Goal: Task Accomplishment & Management: Use online tool/utility

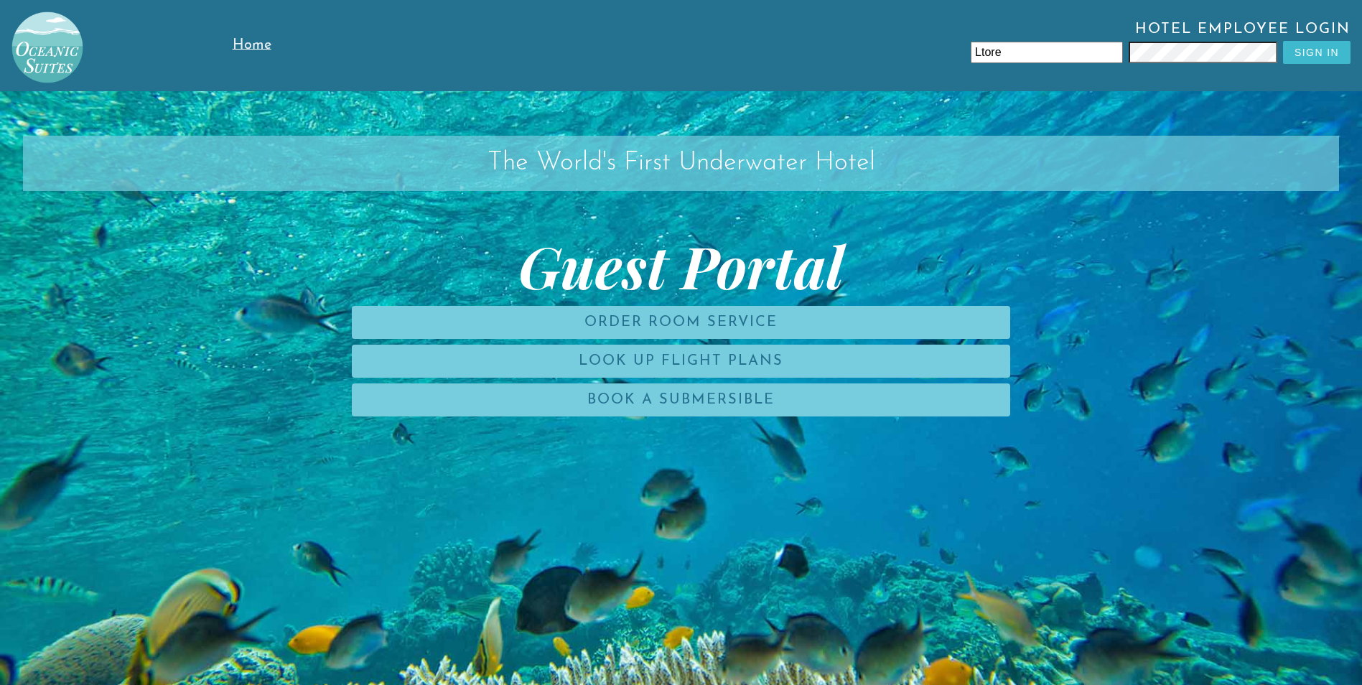
drag, startPoint x: 1011, startPoint y: 43, endPoint x: 1011, endPoint y: 52, distance: 8.6
click at [1011, 50] on input "Ltore" at bounding box center [1046, 53] width 152 height 22
click at [1125, 60] on div "Hotel Employee Login Ltor Sign In" at bounding box center [845, 46] width 1010 height 48
click at [1000, 57] on input "Ltor" at bounding box center [1046, 53] width 152 height 22
type input "L"
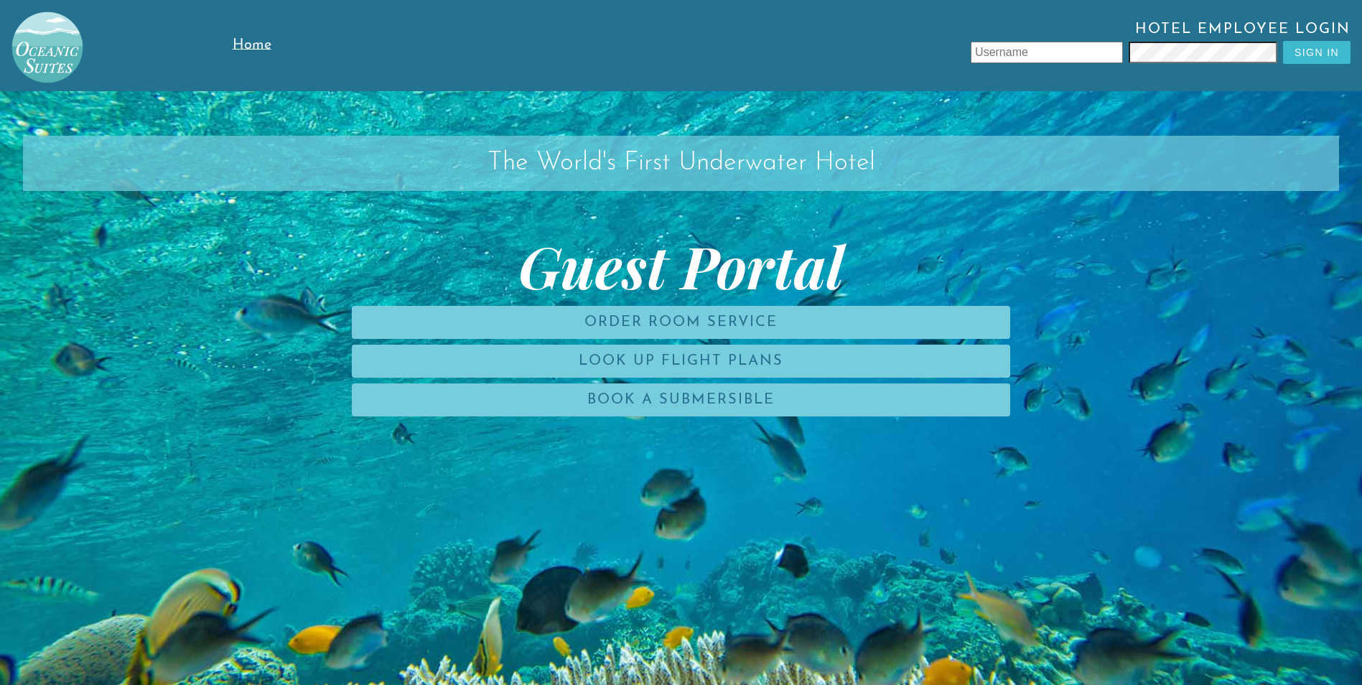
drag, startPoint x: 1079, startPoint y: 42, endPoint x: 1089, endPoint y: 70, distance: 30.2
click at [1081, 42] on input "text" at bounding box center [1046, 53] width 152 height 22
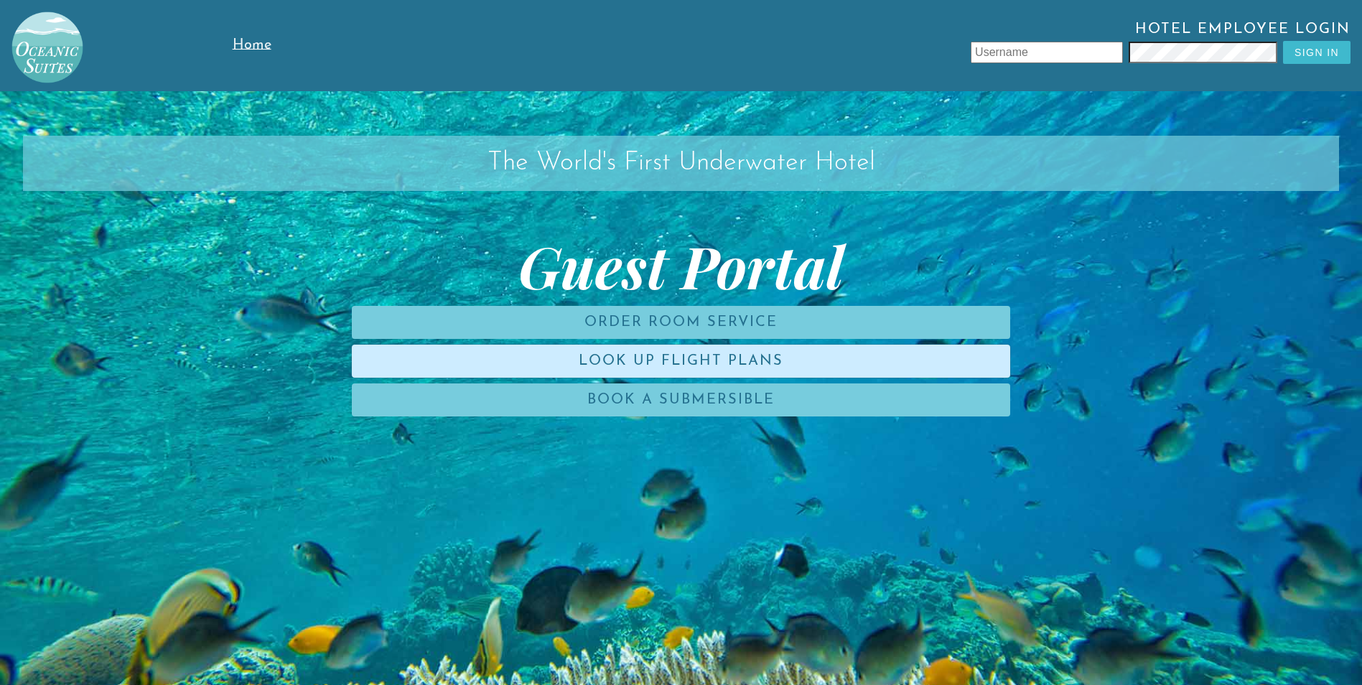
click at [738, 358] on link "Look Up Flight Plans" at bounding box center [681, 361] width 658 height 33
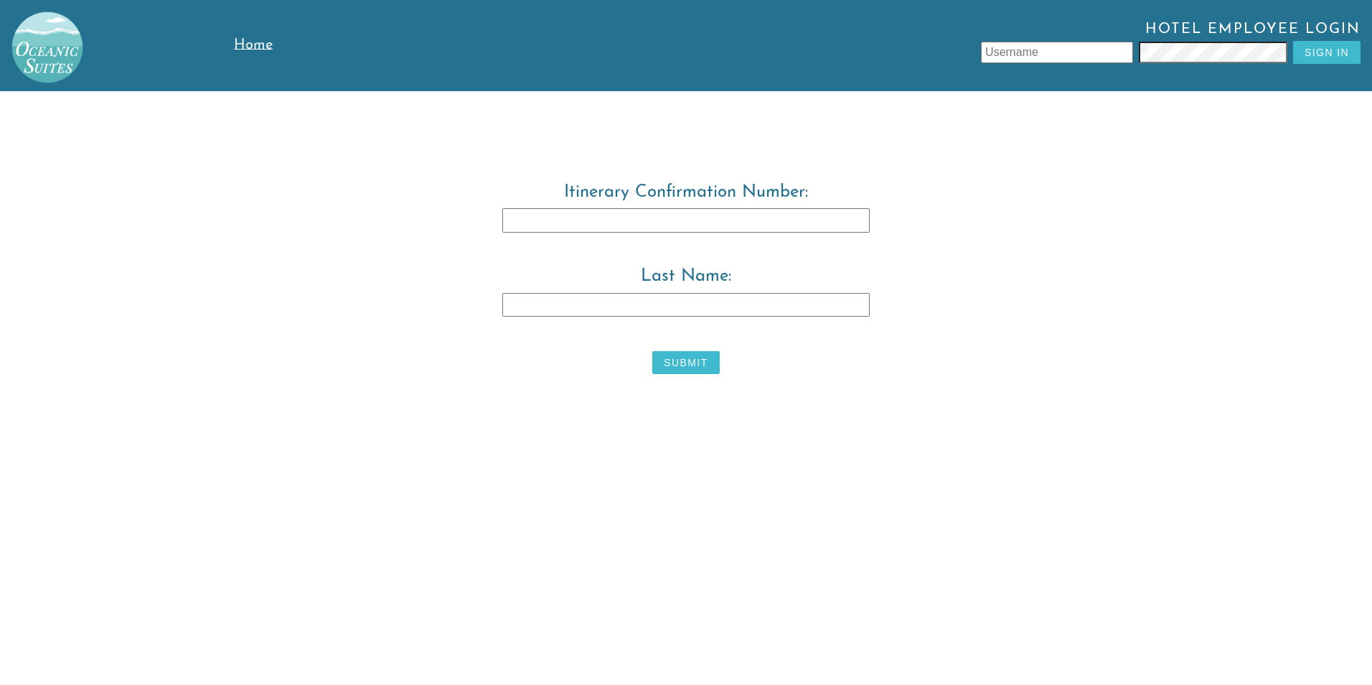
type input "Ltore"
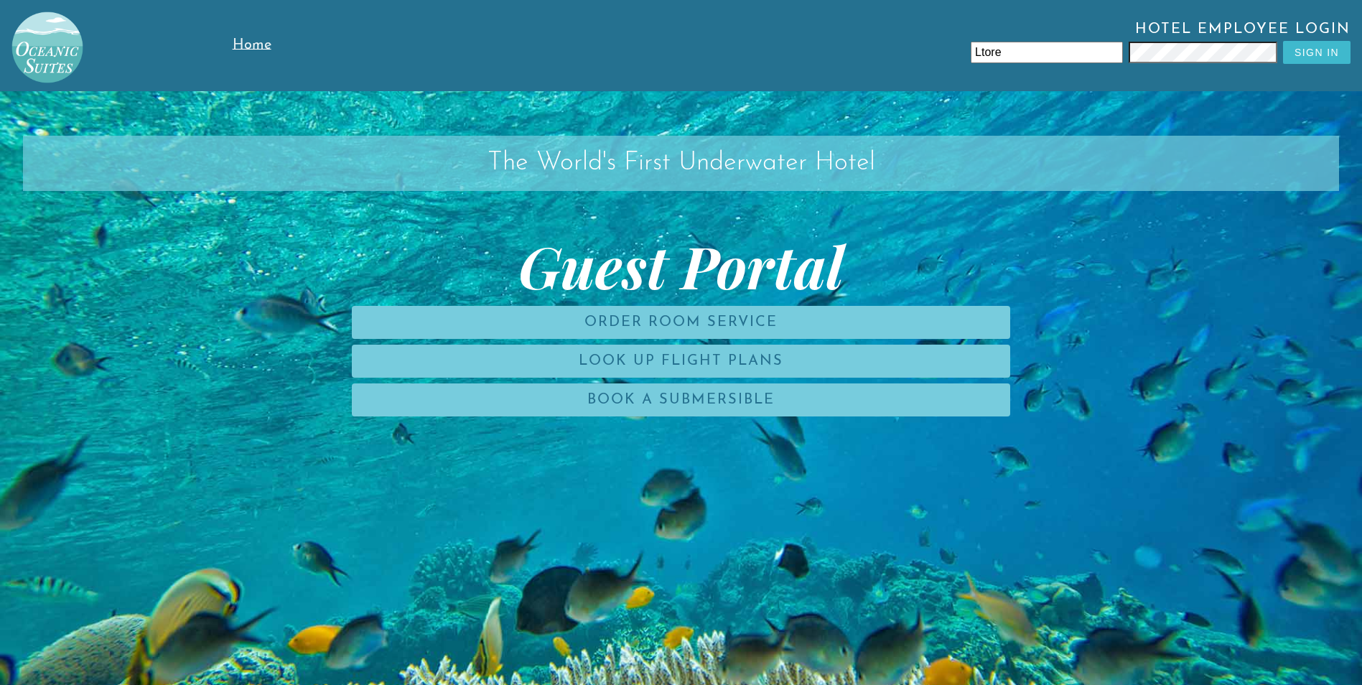
click at [1031, 50] on input "Ltore" at bounding box center [1046, 53] width 152 height 22
type input "L"
click at [1082, 52] on input "text" at bounding box center [1046, 53] width 152 height 22
type input "L"
click at [1201, 39] on span "Hotel Employee Login" at bounding box center [845, 31] width 1010 height 19
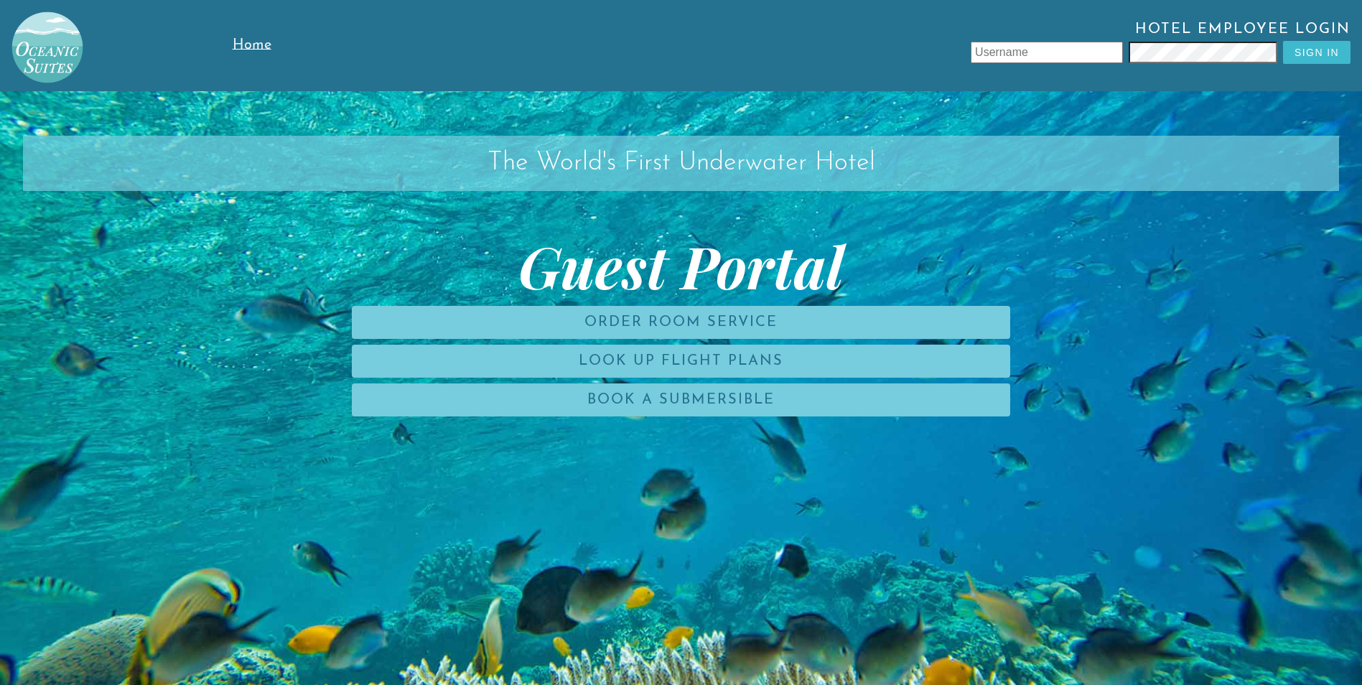
click at [1315, 56] on button "Sign In" at bounding box center [1316, 52] width 67 height 23
click at [1056, 55] on input "text" at bounding box center [1046, 53] width 152 height 22
click at [1345, 117] on div "The World's First Underwater Hotel Guest Portal Order Room Service Look Up Flig…" at bounding box center [681, 433] width 1362 height 685
click at [1067, 51] on input "text" at bounding box center [1046, 53] width 152 height 22
click at [1096, 58] on input "text" at bounding box center [1046, 53] width 152 height 22
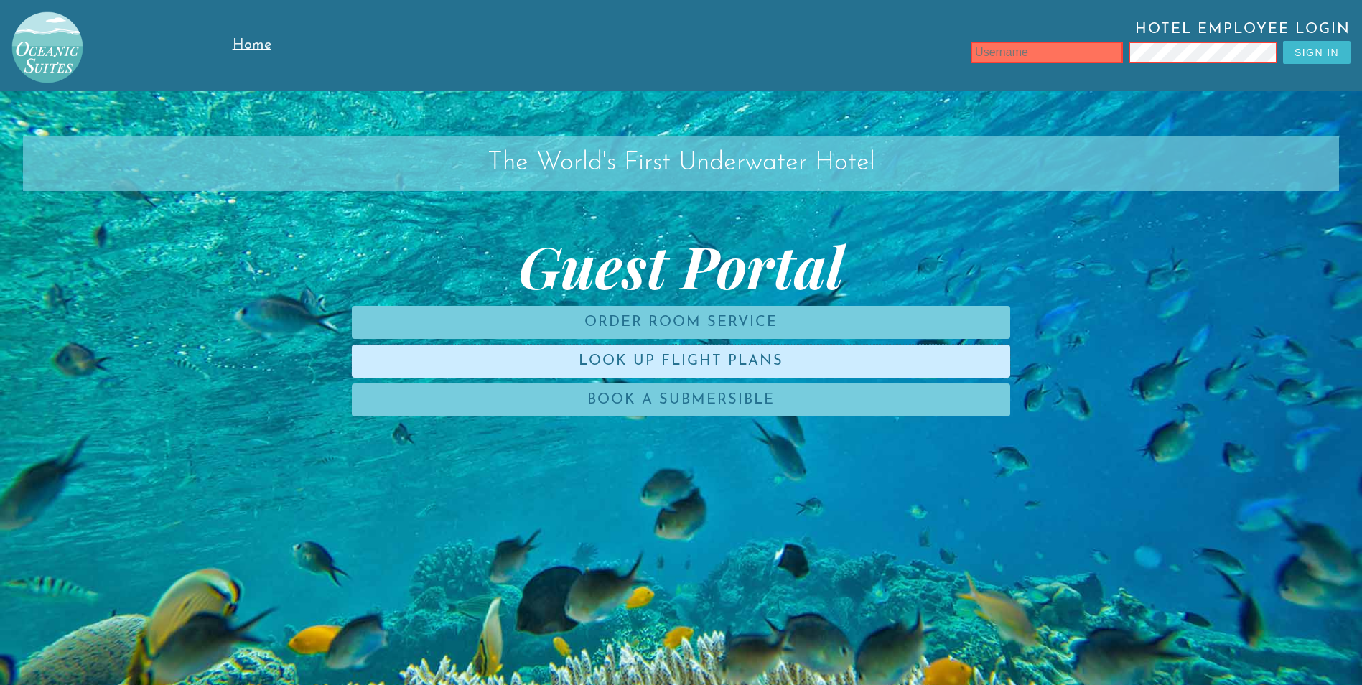
click at [775, 358] on link "Look Up Flight Plans" at bounding box center [681, 361] width 658 height 33
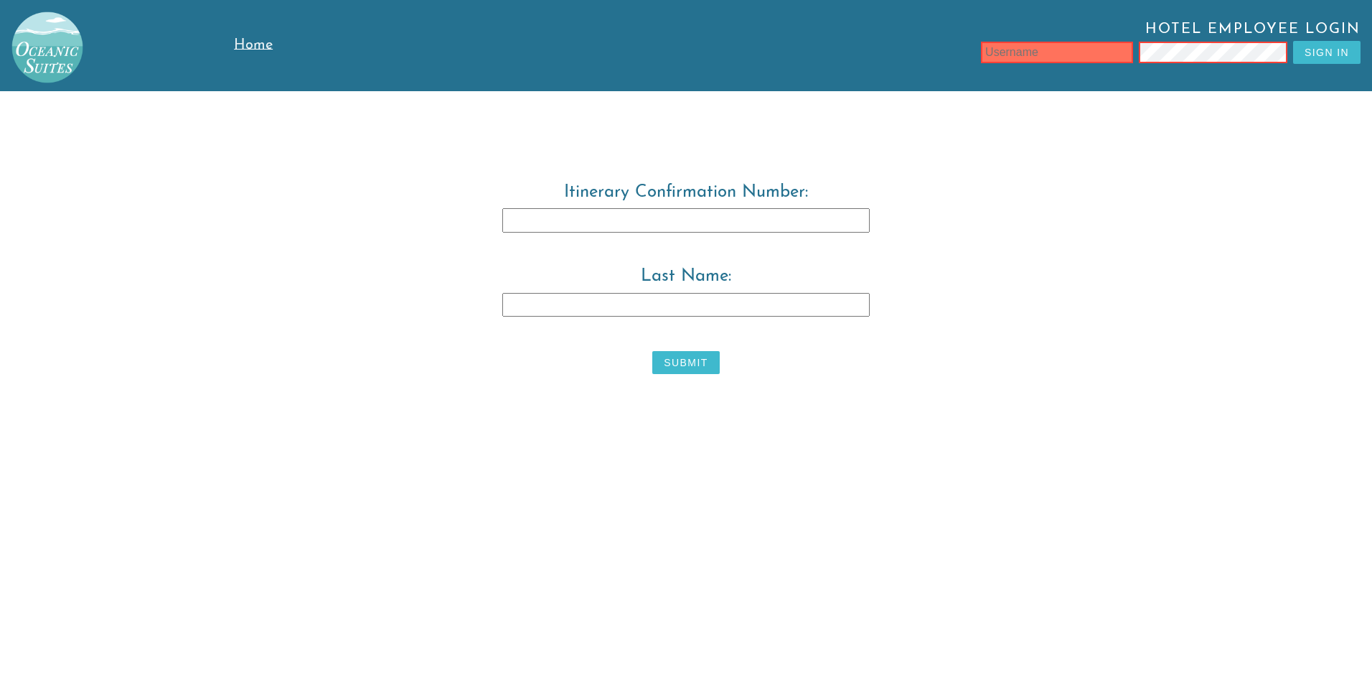
type input "Ltore"
click at [622, 304] on input "Last Name:" at bounding box center [685, 305] width 367 height 24
type input "Ross"
click at [667, 216] on input "Itinerary Confirmation Number:" at bounding box center [685, 220] width 367 height 24
type input "3829483"
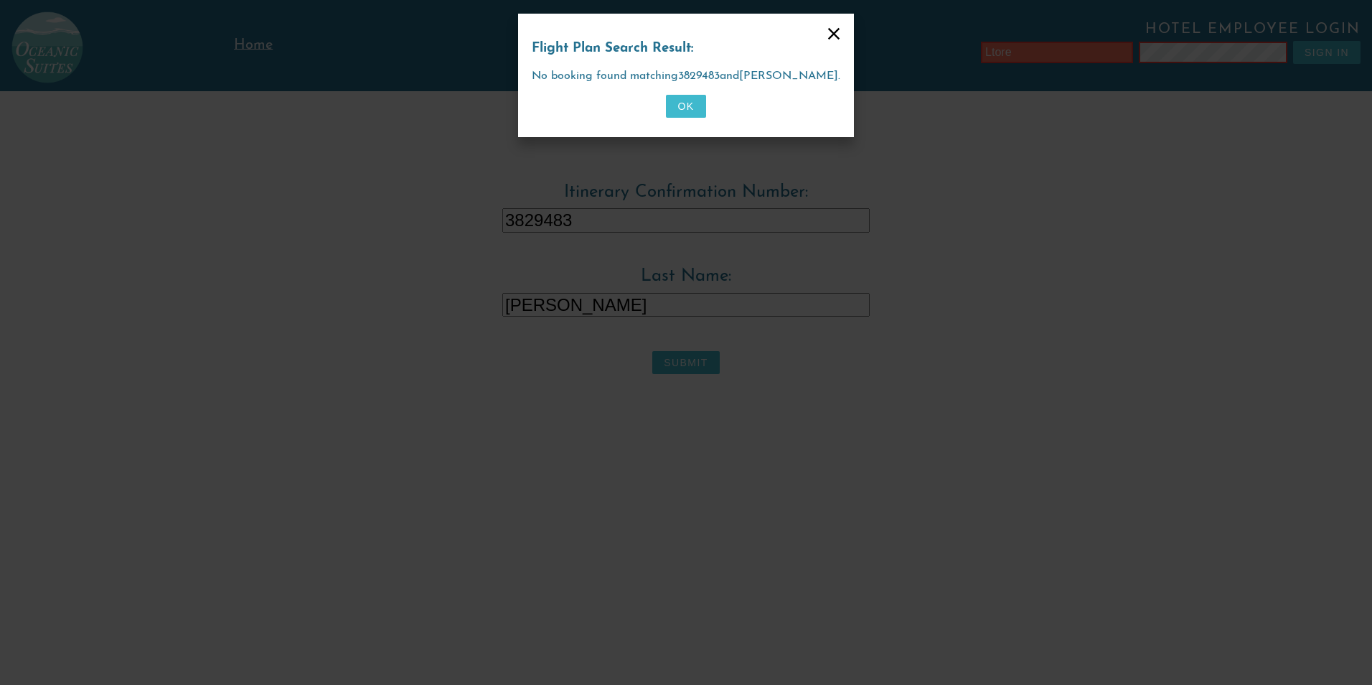
click at [685, 107] on button "OK" at bounding box center [685, 106] width 39 height 23
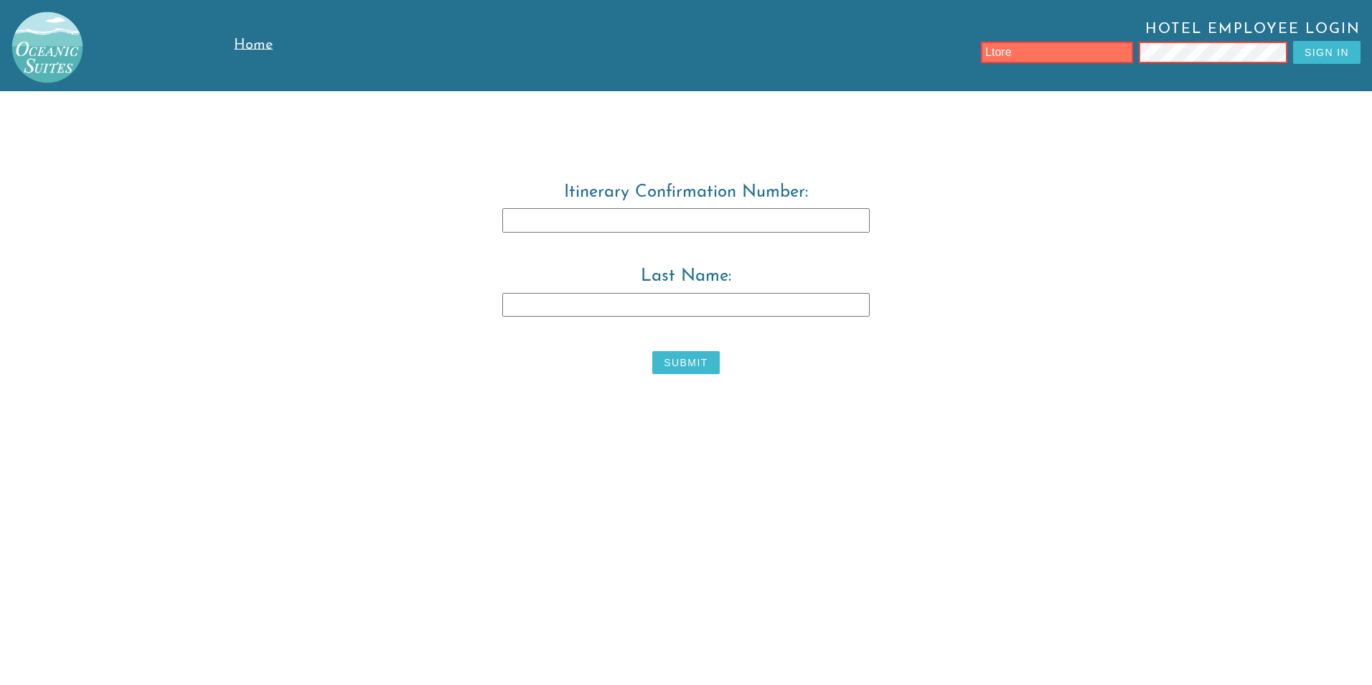
click at [520, 212] on input "Itinerary Confirmation Number:" at bounding box center [685, 220] width 367 height 24
type input "3829483"
click at [551, 310] on input "Last Name:" at bounding box center [685, 305] width 367 height 24
type input "ross"
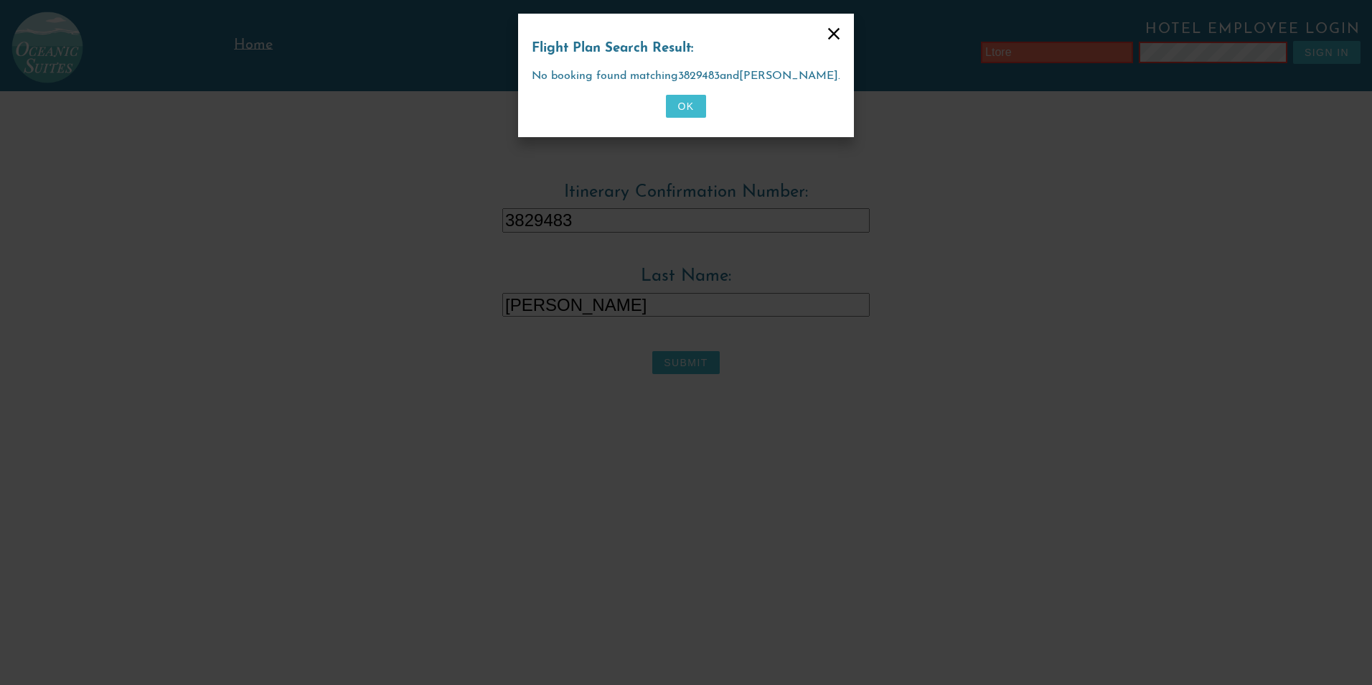
click at [685, 98] on button "OK" at bounding box center [685, 106] width 39 height 23
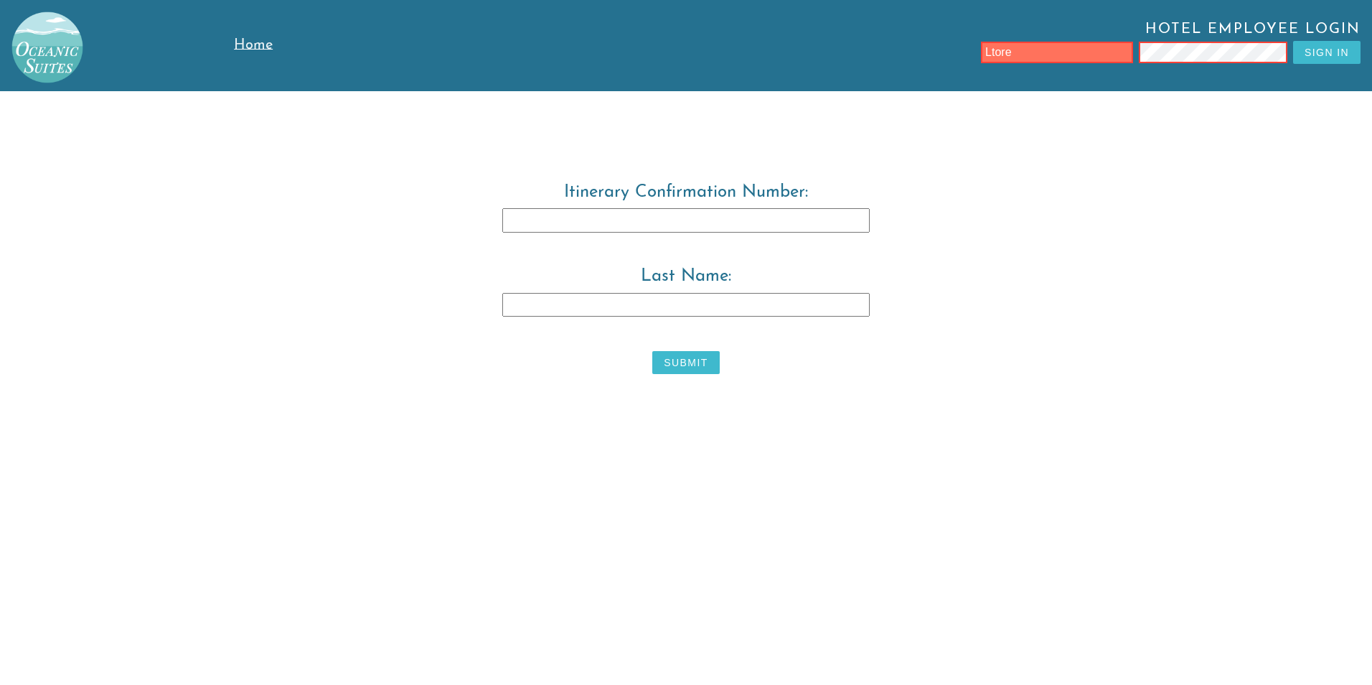
click at [621, 309] on input "Last Name:" at bounding box center [685, 305] width 367 height 24
type input "ross"
click at [698, 369] on button "Submit" at bounding box center [685, 362] width 67 height 23
click at [701, 370] on button "Submit" at bounding box center [685, 362] width 67 height 23
click at [646, 226] on input "Itinerary Confirmation Number:" at bounding box center [685, 220] width 367 height 24
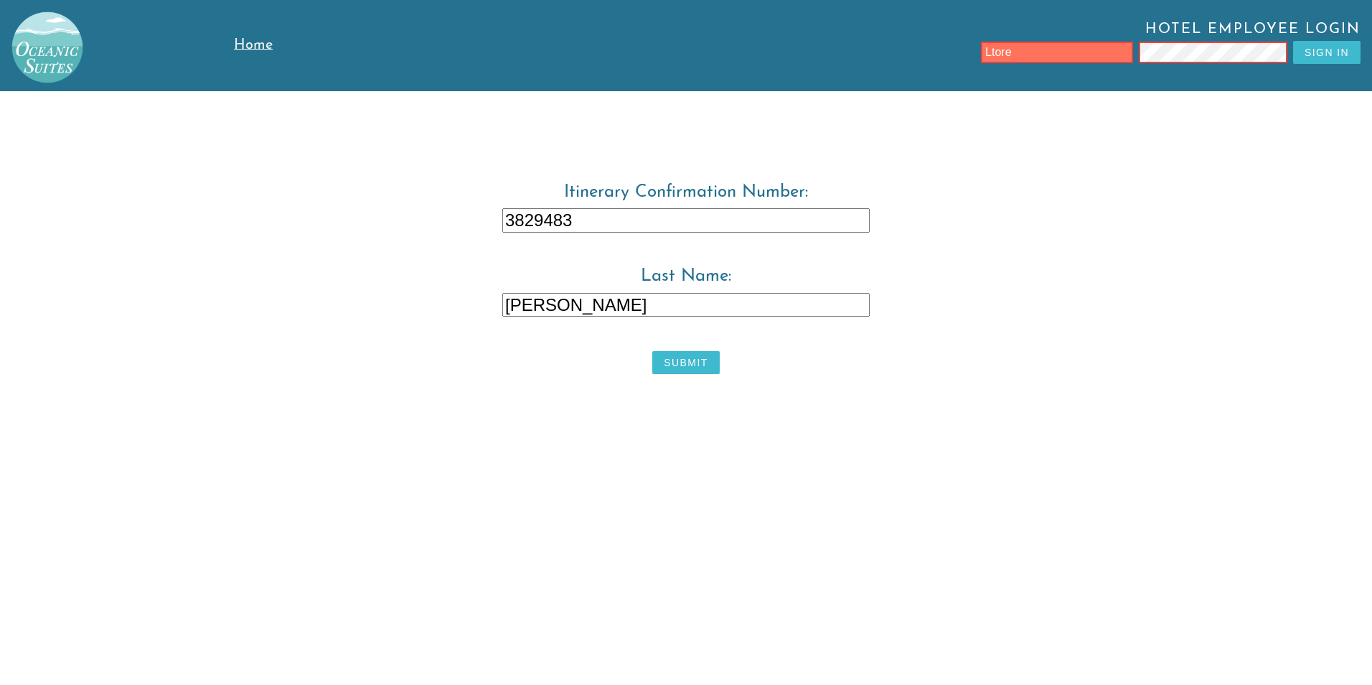
type input "3829483"
click at [511, 303] on input "ross" at bounding box center [685, 305] width 367 height 24
type input "Ross"
click at [682, 363] on button "Submit" at bounding box center [685, 362] width 67 height 23
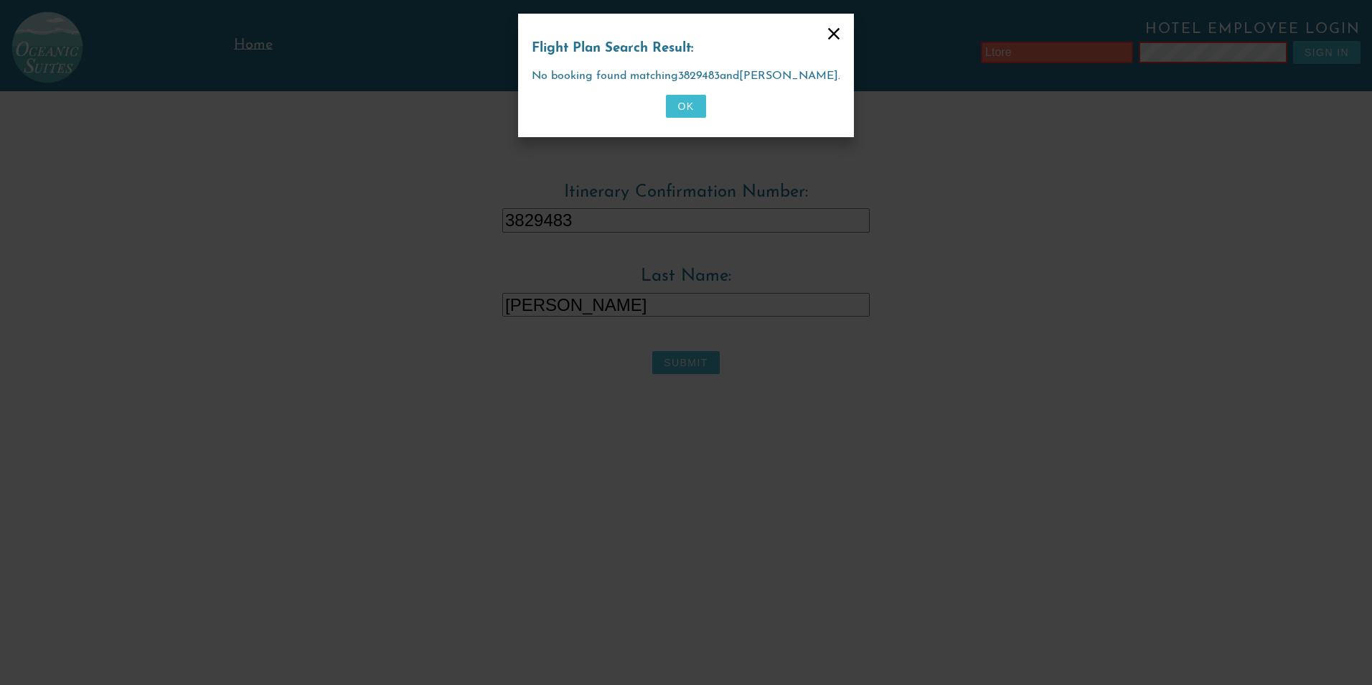
click at [706, 107] on div "OK" at bounding box center [686, 109] width 309 height 29
click at [690, 107] on button "OK" at bounding box center [685, 106] width 39 height 23
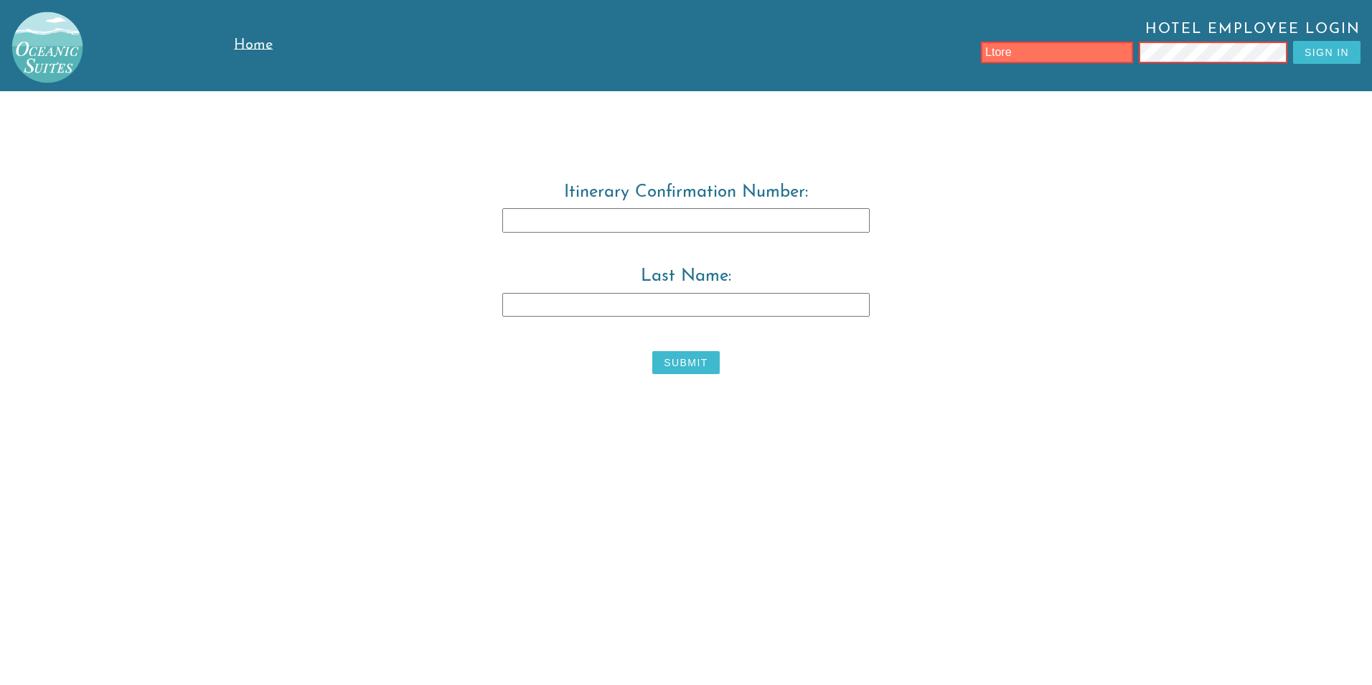
click at [597, 207] on label "Itinerary Confirmation Number:" at bounding box center [686, 219] width 735 height 72
click at [597, 208] on input "Itinerary Confirmation Number:" at bounding box center [685, 220] width 367 height 24
type input "starfish28"
type input "Ross"
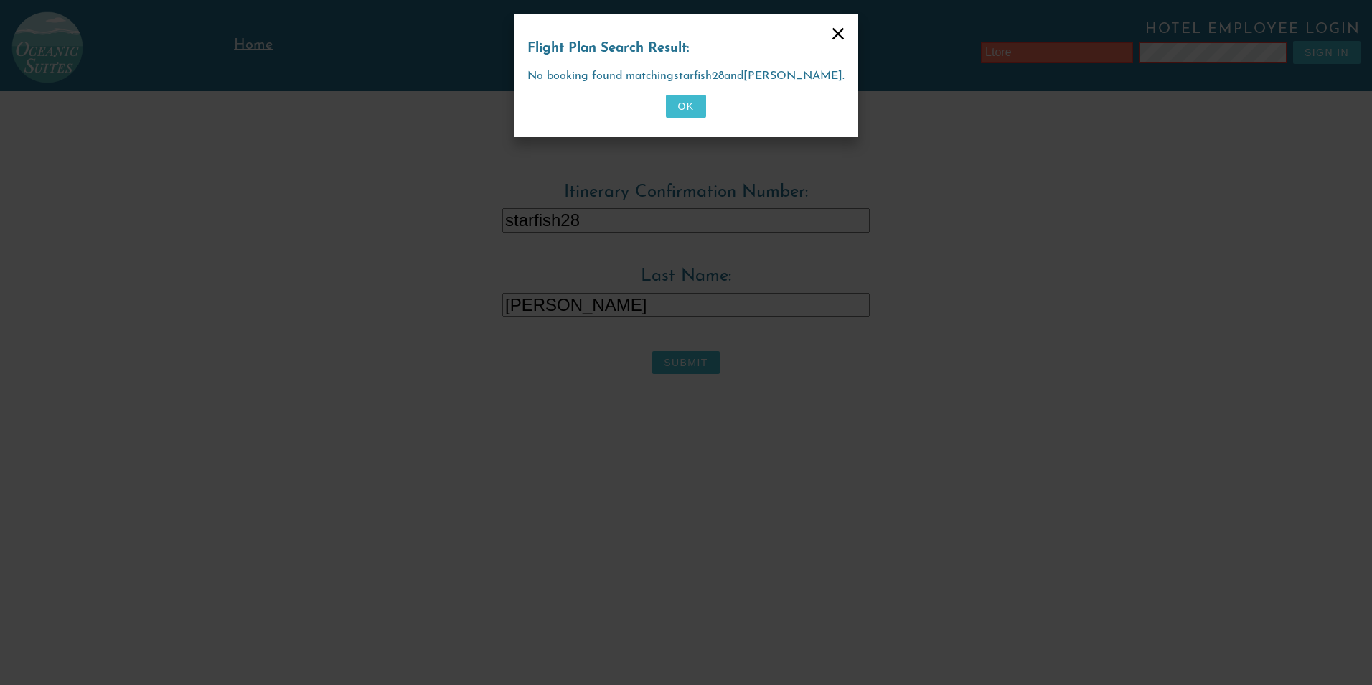
click at [692, 111] on button "OK" at bounding box center [685, 106] width 39 height 23
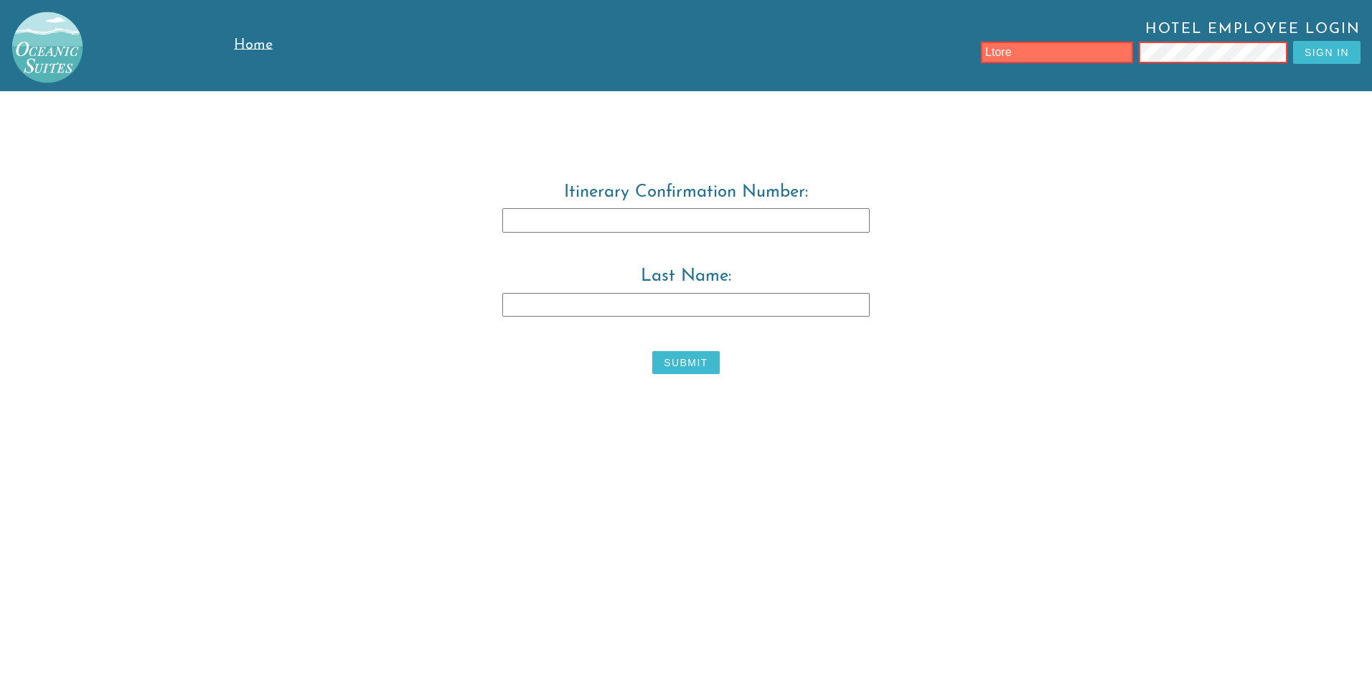
click at [577, 215] on input "Itinerary Confirmation Number:" at bounding box center [685, 220] width 367 height 24
click at [243, 32] on link "Home" at bounding box center [288, 45] width 109 height 91
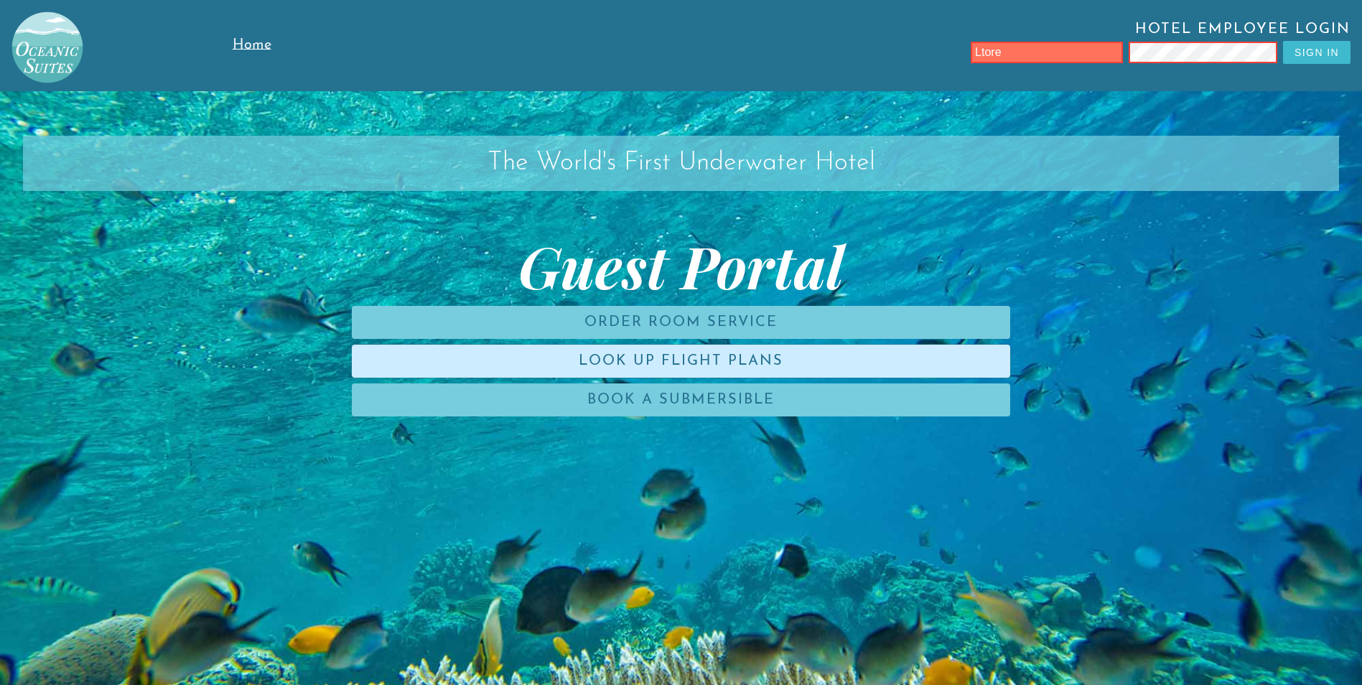
click at [642, 358] on link "Look Up Flight Plans" at bounding box center [681, 361] width 658 height 33
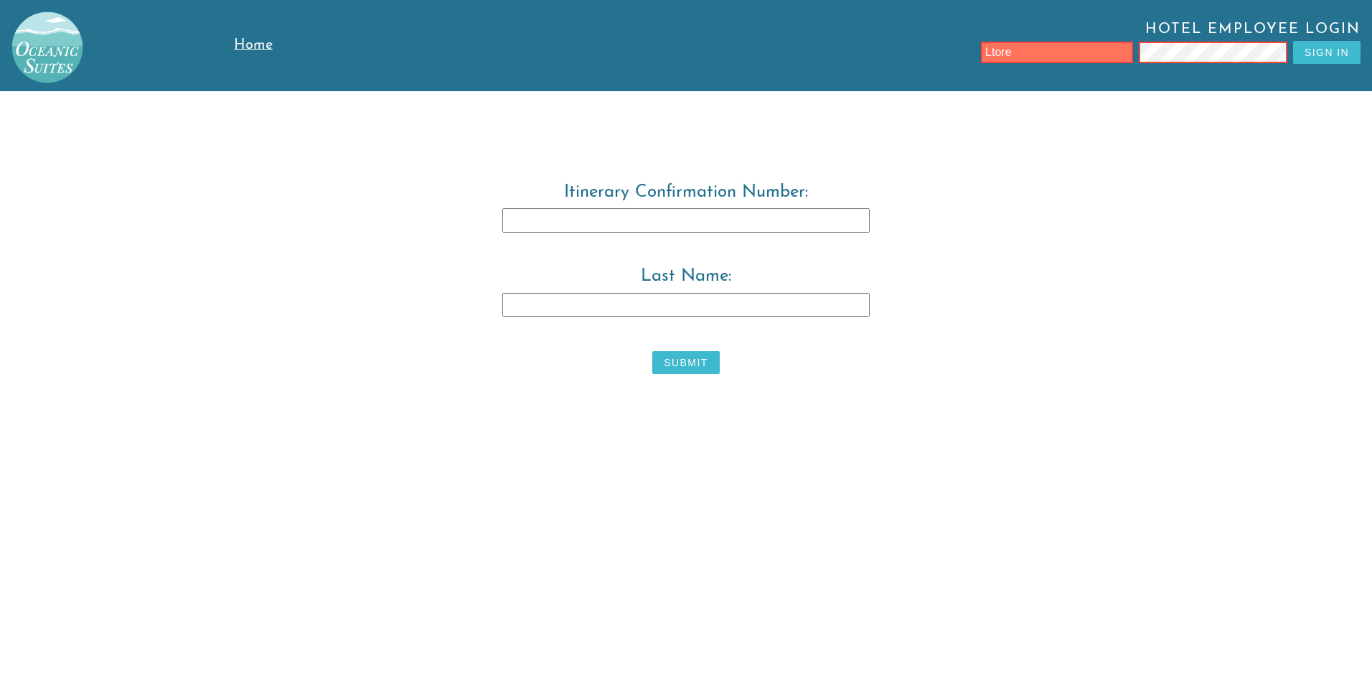
click at [845, 222] on input "Itinerary Confirmation Number:" at bounding box center [685, 220] width 367 height 24
type input "3829483"
click at [797, 308] on input "Last Name:" at bounding box center [685, 305] width 367 height 24
type input "guest"
click at [664, 362] on button "Submit" at bounding box center [685, 362] width 67 height 23
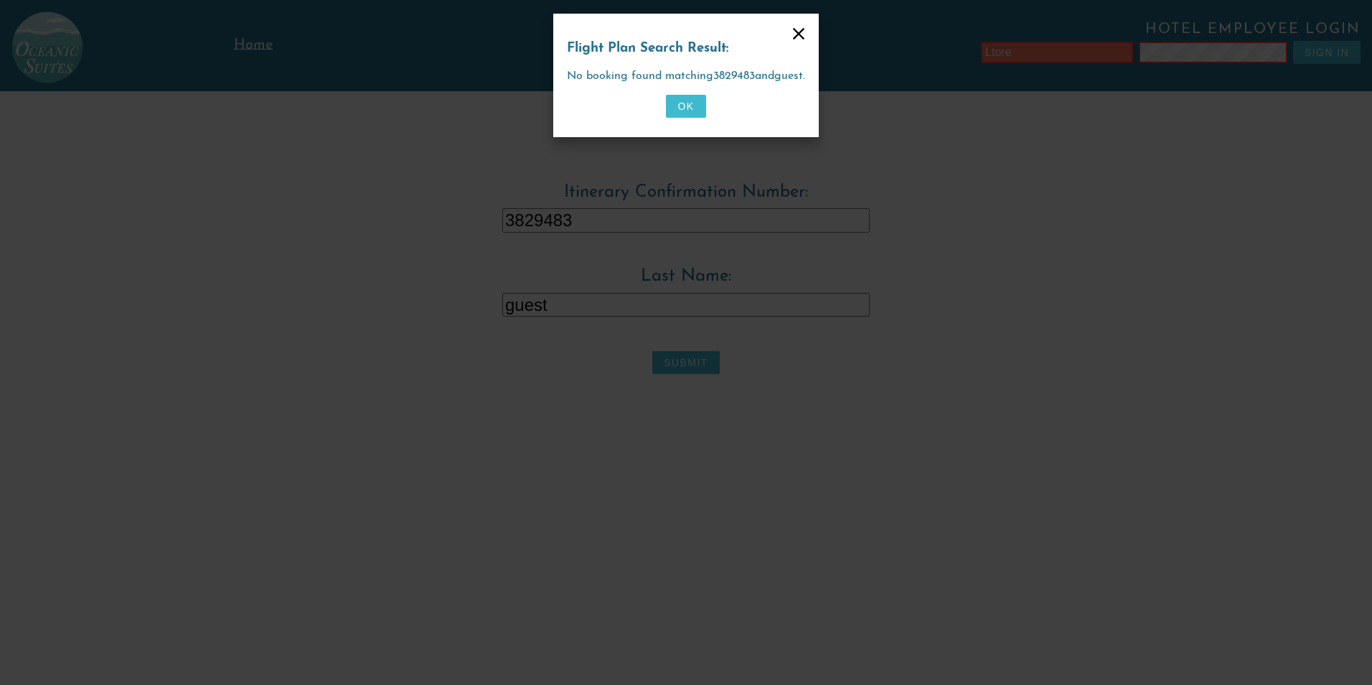
click at [693, 107] on button "OK" at bounding box center [685, 106] width 39 height 23
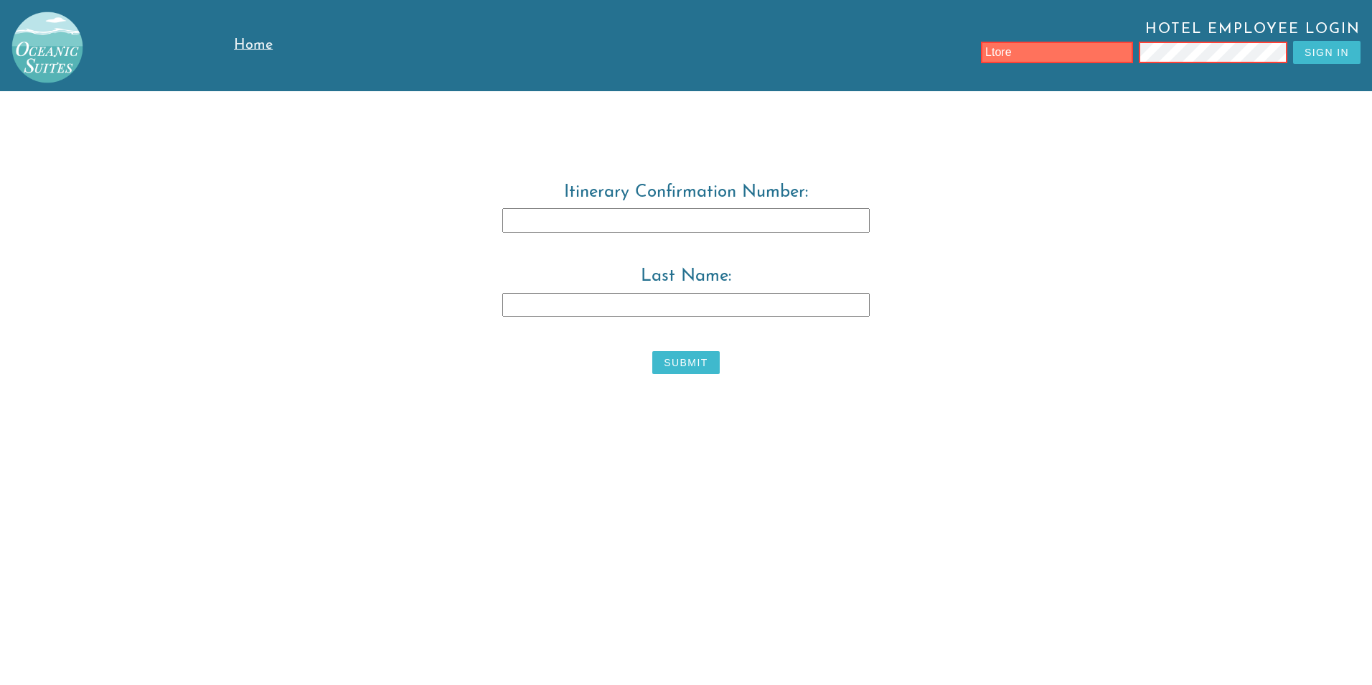
click at [757, 220] on input "Itinerary Confirmation Number:" at bounding box center [685, 220] width 367 height 24
type input "3819483"
click at [837, 306] on input "Last Name:" at bounding box center [685, 305] width 367 height 24
type input "warwick"
click at [531, 225] on input "3819483" at bounding box center [685, 220] width 367 height 24
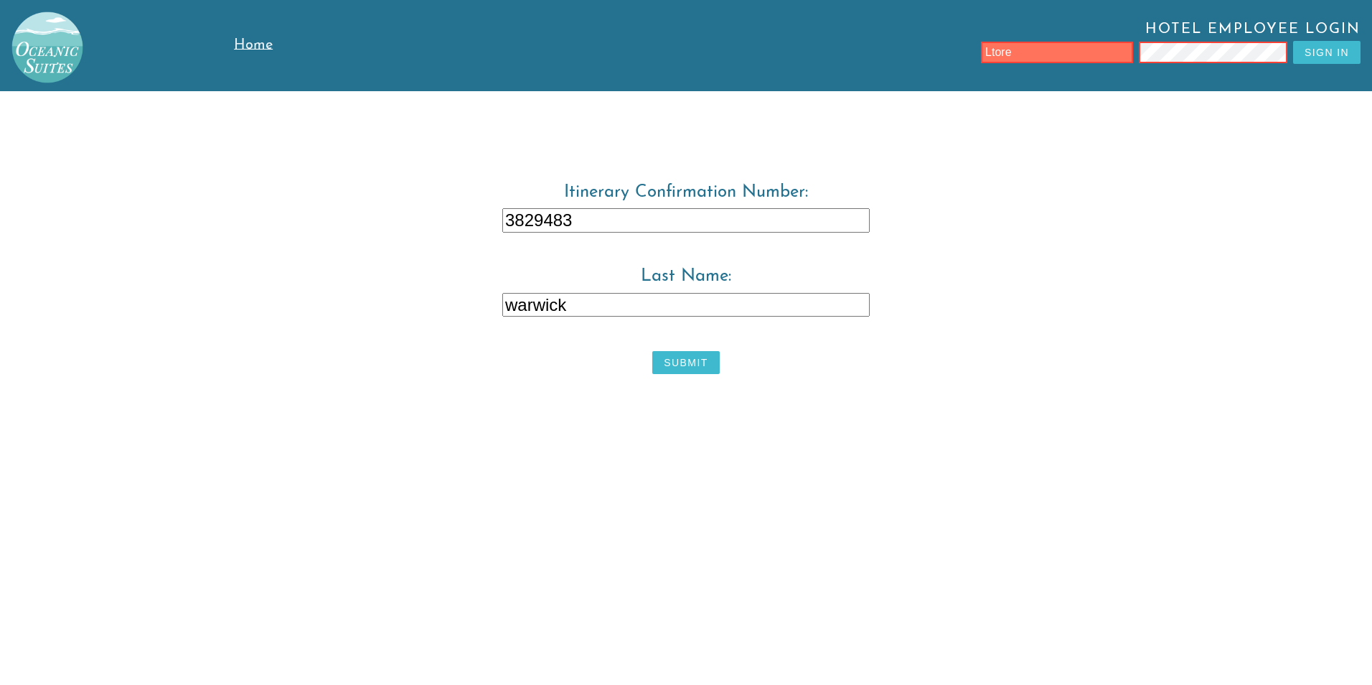
type input "3829483"
click at [703, 365] on button "Submit" at bounding box center [685, 362] width 67 height 23
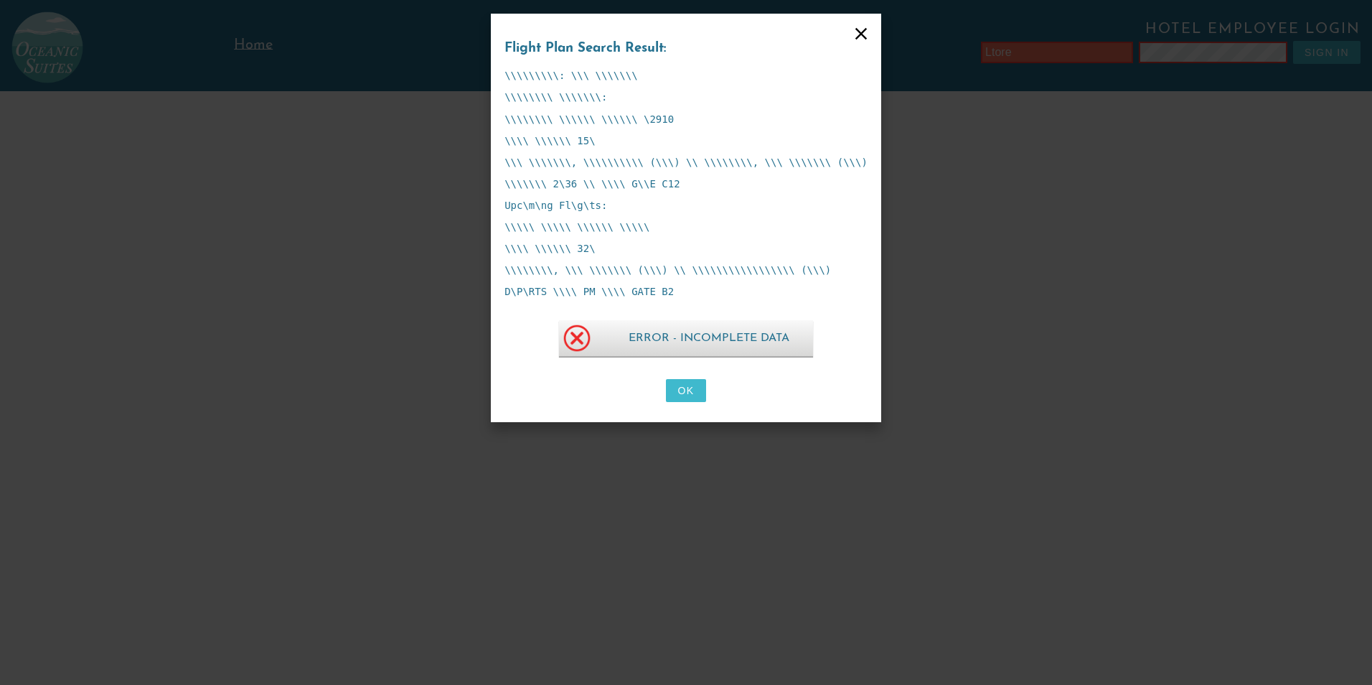
click at [687, 391] on button "OK" at bounding box center [685, 390] width 39 height 23
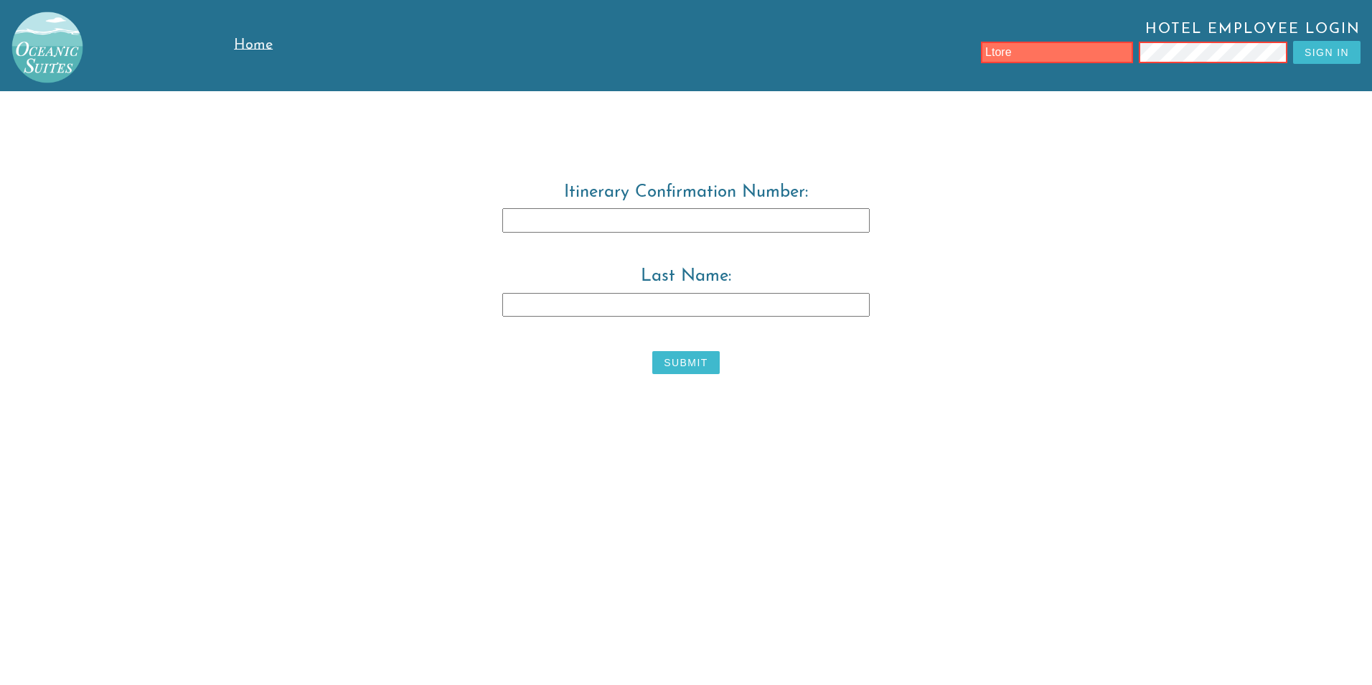
click at [708, 362] on button "Submit" at bounding box center [685, 362] width 67 height 23
click at [246, 42] on span "Home" at bounding box center [253, 45] width 39 height 14
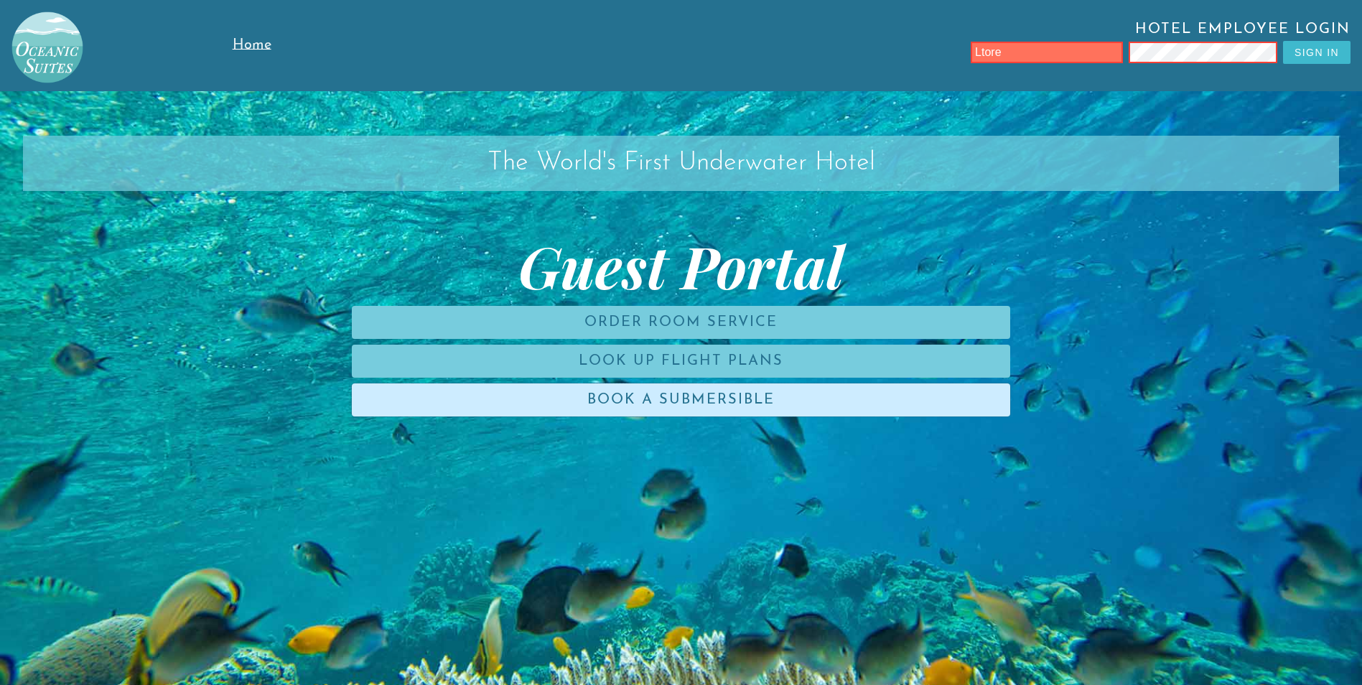
click at [790, 406] on link "Book a Submersible" at bounding box center [681, 399] width 658 height 33
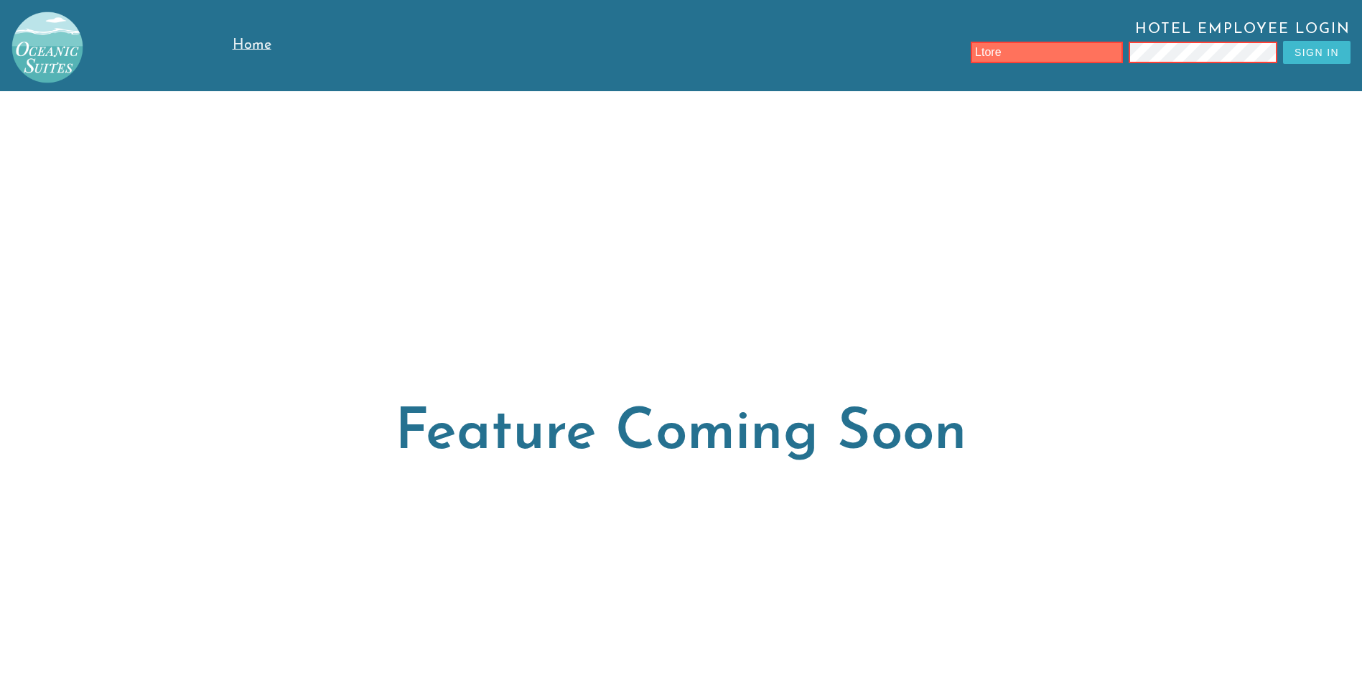
click at [255, 45] on span "Home" at bounding box center [252, 45] width 39 height 14
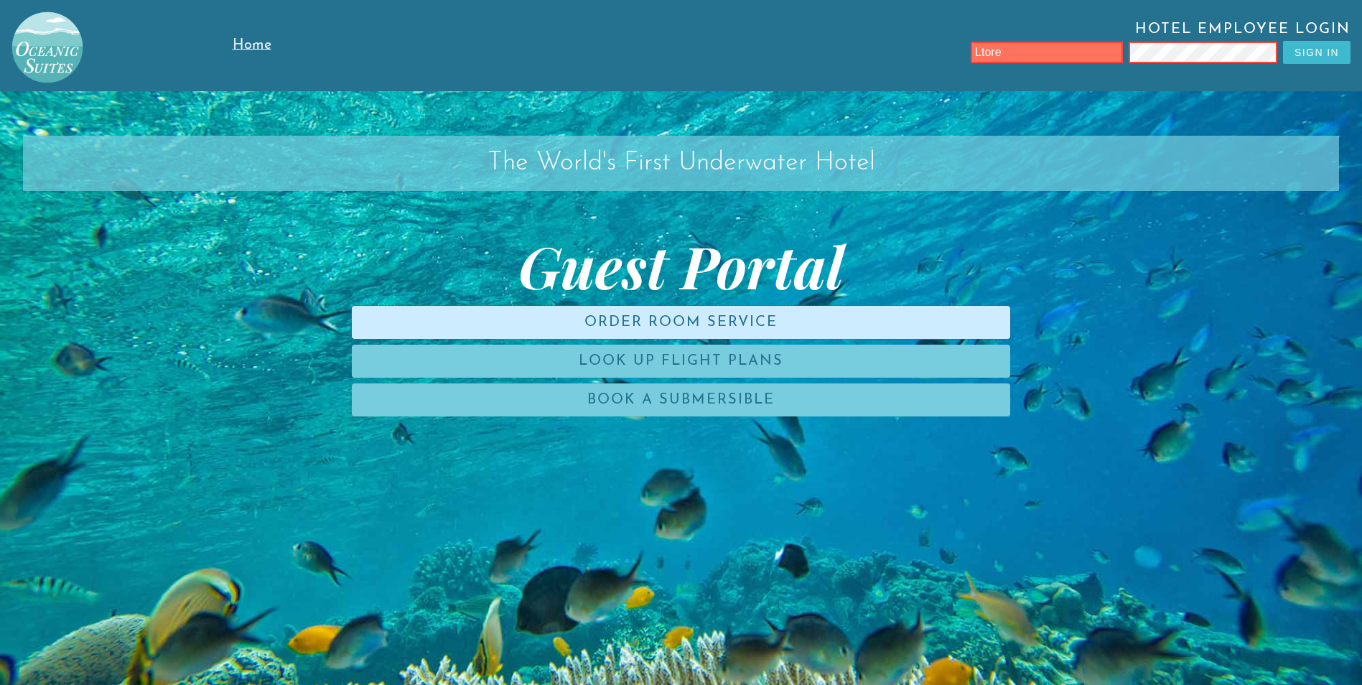
click at [713, 319] on link "Order Room Service" at bounding box center [681, 322] width 658 height 33
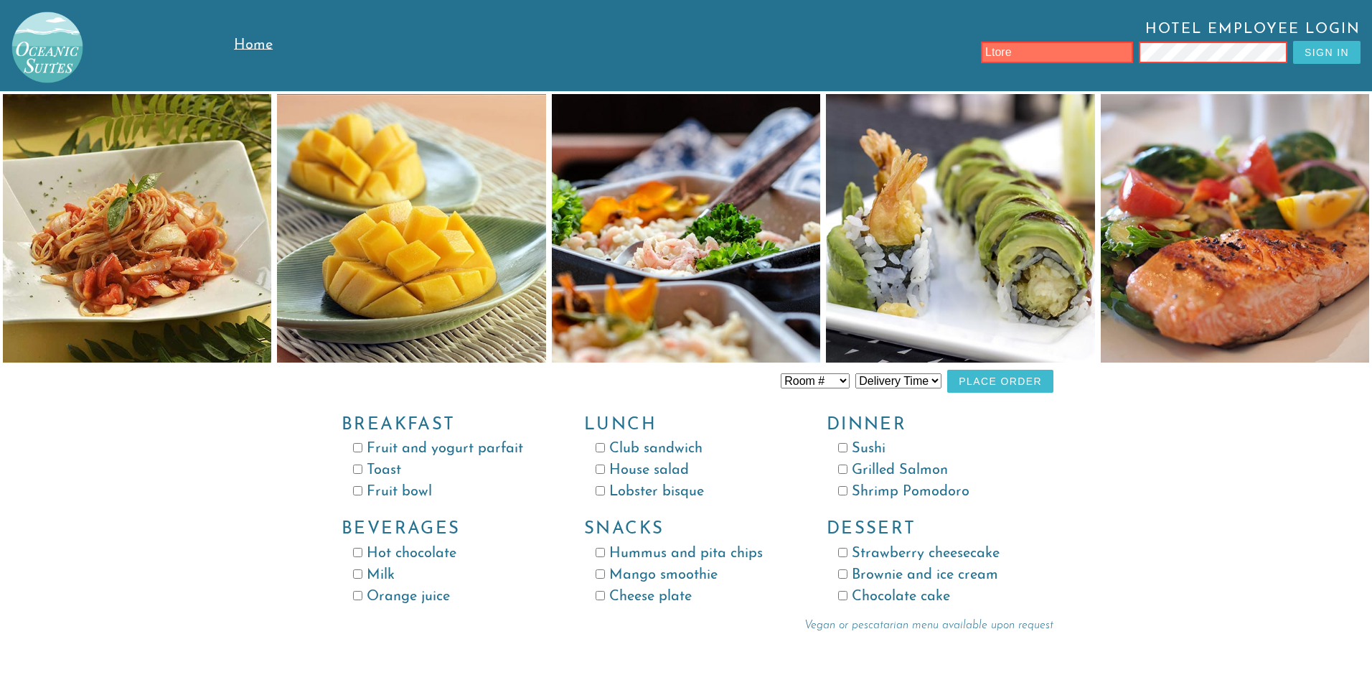
click at [358, 490] on input "Fruit bowl" at bounding box center [357, 490] width 9 height 9
checkbox input "true"
click at [357, 470] on input "Toast" at bounding box center [357, 468] width 9 height 9
checkbox input "true"
click at [359, 593] on input "Orange juice" at bounding box center [357, 595] width 9 height 9
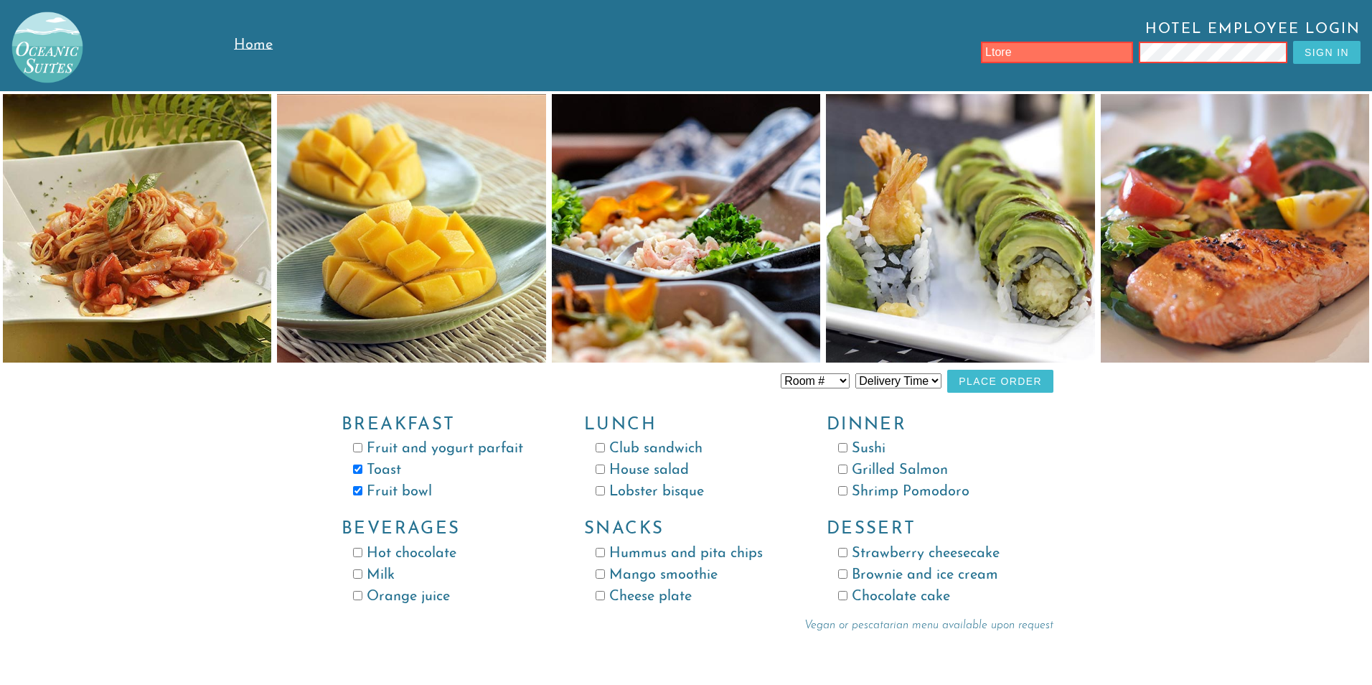
checkbox input "true"
click at [1010, 385] on button "Place Order" at bounding box center [1000, 381] width 106 height 23
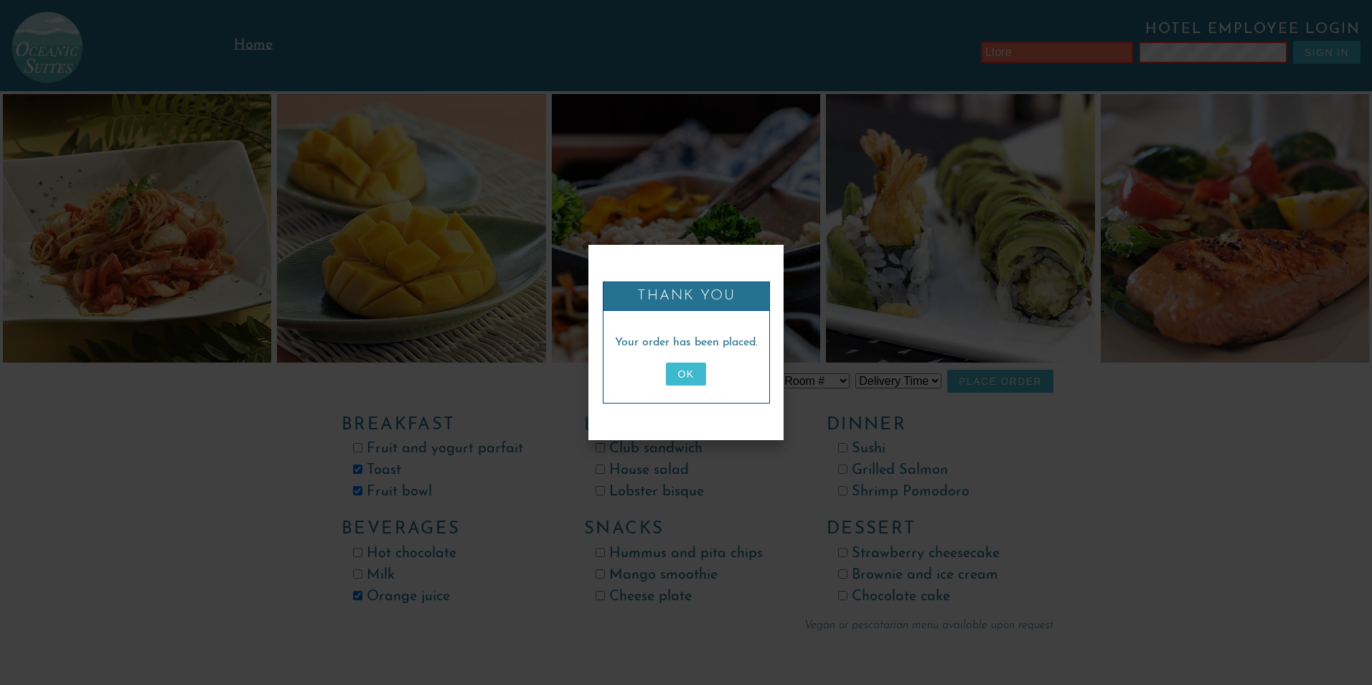
click at [688, 375] on button "OK" at bounding box center [685, 373] width 39 height 23
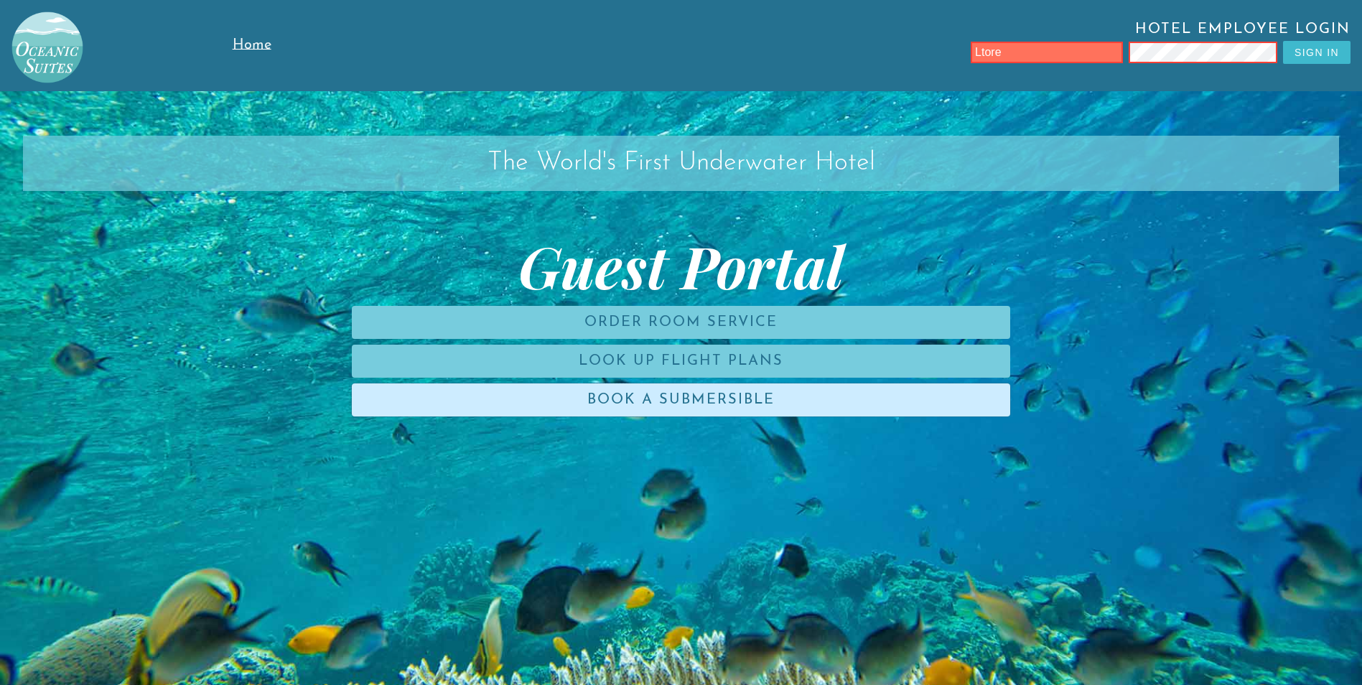
click at [683, 399] on link "Book a Submersible" at bounding box center [681, 399] width 658 height 33
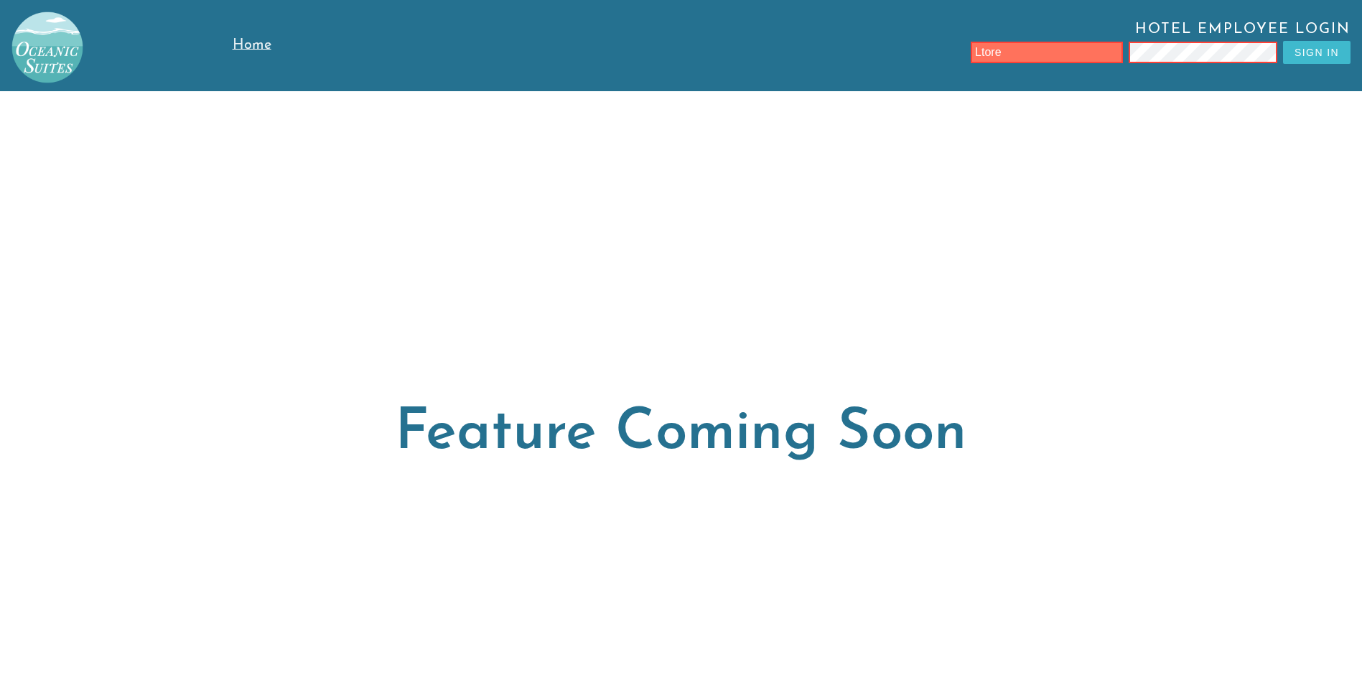
click at [264, 47] on span "Home" at bounding box center [252, 45] width 39 height 14
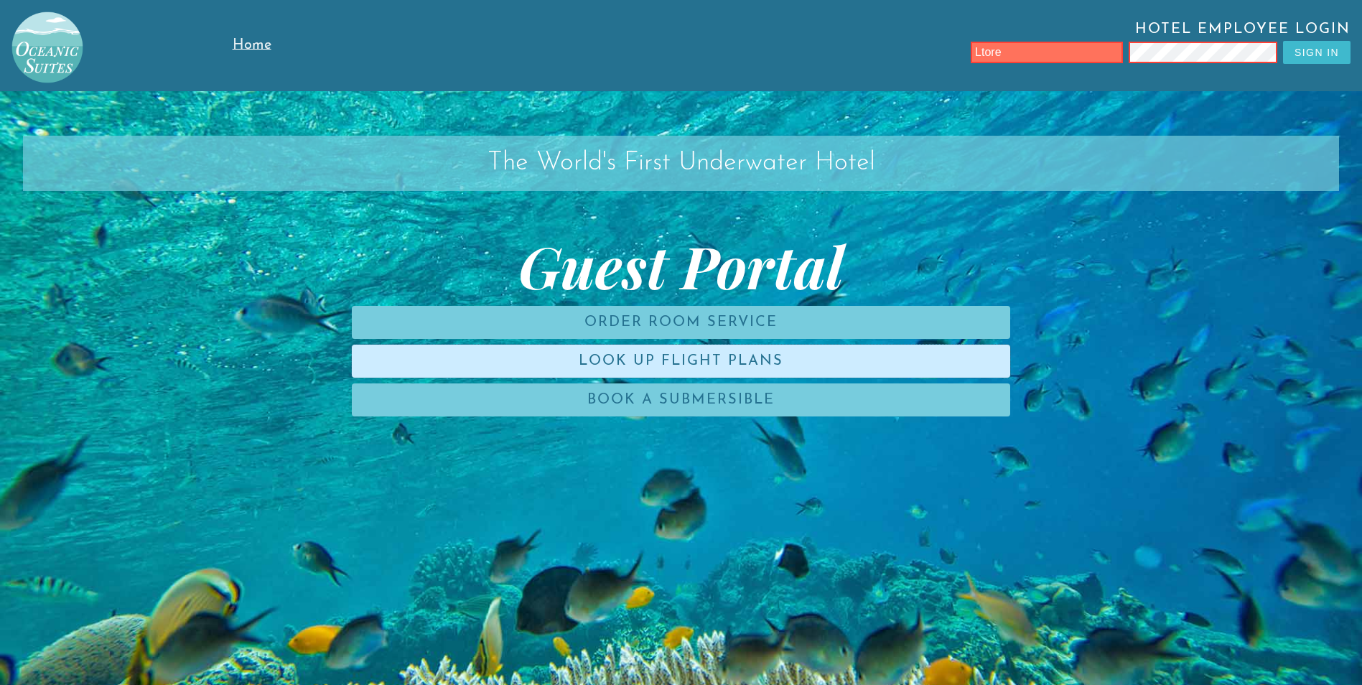
click at [751, 362] on link "Look Up Flight Plans" at bounding box center [681, 361] width 658 height 33
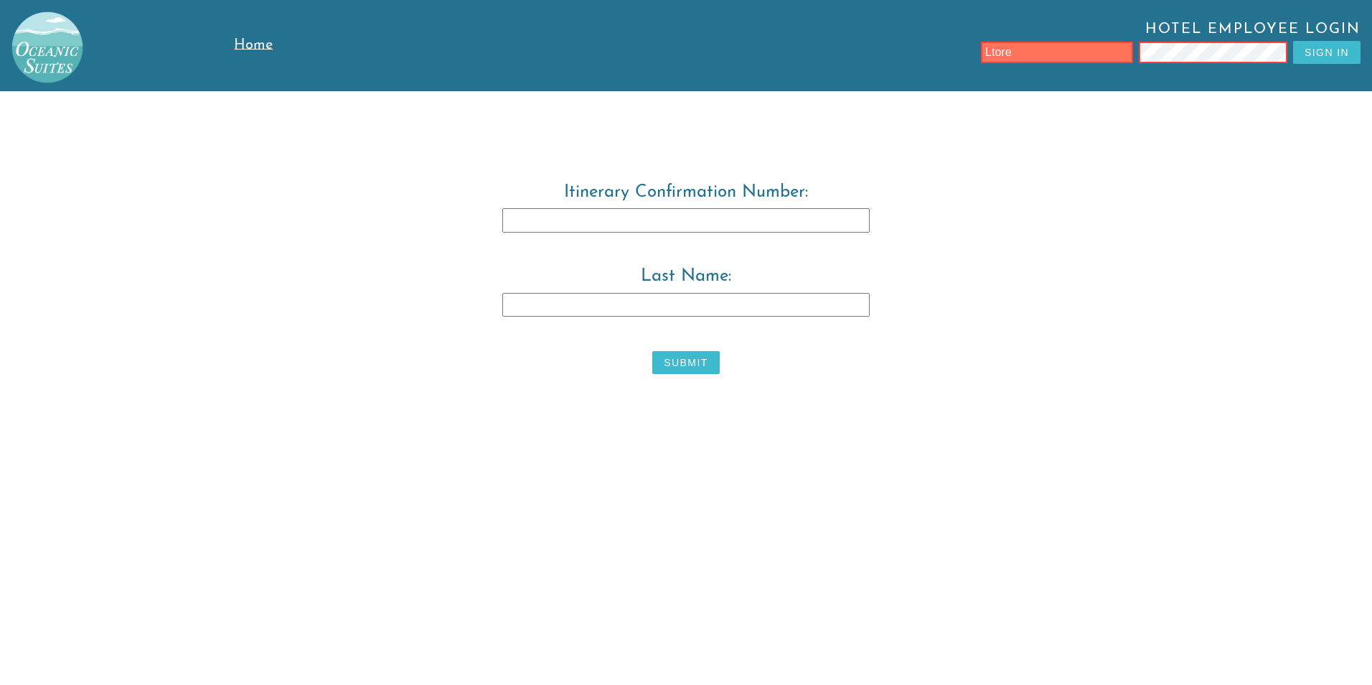
click at [630, 223] on input "Itinerary Confirmation Number:" at bounding box center [685, 220] width 367 height 24
type input "3824893"
type input "warwick"
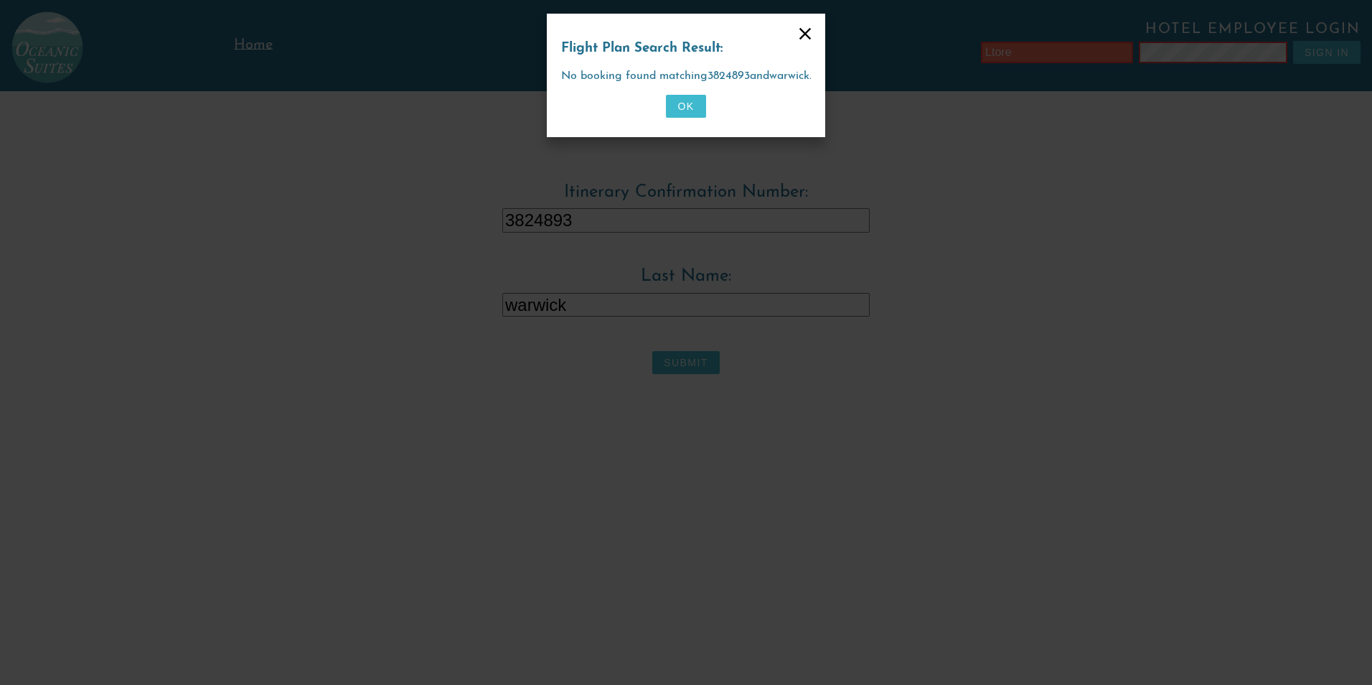
click at [685, 108] on button "OK" at bounding box center [685, 106] width 39 height 23
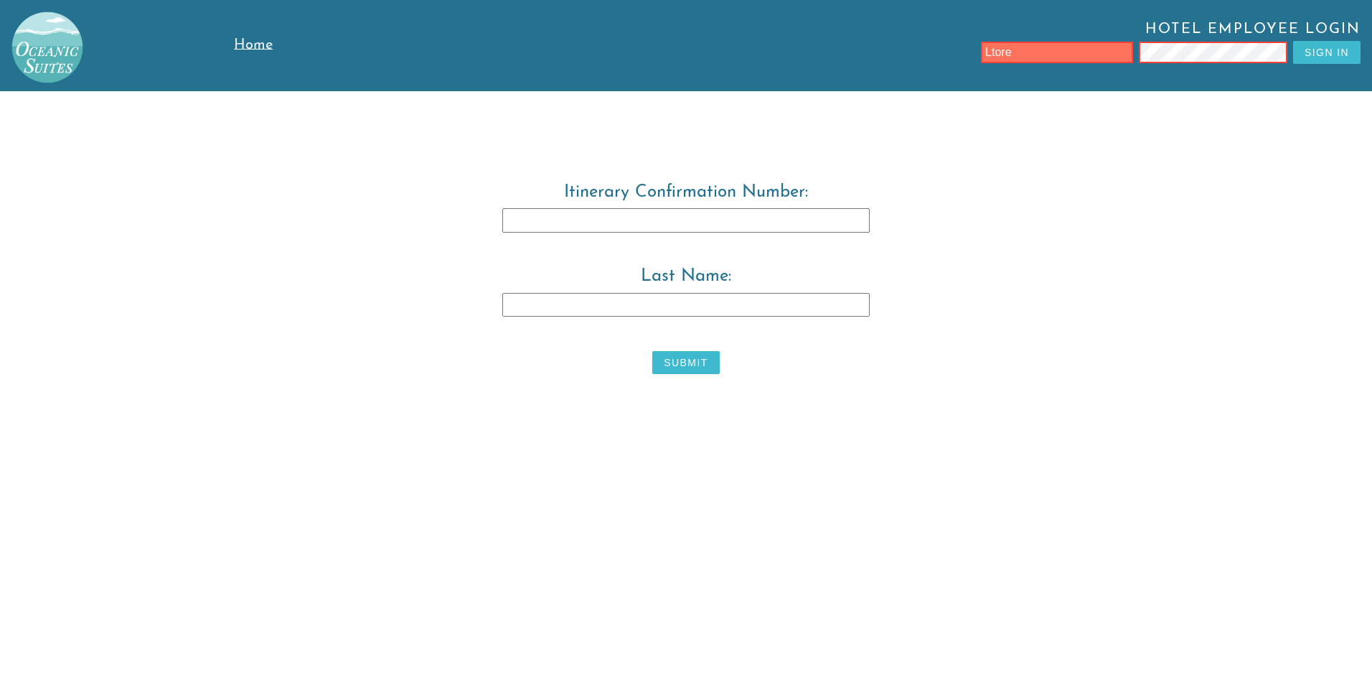
drag, startPoint x: 603, startPoint y: 217, endPoint x: 596, endPoint y: 210, distance: 10.2
click at [603, 213] on input "Itinerary Confirmation Number:" at bounding box center [685, 220] width 367 height 24
click at [1317, 54] on button "Sign In" at bounding box center [1326, 52] width 67 height 23
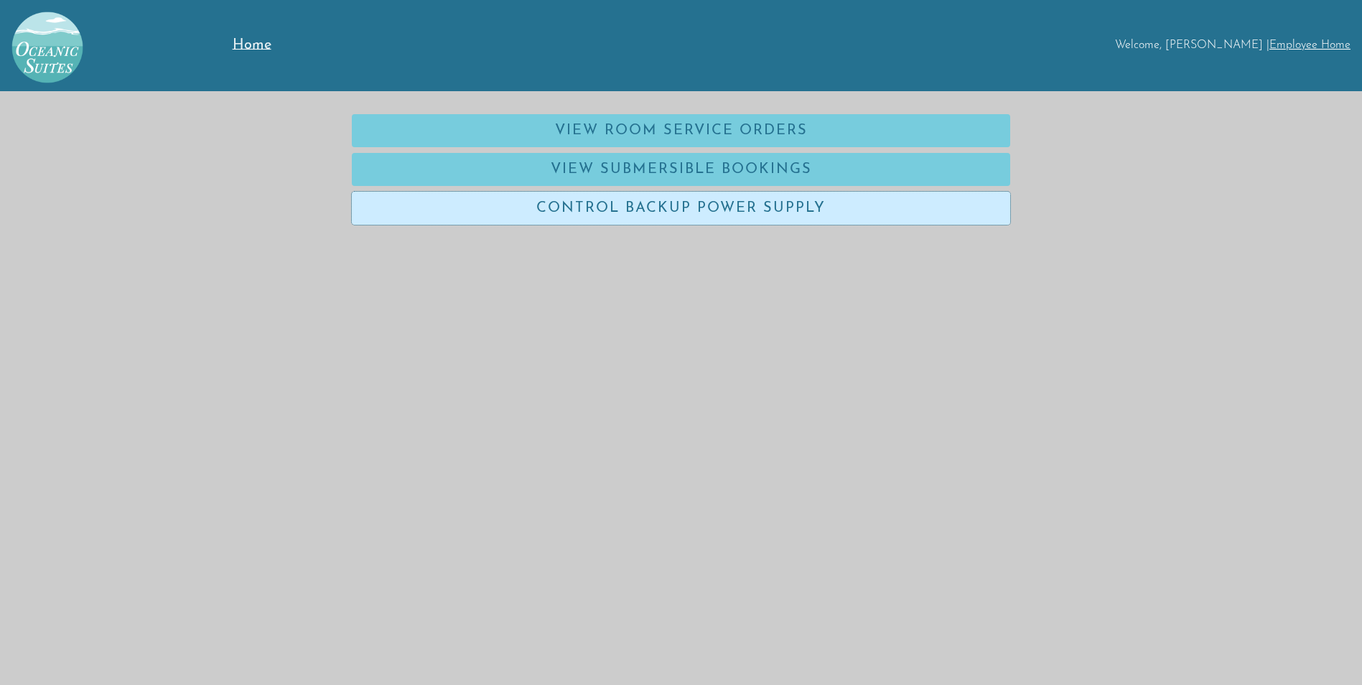
click at [591, 205] on link "Control Backup Power Supply" at bounding box center [681, 208] width 658 height 33
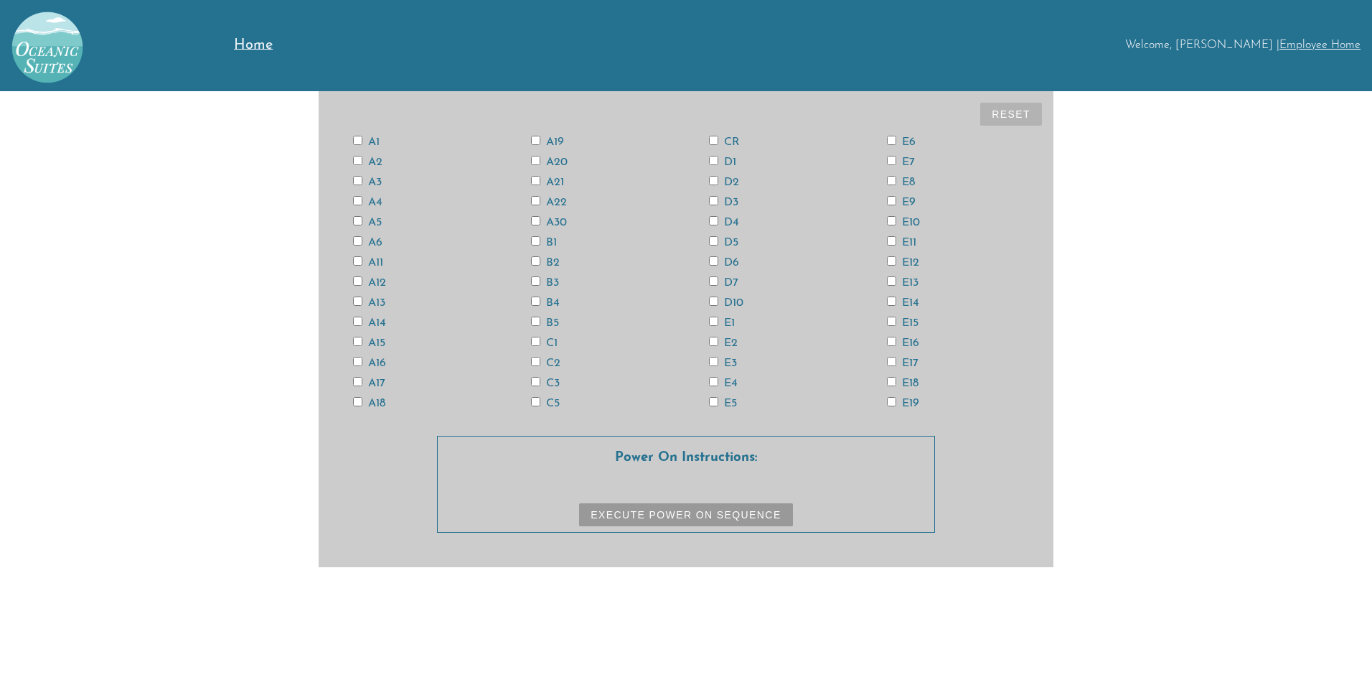
click at [248, 46] on span "Home" at bounding box center [253, 45] width 39 height 14
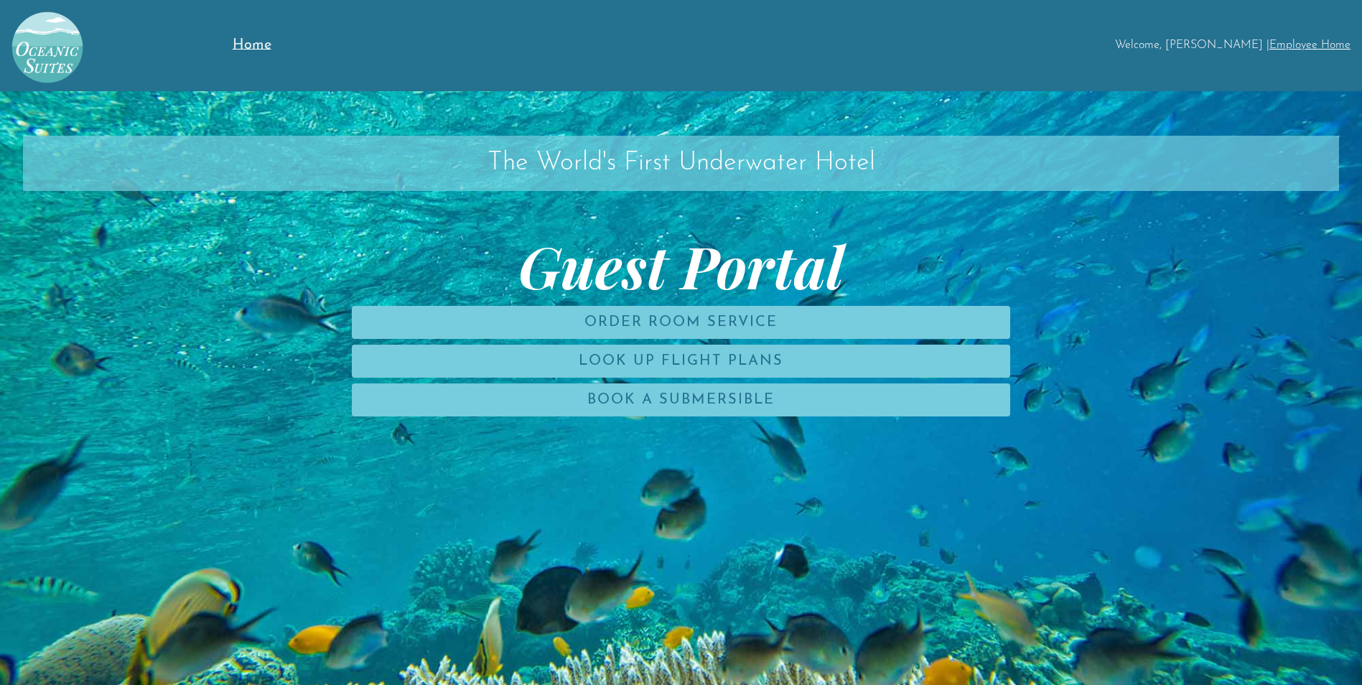
click at [1263, 19] on div "Welcome, [PERSON_NAME] | Employee Home" at bounding box center [850, 45] width 1021 height 91
click at [1321, 39] on link "Employee Home" at bounding box center [1309, 44] width 81 height 11
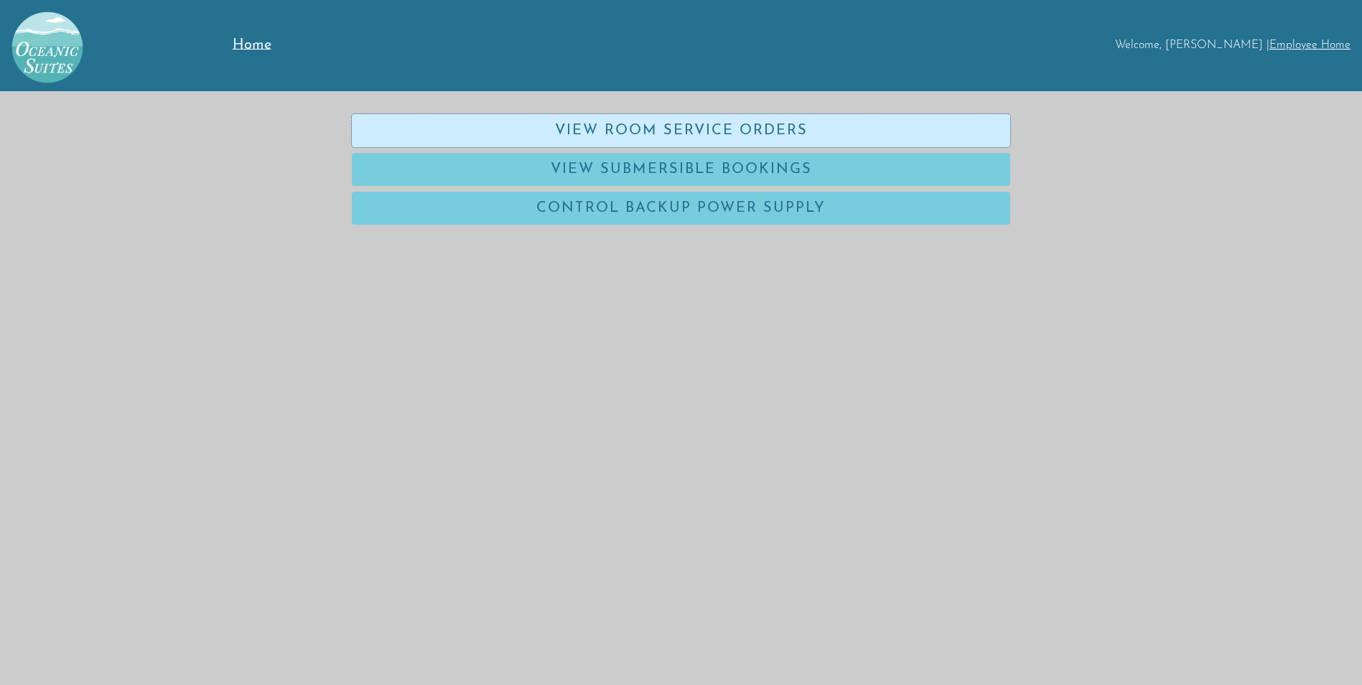
click at [566, 114] on link "View Room Service Orders" at bounding box center [681, 130] width 658 height 33
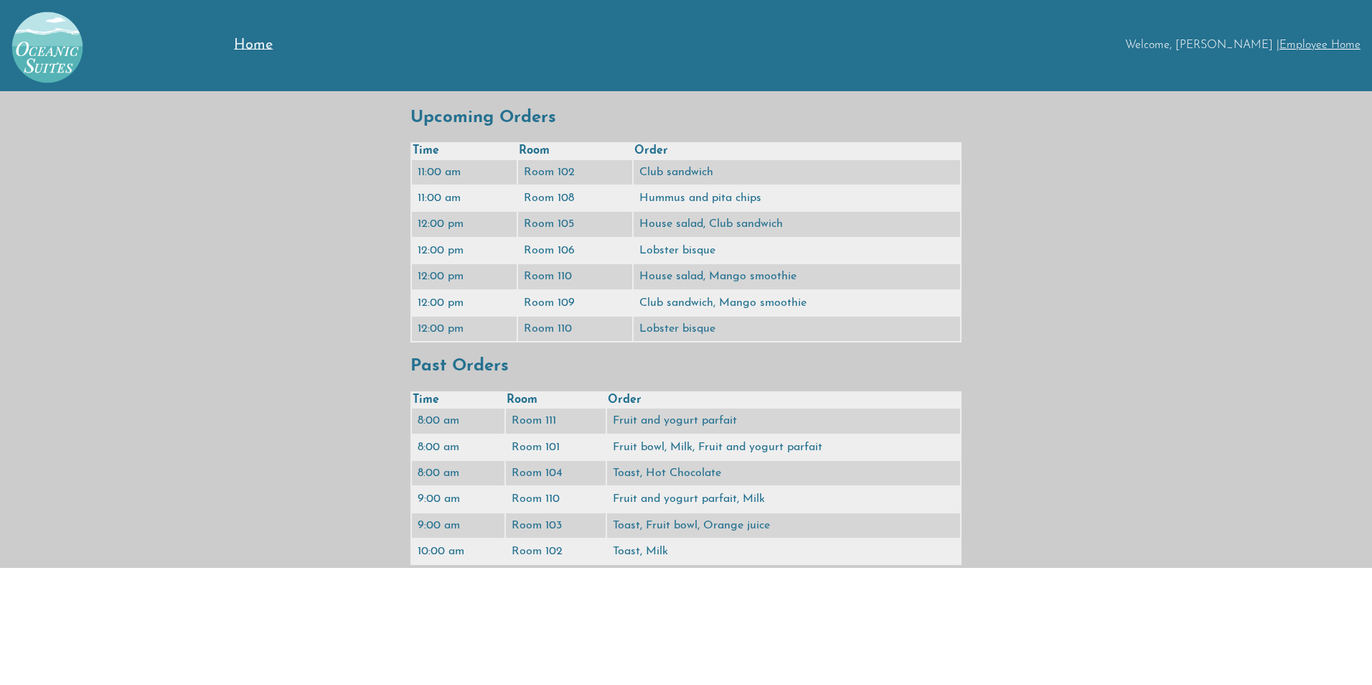
click at [1332, 37] on div "Welcome, [PERSON_NAME] | Employee Home" at bounding box center [857, 45] width 1029 height 91
click at [1326, 45] on link "Employee Home" at bounding box center [1320, 44] width 81 height 11
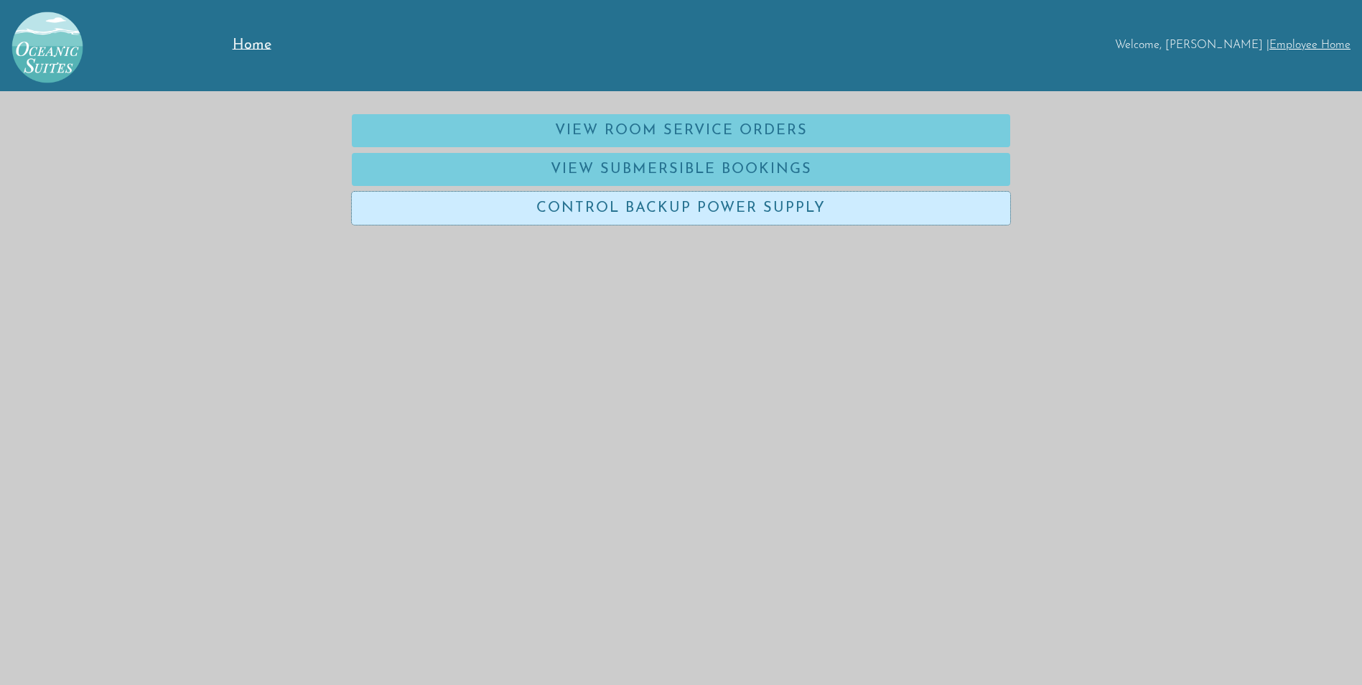
click at [654, 204] on link "Control Backup Power Supply" at bounding box center [681, 208] width 658 height 33
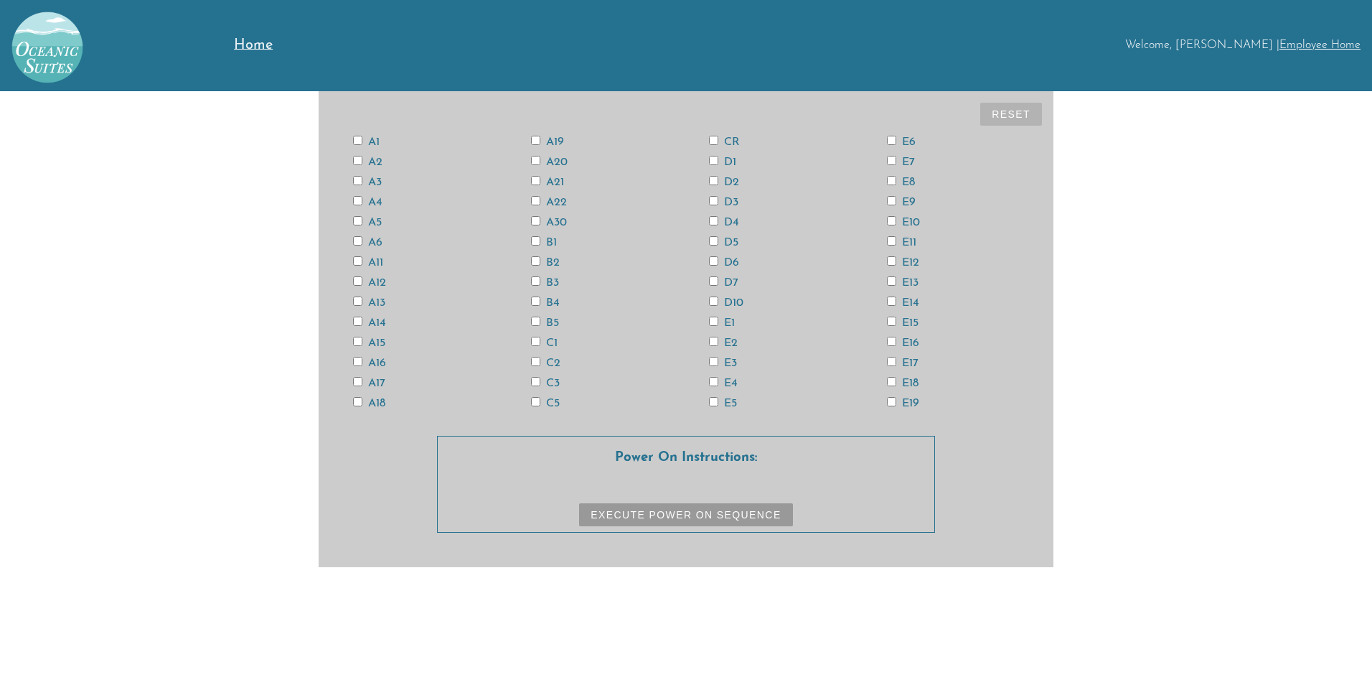
click at [356, 279] on input "A12" at bounding box center [357, 280] width 9 height 9
click at [741, 510] on button "Execute Power On Sequence" at bounding box center [685, 514] width 213 height 23
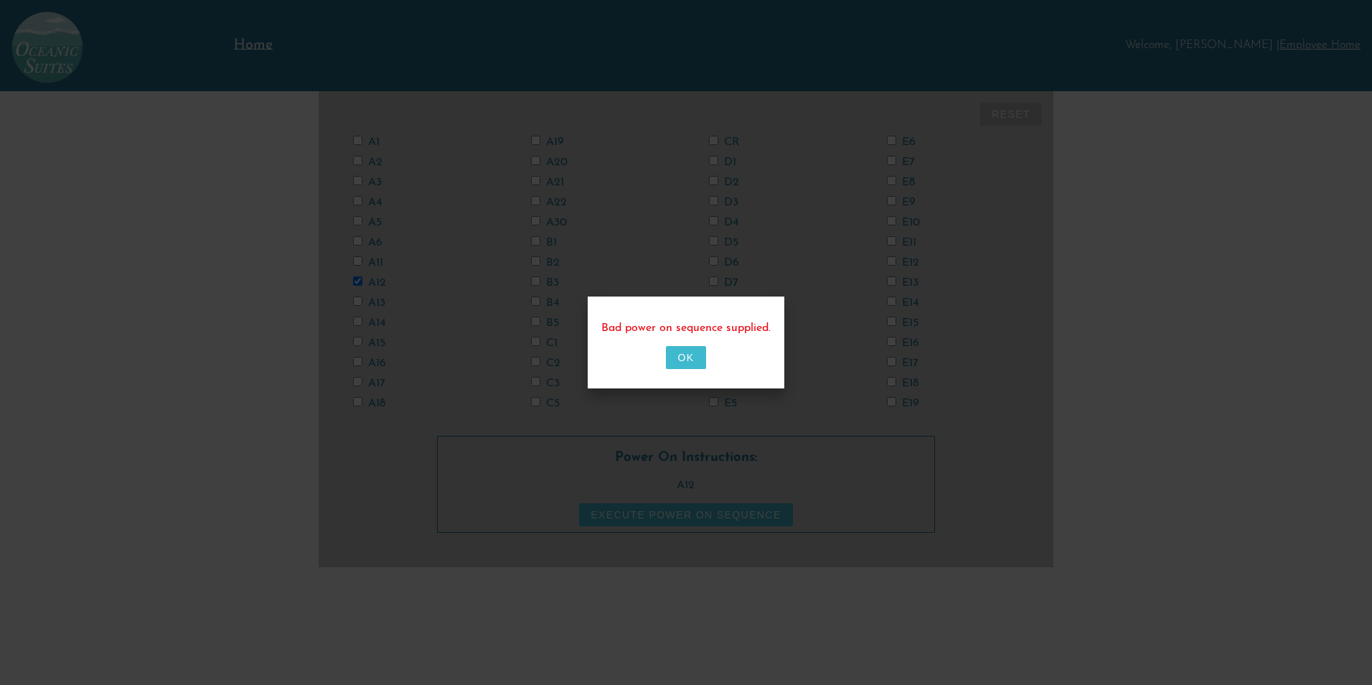
click at [691, 357] on button "OK" at bounding box center [685, 357] width 39 height 23
checkbox input "false"
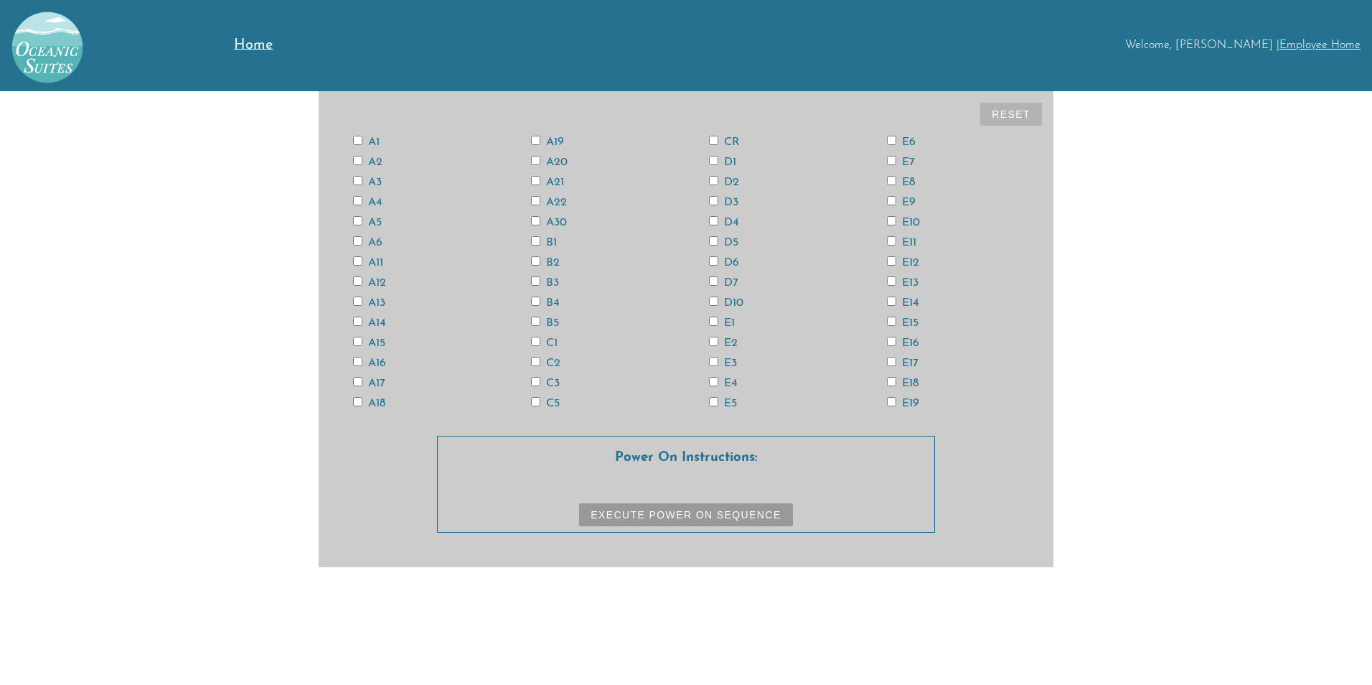
click at [895, 397] on input "E19" at bounding box center [891, 401] width 9 height 9
checkbox input "true"
click at [891, 361] on input "E17" at bounding box center [891, 361] width 9 height 9
checkbox input "true"
click at [892, 322] on input "E15" at bounding box center [891, 321] width 9 height 9
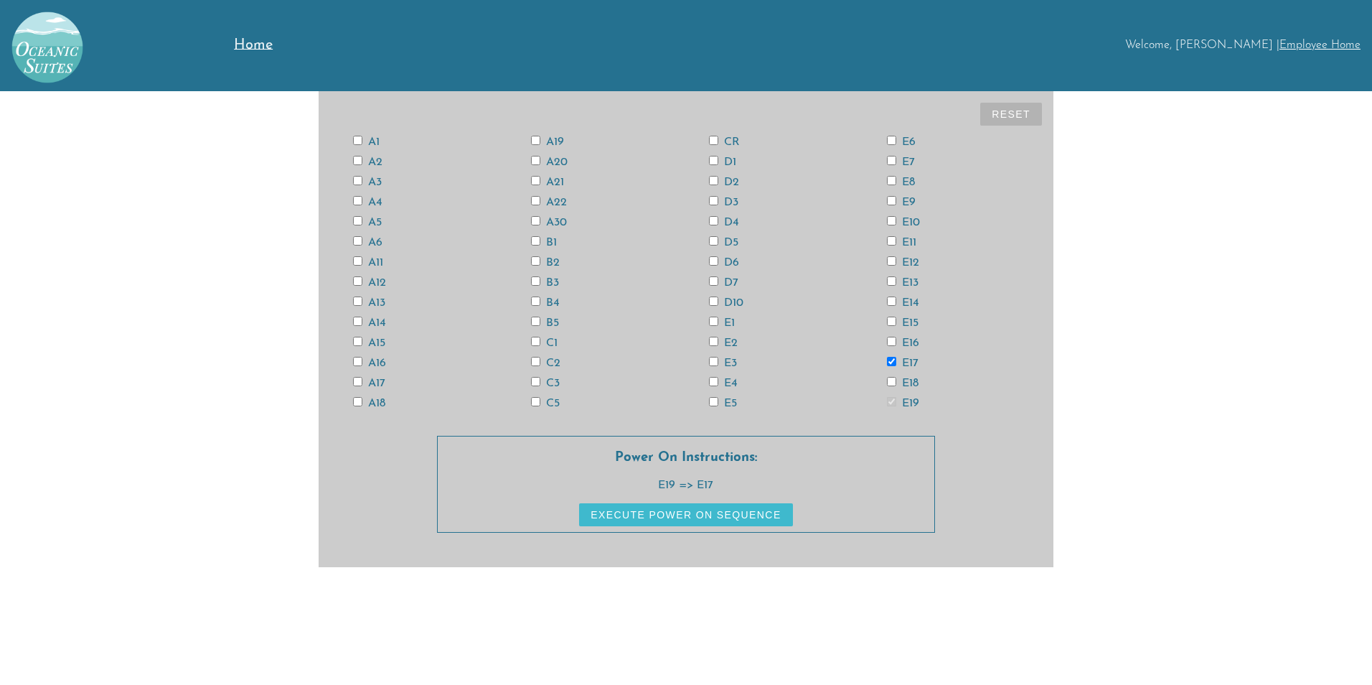
checkbox input "true"
click at [890, 279] on input "E13" at bounding box center [891, 280] width 9 height 9
checkbox input "true"
click at [888, 237] on input "E11" at bounding box center [891, 240] width 9 height 9
checkbox input "true"
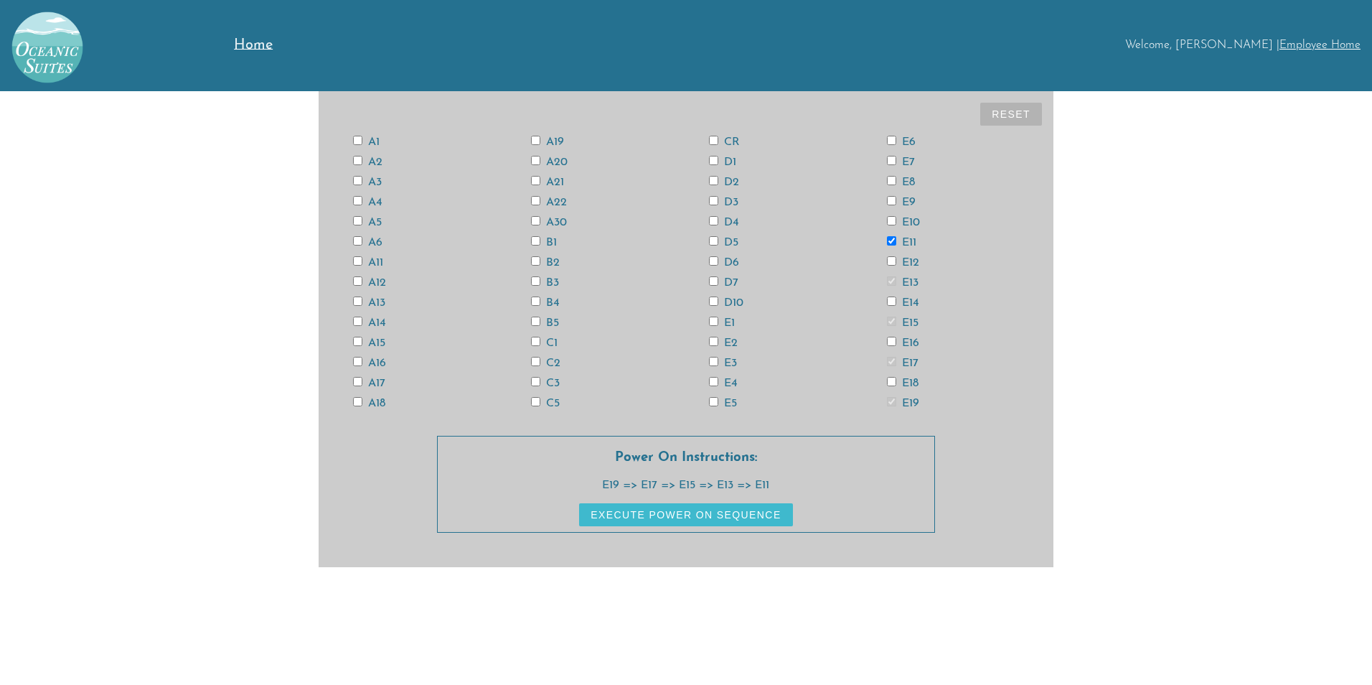
click at [891, 201] on input "E9" at bounding box center [891, 200] width 9 height 9
checkbox input "true"
click at [892, 160] on input "E7" at bounding box center [891, 160] width 9 height 9
checkbox input "true"
click at [713, 403] on input "E5" at bounding box center [713, 401] width 9 height 9
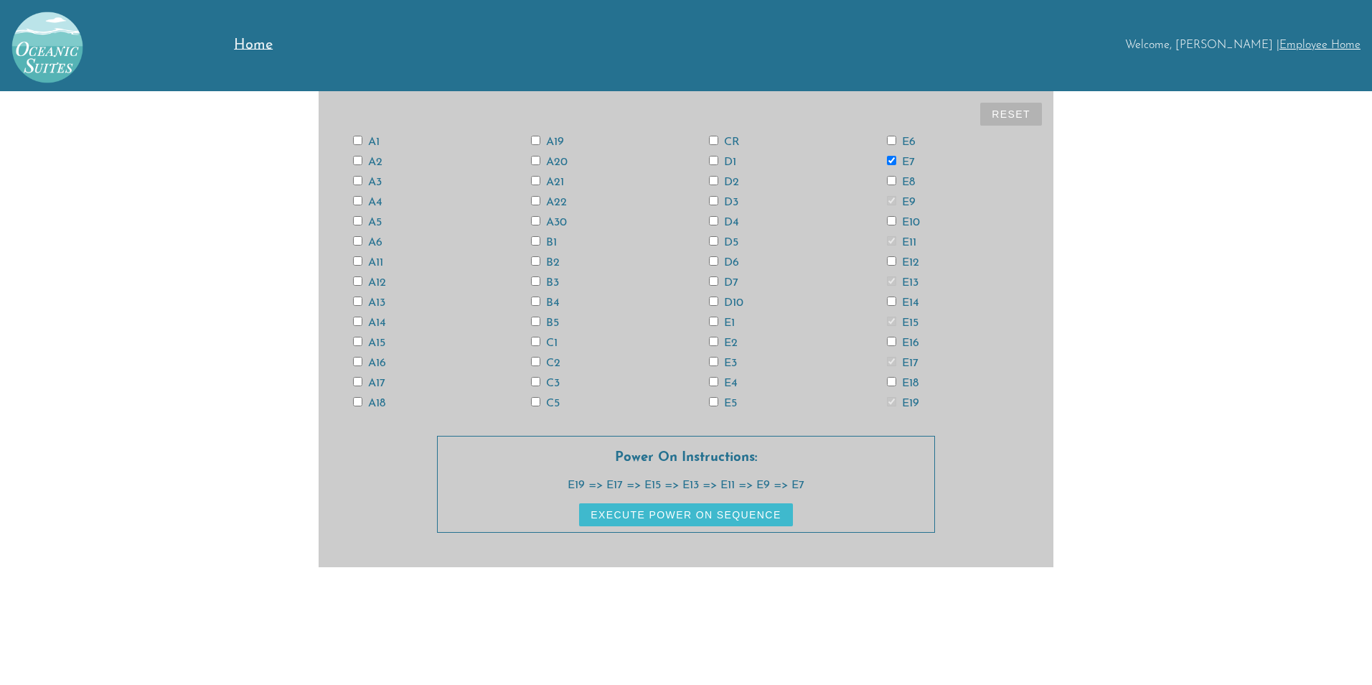
checkbox input "true"
click at [714, 357] on input "E3" at bounding box center [713, 361] width 9 height 9
checkbox input "true"
click at [710, 319] on input "E1" at bounding box center [713, 321] width 9 height 9
checkbox input "true"
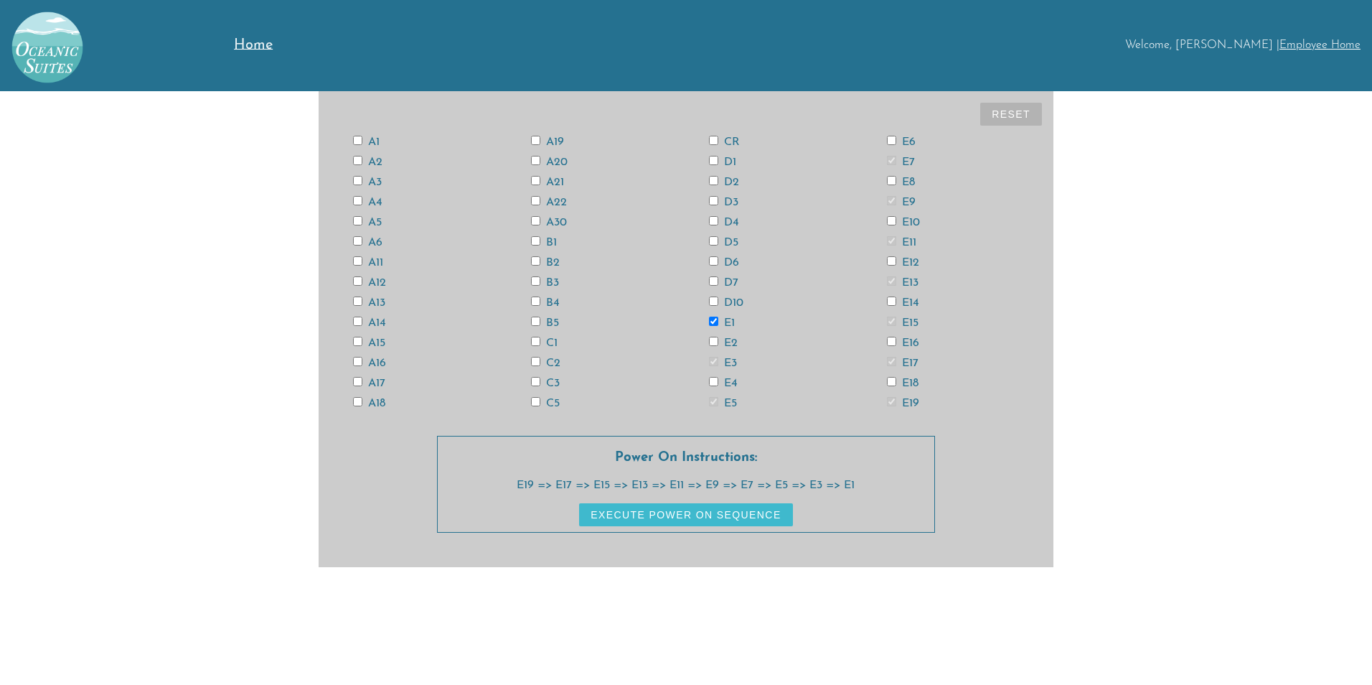
click at [713, 278] on input "D7" at bounding box center [713, 280] width 9 height 9
checkbox input "true"
click at [716, 242] on input "D5" at bounding box center [713, 240] width 9 height 9
checkbox input "true"
click at [716, 197] on input "D3" at bounding box center [713, 200] width 9 height 9
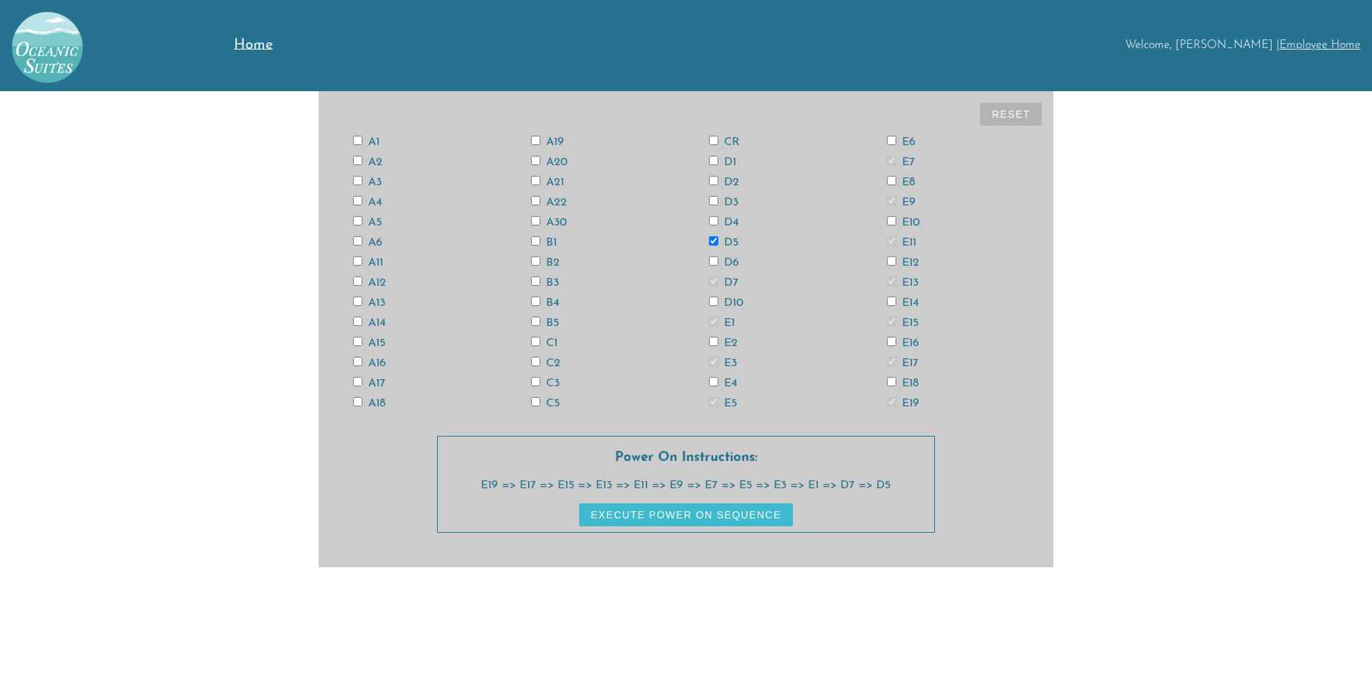
checkbox input "true"
click at [715, 159] on input "D1" at bounding box center [713, 160] width 9 height 9
checkbox input "true"
click at [535, 398] on input "C5" at bounding box center [535, 401] width 9 height 9
checkbox input "true"
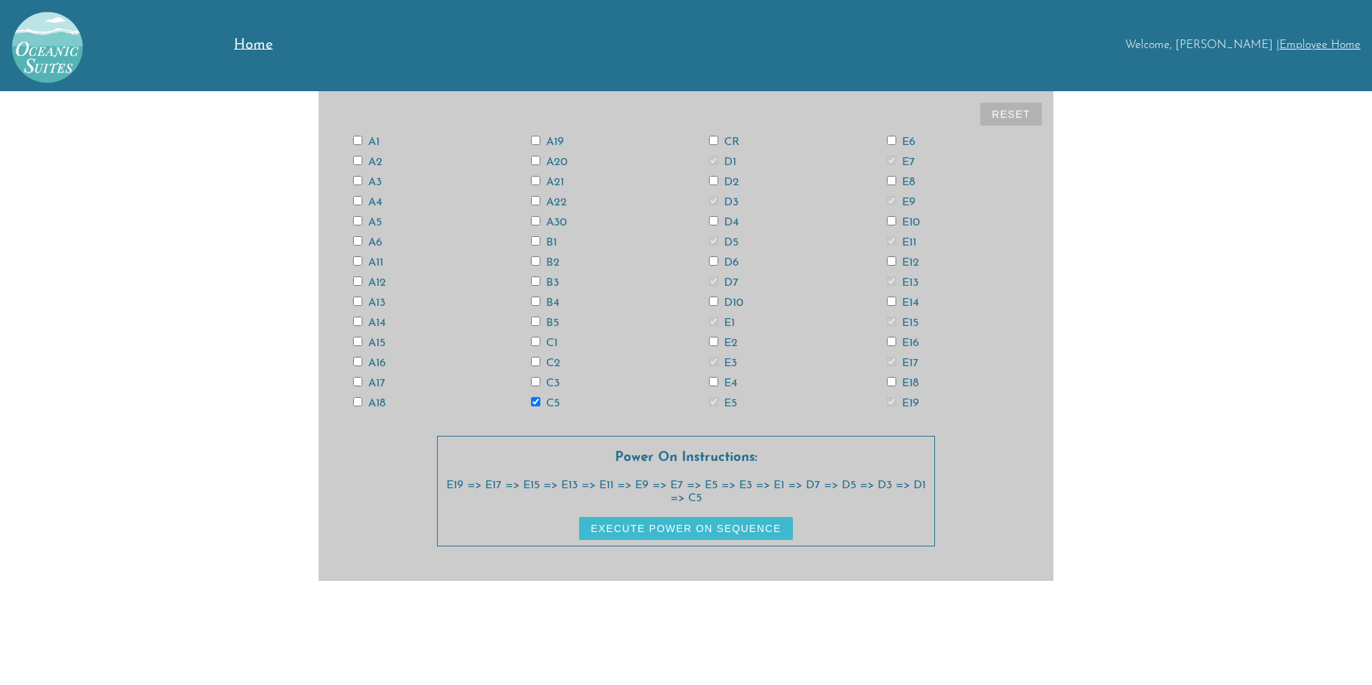
click at [535, 381] on input "C3" at bounding box center [535, 381] width 9 height 9
checkbox input "true"
click at [533, 340] on input "C1" at bounding box center [535, 341] width 9 height 9
checkbox input "true"
click at [533, 317] on input "B5" at bounding box center [535, 321] width 9 height 9
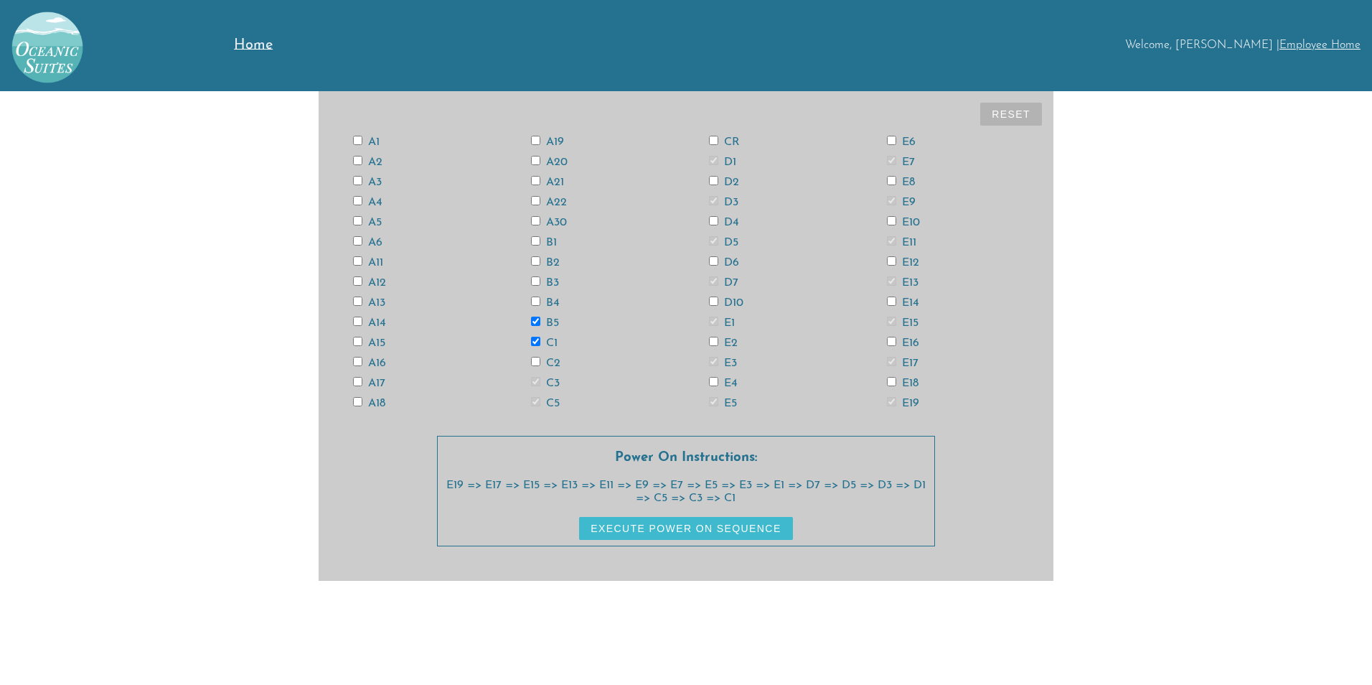
checkbox input "true"
click at [535, 281] on input "B3" at bounding box center [535, 280] width 9 height 9
checkbox input "true"
click at [538, 241] on input "B1" at bounding box center [535, 240] width 9 height 9
checkbox input "true"
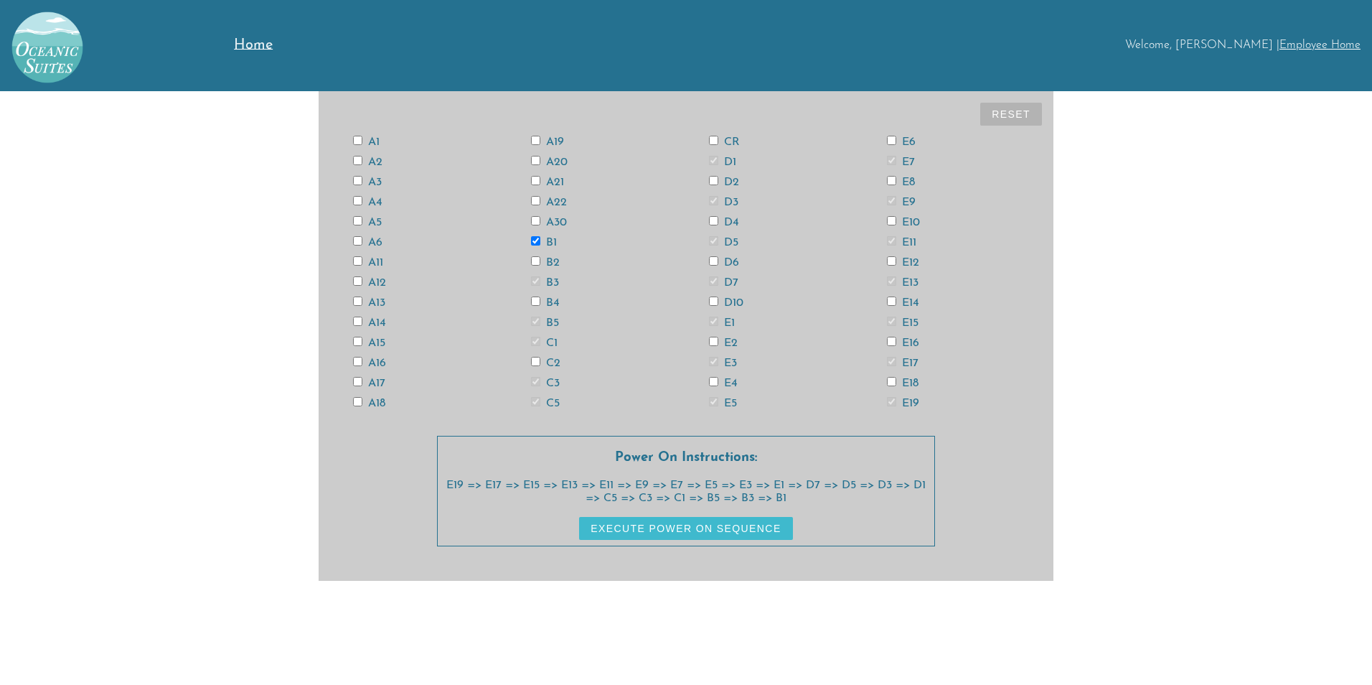
click at [536, 182] on input "A21" at bounding box center [535, 180] width 9 height 9
checkbox input "true"
click at [537, 141] on input "A19" at bounding box center [535, 140] width 9 height 9
checkbox input "true"
click at [355, 378] on input "A17" at bounding box center [357, 381] width 9 height 9
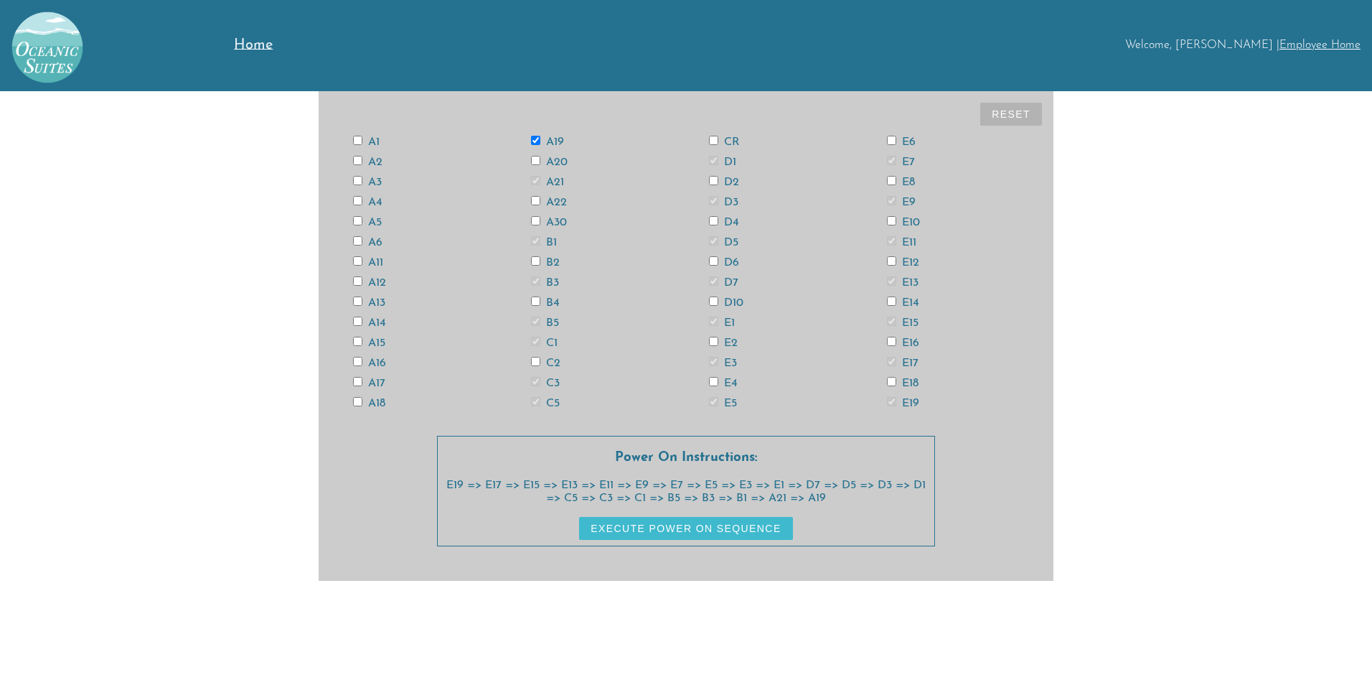
checkbox input "true"
click at [355, 337] on input "A15" at bounding box center [357, 341] width 9 height 9
checkbox input "true"
drag, startPoint x: 357, startPoint y: 300, endPoint x: 350, endPoint y: 278, distance: 22.9
click at [357, 300] on input "A13" at bounding box center [357, 300] width 9 height 9
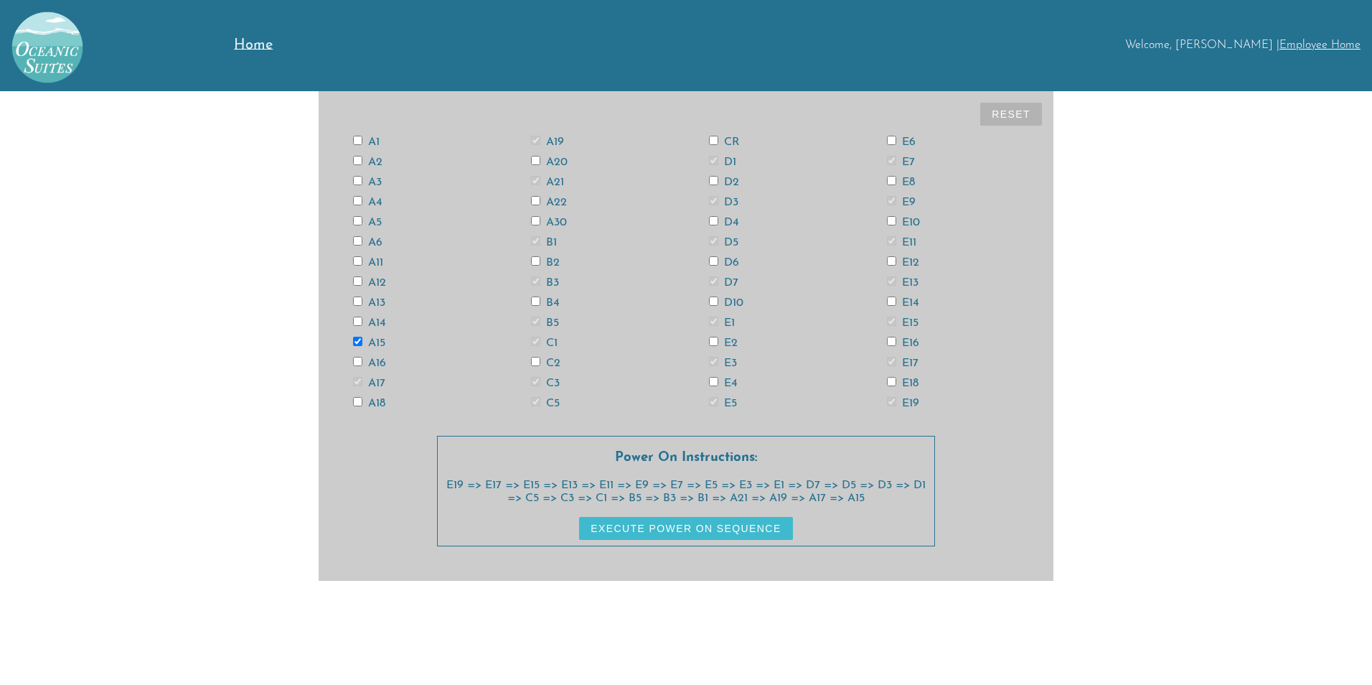
checkbox input "true"
click at [355, 262] on input "A11" at bounding box center [357, 260] width 9 height 9
checkbox input "true"
click at [356, 217] on input "A5" at bounding box center [357, 220] width 9 height 9
checkbox input "true"
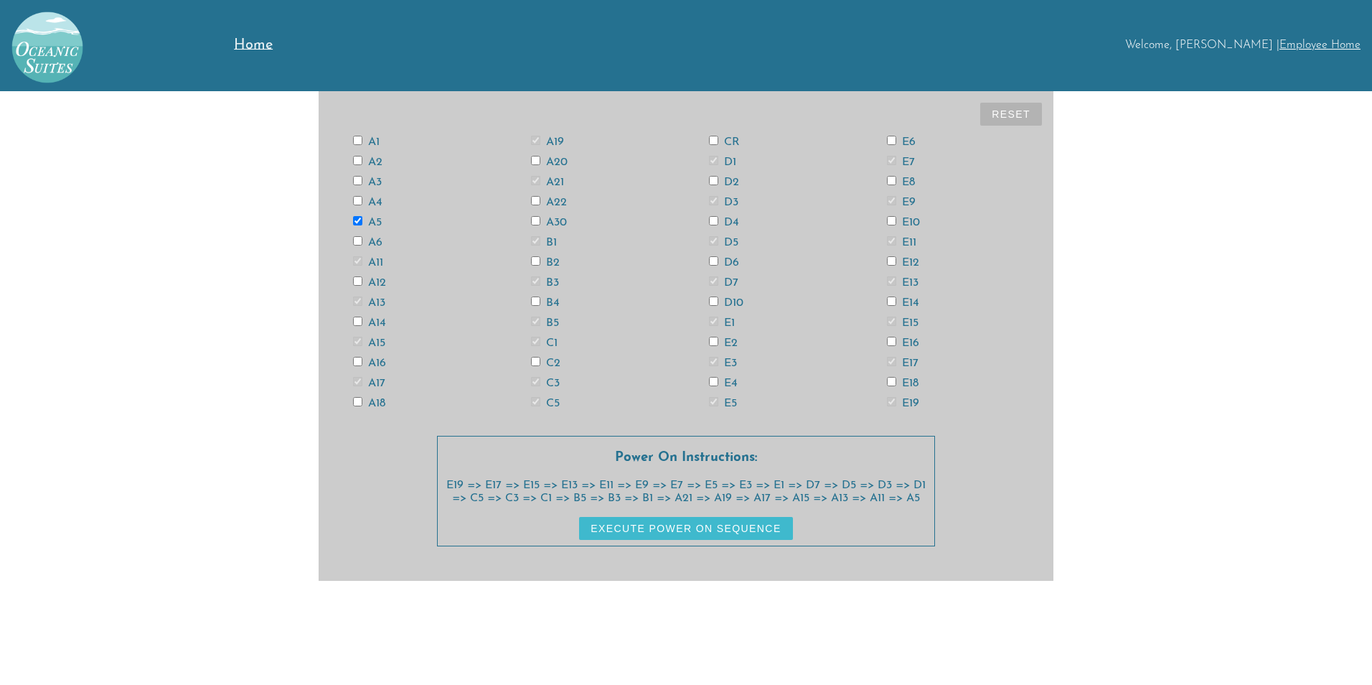
click at [359, 181] on input "A3" at bounding box center [357, 180] width 9 height 9
checkbox input "true"
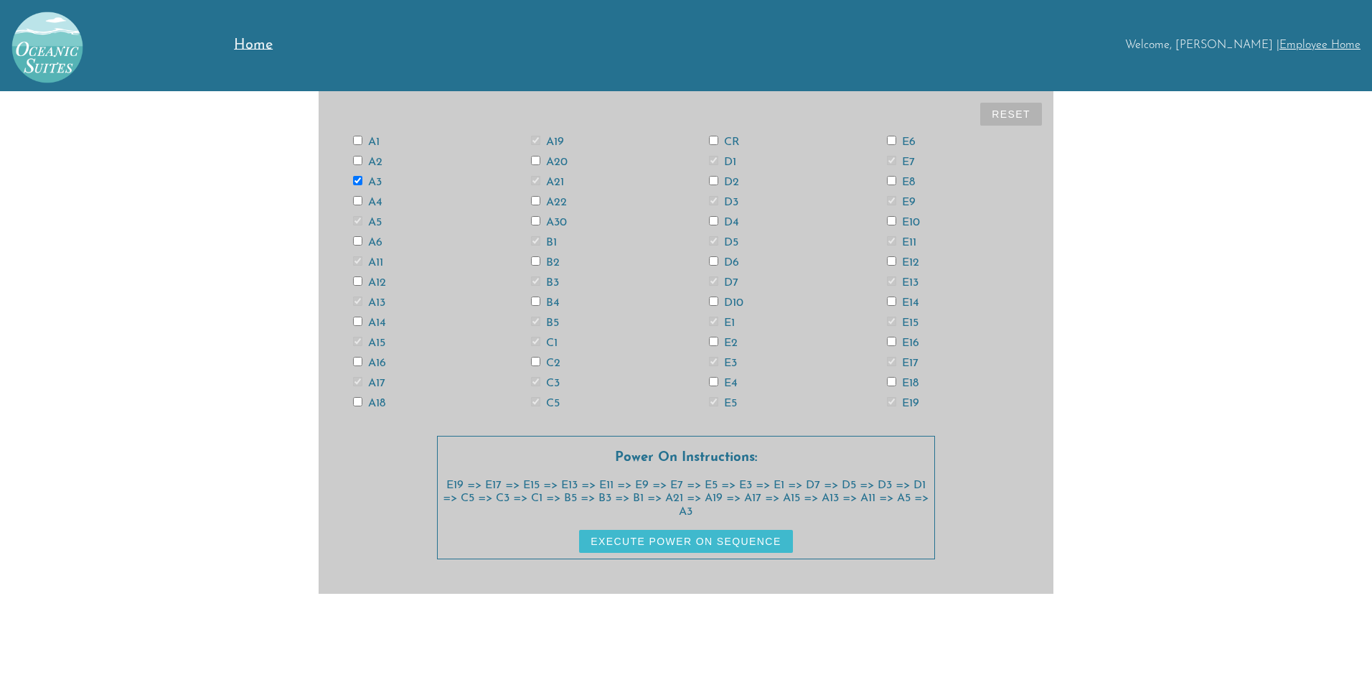
click at [360, 140] on input "A1" at bounding box center [357, 140] width 9 height 9
click at [745, 538] on button "Execute Power On Sequence" at bounding box center [685, 541] width 213 height 23
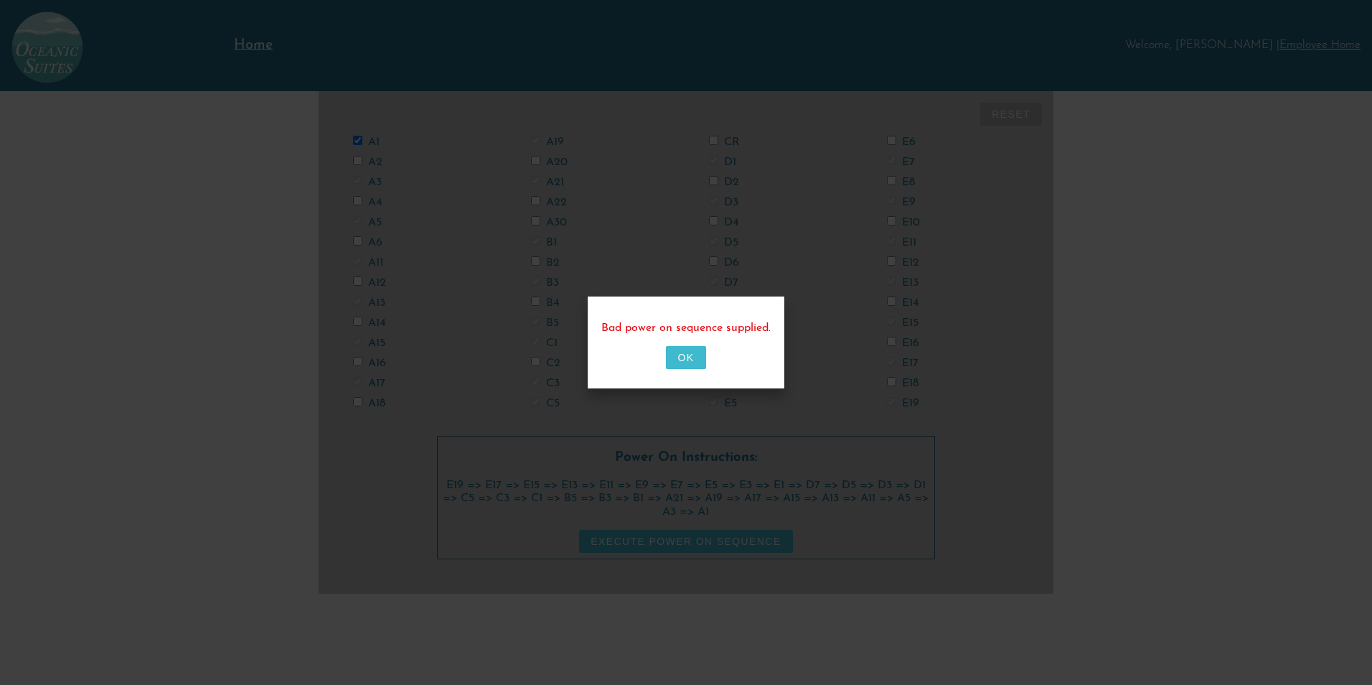
click at [680, 352] on button "OK" at bounding box center [685, 357] width 39 height 23
checkbox input "false"
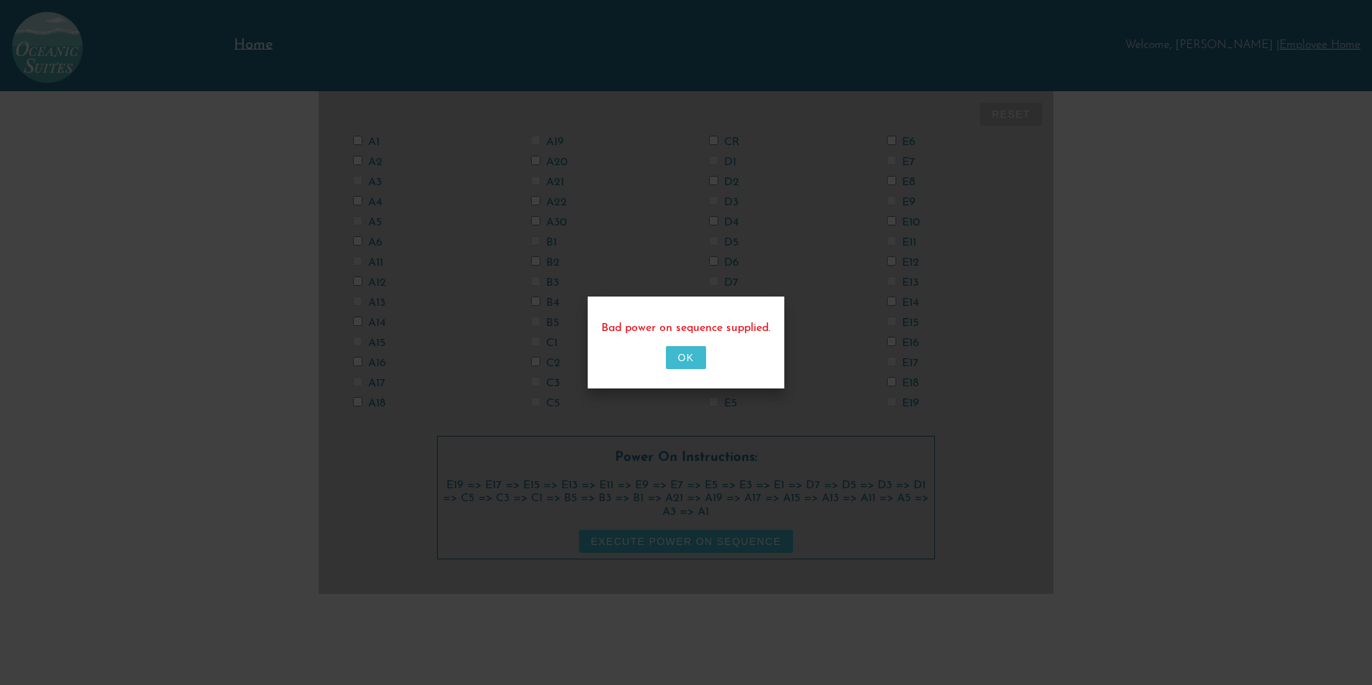
checkbox input "false"
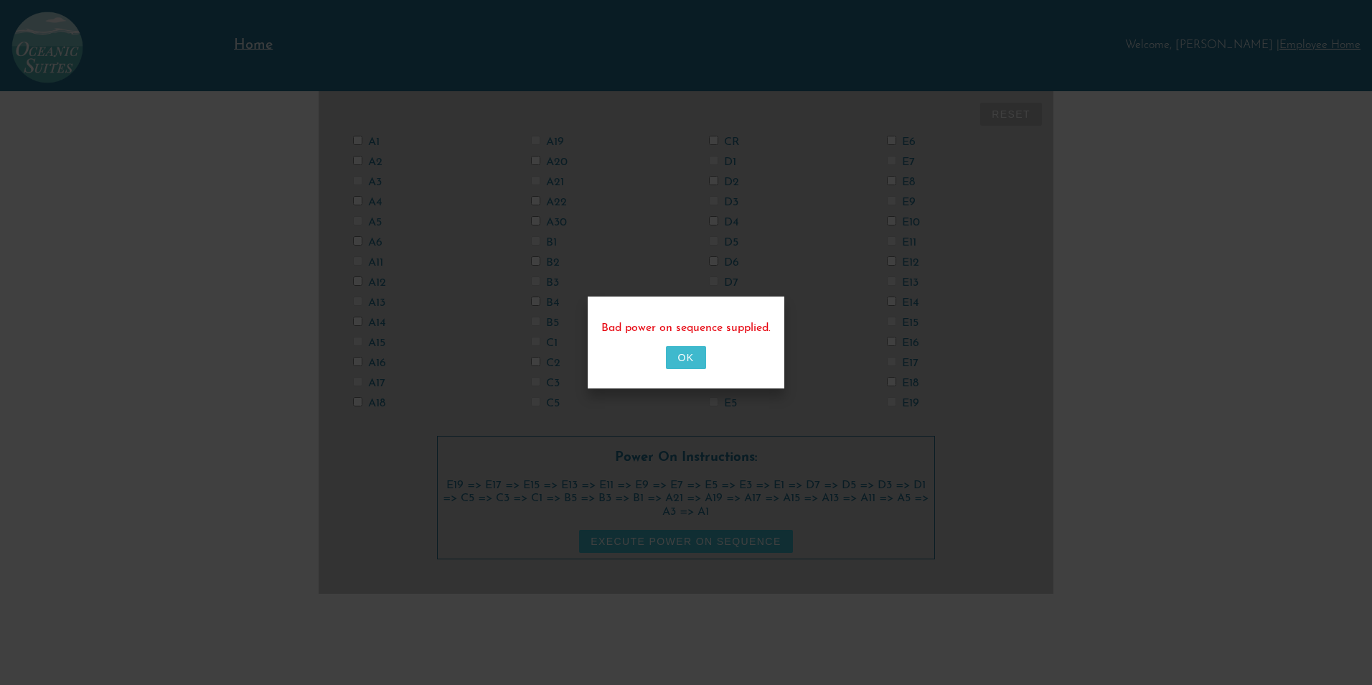
checkbox input "false"
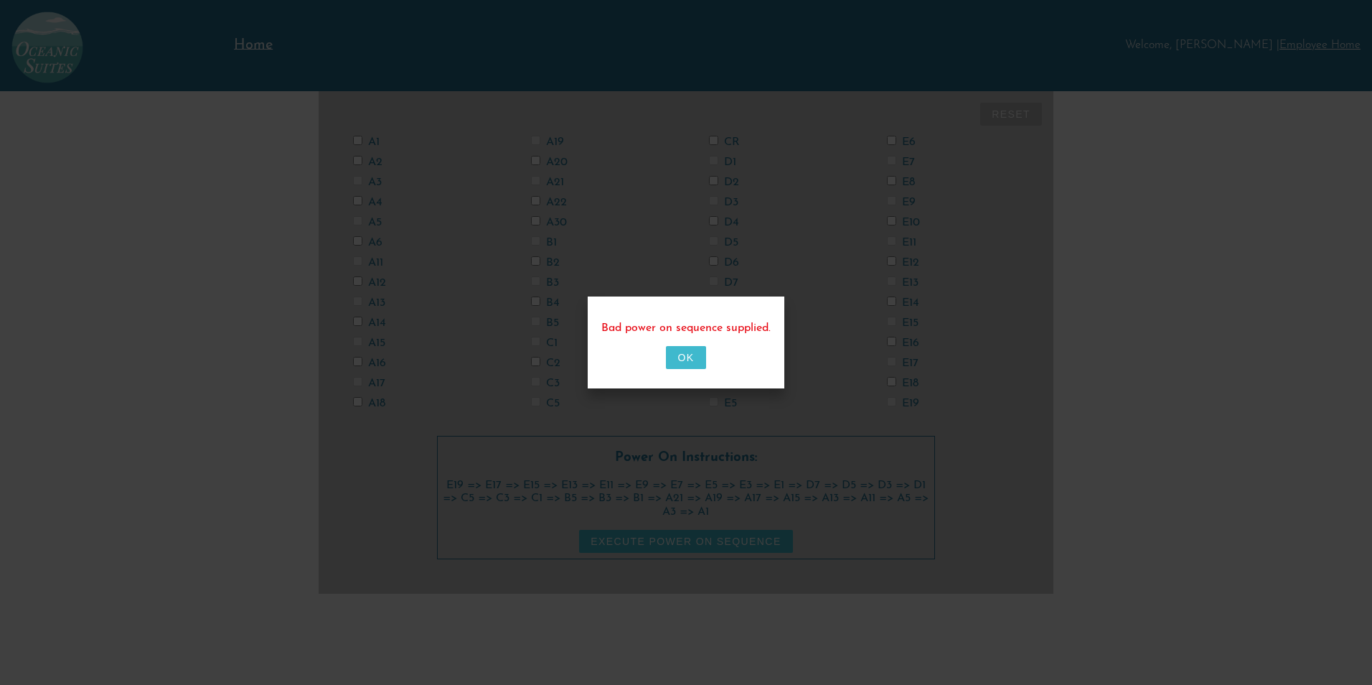
checkbox input "false"
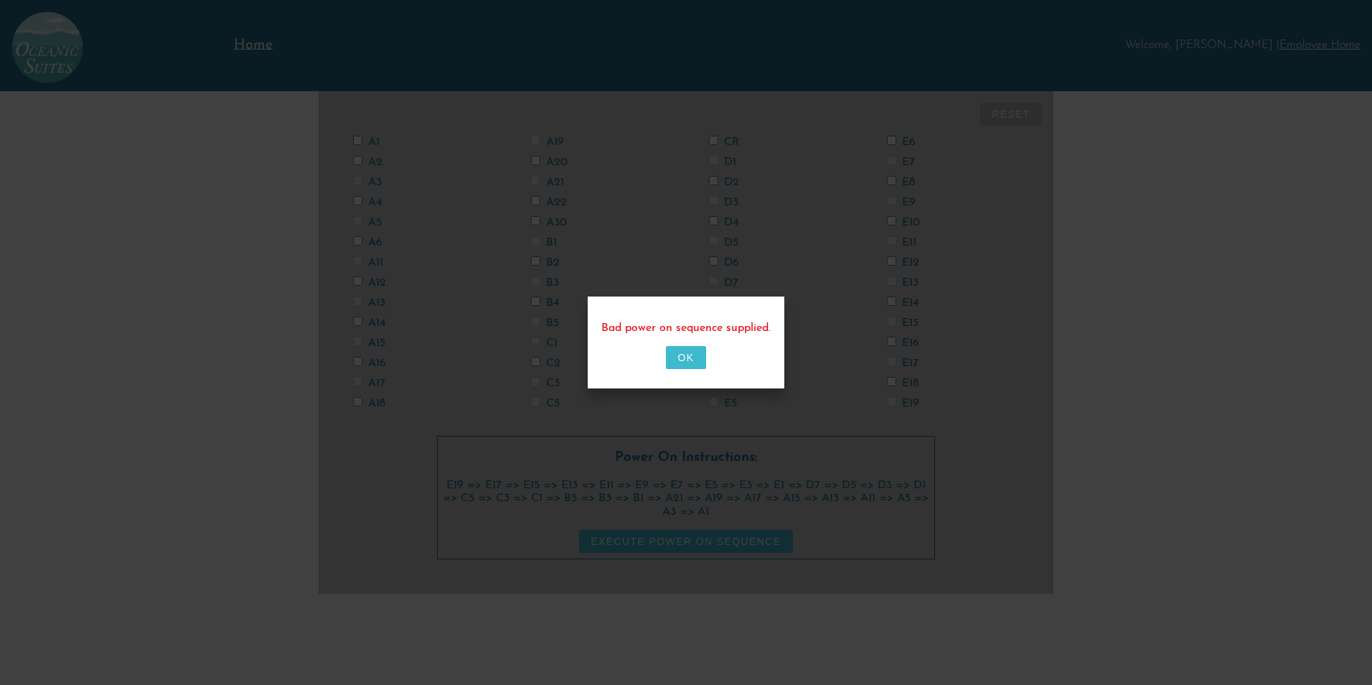
checkbox input "false"
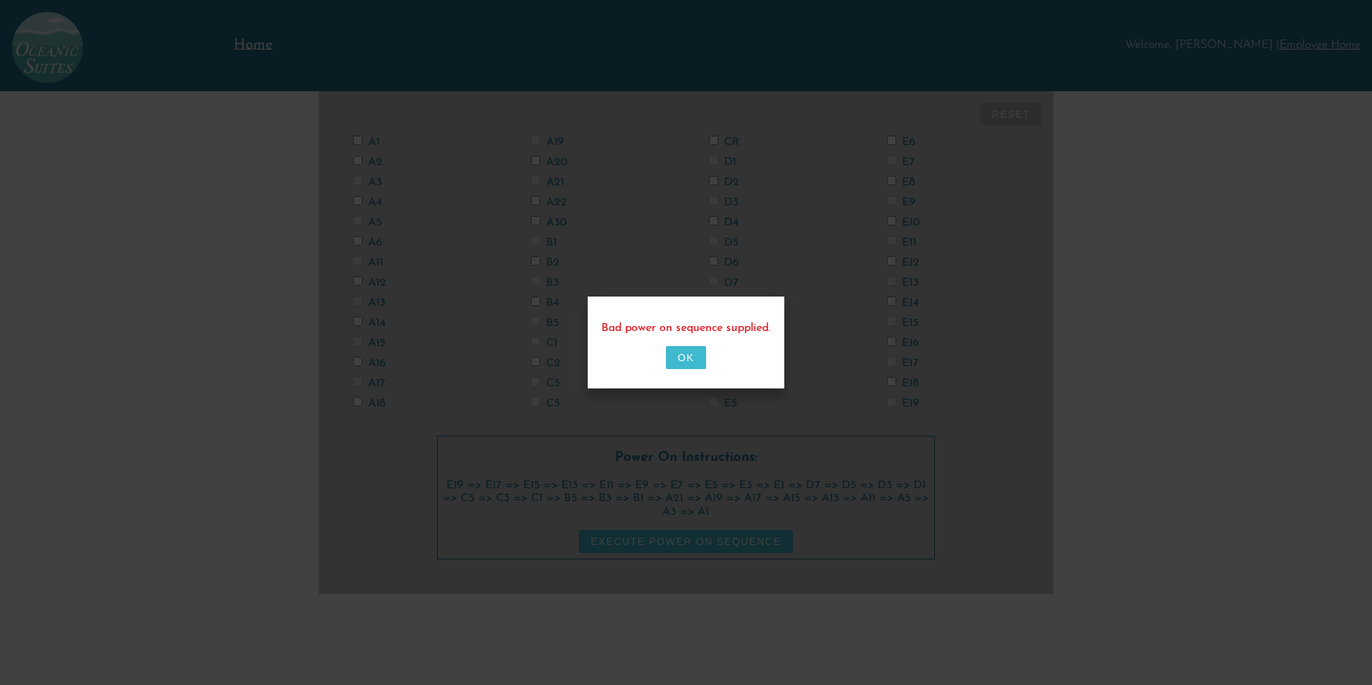
checkbox input "false"
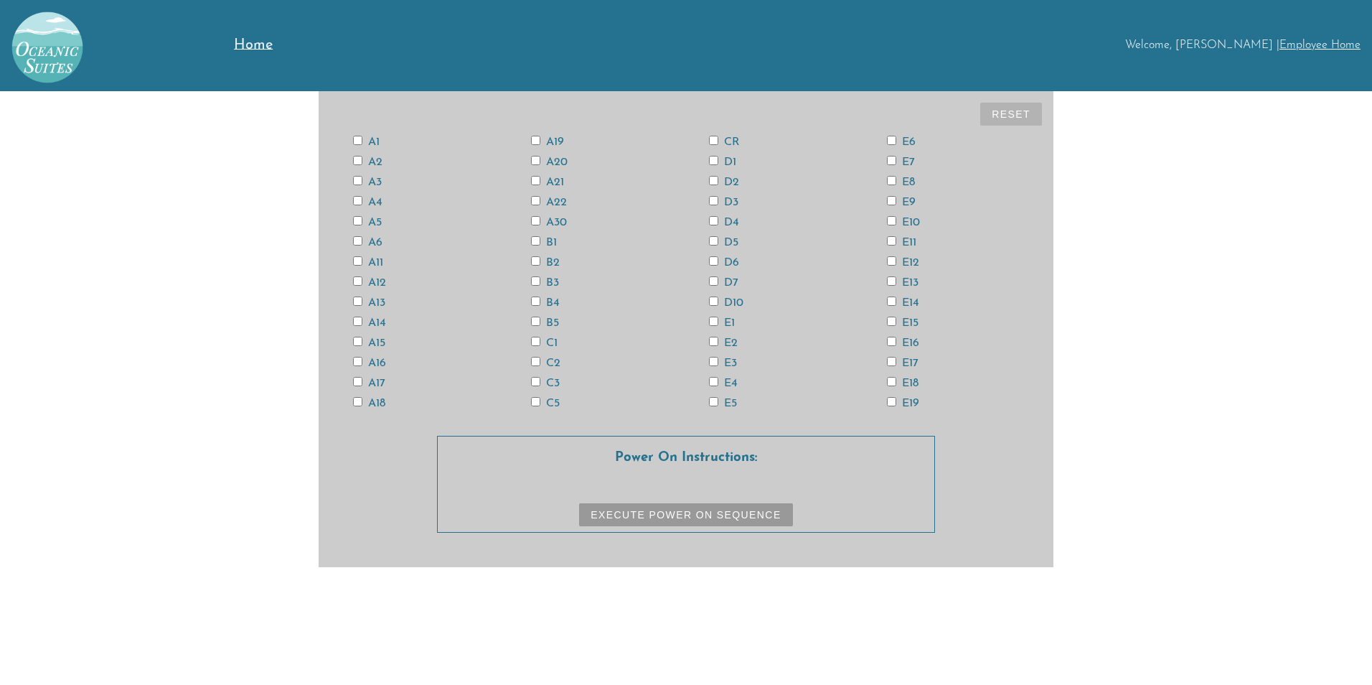
click at [892, 398] on input "E19" at bounding box center [891, 401] width 9 height 9
checkbox input "true"
click at [892, 361] on input "E17" at bounding box center [891, 361] width 9 height 9
checkbox input "true"
click at [890, 319] on input "E15" at bounding box center [891, 321] width 9 height 9
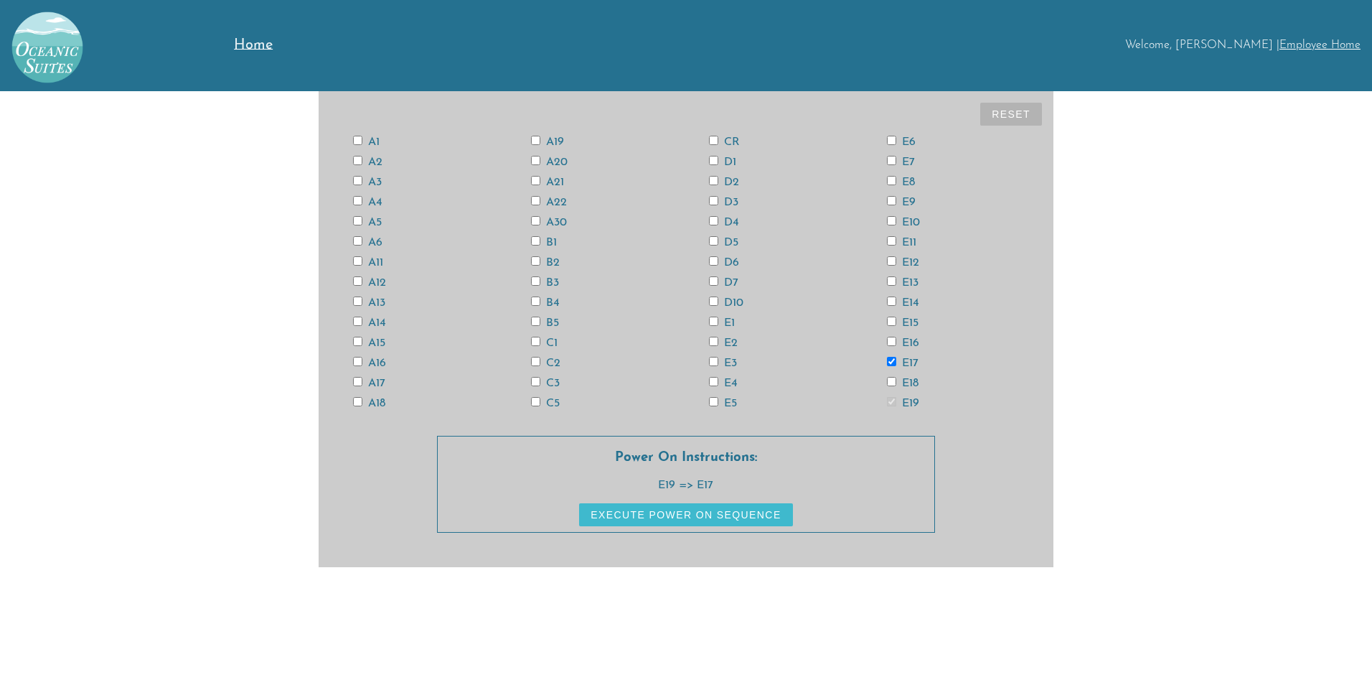
checkbox input "true"
click at [891, 276] on input "E13" at bounding box center [891, 280] width 9 height 9
checkbox input "true"
click at [894, 241] on input "E11" at bounding box center [891, 240] width 9 height 9
checkbox input "true"
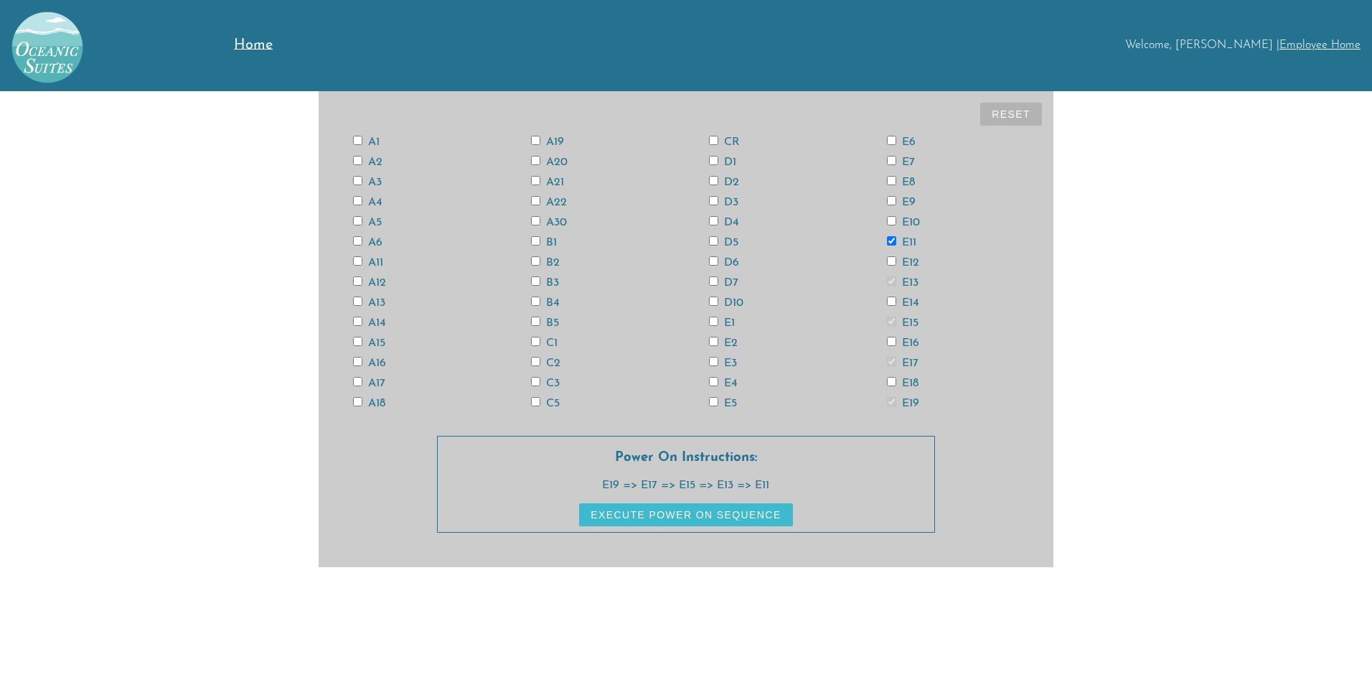
click at [889, 200] on input "E9" at bounding box center [891, 200] width 9 height 9
checkbox input "true"
click at [891, 161] on input "E7" at bounding box center [891, 160] width 9 height 9
checkbox input "true"
click at [710, 398] on input "E5" at bounding box center [713, 401] width 9 height 9
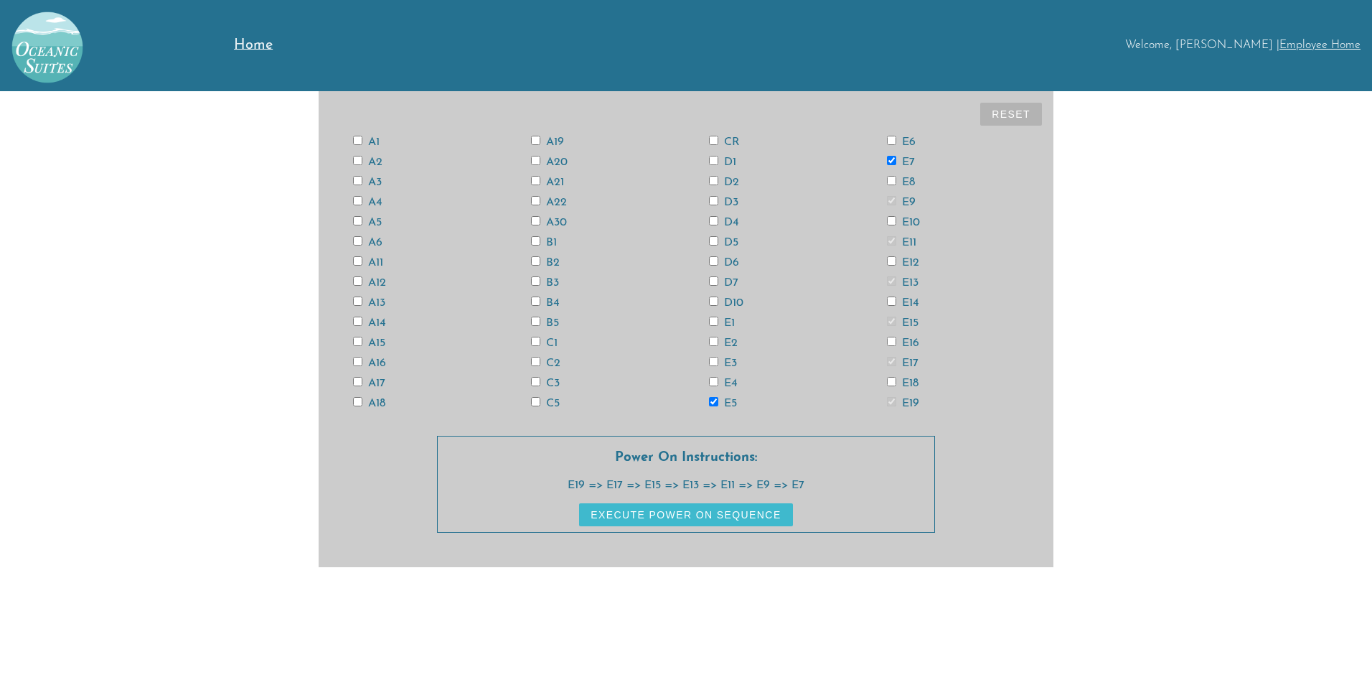
checkbox input "true"
click at [715, 361] on input "E3" at bounding box center [713, 361] width 9 height 9
checkbox input "true"
drag, startPoint x: 713, startPoint y: 320, endPoint x: 715, endPoint y: 306, distance: 14.5
click at [713, 319] on input "E1" at bounding box center [713, 321] width 9 height 9
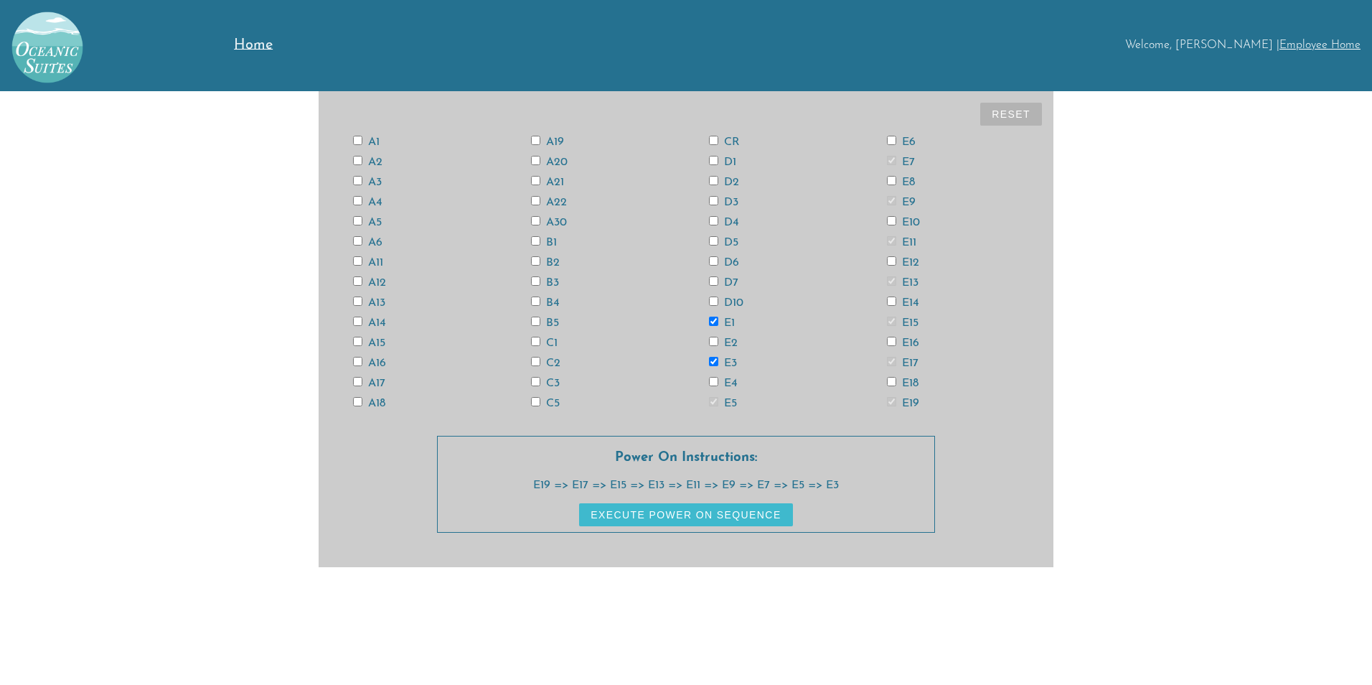
checkbox input "true"
click at [716, 276] on input "D7" at bounding box center [713, 280] width 9 height 9
checkbox input "true"
click at [713, 243] on input "D5" at bounding box center [713, 240] width 9 height 9
checkbox input "true"
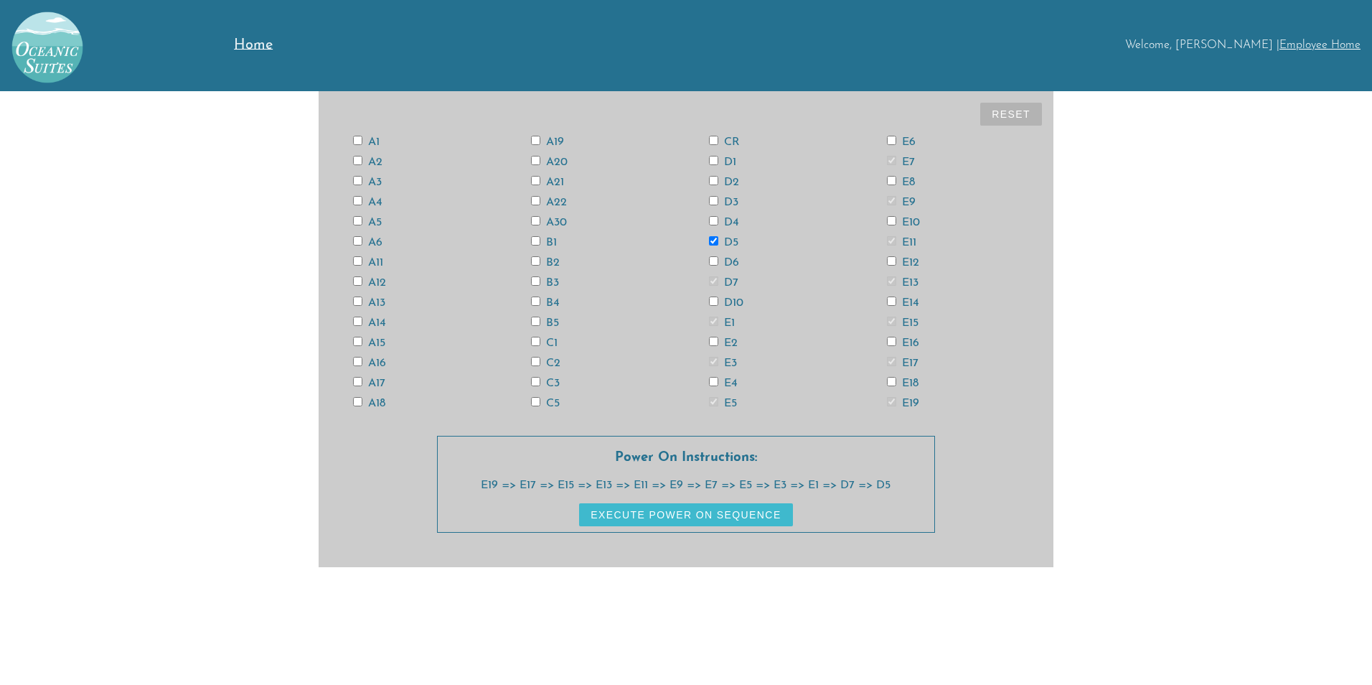
click at [711, 194] on div "A1 A2 A3 A4 A5 A6 A11 A12 A13 A14 A15 A16 A17 A18 A19 A20 A21 A22 A30 B1 B2 B3 …" at bounding box center [686, 271] width 712 height 281
click at [710, 197] on input "D3" at bounding box center [713, 200] width 9 height 9
checkbox input "true"
click at [711, 158] on input "D1" at bounding box center [713, 160] width 9 height 9
checkbox input "true"
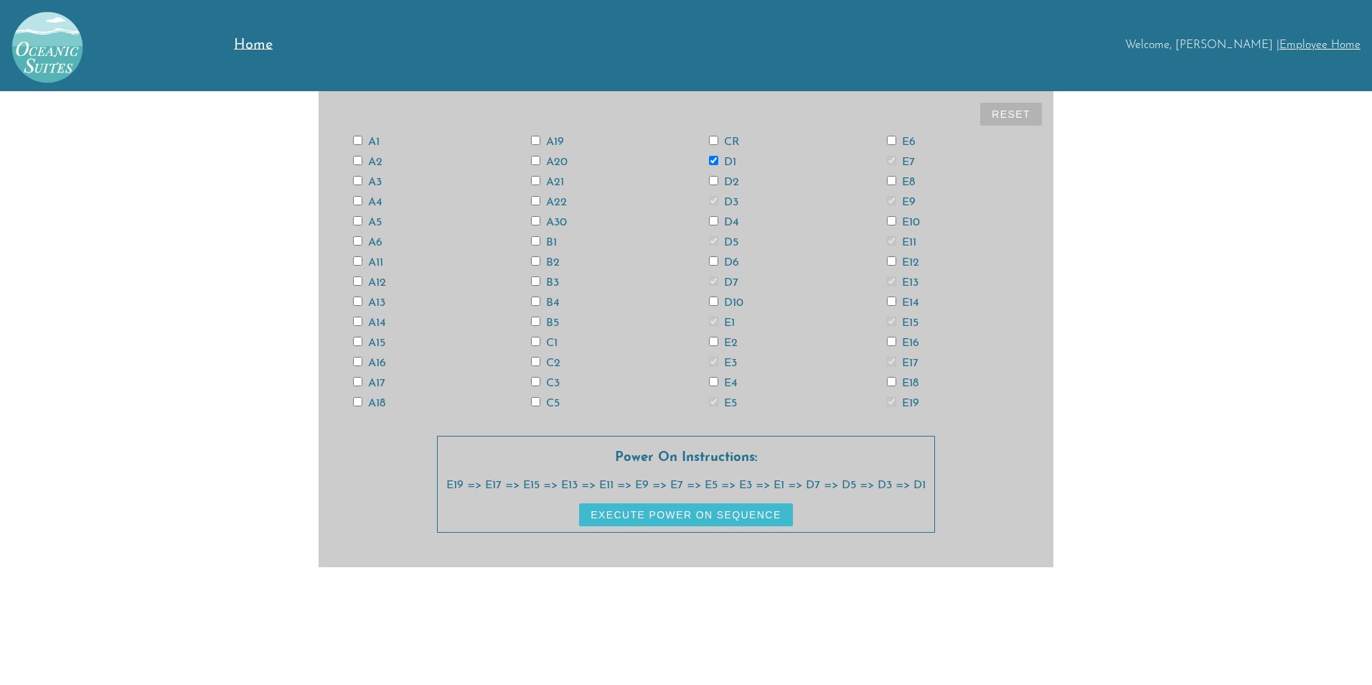
click at [532, 400] on input "C5" at bounding box center [535, 401] width 9 height 9
checkbox input "true"
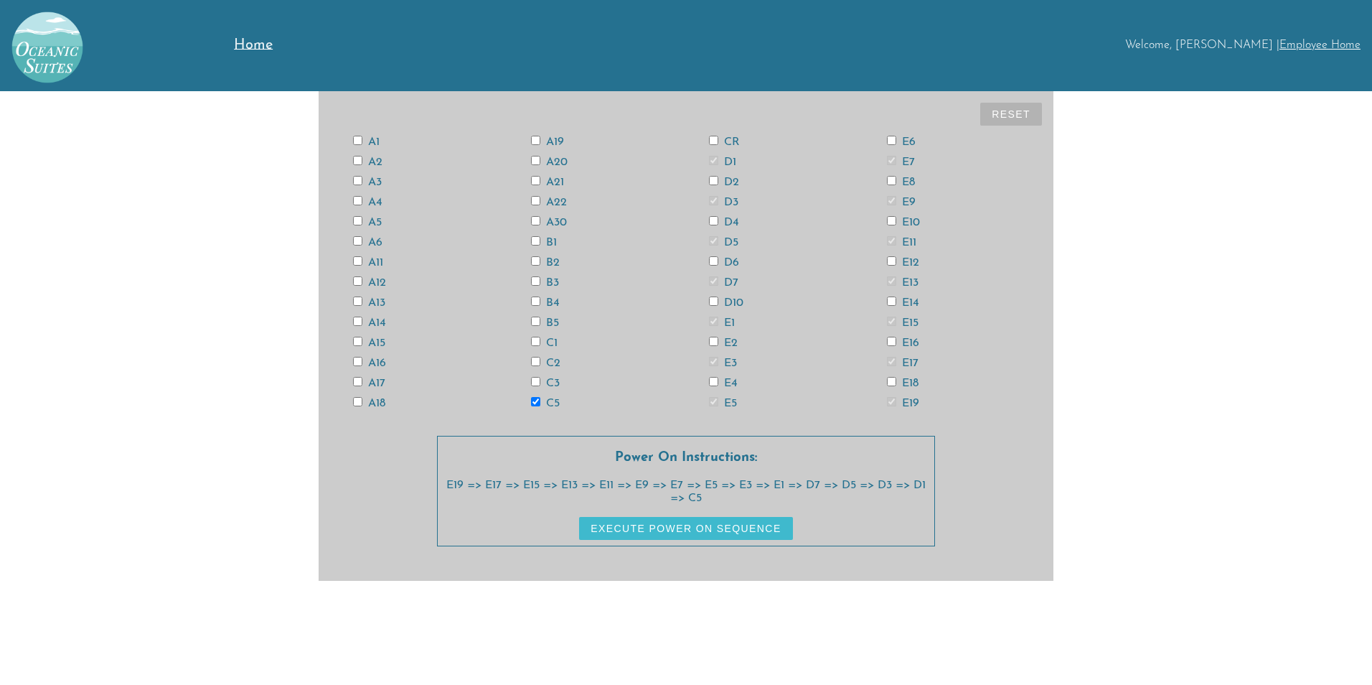
click at [535, 380] on input "C3" at bounding box center [535, 381] width 9 height 9
checkbox input "true"
click at [537, 322] on input "B5" at bounding box center [535, 321] width 9 height 9
checkbox input "true"
click at [535, 278] on input "B3" at bounding box center [535, 280] width 9 height 9
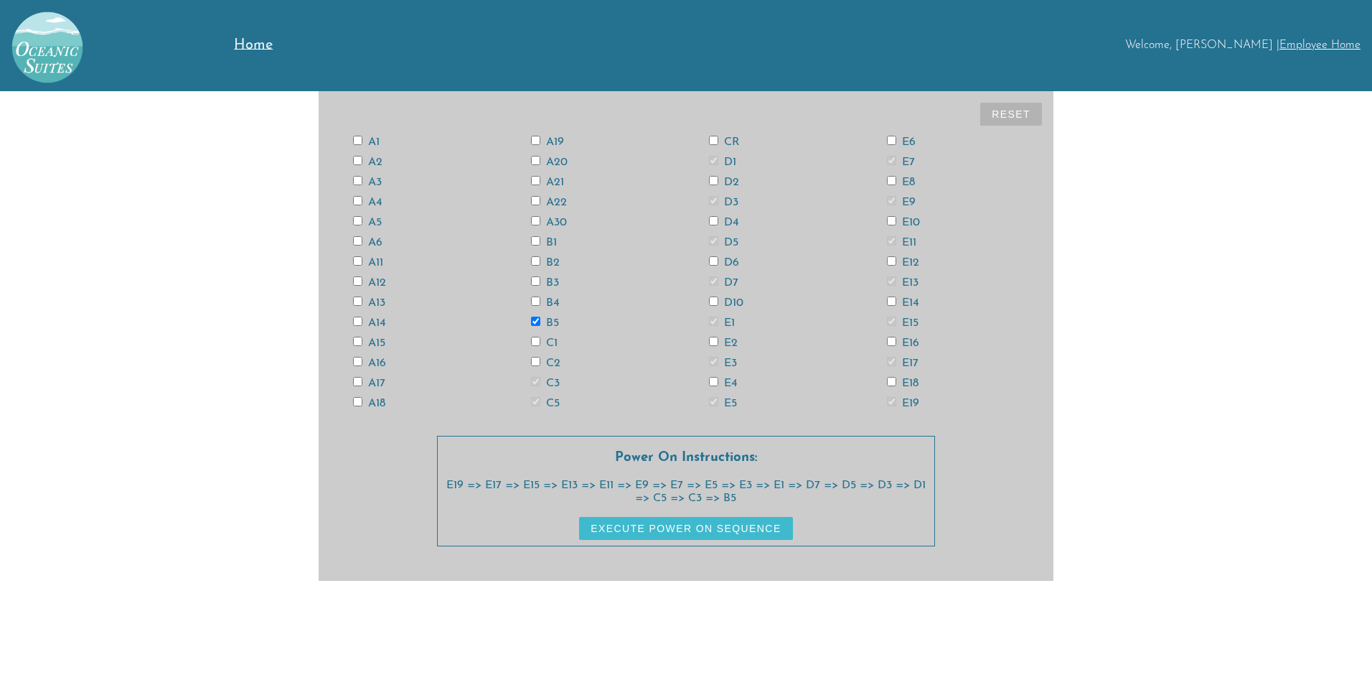
checkbox input "true"
click at [534, 237] on input "B1" at bounding box center [535, 240] width 9 height 9
checkbox input "true"
click at [537, 177] on input "A21" at bounding box center [535, 180] width 9 height 9
click at [1021, 117] on button "Reset" at bounding box center [1011, 114] width 62 height 23
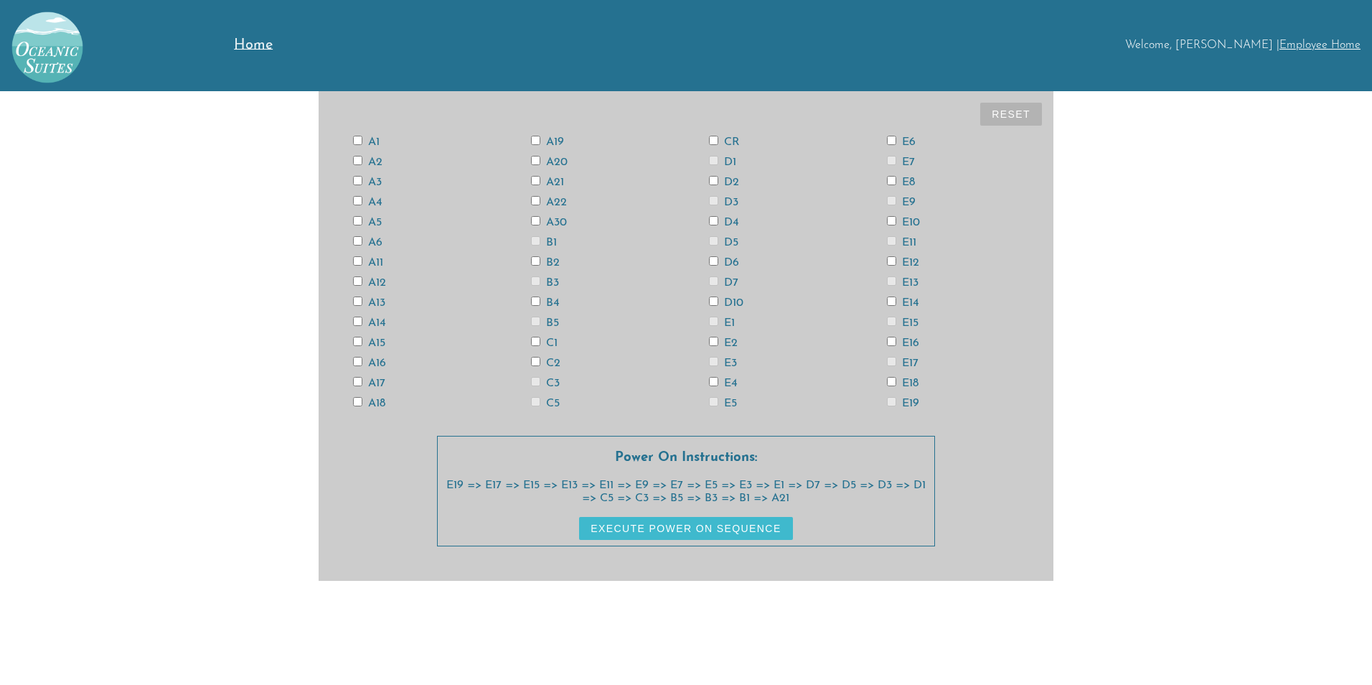
checkbox input "false"
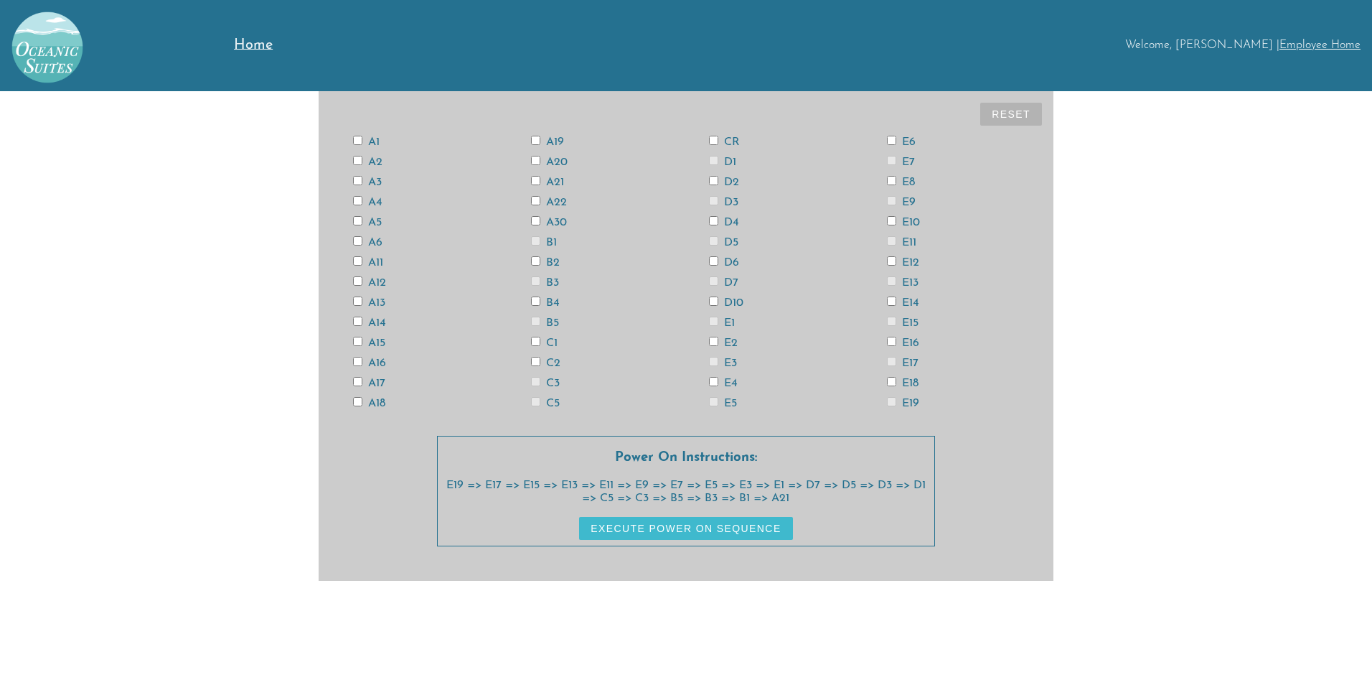
checkbox input "false"
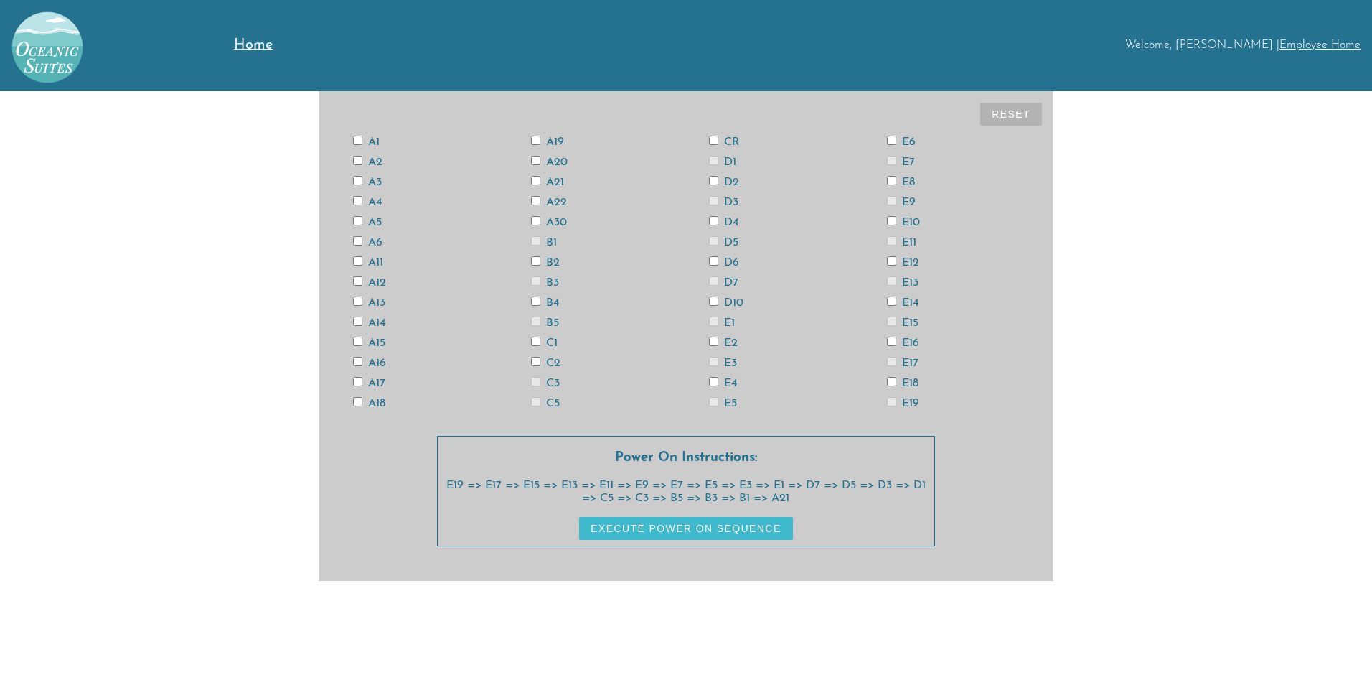
checkbox input "false"
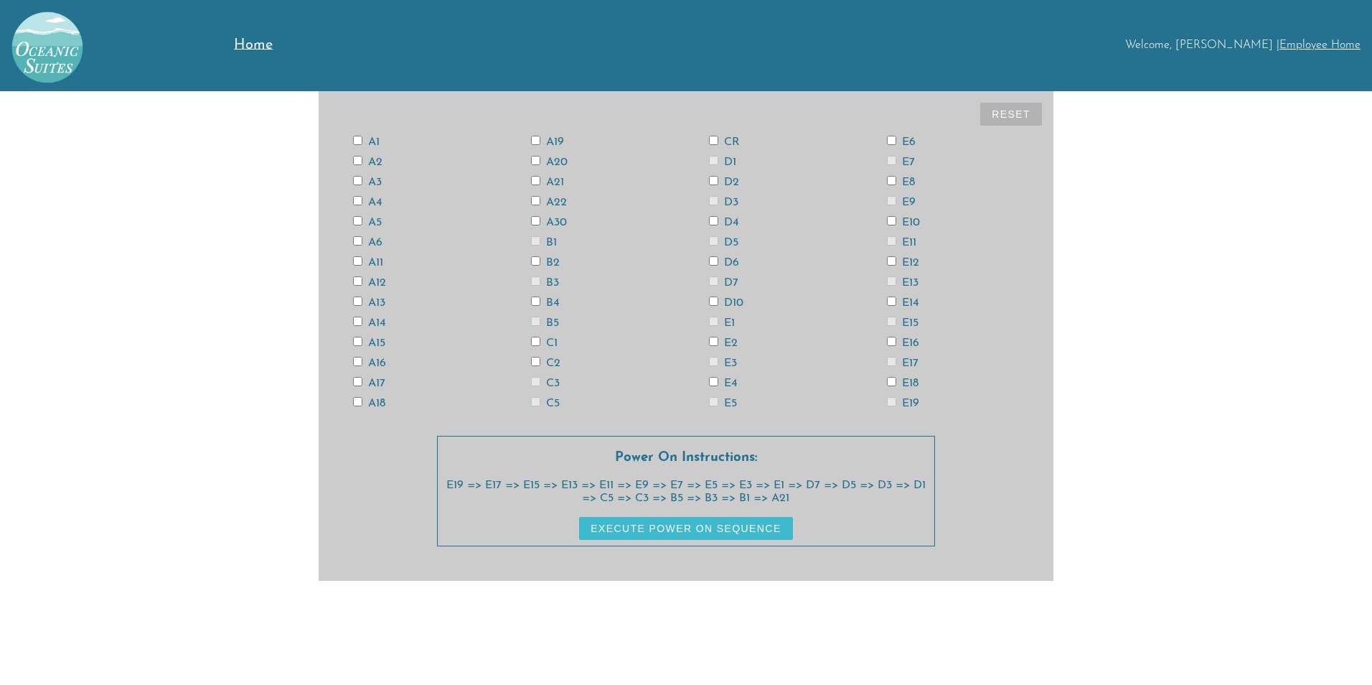
checkbox input "false"
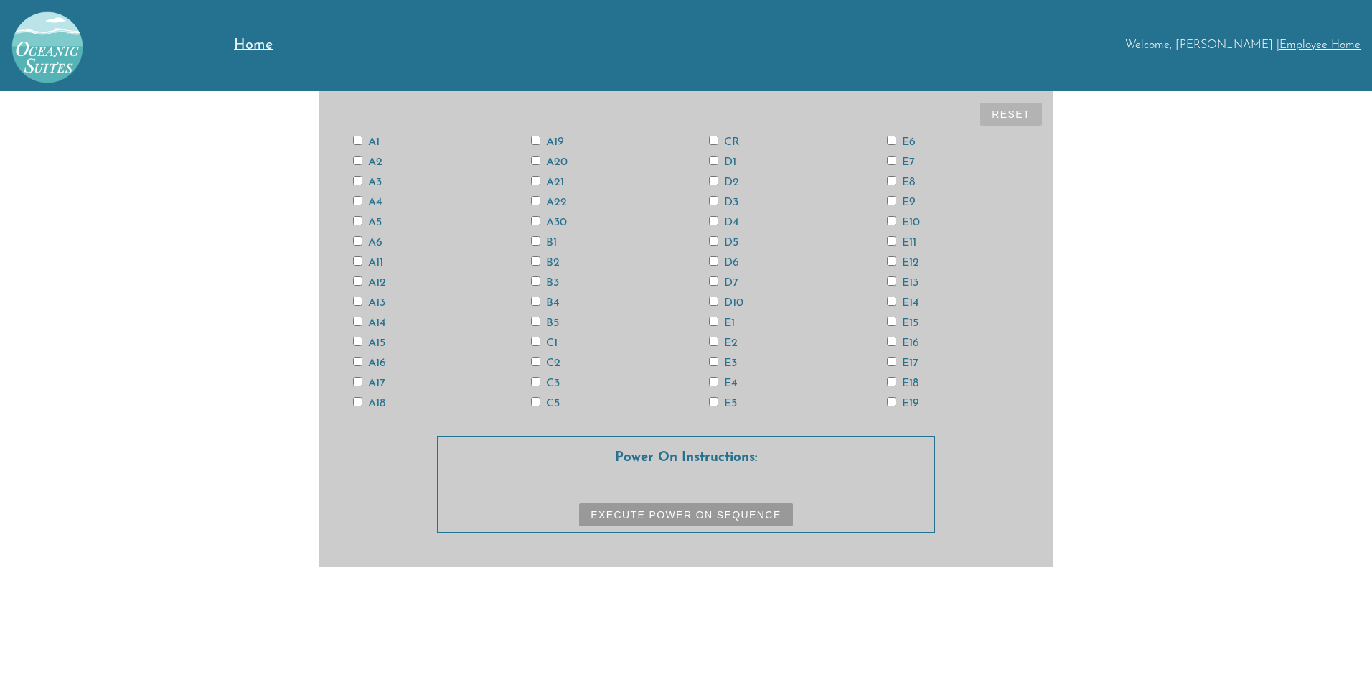
click at [713, 136] on input "CR" at bounding box center [713, 140] width 9 height 9
checkbox input "true"
click at [890, 401] on input "E19" at bounding box center [891, 401] width 9 height 9
checkbox input "true"
click at [894, 359] on input "E17" at bounding box center [891, 361] width 9 height 9
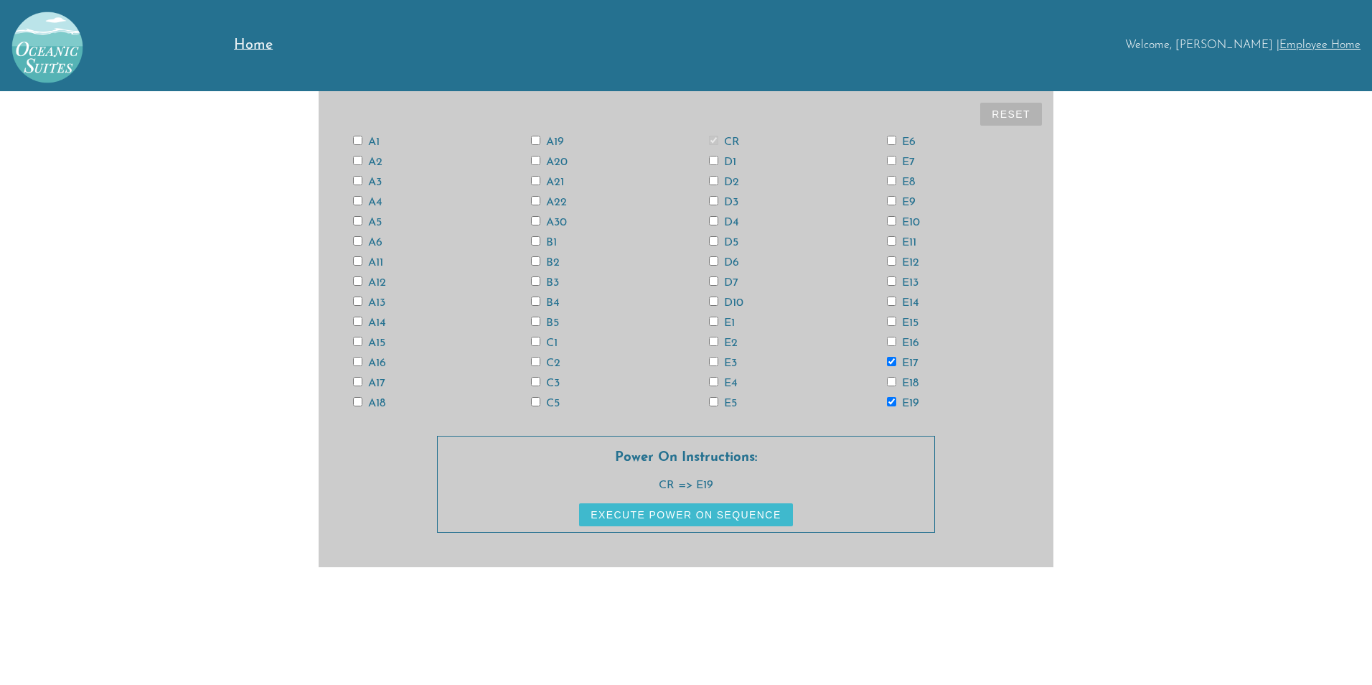
checkbox input "true"
click at [890, 317] on input "E15" at bounding box center [891, 321] width 9 height 9
checkbox input "true"
click at [891, 281] on input "E13" at bounding box center [891, 280] width 9 height 9
checkbox input "true"
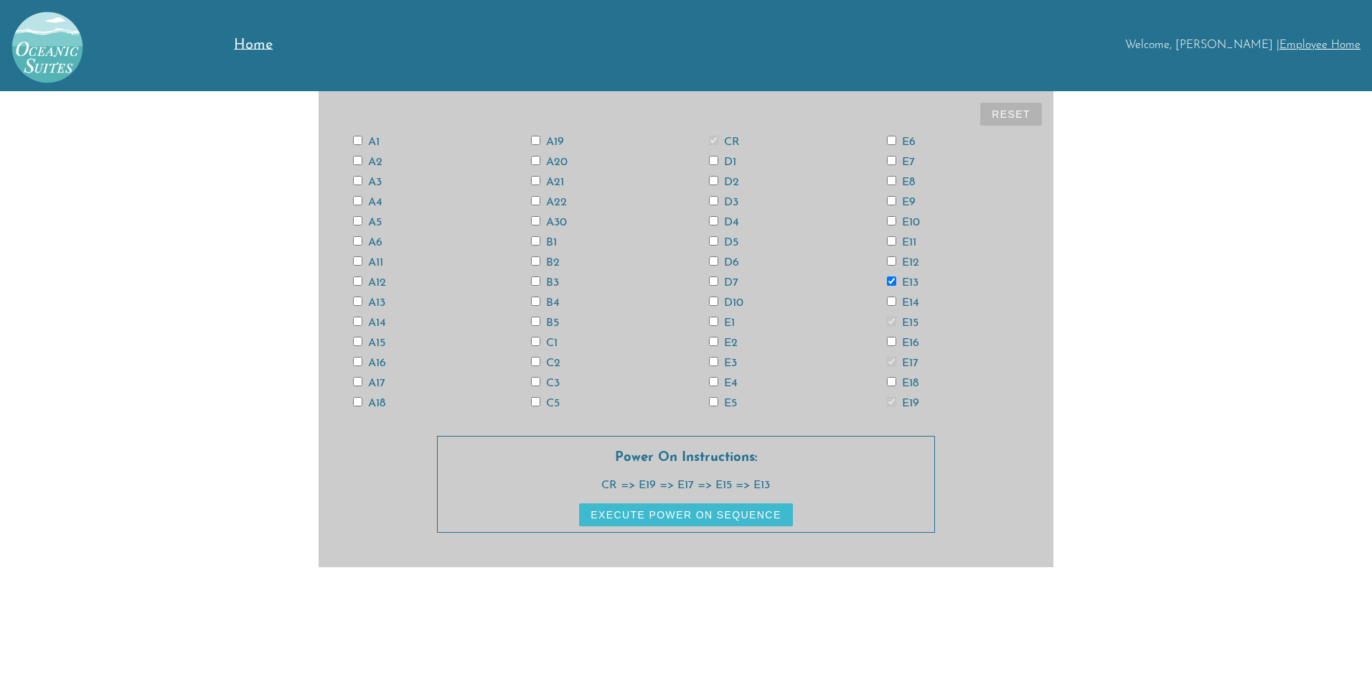
click at [891, 236] on input "E11" at bounding box center [891, 240] width 9 height 9
checkbox input "true"
click at [893, 197] on input "E9" at bounding box center [891, 200] width 9 height 9
checkbox input "true"
click at [890, 156] on input "E7" at bounding box center [891, 160] width 9 height 9
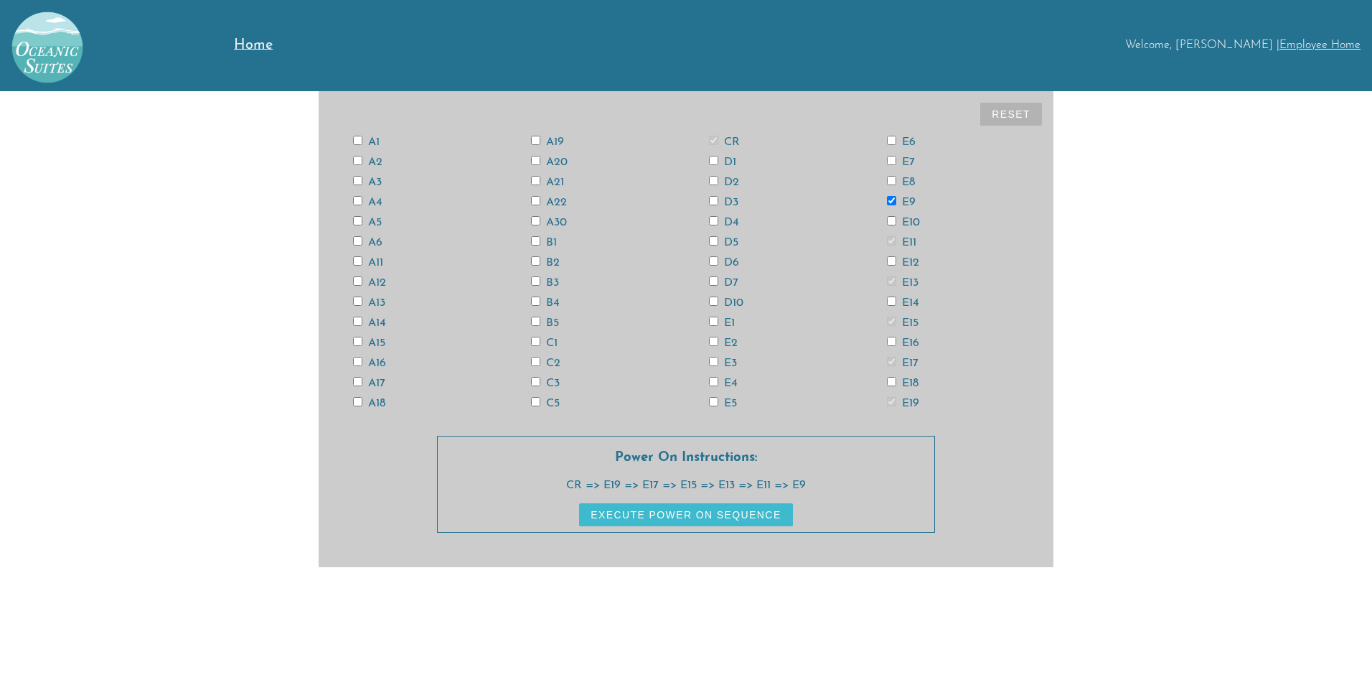
checkbox input "true"
click at [711, 399] on input "E5" at bounding box center [713, 401] width 9 height 9
checkbox input "true"
click at [716, 359] on input "E3" at bounding box center [713, 361] width 9 height 9
checkbox input "true"
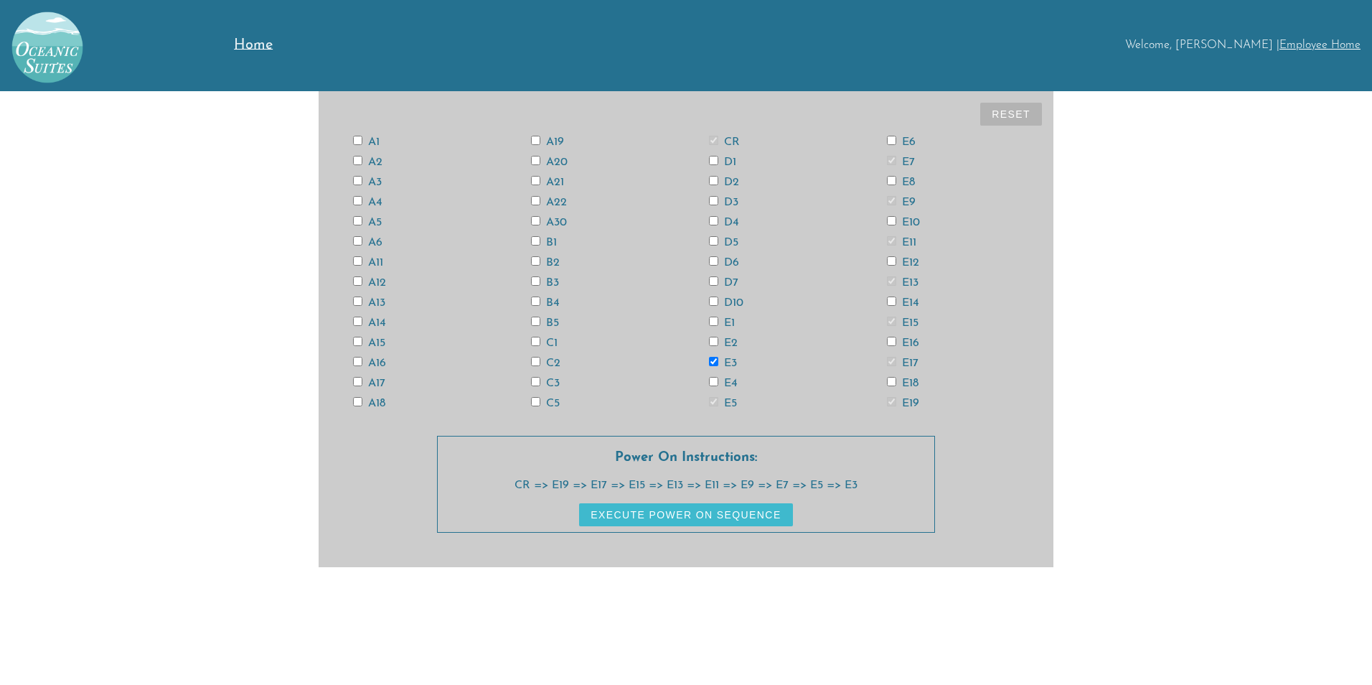
click at [714, 320] on input "E1" at bounding box center [713, 321] width 9 height 9
checkbox input "true"
click at [711, 282] on input "D7" at bounding box center [713, 280] width 9 height 9
checkbox input "true"
click at [717, 238] on input "D5" at bounding box center [713, 240] width 9 height 9
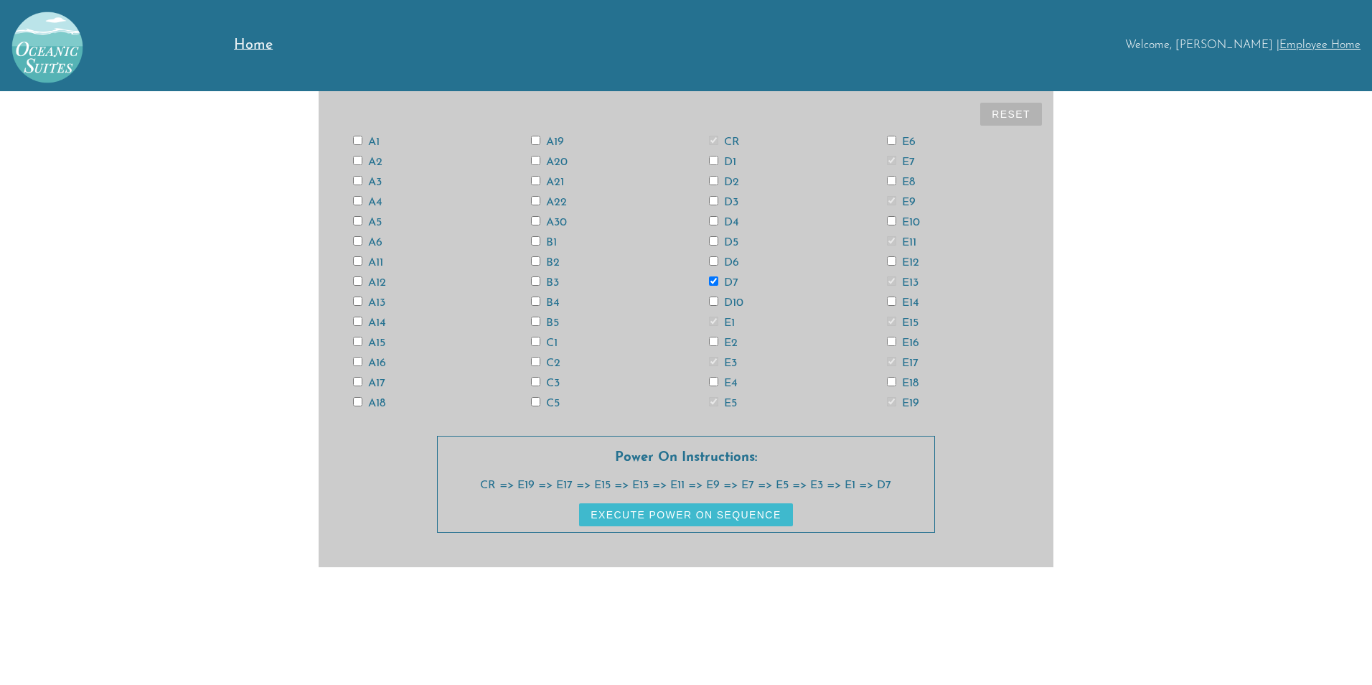
checkbox input "true"
click at [714, 198] on input "D3" at bounding box center [713, 200] width 9 height 9
checkbox input "true"
click at [714, 163] on input "D1" at bounding box center [713, 160] width 9 height 9
checkbox input "true"
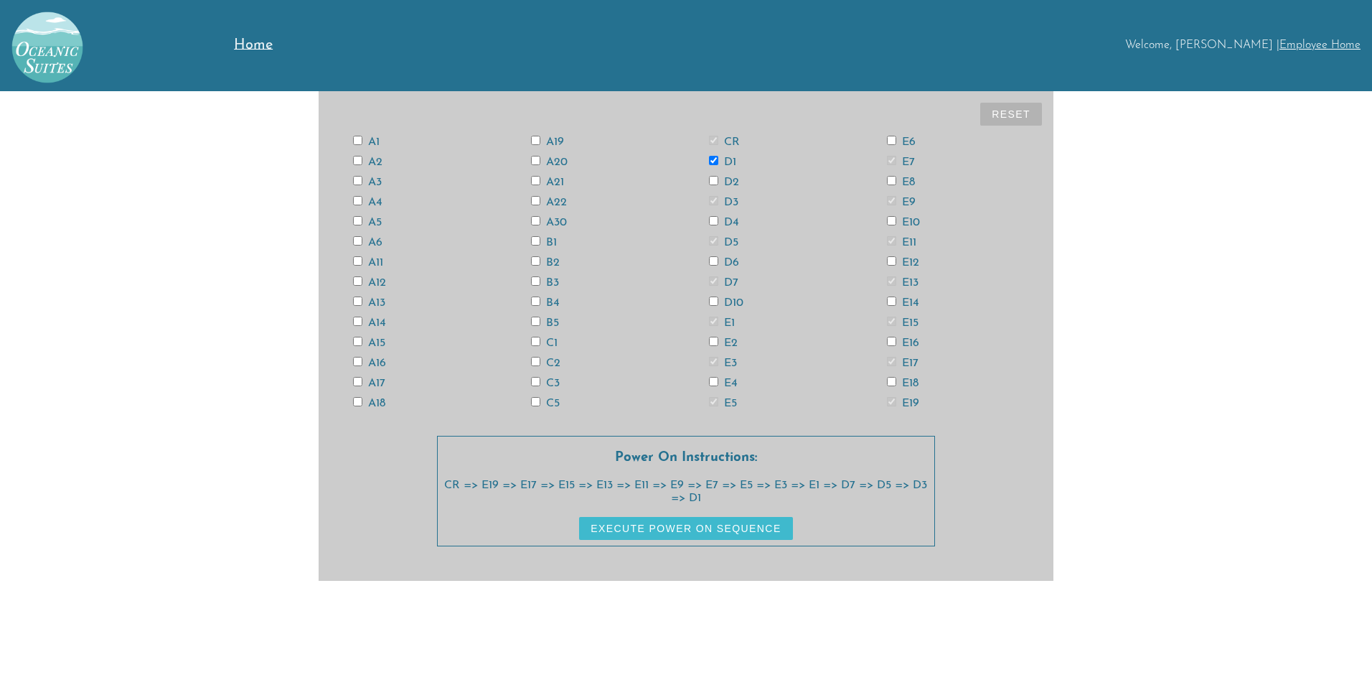
click at [538, 399] on input "C5" at bounding box center [535, 401] width 9 height 9
checkbox input "true"
drag, startPoint x: 533, startPoint y: 378, endPoint x: 533, endPoint y: 367, distance: 10.8
click at [533, 378] on input "C3" at bounding box center [535, 381] width 9 height 9
checkbox input "true"
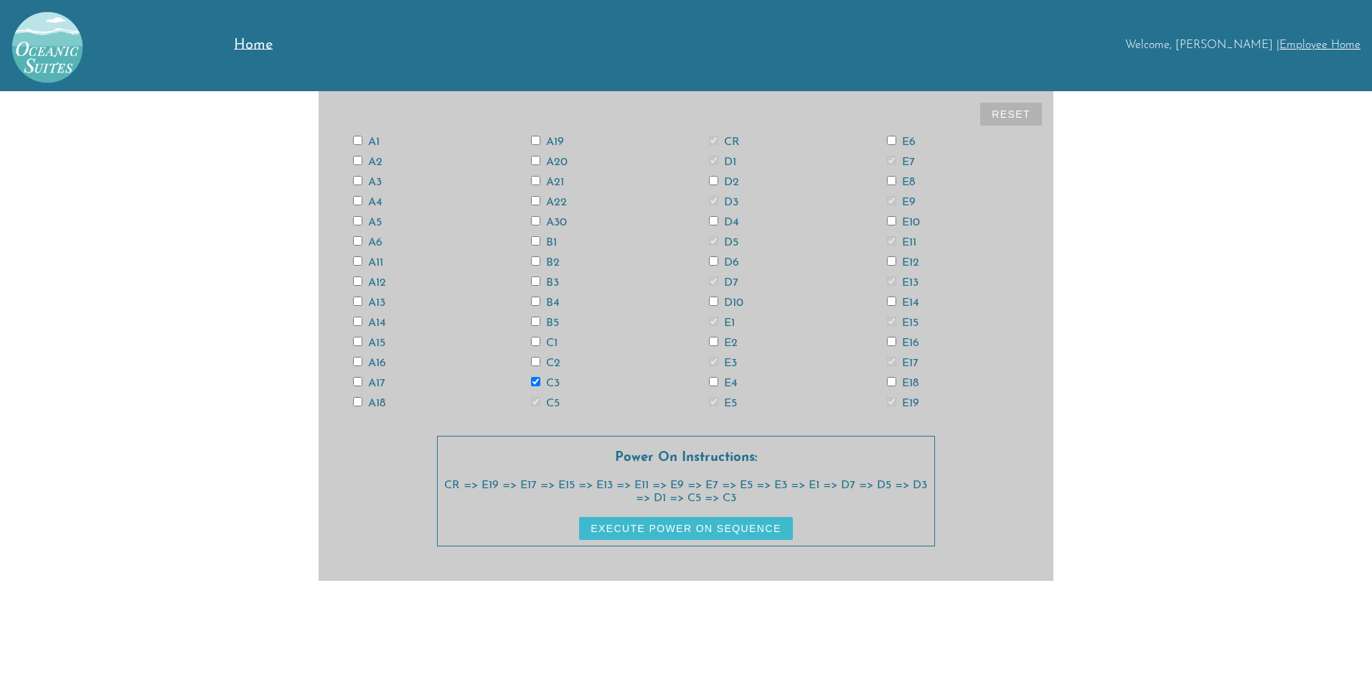
click at [535, 339] on input "C1" at bounding box center [535, 341] width 9 height 9
checkbox input "true"
click at [533, 317] on input "B5" at bounding box center [535, 321] width 9 height 9
checkbox input "true"
click at [535, 280] on input "B3" at bounding box center [535, 280] width 9 height 9
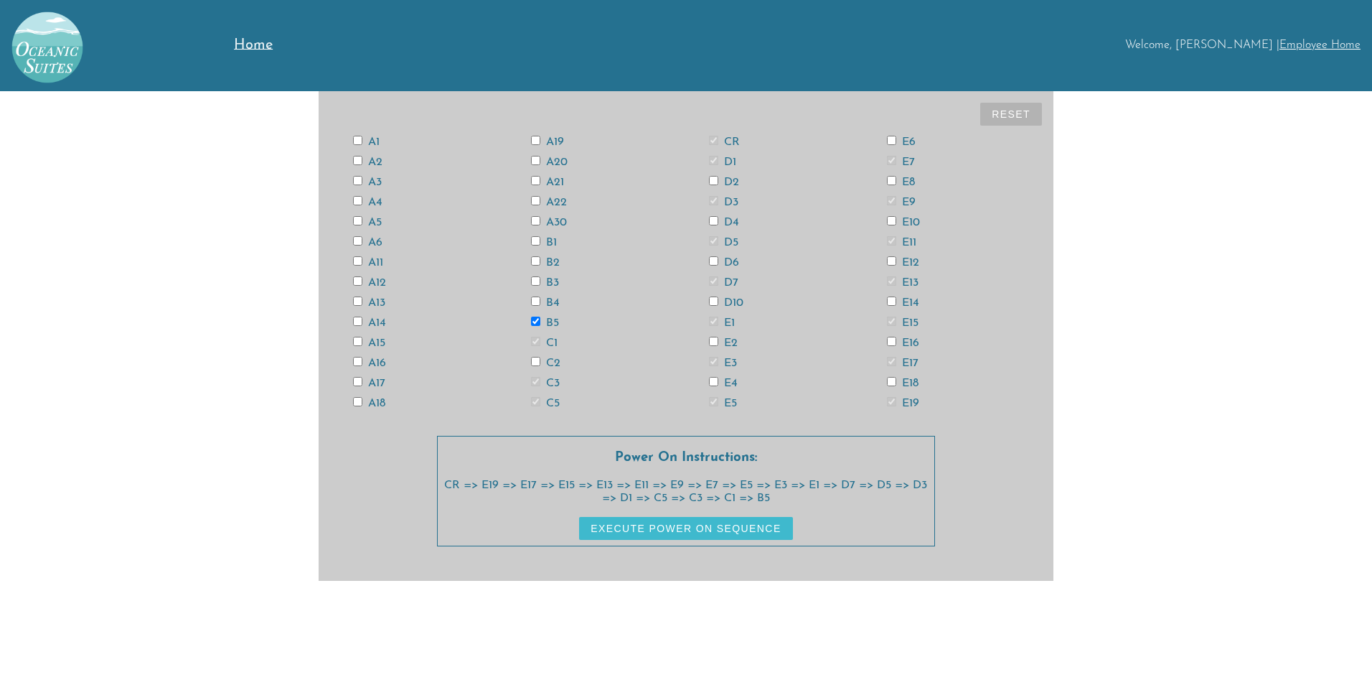
checkbox input "true"
click at [535, 238] on input "B1" at bounding box center [535, 240] width 9 height 9
checkbox input "true"
click at [536, 179] on input "A21" at bounding box center [535, 180] width 9 height 9
checkbox input "true"
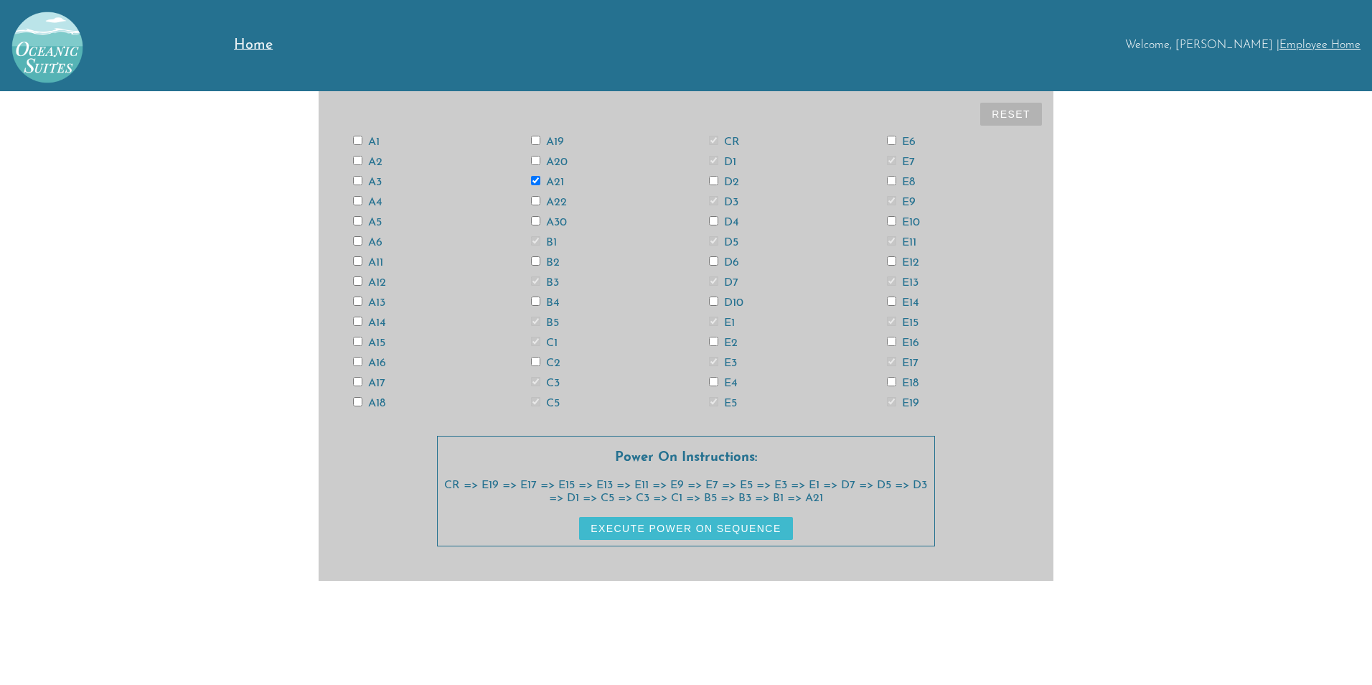
click at [535, 138] on input "A19" at bounding box center [535, 140] width 9 height 9
checkbox input "true"
click at [359, 378] on input "A17" at bounding box center [357, 381] width 9 height 9
checkbox input "true"
click at [357, 339] on input "A15" at bounding box center [357, 341] width 9 height 9
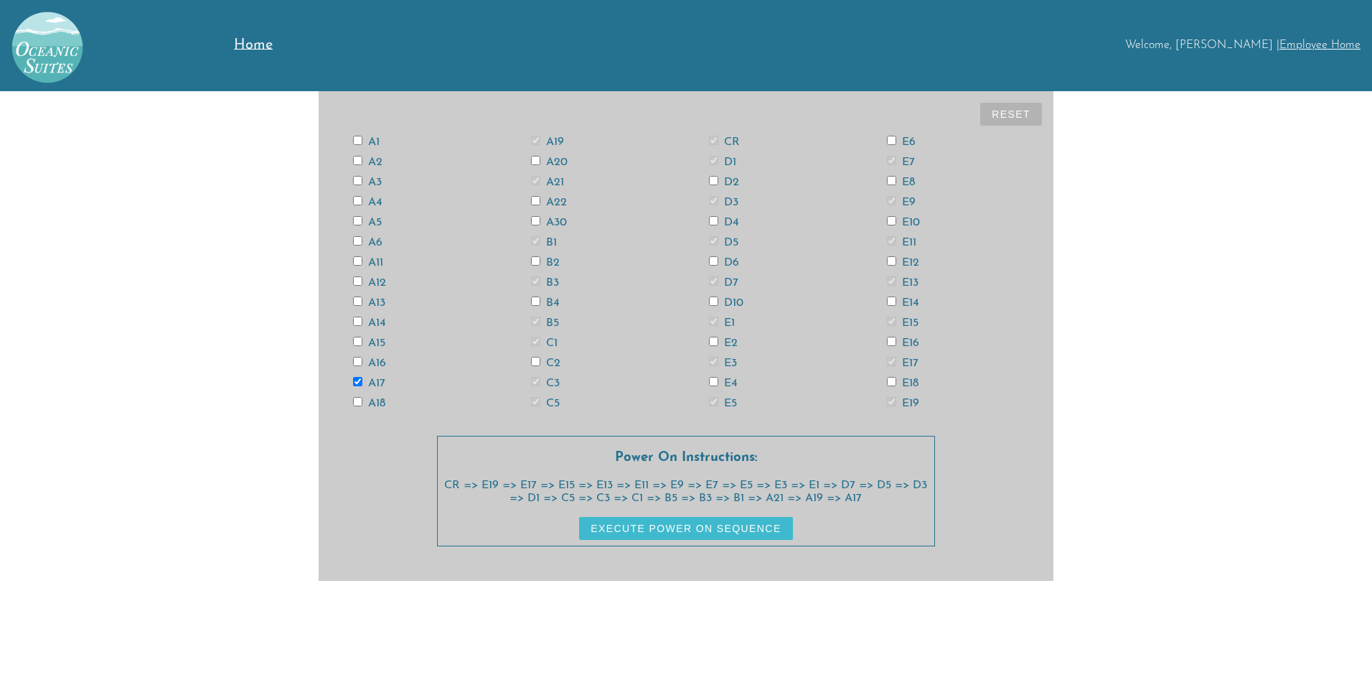
checkbox input "true"
click at [359, 301] on input "A13" at bounding box center [357, 300] width 9 height 9
checkbox input "true"
click at [359, 256] on input "A11" at bounding box center [357, 260] width 9 height 9
checkbox input "true"
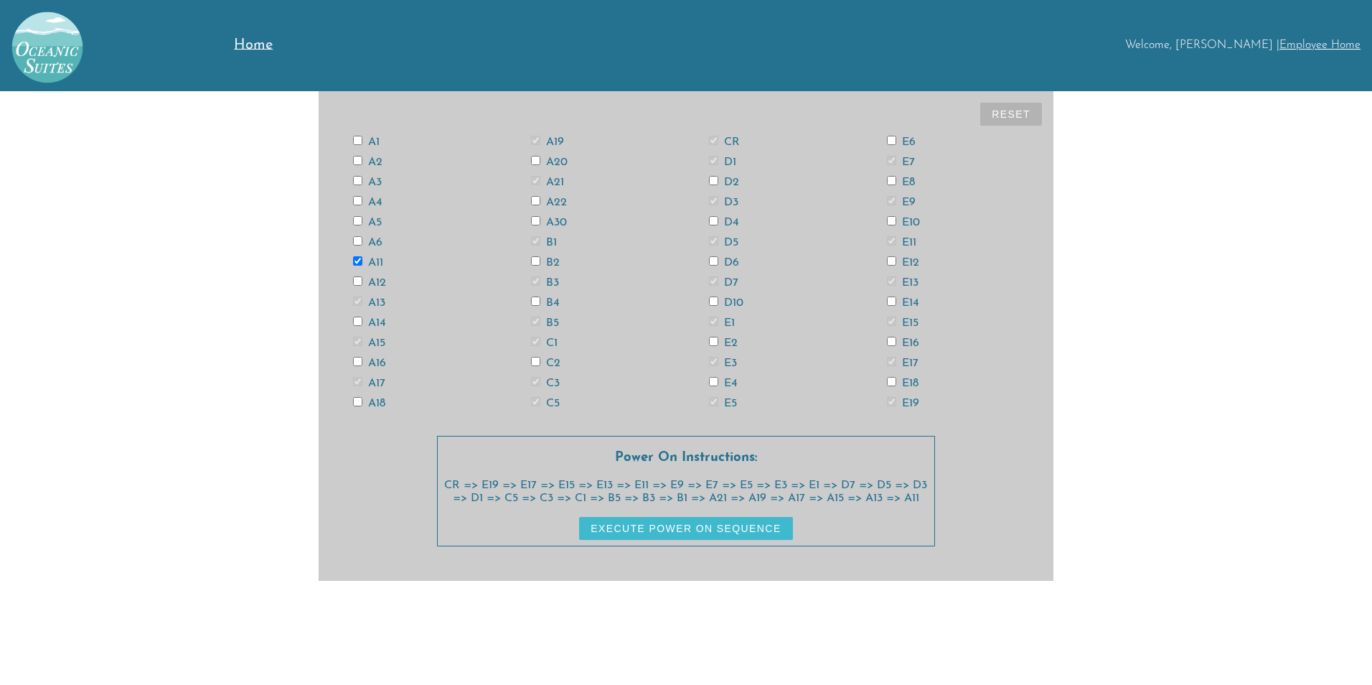
click at [360, 220] on input "A5" at bounding box center [357, 220] width 9 height 9
checkbox input "true"
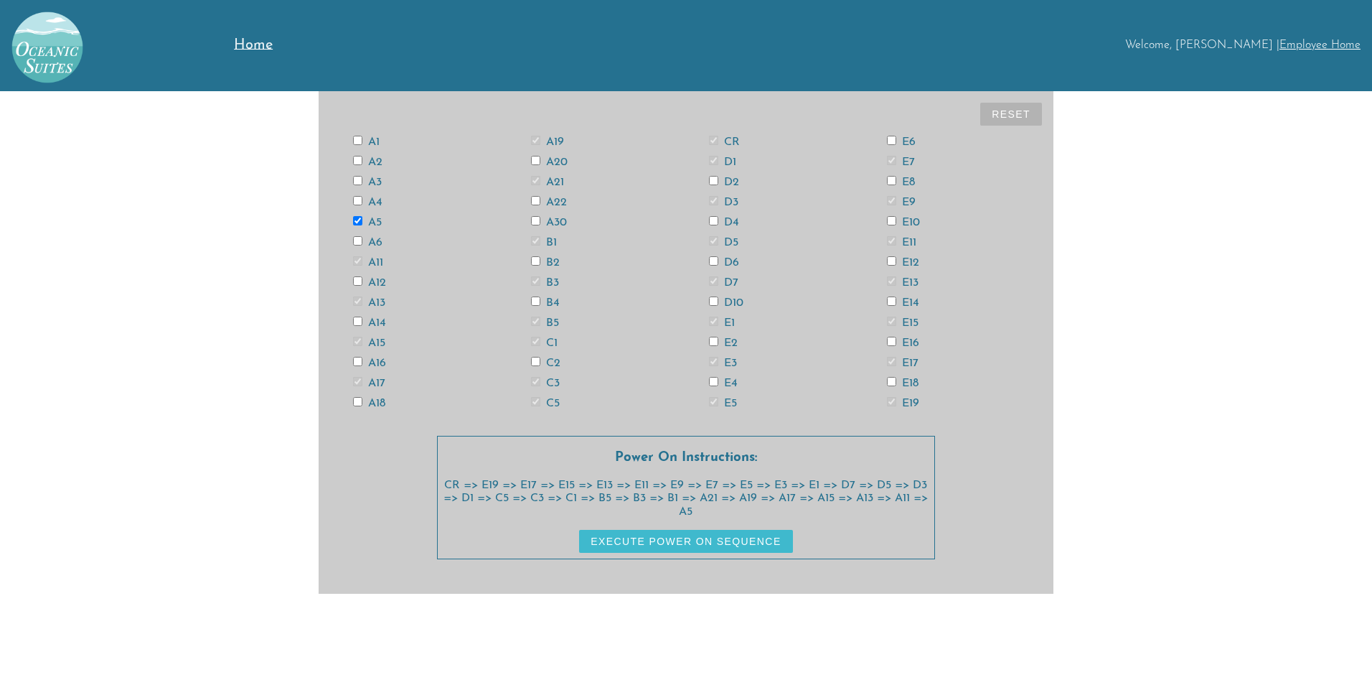
click at [354, 177] on input "A3" at bounding box center [357, 180] width 9 height 9
checkbox input "true"
click at [357, 138] on input "A1" at bounding box center [357, 140] width 9 height 9
checkbox input "true"
click at [358, 158] on input "A2" at bounding box center [357, 160] width 9 height 9
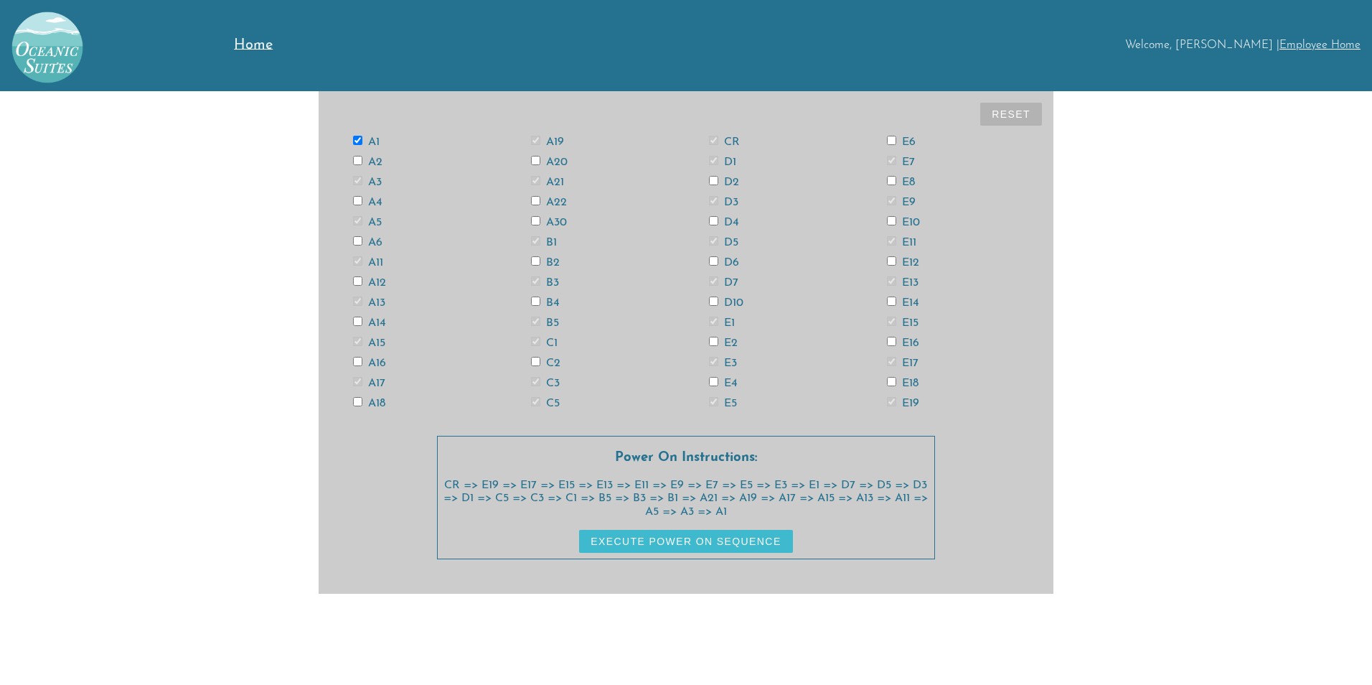
checkbox input "true"
click at [356, 203] on input "A4" at bounding box center [357, 200] width 9 height 9
checkbox input "true"
click at [358, 241] on input "A6" at bounding box center [357, 240] width 9 height 9
checkbox input "true"
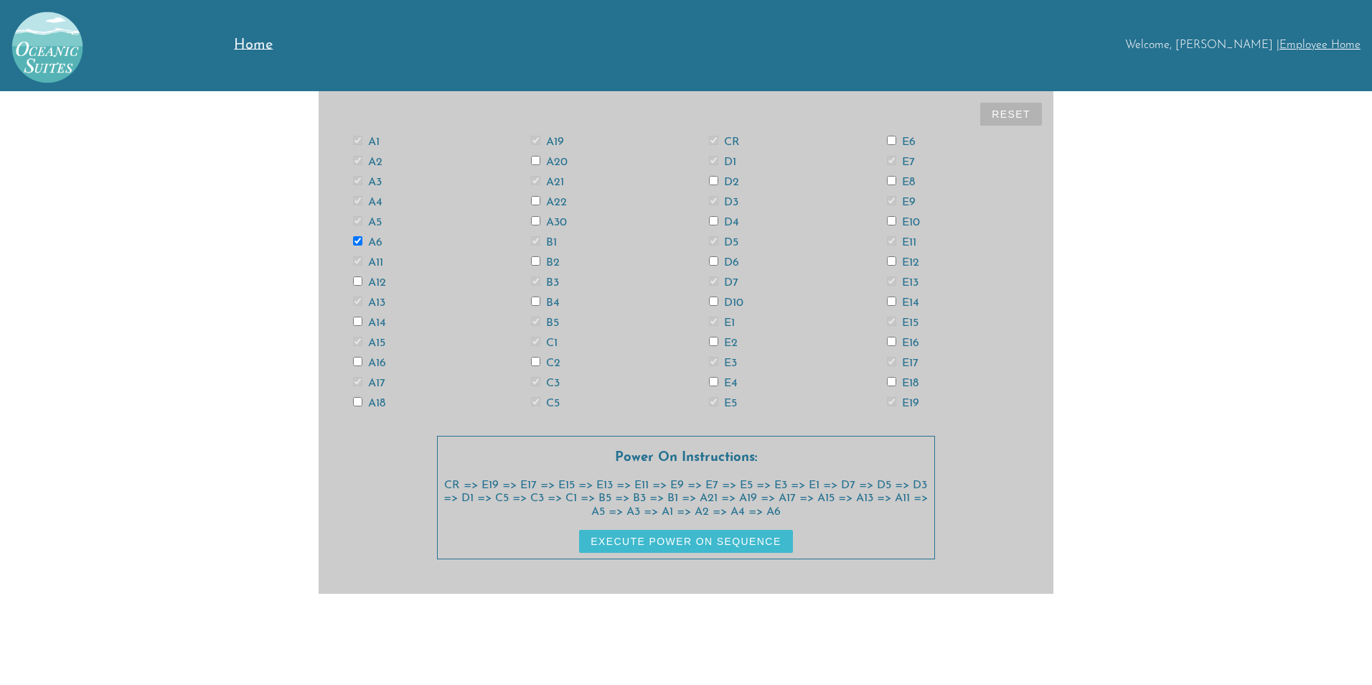
click at [357, 323] on input "A14" at bounding box center [357, 321] width 9 height 9
checkbox input "true"
click at [359, 357] on input "A16" at bounding box center [357, 361] width 9 height 9
checkbox input "true"
click at [356, 403] on input "A18" at bounding box center [357, 401] width 9 height 9
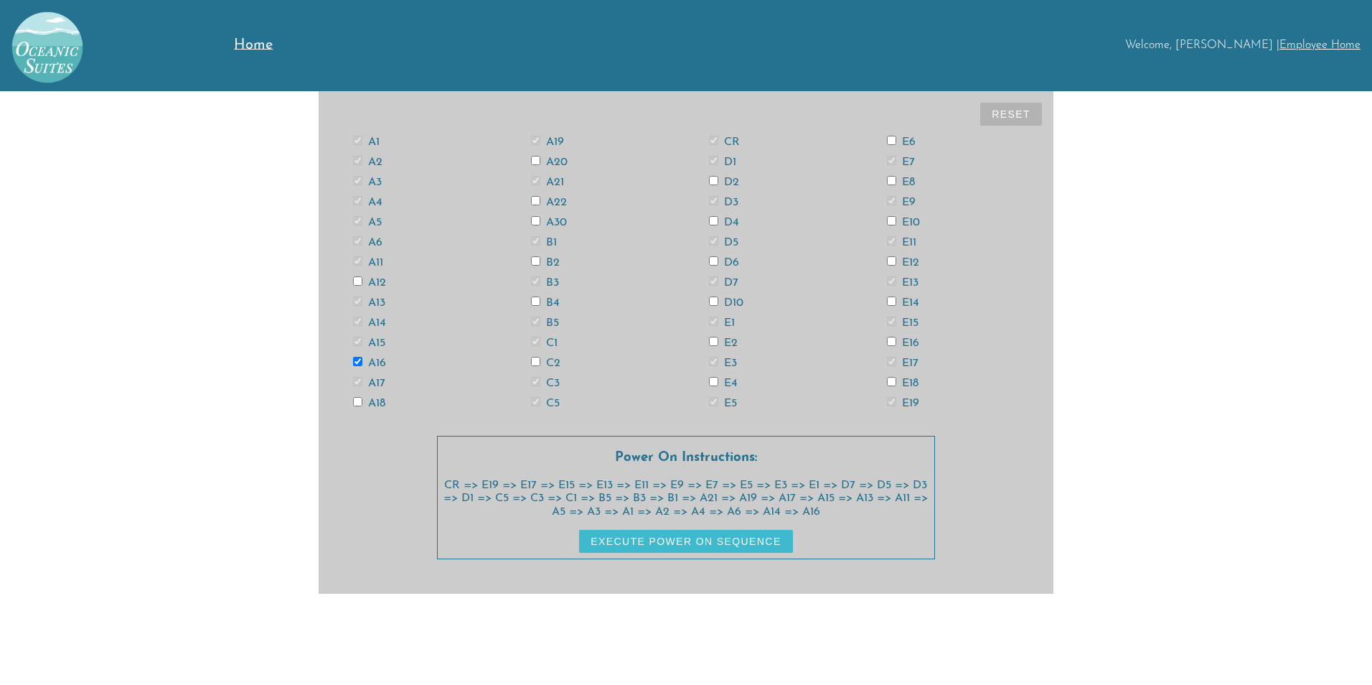
checkbox input "true"
click at [538, 159] on input "A20" at bounding box center [535, 160] width 9 height 9
checkbox input "true"
click at [535, 197] on input "A22" at bounding box center [535, 200] width 9 height 9
checkbox input "true"
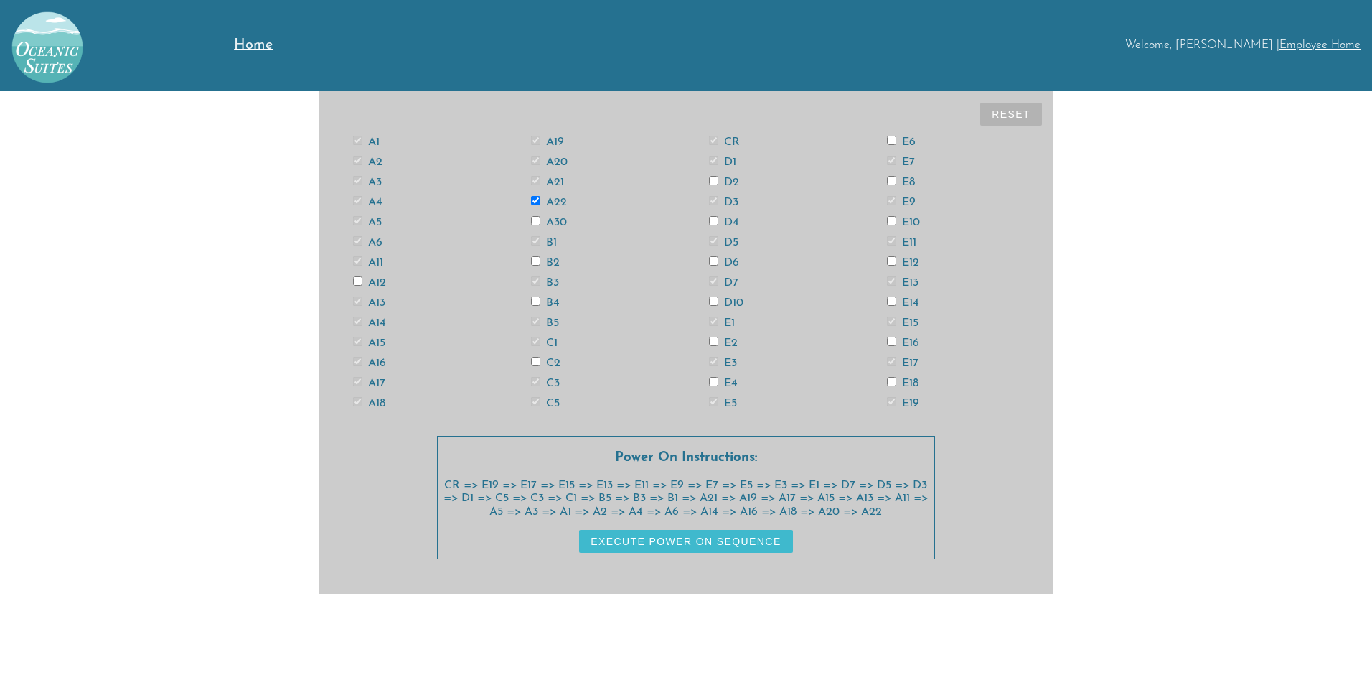
click at [535, 220] on input "A30" at bounding box center [535, 220] width 9 height 9
checkbox input "true"
click at [535, 261] on input "B2" at bounding box center [535, 260] width 9 height 9
checkbox input "true"
click at [535, 300] on input "B4" at bounding box center [535, 300] width 9 height 9
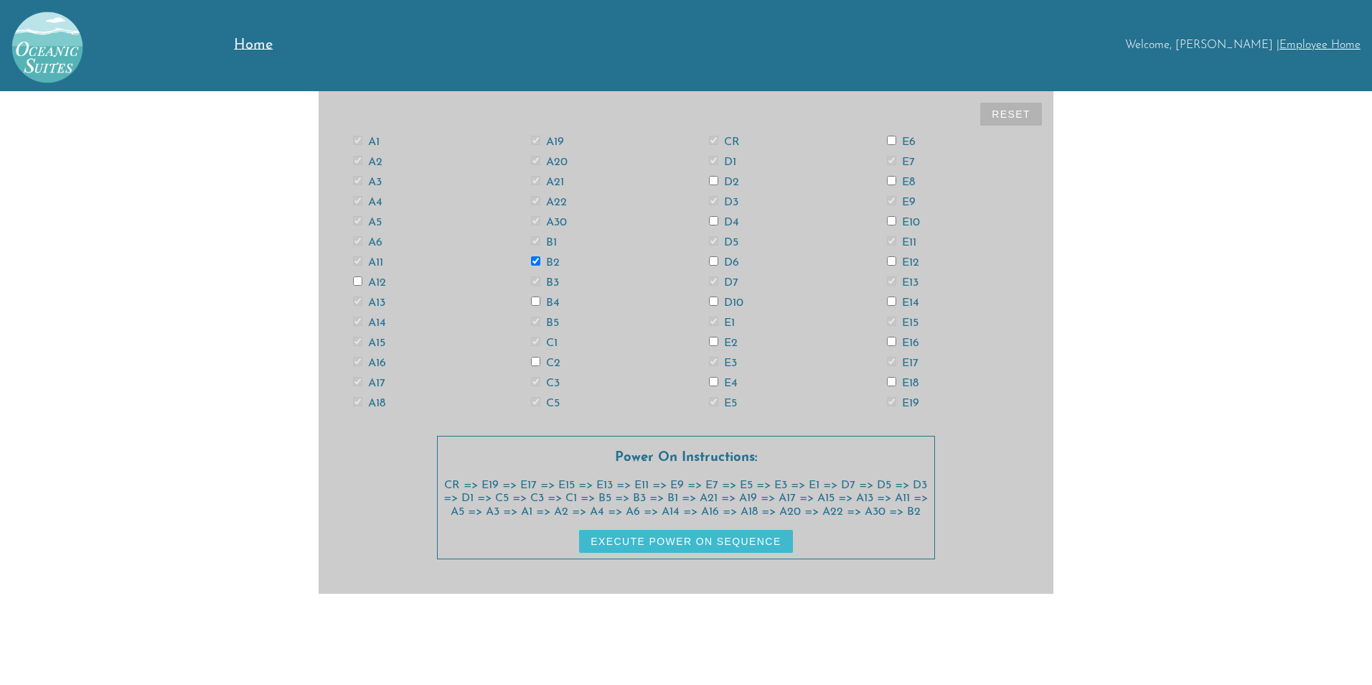
checkbox input "true"
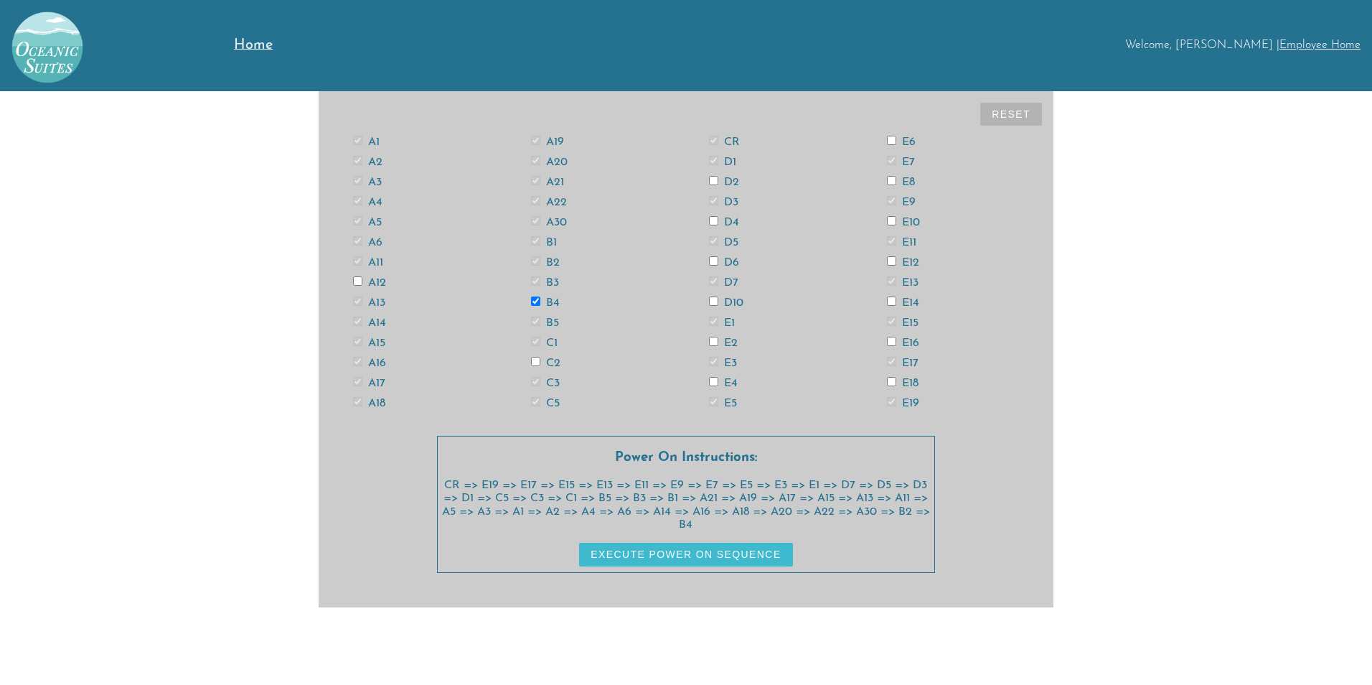
click at [535, 362] on input "C2" at bounding box center [535, 361] width 9 height 9
checkbox input "true"
click at [715, 179] on input "D2" at bounding box center [713, 180] width 9 height 9
checkbox input "true"
click at [714, 220] on input "D4" at bounding box center [713, 220] width 9 height 9
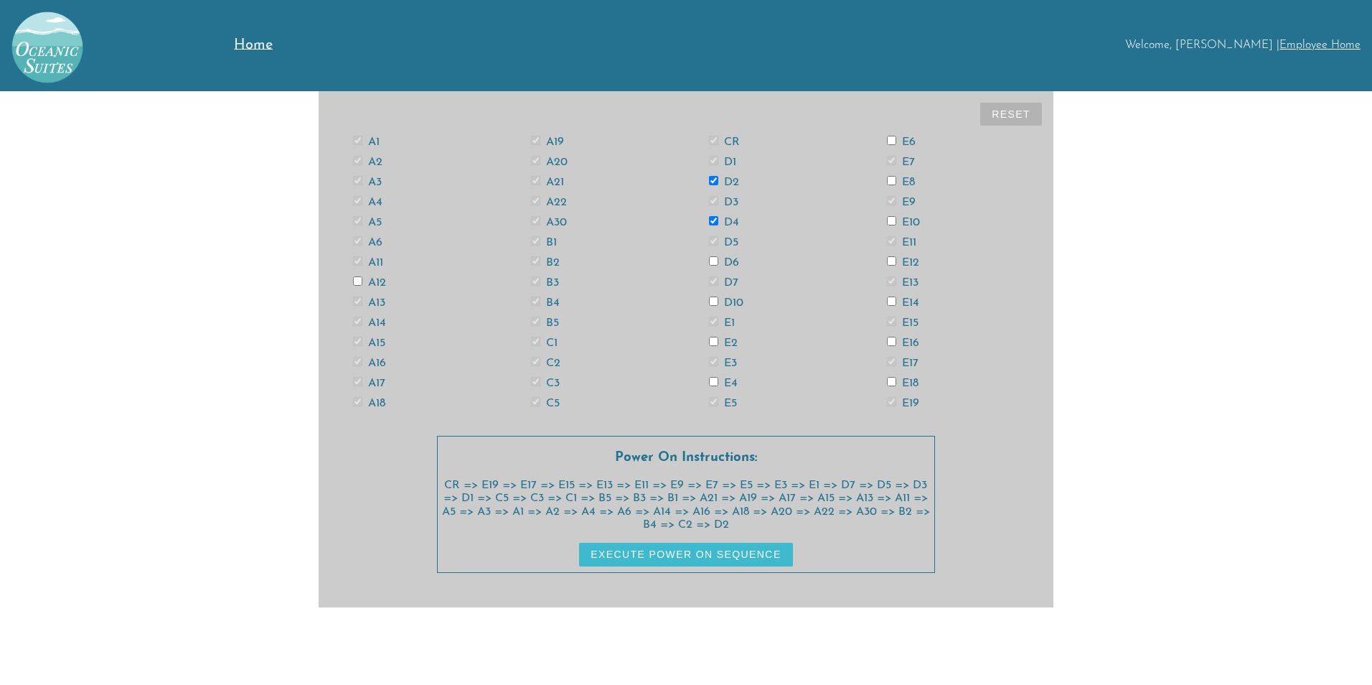
checkbox input "true"
click at [711, 257] on input "D6" at bounding box center [713, 260] width 9 height 9
checkbox input "true"
click at [713, 303] on input "D10" at bounding box center [713, 300] width 9 height 9
checkbox input "true"
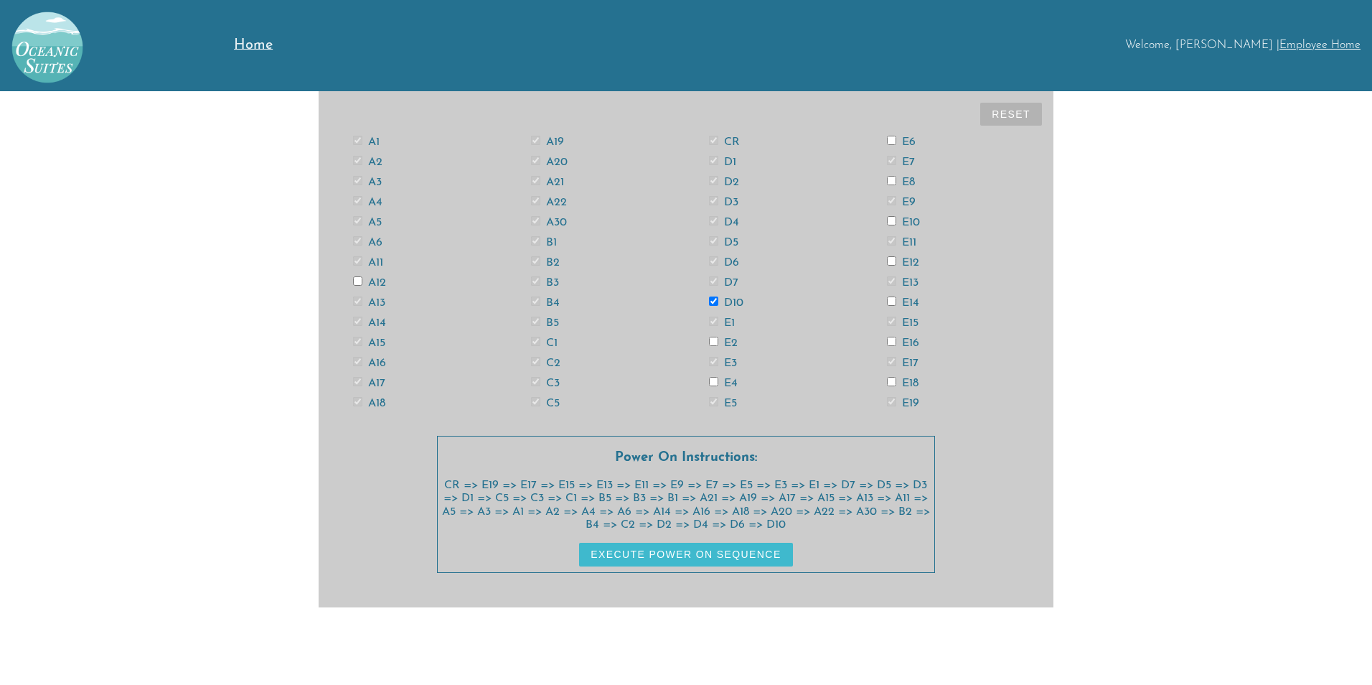
click at [713, 344] on input "E2" at bounding box center [713, 341] width 9 height 9
checkbox input "true"
click at [714, 382] on input "E4" at bounding box center [713, 381] width 9 height 9
checkbox input "true"
click at [891, 141] on input "E6" at bounding box center [891, 140] width 9 height 9
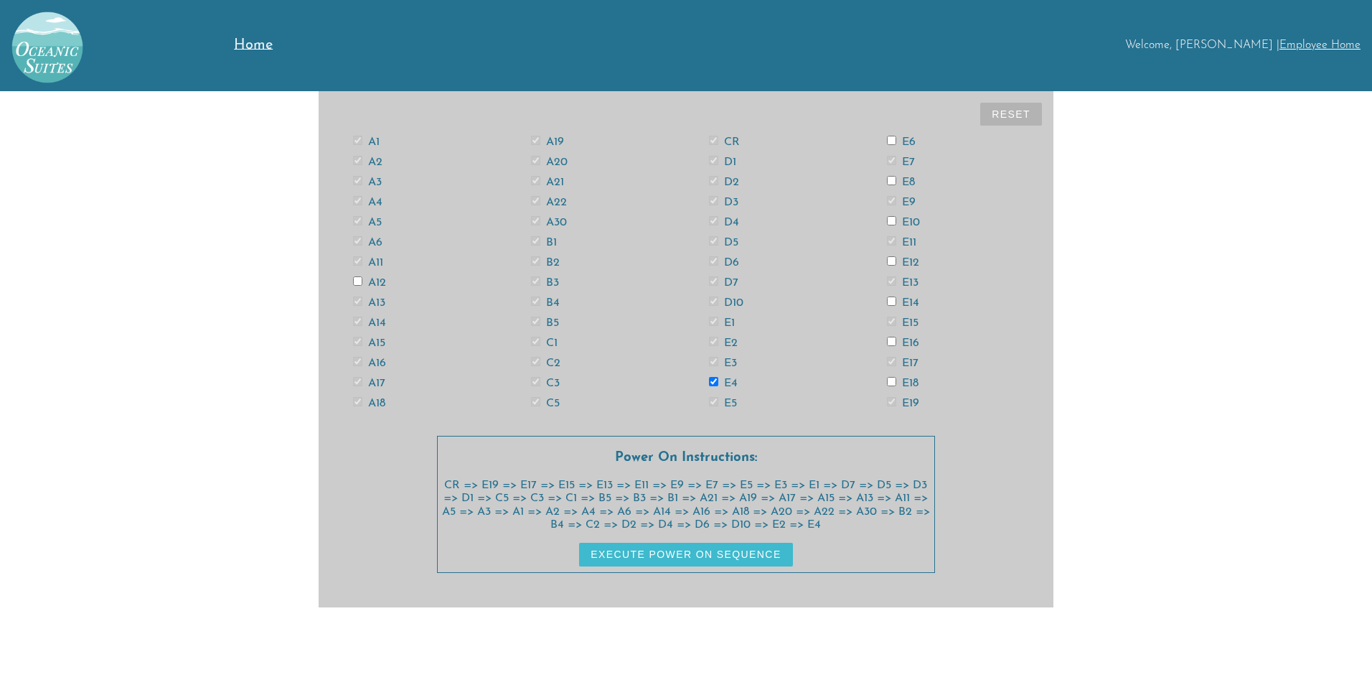
checkbox input "true"
click at [893, 177] on input "E8" at bounding box center [891, 180] width 9 height 9
checkbox input "true"
click at [892, 216] on input "E10" at bounding box center [891, 220] width 9 height 9
checkbox input "true"
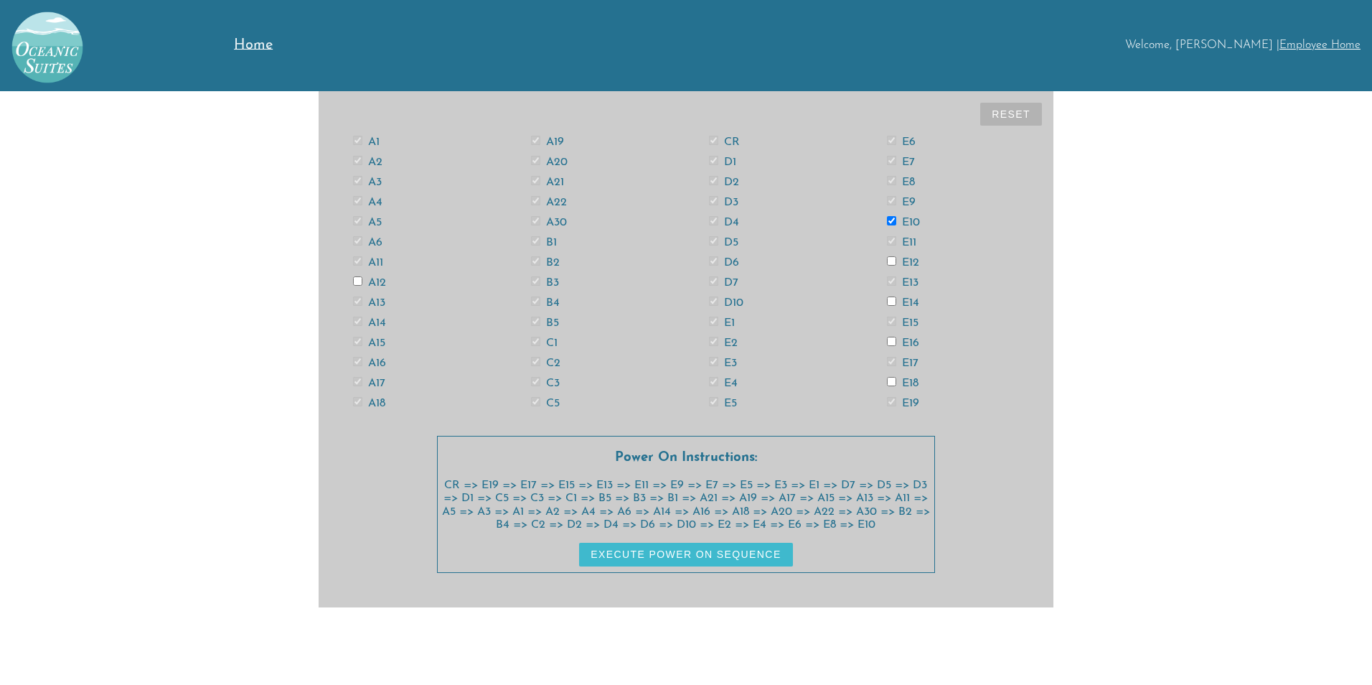
click at [892, 258] on input "E12" at bounding box center [891, 260] width 9 height 9
checkbox input "true"
click at [893, 299] on input "E14" at bounding box center [891, 300] width 9 height 9
checkbox input "true"
drag, startPoint x: 894, startPoint y: 339, endPoint x: 890, endPoint y: 347, distance: 8.7
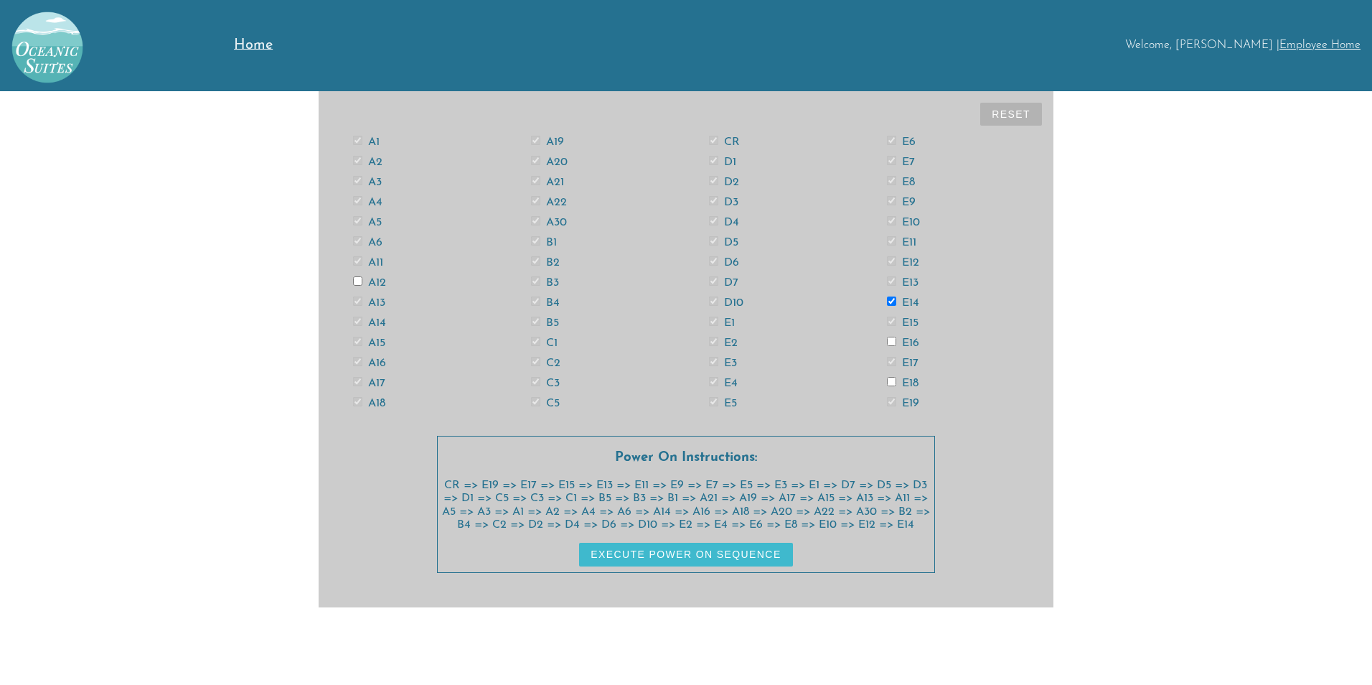
click at [892, 341] on input "E16" at bounding box center [891, 341] width 9 height 9
checkbox input "true"
click at [894, 382] on input "E18" at bounding box center [891, 381] width 9 height 9
checkbox input "true"
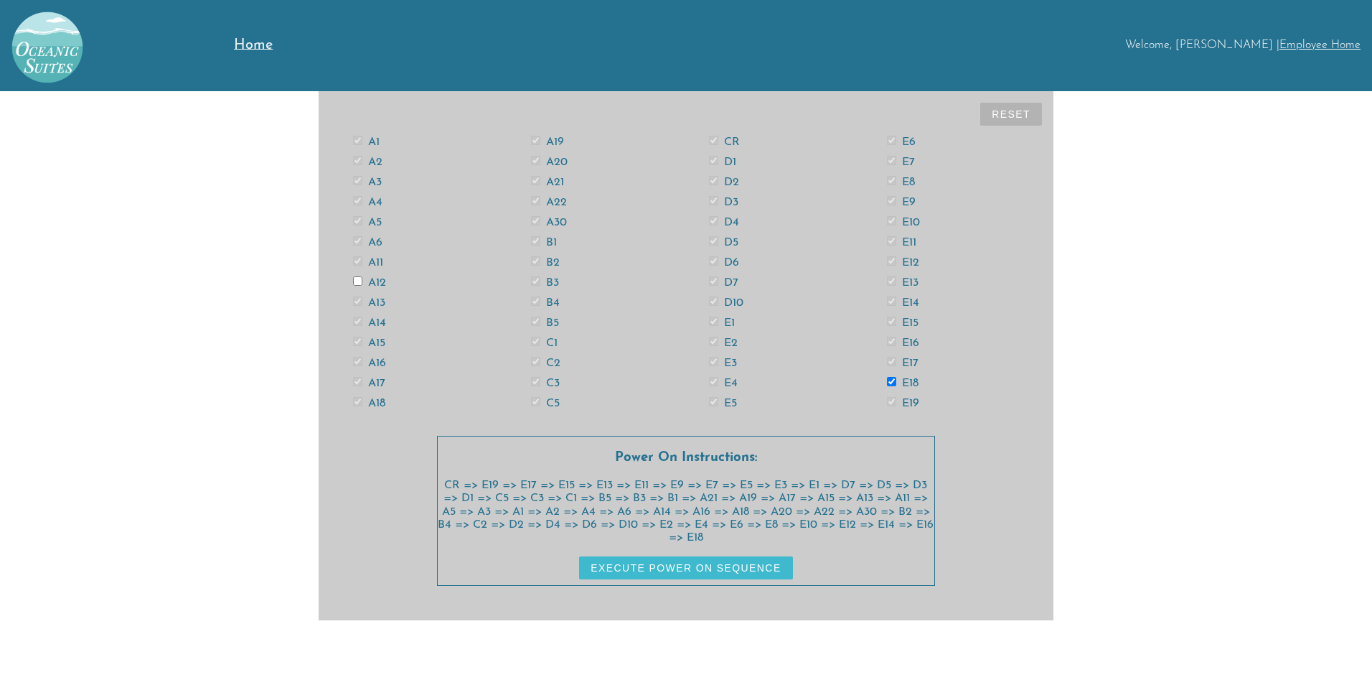
click at [355, 281] on input "A12" at bounding box center [357, 280] width 9 height 9
checkbox input "true"
click at [724, 568] on button "Execute Power On Sequence" at bounding box center [685, 567] width 213 height 23
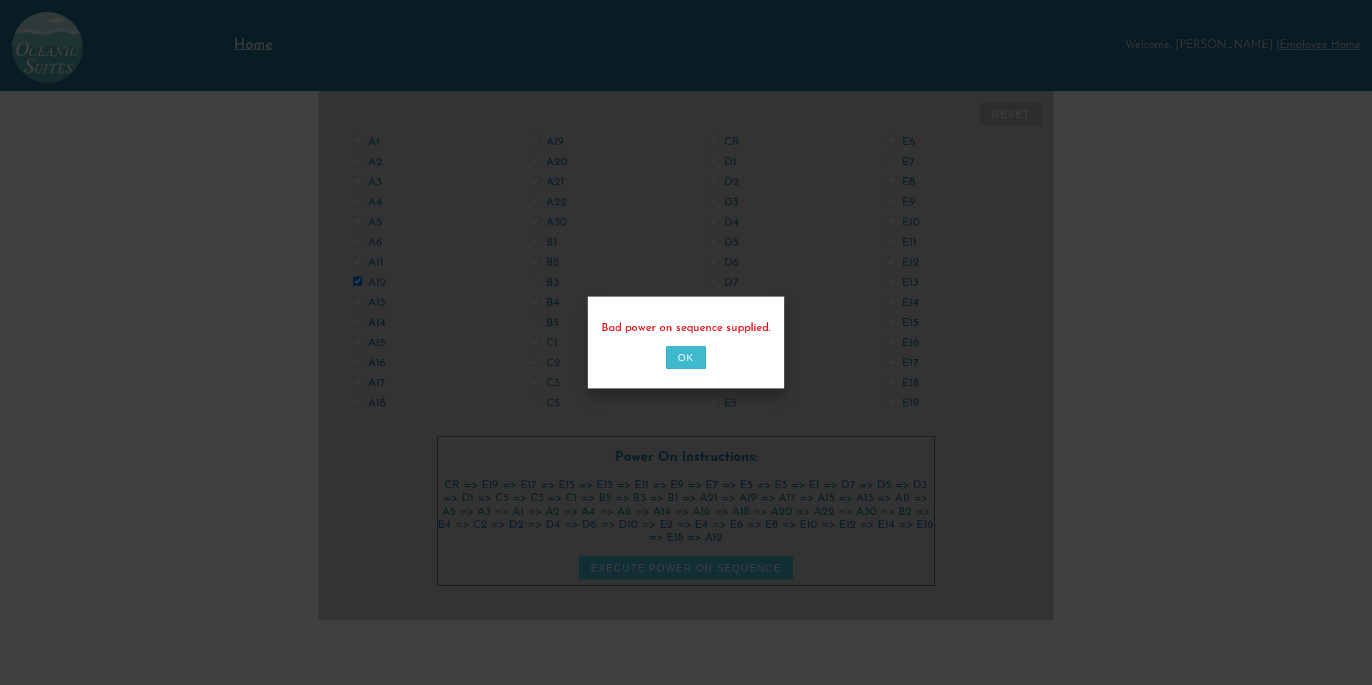
click at [686, 356] on button "OK" at bounding box center [685, 357] width 39 height 23
checkbox input "false"
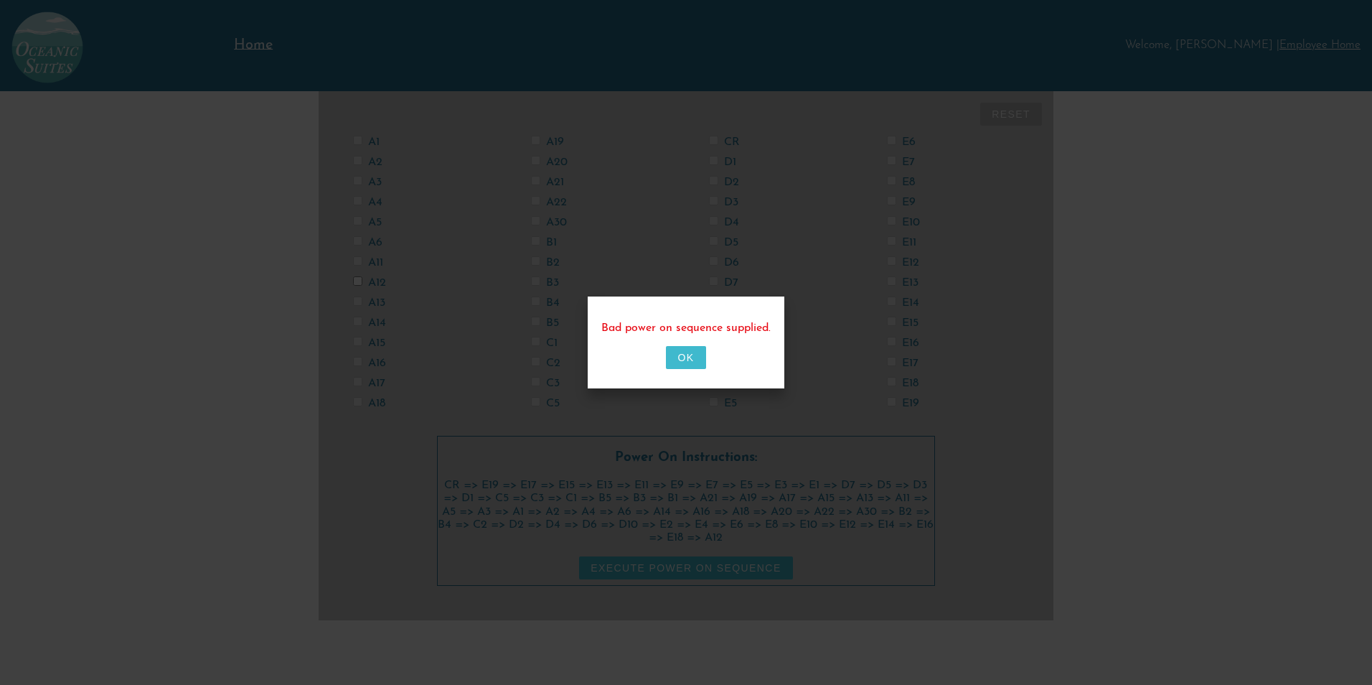
checkbox input "false"
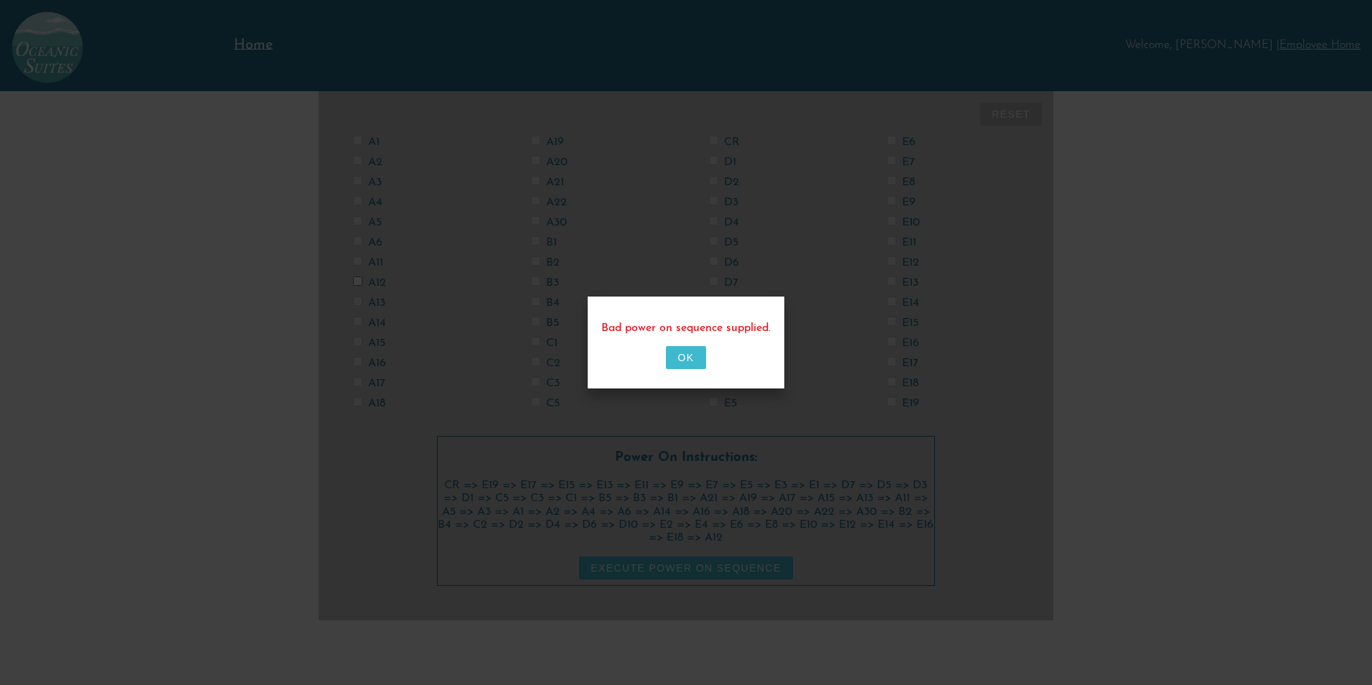
checkbox input "false"
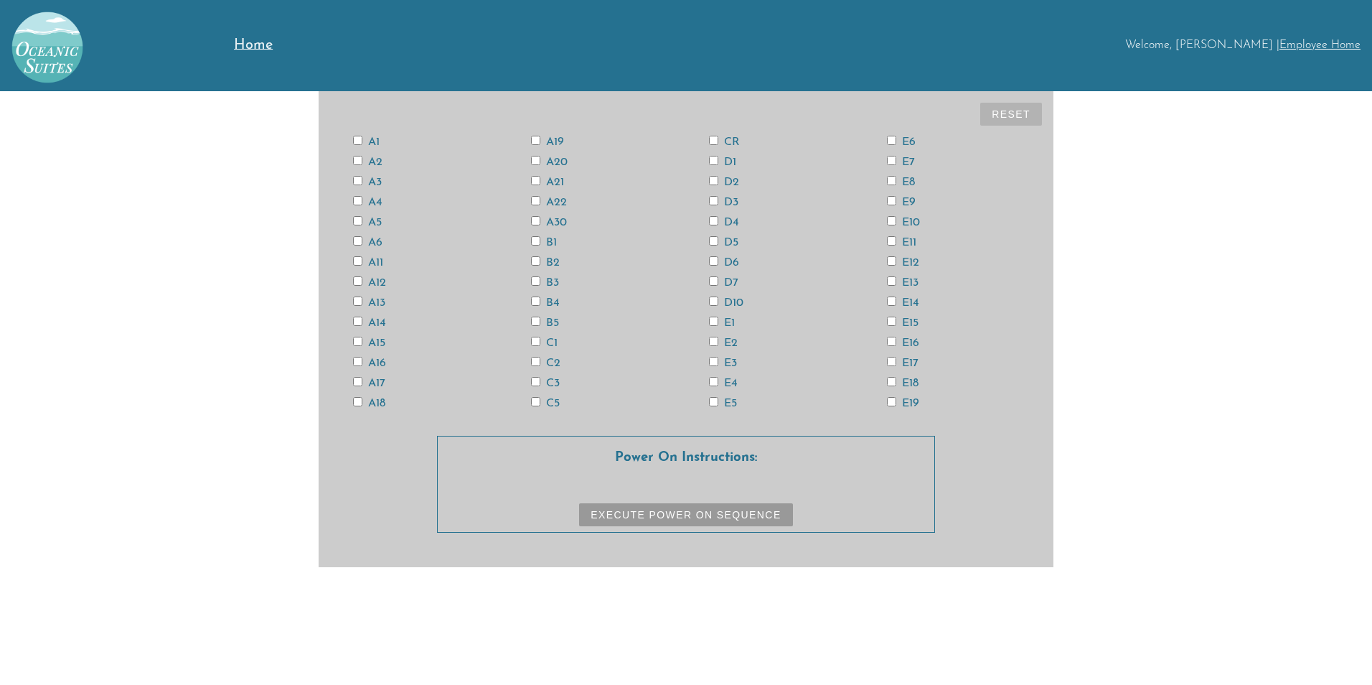
click at [717, 140] on input "CR" at bounding box center [713, 140] width 9 height 9
click at [894, 322] on input "E15" at bounding box center [891, 321] width 9 height 9
click at [890, 277] on input "E13" at bounding box center [891, 280] width 9 height 9
click at [355, 180] on input "A3" at bounding box center [357, 180] width 9 height 9
click at [357, 179] on input "A3" at bounding box center [357, 180] width 9 height 9
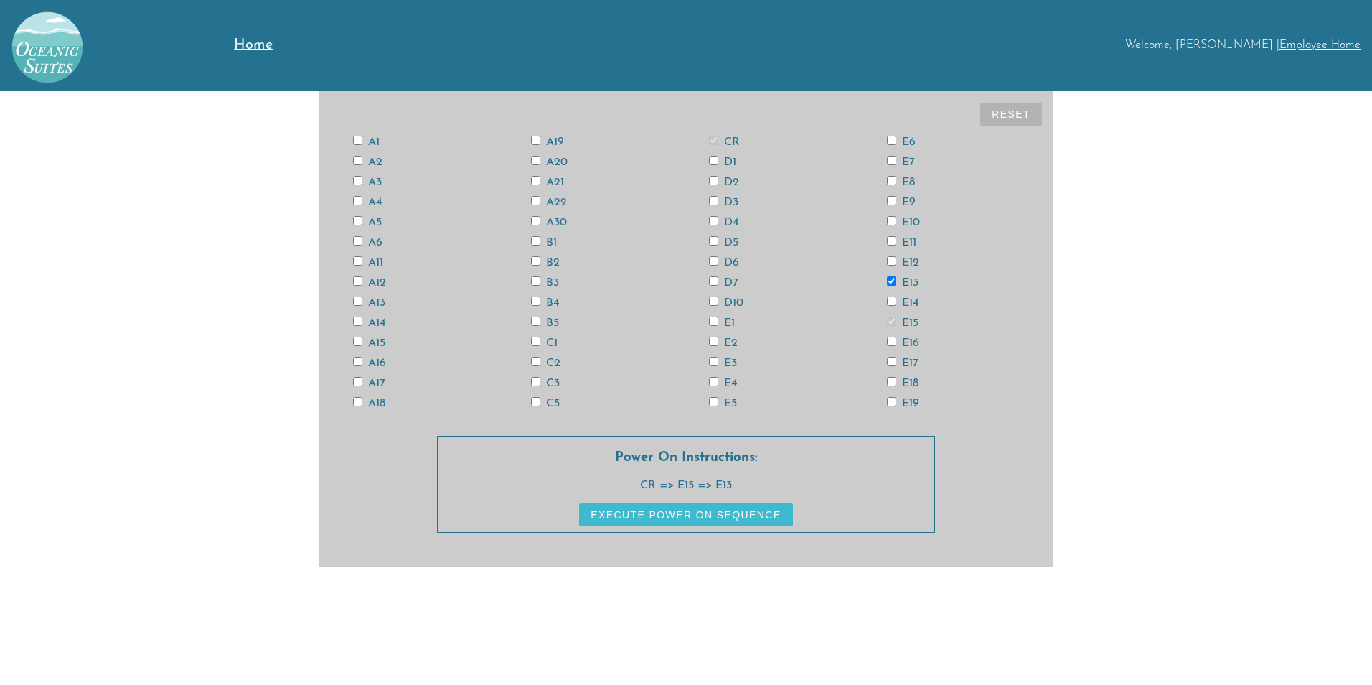
click at [357, 303] on input "A13" at bounding box center [357, 300] width 9 height 9
click at [361, 260] on input "A11" at bounding box center [357, 260] width 9 height 9
click at [358, 179] on input "A3" at bounding box center [357, 180] width 9 height 9
click at [360, 240] on input "A6" at bounding box center [357, 240] width 9 height 9
click at [358, 323] on input "A14" at bounding box center [357, 321] width 9 height 9
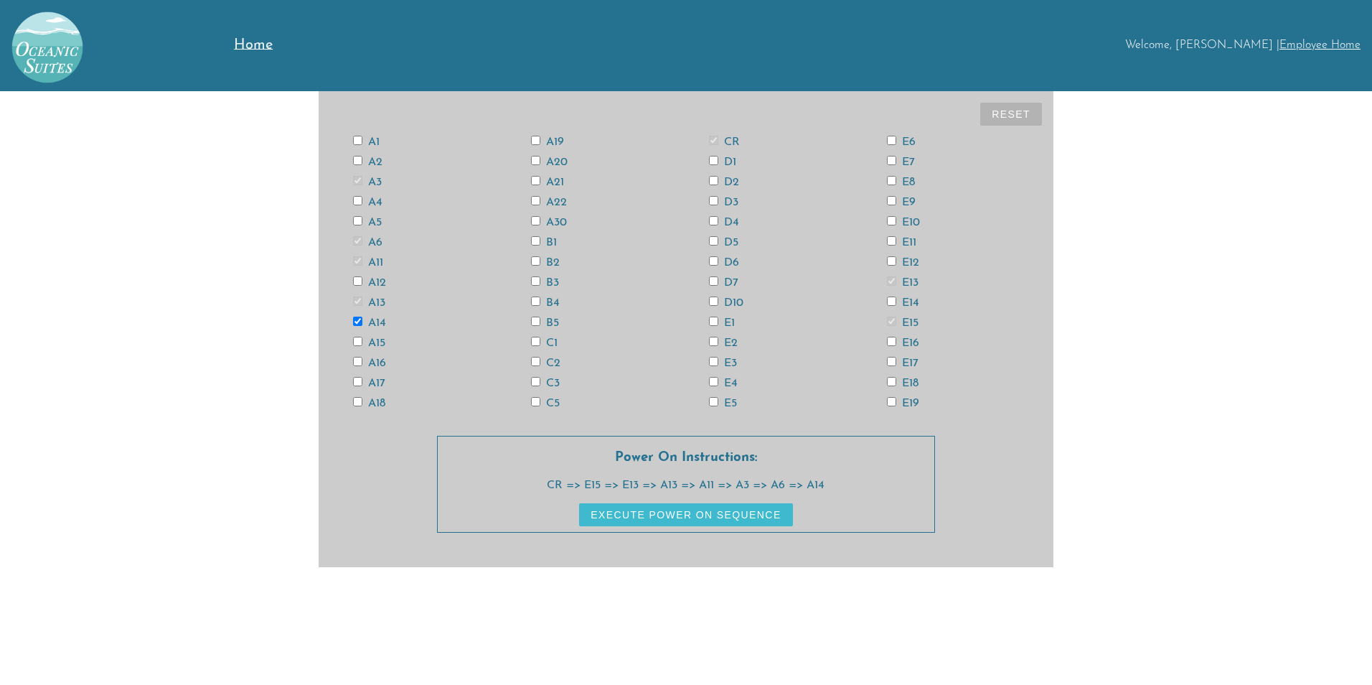
click at [713, 261] on input "D6" at bounding box center [713, 260] width 9 height 9
click at [717, 380] on input "E4" at bounding box center [713, 381] width 9 height 9
click at [892, 257] on input "E12" at bounding box center [891, 260] width 9 height 9
click at [894, 301] on input "E14" at bounding box center [891, 300] width 9 height 9
click at [891, 380] on input "E18" at bounding box center [891, 381] width 9 height 9
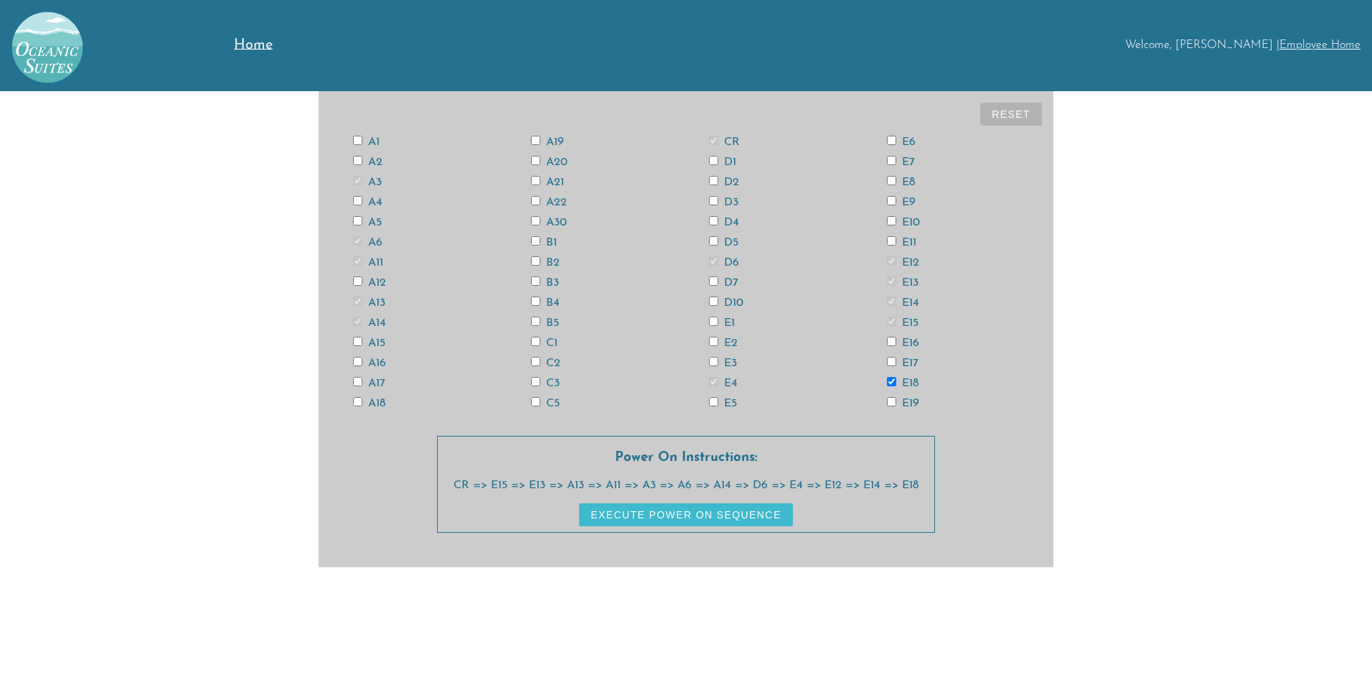
click at [360, 280] on input "A12" at bounding box center [357, 280] width 9 height 9
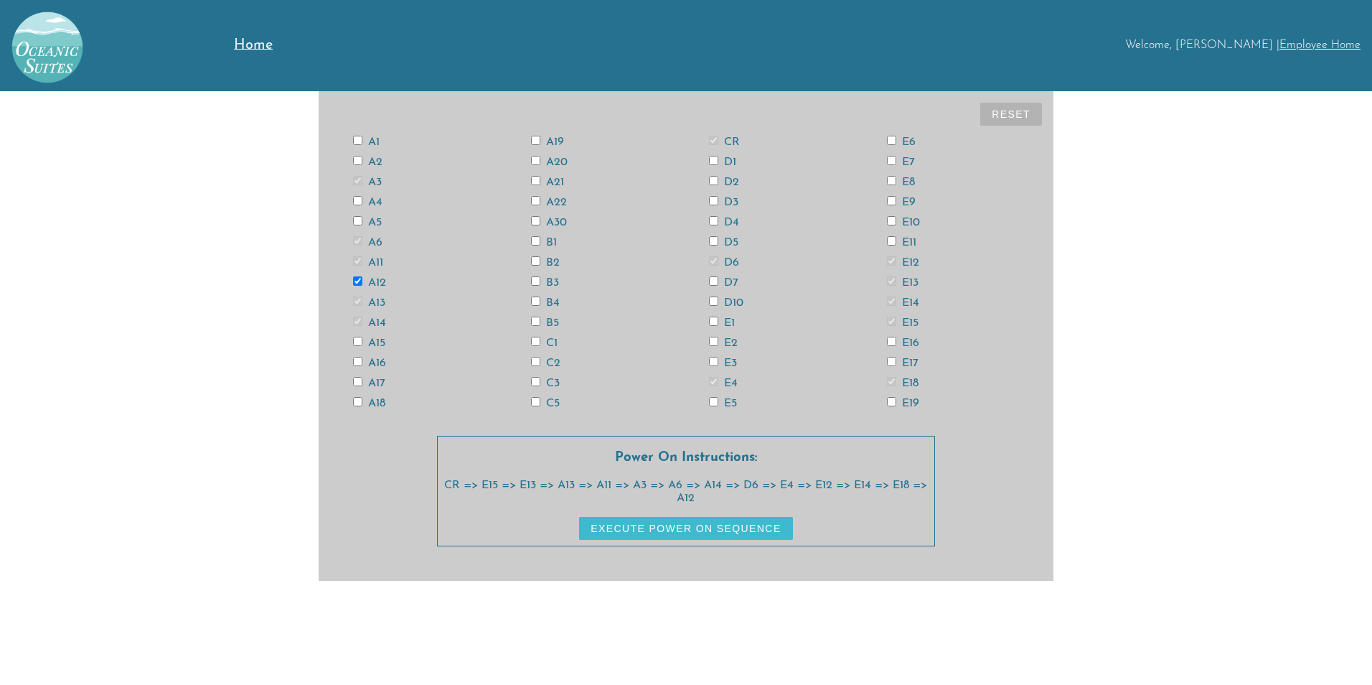
click at [738, 525] on button "Execute Power On Sequence" at bounding box center [685, 528] width 213 height 23
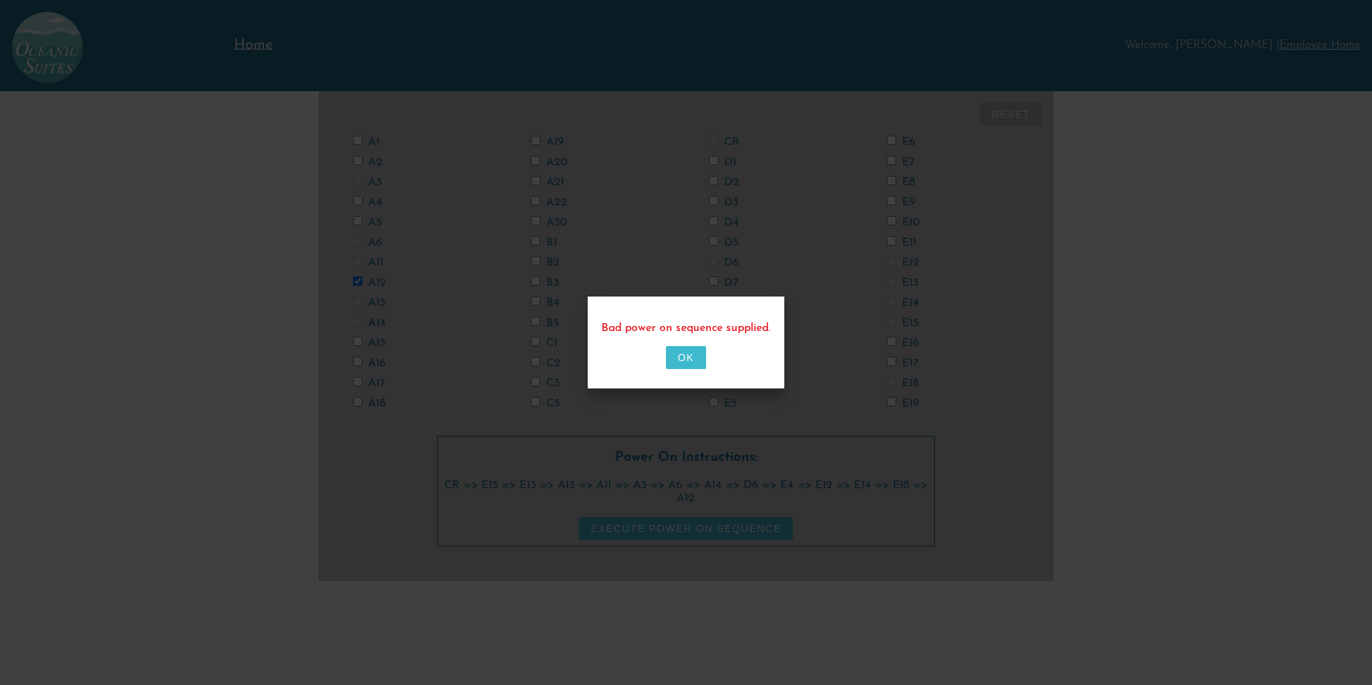
click at [689, 360] on button "OK" at bounding box center [685, 357] width 39 height 23
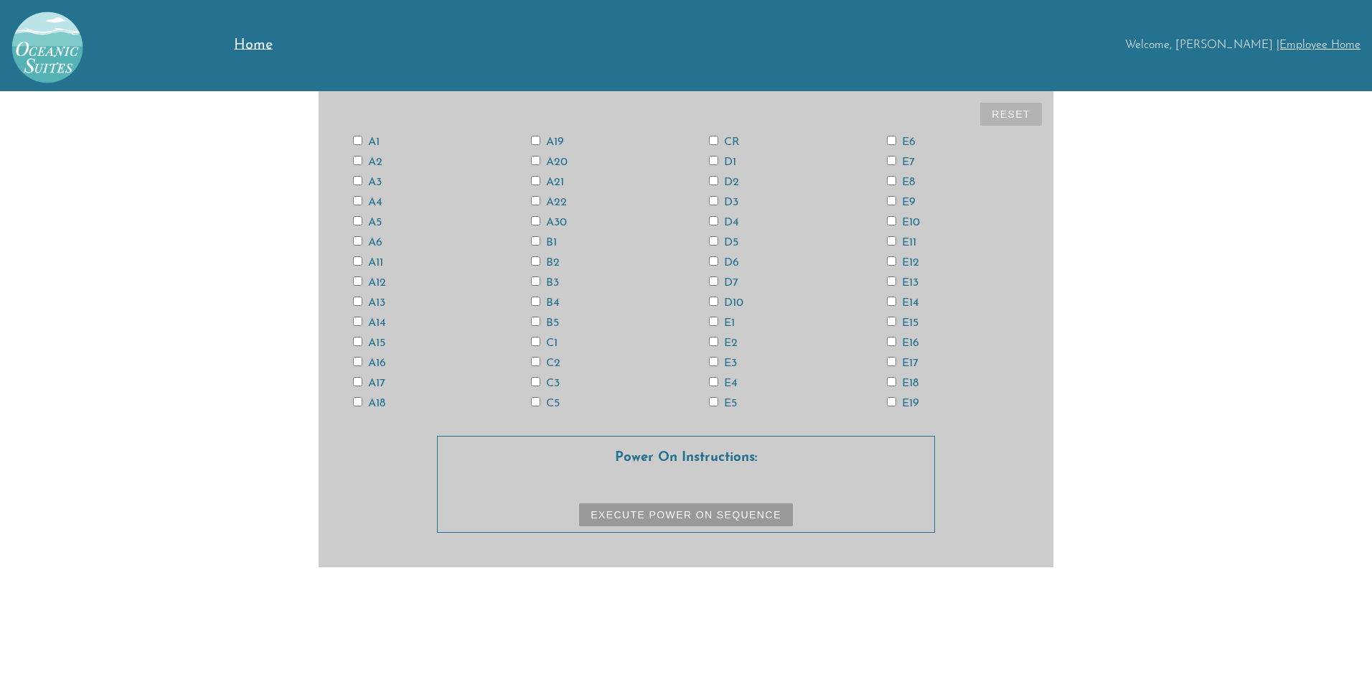
click at [715, 141] on input "CR" at bounding box center [713, 140] width 9 height 9
click at [889, 317] on input "E15" at bounding box center [891, 321] width 9 height 9
click at [893, 281] on input "E13" at bounding box center [891, 280] width 9 height 9
click at [359, 300] on input "A13" at bounding box center [357, 300] width 9 height 9
click at [360, 261] on input "A11" at bounding box center [357, 260] width 9 height 9
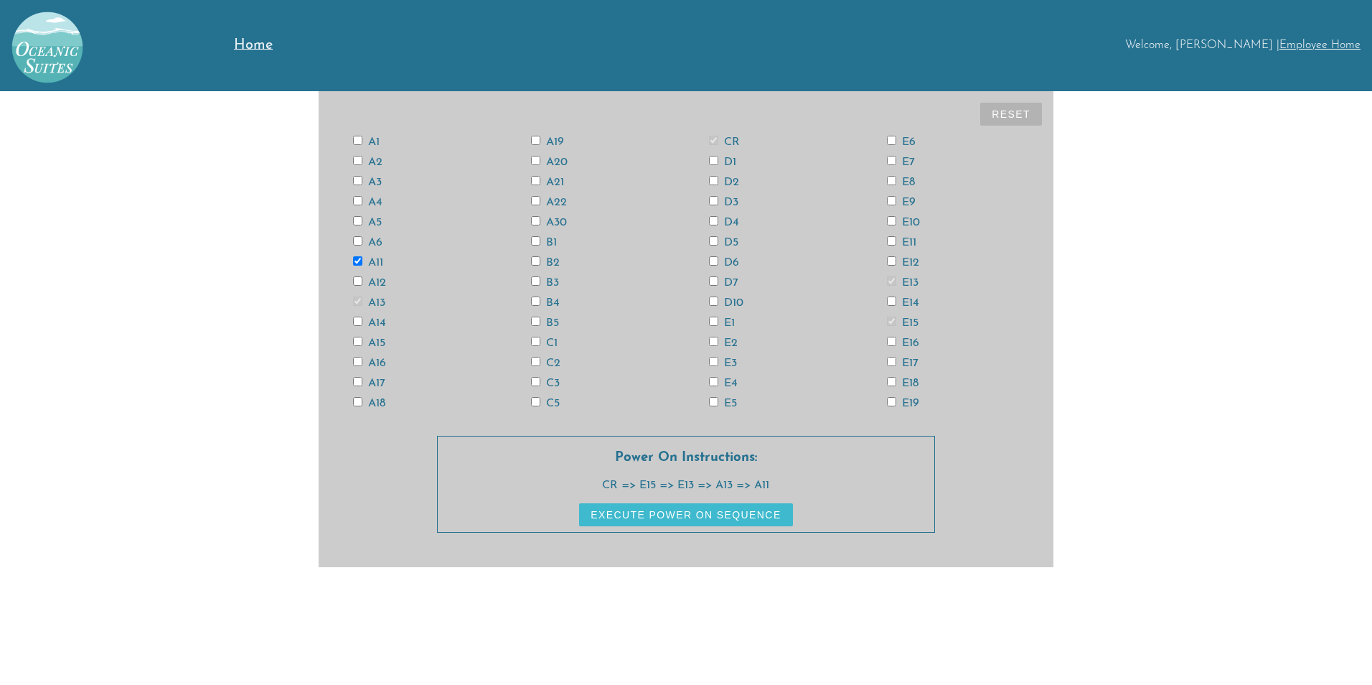
click at [356, 176] on input "A3" at bounding box center [357, 180] width 9 height 9
click at [359, 240] on input "A6" at bounding box center [357, 240] width 9 height 9
click at [357, 319] on input "A14" at bounding box center [357, 321] width 9 height 9
click at [713, 261] on input "D6" at bounding box center [713, 260] width 9 height 9
click at [715, 381] on input "E4" at bounding box center [713, 381] width 9 height 9
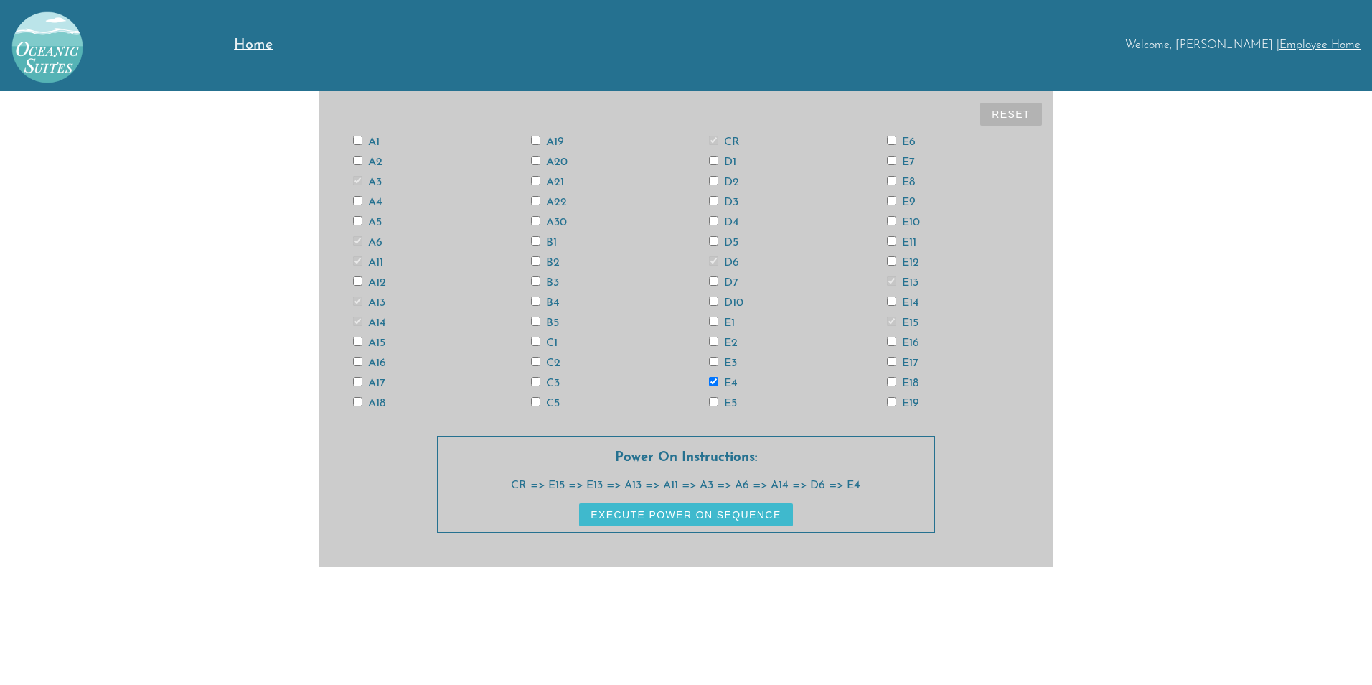
click at [892, 261] on input "E12" at bounding box center [891, 260] width 9 height 9
click at [890, 301] on input "E14" at bounding box center [891, 300] width 9 height 9
click at [894, 380] on input "E18" at bounding box center [891, 381] width 9 height 9
click at [356, 278] on input "A12" at bounding box center [357, 280] width 9 height 9
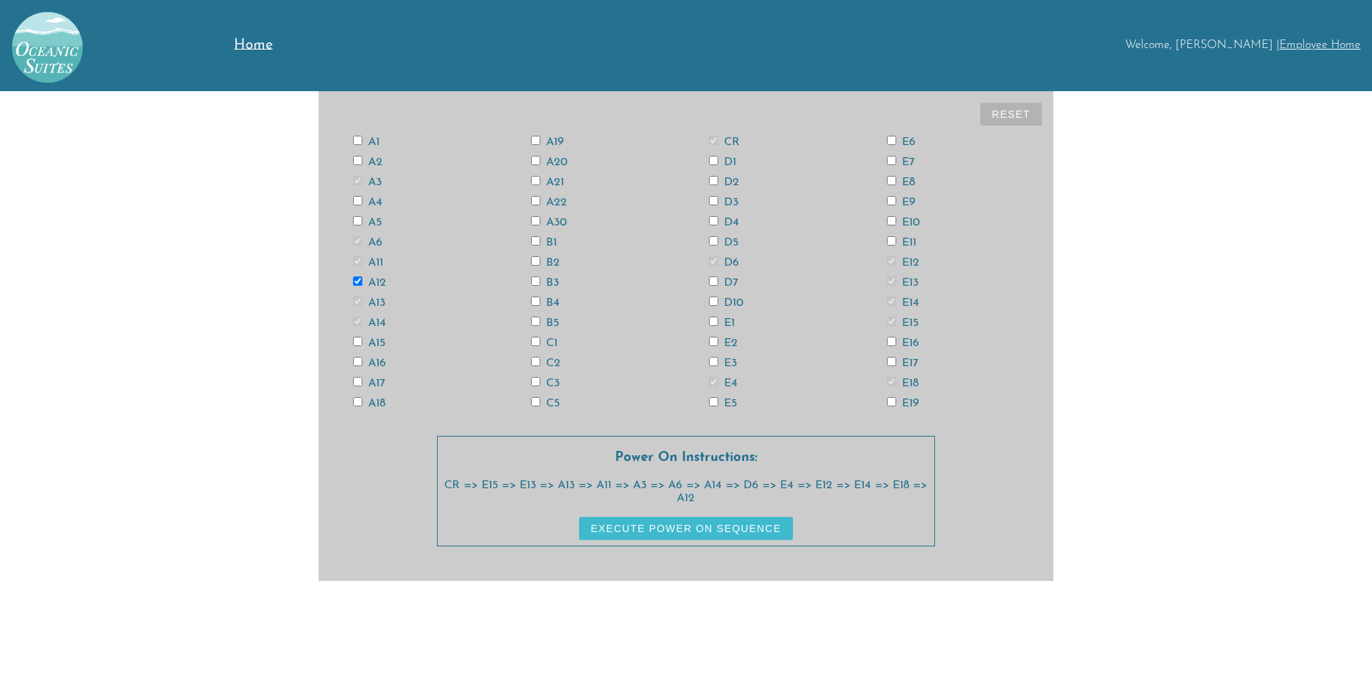
click at [762, 525] on button "Execute Power On Sequence" at bounding box center [685, 528] width 213 height 23
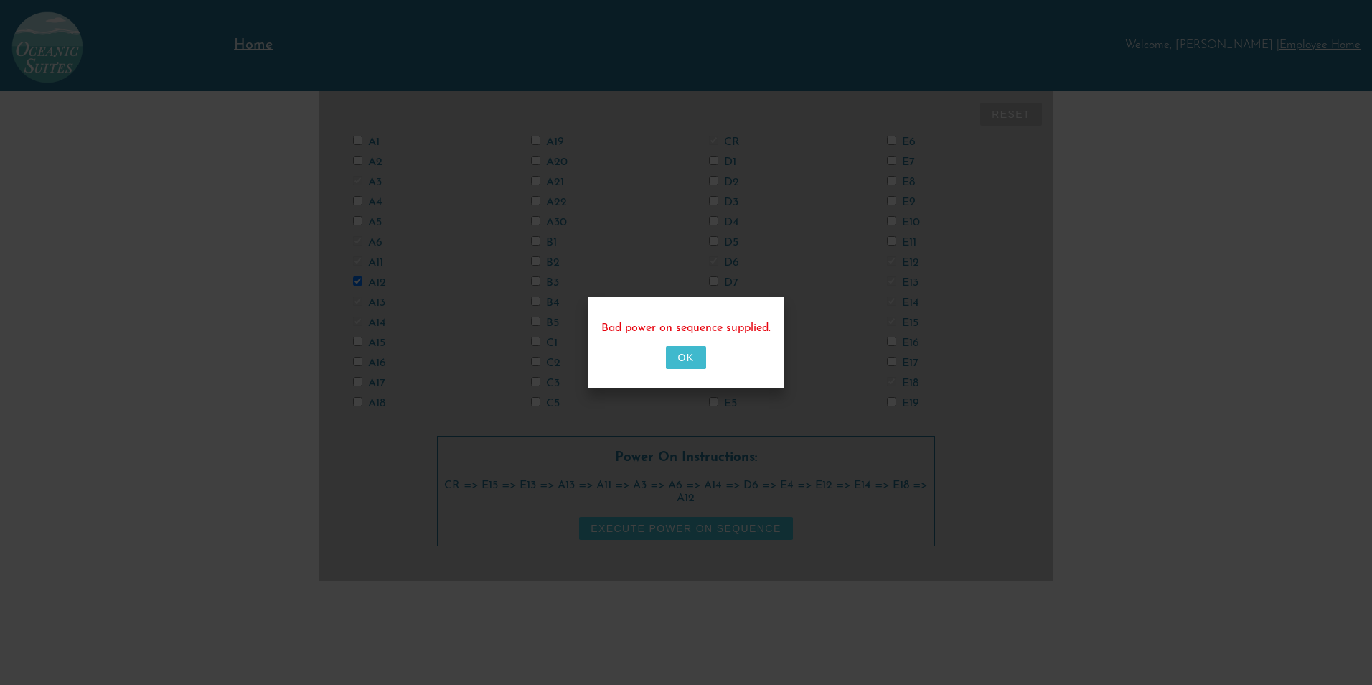
click at [677, 365] on button "OK" at bounding box center [685, 357] width 39 height 23
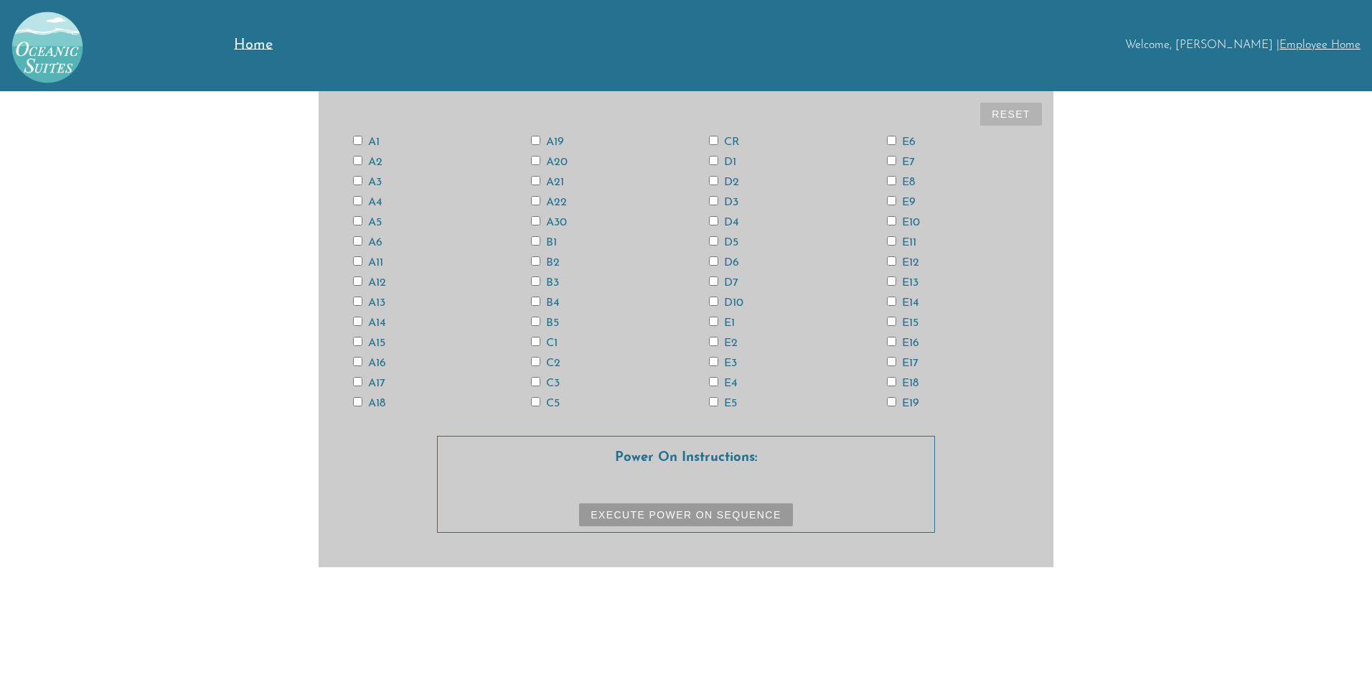
click at [712, 139] on input "CR" at bounding box center [713, 140] width 9 height 9
click at [894, 319] on input "E15" at bounding box center [891, 321] width 9 height 9
click at [891, 280] on input "E13" at bounding box center [891, 280] width 9 height 9
click at [357, 261] on input "A11" at bounding box center [357, 260] width 9 height 9
click at [361, 261] on input "A11" at bounding box center [357, 260] width 9 height 9
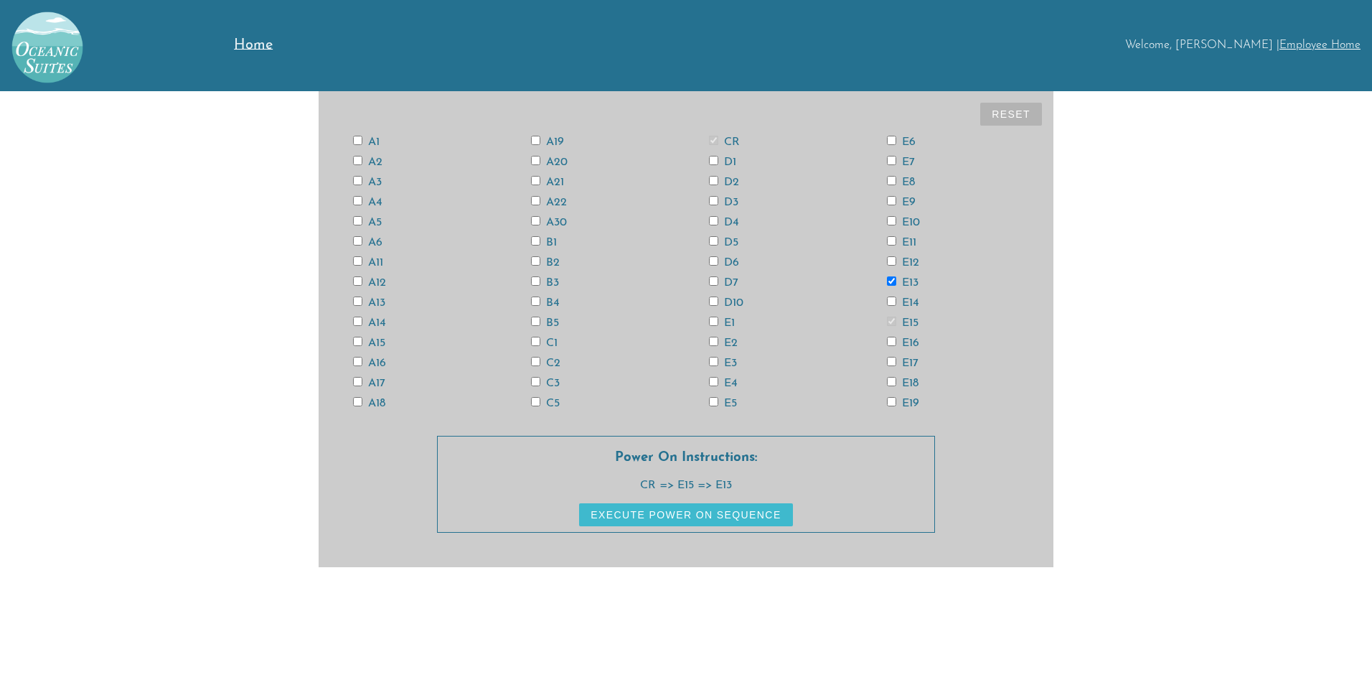
click at [354, 301] on input "A13" at bounding box center [357, 300] width 9 height 9
click at [358, 263] on input "A11" at bounding box center [357, 260] width 9 height 9
click at [360, 179] on input "A3" at bounding box center [357, 180] width 9 height 9
click at [355, 238] on input "A6" at bounding box center [357, 240] width 9 height 9
click at [360, 400] on input "A18" at bounding box center [357, 401] width 9 height 9
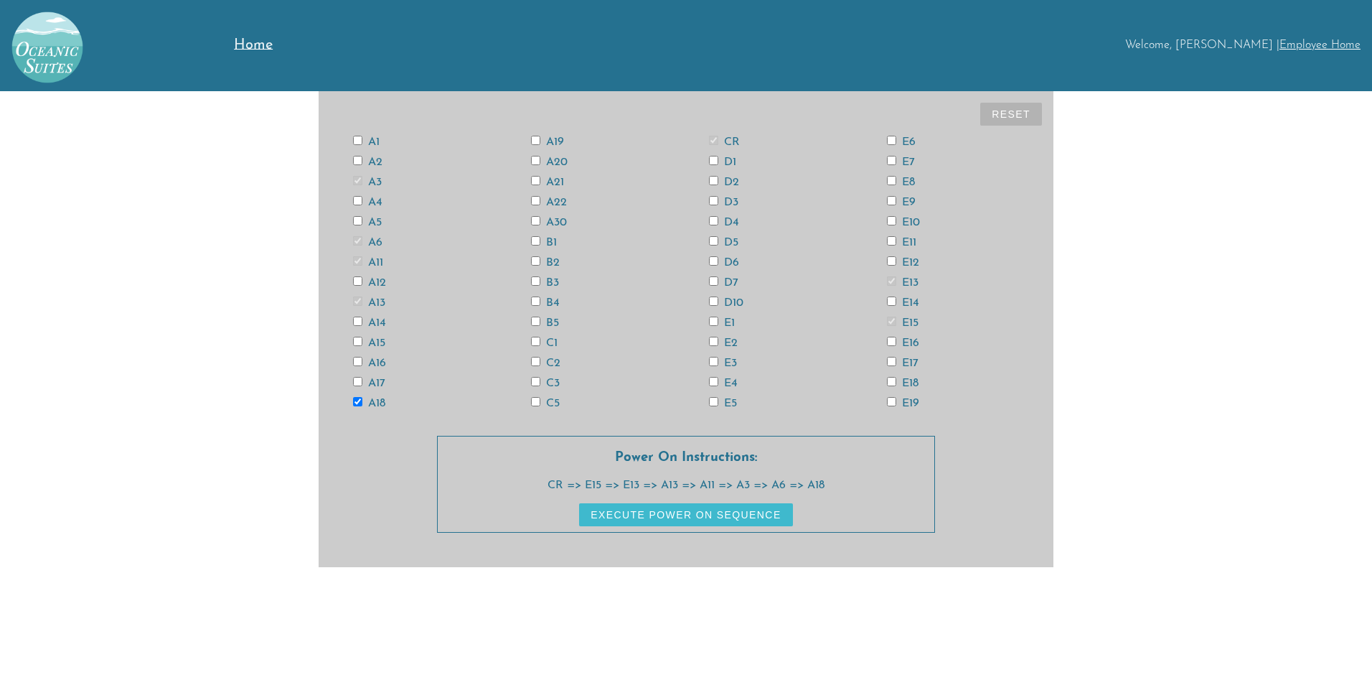
click at [713, 259] on input "D6" at bounding box center [713, 260] width 9 height 9
click at [718, 382] on label "E4" at bounding box center [723, 383] width 29 height 11
click at [718, 382] on input "E4" at bounding box center [713, 381] width 9 height 9
click at [890, 261] on input "E12" at bounding box center [891, 260] width 9 height 9
click at [893, 298] on input "E14" at bounding box center [891, 300] width 9 height 9
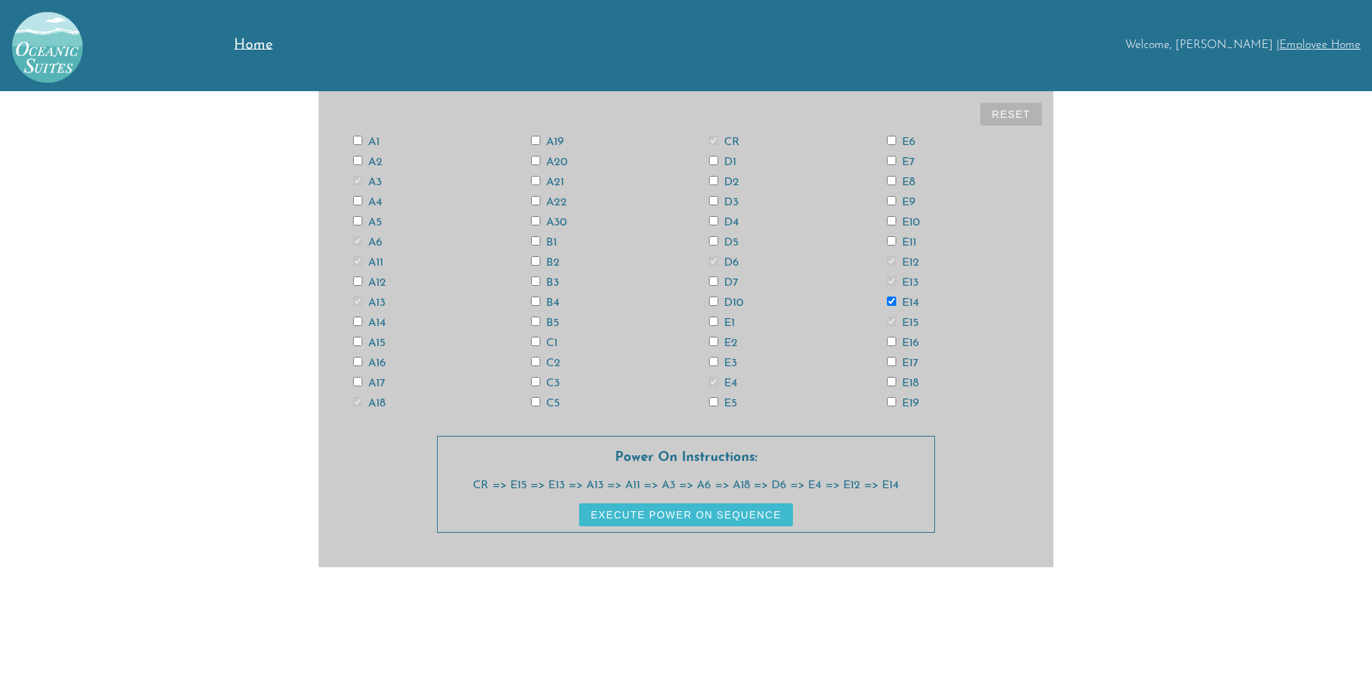
click at [895, 380] on input "E18" at bounding box center [891, 381] width 9 height 9
click at [357, 280] on input "A12" at bounding box center [357, 280] width 9 height 9
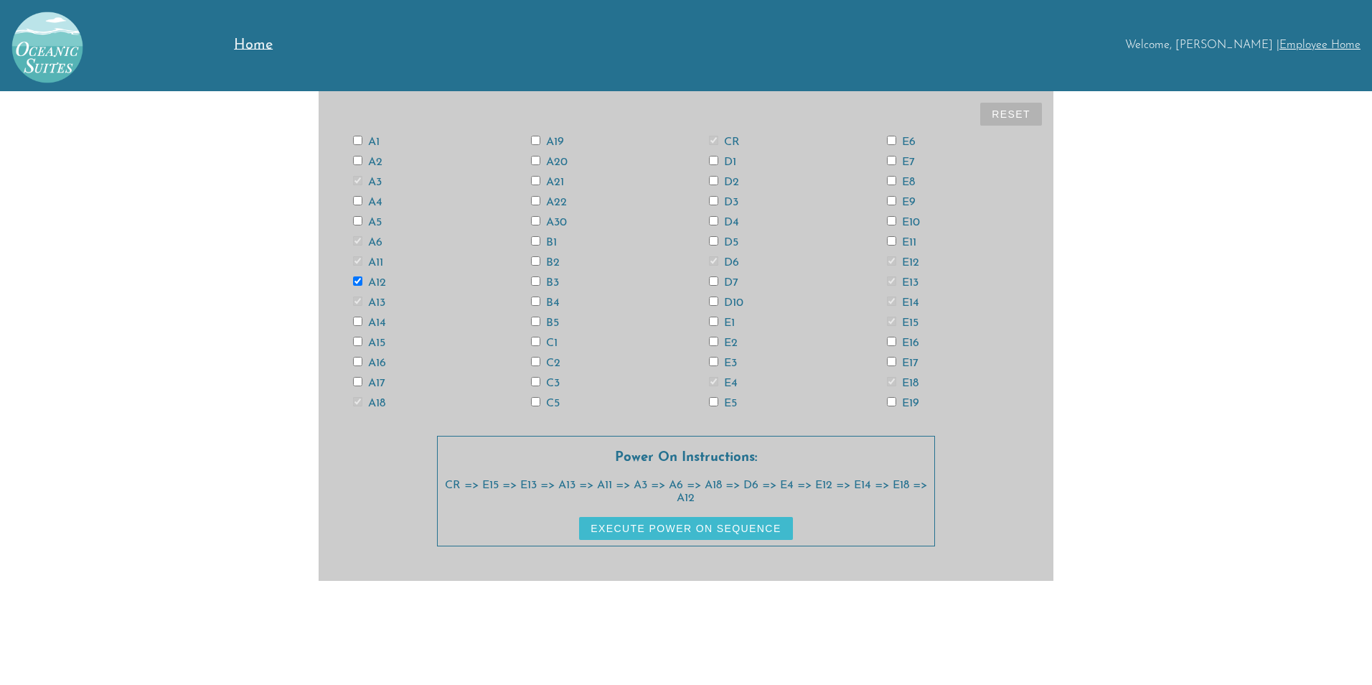
click at [718, 530] on button "Execute Power On Sequence" at bounding box center [685, 528] width 213 height 23
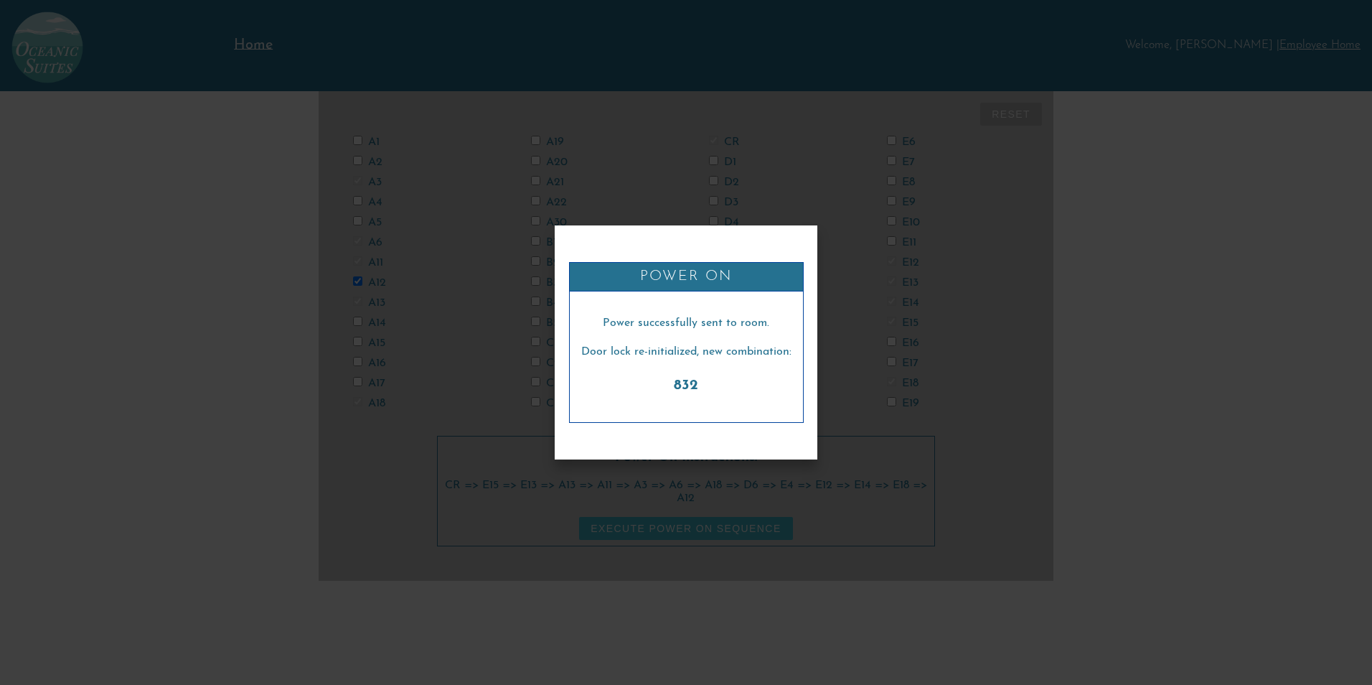
click at [579, 517] on button "Execute Power On Sequence" at bounding box center [685, 528] width 213 height 23
click at [586, 384] on p "832" at bounding box center [686, 386] width 210 height 22
click at [745, 411] on div "Power successfully sent to room. Door lock re-initialized, new combination: 832" at bounding box center [686, 356] width 233 height 131
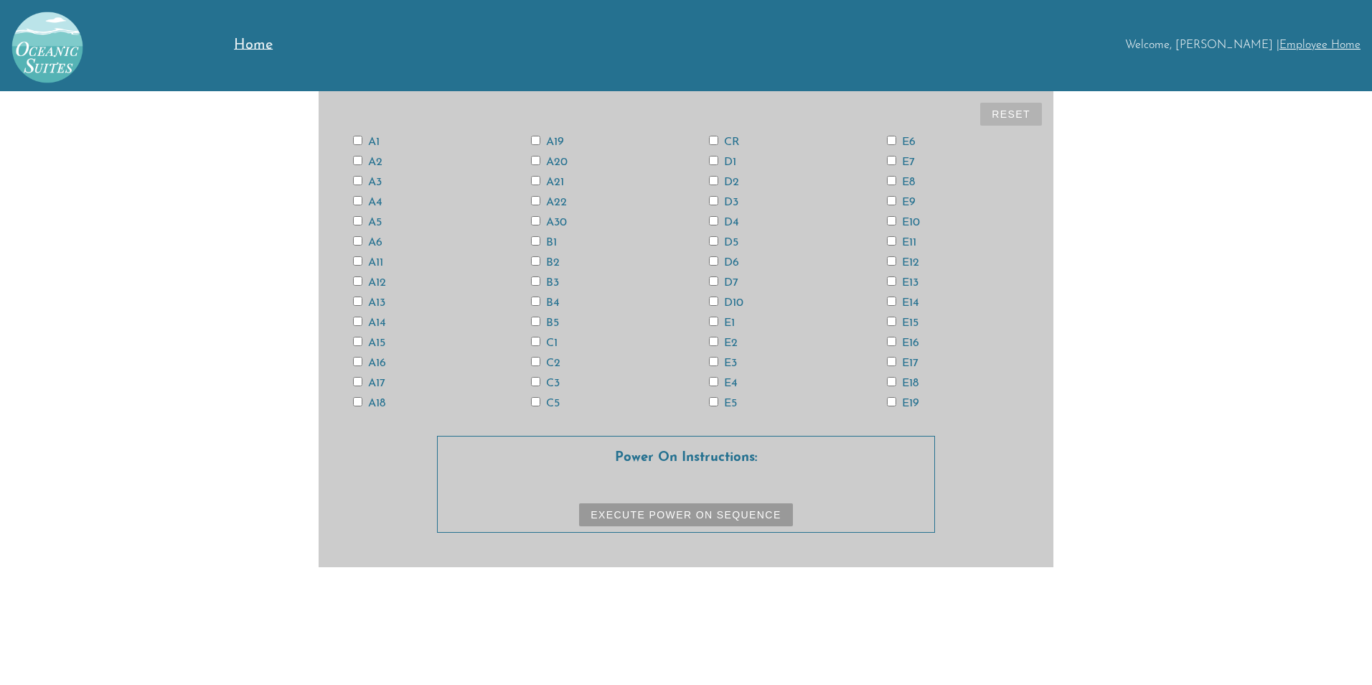
click at [1315, 44] on link "Employee Home" at bounding box center [1320, 44] width 81 height 11
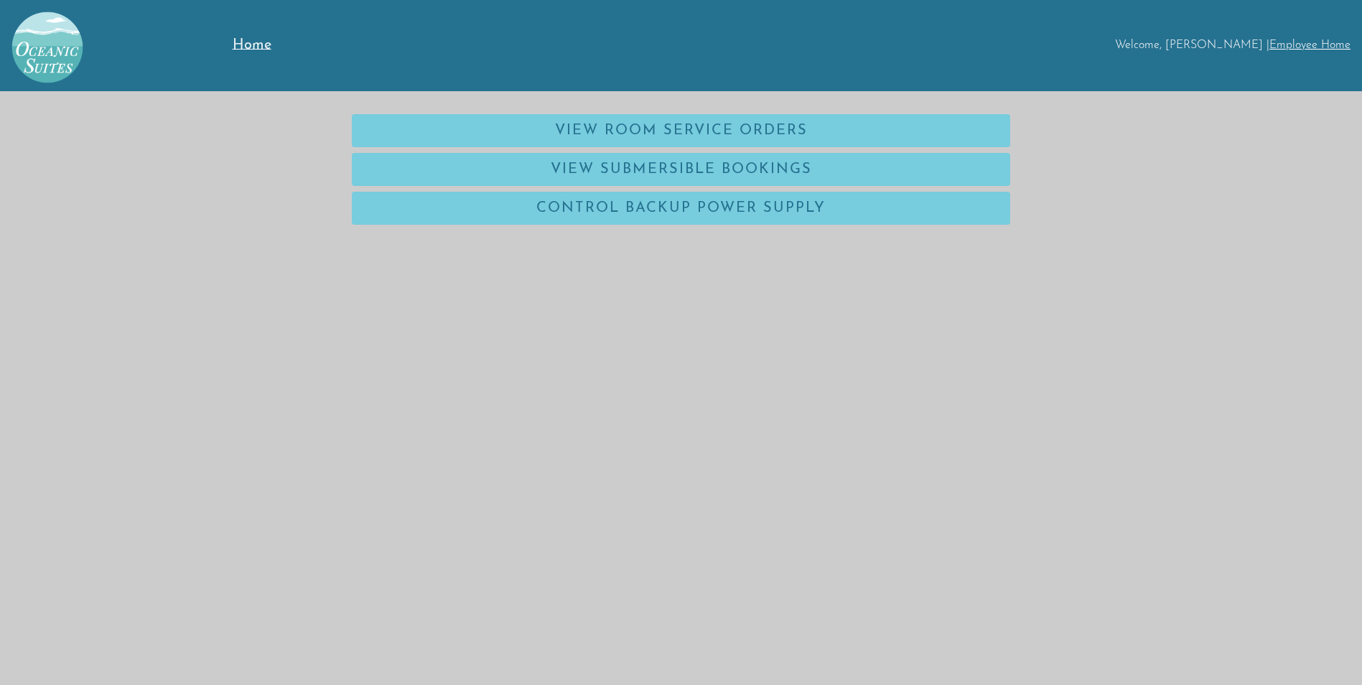
click at [258, 40] on span "Home" at bounding box center [252, 45] width 39 height 14
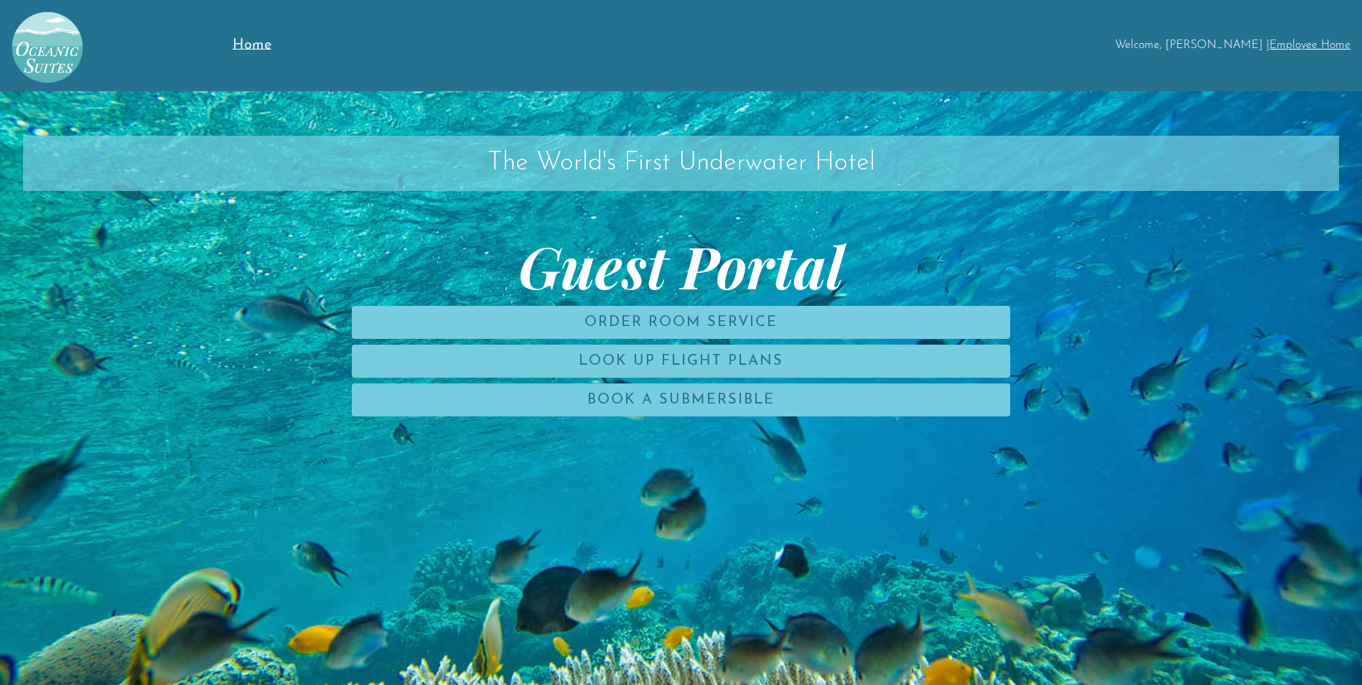
click at [1298, 43] on link "Employee Home" at bounding box center [1309, 44] width 81 height 11
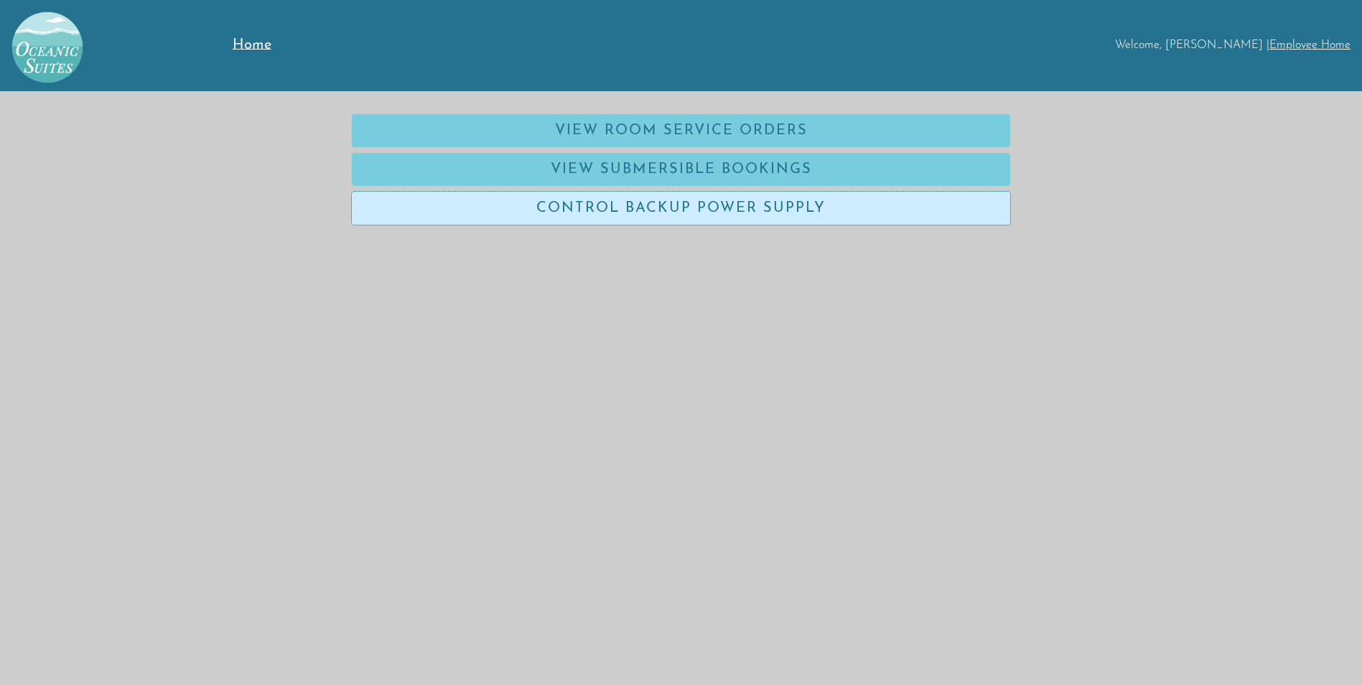
click at [722, 206] on link "Control Backup Power Supply" at bounding box center [681, 208] width 658 height 33
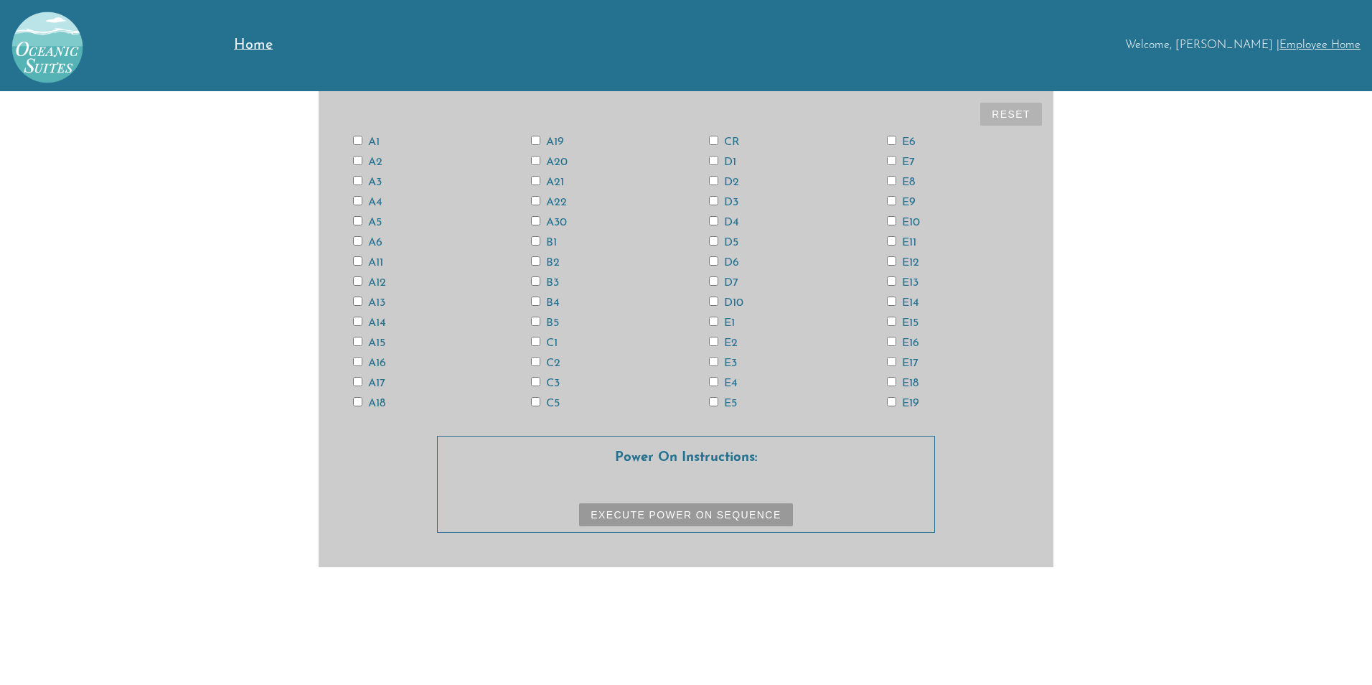
click at [255, 40] on span "Home" at bounding box center [253, 45] width 39 height 14
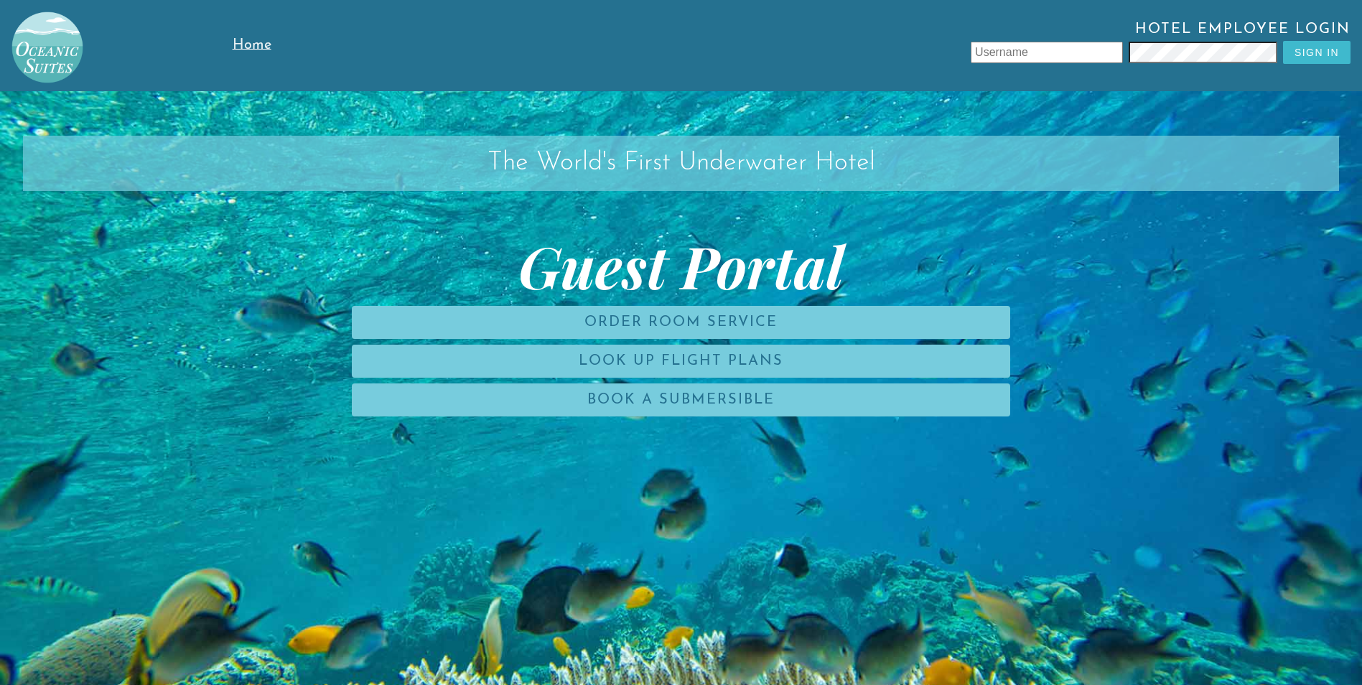
type input "Ltore"
click at [1152, 70] on div "Hotel Employee Login Ltore Sign In" at bounding box center [850, 45] width 1021 height 91
click at [1067, 50] on input "Ltore" at bounding box center [1046, 53] width 152 height 22
drag, startPoint x: 1067, startPoint y: 46, endPoint x: 1036, endPoint y: 48, distance: 30.2
click at [1036, 48] on input "Ltore" at bounding box center [1046, 53] width 152 height 22
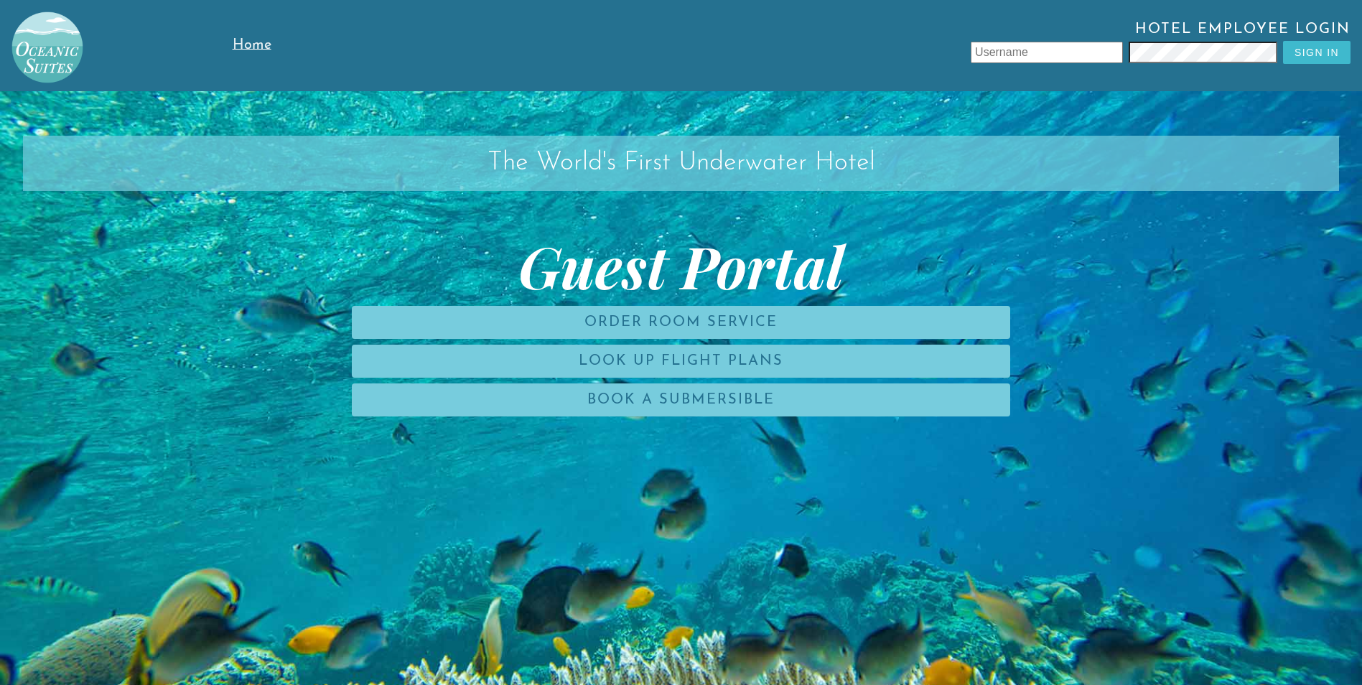
click at [1074, 57] on input "text" at bounding box center [1046, 53] width 152 height 22
type input "Ltore"
click at [1120, 64] on div "Hotel Employee Login Ltore Sign In" at bounding box center [845, 46] width 1010 height 48
click at [1090, 57] on input "Ltore" at bounding box center [1046, 53] width 152 height 22
type input "L"
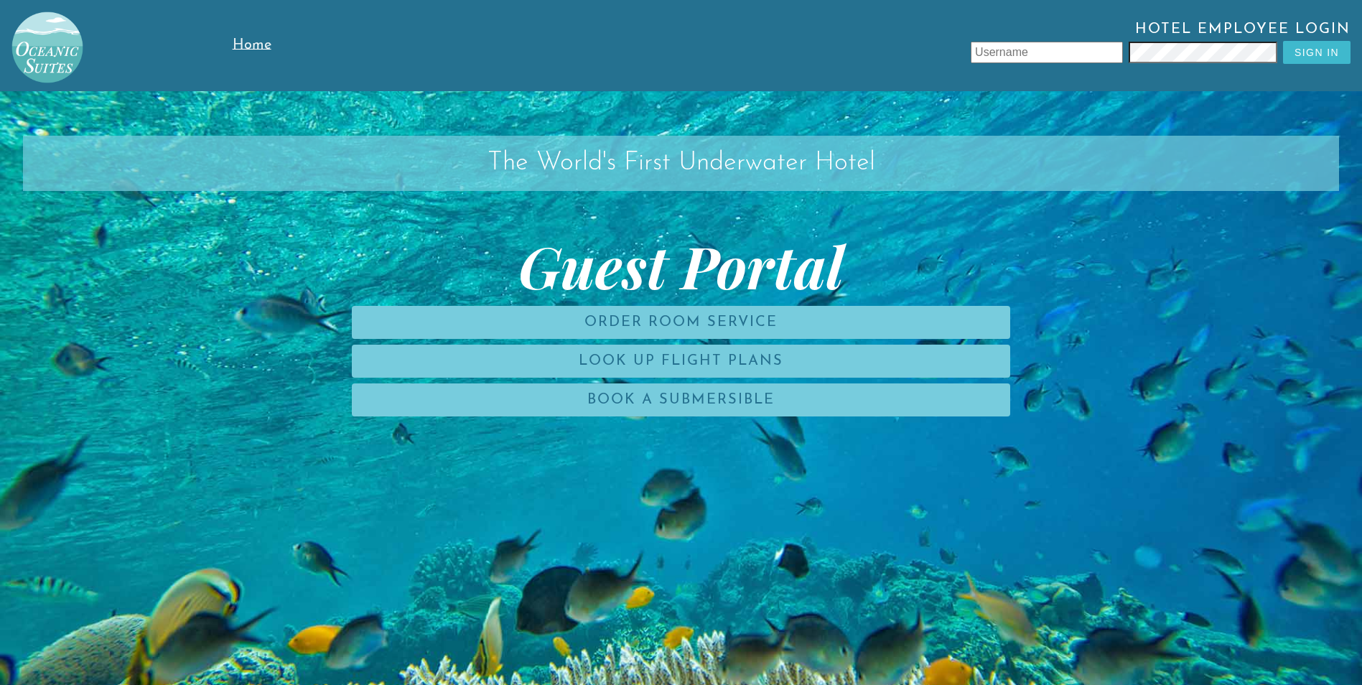
click at [1072, 51] on input "text" at bounding box center [1046, 53] width 152 height 22
click at [1310, 54] on button "Sign In" at bounding box center [1316, 52] width 67 height 23
click at [1298, 52] on button "Sign In" at bounding box center [1316, 52] width 67 height 23
click at [1089, 56] on input "text" at bounding box center [1046, 53] width 152 height 22
click at [1103, 57] on input "text" at bounding box center [1046, 53] width 152 height 22
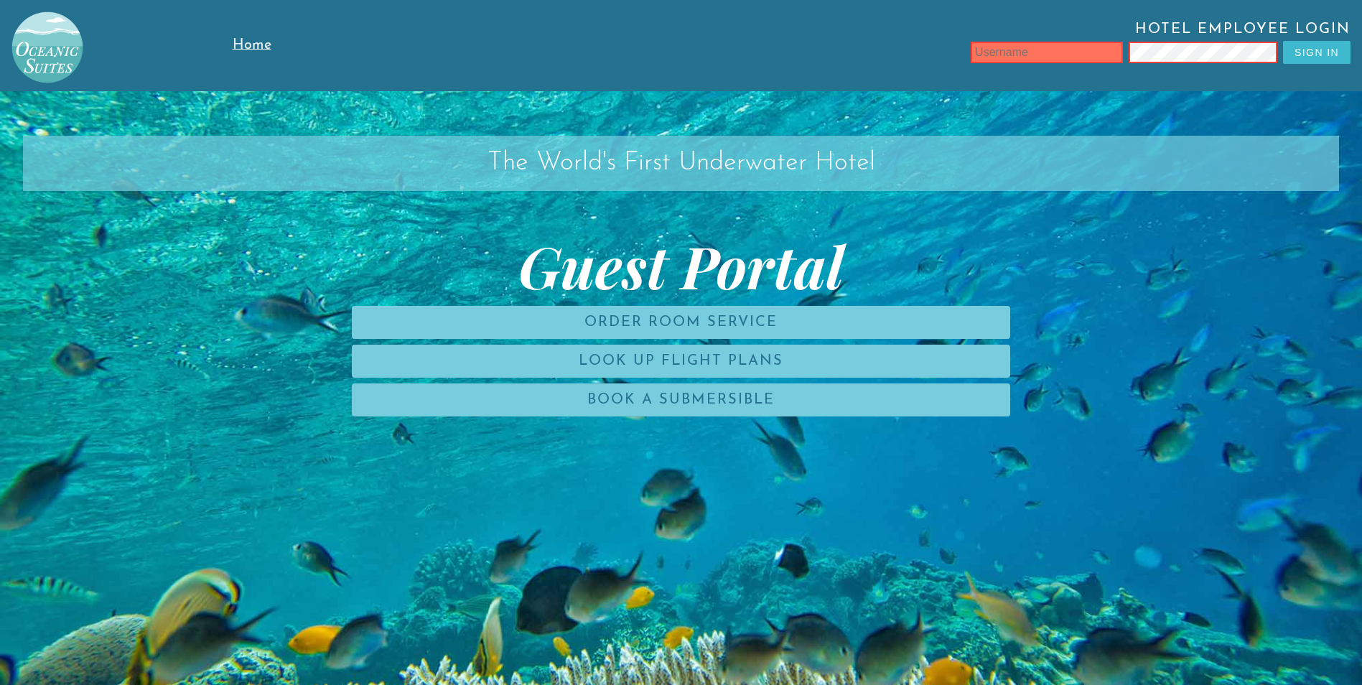
drag, startPoint x: 1336, startPoint y: 52, endPoint x: 1322, endPoint y: 56, distance: 15.0
click at [1322, 56] on button "Sign In" at bounding box center [1316, 52] width 67 height 23
click at [1115, 87] on div "Hotel Employee Login Sign In" at bounding box center [850, 45] width 1021 height 91
click at [1067, 42] on input "text" at bounding box center [1046, 53] width 152 height 22
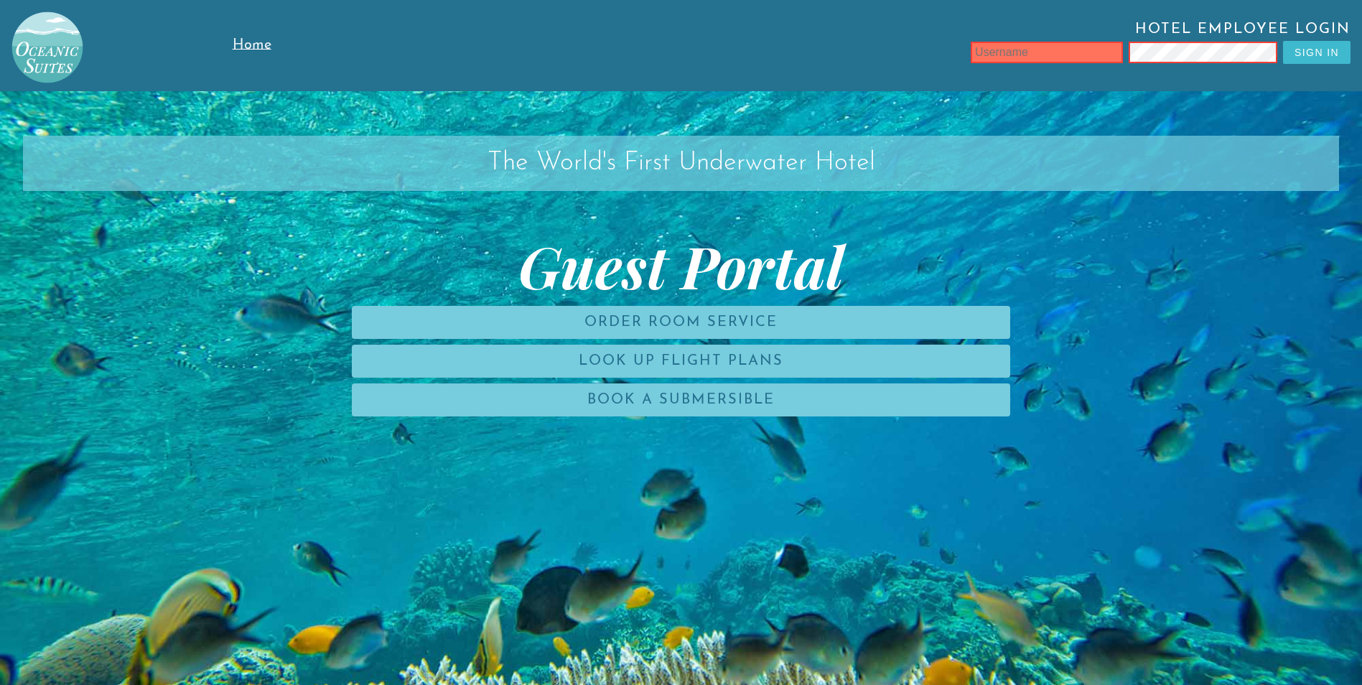
type input "t"
click at [1311, 46] on button "Sign In" at bounding box center [1316, 52] width 67 height 23
click at [1250, 67] on div "Hotel Employee Login Sign In" at bounding box center [845, 46] width 1010 height 48
click at [991, 57] on input "text" at bounding box center [1046, 53] width 152 height 22
click at [1309, 58] on button "Sign In" at bounding box center [1316, 52] width 67 height 23
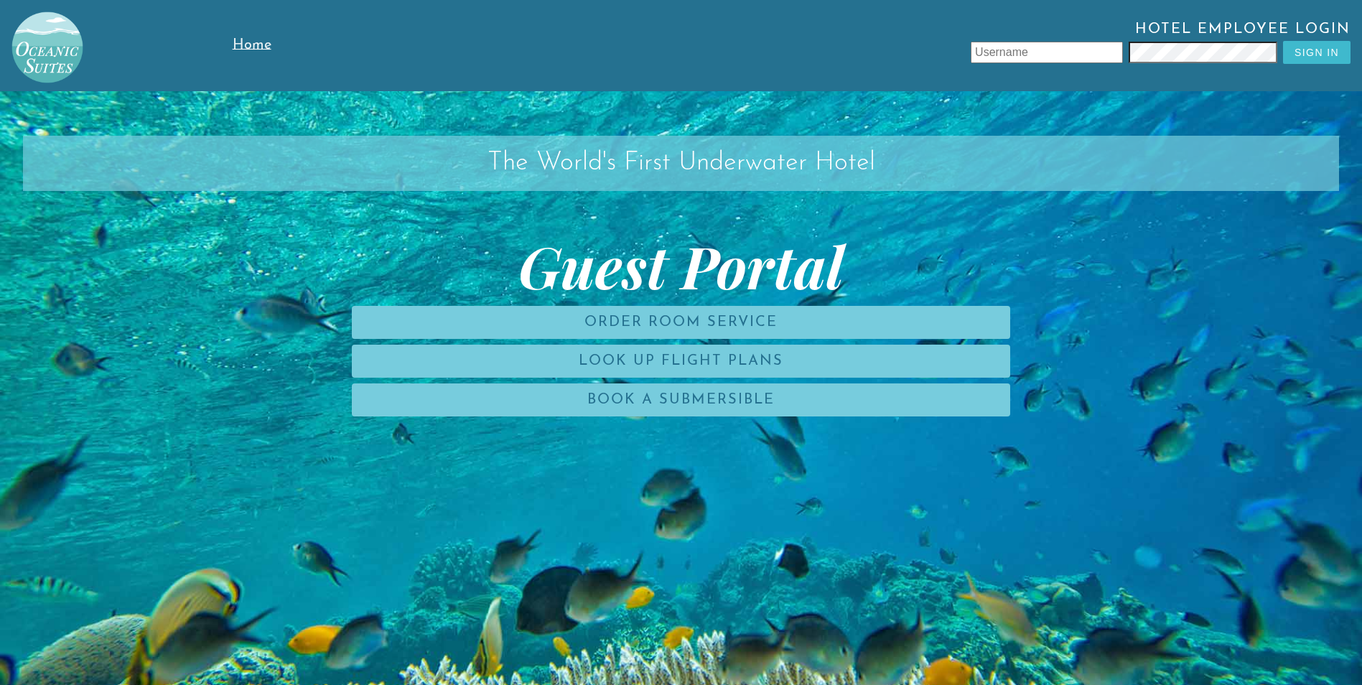
type input "Ltore"
click at [1319, 51] on button "Sign In" at bounding box center [1316, 52] width 67 height 23
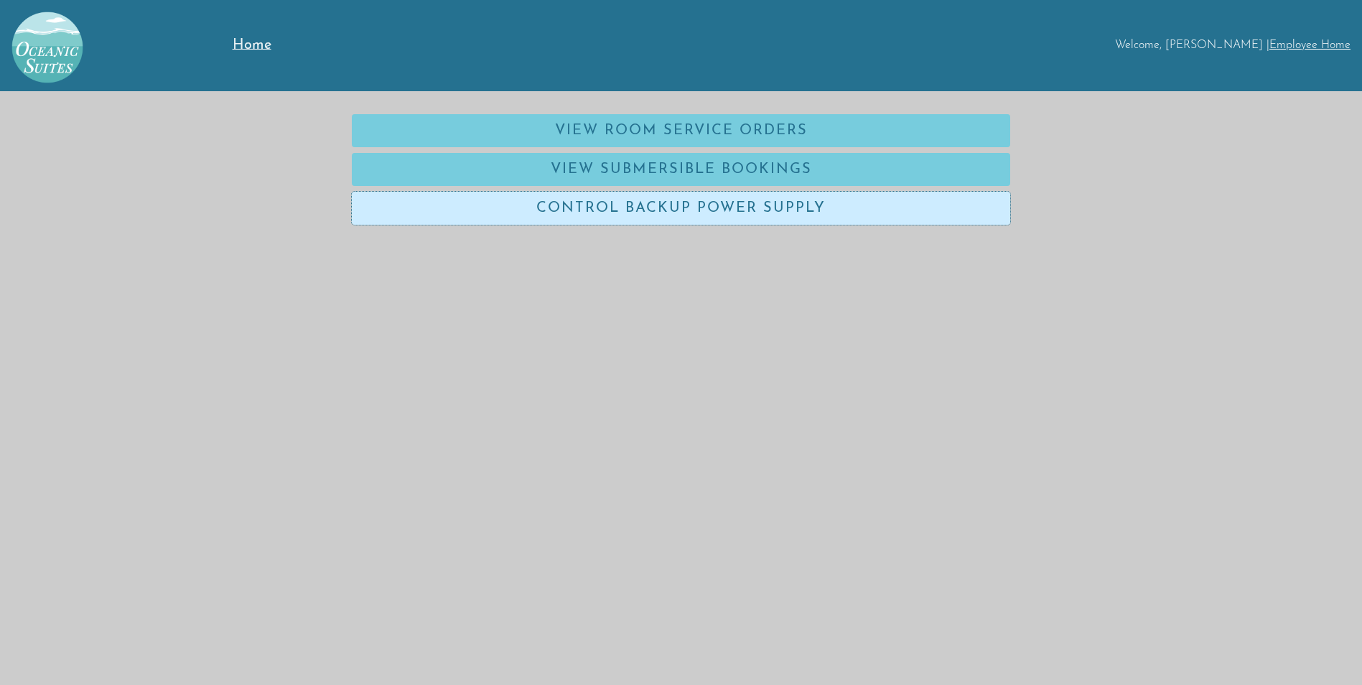
click at [630, 209] on link "Control Backup Power Supply" at bounding box center [681, 208] width 658 height 33
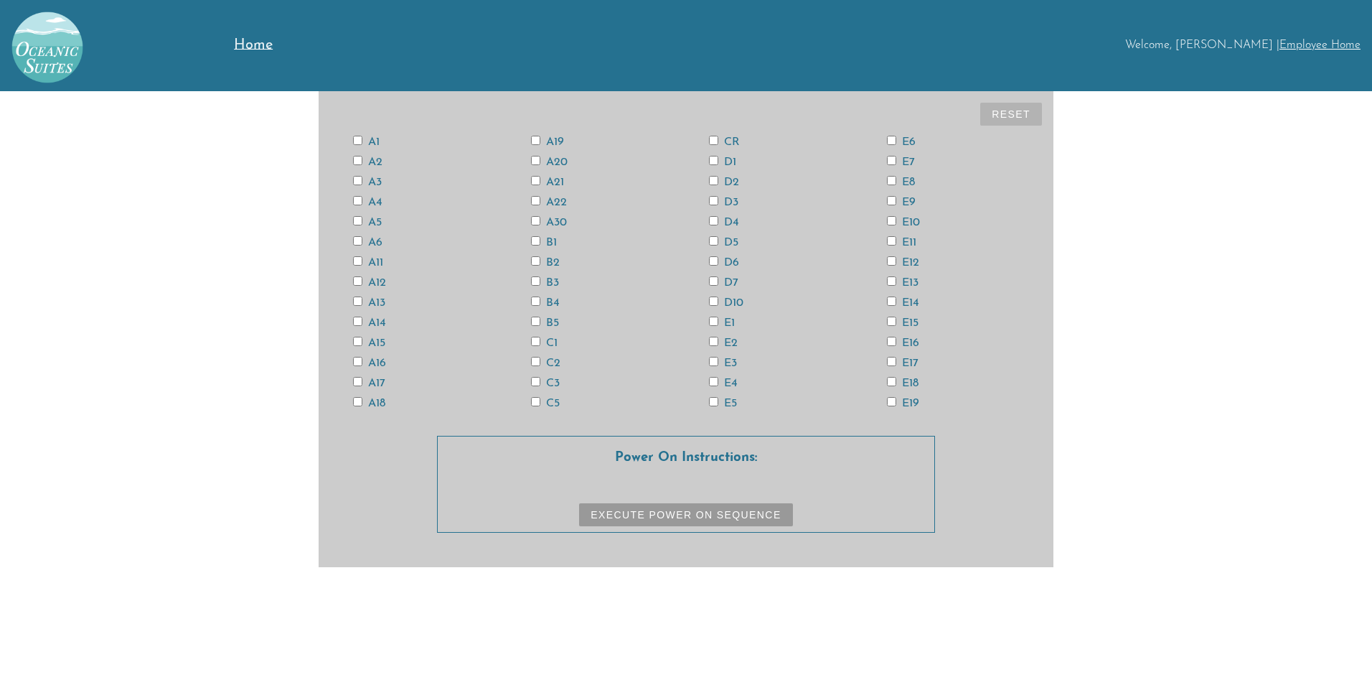
click at [713, 144] on input "CR" at bounding box center [713, 140] width 9 height 9
checkbox input "true"
click at [891, 324] on input "E15" at bounding box center [891, 321] width 9 height 9
checkbox input "true"
click at [891, 278] on input "E13" at bounding box center [891, 280] width 9 height 9
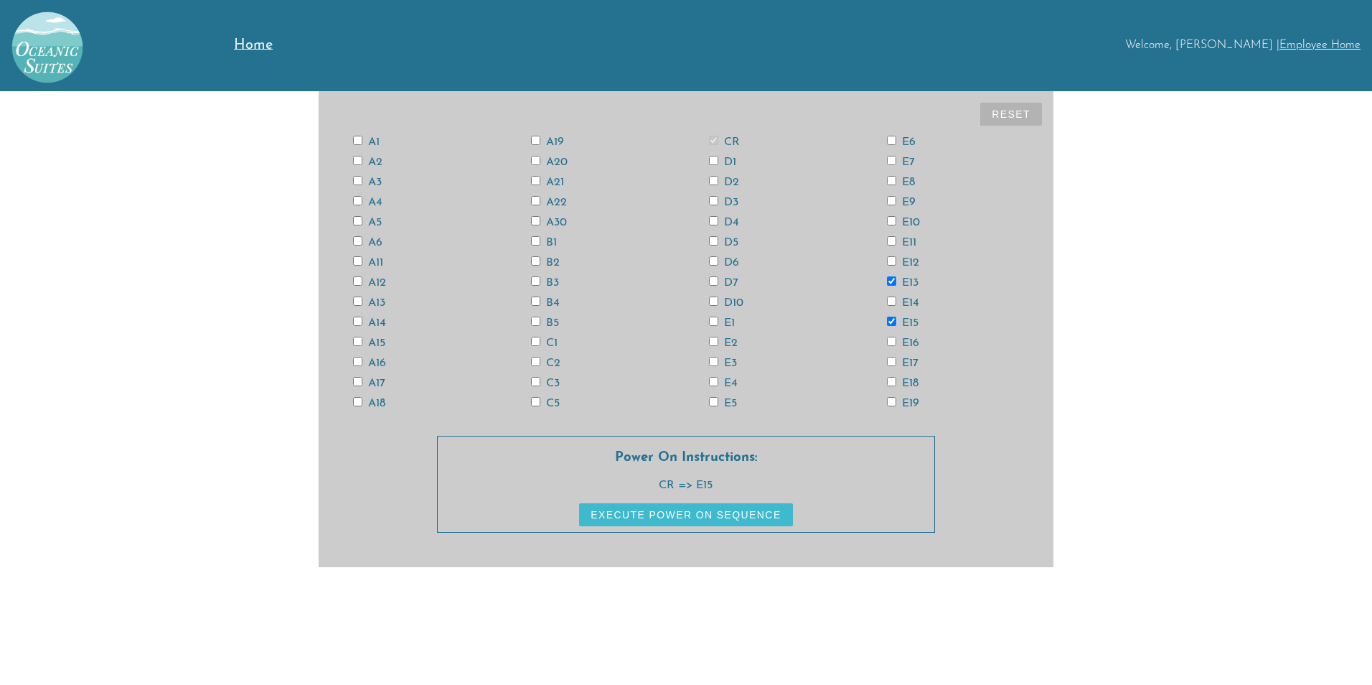
checkbox input "true"
click at [358, 299] on input "A13" at bounding box center [357, 300] width 9 height 9
checkbox input "true"
click at [360, 261] on input "A11" at bounding box center [357, 260] width 9 height 9
checkbox input "true"
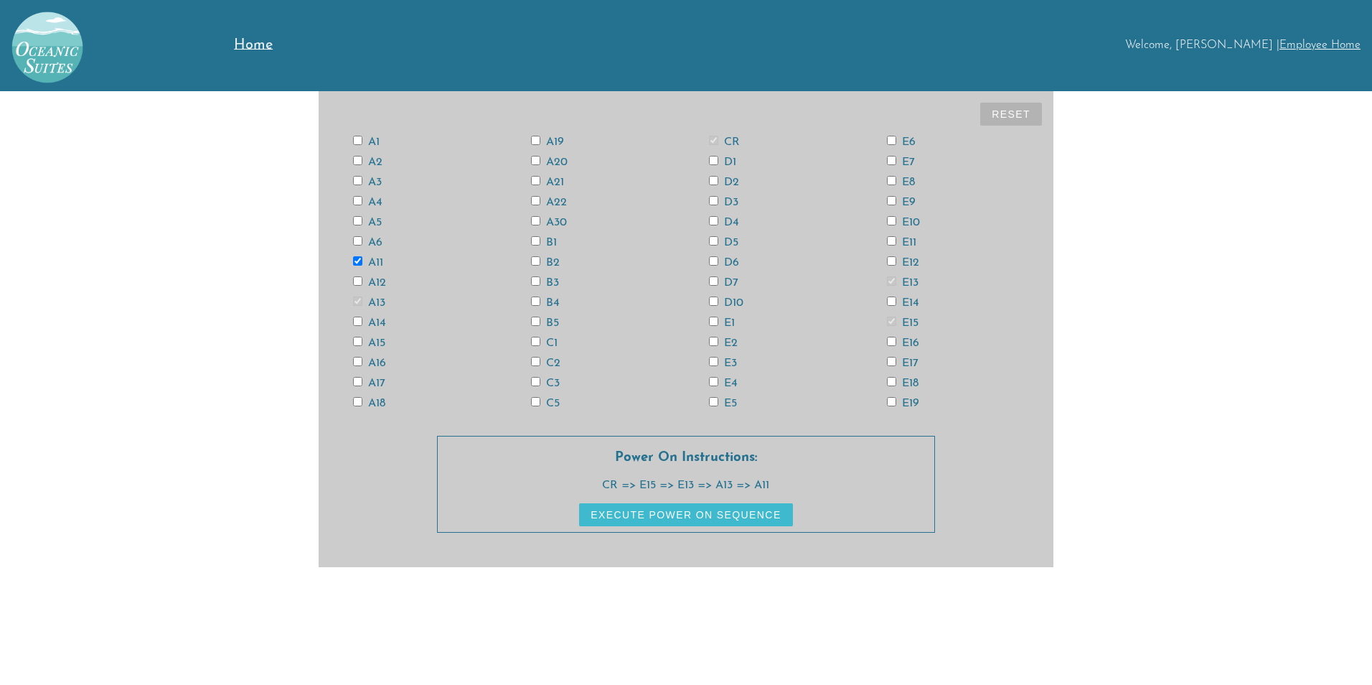
click at [362, 182] on input "A3" at bounding box center [357, 180] width 9 height 9
checkbox input "true"
click at [359, 238] on input "A6" at bounding box center [357, 240] width 9 height 9
checkbox input "true"
click at [355, 401] on input "A18" at bounding box center [357, 401] width 9 height 9
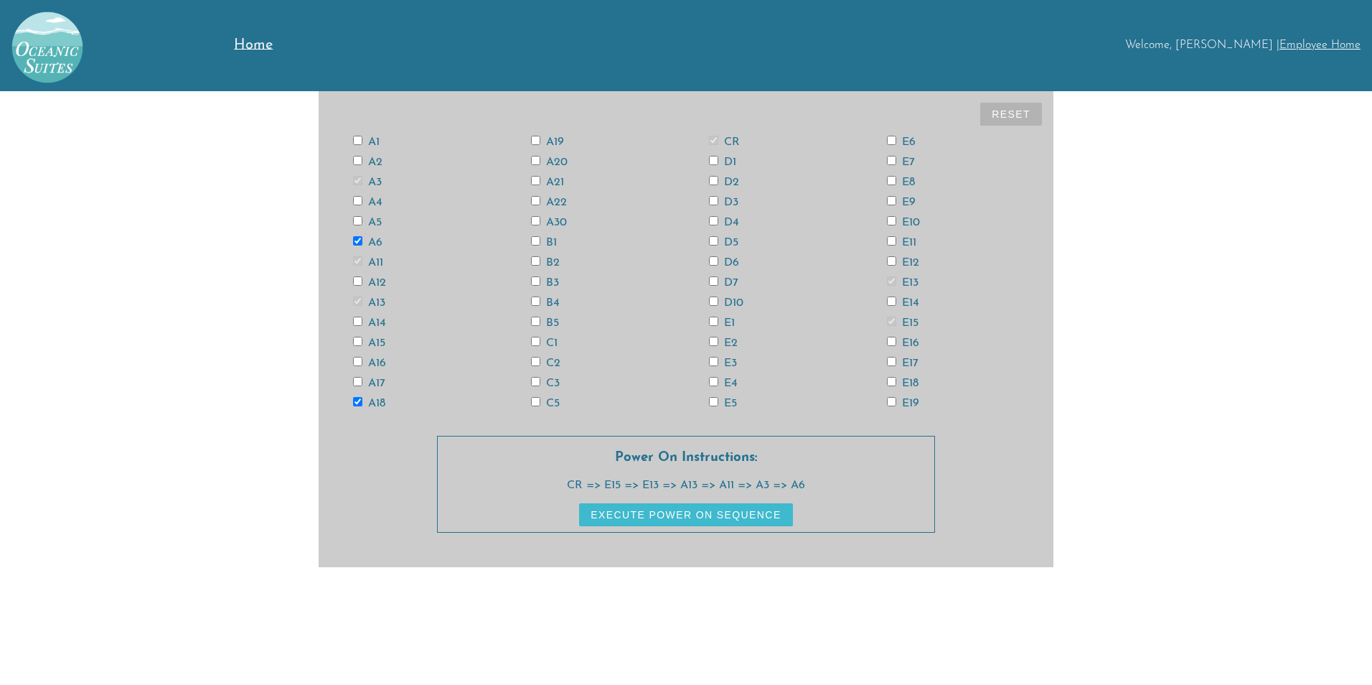
checkbox input "true"
click at [714, 264] on input "D6" at bounding box center [713, 260] width 9 height 9
checkbox input "true"
click at [714, 382] on input "E4" at bounding box center [713, 381] width 9 height 9
checkbox input "true"
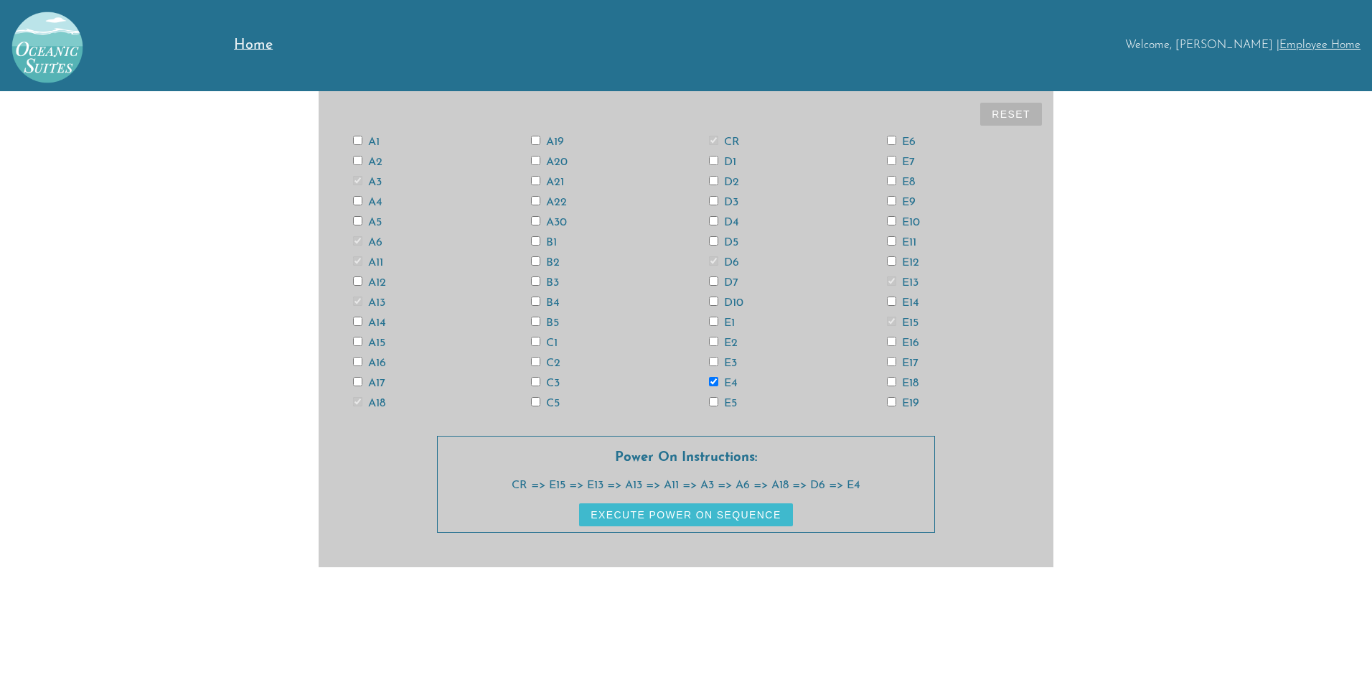
click at [888, 266] on label "E12" at bounding box center [903, 262] width 32 height 11
click at [888, 266] on input "E12" at bounding box center [891, 260] width 9 height 9
checkbox input "true"
click at [891, 299] on input "E14" at bounding box center [891, 300] width 9 height 9
checkbox input "true"
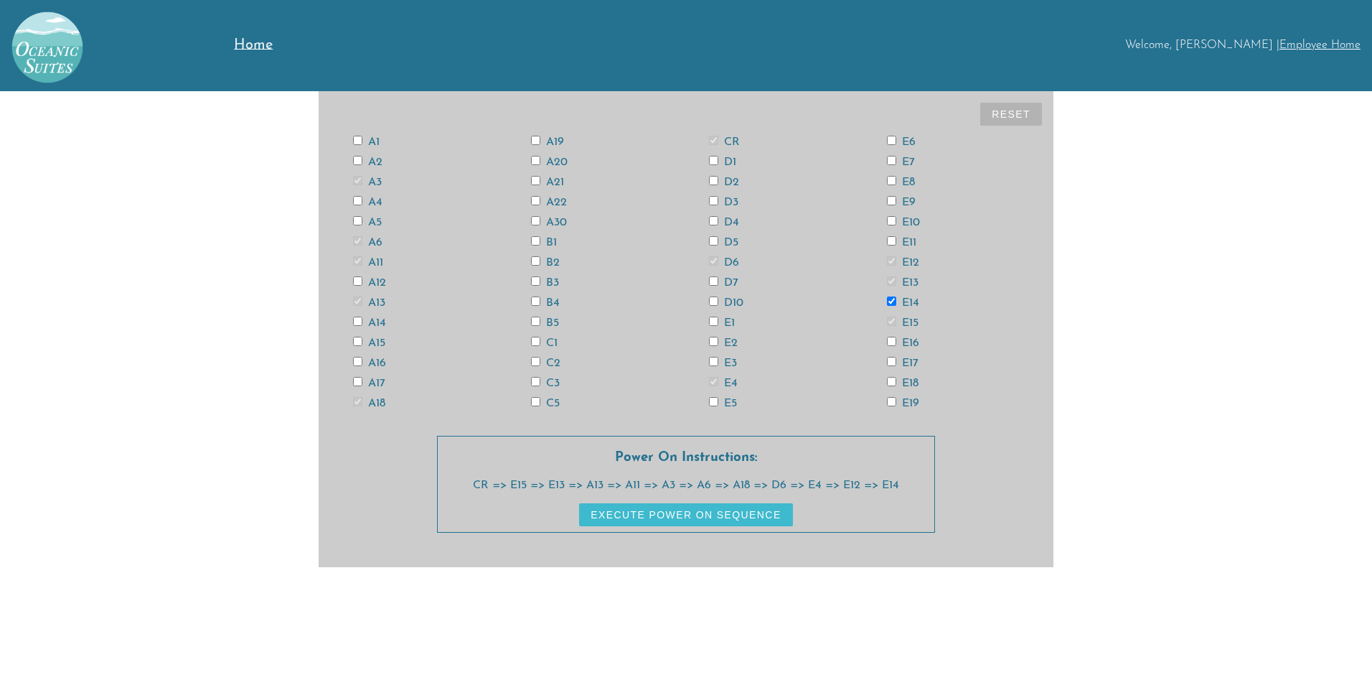
click at [889, 383] on input "E18" at bounding box center [891, 381] width 9 height 9
checkbox input "true"
click at [729, 510] on button "Execute Power On Sequence" at bounding box center [685, 514] width 213 height 23
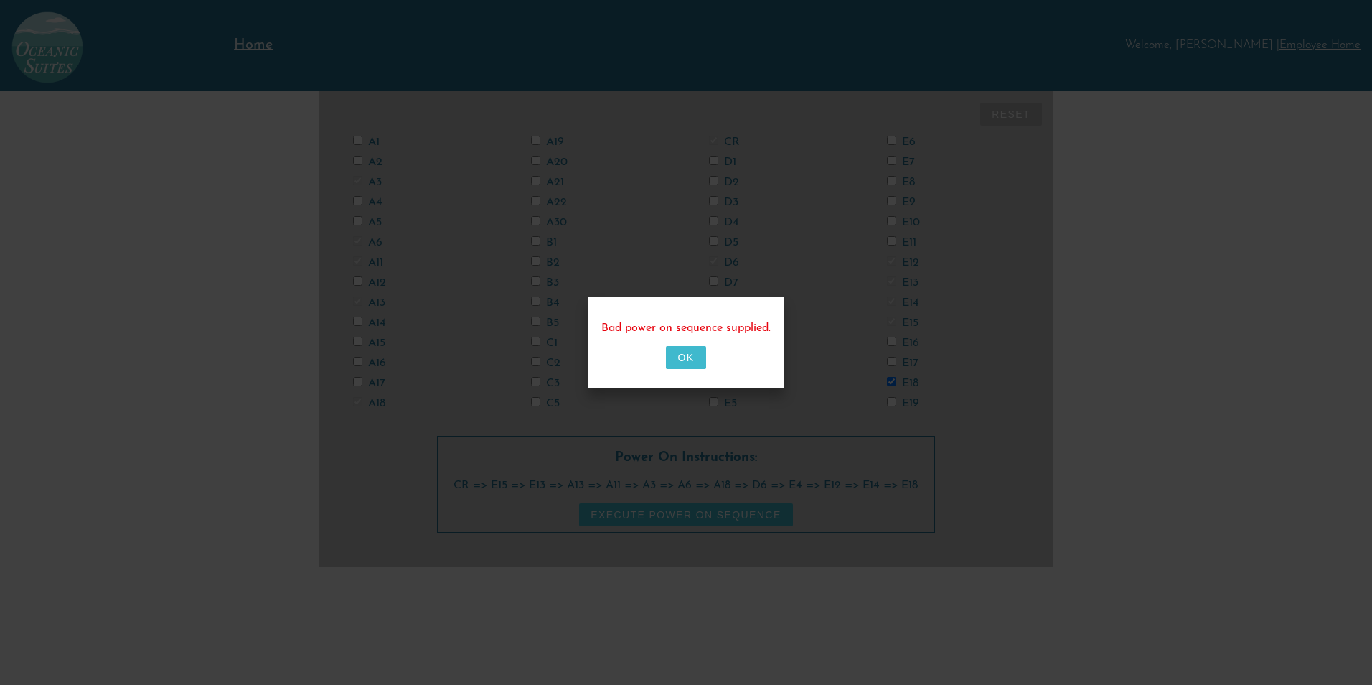
click at [679, 357] on button "OK" at bounding box center [685, 357] width 39 height 23
checkbox input "false"
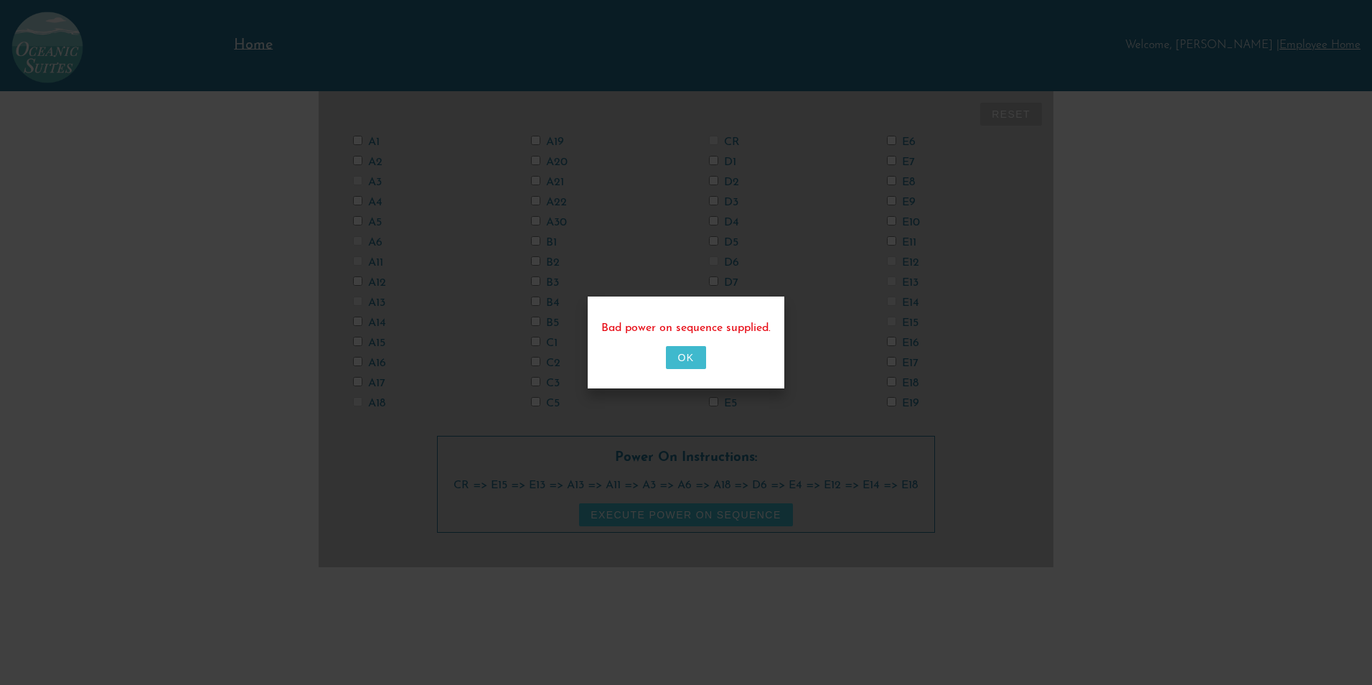
checkbox input "false"
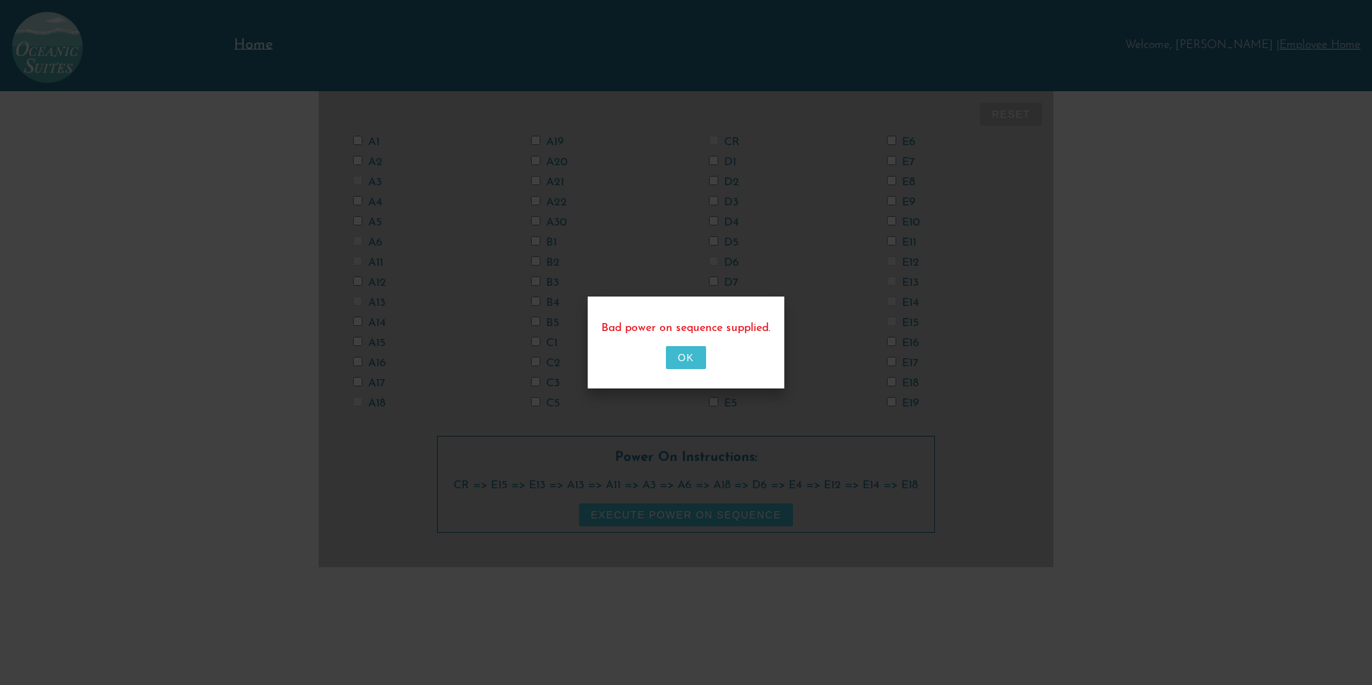
checkbox input "false"
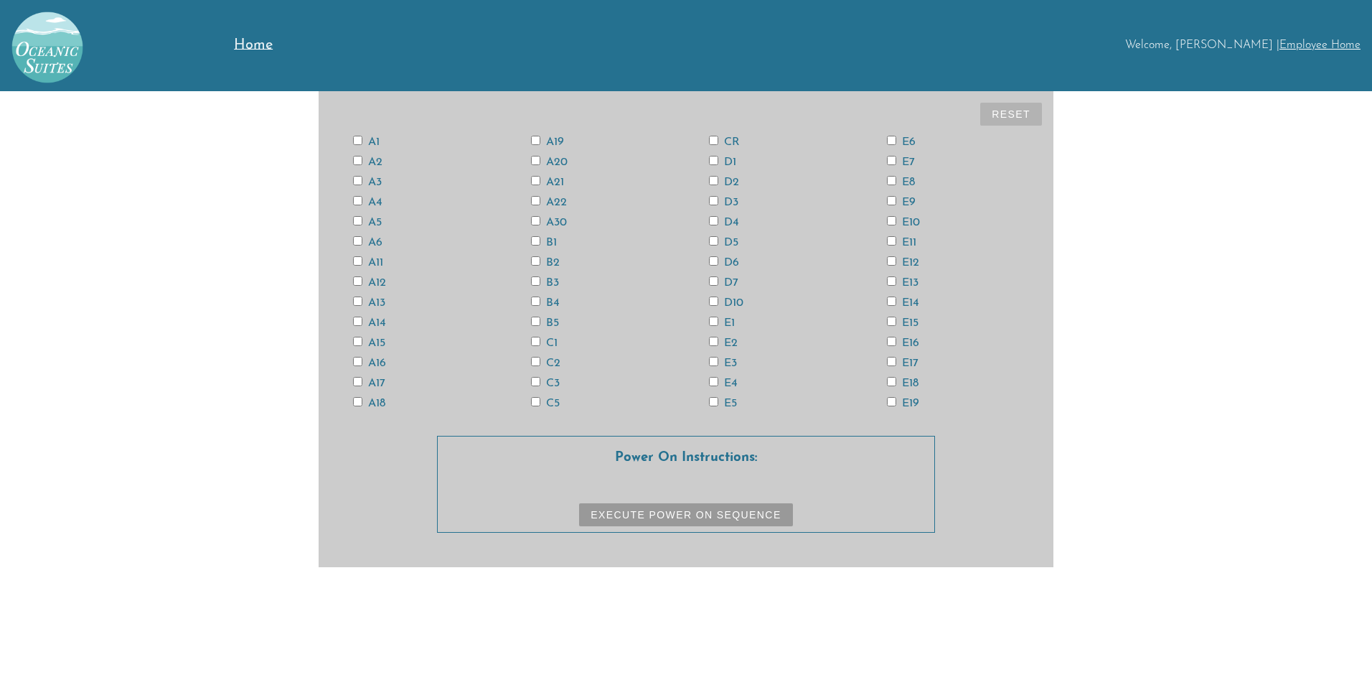
click at [712, 138] on input "CR" at bounding box center [713, 140] width 9 height 9
checkbox input "true"
click at [894, 319] on input "E15" at bounding box center [891, 321] width 9 height 9
checkbox input "true"
click at [887, 276] on input "E13" at bounding box center [891, 280] width 9 height 9
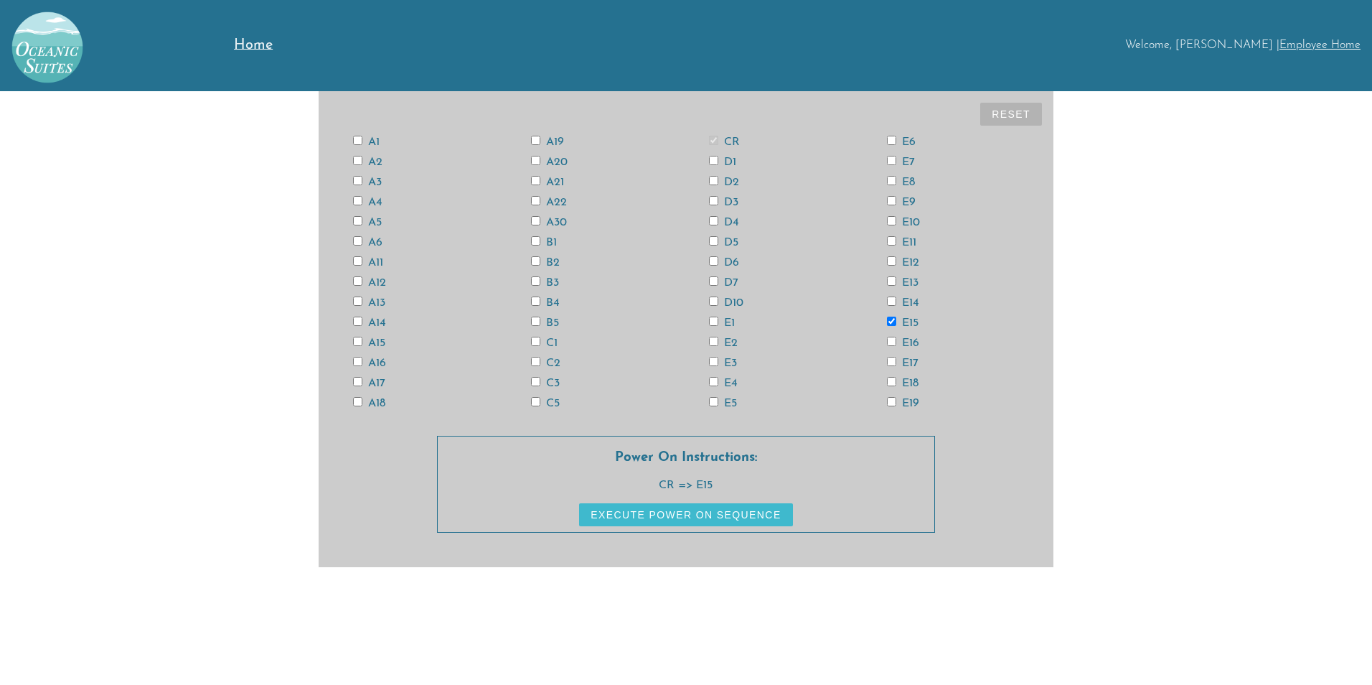
checkbox input "true"
click at [355, 298] on input "A13" at bounding box center [357, 300] width 9 height 9
checkbox input "true"
click at [362, 260] on label "A11" at bounding box center [368, 262] width 30 height 11
click at [362, 260] on input "A11" at bounding box center [357, 260] width 9 height 9
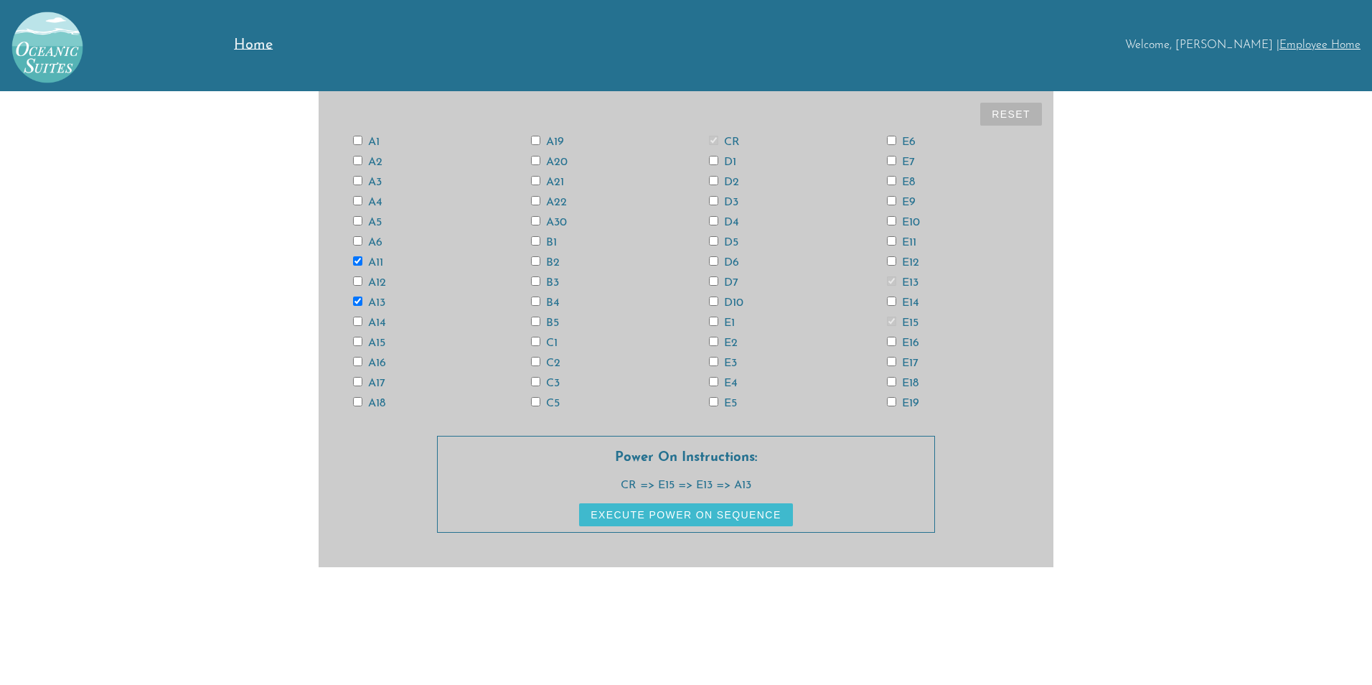
checkbox input "true"
click at [359, 181] on input "A3" at bounding box center [357, 180] width 9 height 9
checkbox input "true"
click at [360, 244] on input "A6" at bounding box center [357, 240] width 9 height 9
checkbox input "true"
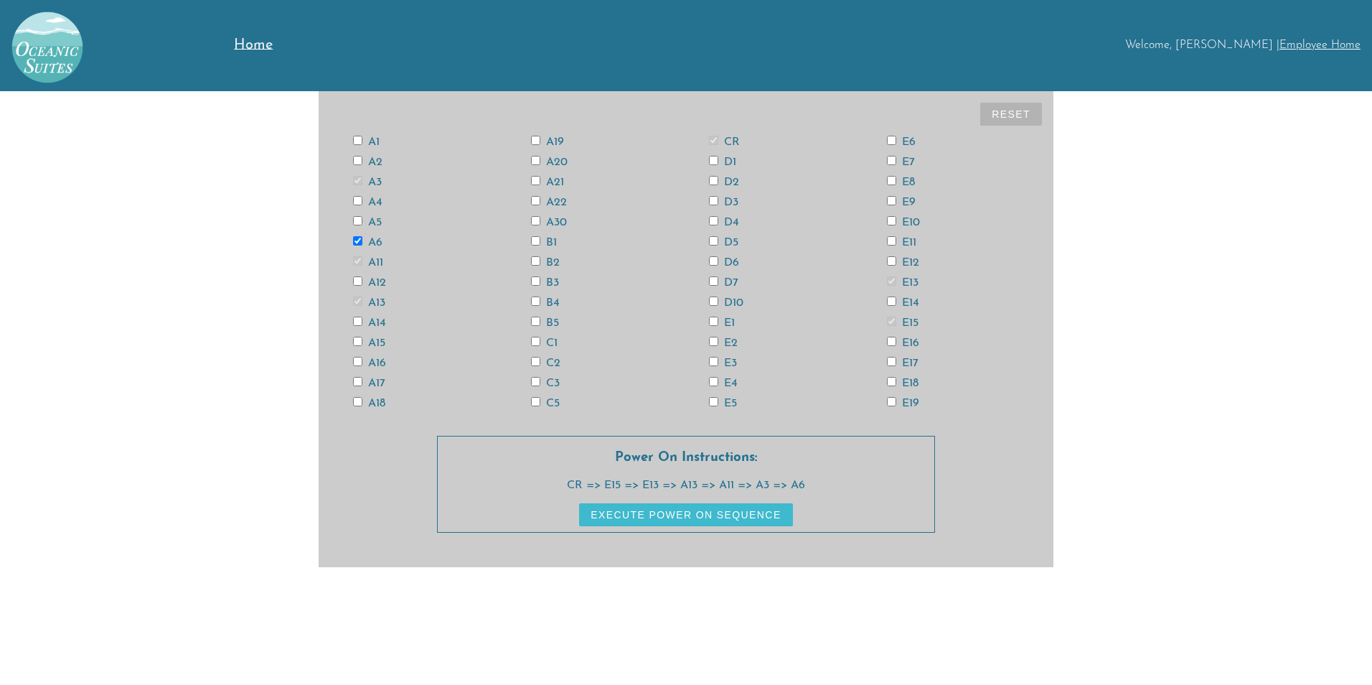
click at [364, 403] on label "A18" at bounding box center [369, 403] width 32 height 11
click at [362, 403] on input "A18" at bounding box center [357, 401] width 9 height 9
checkbox input "true"
click at [722, 259] on label "D6" at bounding box center [724, 262] width 30 height 11
click at [718, 259] on input "D6" at bounding box center [713, 260] width 9 height 9
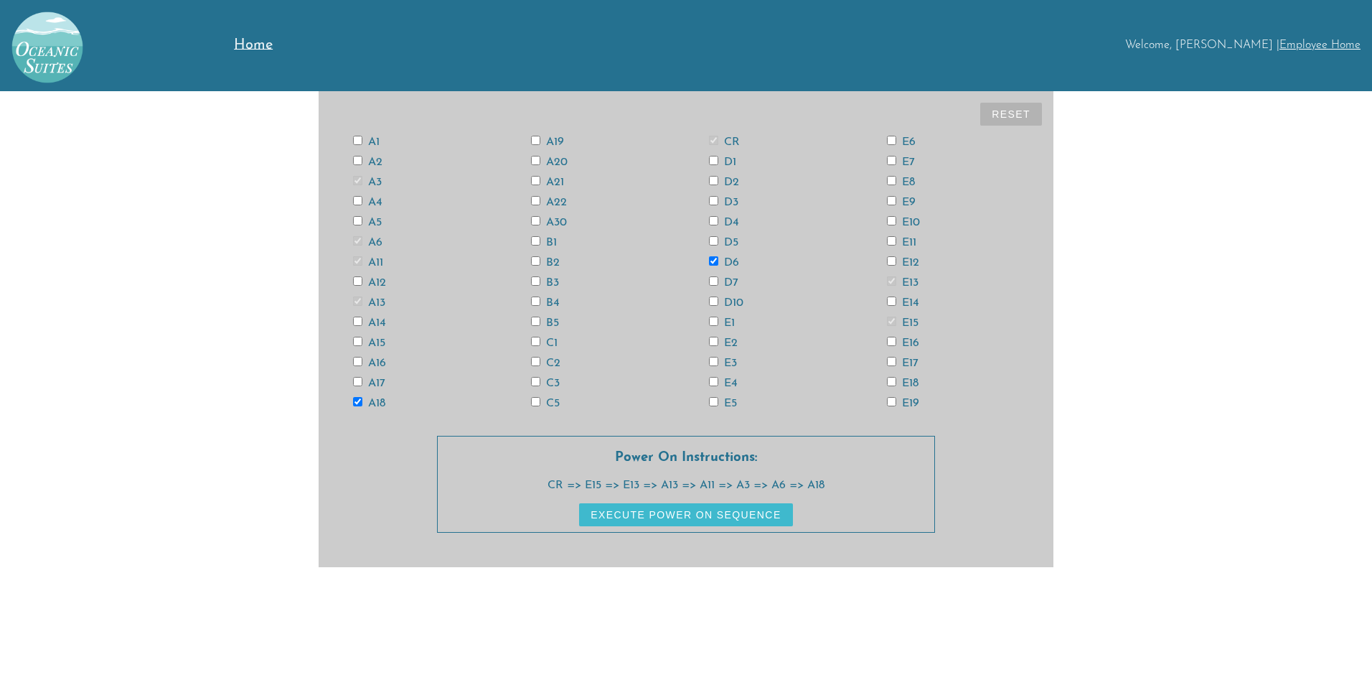
checkbox input "true"
click at [718, 381] on label "E4" at bounding box center [723, 383] width 29 height 11
click at [718, 381] on input "E4" at bounding box center [713, 381] width 9 height 9
checkbox input "true"
click at [899, 261] on label "E12" at bounding box center [903, 262] width 32 height 11
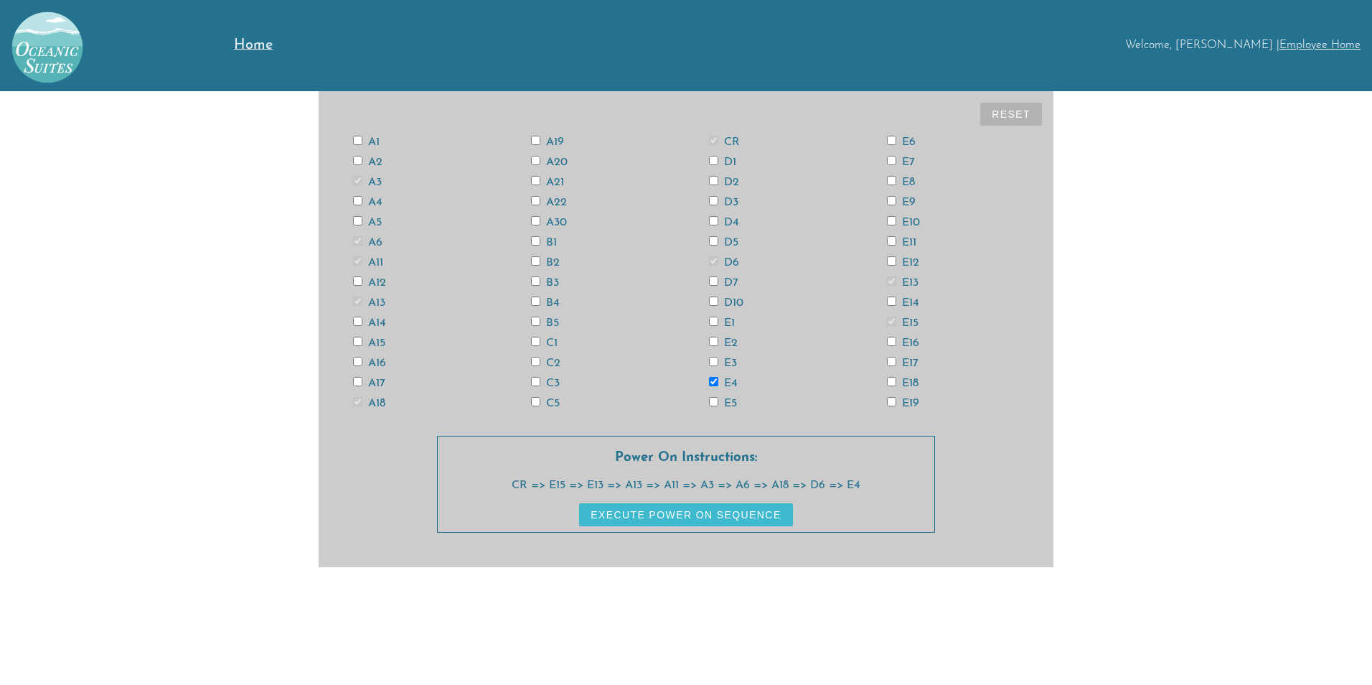
click at [896, 261] on input "E12" at bounding box center [891, 260] width 9 height 9
checkbox input "true"
click at [894, 306] on label "E14" at bounding box center [903, 302] width 32 height 11
click at [894, 306] on input "E14" at bounding box center [891, 300] width 9 height 9
checkbox input "true"
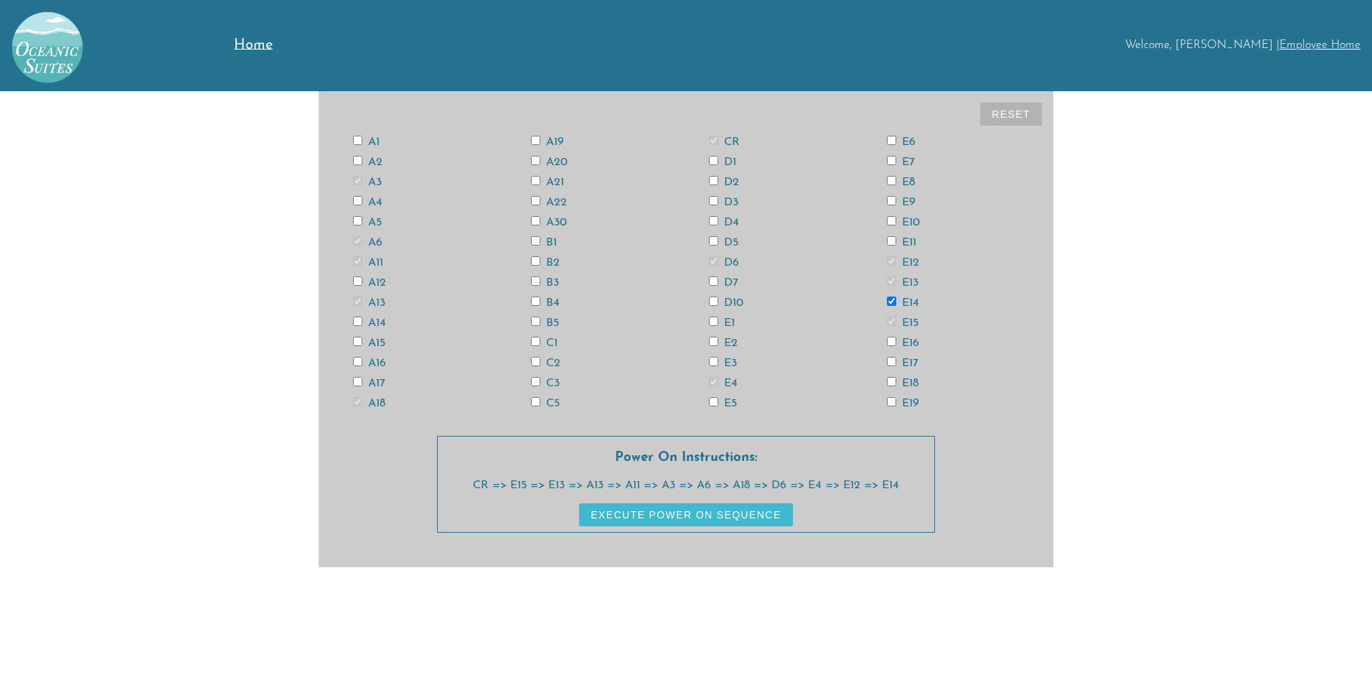
click at [906, 378] on label "E18" at bounding box center [903, 383] width 32 height 11
click at [896, 378] on input "E18" at bounding box center [891, 381] width 9 height 9
checkbox input "true"
click at [373, 280] on label "A12" at bounding box center [369, 282] width 33 height 11
click at [362, 280] on input "A12" at bounding box center [357, 280] width 9 height 9
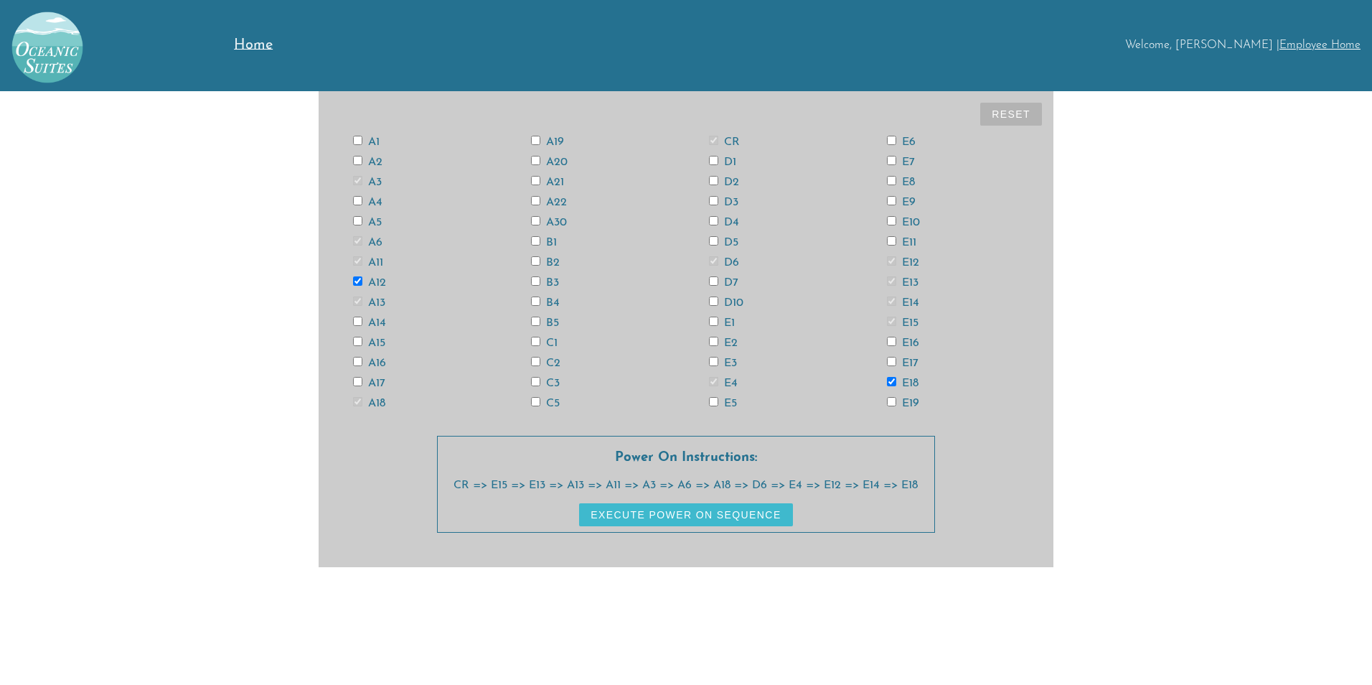
checkbox input "true"
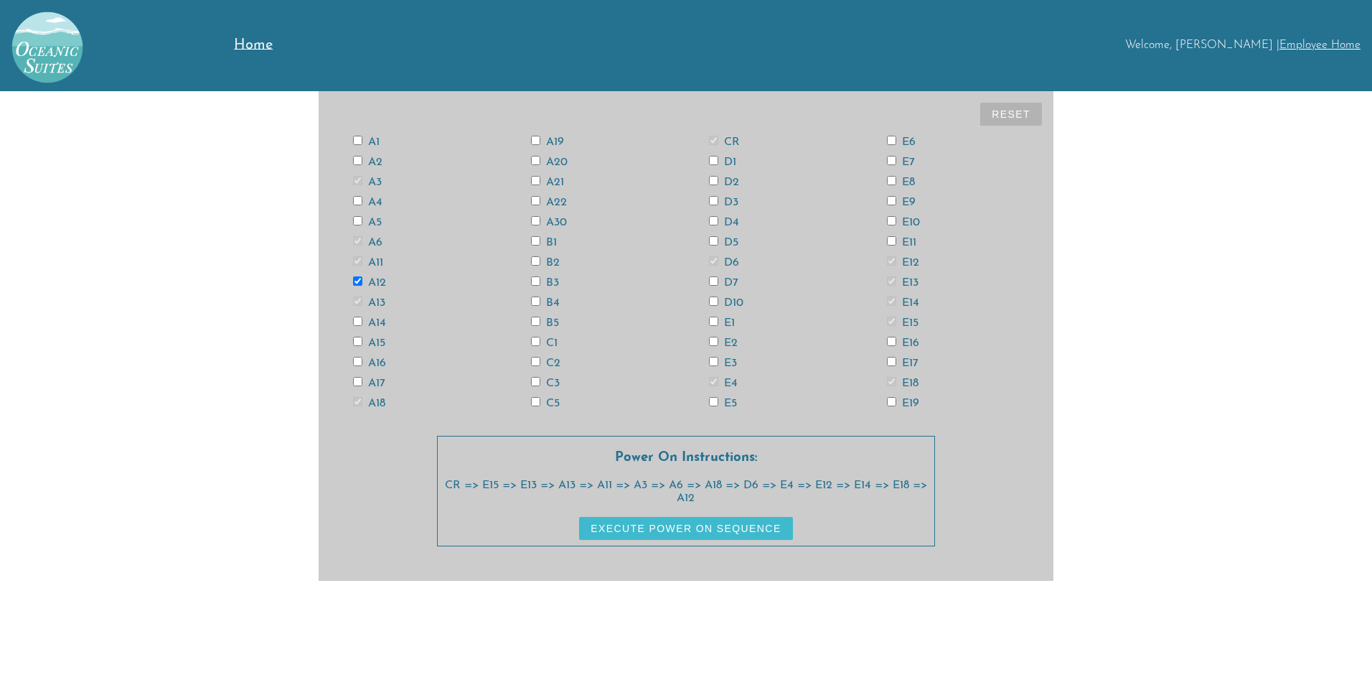
click at [765, 528] on button "Execute Power On Sequence" at bounding box center [685, 528] width 213 height 23
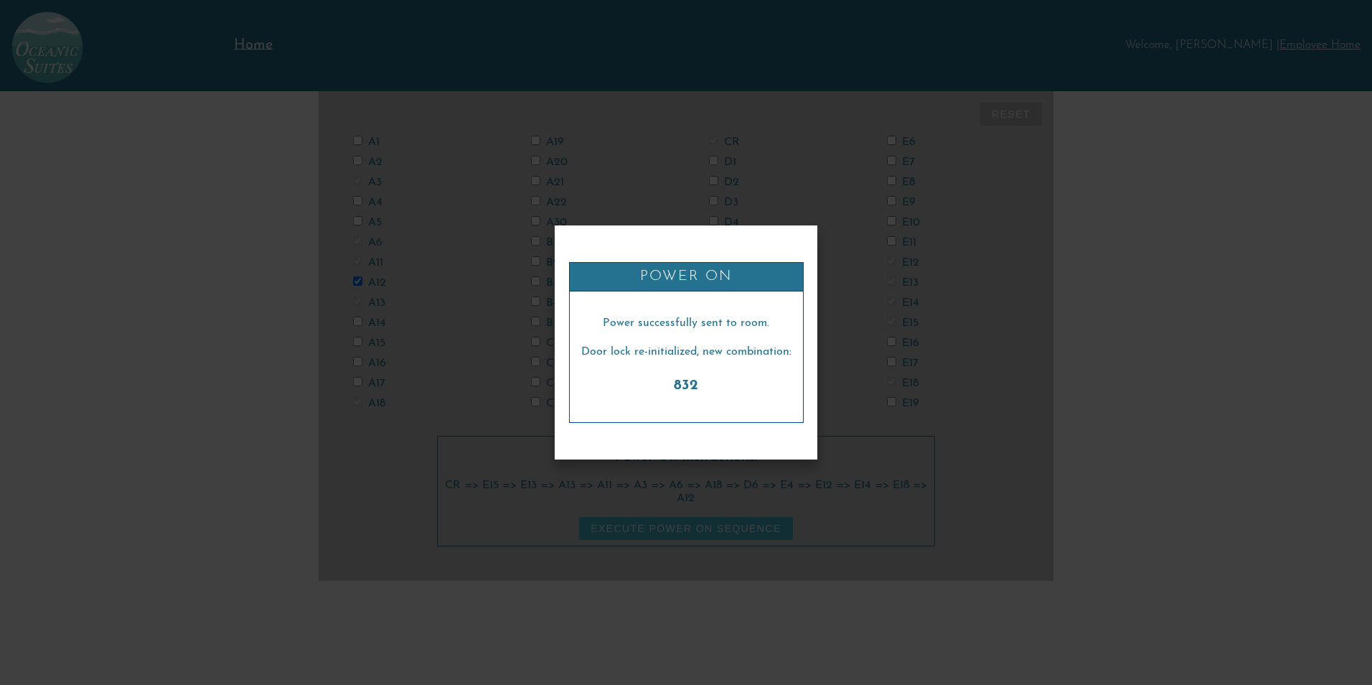
click at [721, 284] on h1 "Power On" at bounding box center [686, 277] width 233 height 28
checkbox input "false"
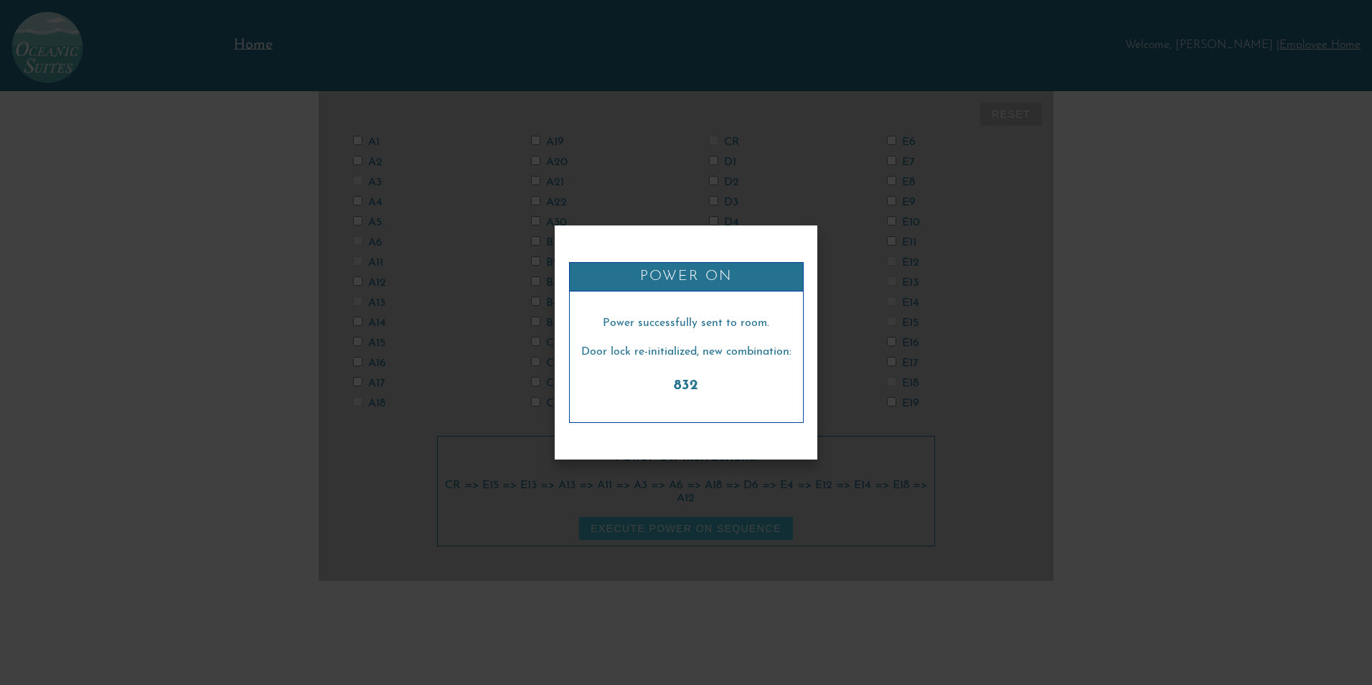
checkbox input "false"
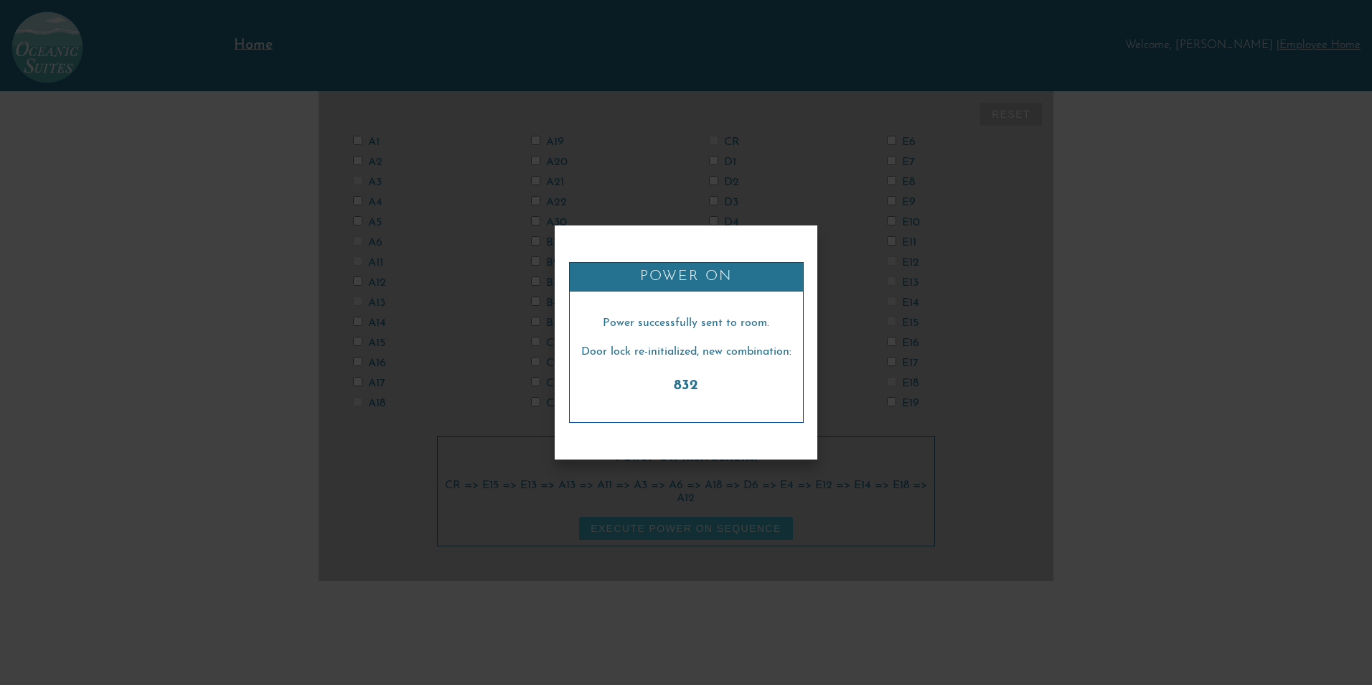
checkbox input "false"
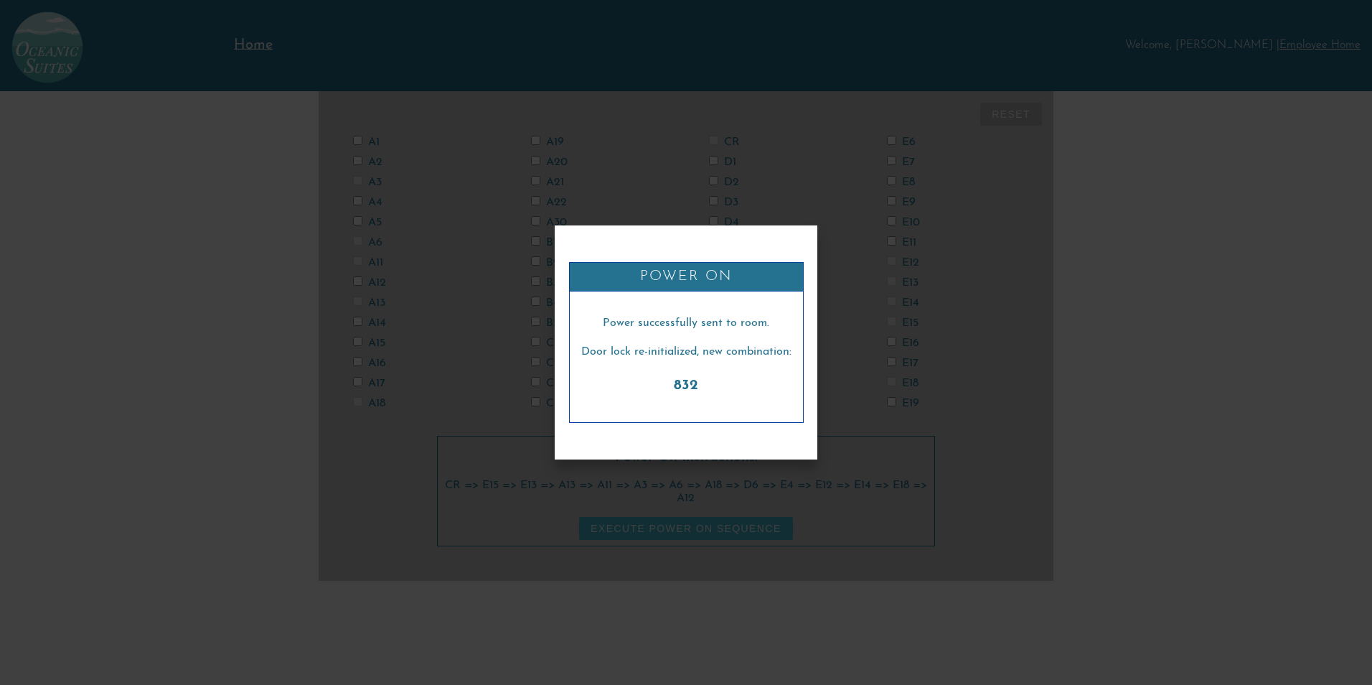
click at [848, 330] on div "Power On Power successfully sent to room. Door lock re-initialized, new combina…" at bounding box center [686, 342] width 1372 height 685
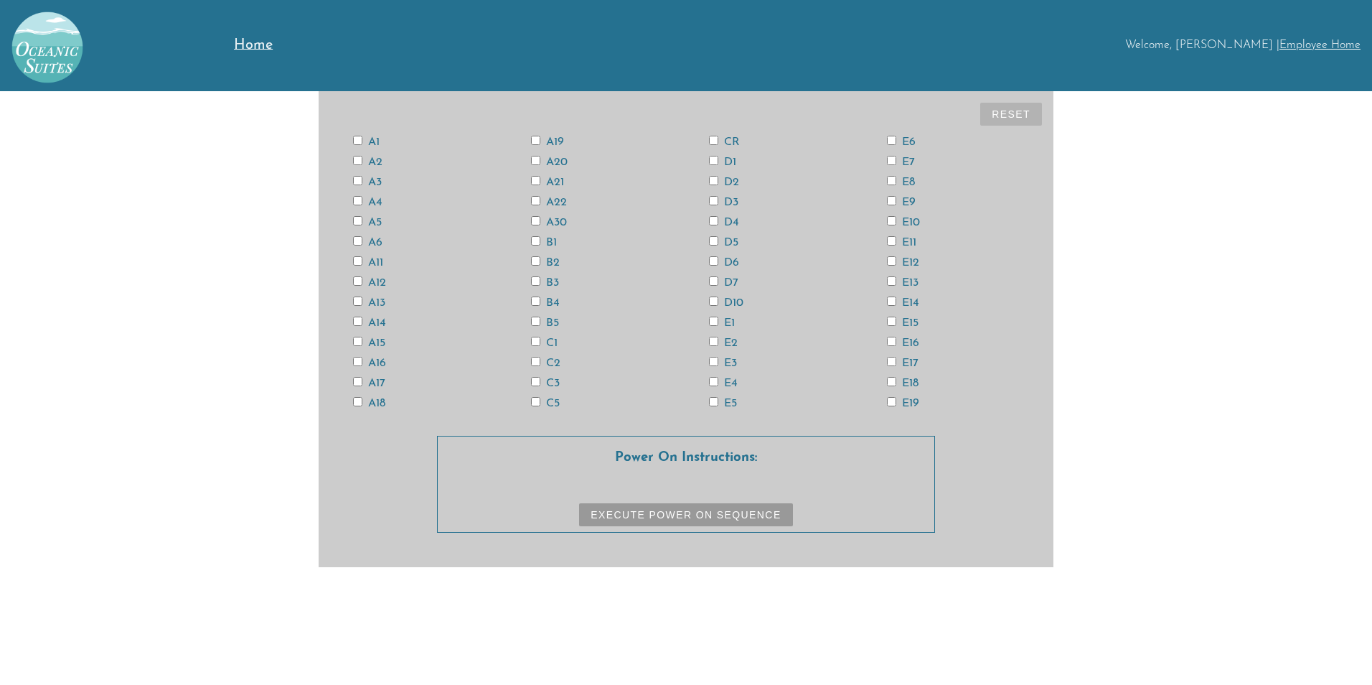
click at [718, 139] on input "CR" at bounding box center [713, 140] width 9 height 9
checkbox input "true"
click at [904, 400] on label "E19" at bounding box center [903, 403] width 32 height 11
click at [896, 400] on input "E19" at bounding box center [891, 401] width 9 height 9
checkbox input "true"
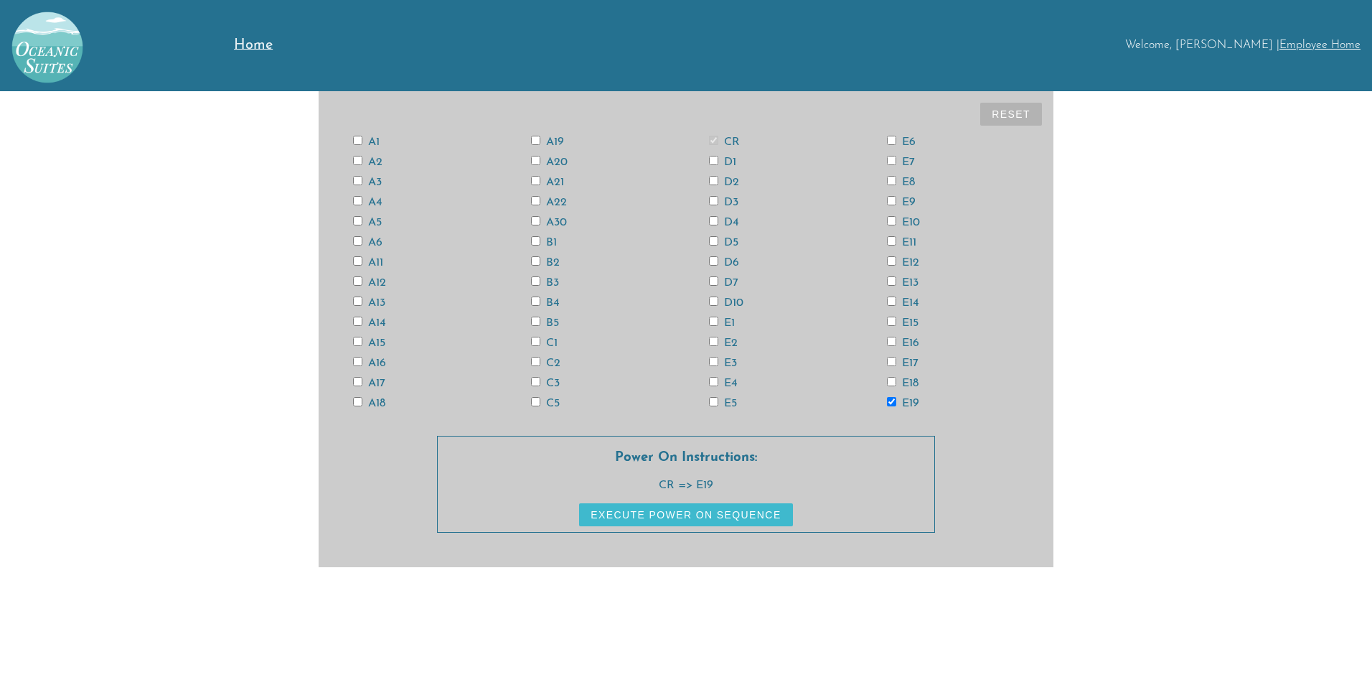
click at [911, 359] on label "E17" at bounding box center [903, 362] width 32 height 11
click at [896, 359] on input "E17" at bounding box center [891, 361] width 9 height 9
checkbox input "true"
click at [905, 321] on label "E15" at bounding box center [903, 322] width 32 height 11
click at [896, 321] on input "E15" at bounding box center [891, 321] width 9 height 9
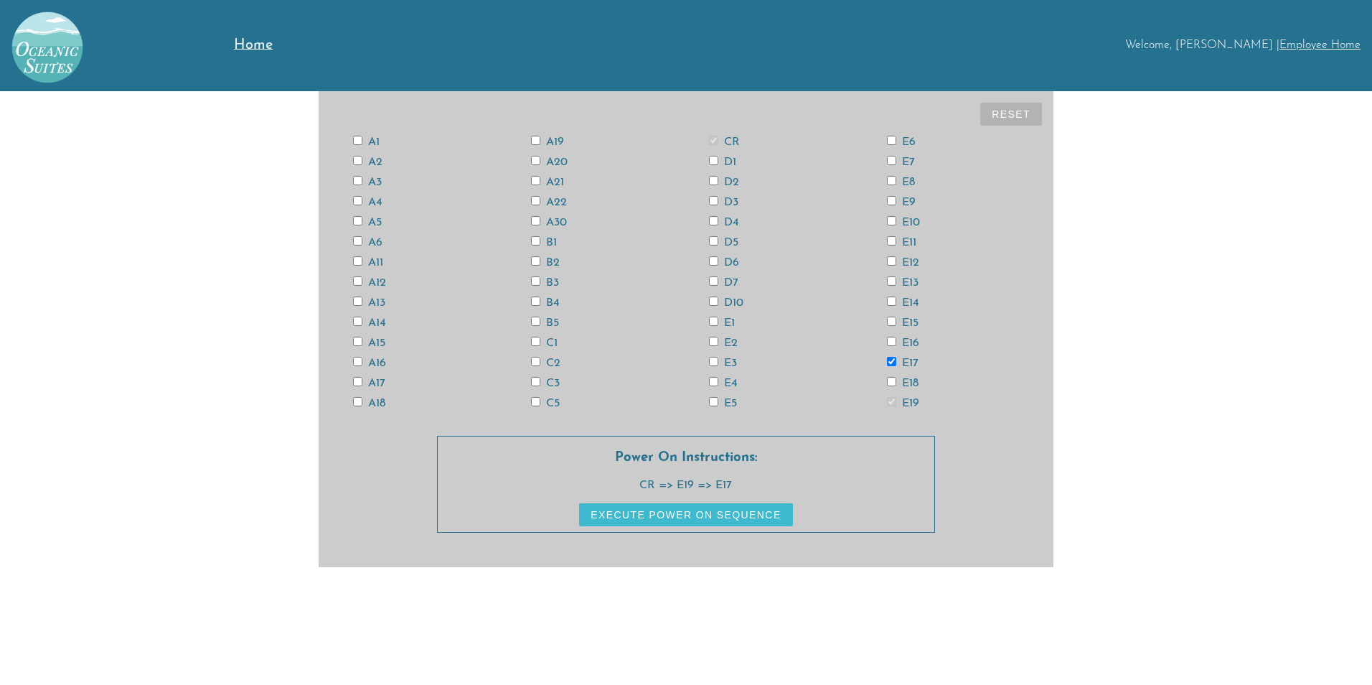
checkbox input "true"
click at [909, 282] on label "E13" at bounding box center [903, 282] width 32 height 11
click at [896, 282] on input "E13" at bounding box center [891, 280] width 9 height 9
checkbox input "true"
click at [909, 243] on label "E11" at bounding box center [901, 242] width 29 height 11
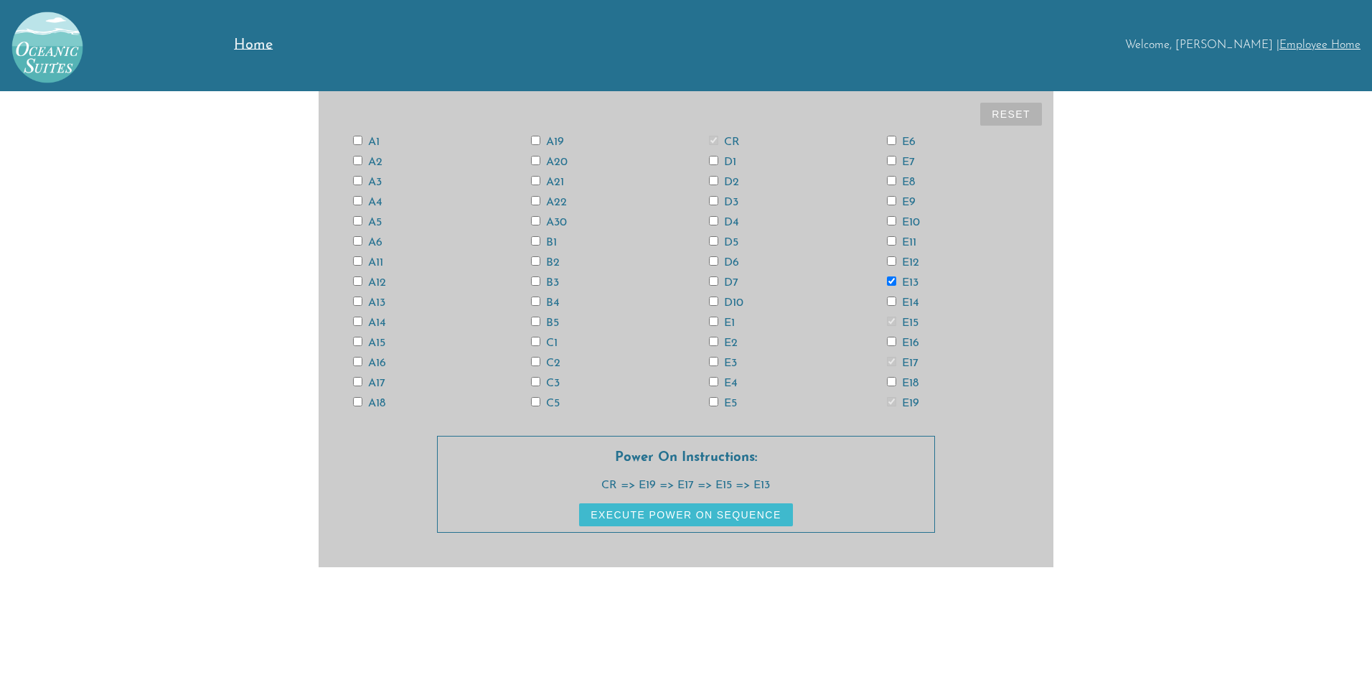
click at [896, 243] on input "E11" at bounding box center [891, 240] width 9 height 9
checkbox input "true"
click at [907, 196] on div "E9" at bounding box center [953, 201] width 178 height 11
click at [910, 162] on label "E7" at bounding box center [901, 161] width 28 height 11
click at [896, 162] on input "E7" at bounding box center [891, 160] width 9 height 9
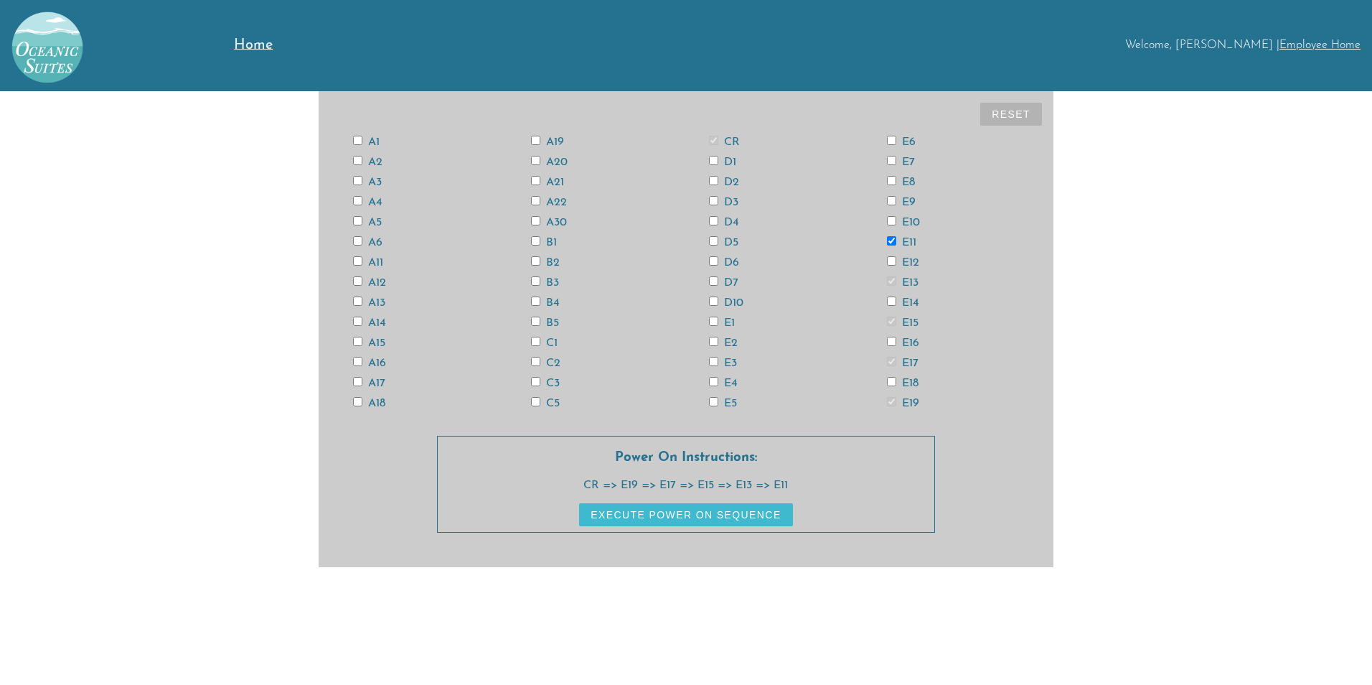
checkbox input "true"
click at [726, 401] on label "E5" at bounding box center [723, 403] width 28 height 11
click at [718, 401] on input "E5" at bounding box center [713, 401] width 9 height 9
checkbox input "true"
click at [729, 361] on label "E3" at bounding box center [723, 362] width 28 height 11
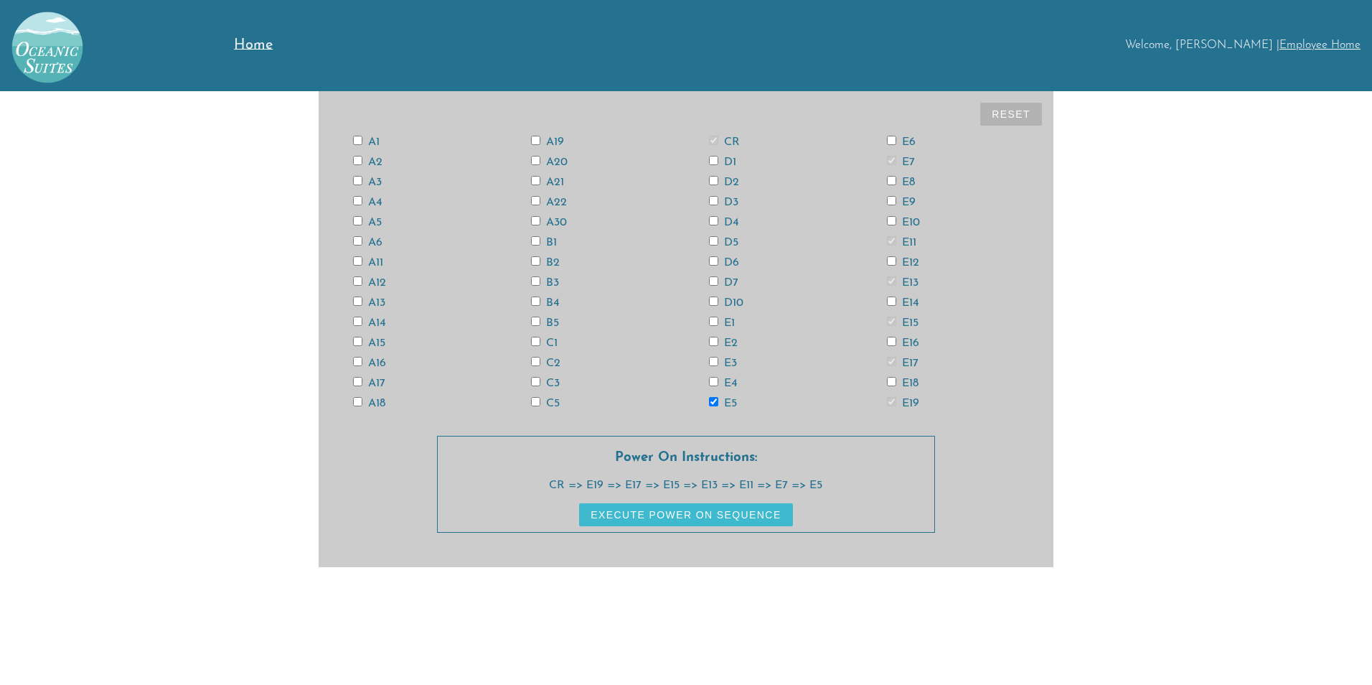
click at [718, 361] on input "E3" at bounding box center [713, 361] width 9 height 9
checkbox input "true"
click at [729, 322] on label "E1" at bounding box center [722, 322] width 26 height 11
click at [718, 322] on input "E1" at bounding box center [713, 321] width 9 height 9
checkbox input "true"
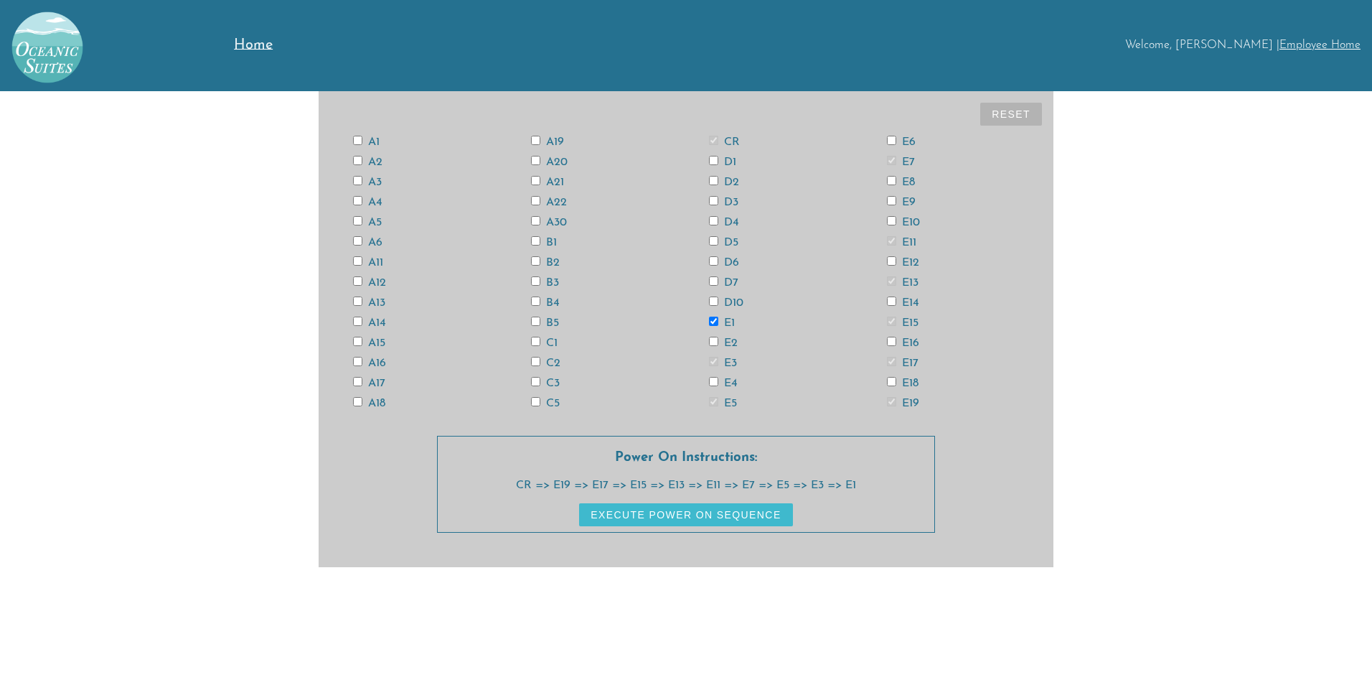
click at [734, 284] on label "D7" at bounding box center [723, 282] width 29 height 11
click at [718, 284] on input "D7" at bounding box center [713, 280] width 9 height 9
checkbox input "true"
click at [730, 243] on label "D5" at bounding box center [723, 242] width 29 height 11
click at [718, 243] on input "D5" at bounding box center [713, 240] width 9 height 9
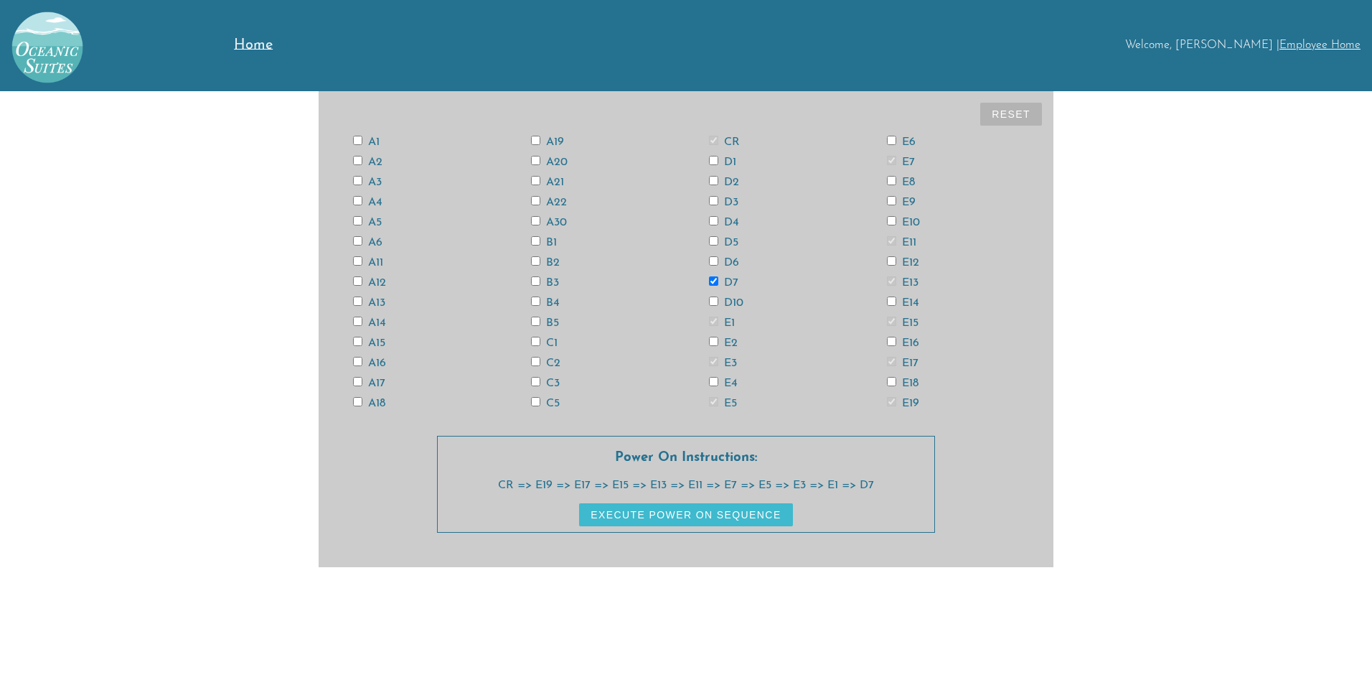
checkbox input "true"
click at [733, 202] on label "D3" at bounding box center [723, 202] width 29 height 11
click at [718, 202] on input "D3" at bounding box center [713, 200] width 9 height 9
checkbox input "true"
click at [726, 159] on label "D1" at bounding box center [722, 161] width 27 height 11
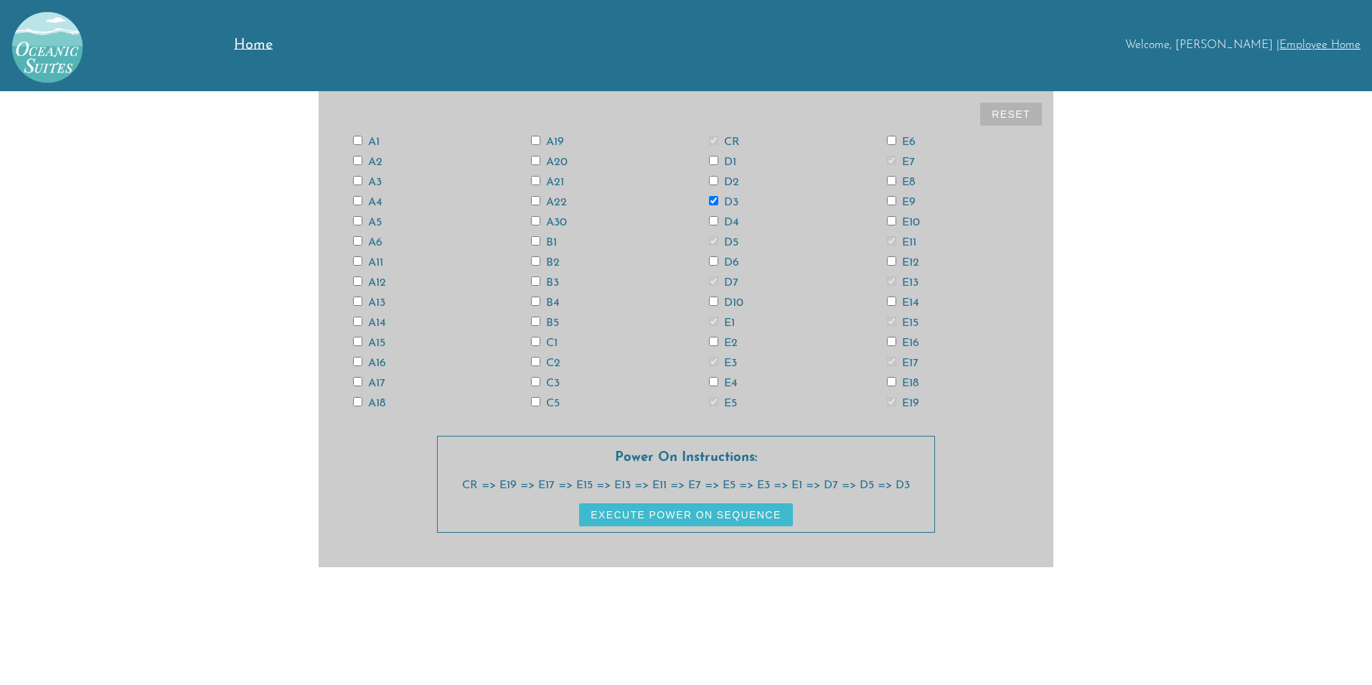
click at [718, 159] on input "D1" at bounding box center [713, 160] width 9 height 9
checkbox input "true"
click at [543, 404] on label "C5" at bounding box center [545, 403] width 29 height 11
click at [540, 404] on input "C5" at bounding box center [535, 401] width 9 height 9
checkbox input "true"
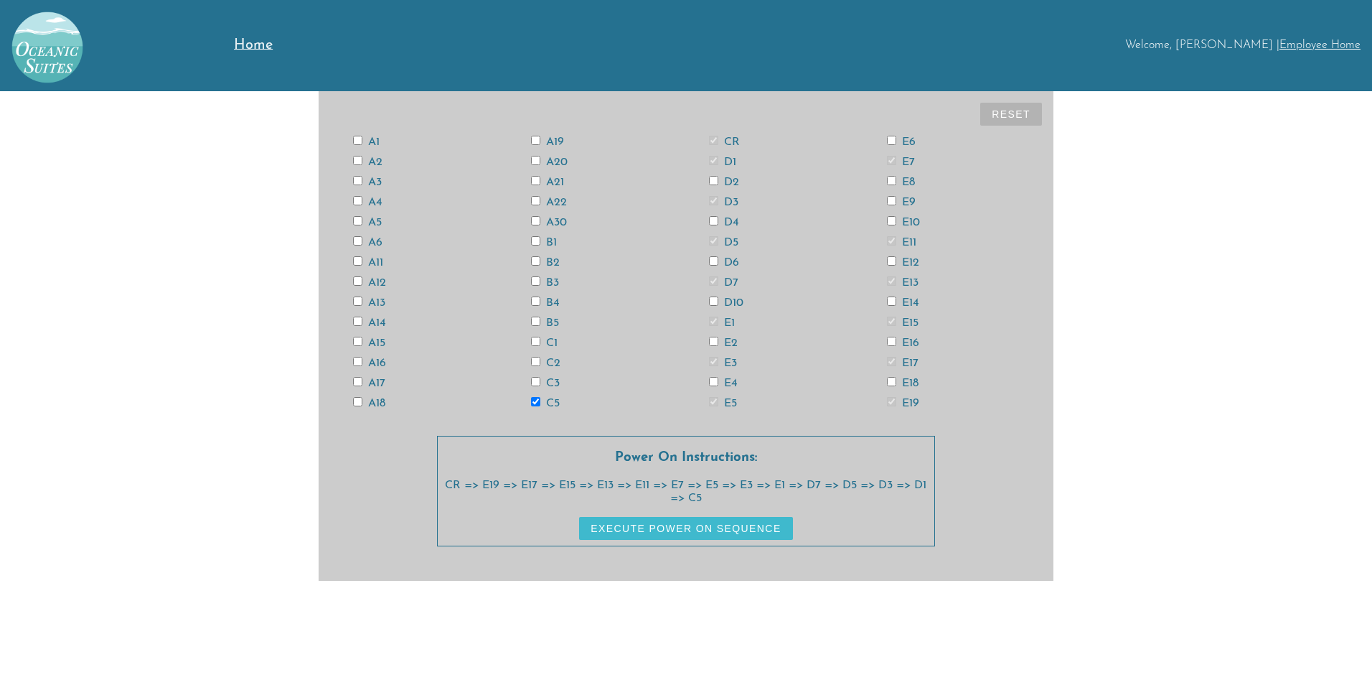
click at [554, 379] on label "C3" at bounding box center [545, 383] width 29 height 11
click at [540, 379] on input "C3" at bounding box center [535, 381] width 9 height 9
checkbox input "true"
click at [551, 344] on label "C1" at bounding box center [544, 342] width 27 height 11
click at [540, 344] on input "C1" at bounding box center [535, 341] width 9 height 9
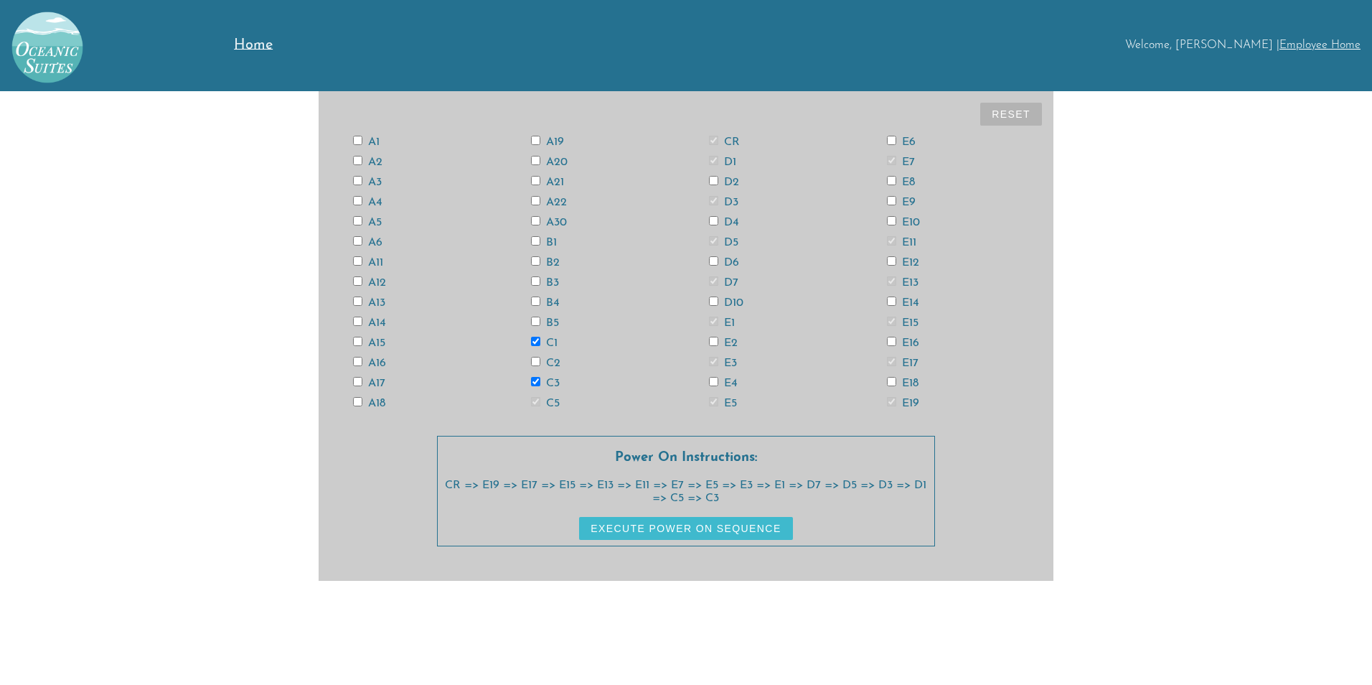
checkbox input "true"
click at [556, 321] on label "B5" at bounding box center [545, 322] width 28 height 11
click at [540, 321] on input "B5" at bounding box center [535, 321] width 9 height 9
checkbox input "true"
click at [555, 284] on label "B3" at bounding box center [545, 282] width 28 height 11
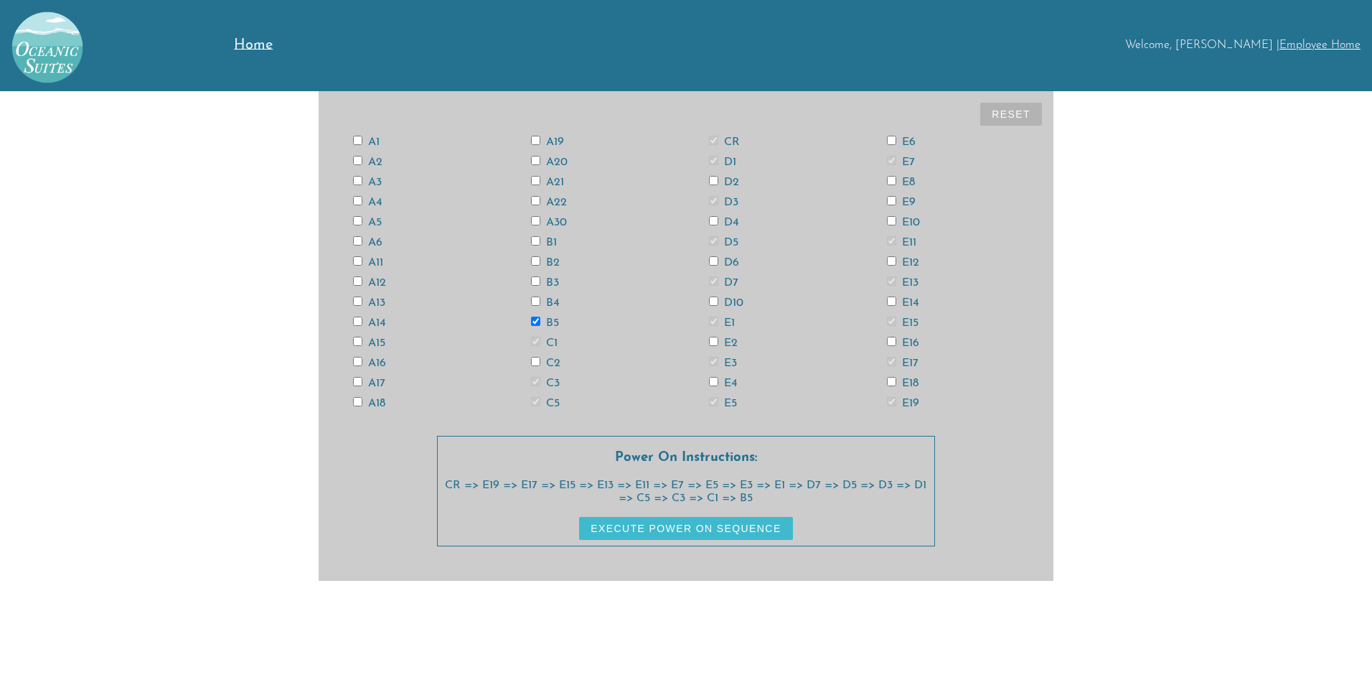
click at [540, 284] on input "B3" at bounding box center [535, 280] width 9 height 9
checkbox input "true"
click at [551, 240] on label "B1" at bounding box center [544, 242] width 26 height 11
click at [540, 240] on input "B1" at bounding box center [535, 240] width 9 height 9
checkbox input "true"
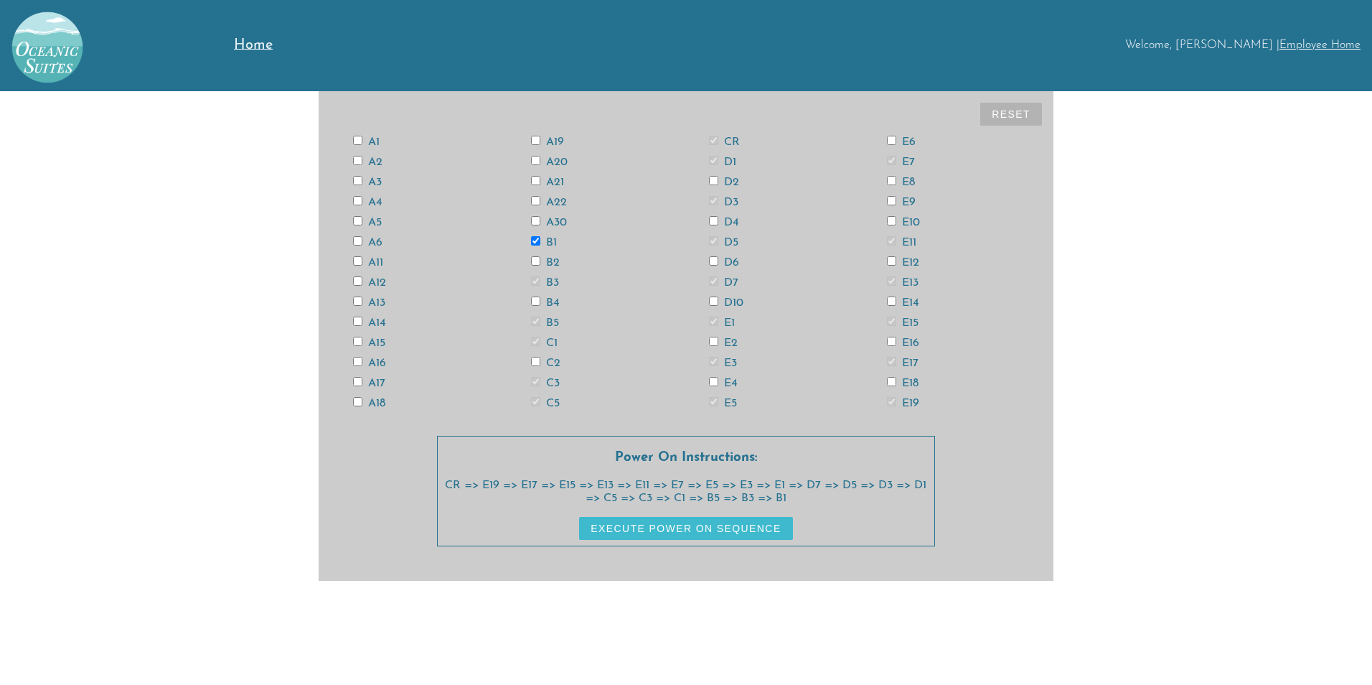
click at [559, 182] on label "A21" at bounding box center [547, 182] width 33 height 11
click at [540, 182] on input "A21" at bounding box center [535, 180] width 9 height 9
checkbox input "true"
click at [563, 144] on label "A19" at bounding box center [547, 141] width 33 height 11
click at [540, 144] on input "A19" at bounding box center [535, 140] width 9 height 9
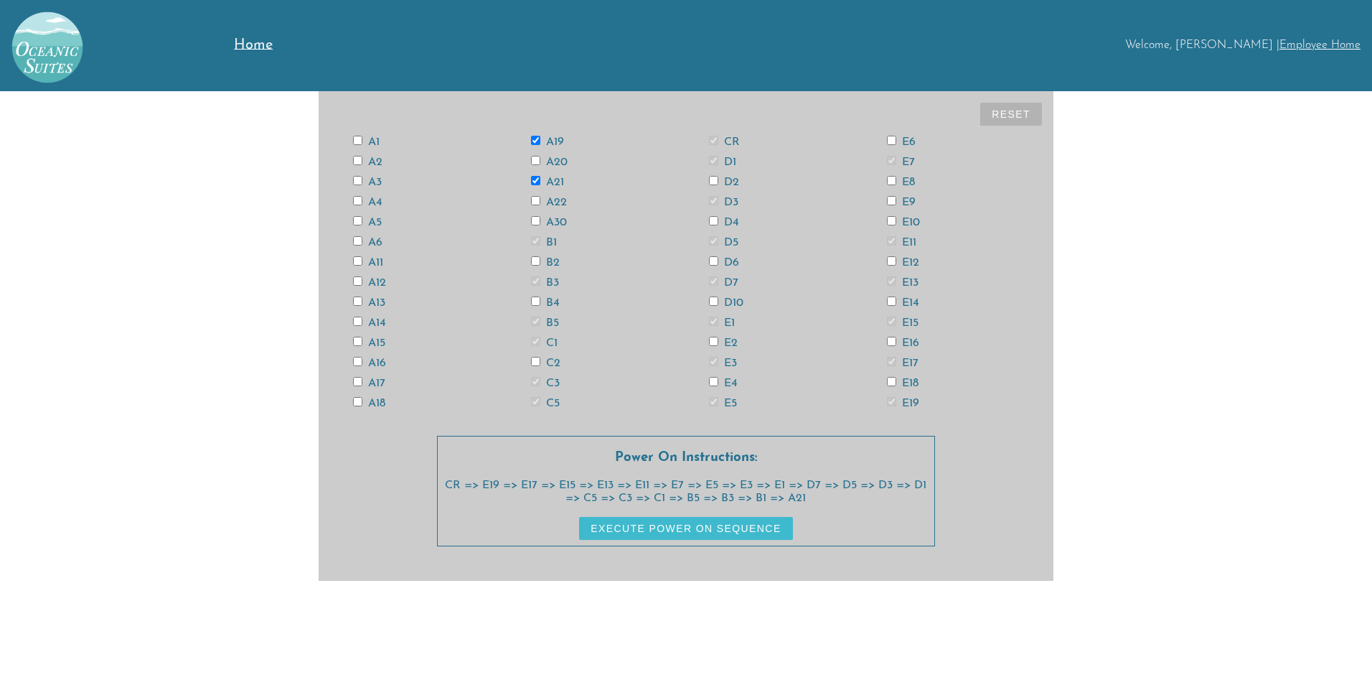
checkbox input "true"
click at [378, 386] on label "A17" at bounding box center [369, 383] width 32 height 11
click at [362, 386] on input "A17" at bounding box center [357, 381] width 9 height 9
checkbox input "true"
click at [380, 339] on label "A15" at bounding box center [369, 342] width 32 height 11
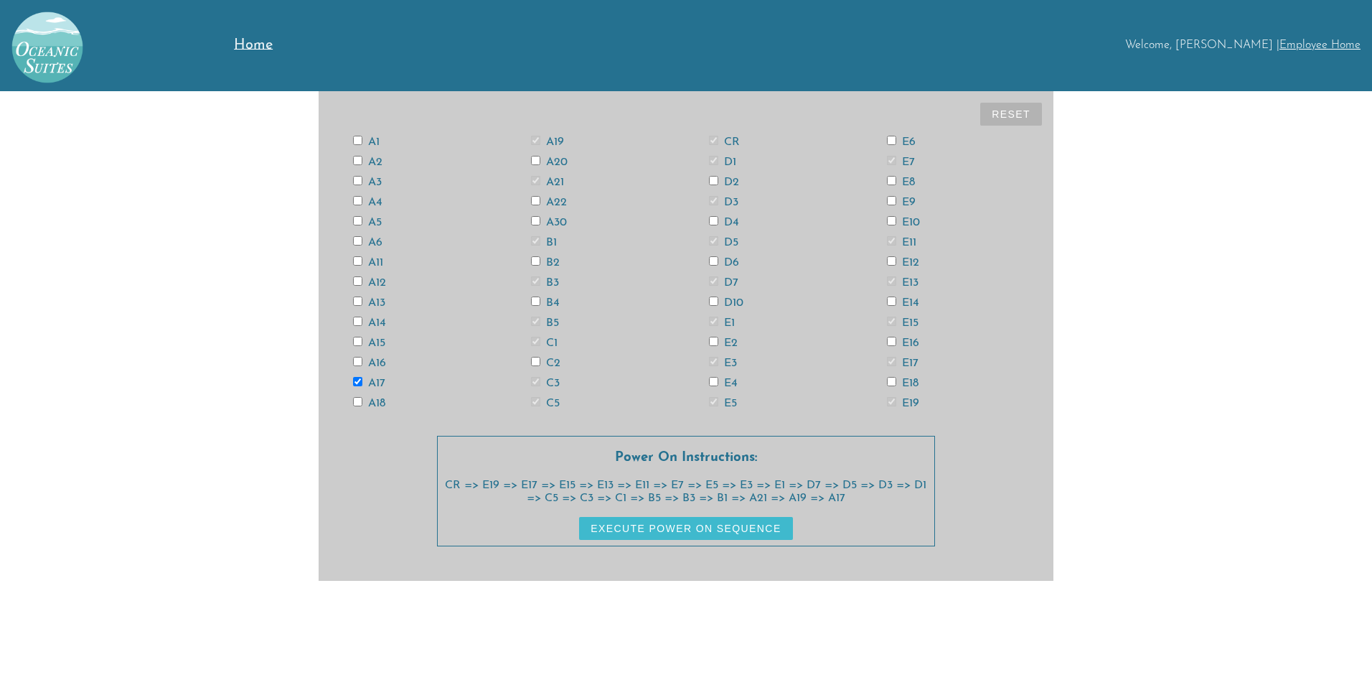
click at [362, 339] on input "A15" at bounding box center [357, 341] width 9 height 9
checkbox input "true"
click at [383, 302] on label "A13" at bounding box center [369, 302] width 32 height 11
click at [362, 302] on input "A13" at bounding box center [357, 300] width 9 height 9
checkbox input "true"
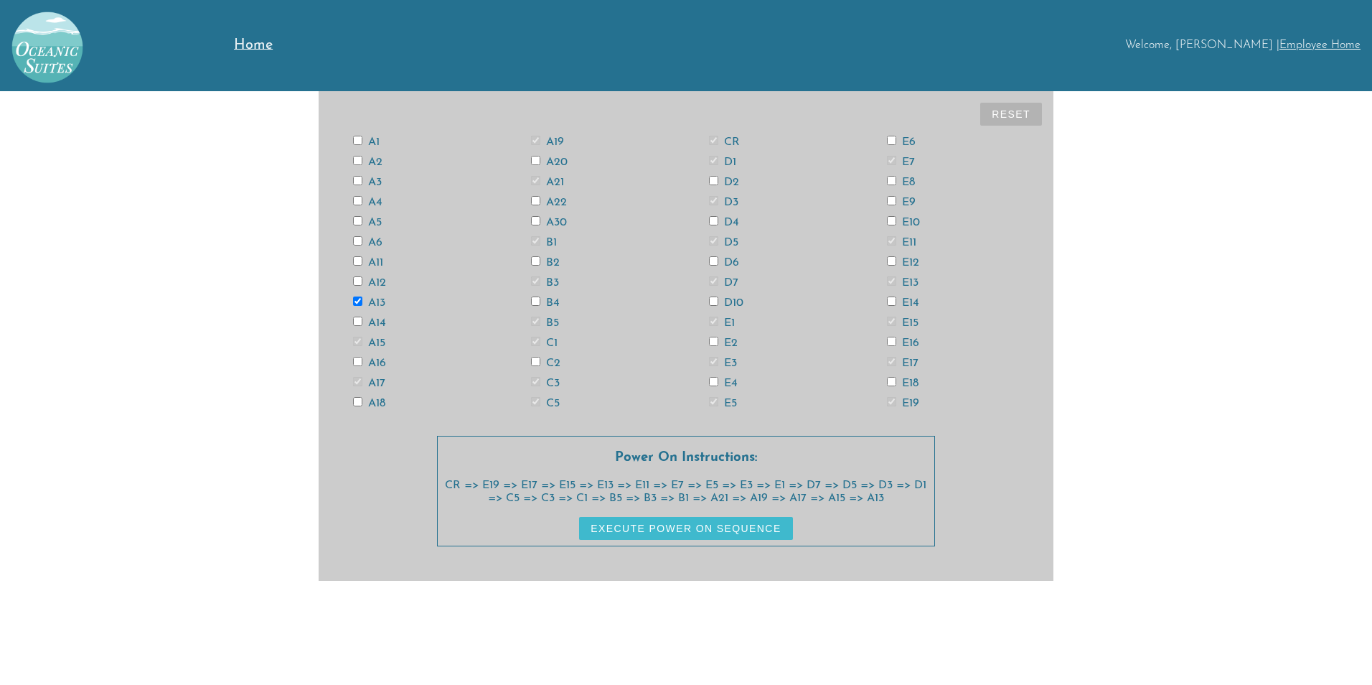
click at [377, 265] on label "A11" at bounding box center [368, 262] width 30 height 11
click at [362, 265] on input "A11" at bounding box center [357, 260] width 9 height 9
checkbox input "true"
click at [378, 223] on label "A5" at bounding box center [367, 222] width 29 height 11
click at [362, 223] on input "A5" at bounding box center [357, 220] width 9 height 9
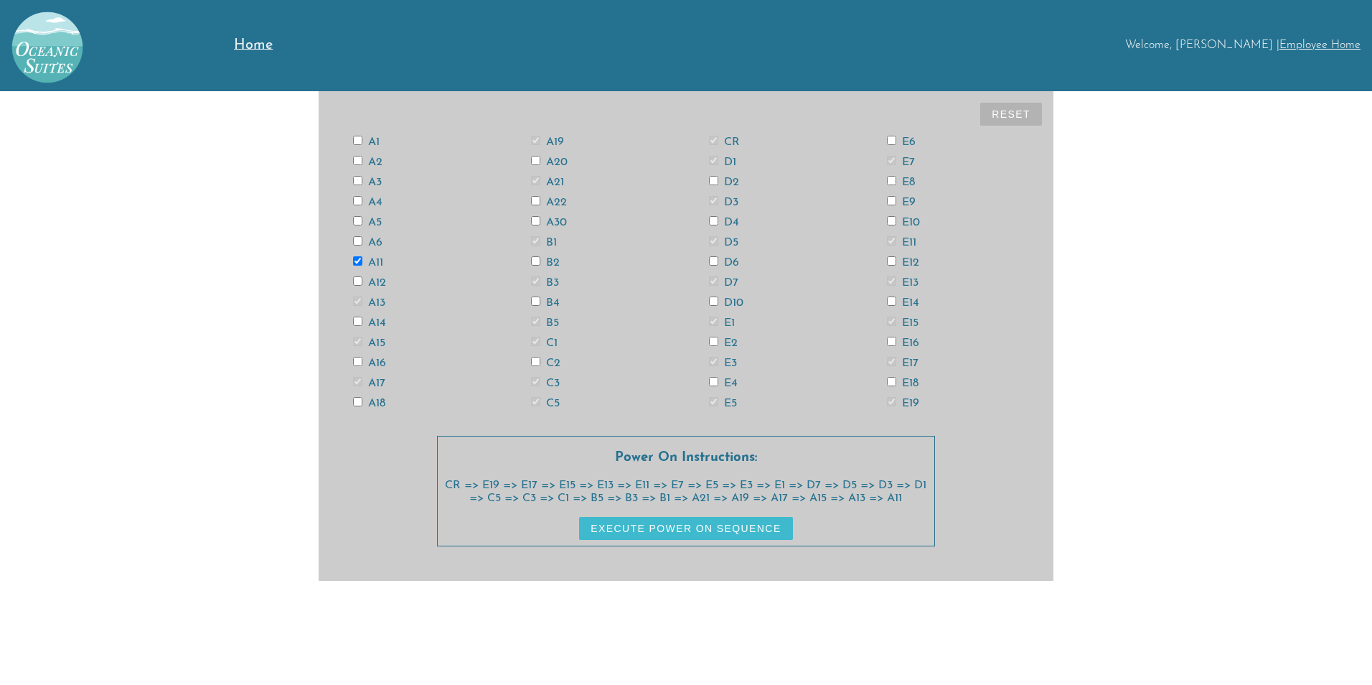
checkbox input "true"
click at [376, 183] on label "A3" at bounding box center [367, 182] width 29 height 11
click at [362, 183] on input "A3" at bounding box center [357, 180] width 9 height 9
checkbox input "true"
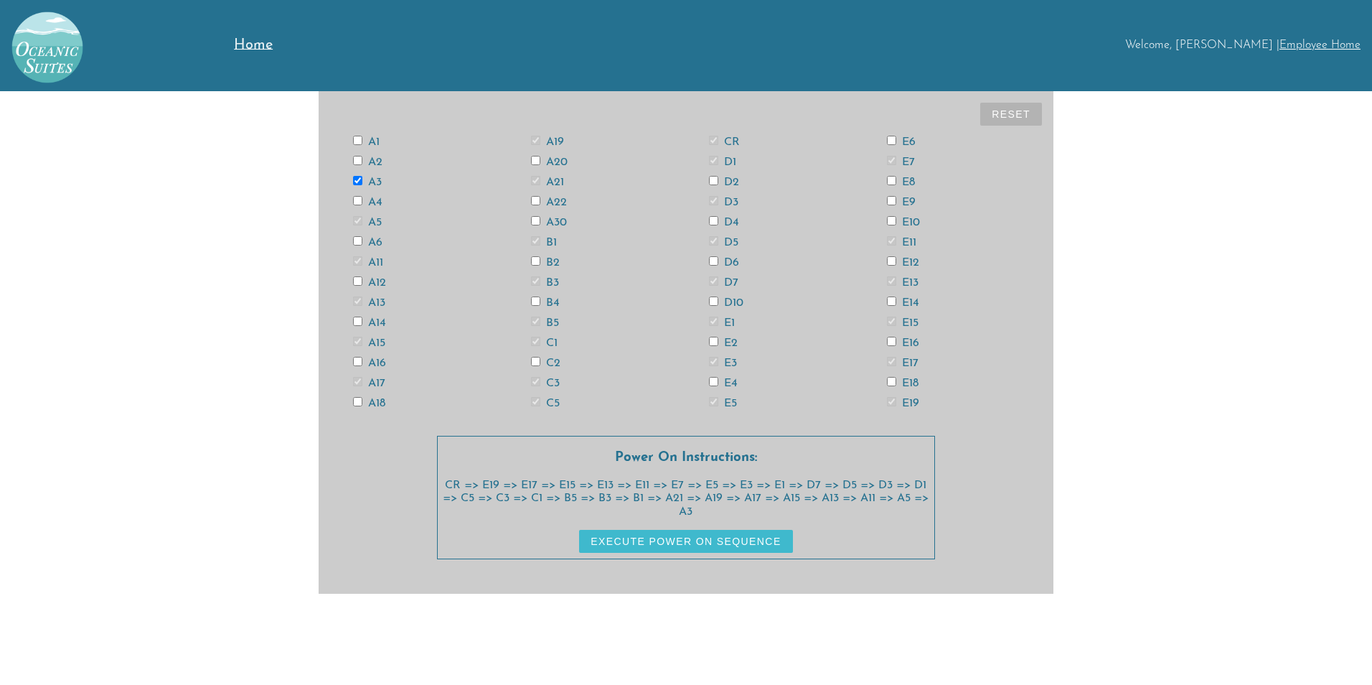
click at [378, 136] on label "A1" at bounding box center [366, 141] width 27 height 11
click at [362, 136] on input "A1" at bounding box center [357, 140] width 9 height 9
checkbox input "true"
click at [378, 161] on label "A2" at bounding box center [367, 161] width 29 height 11
click at [362, 161] on input "A2" at bounding box center [357, 160] width 9 height 9
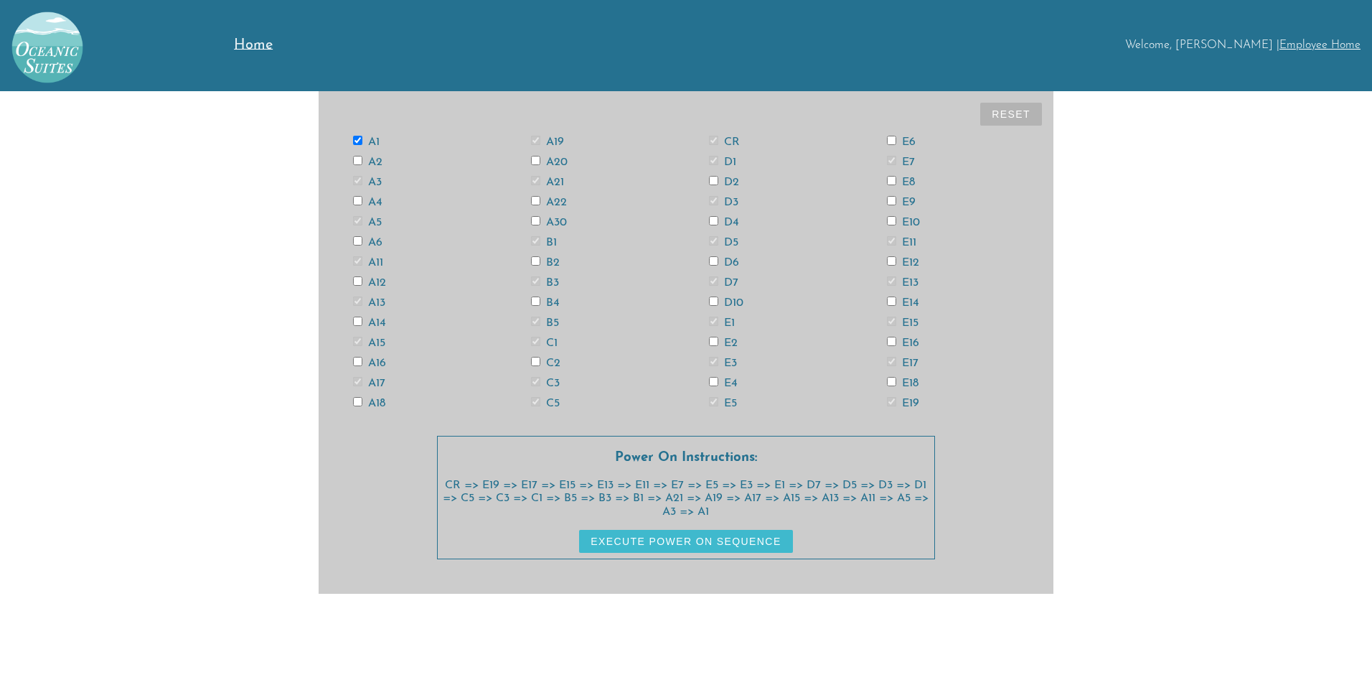
checkbox input "true"
click at [378, 197] on label "A4" at bounding box center [367, 202] width 29 height 11
click at [362, 197] on input "A4" at bounding box center [357, 200] width 9 height 9
checkbox input "true"
click at [374, 243] on label "A6" at bounding box center [367, 242] width 29 height 11
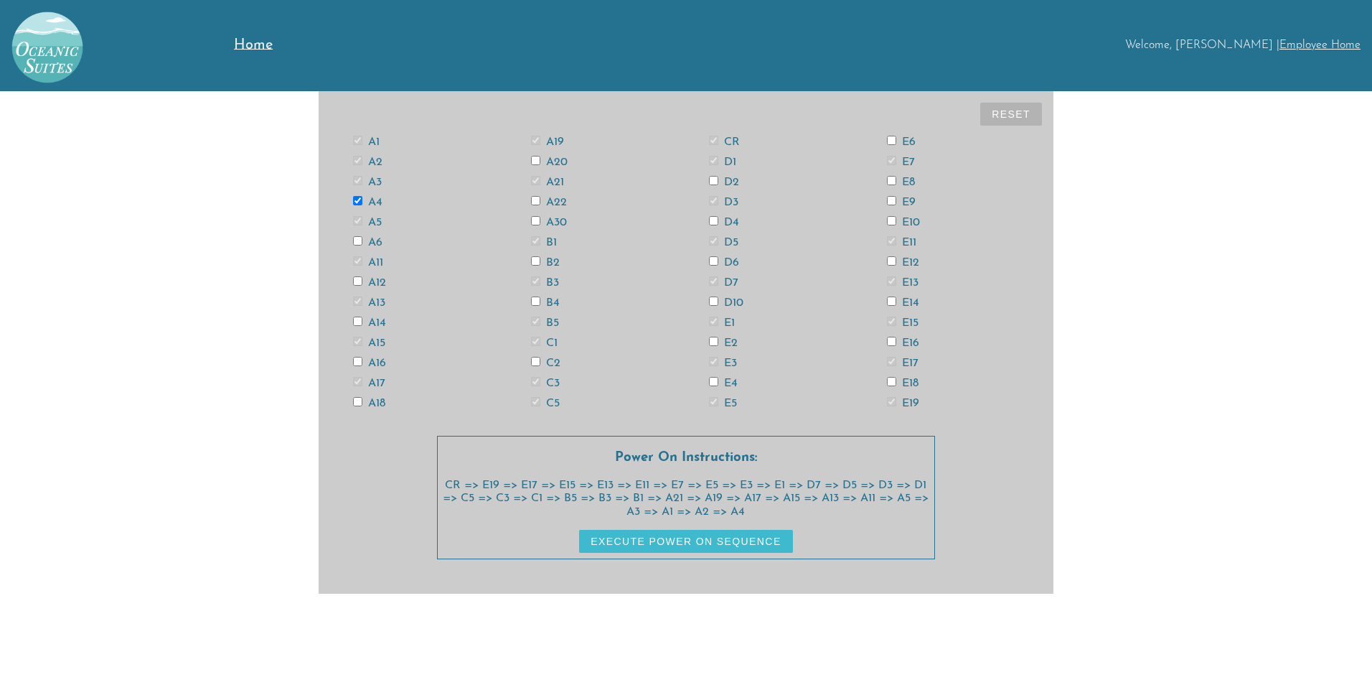
click at [362, 243] on input "A6" at bounding box center [357, 240] width 9 height 9
checkbox input "true"
click at [379, 285] on label "A12" at bounding box center [369, 282] width 33 height 11
click at [362, 285] on input "A12" at bounding box center [357, 280] width 9 height 9
checkbox input "true"
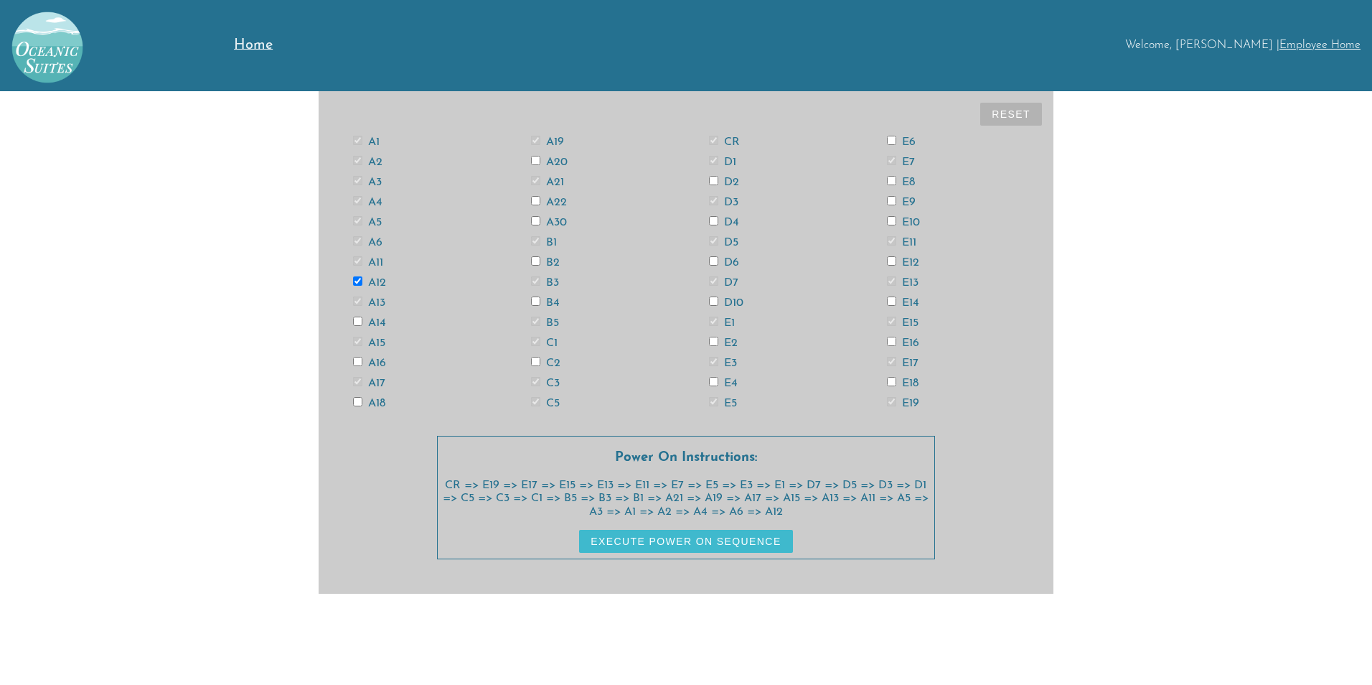
click at [374, 324] on label "A14" at bounding box center [369, 322] width 33 height 11
click at [362, 324] on input "A14" at bounding box center [357, 321] width 9 height 9
checkbox input "true"
click at [385, 363] on label "A16" at bounding box center [369, 362] width 33 height 11
click at [362, 363] on input "A16" at bounding box center [357, 361] width 9 height 9
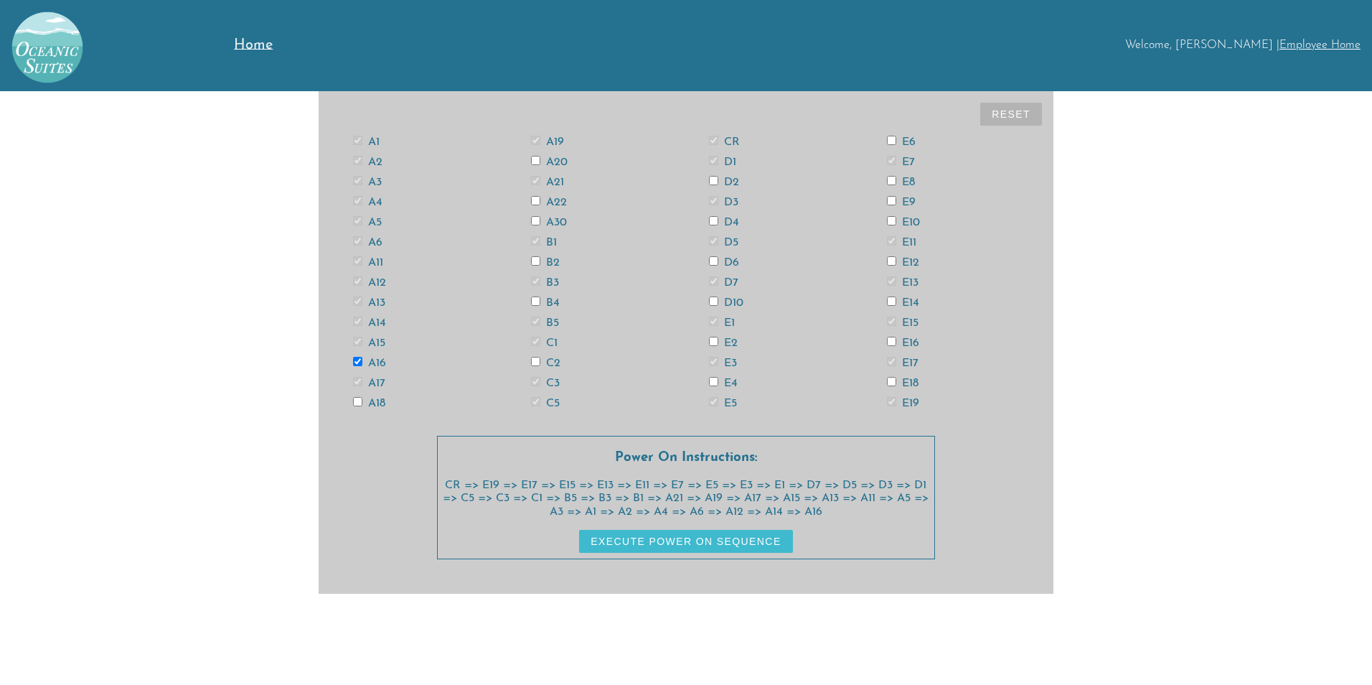
click at [385, 363] on label "A16" at bounding box center [369, 362] width 33 height 11
click at [362, 363] on input "A16" at bounding box center [357, 361] width 9 height 9
checkbox input "false"
click at [386, 322] on div "A14" at bounding box center [419, 322] width 178 height 11
click at [375, 323] on label "A14" at bounding box center [369, 322] width 33 height 11
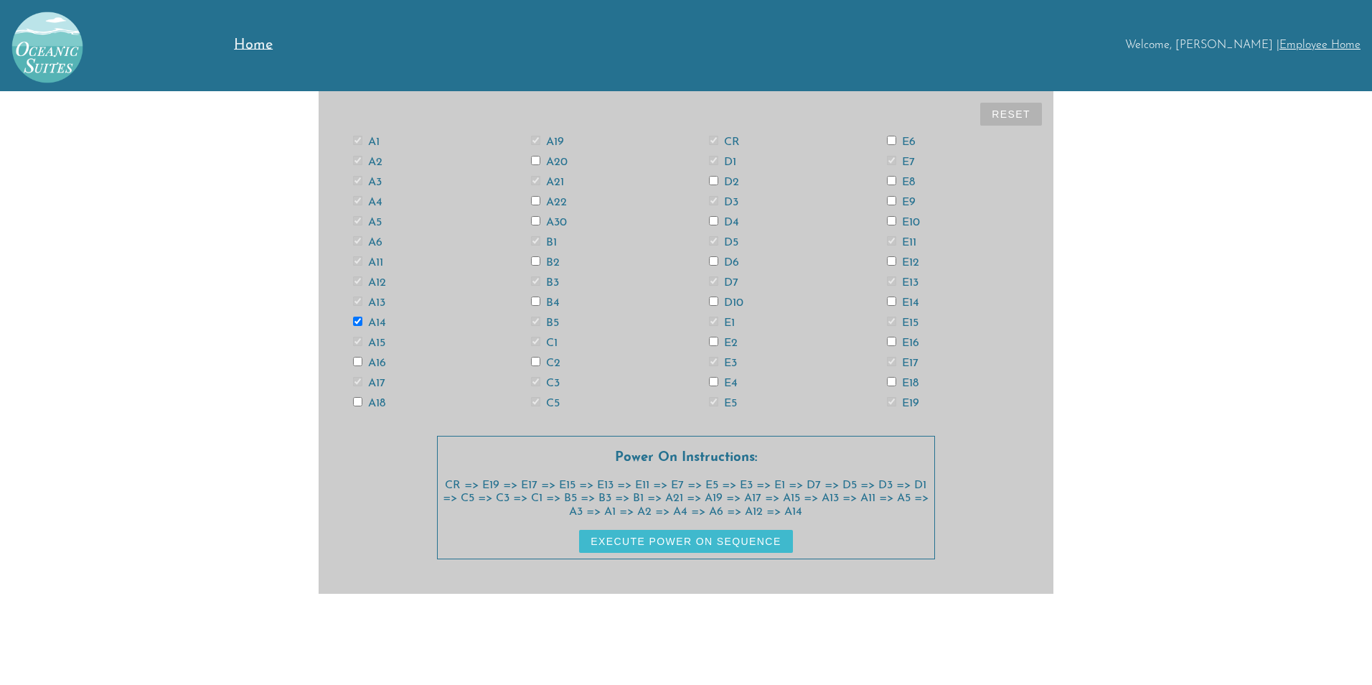
click at [362, 323] on input "A14" at bounding box center [357, 321] width 9 height 9
checkbox input "false"
click at [377, 277] on label "A12" at bounding box center [369, 282] width 33 height 11
click at [362, 277] on input "A12" at bounding box center [357, 280] width 9 height 9
checkbox input "false"
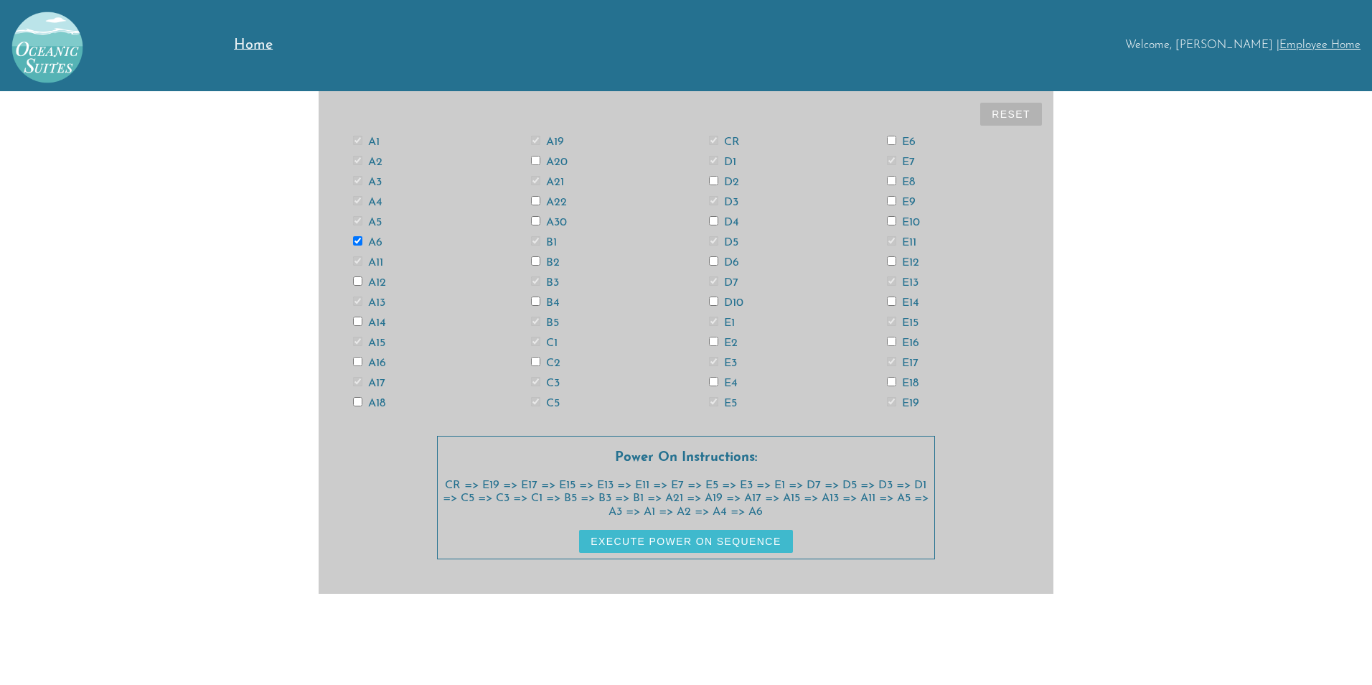
click at [378, 319] on label "A14" at bounding box center [369, 322] width 33 height 11
click at [362, 319] on input "A14" at bounding box center [357, 321] width 9 height 9
checkbox input "true"
click at [373, 364] on label "A16" at bounding box center [369, 362] width 33 height 11
click at [362, 364] on input "A16" at bounding box center [357, 361] width 9 height 9
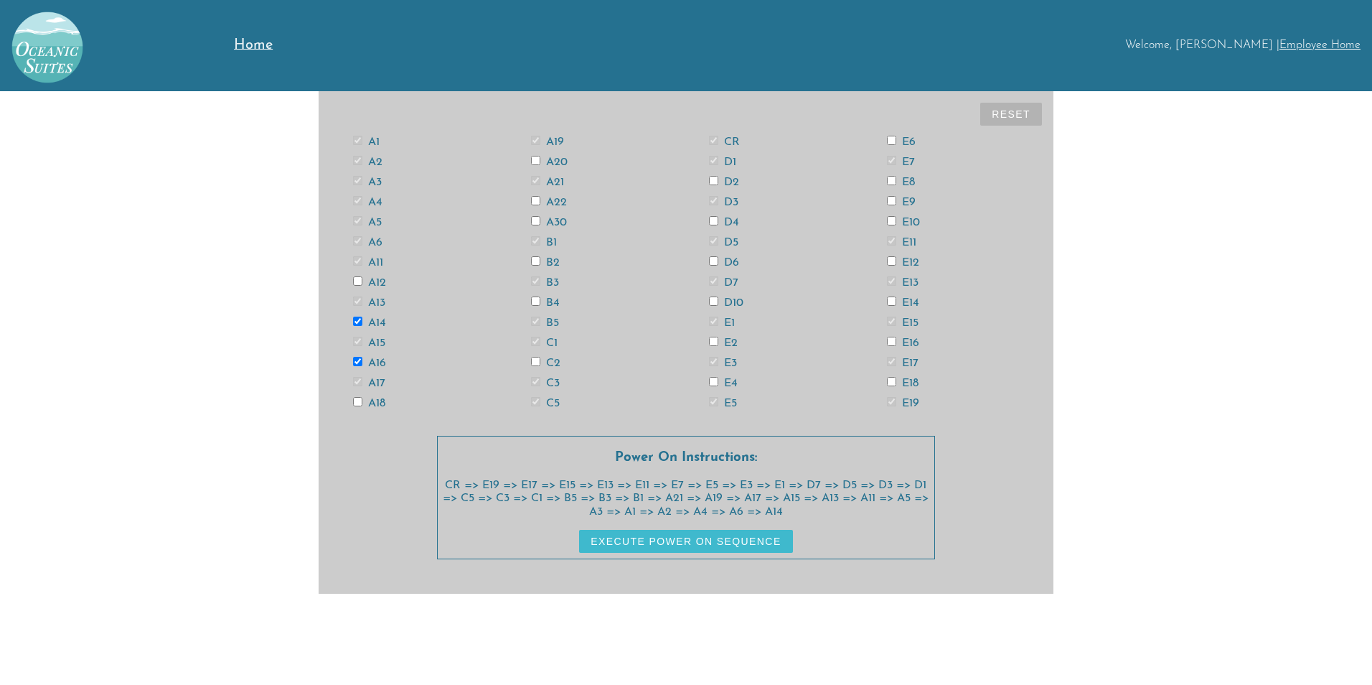
checkbox input "true"
click at [379, 402] on label "A18" at bounding box center [369, 403] width 32 height 11
click at [362, 402] on input "A18" at bounding box center [357, 401] width 9 height 9
checkbox input "true"
click at [563, 159] on label "A20" at bounding box center [549, 161] width 37 height 11
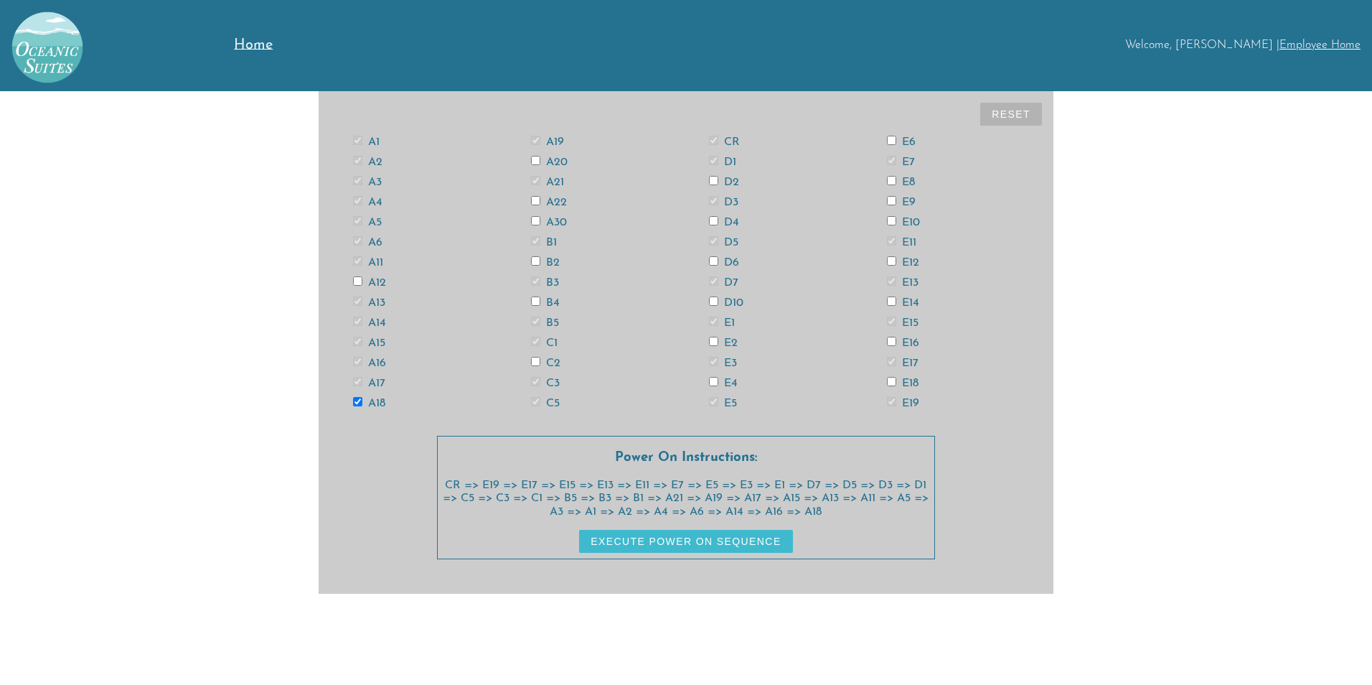
click at [540, 159] on input "A20" at bounding box center [535, 160] width 9 height 9
checkbox input "true"
click at [553, 202] on label "A22" at bounding box center [549, 202] width 36 height 11
click at [540, 202] on input "A22" at bounding box center [535, 200] width 9 height 9
checkbox input "true"
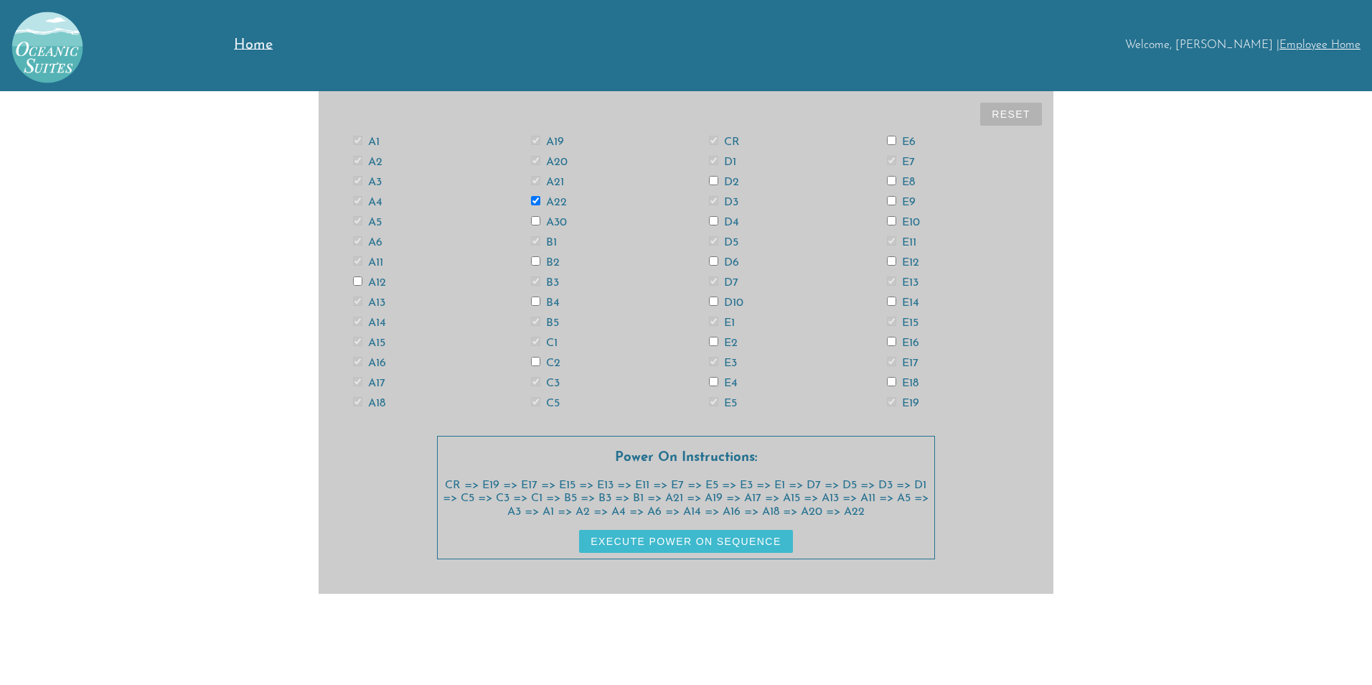
click at [556, 217] on label "A30" at bounding box center [549, 222] width 36 height 11
click at [540, 217] on input "A30" at bounding box center [535, 220] width 9 height 9
checkbox input "true"
click at [555, 258] on label "B2" at bounding box center [545, 262] width 29 height 11
click at [540, 258] on input "B2" at bounding box center [535, 260] width 9 height 9
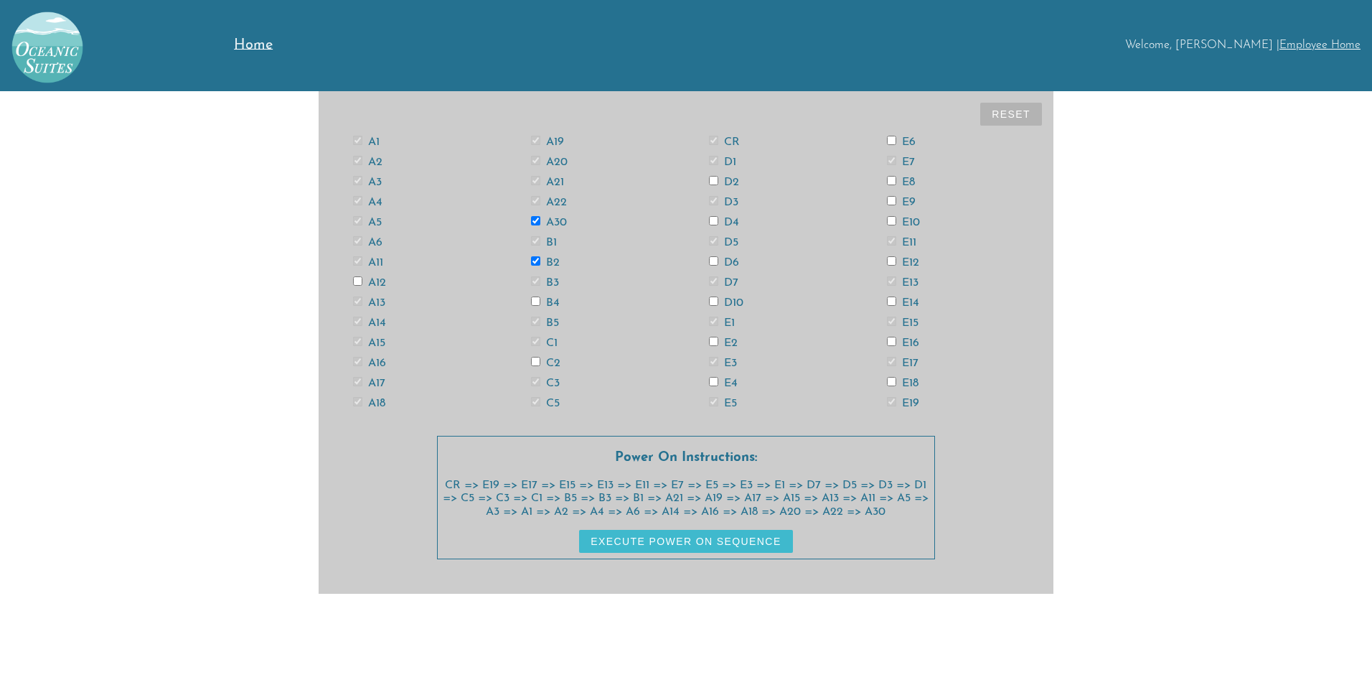
checkbox input "true"
click at [556, 306] on label "B4" at bounding box center [545, 302] width 29 height 11
click at [540, 306] on input "B4" at bounding box center [535, 300] width 9 height 9
checkbox input "true"
click at [559, 367] on label "C2" at bounding box center [545, 362] width 29 height 11
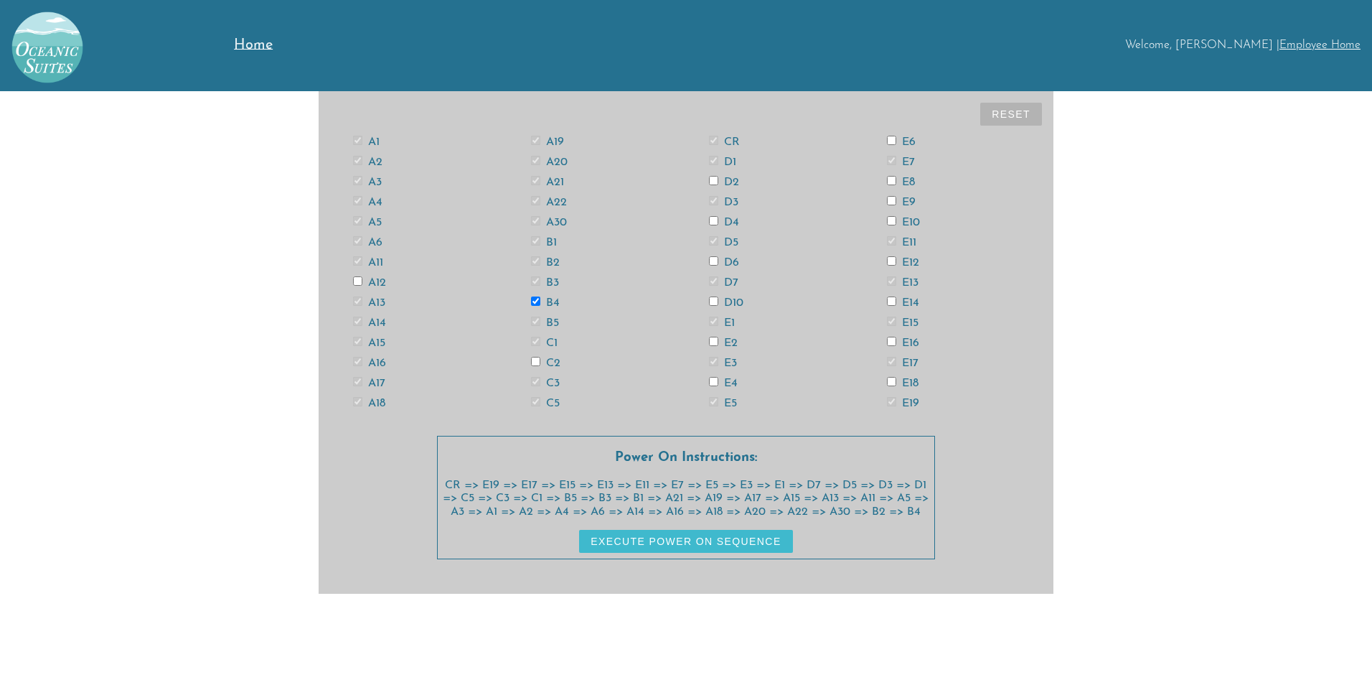
click at [540, 366] on input "C2" at bounding box center [535, 361] width 9 height 9
checkbox input "true"
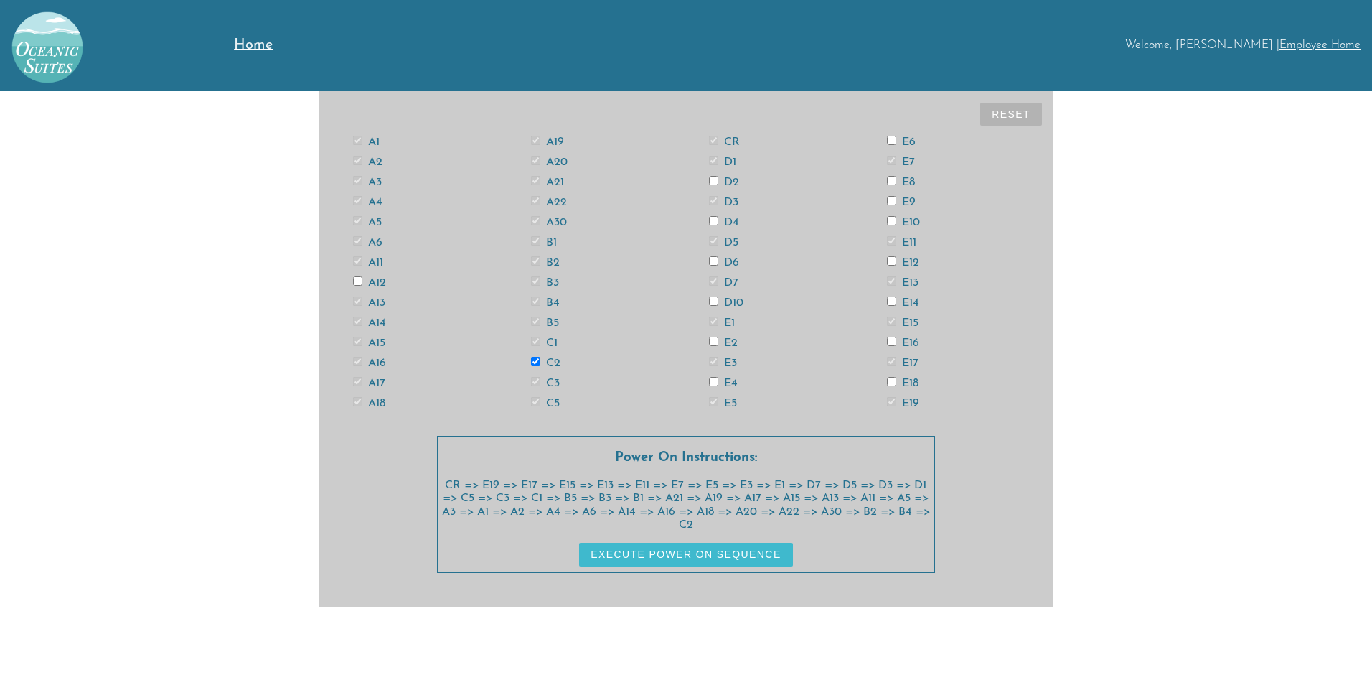
click at [727, 183] on label "D2" at bounding box center [724, 182] width 30 height 11
click at [718, 183] on input "D2" at bounding box center [713, 180] width 9 height 9
checkbox input "true"
click at [735, 215] on div "A1 A2 A3 A4 A5 A6 A11 A12 A13 A14 A15 A16 A17 A18 A19 A20 A21 A22 A30 B1 B2 B3 …" at bounding box center [686, 271] width 712 height 281
click at [730, 214] on div "A1 A2 A3 A4 A5 A6 A11 A12 A13 A14 A15 A16 A17 A18 A19 A20 A21 A22 A30 B1 B2 B3 …" at bounding box center [686, 271] width 712 height 281
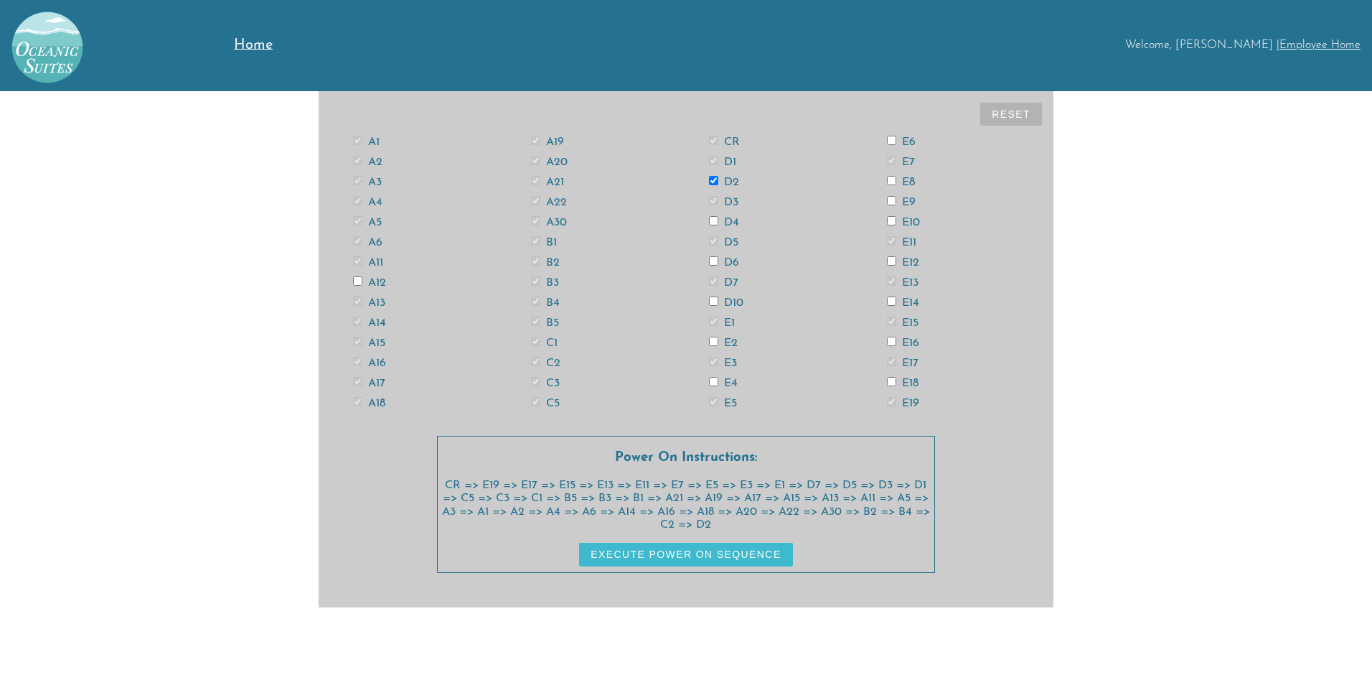
click at [731, 220] on label "D4" at bounding box center [724, 222] width 30 height 11
click at [718, 220] on input "D4" at bounding box center [713, 220] width 9 height 9
checkbox input "true"
click at [731, 259] on label "D6" at bounding box center [724, 262] width 30 height 11
click at [718, 259] on input "D6" at bounding box center [713, 260] width 9 height 9
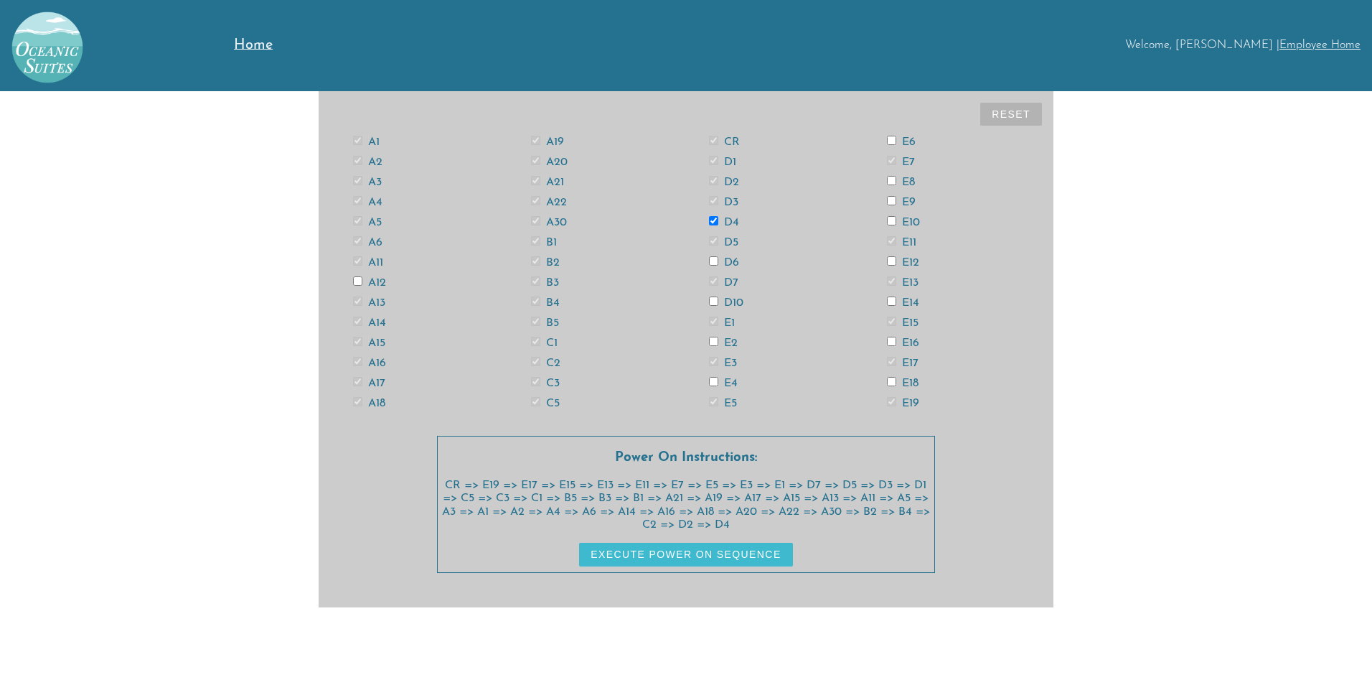
checkbox input "true"
click at [732, 305] on label "D10" at bounding box center [726, 302] width 34 height 11
click at [718, 305] on input "D10" at bounding box center [713, 300] width 9 height 9
checkbox input "true"
click at [735, 341] on label "E2" at bounding box center [723, 342] width 29 height 11
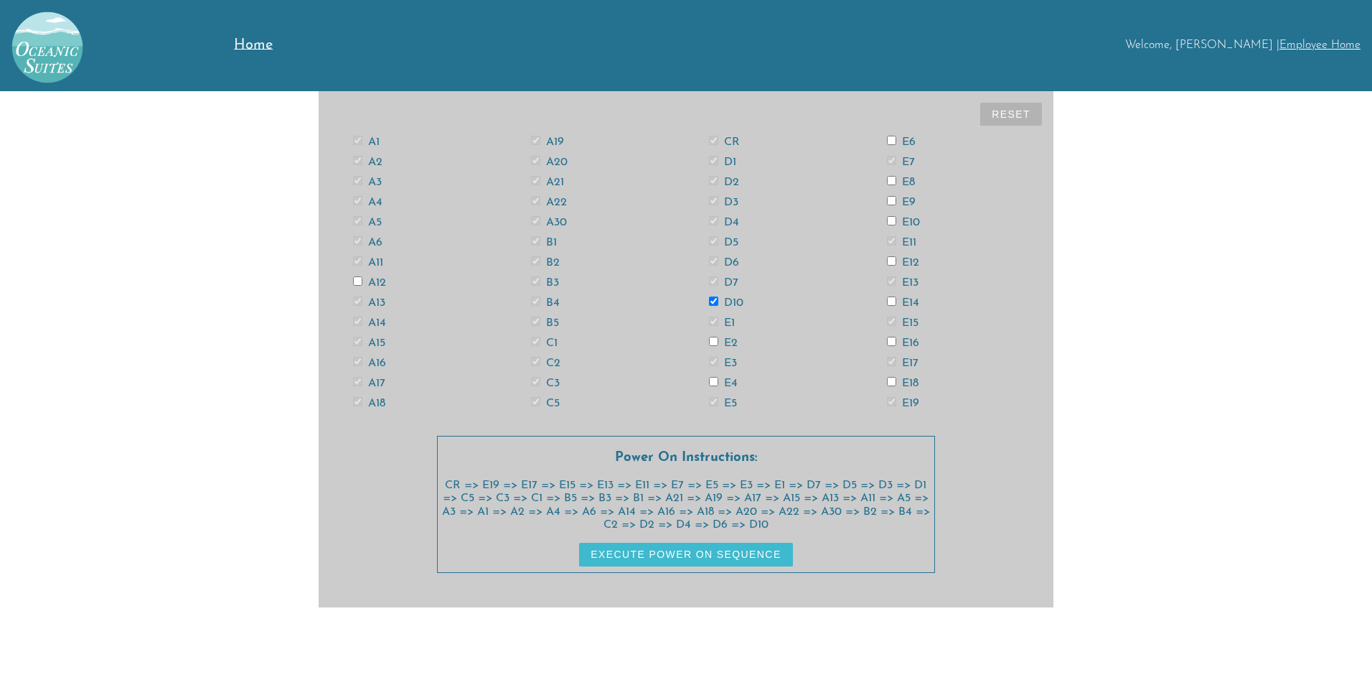
click at [718, 341] on input "E2" at bounding box center [713, 341] width 9 height 9
checkbox input "true"
click at [732, 383] on label "E4" at bounding box center [723, 383] width 29 height 11
click at [718, 383] on input "E4" at bounding box center [713, 381] width 9 height 9
checkbox input "true"
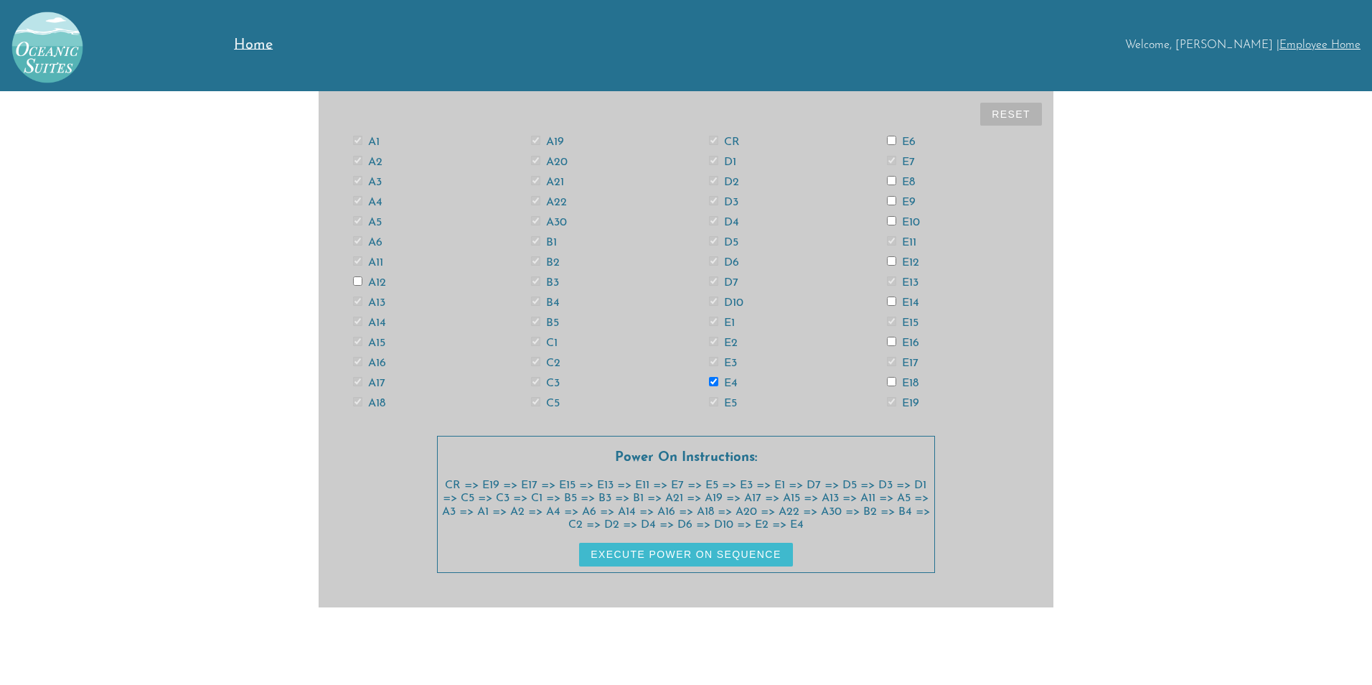
click at [909, 140] on label "E6" at bounding box center [901, 141] width 29 height 11
click at [896, 140] on input "E6" at bounding box center [891, 140] width 9 height 9
checkbox input "true"
click at [906, 179] on label "E8" at bounding box center [901, 182] width 28 height 11
click at [896, 179] on input "E8" at bounding box center [891, 180] width 9 height 9
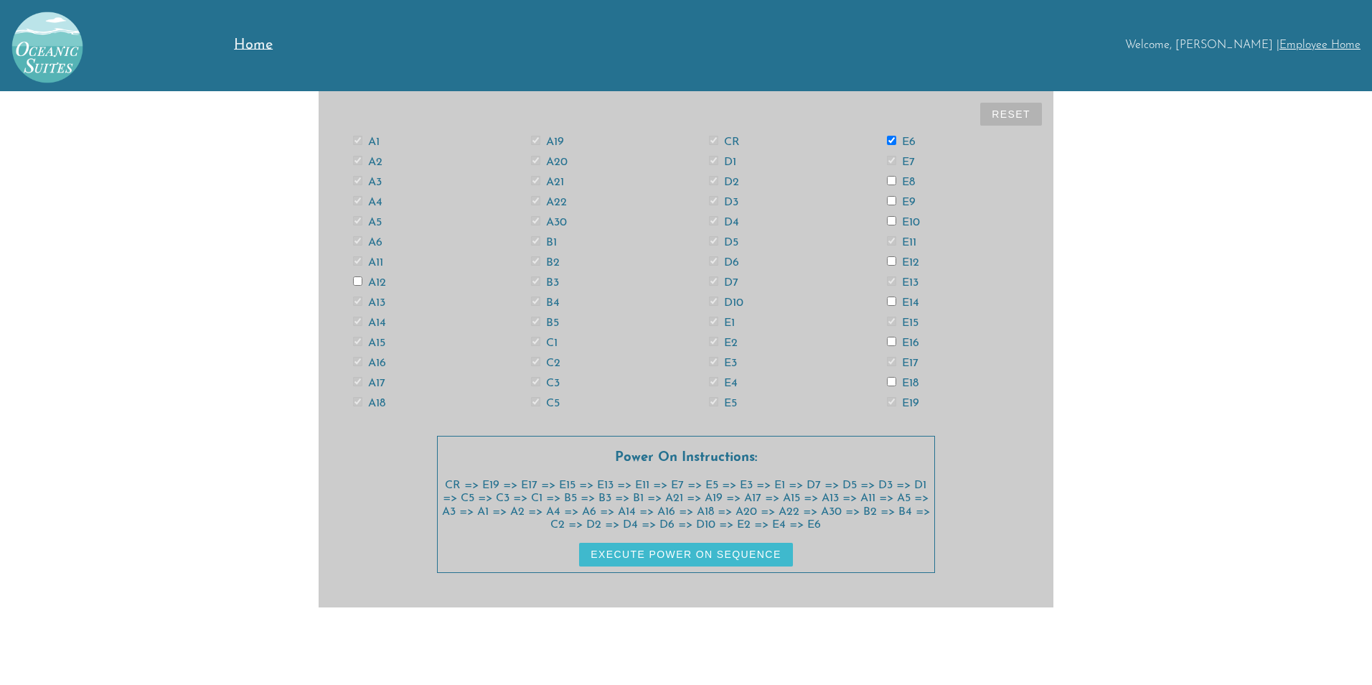
checkbox input "true"
click at [914, 220] on label "E10" at bounding box center [903, 222] width 33 height 11
click at [896, 220] on input "E10" at bounding box center [891, 220] width 9 height 9
checkbox input "true"
click at [916, 255] on div "A1 A2 A3 A4 A5 A6 A11 A12 A13 A14 A15 A16 A17 A18 A19 A20 A21 A22 A30 B1 B2 B3 …" at bounding box center [686, 271] width 712 height 281
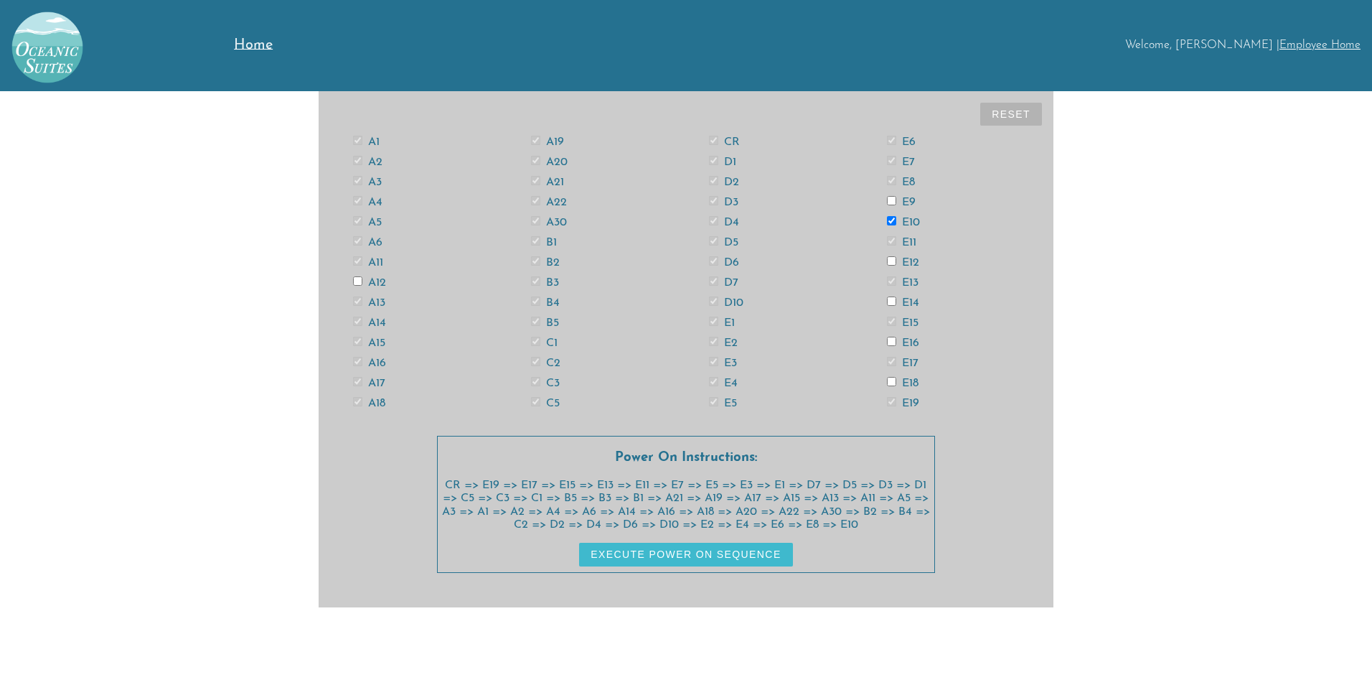
click at [917, 263] on label "E12" at bounding box center [903, 262] width 32 height 11
click at [896, 263] on input "E12" at bounding box center [891, 260] width 9 height 9
checkbox input "true"
click at [909, 295] on div "A1 A2 A3 A4 A5 A6 A11 A12 A13 A14 A15 A16 A17 A18 A19 A20 A21 A22 A30 B1 B2 B3 …" at bounding box center [686, 271] width 712 height 281
click at [912, 303] on label "E14" at bounding box center [903, 302] width 32 height 11
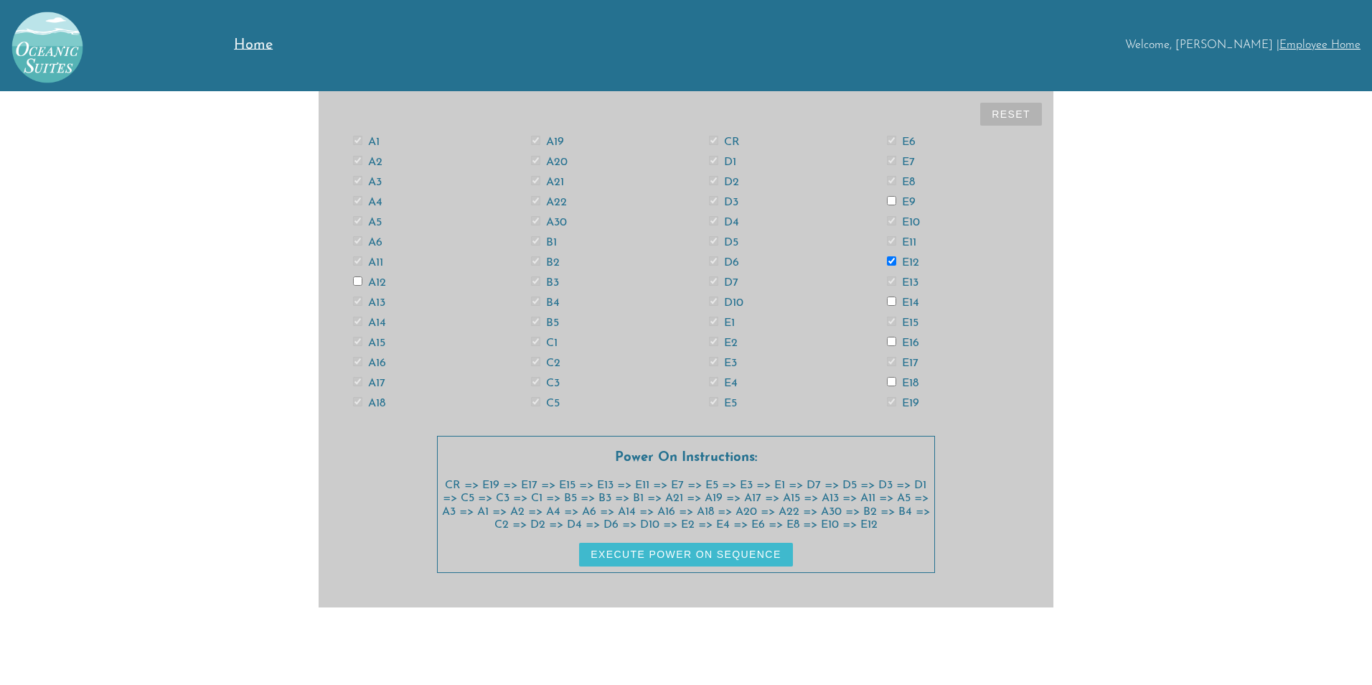
click at [896, 303] on input "E14" at bounding box center [891, 300] width 9 height 9
checkbox input "true"
click at [910, 342] on label "E16" at bounding box center [903, 342] width 32 height 11
click at [896, 342] on input "E16" at bounding box center [891, 341] width 9 height 9
checkbox input "true"
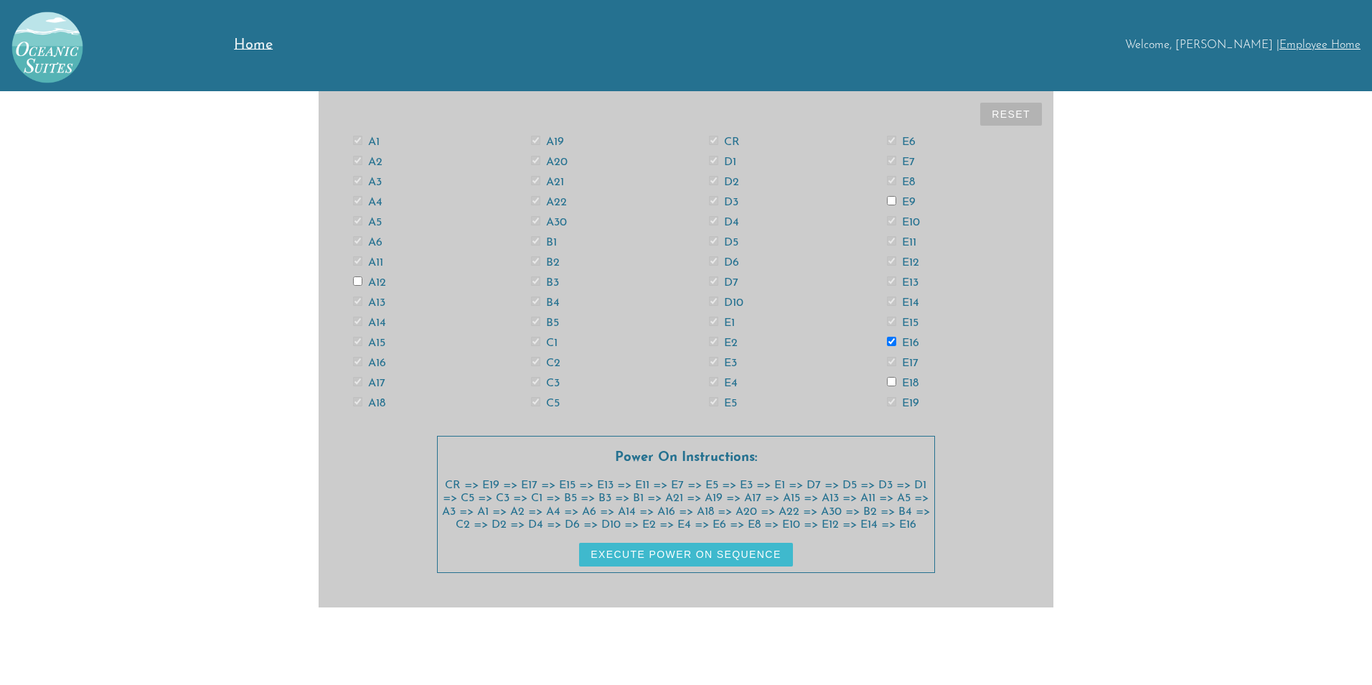
click at [912, 383] on label "E18" at bounding box center [903, 383] width 32 height 11
click at [896, 383] on input "E18" at bounding box center [891, 381] width 9 height 9
checkbox input "true"
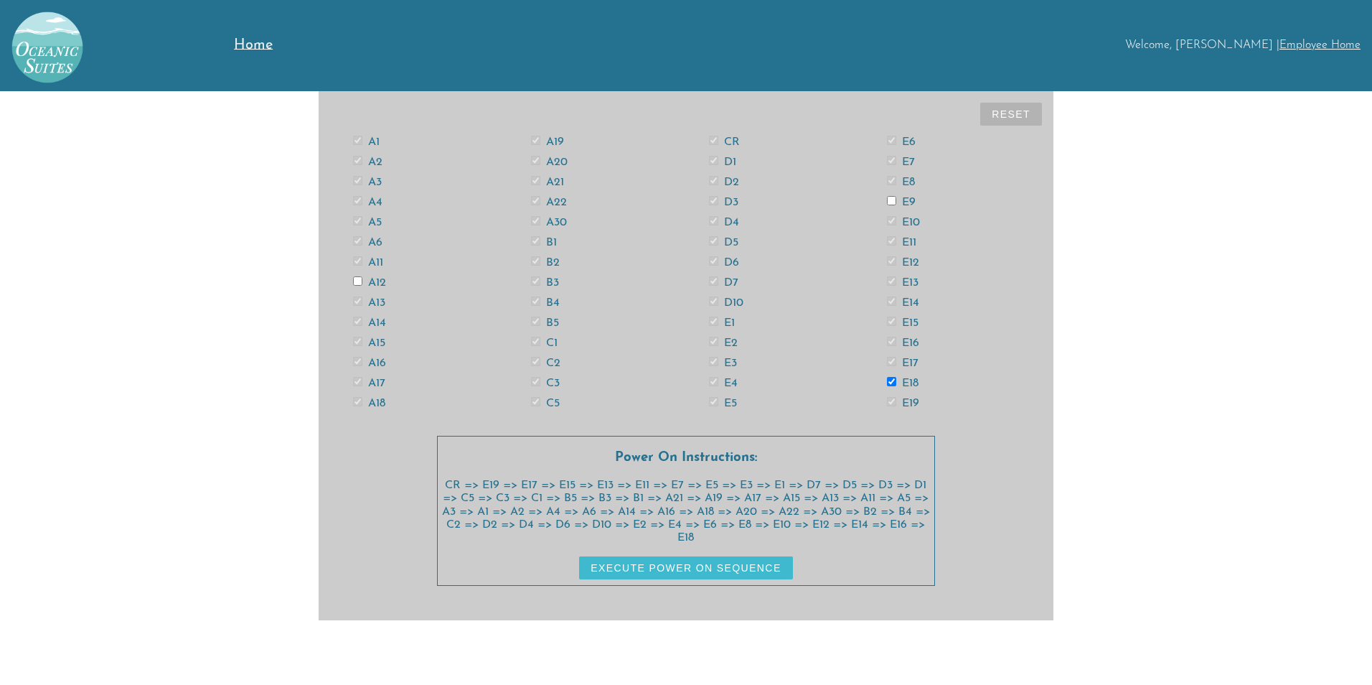
click at [777, 571] on button "Execute Power On Sequence" at bounding box center [685, 567] width 213 height 23
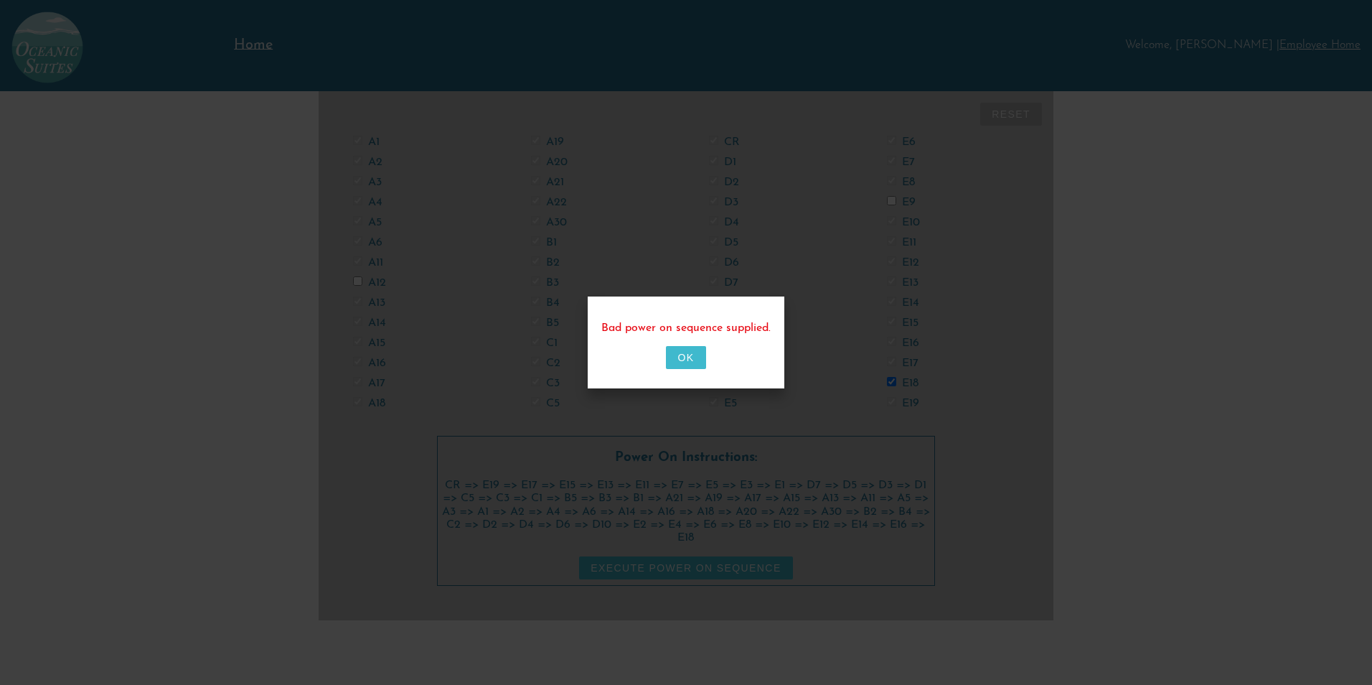
drag, startPoint x: 675, startPoint y: 365, endPoint x: 685, endPoint y: 362, distance: 9.8
click at [680, 365] on button "OK" at bounding box center [685, 357] width 39 height 23
checkbox input "false"
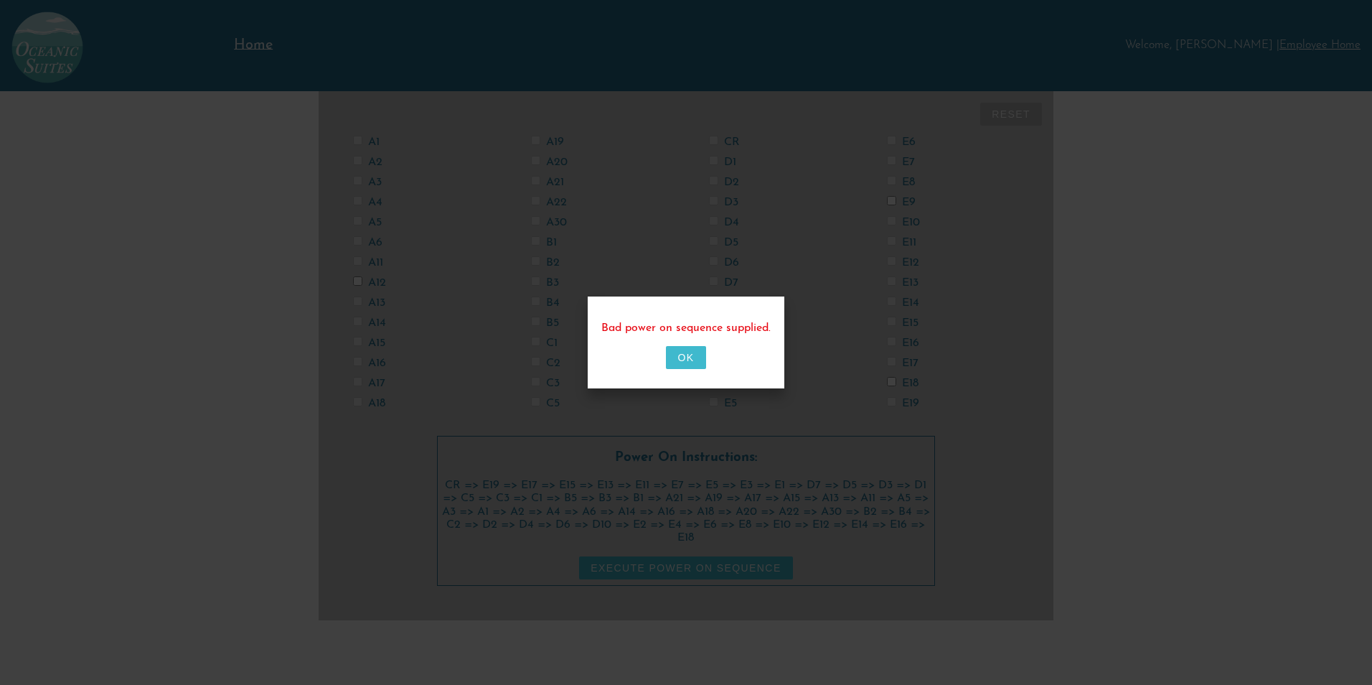
checkbox input "false"
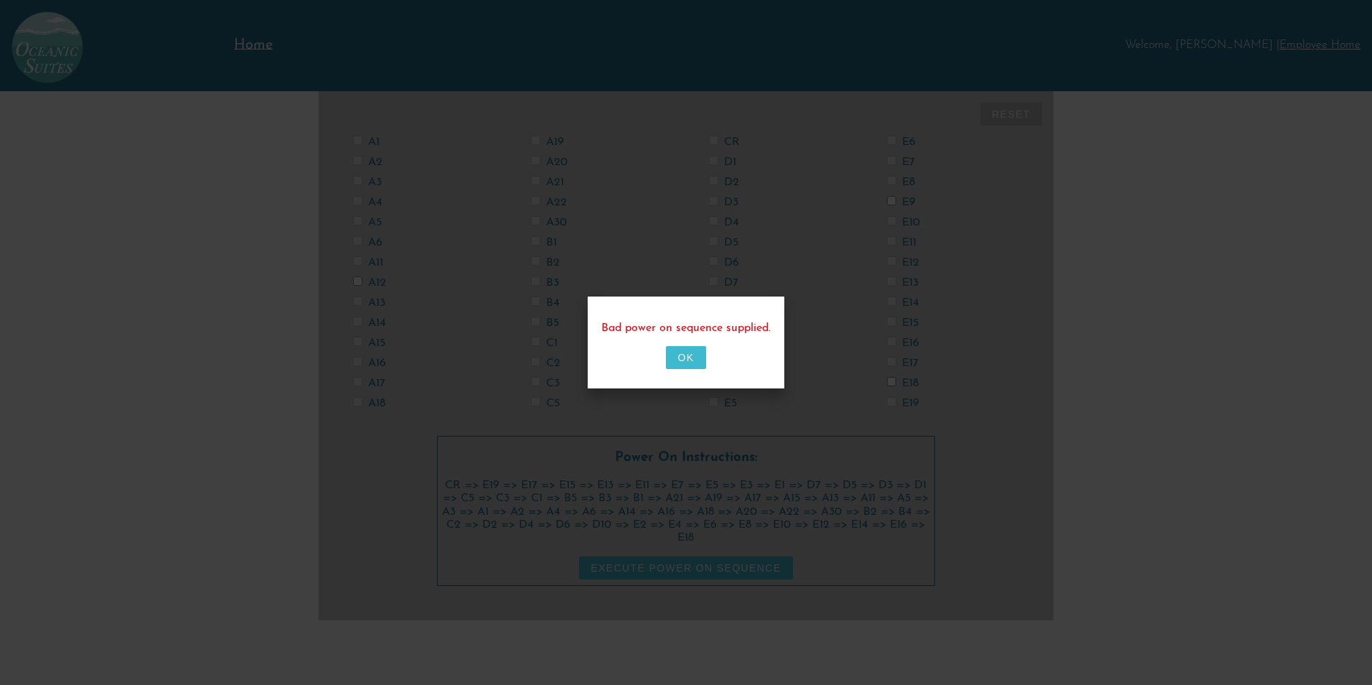
checkbox input "false"
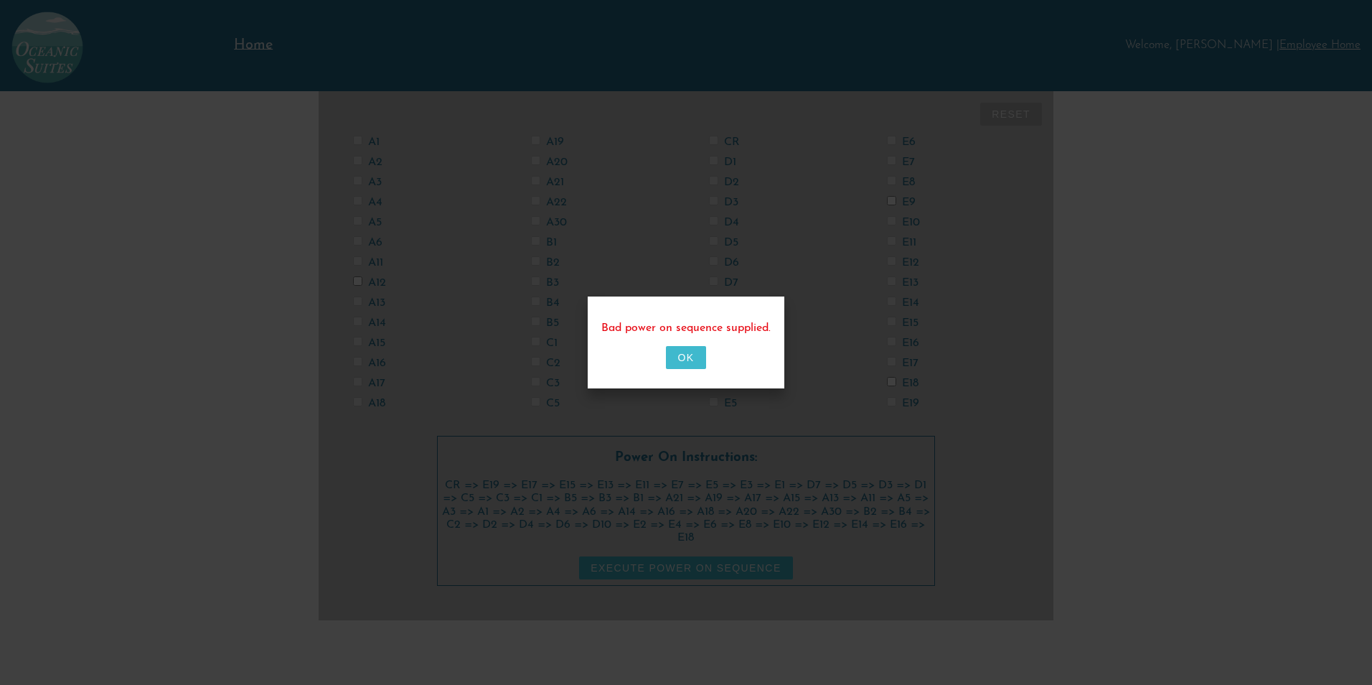
checkbox input "false"
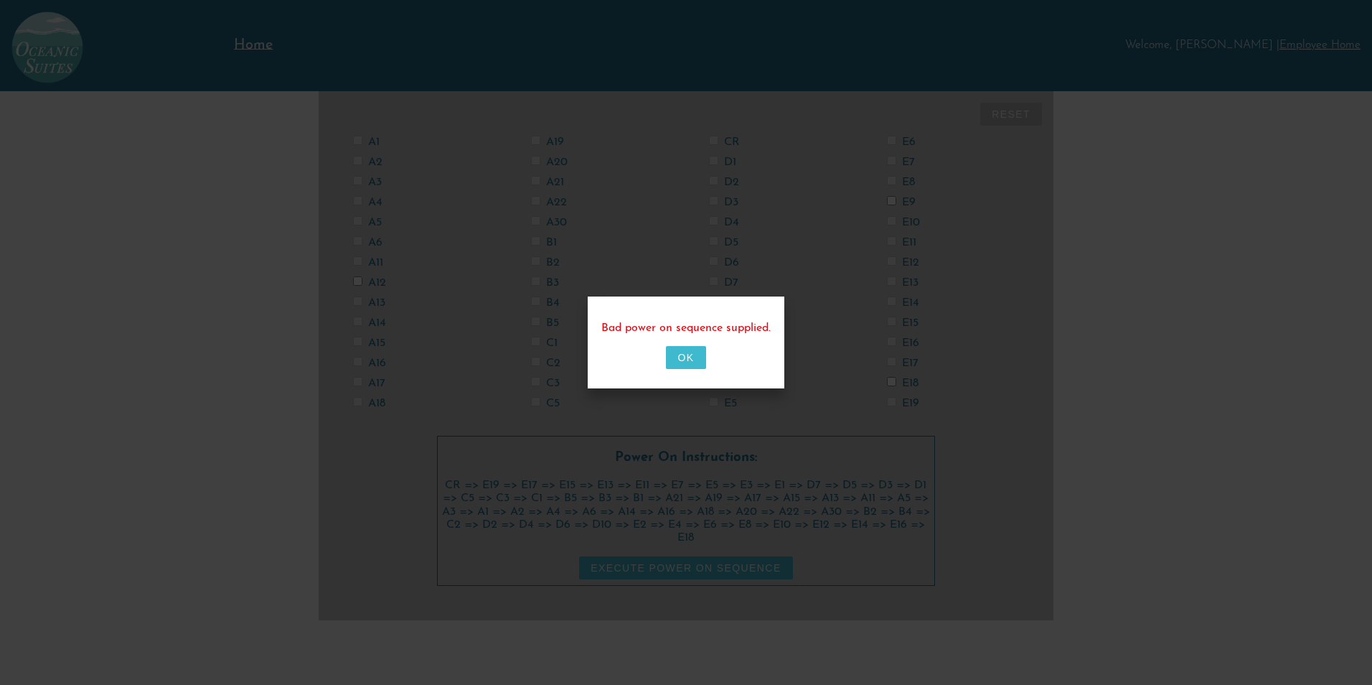
checkbox input "false"
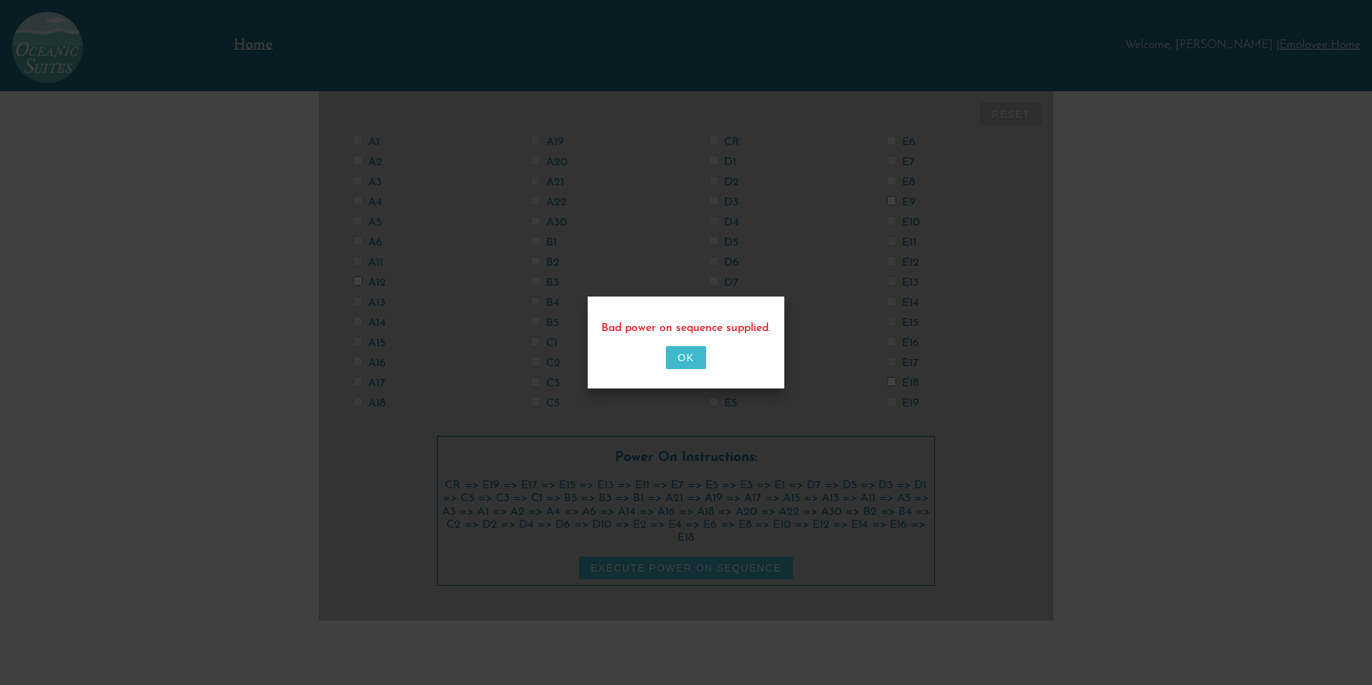
checkbox input "false"
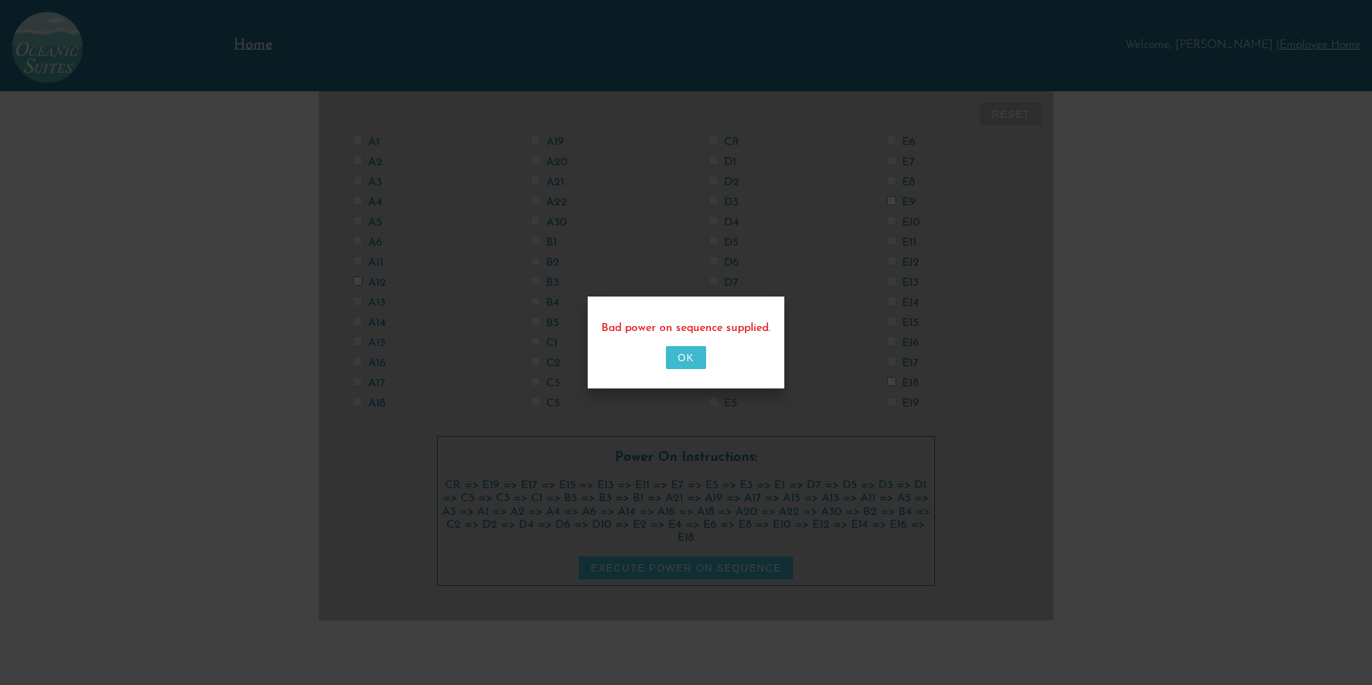
checkbox input "false"
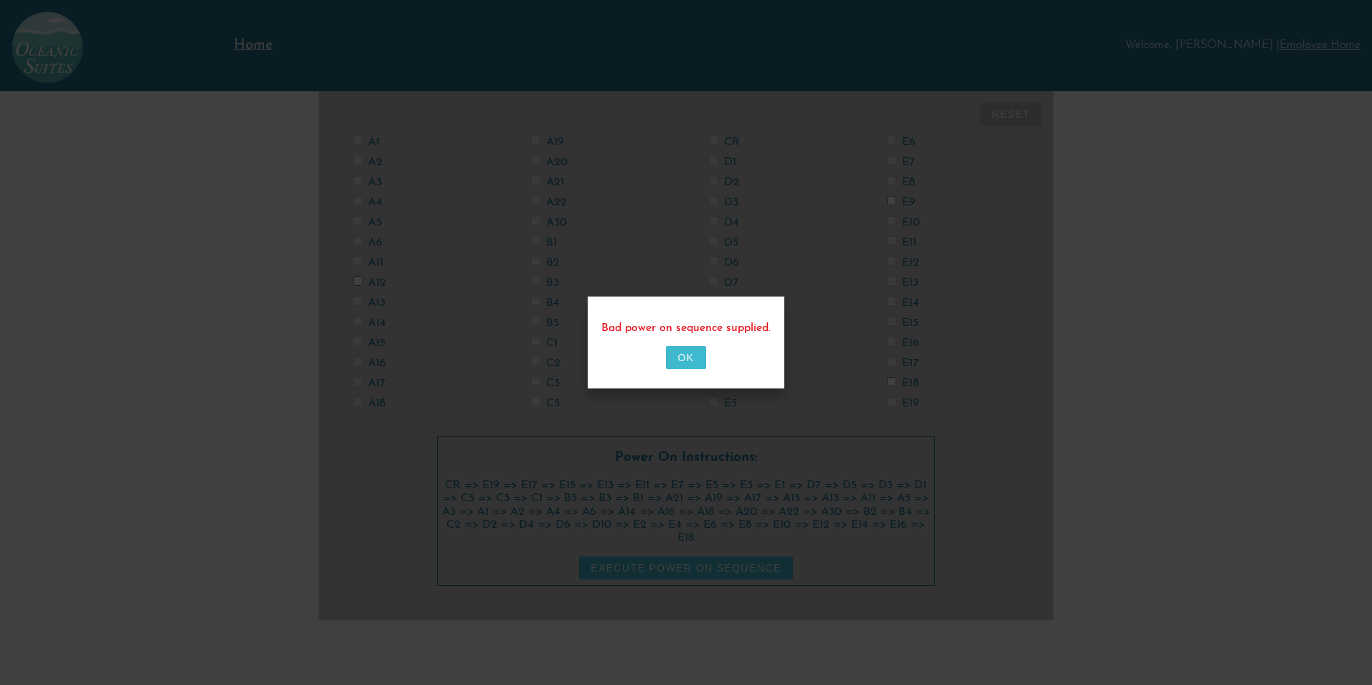
checkbox input "false"
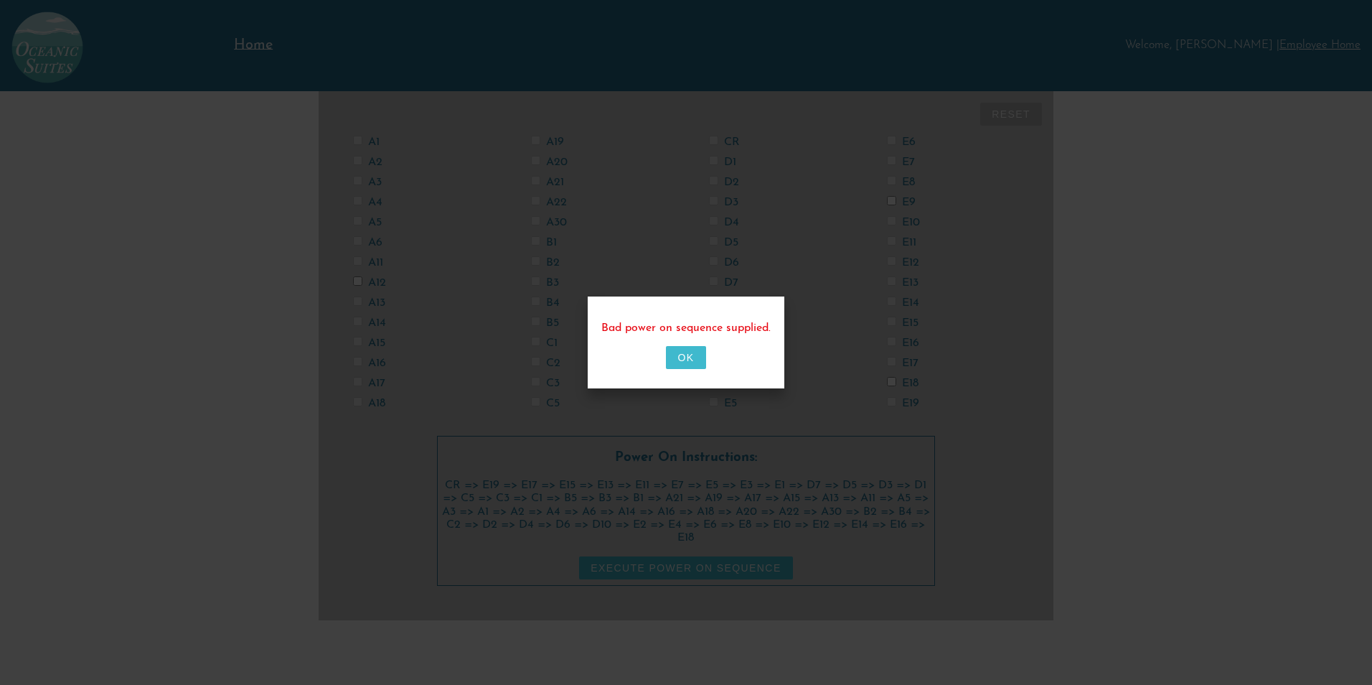
checkbox input "false"
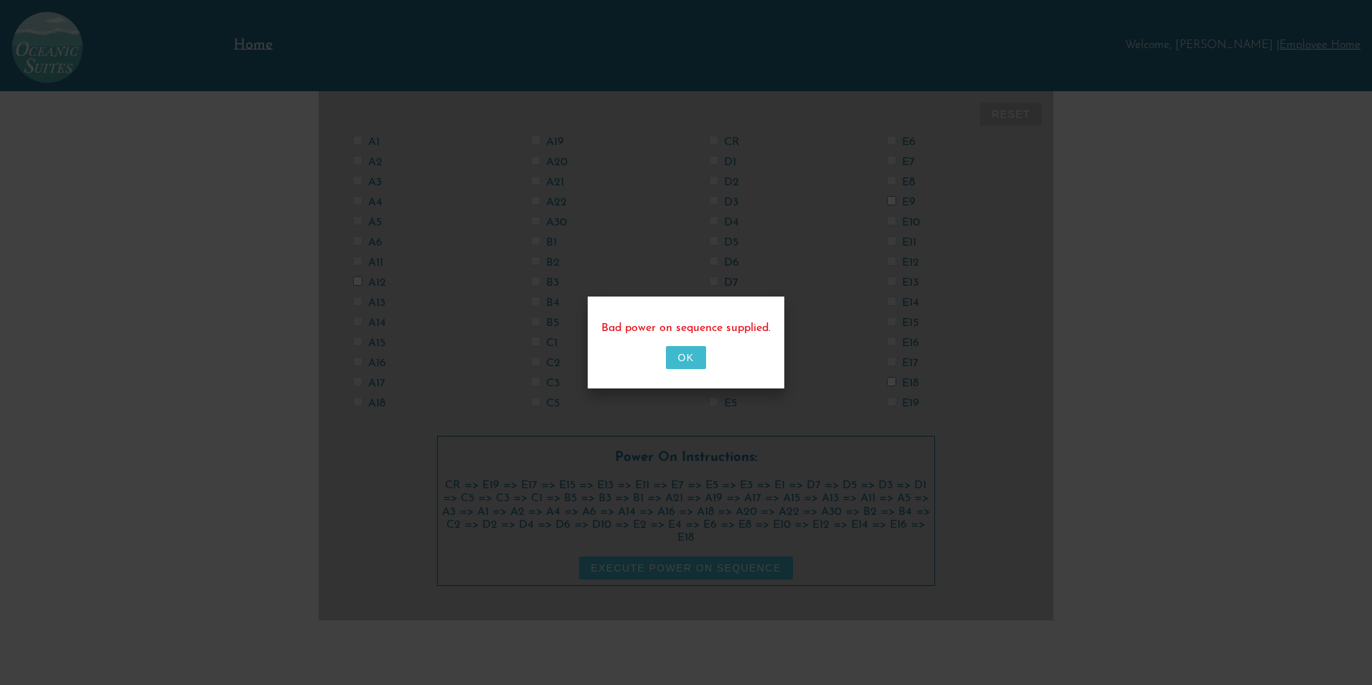
checkbox input "false"
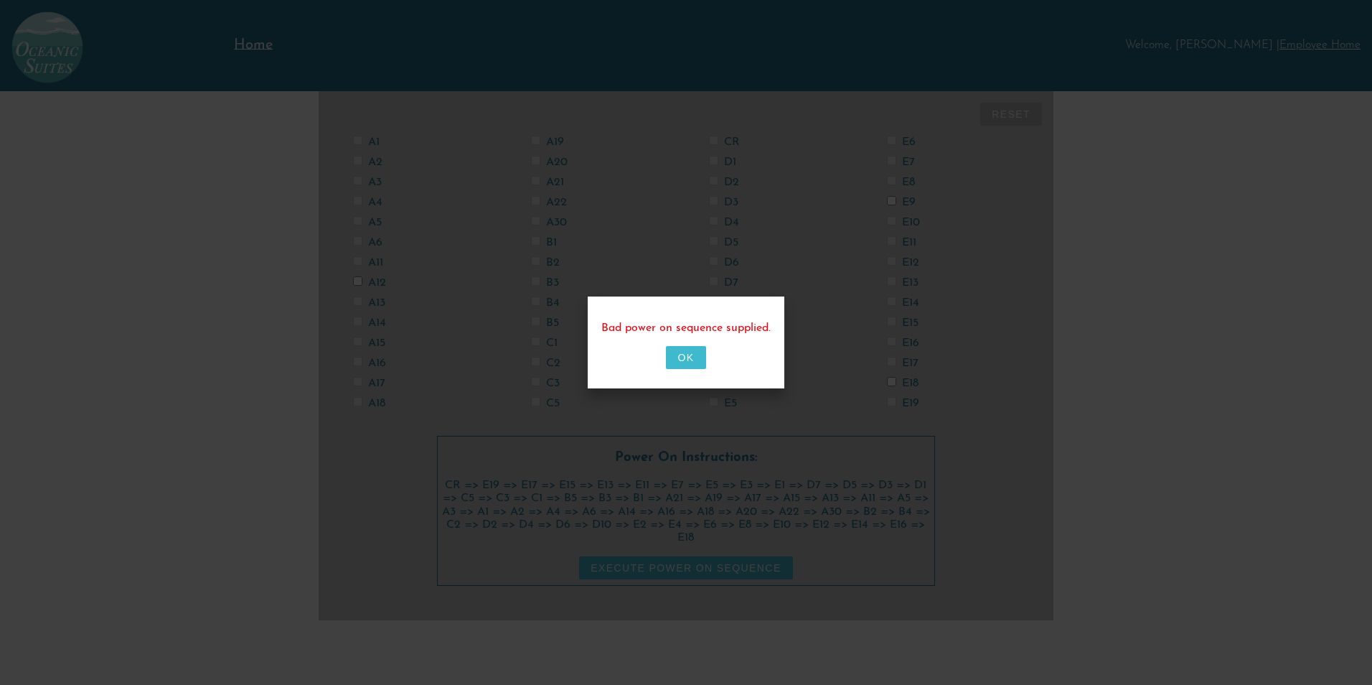
checkbox input "false"
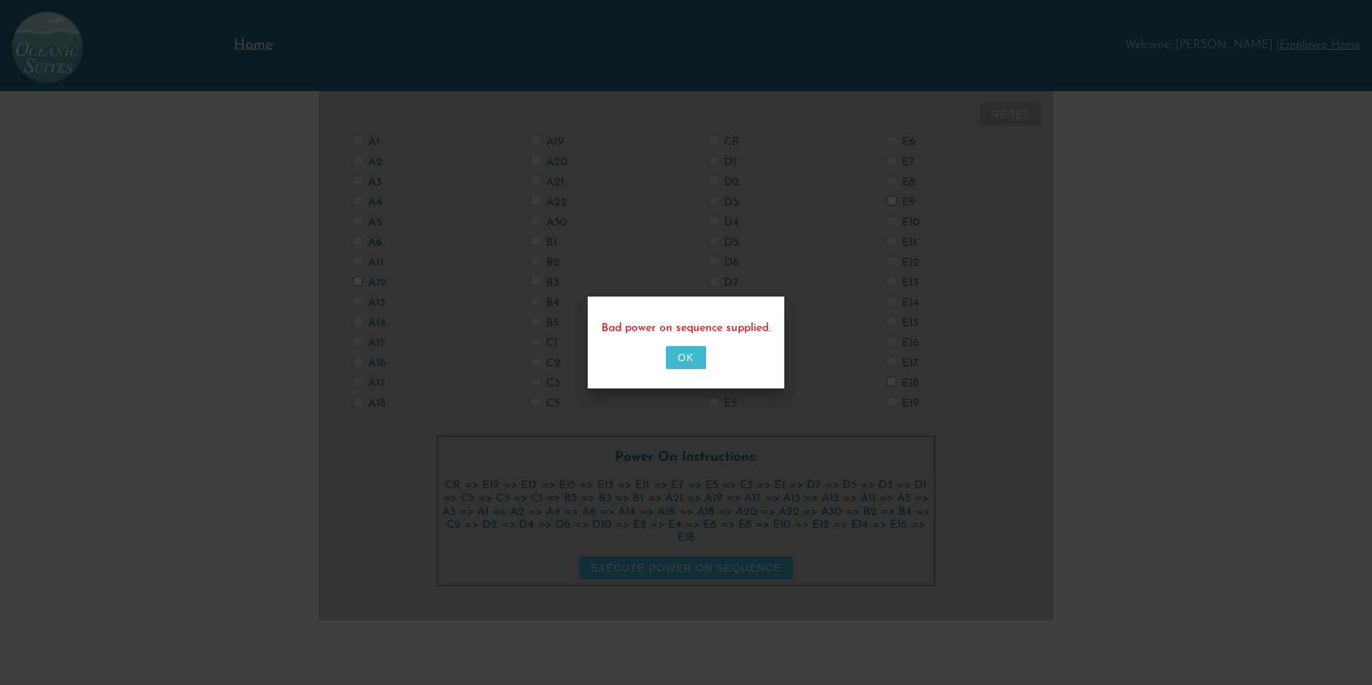
checkbox input "false"
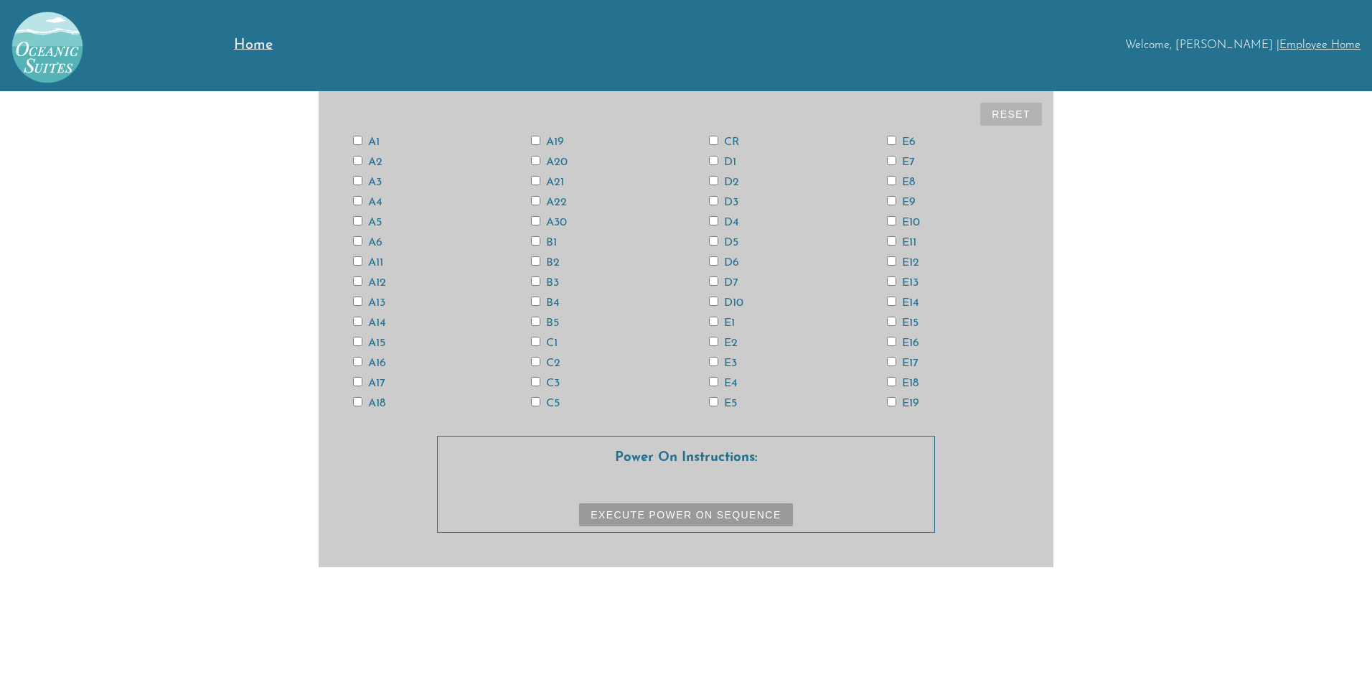
click at [716, 141] on input "CR" at bounding box center [713, 140] width 9 height 9
checkbox input "true"
click at [907, 399] on label "E19" at bounding box center [903, 403] width 32 height 11
click at [896, 399] on input "E19" at bounding box center [891, 401] width 9 height 9
checkbox input "true"
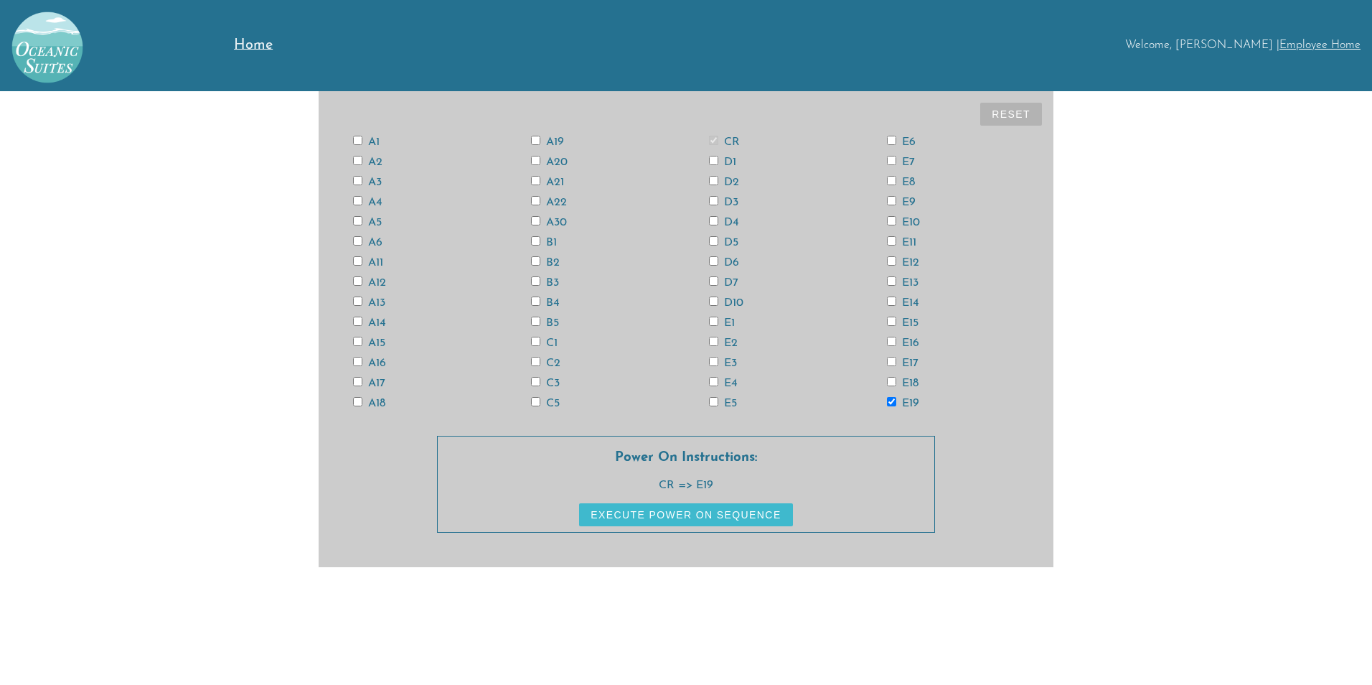
click at [907, 365] on label "E17" at bounding box center [903, 362] width 32 height 11
click at [896, 365] on input "E17" at bounding box center [891, 361] width 9 height 9
checkbox input "true"
click at [909, 320] on label "E15" at bounding box center [903, 322] width 32 height 11
click at [896, 320] on input "E15" at bounding box center [891, 321] width 9 height 9
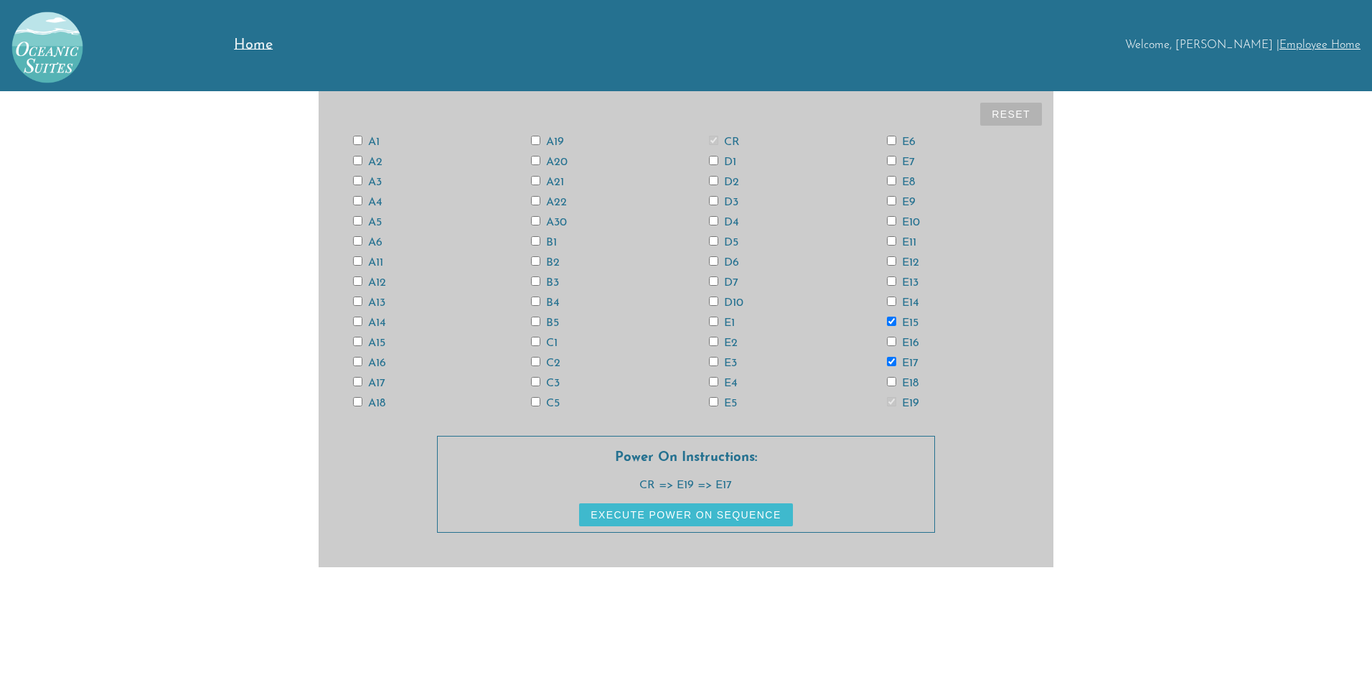
checkbox input "true"
click at [903, 276] on div "E13" at bounding box center [953, 281] width 178 height 11
click at [907, 280] on label "E13" at bounding box center [903, 282] width 32 height 11
click at [896, 280] on input "E13" at bounding box center [891, 280] width 9 height 9
checkbox input "true"
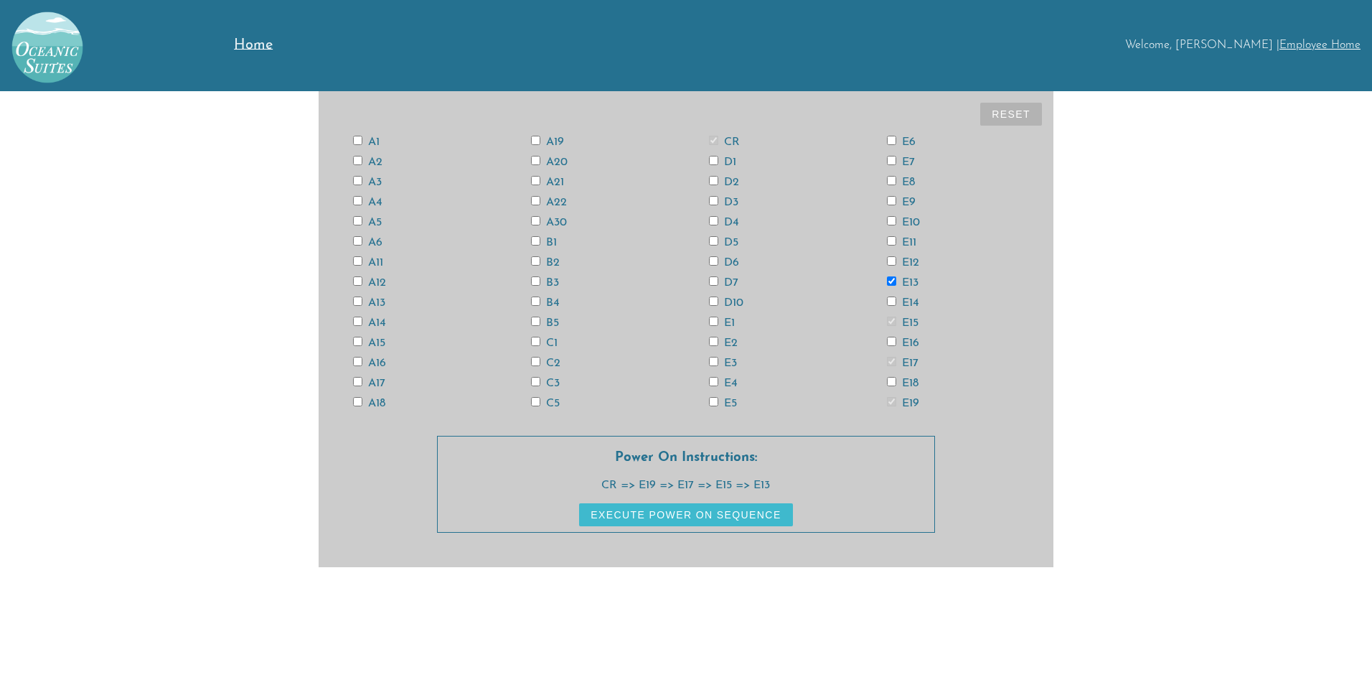
click at [909, 243] on label "E11" at bounding box center [901, 242] width 29 height 11
click at [896, 243] on input "E11" at bounding box center [891, 240] width 9 height 9
checkbox input "true"
click at [908, 200] on label "E9" at bounding box center [901, 202] width 29 height 11
click at [896, 200] on input "E9" at bounding box center [891, 200] width 9 height 9
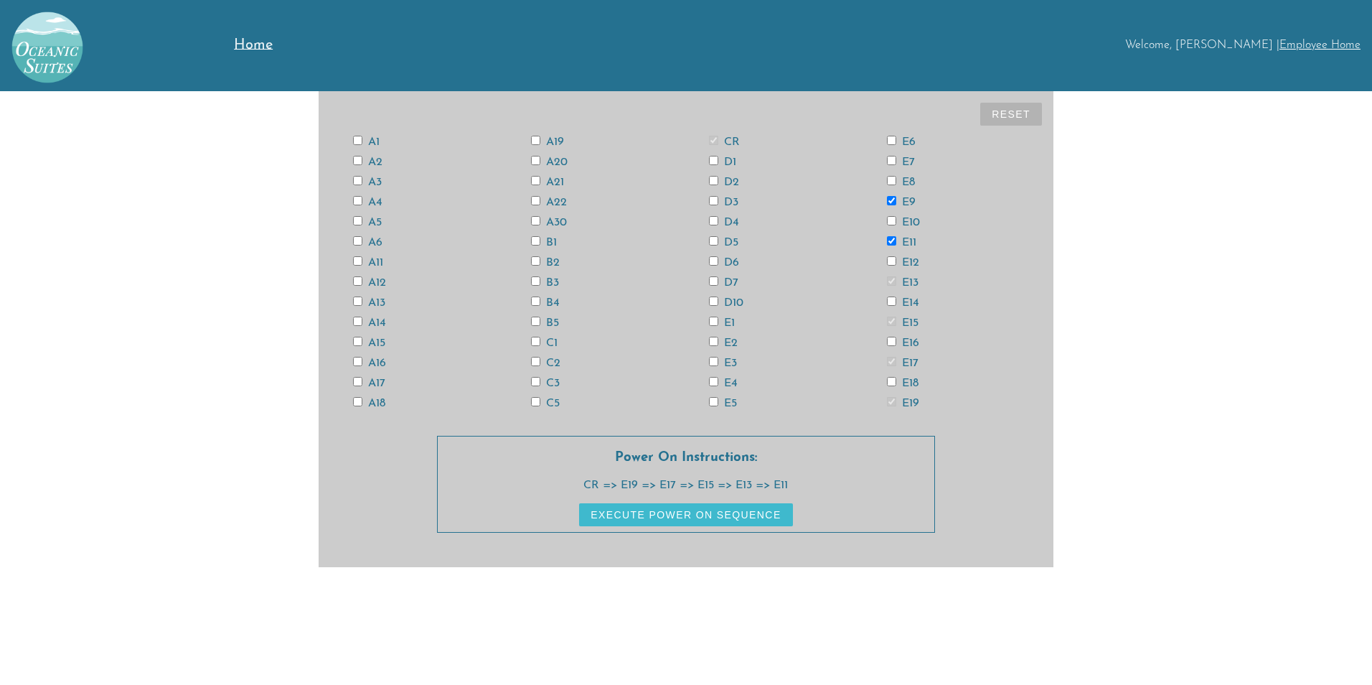
checkbox input "true"
click at [912, 164] on label "E7" at bounding box center [901, 161] width 28 height 11
click at [896, 164] on input "E7" at bounding box center [891, 160] width 9 height 9
checkbox input "true"
click at [734, 403] on label "E5" at bounding box center [723, 403] width 28 height 11
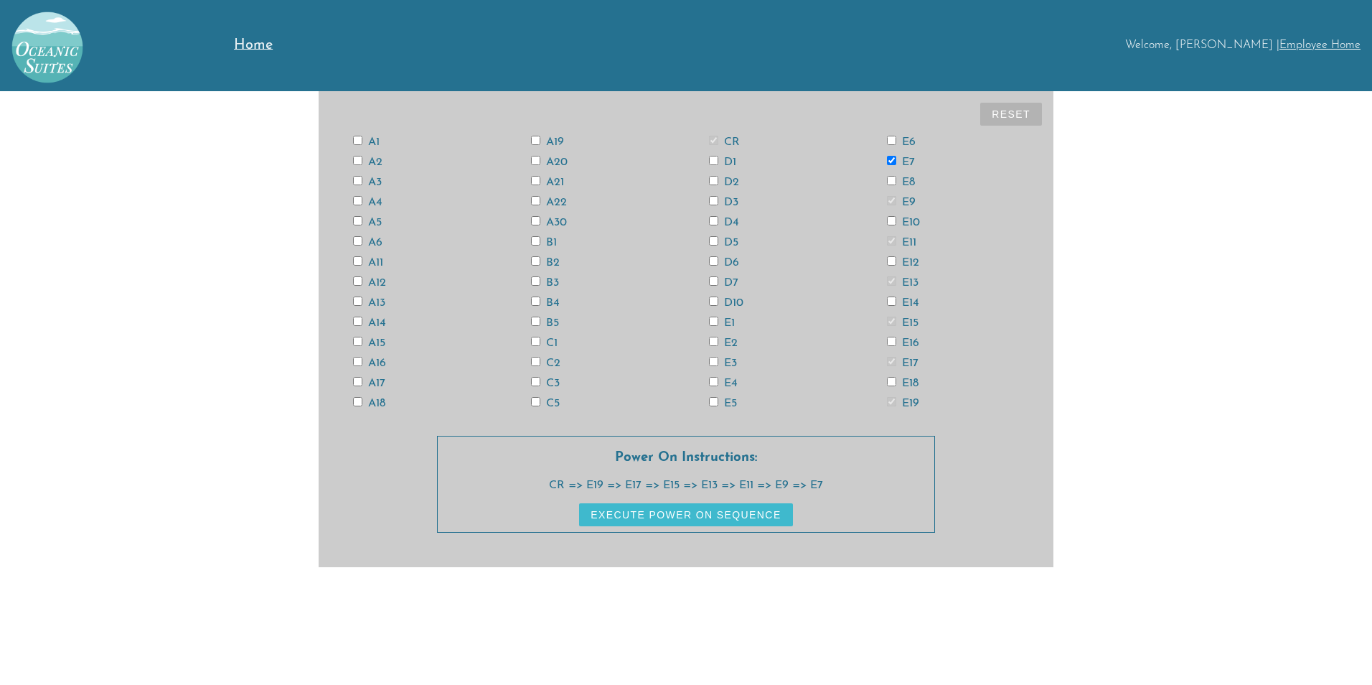
click at [718, 403] on input "E5" at bounding box center [713, 401] width 9 height 9
checkbox input "true"
click at [734, 357] on label "E3" at bounding box center [723, 362] width 28 height 11
click at [718, 357] on input "E3" at bounding box center [713, 361] width 9 height 9
checkbox input "true"
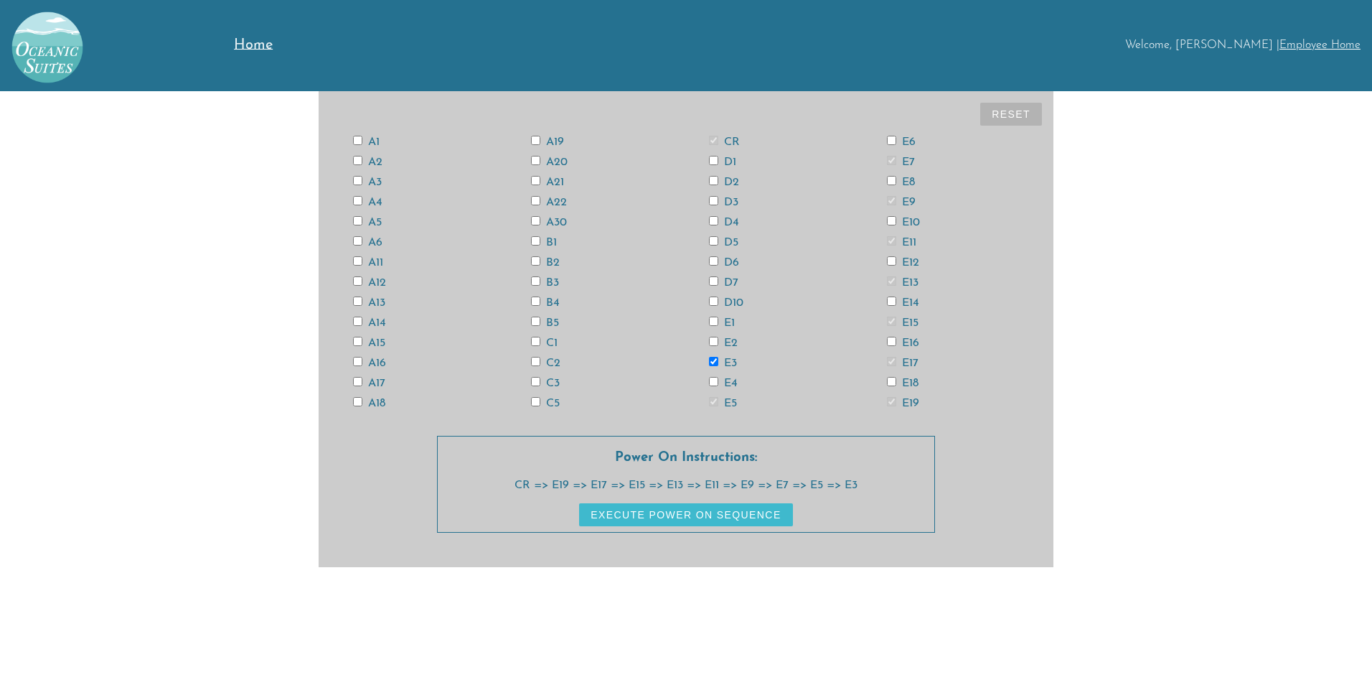
click at [732, 324] on label "E1" at bounding box center [722, 322] width 26 height 11
click at [718, 324] on input "E1" at bounding box center [713, 321] width 9 height 9
checkbox input "true"
click at [733, 281] on label "D7" at bounding box center [723, 282] width 29 height 11
click at [718, 281] on input "D7" at bounding box center [713, 280] width 9 height 9
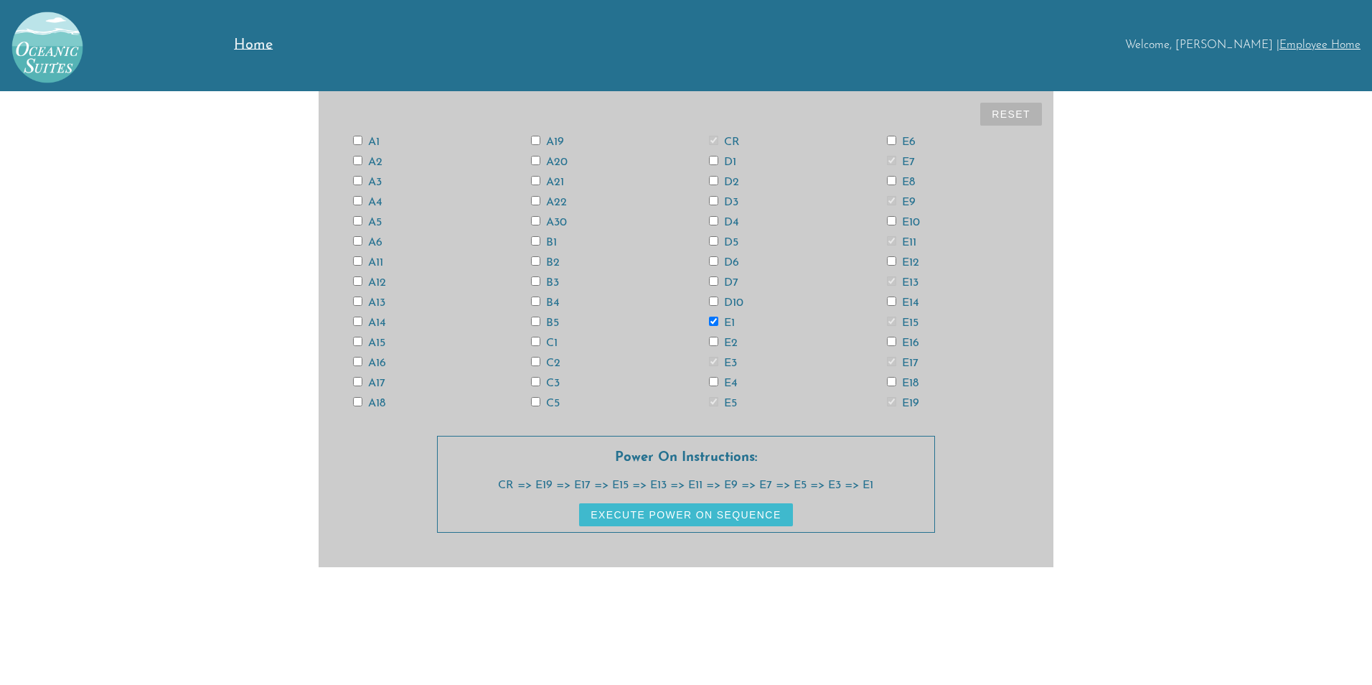
checkbox input "true"
click at [729, 237] on label "D5" at bounding box center [723, 242] width 29 height 11
click at [718, 237] on input "D5" at bounding box center [713, 240] width 9 height 9
checkbox input "true"
click at [727, 200] on label "D3" at bounding box center [723, 202] width 29 height 11
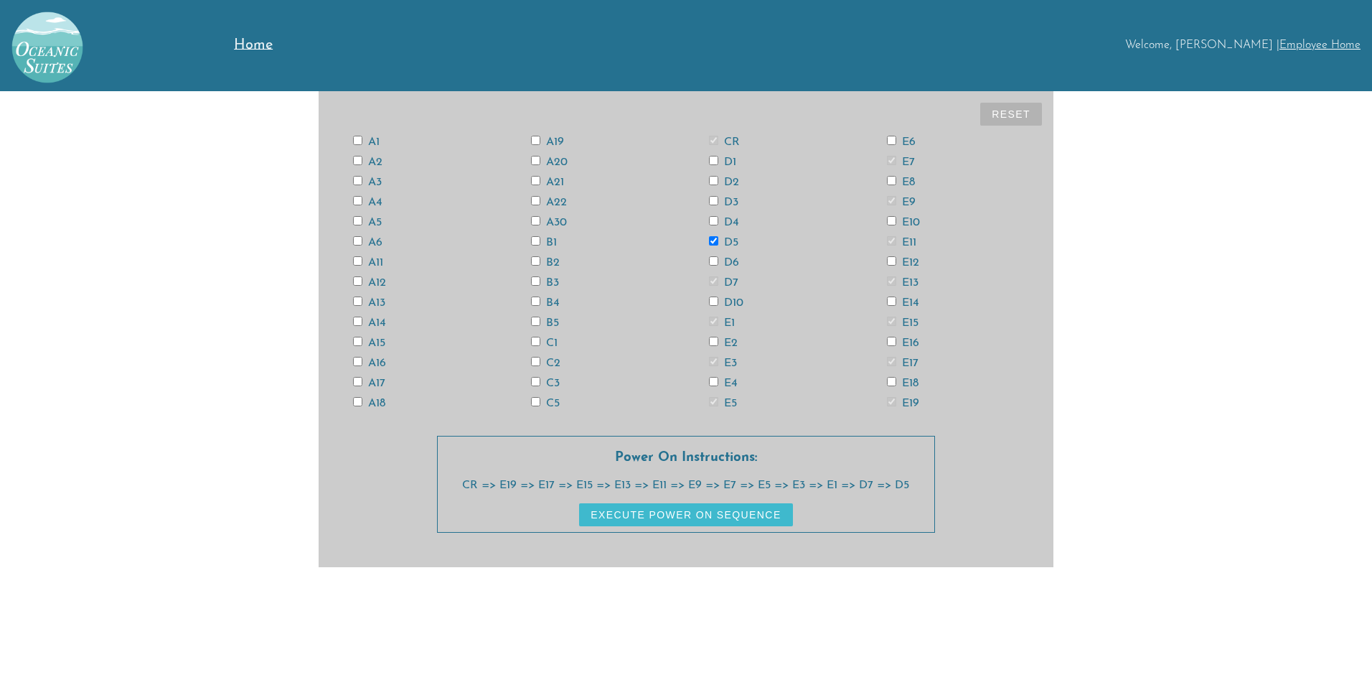
click at [718, 200] on input "D3" at bounding box center [713, 200] width 9 height 9
checkbox input "true"
click at [731, 161] on label "D1" at bounding box center [722, 161] width 27 height 11
click at [718, 161] on input "D1" at bounding box center [713, 160] width 9 height 9
checkbox input "true"
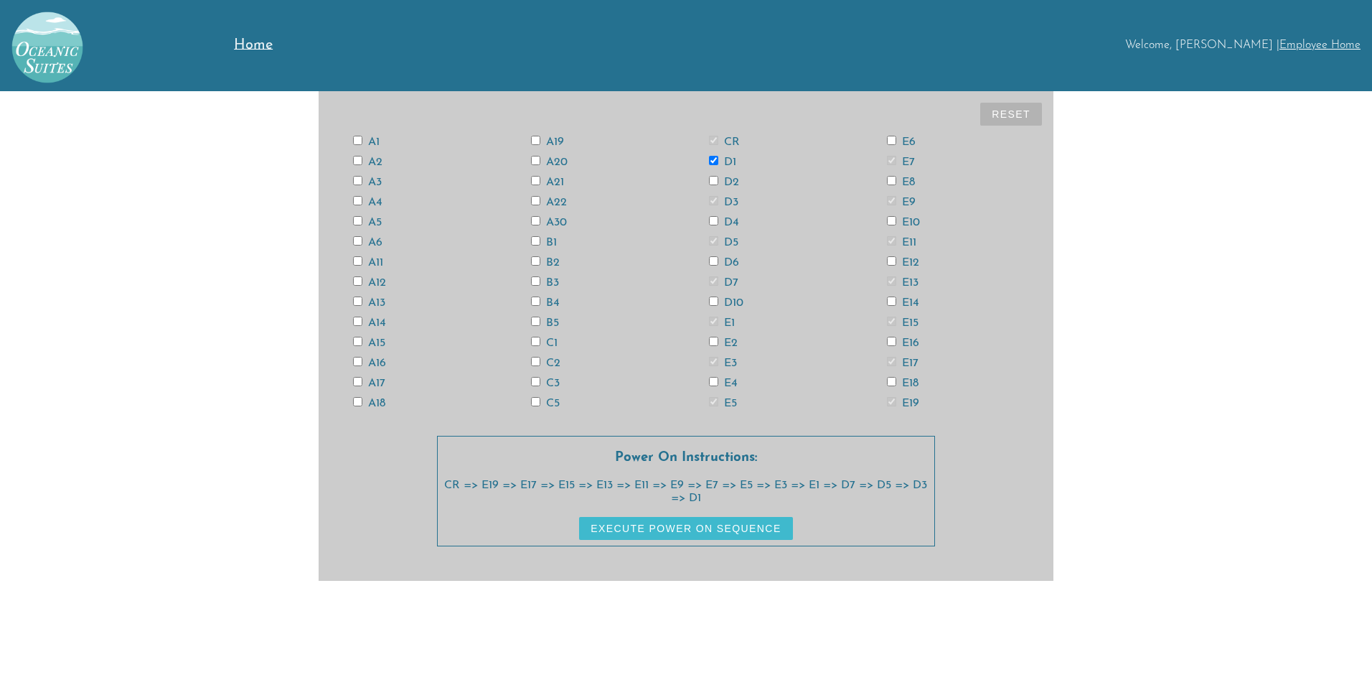
click at [562, 406] on div "C5" at bounding box center [597, 402] width 178 height 11
click at [552, 401] on label "C5" at bounding box center [545, 403] width 29 height 11
click at [540, 401] on input "C5" at bounding box center [535, 401] width 9 height 9
checkbox input "true"
click at [552, 380] on label "C3" at bounding box center [545, 383] width 29 height 11
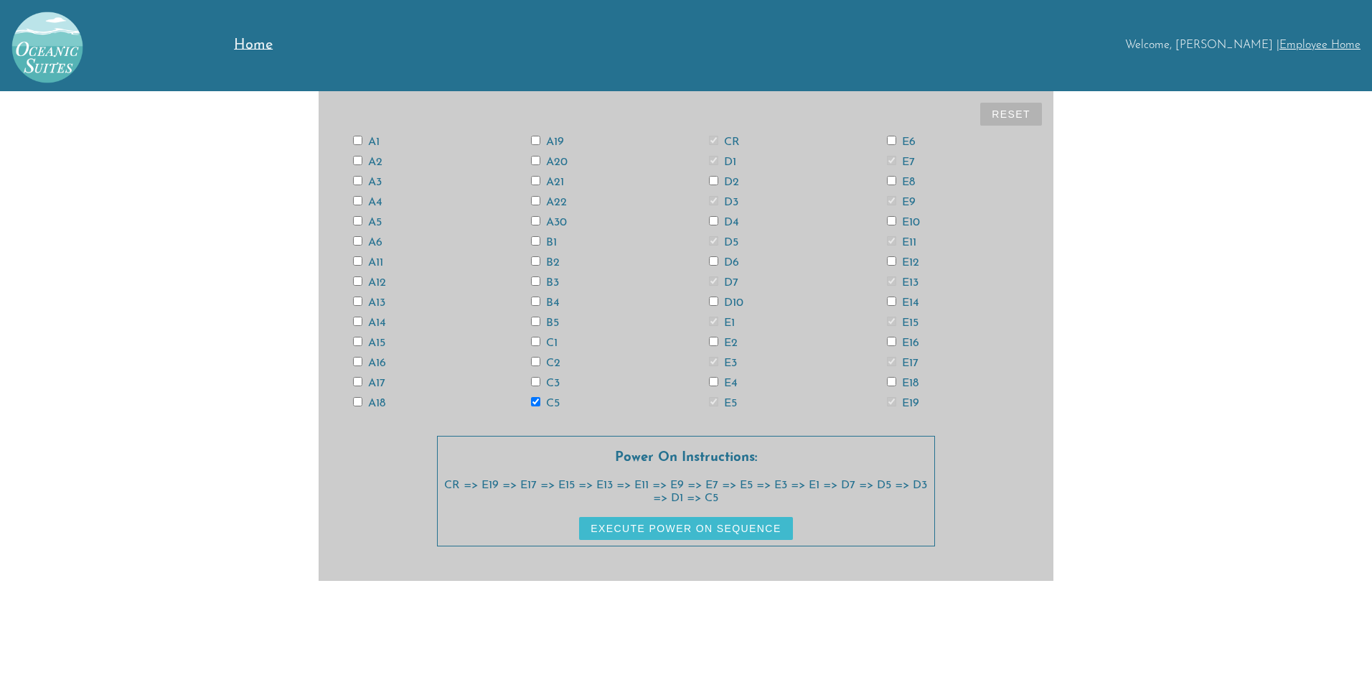
click at [540, 380] on input "C3" at bounding box center [535, 381] width 9 height 9
checkbox input "true"
click at [548, 341] on label "C1" at bounding box center [544, 342] width 27 height 11
click at [540, 341] on input "C1" at bounding box center [535, 341] width 9 height 9
checkbox input "true"
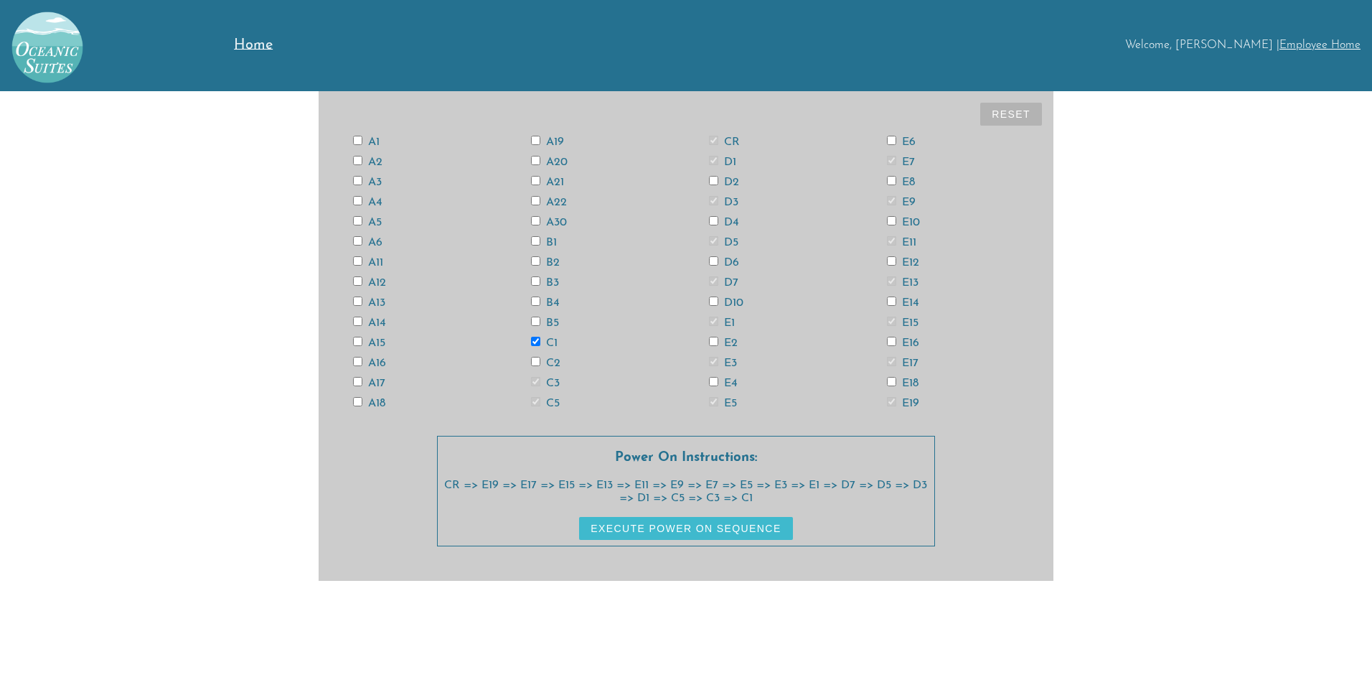
click at [547, 322] on label "B5" at bounding box center [545, 322] width 28 height 11
click at [540, 322] on input "B5" at bounding box center [535, 321] width 9 height 9
checkbox input "true"
click at [553, 282] on label "B3" at bounding box center [545, 282] width 28 height 11
click at [540, 282] on input "B3" at bounding box center [535, 280] width 9 height 9
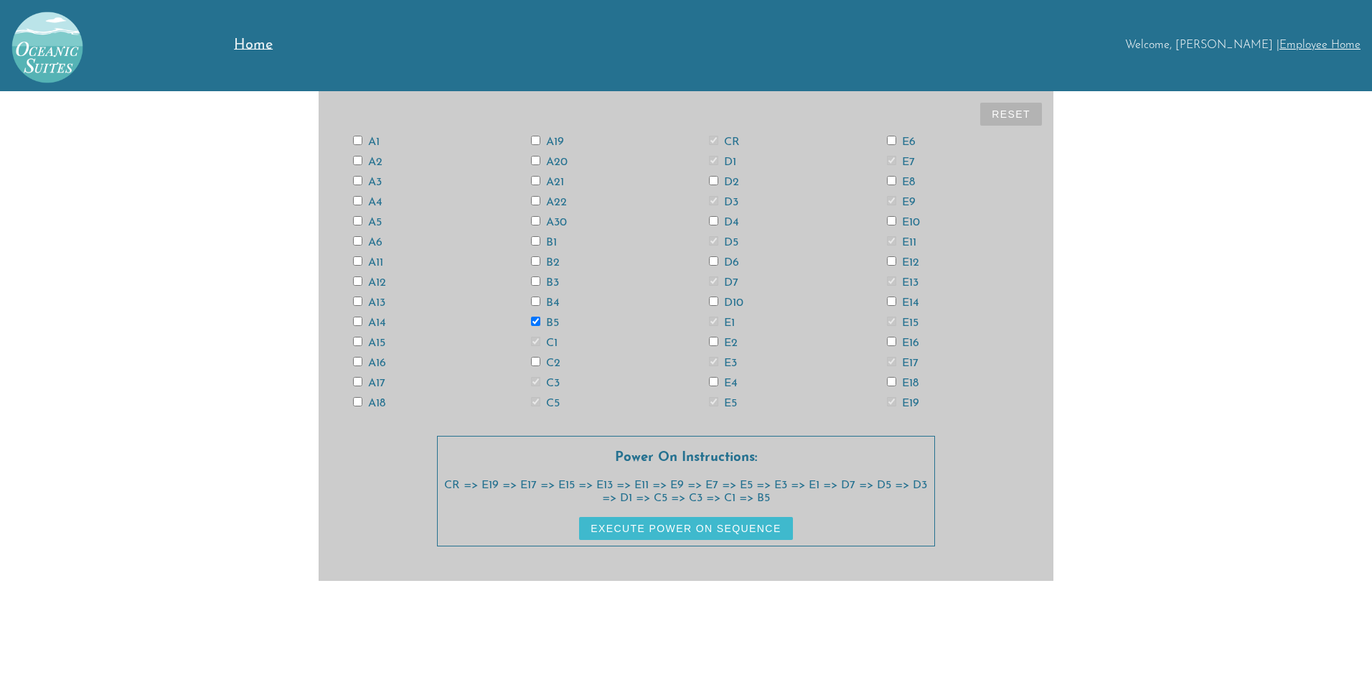
checkbox input "true"
click at [548, 243] on label "B1" at bounding box center [544, 242] width 26 height 11
click at [540, 243] on input "B1" at bounding box center [535, 240] width 9 height 9
checkbox input "true"
click at [553, 180] on label "A21" at bounding box center [547, 182] width 33 height 11
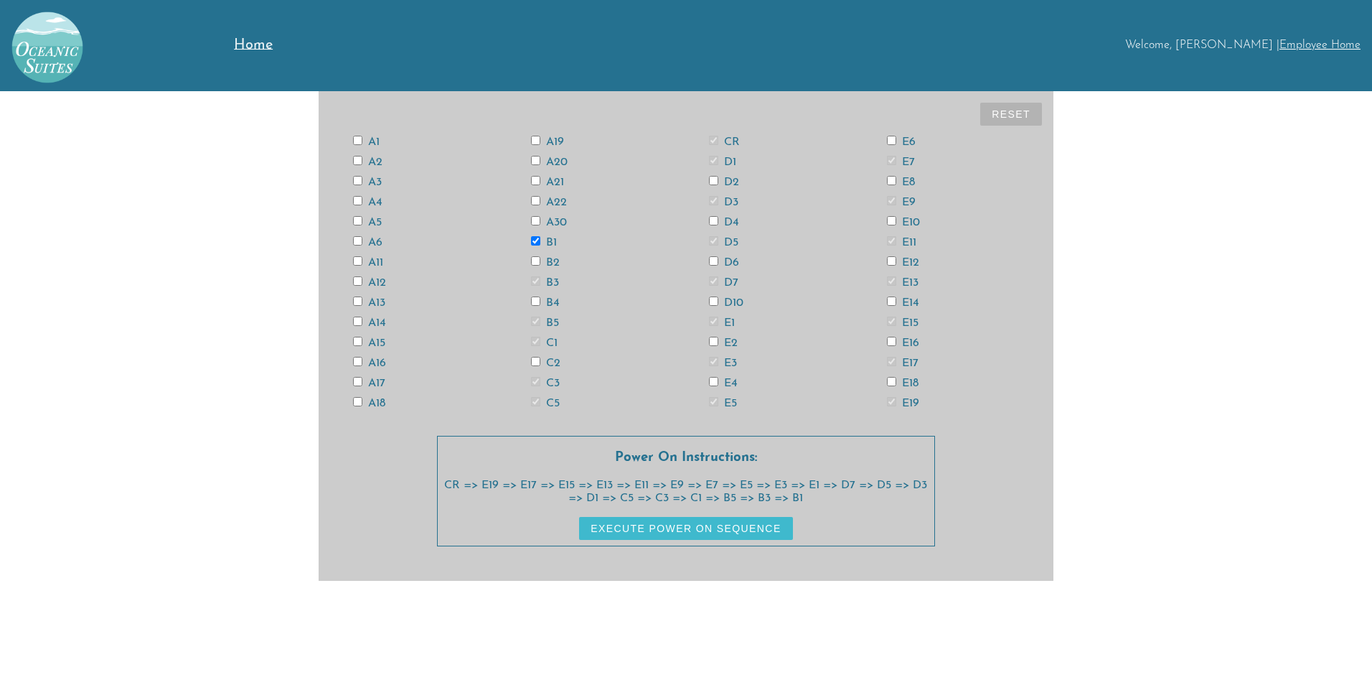
click at [540, 180] on input "A21" at bounding box center [535, 180] width 9 height 9
checkbox input "true"
click at [553, 144] on label "A19" at bounding box center [547, 141] width 33 height 11
click at [540, 144] on input "A19" at bounding box center [535, 140] width 9 height 9
checkbox input "true"
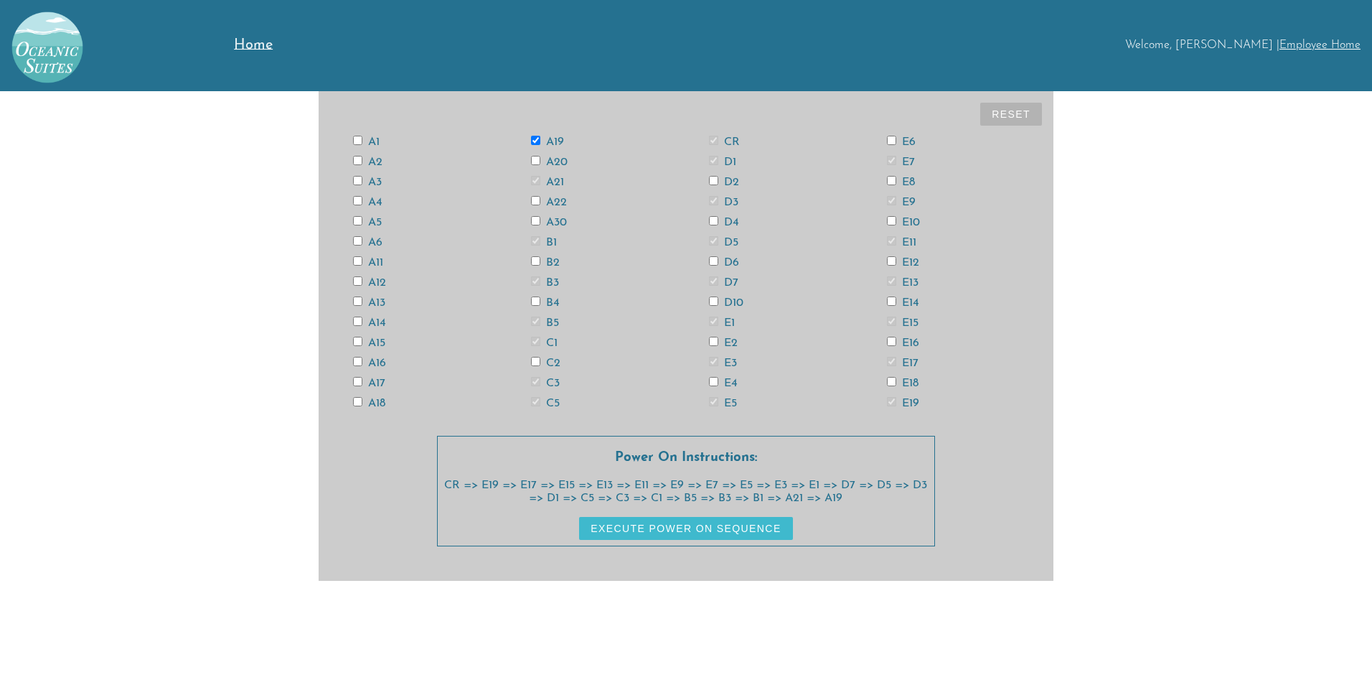
click at [382, 379] on label "A17" at bounding box center [369, 383] width 32 height 11
click at [362, 379] on input "A17" at bounding box center [357, 381] width 9 height 9
checkbox input "true"
click at [380, 343] on label "A15" at bounding box center [369, 342] width 32 height 11
click at [362, 343] on input "A15" at bounding box center [357, 341] width 9 height 9
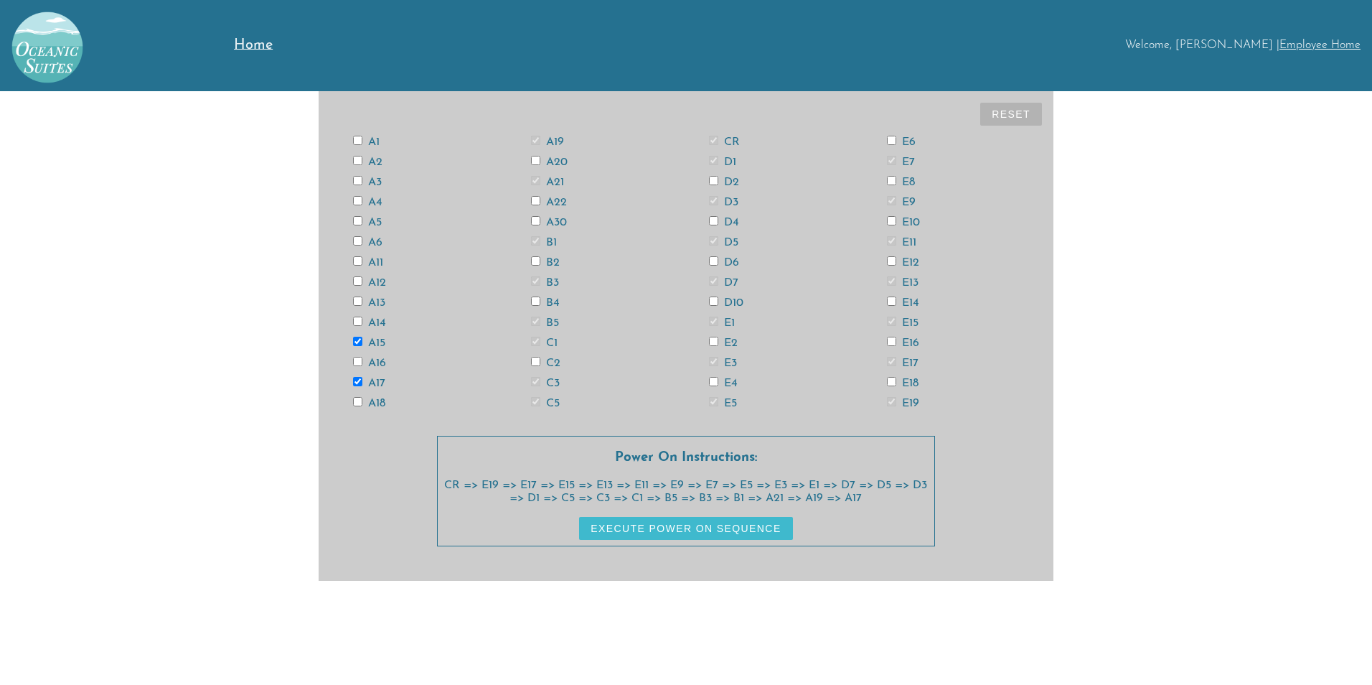
checkbox input "true"
click at [378, 299] on label "A13" at bounding box center [369, 302] width 32 height 11
click at [362, 299] on input "A13" at bounding box center [357, 300] width 9 height 9
checkbox input "true"
click at [374, 261] on label "A11" at bounding box center [368, 262] width 30 height 11
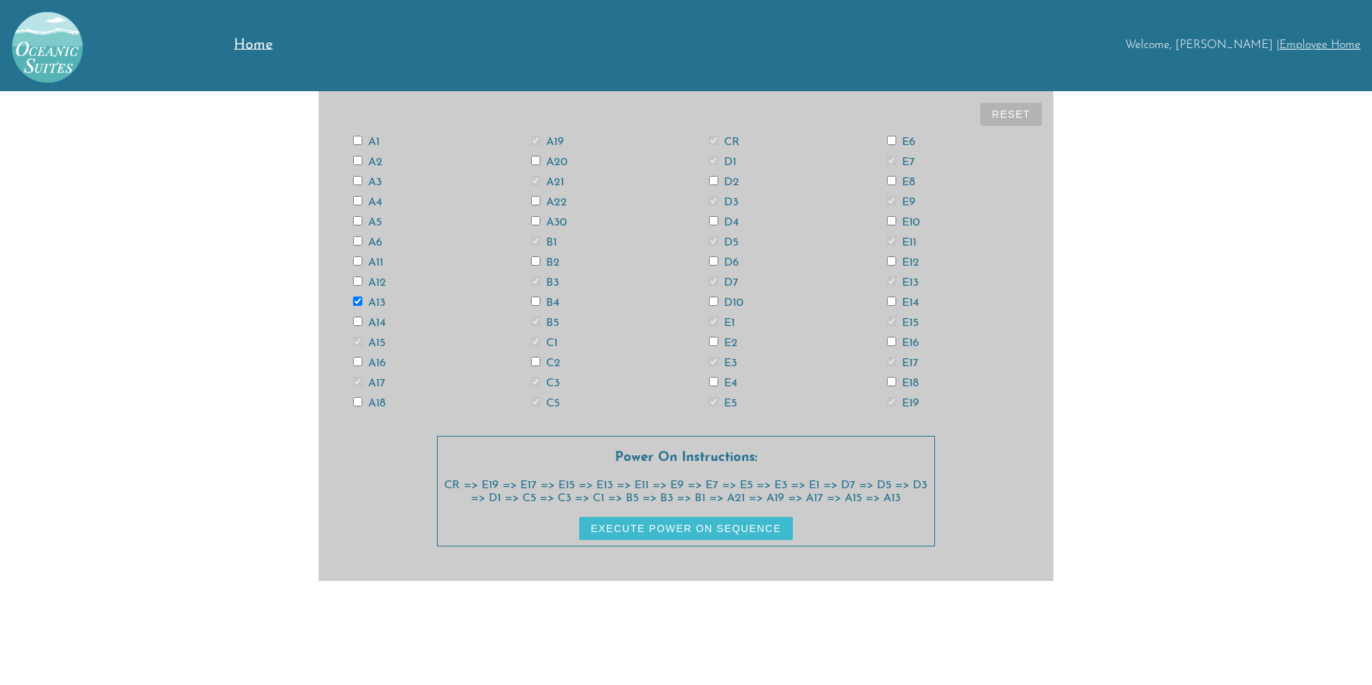
click at [362, 261] on input "A11" at bounding box center [357, 260] width 9 height 9
checkbox input "true"
click at [373, 221] on label "A5" at bounding box center [367, 222] width 29 height 11
click at [362, 221] on input "A5" at bounding box center [357, 220] width 9 height 9
checkbox input "true"
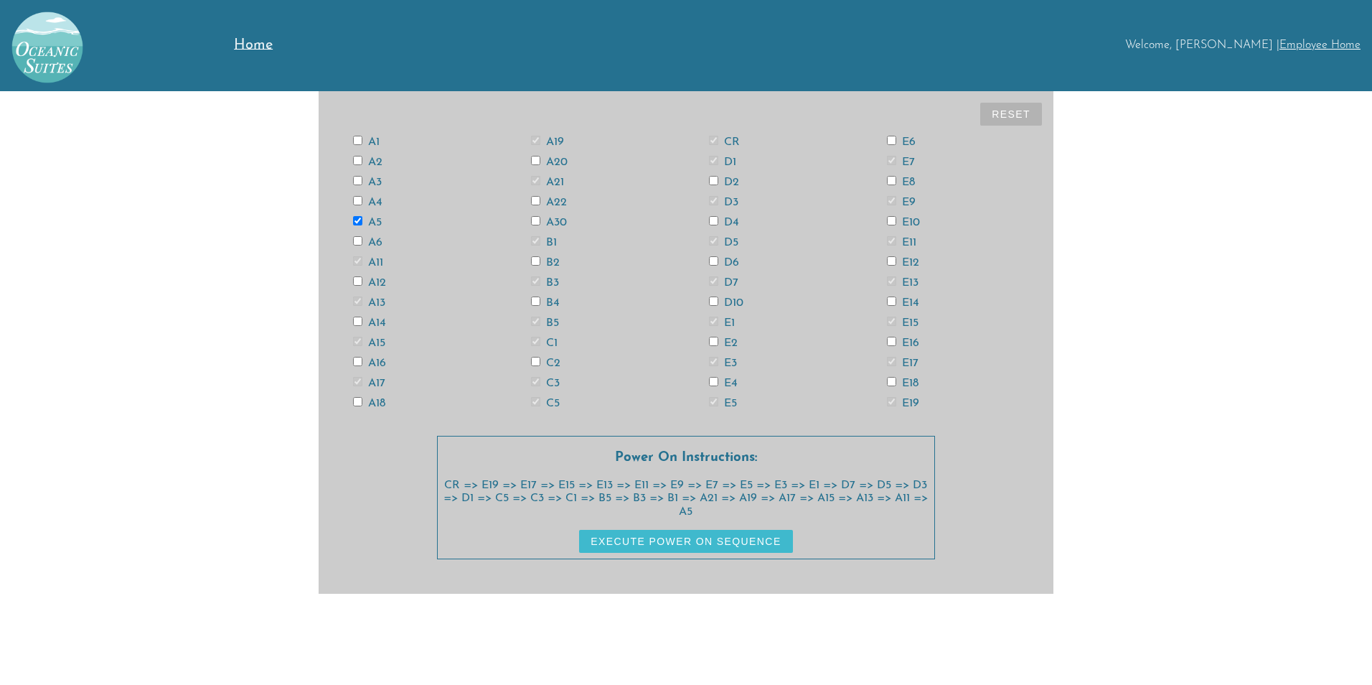
click at [376, 180] on label "A3" at bounding box center [367, 182] width 29 height 11
click at [362, 180] on input "A3" at bounding box center [357, 180] width 9 height 9
checkbox input "true"
click at [372, 143] on label "A1" at bounding box center [366, 141] width 27 height 11
click at [362, 143] on input "A1" at bounding box center [357, 140] width 9 height 9
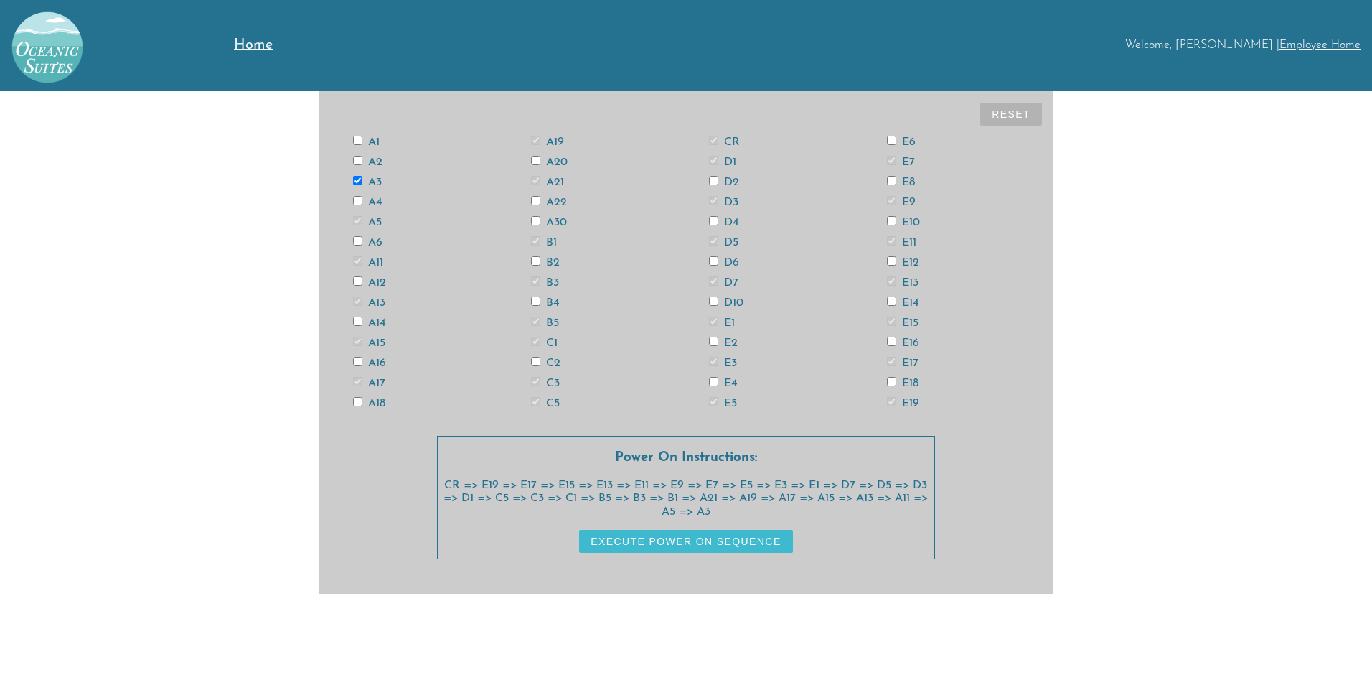
checkbox input "true"
click at [374, 158] on label "A2" at bounding box center [367, 161] width 29 height 11
click at [362, 158] on input "A2" at bounding box center [357, 160] width 9 height 9
checkbox input "true"
click at [371, 200] on label "A4" at bounding box center [367, 202] width 29 height 11
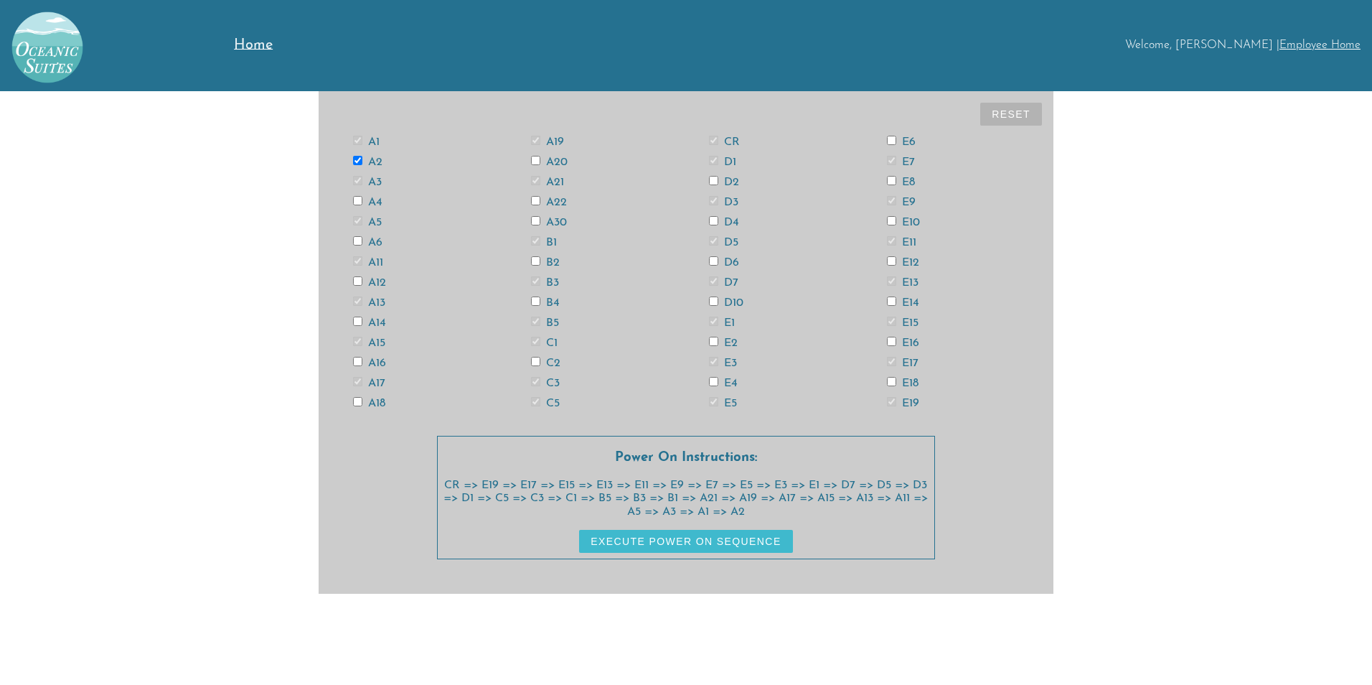
click at [362, 200] on input "A4" at bounding box center [357, 200] width 9 height 9
checkbox input "true"
click at [375, 240] on label "A6" at bounding box center [367, 242] width 29 height 11
click at [362, 240] on input "A6" at bounding box center [357, 240] width 9 height 9
click at [379, 319] on label "A14" at bounding box center [369, 322] width 33 height 11
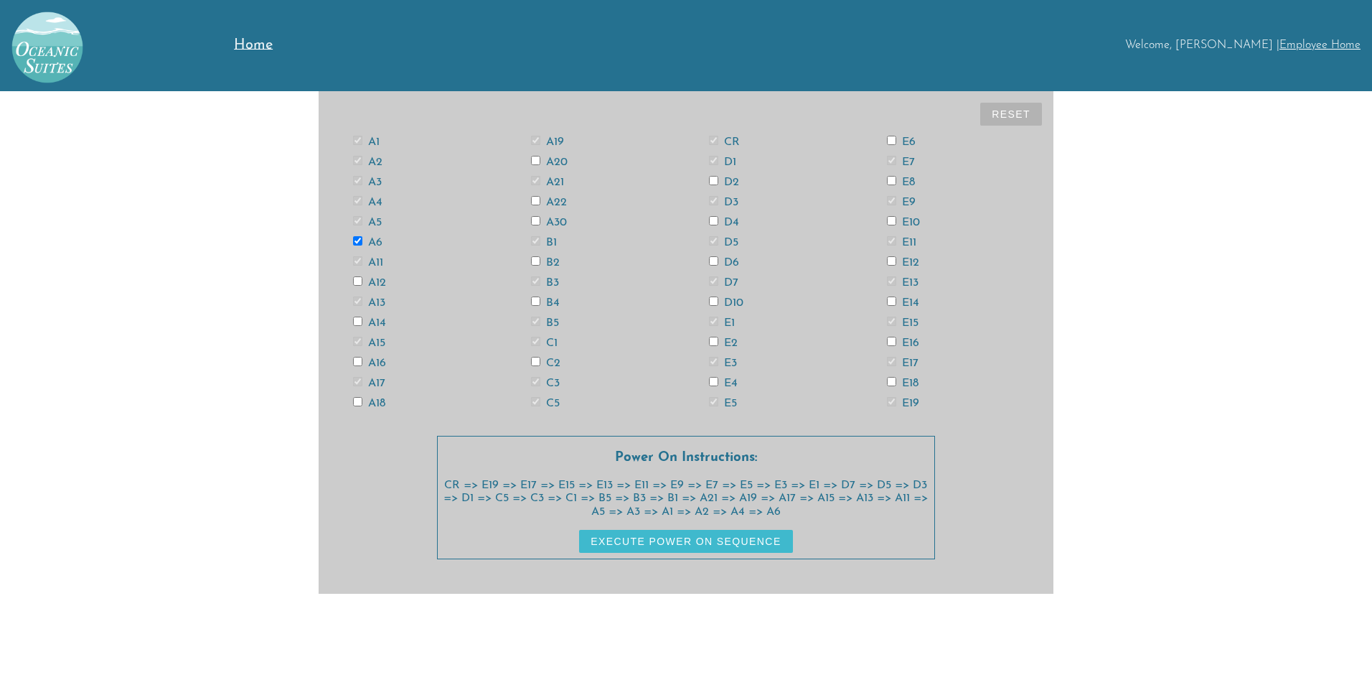
click at [362, 319] on input "A14" at bounding box center [357, 321] width 9 height 9
click at [375, 361] on label "A16" at bounding box center [369, 362] width 33 height 11
click at [362, 361] on input "A16" at bounding box center [357, 361] width 9 height 9
click at [372, 401] on label "A18" at bounding box center [369, 403] width 32 height 11
click at [362, 401] on input "A18" at bounding box center [357, 401] width 9 height 9
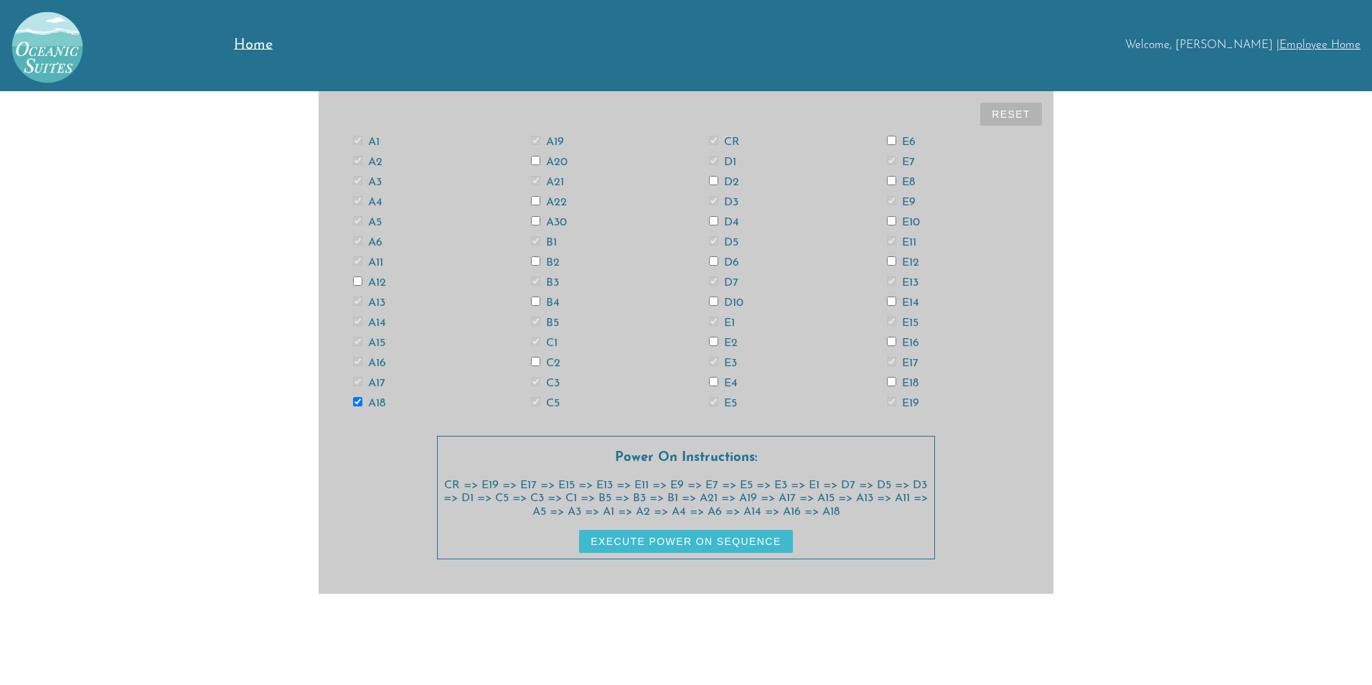
click at [554, 157] on label "A20" at bounding box center [549, 161] width 37 height 11
click at [540, 157] on input "A20" at bounding box center [535, 160] width 9 height 9
click at [561, 200] on label "A22" at bounding box center [549, 202] width 36 height 11
click at [540, 200] on input "A22" at bounding box center [535, 200] width 9 height 9
click at [554, 222] on label "A30" at bounding box center [549, 222] width 36 height 11
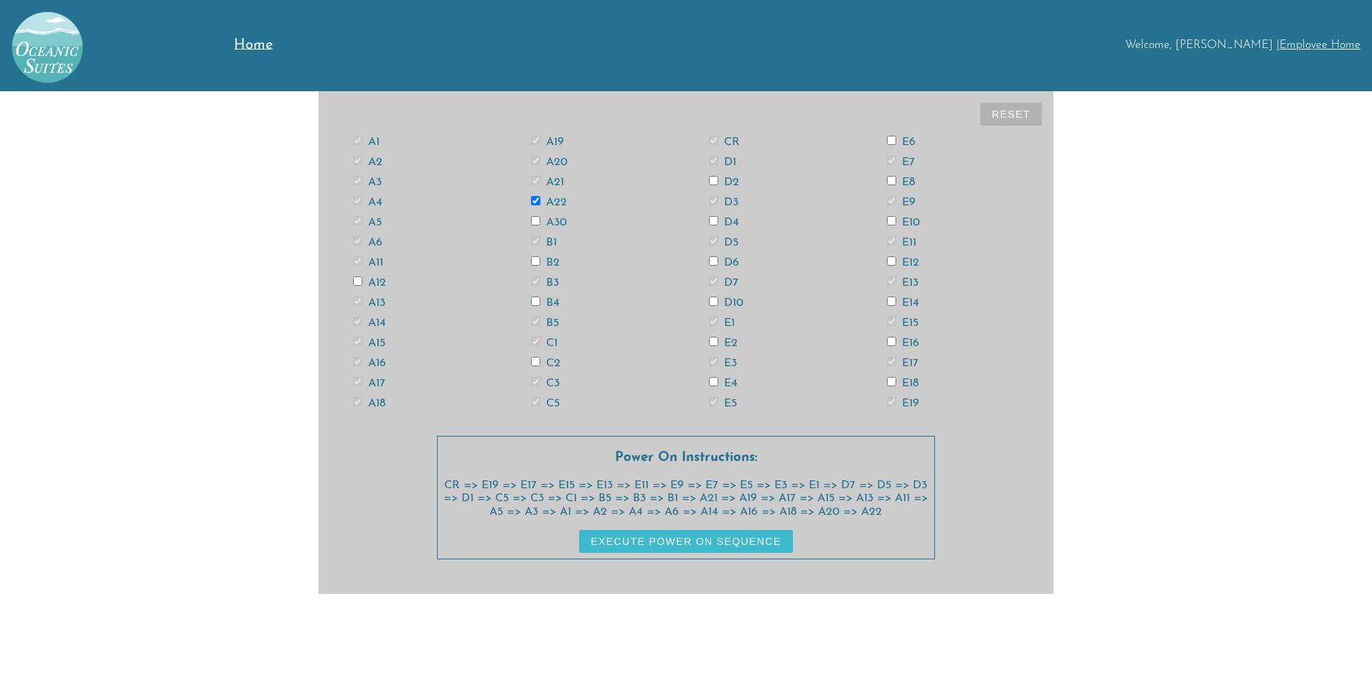
click at [540, 222] on input "A30" at bounding box center [535, 220] width 9 height 9
click at [551, 263] on label "B2" at bounding box center [545, 262] width 29 height 11
click at [540, 263] on input "B2" at bounding box center [535, 260] width 9 height 9
click at [558, 304] on label "B4" at bounding box center [545, 302] width 29 height 11
click at [540, 304] on input "B4" at bounding box center [535, 300] width 9 height 9
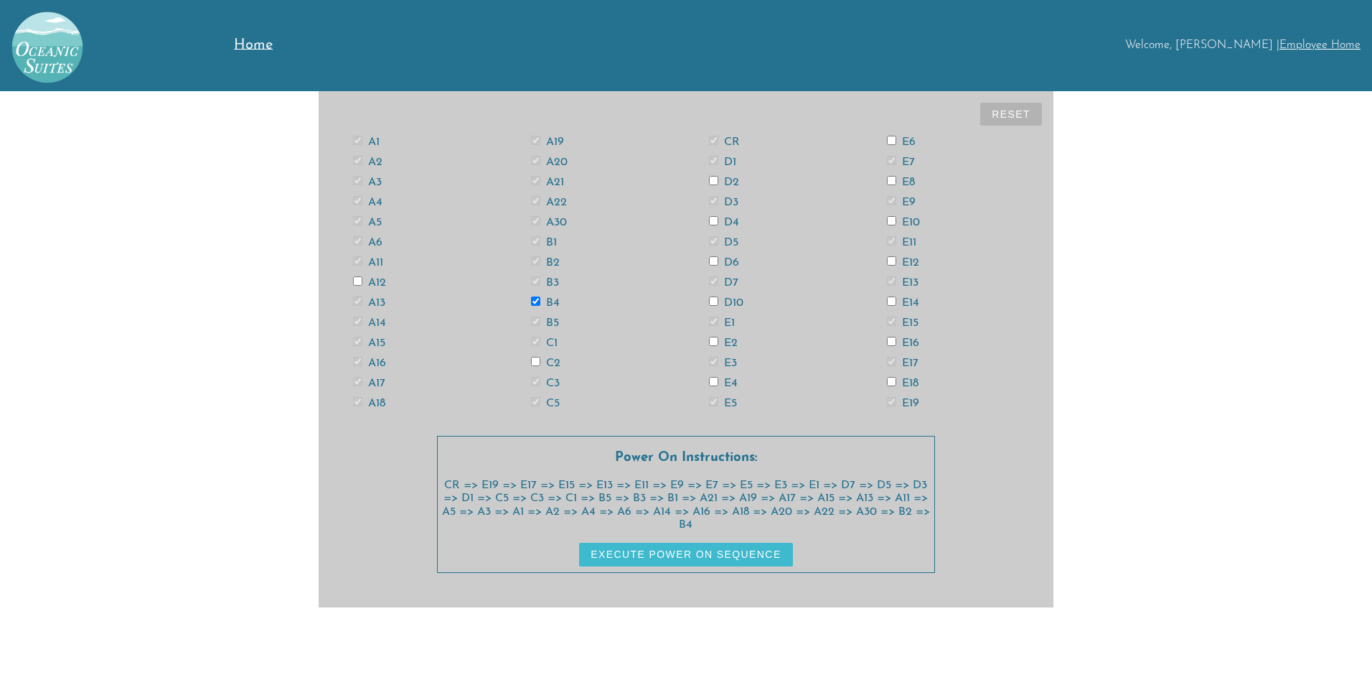
click at [561, 361] on div "C2" at bounding box center [597, 362] width 178 height 11
click at [556, 363] on label "C2" at bounding box center [545, 362] width 29 height 11
click at [540, 363] on input "C2" at bounding box center [535, 361] width 9 height 9
click at [729, 178] on label "D2" at bounding box center [724, 182] width 30 height 11
click at [718, 178] on input "D2" at bounding box center [713, 180] width 9 height 9
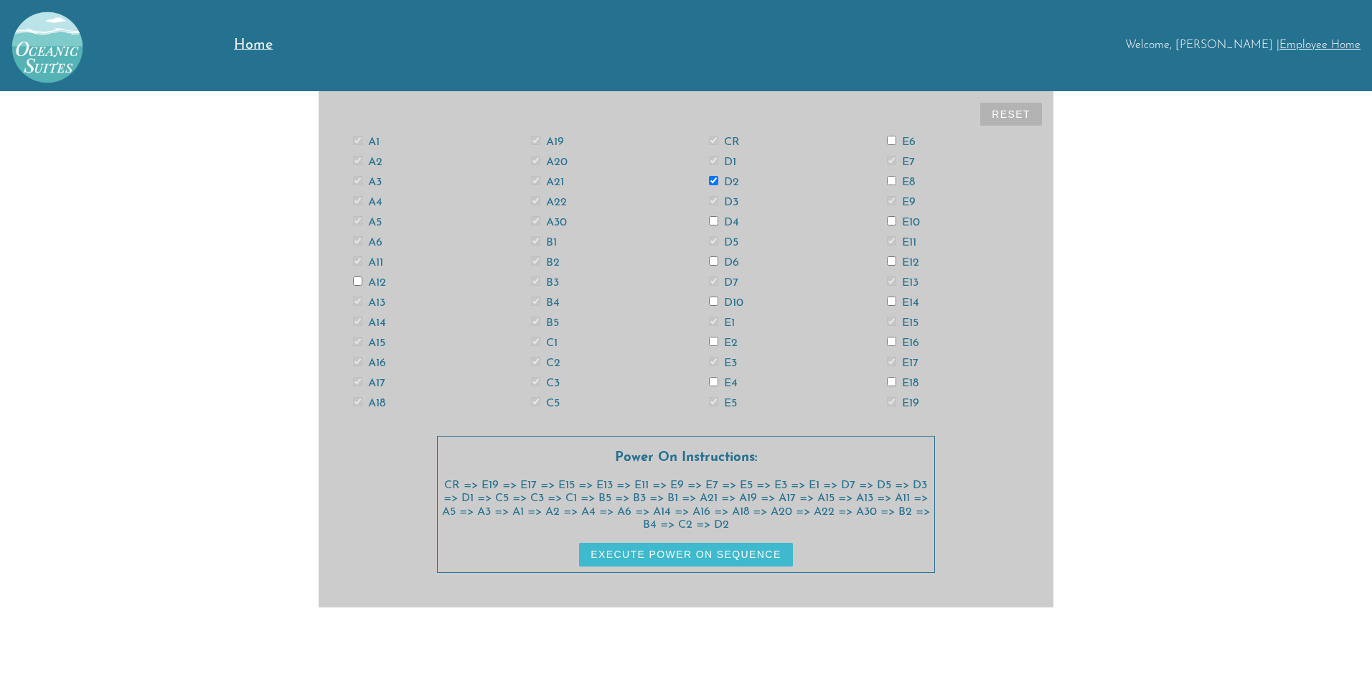
click at [729, 220] on label "D4" at bounding box center [724, 222] width 30 height 11
click at [718, 220] on input "D4" at bounding box center [713, 220] width 9 height 9
click at [729, 259] on label "D6" at bounding box center [724, 262] width 30 height 11
click at [718, 259] on input "D6" at bounding box center [713, 260] width 9 height 9
click at [732, 301] on label "D10" at bounding box center [726, 302] width 34 height 11
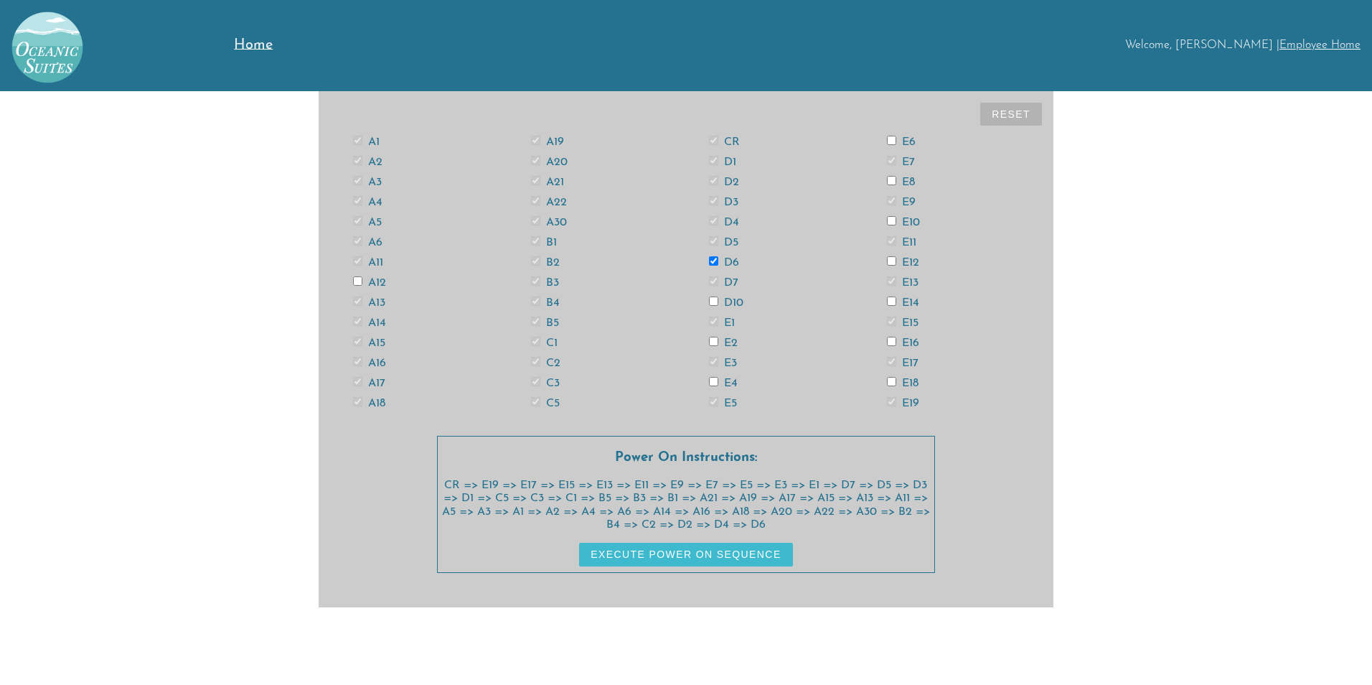
click at [718, 301] on input "D10" at bounding box center [713, 300] width 9 height 9
click at [731, 342] on label "E2" at bounding box center [723, 342] width 29 height 11
click at [718, 342] on input "E2" at bounding box center [713, 341] width 9 height 9
click at [735, 381] on label "E4" at bounding box center [723, 383] width 29 height 11
click at [718, 381] on input "E4" at bounding box center [713, 381] width 9 height 9
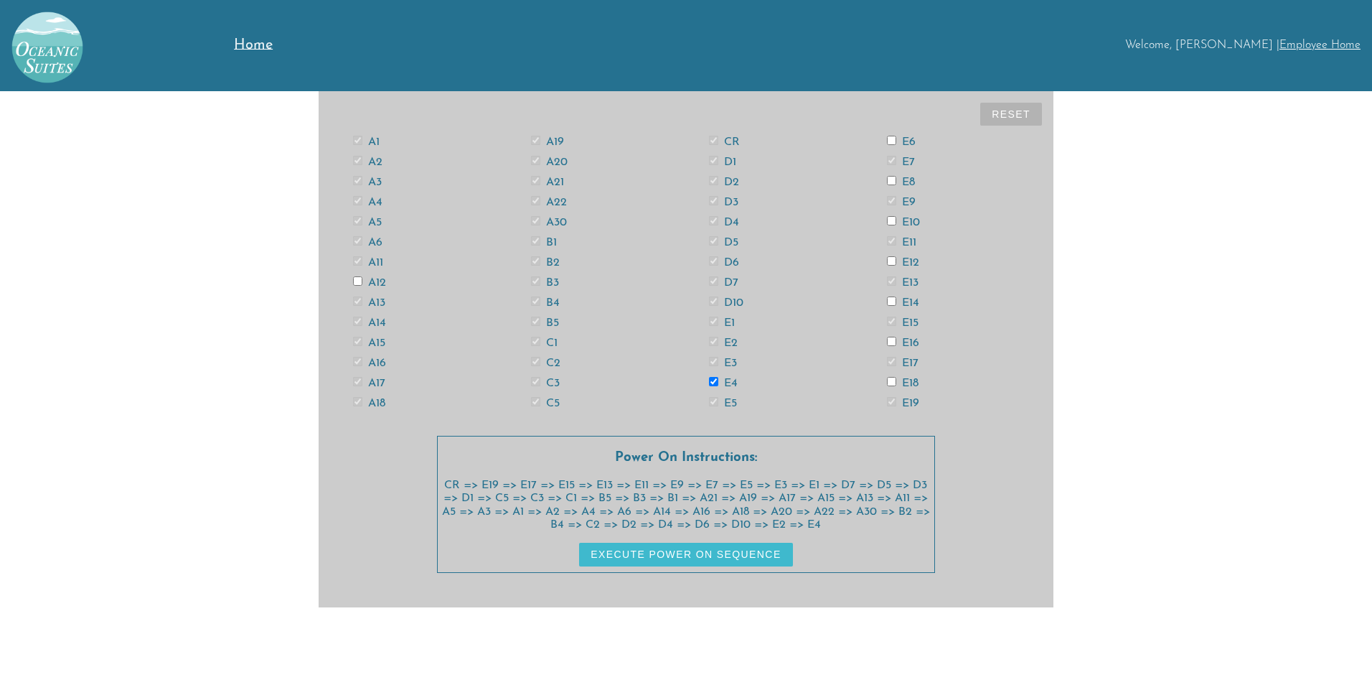
click at [912, 141] on label "E6" at bounding box center [901, 141] width 29 height 11
click at [896, 141] on input "E6" at bounding box center [891, 140] width 9 height 9
click at [907, 177] on label "E8" at bounding box center [901, 182] width 28 height 11
click at [896, 177] on input "E8" at bounding box center [891, 180] width 9 height 9
click at [910, 219] on label "E10" at bounding box center [903, 222] width 33 height 11
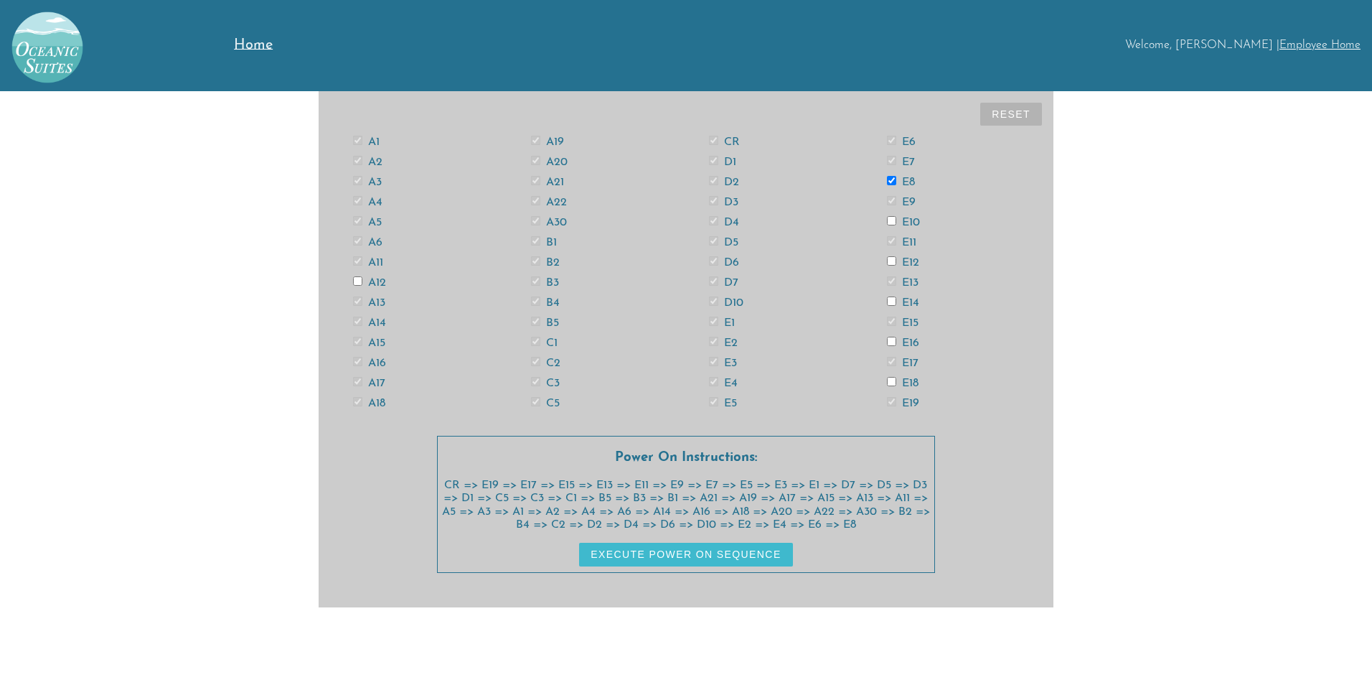
click at [896, 219] on input "E10" at bounding box center [891, 220] width 9 height 9
click at [905, 266] on label "E12" at bounding box center [903, 262] width 32 height 11
click at [896, 266] on input "E12" at bounding box center [891, 260] width 9 height 9
click at [909, 302] on label "E14" at bounding box center [903, 302] width 32 height 11
click at [896, 302] on input "E14" at bounding box center [891, 300] width 9 height 9
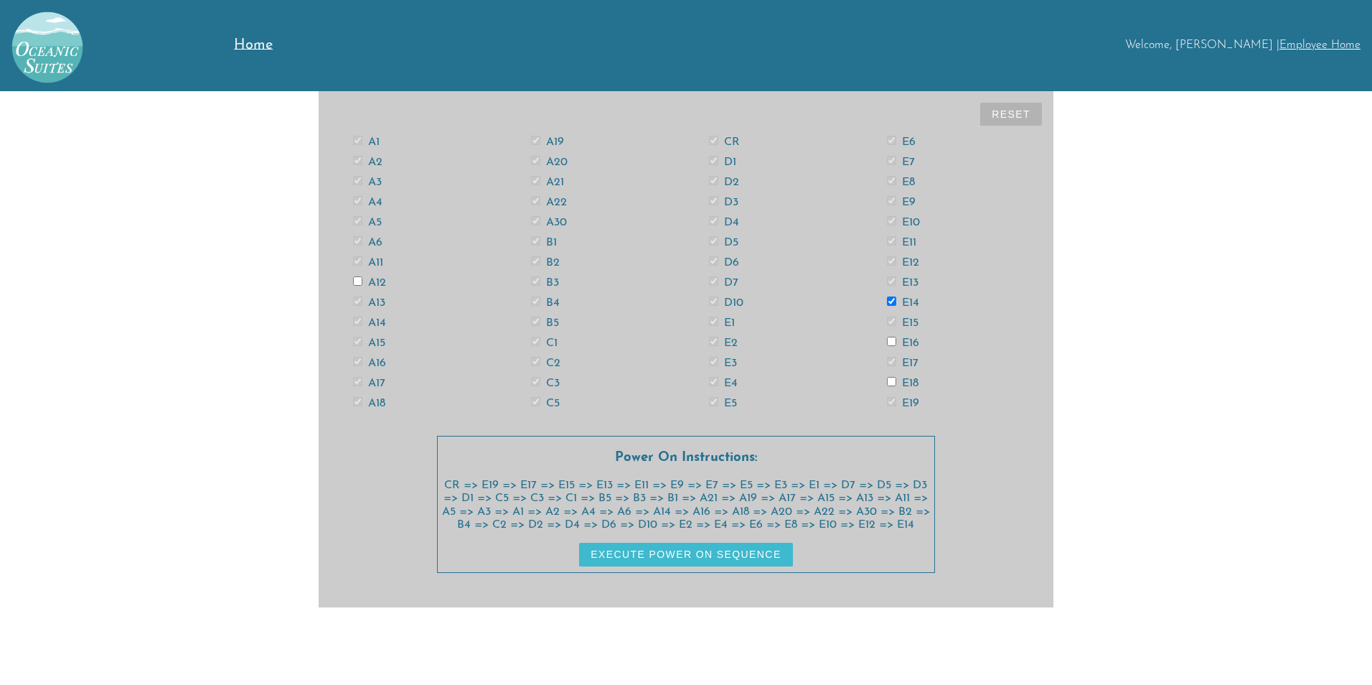
click at [903, 343] on label "E16" at bounding box center [903, 342] width 32 height 11
click at [896, 343] on input "E16" at bounding box center [891, 341] width 9 height 9
click at [914, 381] on label "E18" at bounding box center [903, 383] width 32 height 11
click at [896, 381] on input "E18" at bounding box center [891, 381] width 9 height 9
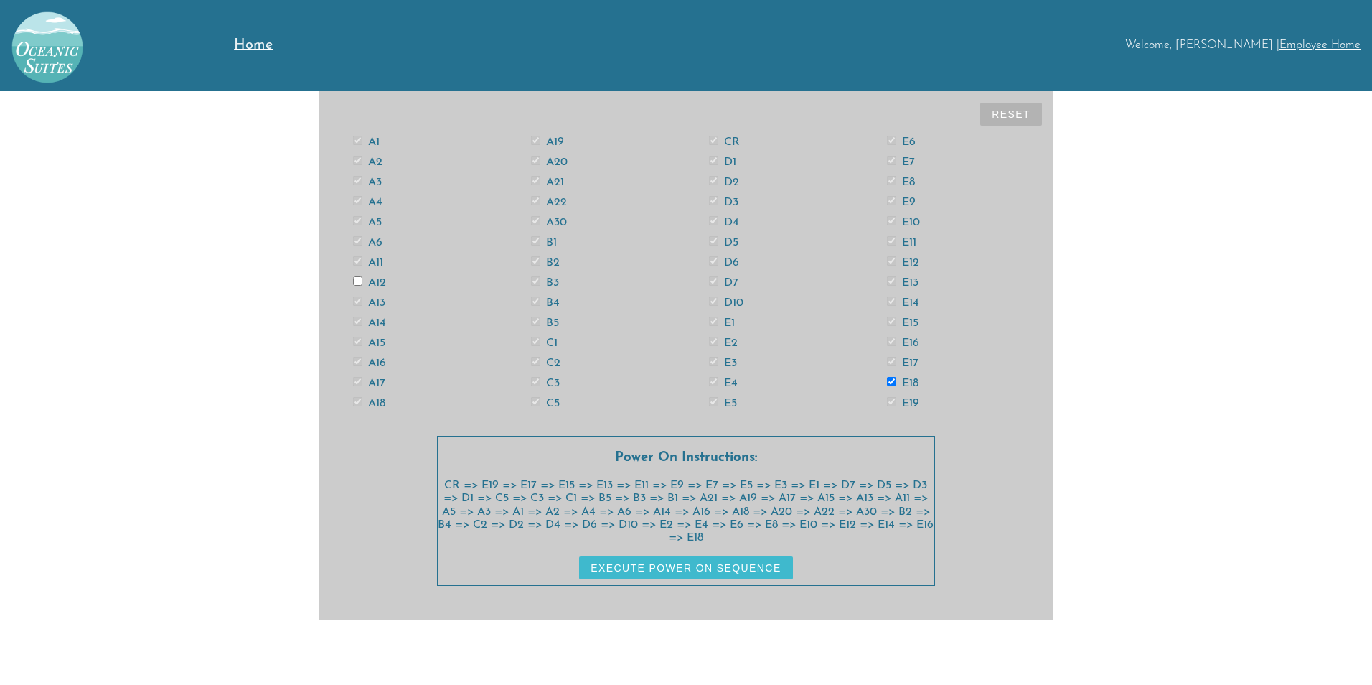
click at [751, 562] on button "Execute Power On Sequence" at bounding box center [685, 567] width 213 height 23
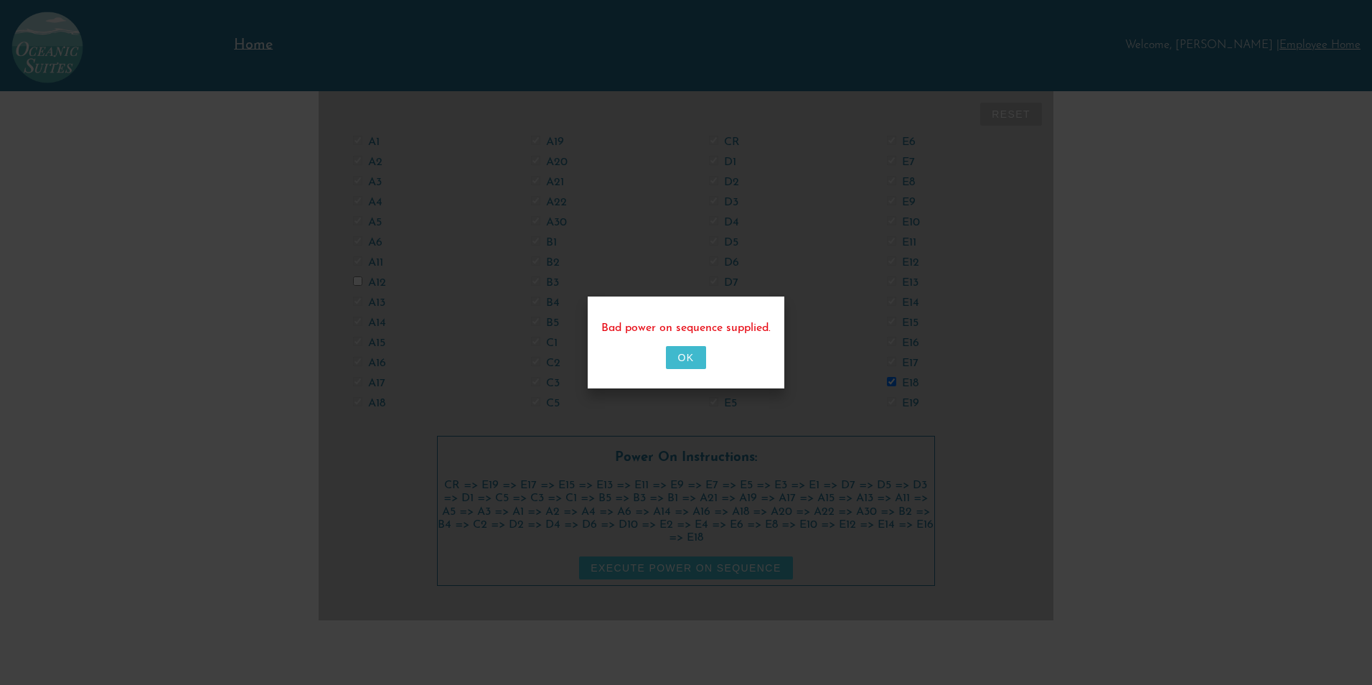
click at [691, 354] on button "OK" at bounding box center [685, 357] width 39 height 23
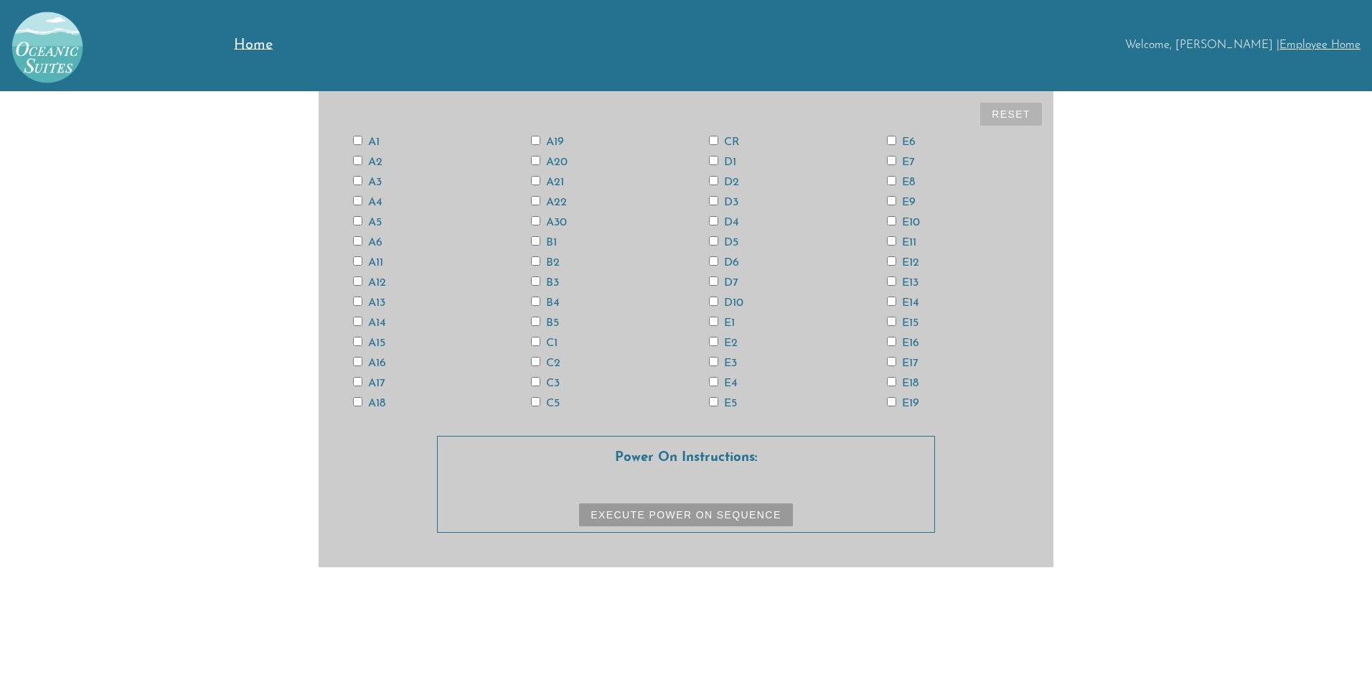
click at [716, 140] on input "CR" at bounding box center [713, 140] width 9 height 9
click at [907, 397] on div "E19" at bounding box center [953, 402] width 178 height 11
click at [909, 400] on label "E19" at bounding box center [903, 403] width 32 height 11
click at [896, 400] on input "E19" at bounding box center [891, 401] width 9 height 9
click at [912, 362] on label "E17" at bounding box center [903, 362] width 32 height 11
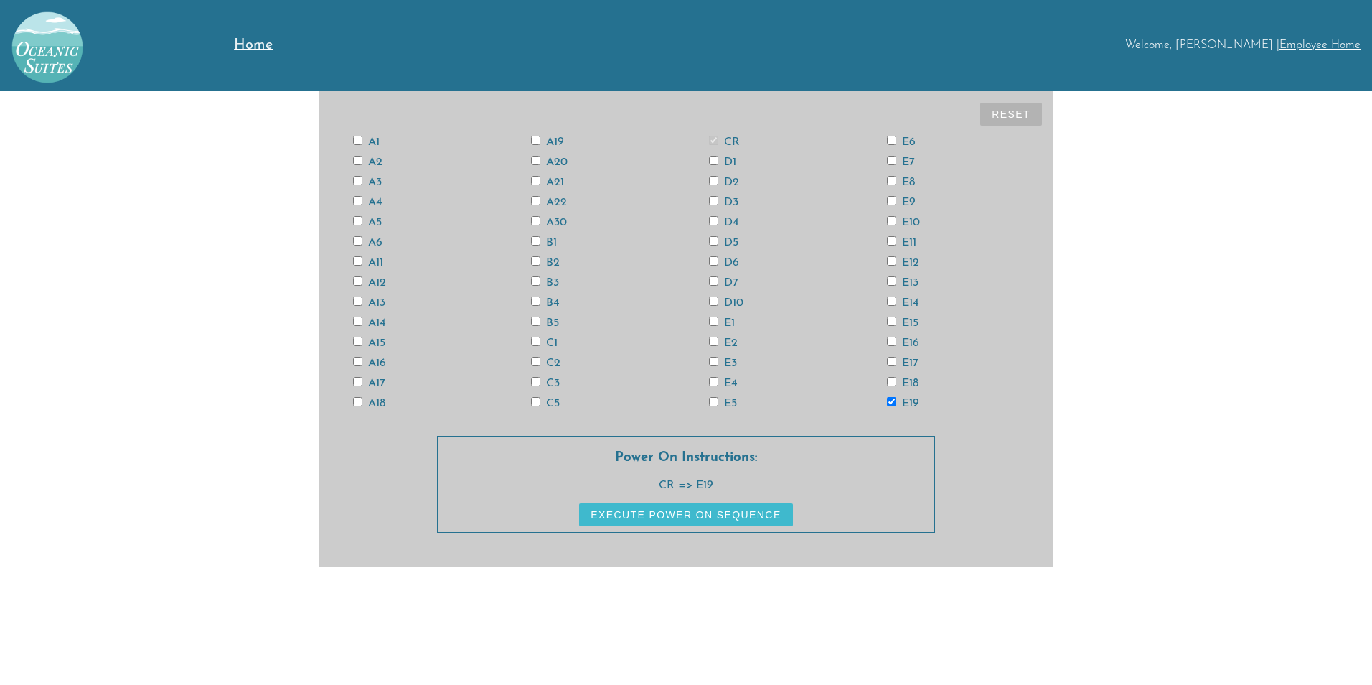
click at [896, 362] on input "E17" at bounding box center [891, 361] width 9 height 9
click at [909, 321] on label "E15" at bounding box center [903, 322] width 32 height 11
click at [896, 321] on input "E15" at bounding box center [891, 321] width 9 height 9
click at [910, 277] on label "E13" at bounding box center [903, 282] width 32 height 11
click at [896, 277] on input "E13" at bounding box center [891, 280] width 9 height 9
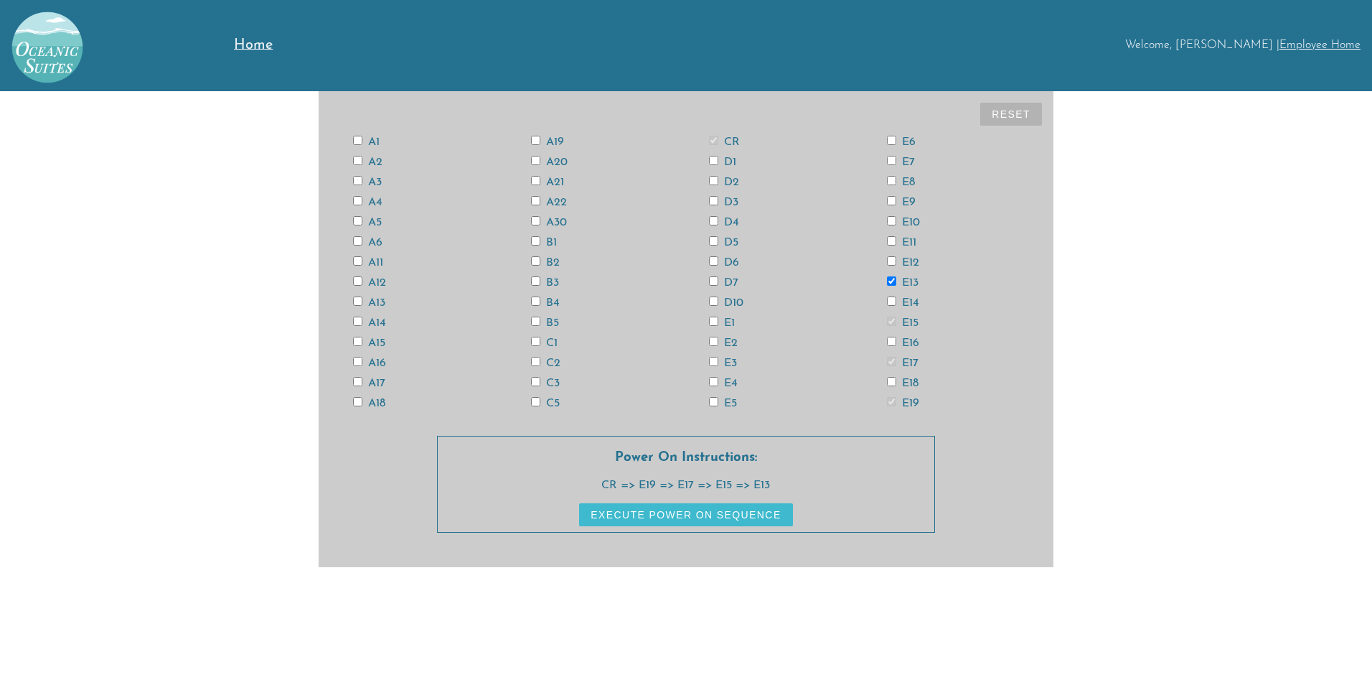
click at [909, 243] on label "E11" at bounding box center [901, 242] width 29 height 11
click at [896, 243] on input "E11" at bounding box center [891, 240] width 9 height 9
click at [909, 201] on label "E9" at bounding box center [901, 202] width 29 height 11
click at [896, 201] on input "E9" at bounding box center [891, 200] width 9 height 9
drag, startPoint x: 909, startPoint y: 157, endPoint x: 882, endPoint y: 198, distance: 48.8
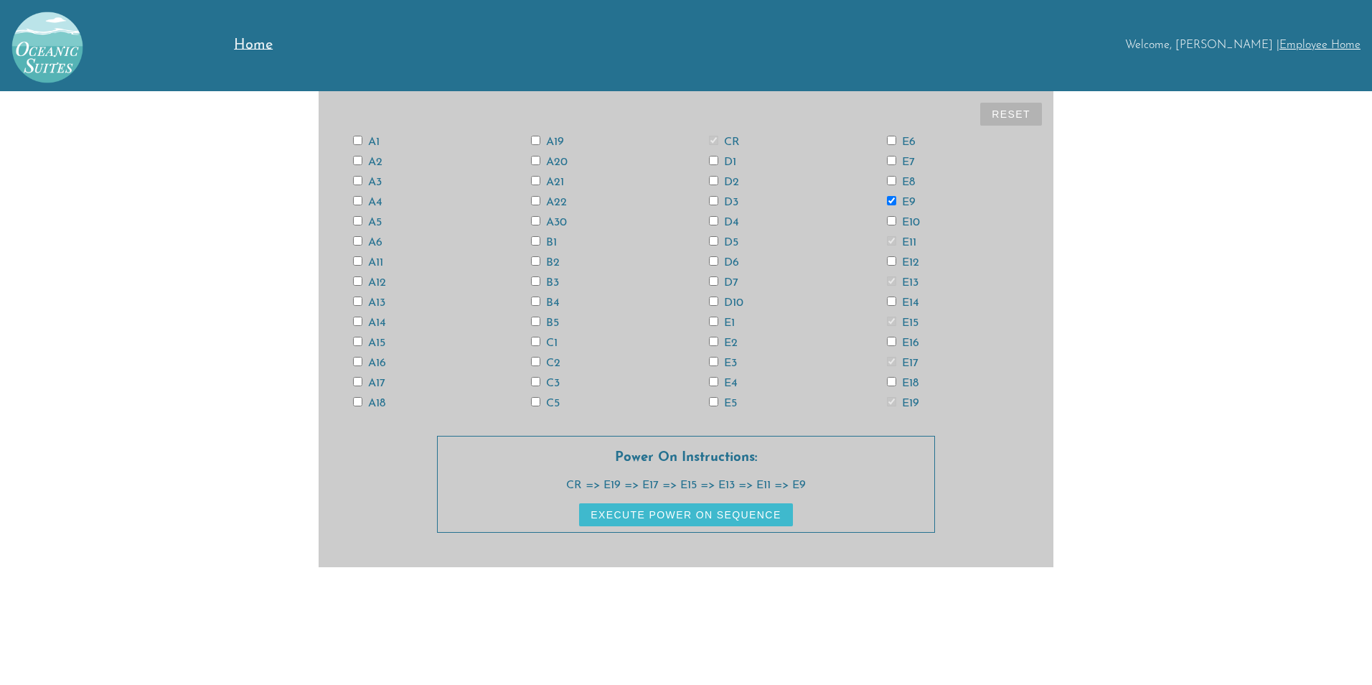
click at [907, 156] on label "E7" at bounding box center [901, 161] width 28 height 11
click at [896, 156] on input "E7" at bounding box center [891, 160] width 9 height 9
click at [726, 404] on label "E5" at bounding box center [723, 403] width 28 height 11
click at [718, 404] on input "E5" at bounding box center [713, 401] width 9 height 9
click at [729, 360] on label "E3" at bounding box center [723, 362] width 28 height 11
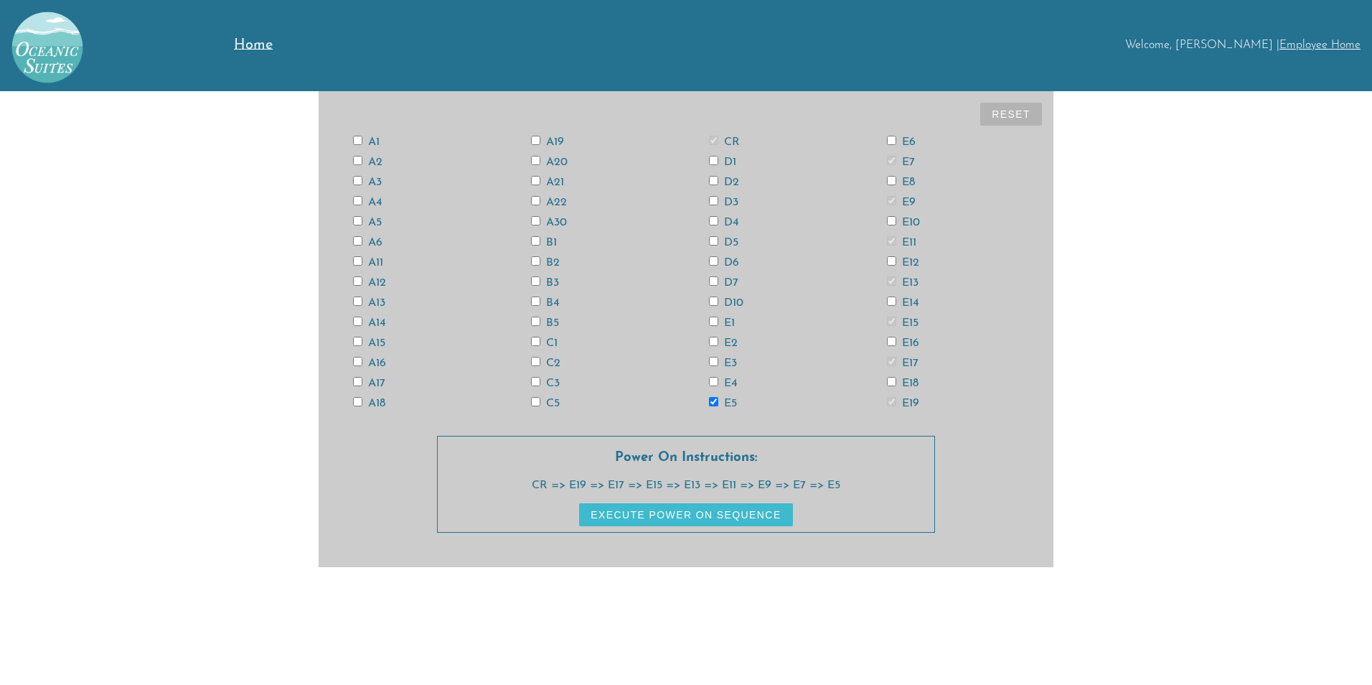
click at [718, 360] on input "E3" at bounding box center [713, 361] width 9 height 9
click at [728, 317] on label "E1" at bounding box center [722, 322] width 26 height 11
click at [718, 317] on input "E1" at bounding box center [713, 321] width 9 height 9
click at [729, 273] on div "A1 A2 A3 A4 A5 A6 A11 A12 A13 A14 A15 A16 A17 A18 A19 A20 A21 A22 A30 B1 B2 B3 …" at bounding box center [686, 271] width 712 height 281
click at [730, 279] on label "D7" at bounding box center [723, 282] width 29 height 11
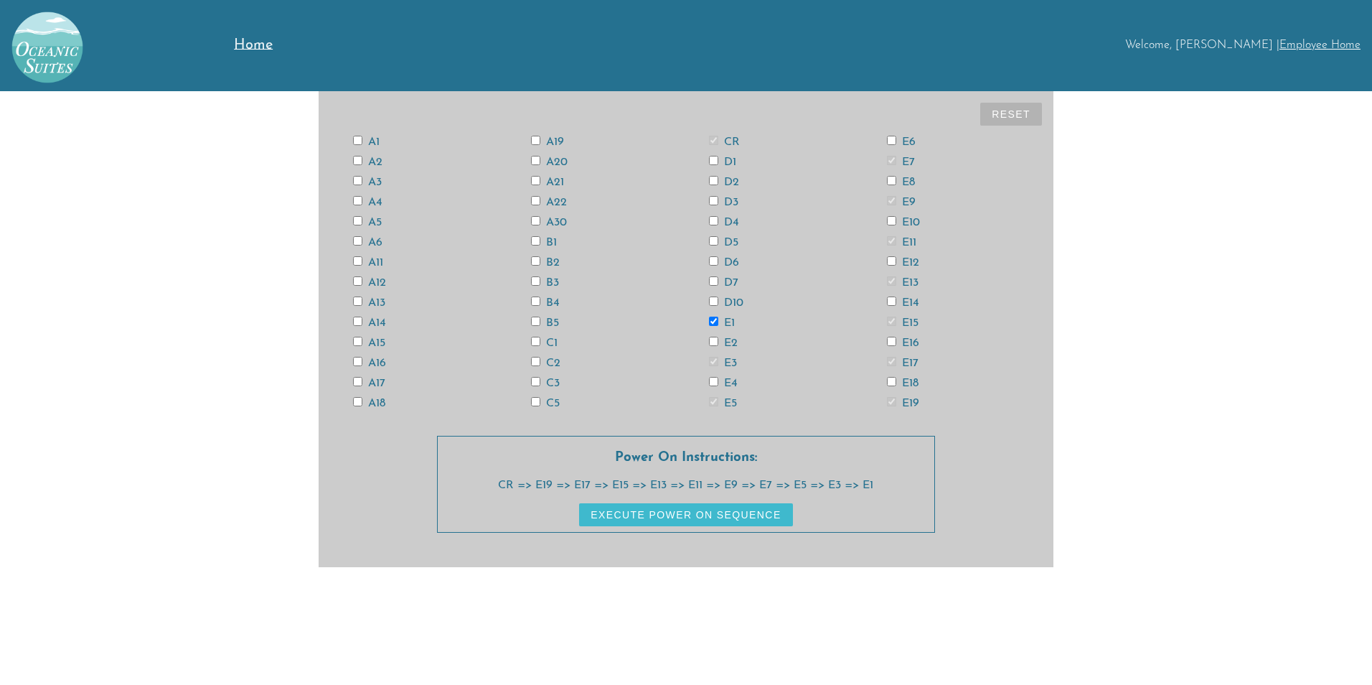
click at [718, 279] on input "D7" at bounding box center [713, 280] width 9 height 9
click at [733, 244] on label "D5" at bounding box center [723, 242] width 29 height 11
click at [718, 244] on input "D5" at bounding box center [713, 240] width 9 height 9
click at [735, 202] on label "D3" at bounding box center [723, 202] width 29 height 11
click at [718, 202] on input "D3" at bounding box center [713, 200] width 9 height 9
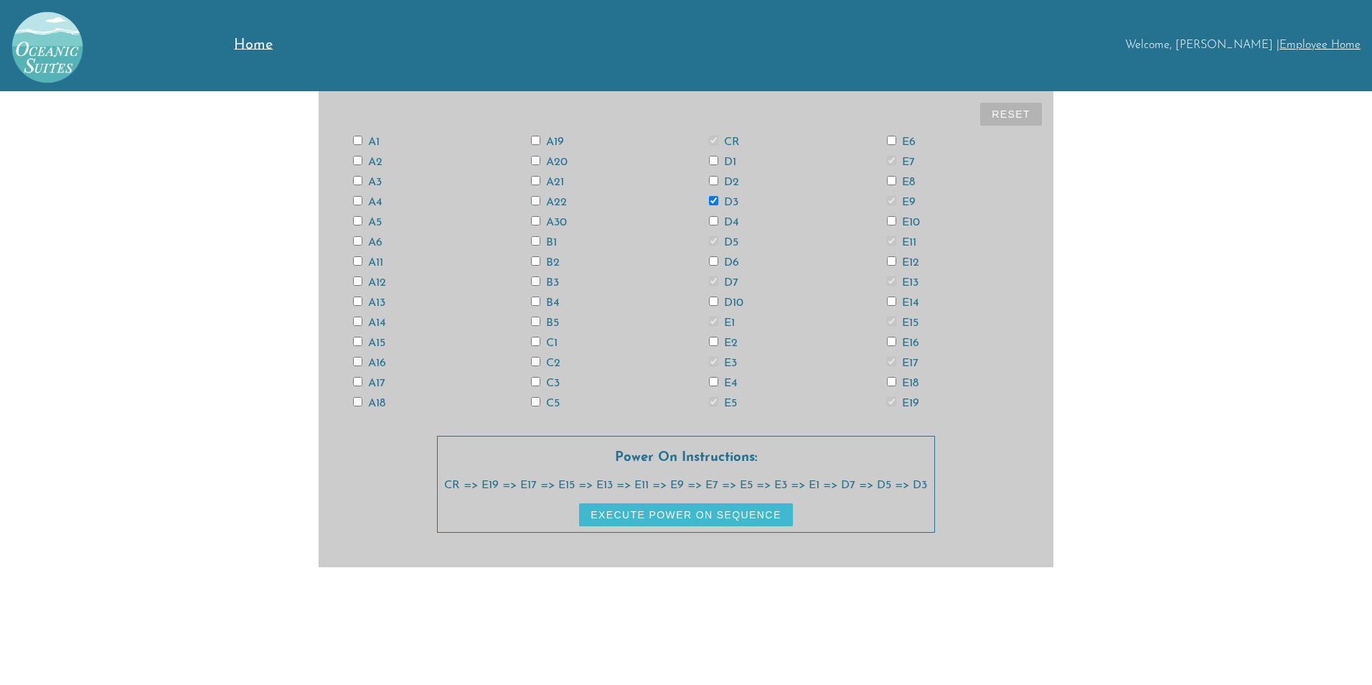
click at [729, 163] on label "D1" at bounding box center [722, 161] width 27 height 11
click at [718, 163] on input "D1" at bounding box center [713, 160] width 9 height 9
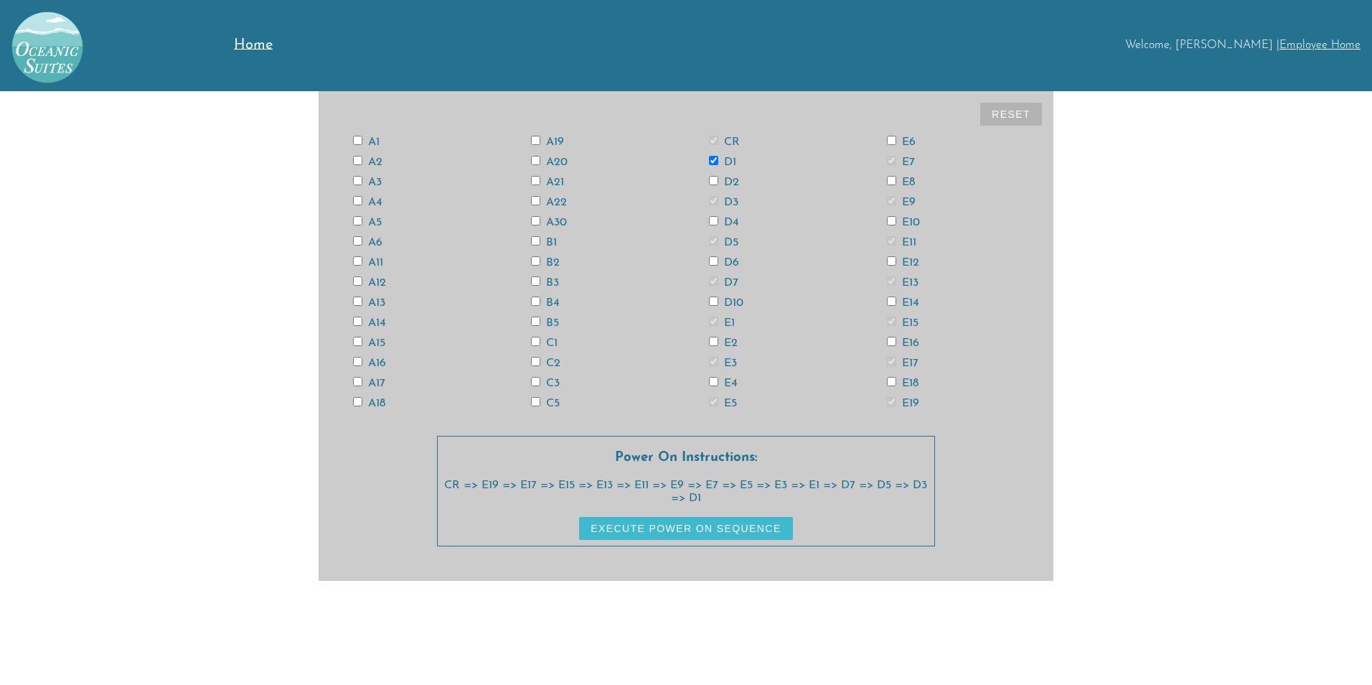
drag, startPoint x: 554, startPoint y: 400, endPoint x: 563, endPoint y: 366, distance: 35.0
click at [554, 398] on label "C5" at bounding box center [545, 403] width 29 height 11
click at [540, 398] on input "C5" at bounding box center [535, 401] width 9 height 9
click at [553, 378] on div "A1 A2 A3 A4 A5 A6 A11 A12 A13 A14 A15 A16 A17 A18 A19 A20 A21 A22 A30 B1 B2 B3 …" at bounding box center [686, 271] width 712 height 281
click at [551, 381] on label "C3" at bounding box center [545, 383] width 29 height 11
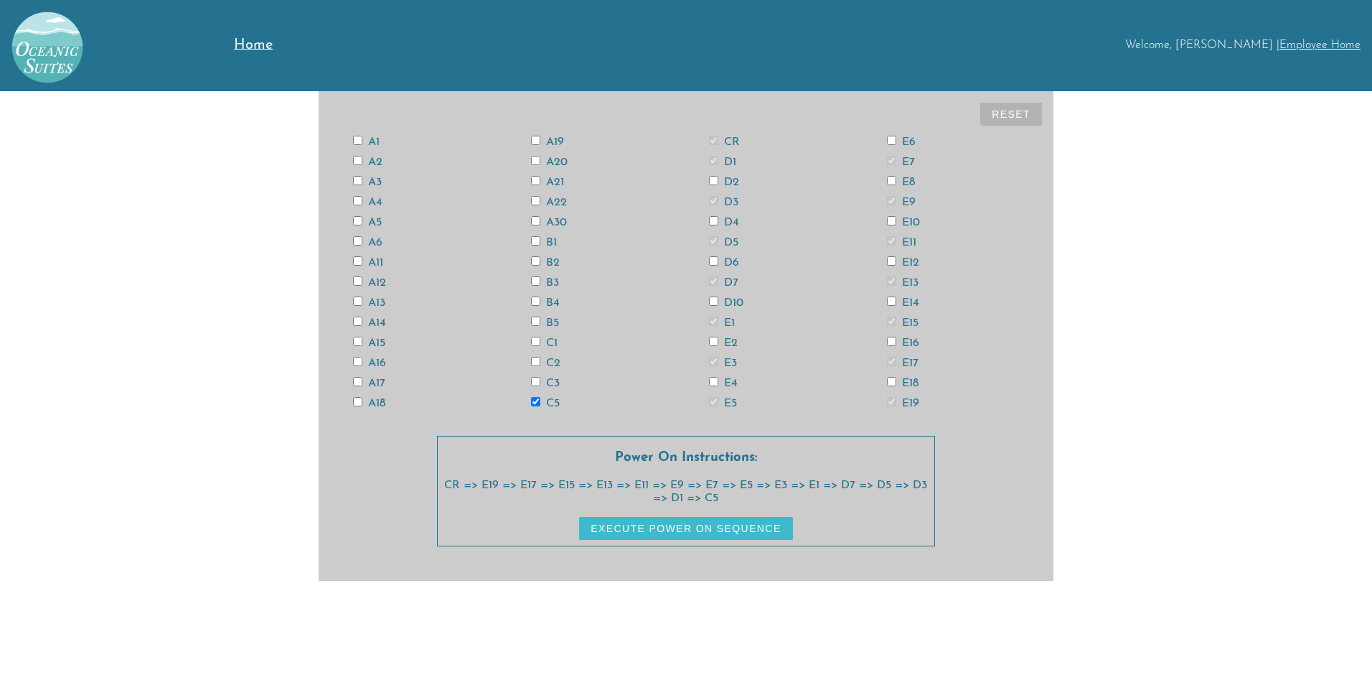
click at [540, 381] on input "C3" at bounding box center [535, 381] width 9 height 9
click at [557, 344] on label "C1" at bounding box center [544, 342] width 27 height 11
click at [540, 344] on input "C1" at bounding box center [535, 341] width 9 height 9
click at [555, 326] on label "B5" at bounding box center [545, 322] width 28 height 11
click at [540, 326] on input "B5" at bounding box center [535, 321] width 9 height 9
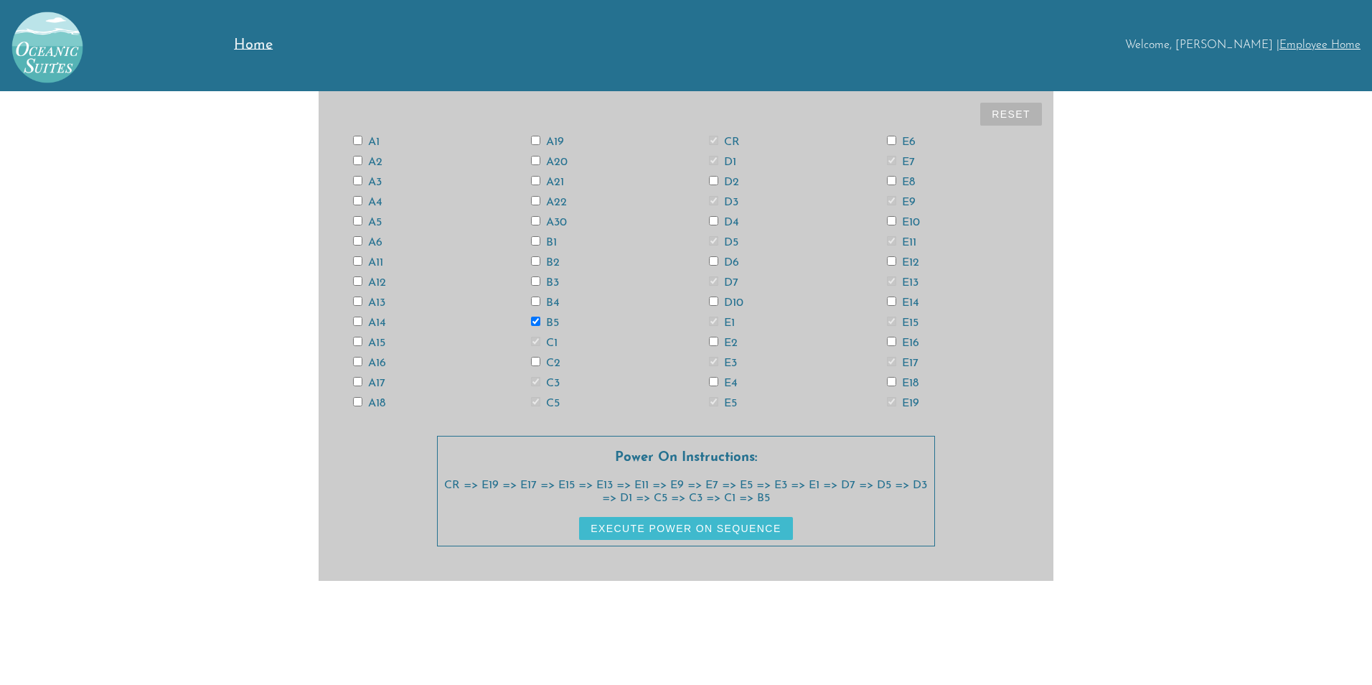
click at [545, 278] on label "B3" at bounding box center [545, 282] width 28 height 11
click at [540, 278] on input "B3" at bounding box center [535, 280] width 9 height 9
click at [539, 241] on input "B1" at bounding box center [535, 240] width 9 height 9
click at [550, 183] on label "A21" at bounding box center [547, 182] width 33 height 11
click at [540, 183] on input "A21" at bounding box center [535, 180] width 9 height 9
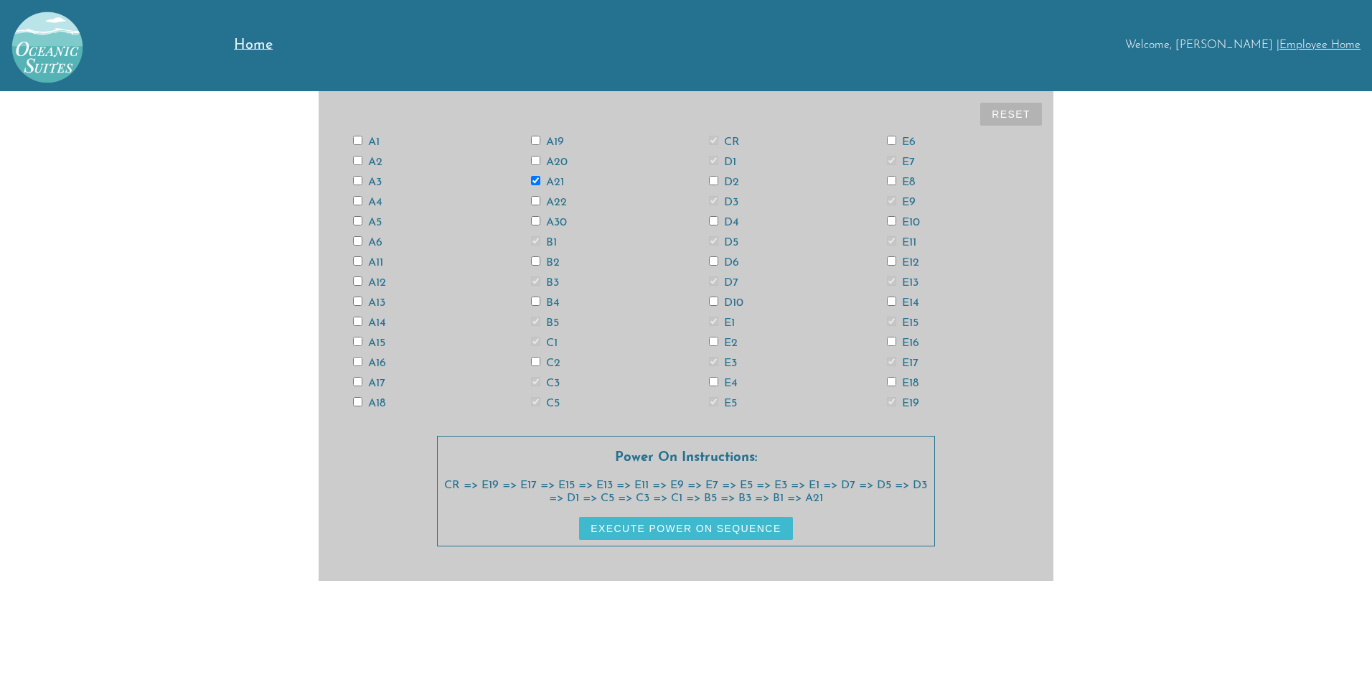
click at [552, 143] on label "A19" at bounding box center [547, 141] width 33 height 11
click at [540, 143] on input "A19" at bounding box center [535, 140] width 9 height 9
click at [380, 383] on label "A17" at bounding box center [369, 383] width 32 height 11
click at [362, 383] on input "A17" at bounding box center [357, 381] width 9 height 9
click at [380, 344] on label "A15" at bounding box center [369, 342] width 32 height 11
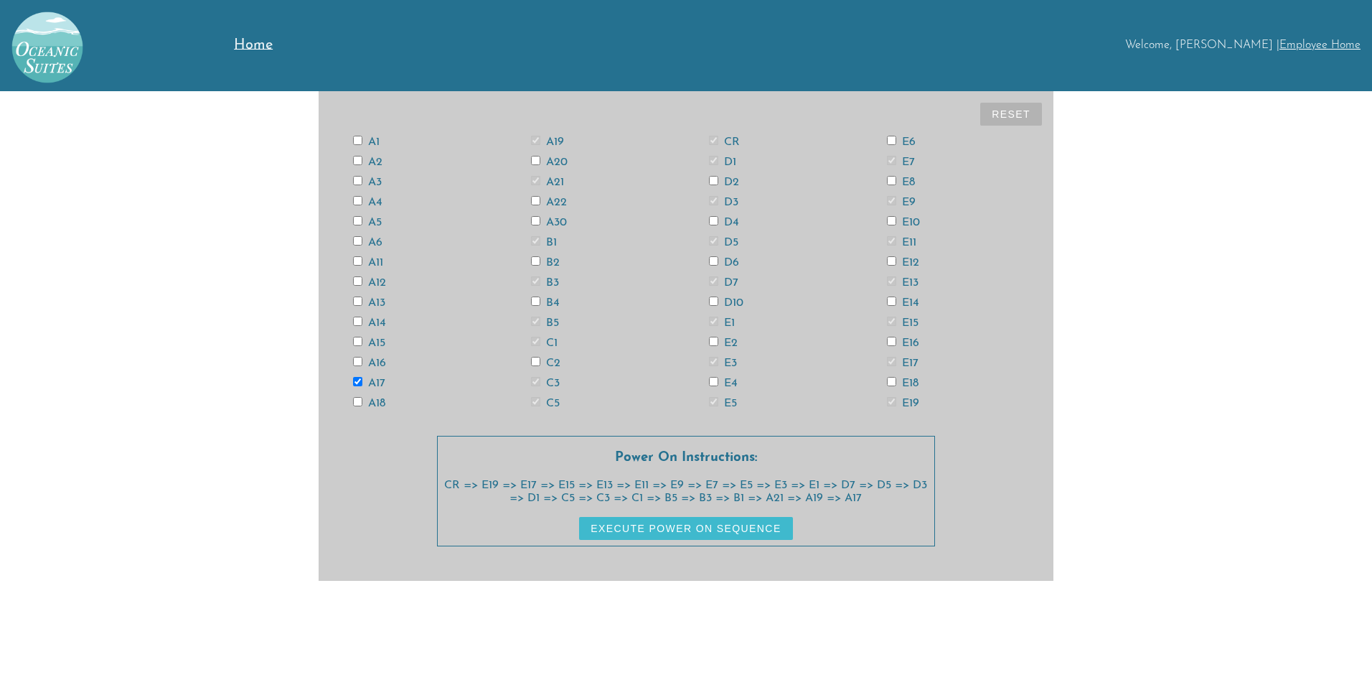
click at [362, 344] on input "A15" at bounding box center [357, 341] width 9 height 9
click at [378, 297] on label "A13" at bounding box center [369, 302] width 32 height 11
click at [362, 297] on input "A13" at bounding box center [357, 300] width 9 height 9
click at [379, 258] on label "A11" at bounding box center [368, 262] width 30 height 11
click at [362, 258] on input "A11" at bounding box center [357, 260] width 9 height 9
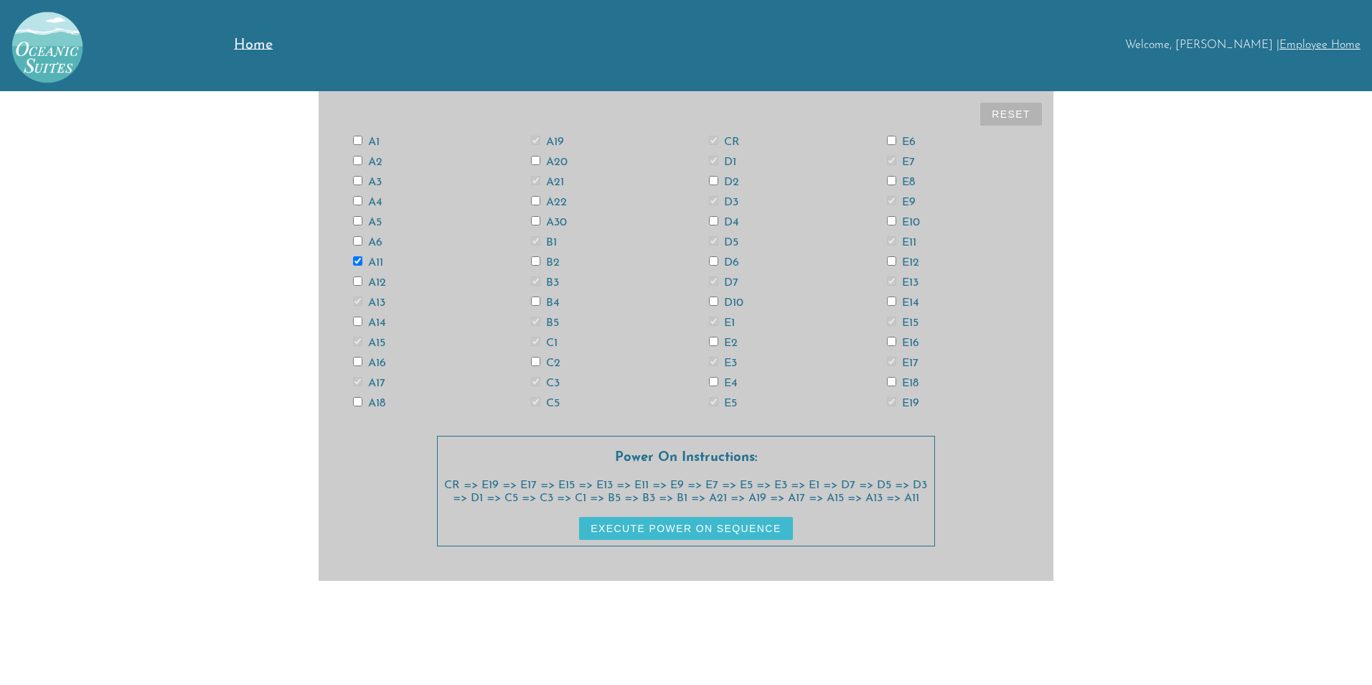
click at [373, 217] on label "A5" at bounding box center [367, 222] width 29 height 11
click at [362, 217] on input "A5" at bounding box center [357, 220] width 9 height 9
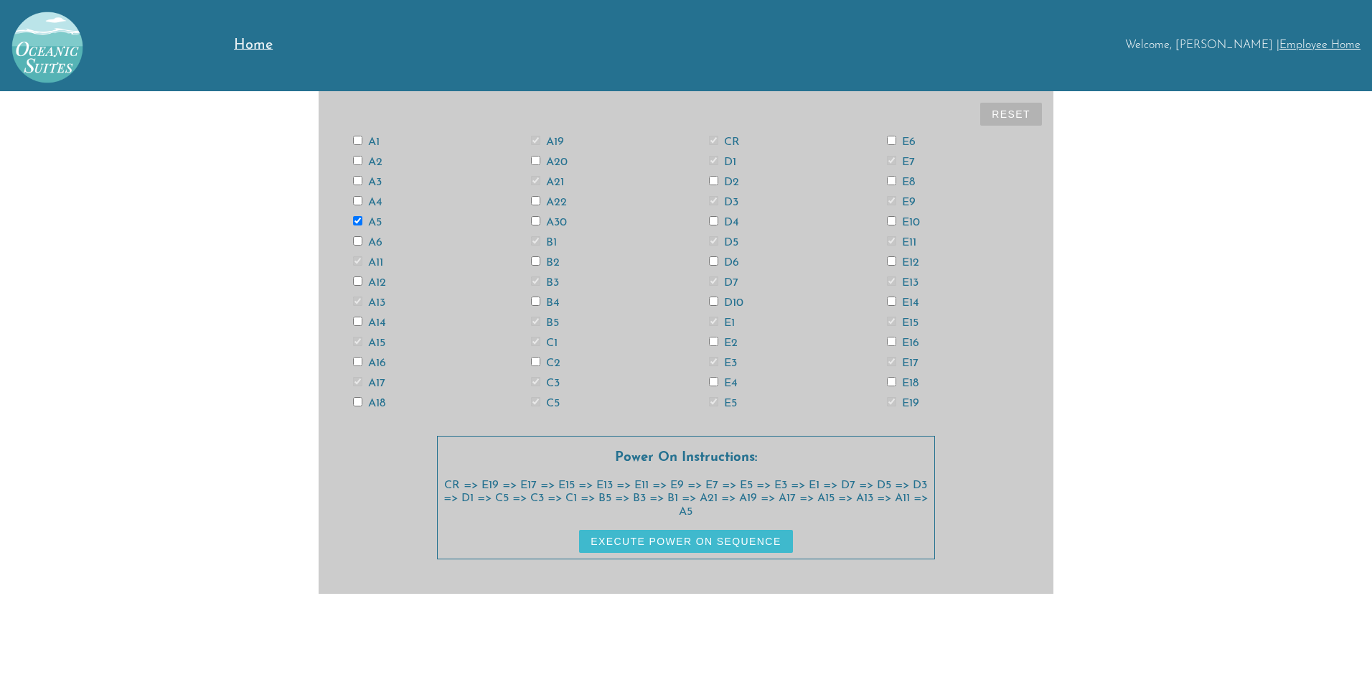
click at [375, 178] on label "A3" at bounding box center [367, 182] width 29 height 11
click at [362, 178] on input "A3" at bounding box center [357, 180] width 9 height 9
click at [370, 138] on label "A1" at bounding box center [366, 141] width 27 height 11
click at [362, 138] on input "A1" at bounding box center [357, 140] width 9 height 9
click at [373, 162] on label "A2" at bounding box center [367, 161] width 29 height 11
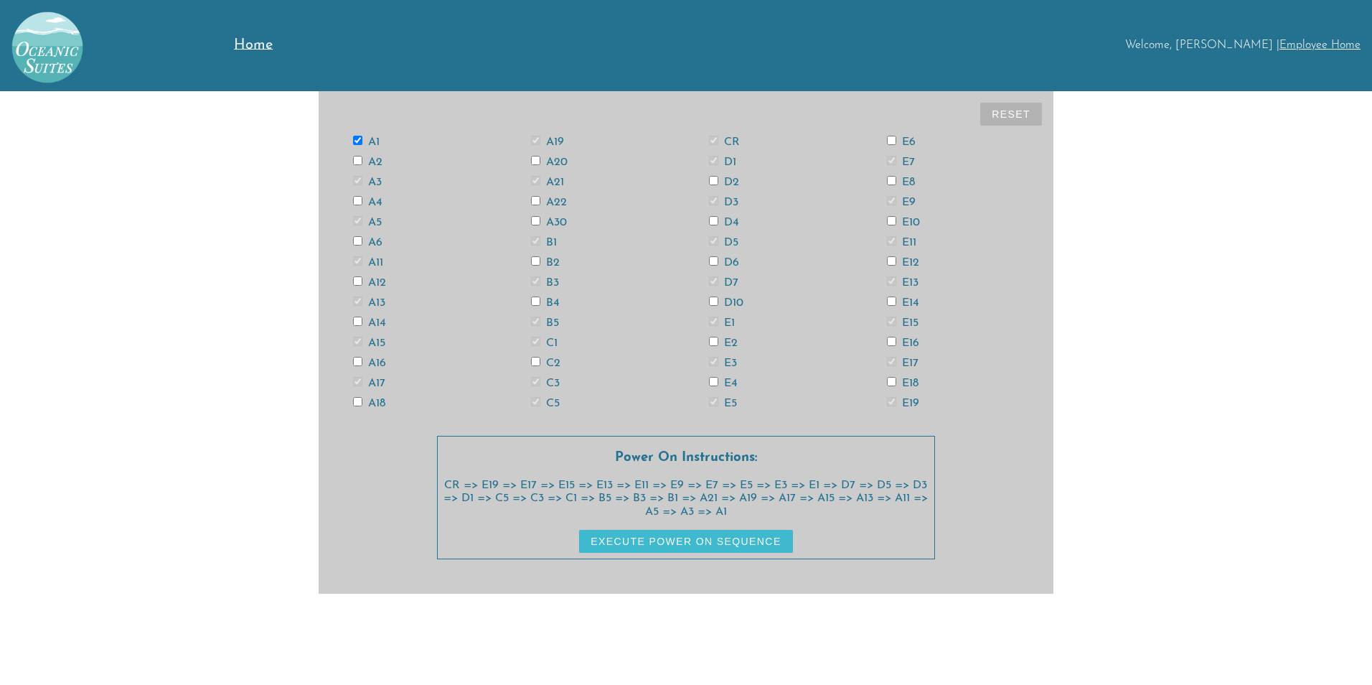
click at [362, 162] on input "A2" at bounding box center [357, 160] width 9 height 9
click at [377, 197] on label "A4" at bounding box center [367, 202] width 29 height 11
click at [362, 197] on input "A4" at bounding box center [357, 200] width 9 height 9
click at [376, 245] on label "A6" at bounding box center [367, 242] width 29 height 11
click at [362, 245] on input "A6" at bounding box center [357, 240] width 9 height 9
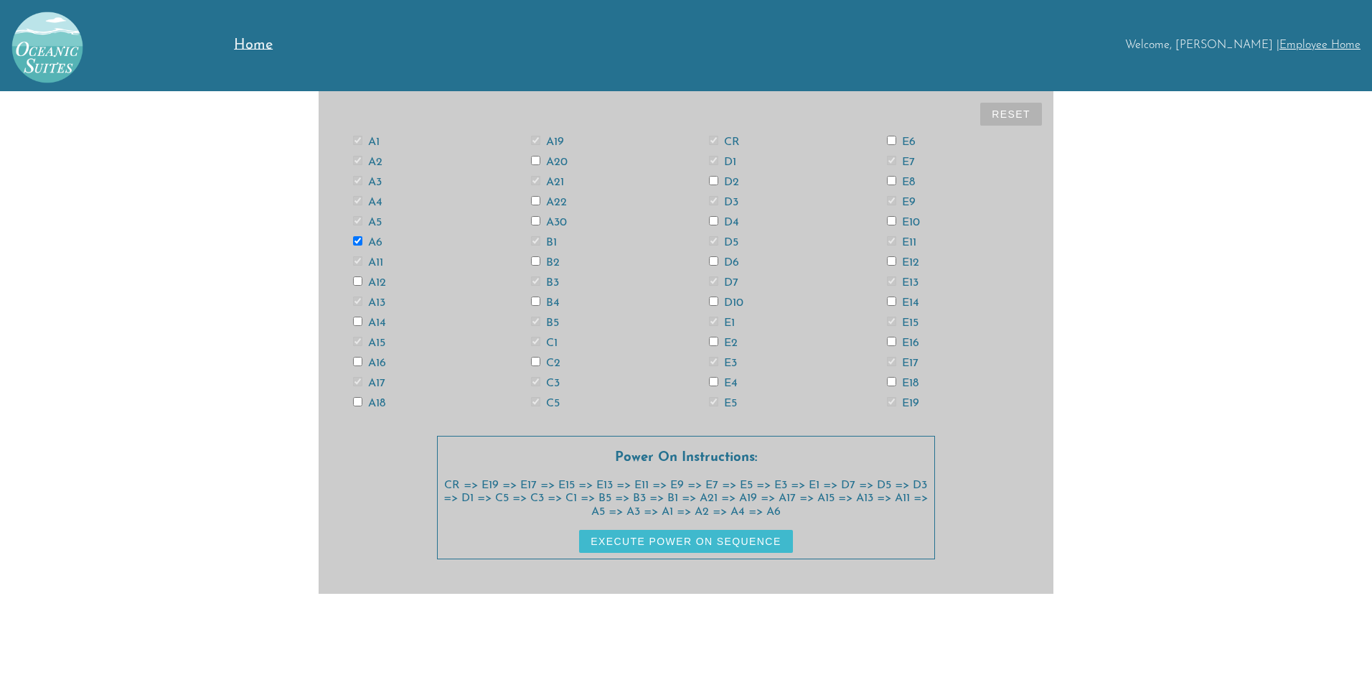
click at [376, 319] on label "A14" at bounding box center [369, 322] width 33 height 11
click at [362, 319] on input "A14" at bounding box center [357, 321] width 9 height 9
click at [376, 363] on label "A16" at bounding box center [369, 362] width 33 height 11
click at [362, 363] on input "A16" at bounding box center [357, 361] width 9 height 9
click at [372, 402] on label "A18" at bounding box center [369, 403] width 32 height 11
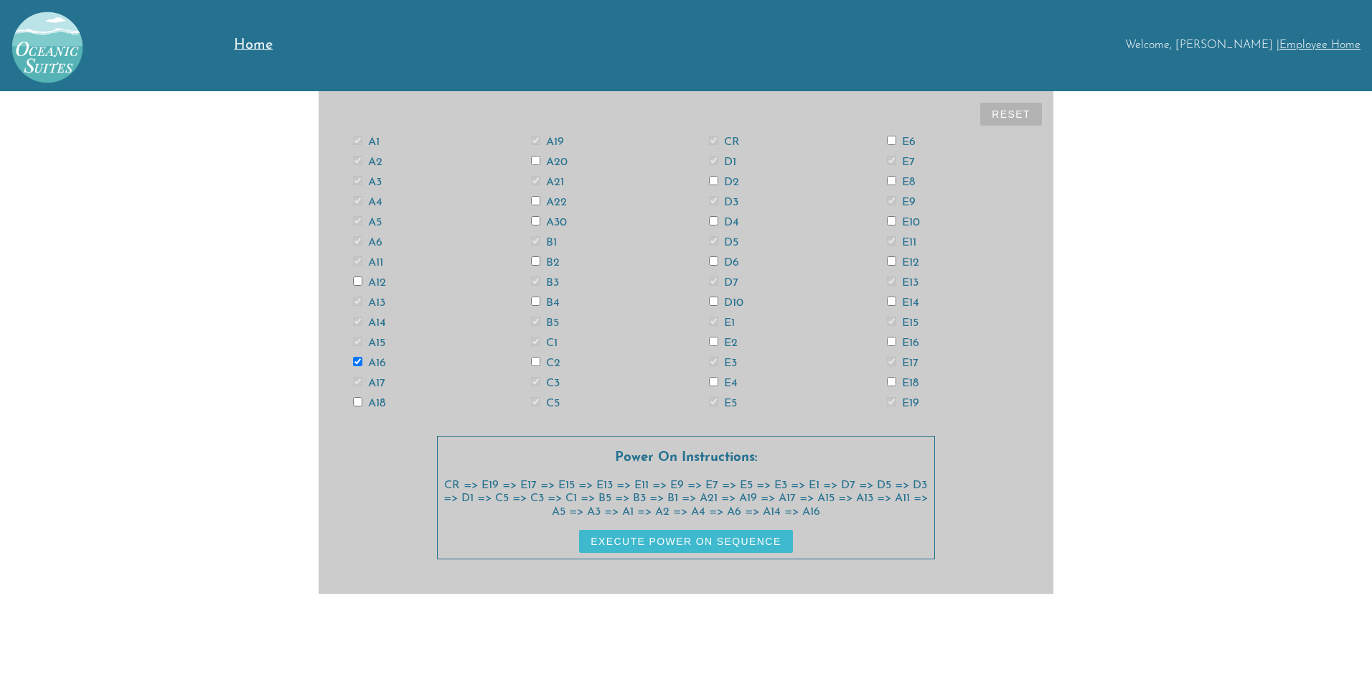
click at [362, 402] on input "A18" at bounding box center [357, 401] width 9 height 9
click at [556, 156] on div "A20" at bounding box center [597, 161] width 178 height 11
click at [555, 165] on label "A20" at bounding box center [549, 161] width 37 height 11
click at [540, 165] on input "A20" at bounding box center [535, 160] width 9 height 9
click at [553, 201] on label "A22" at bounding box center [549, 202] width 36 height 11
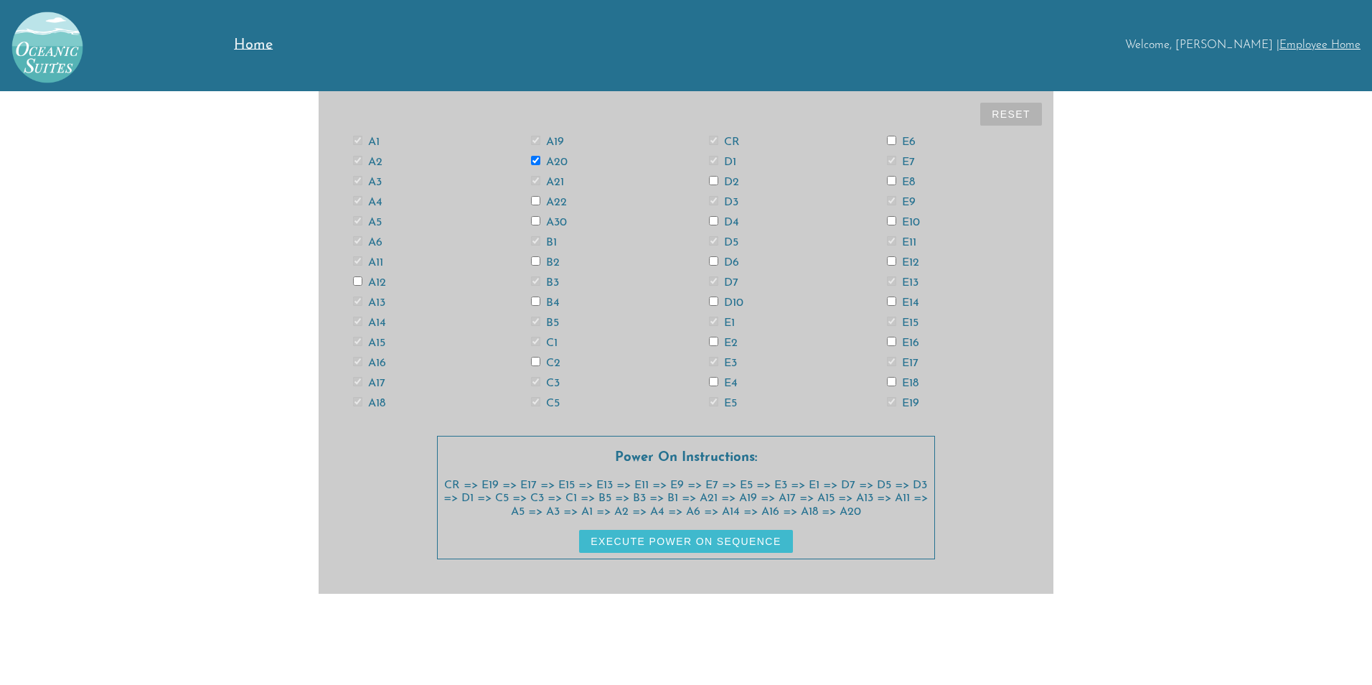
click at [540, 201] on input "A22" at bounding box center [535, 200] width 9 height 9
click at [556, 223] on label "A30" at bounding box center [549, 222] width 36 height 11
click at [540, 223] on input "A30" at bounding box center [535, 220] width 9 height 9
click at [551, 257] on label "B2" at bounding box center [545, 262] width 29 height 11
click at [540, 257] on input "B2" at bounding box center [535, 260] width 9 height 9
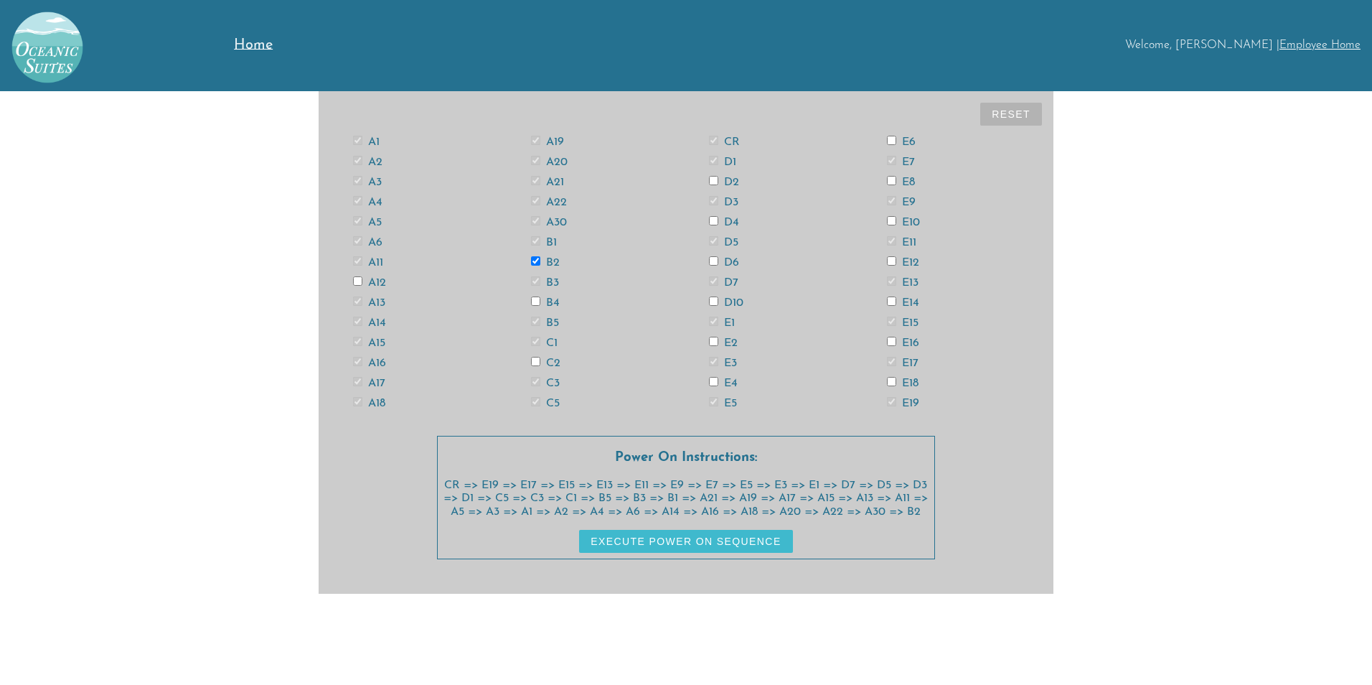
click at [552, 299] on label "B4" at bounding box center [545, 302] width 29 height 11
click at [540, 299] on input "B4" at bounding box center [535, 300] width 9 height 9
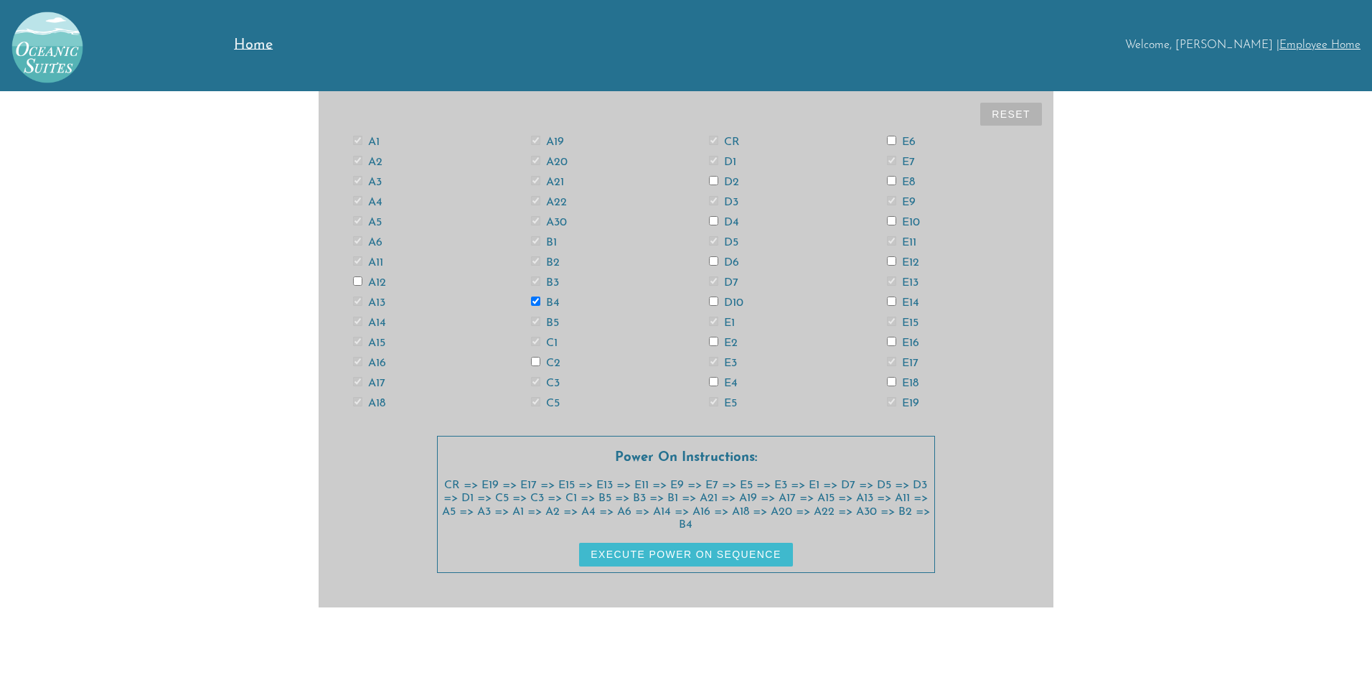
click at [557, 365] on label "C2" at bounding box center [545, 362] width 29 height 11
click at [540, 365] on input "C2" at bounding box center [535, 361] width 9 height 9
click at [734, 179] on label "D2" at bounding box center [724, 182] width 30 height 11
click at [718, 179] on input "D2" at bounding box center [713, 180] width 9 height 9
click at [731, 221] on label "D4" at bounding box center [724, 222] width 30 height 11
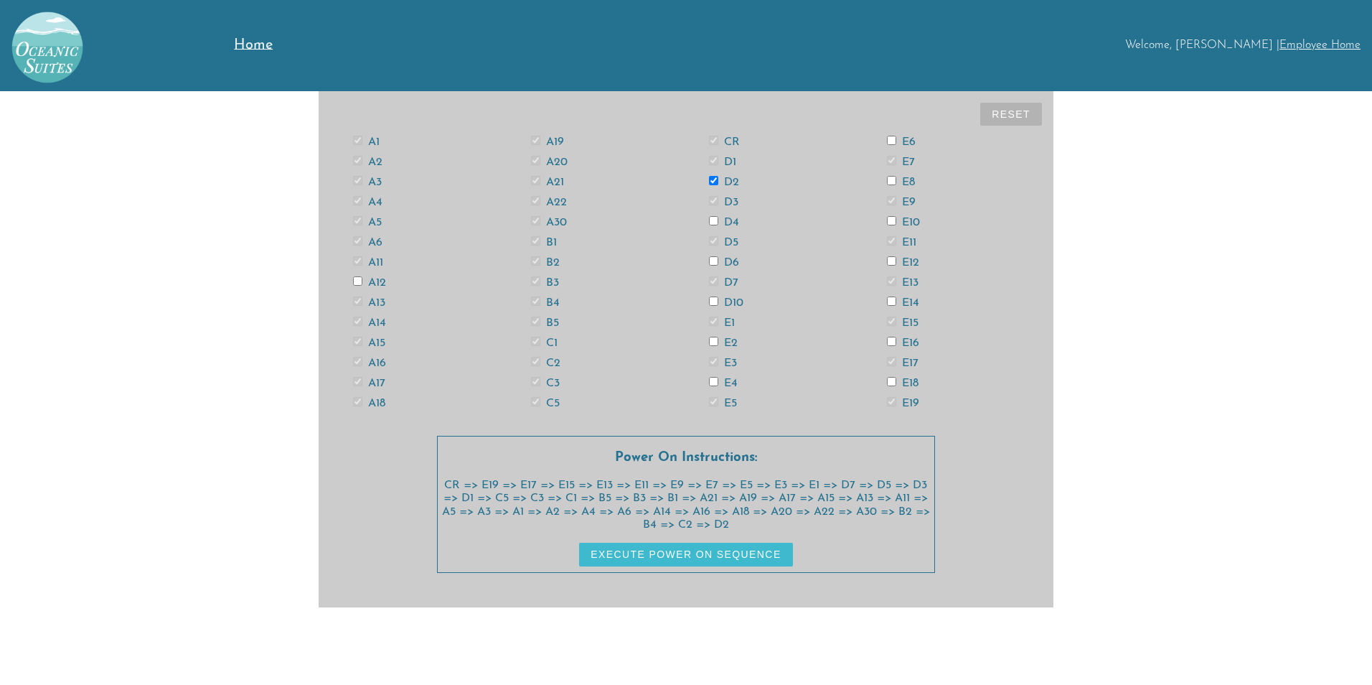
click at [718, 221] on input "D4" at bounding box center [713, 220] width 9 height 9
click at [732, 263] on label "D6" at bounding box center [724, 262] width 30 height 11
click at [718, 263] on input "D6" at bounding box center [713, 260] width 9 height 9
click at [733, 304] on label "D10" at bounding box center [726, 302] width 34 height 11
click at [718, 304] on input "D10" at bounding box center [713, 300] width 9 height 9
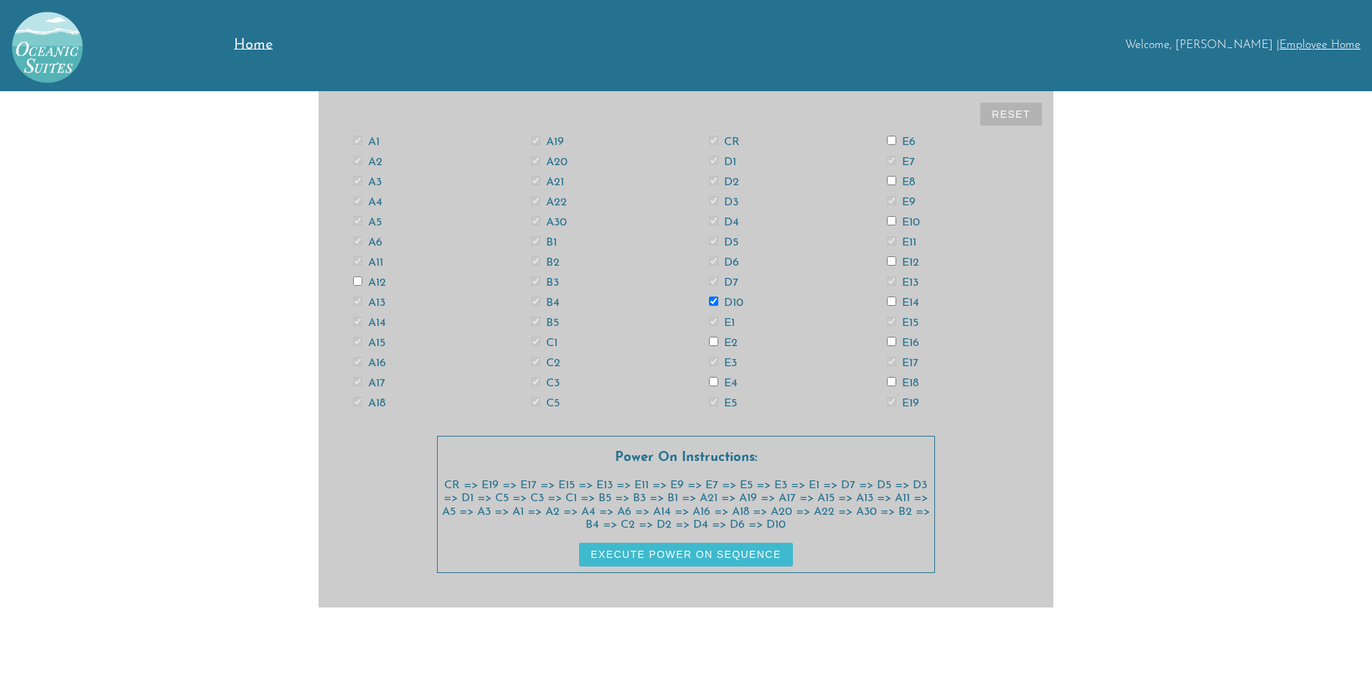
click at [729, 339] on label "E2" at bounding box center [723, 342] width 29 height 11
click at [718, 339] on input "E2" at bounding box center [713, 341] width 9 height 9
click at [731, 384] on label "E4" at bounding box center [723, 383] width 29 height 11
click at [718, 384] on input "E4" at bounding box center [713, 381] width 9 height 9
click at [909, 145] on label "E6" at bounding box center [901, 141] width 29 height 11
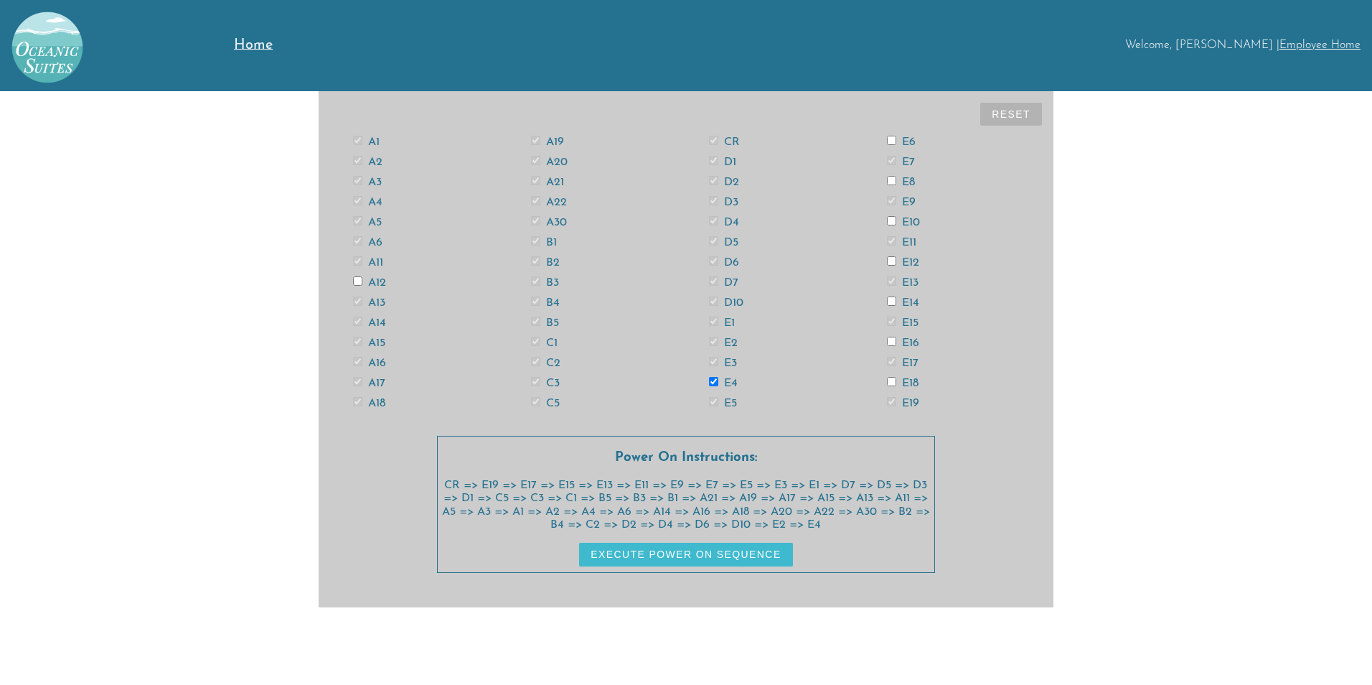
click at [896, 145] on input "E6" at bounding box center [891, 140] width 9 height 9
click at [907, 182] on label "E8" at bounding box center [901, 182] width 28 height 11
click at [896, 182] on input "E8" at bounding box center [891, 180] width 9 height 9
click at [912, 221] on label "E10" at bounding box center [903, 222] width 33 height 11
click at [896, 221] on input "E10" at bounding box center [891, 220] width 9 height 9
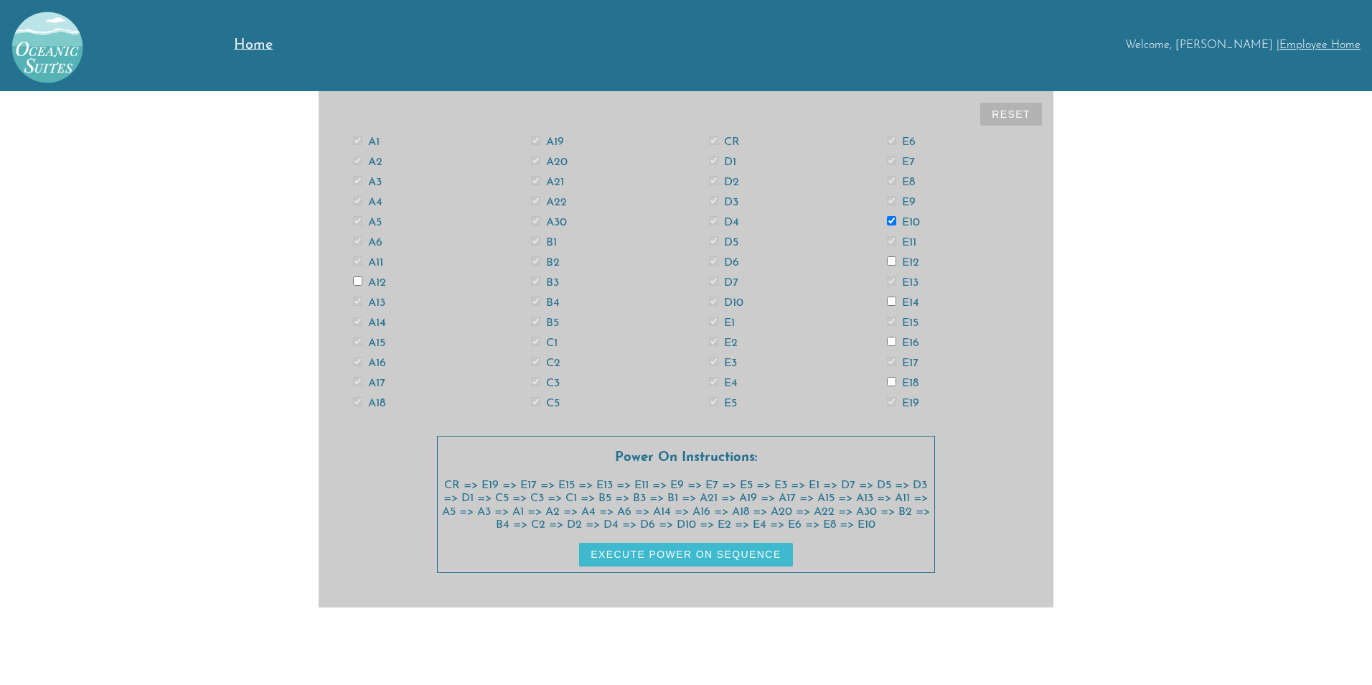
click at [909, 266] on label "E12" at bounding box center [903, 262] width 32 height 11
click at [896, 266] on input "E12" at bounding box center [891, 260] width 9 height 9
click at [911, 300] on label "E14" at bounding box center [903, 302] width 32 height 11
click at [896, 300] on input "E14" at bounding box center [891, 300] width 9 height 9
click at [914, 342] on label "E16" at bounding box center [903, 342] width 32 height 11
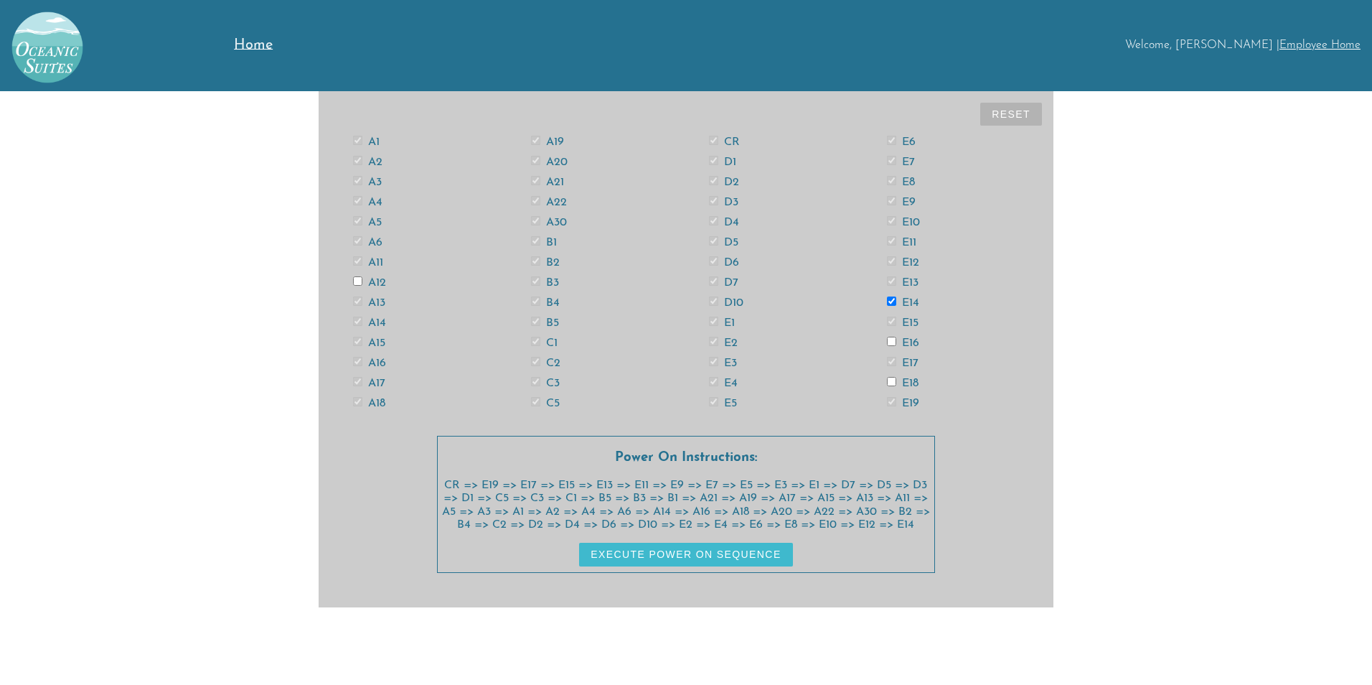
click at [896, 342] on input "E16" at bounding box center [891, 341] width 9 height 9
click at [910, 383] on label "E18" at bounding box center [903, 383] width 32 height 11
click at [896, 383] on input "E18" at bounding box center [891, 381] width 9 height 9
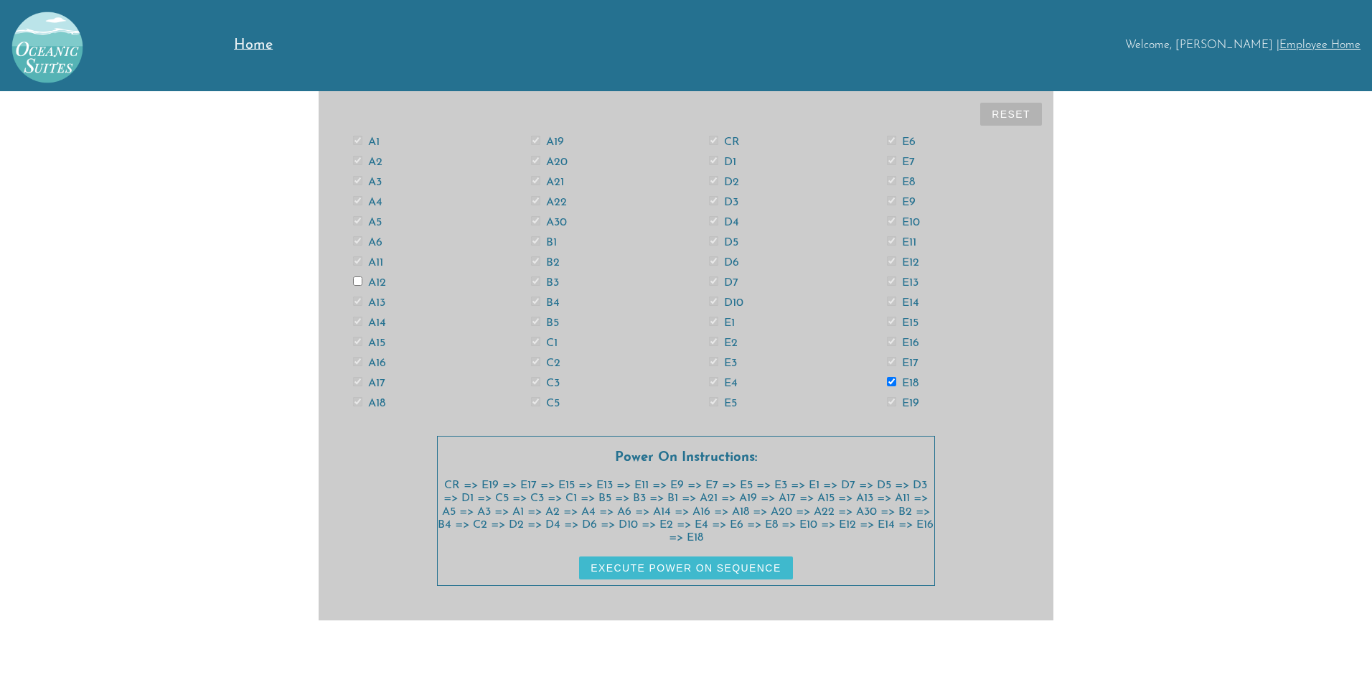
click at [384, 281] on label "A12" at bounding box center [369, 282] width 33 height 11
click at [362, 281] on input "A12" at bounding box center [357, 280] width 9 height 9
click at [737, 565] on button "Execute Power On Sequence" at bounding box center [685, 567] width 213 height 23
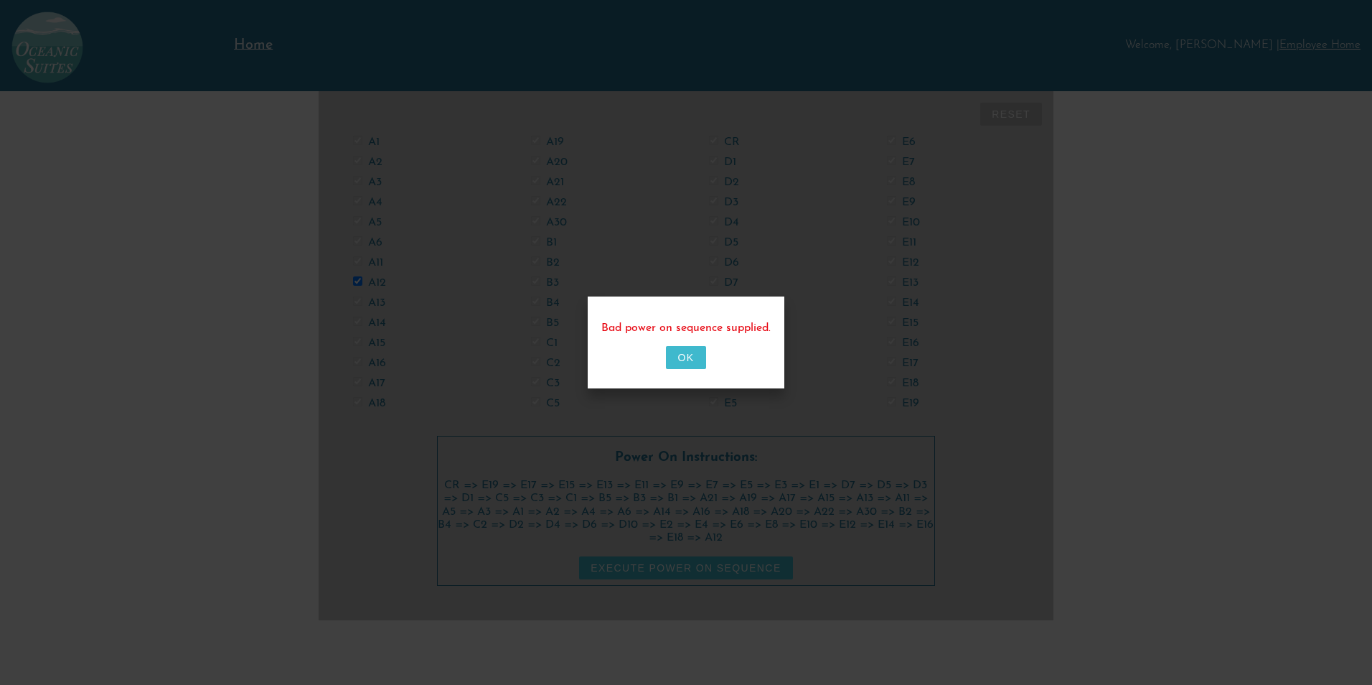
click at [690, 358] on button "OK" at bounding box center [685, 357] width 39 height 23
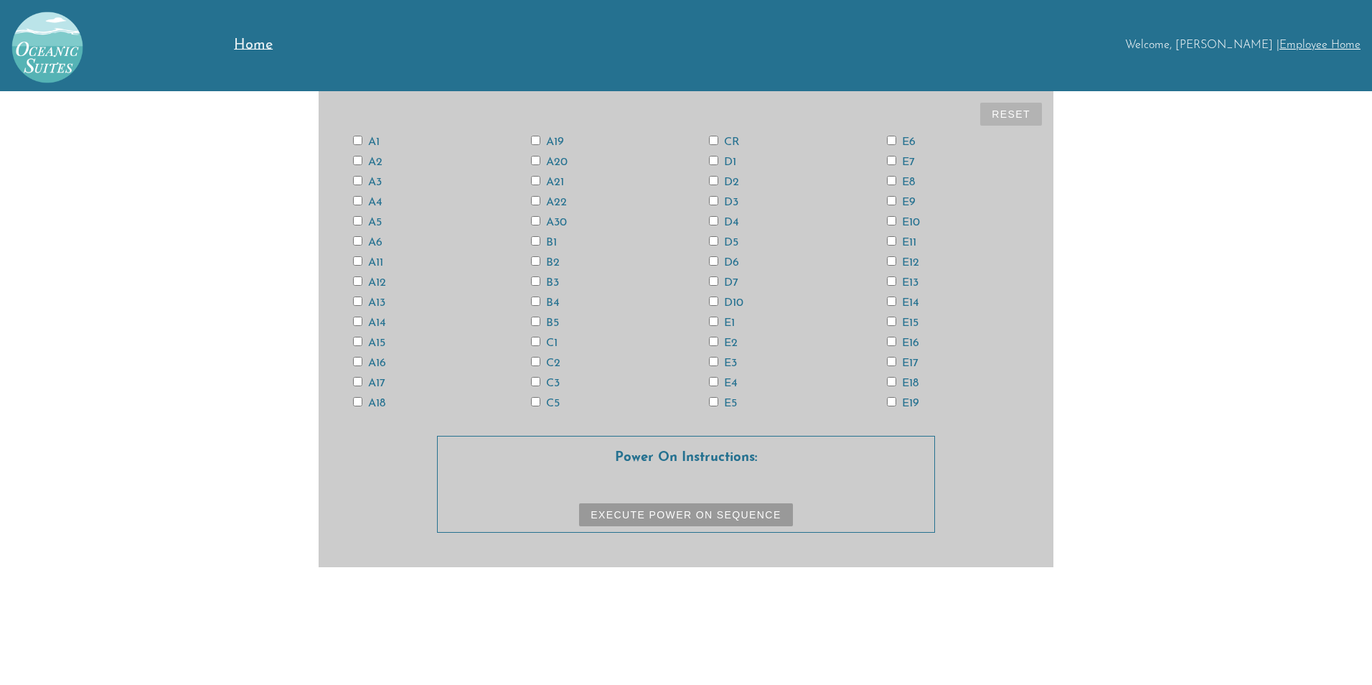
click at [717, 139] on input "CR" at bounding box center [713, 140] width 9 height 9
click at [906, 398] on label "E19" at bounding box center [903, 403] width 32 height 11
click at [896, 398] on input "E19" at bounding box center [891, 401] width 9 height 9
click at [912, 362] on label "E17" at bounding box center [903, 362] width 32 height 11
click at [896, 362] on input "E17" at bounding box center [891, 361] width 9 height 9
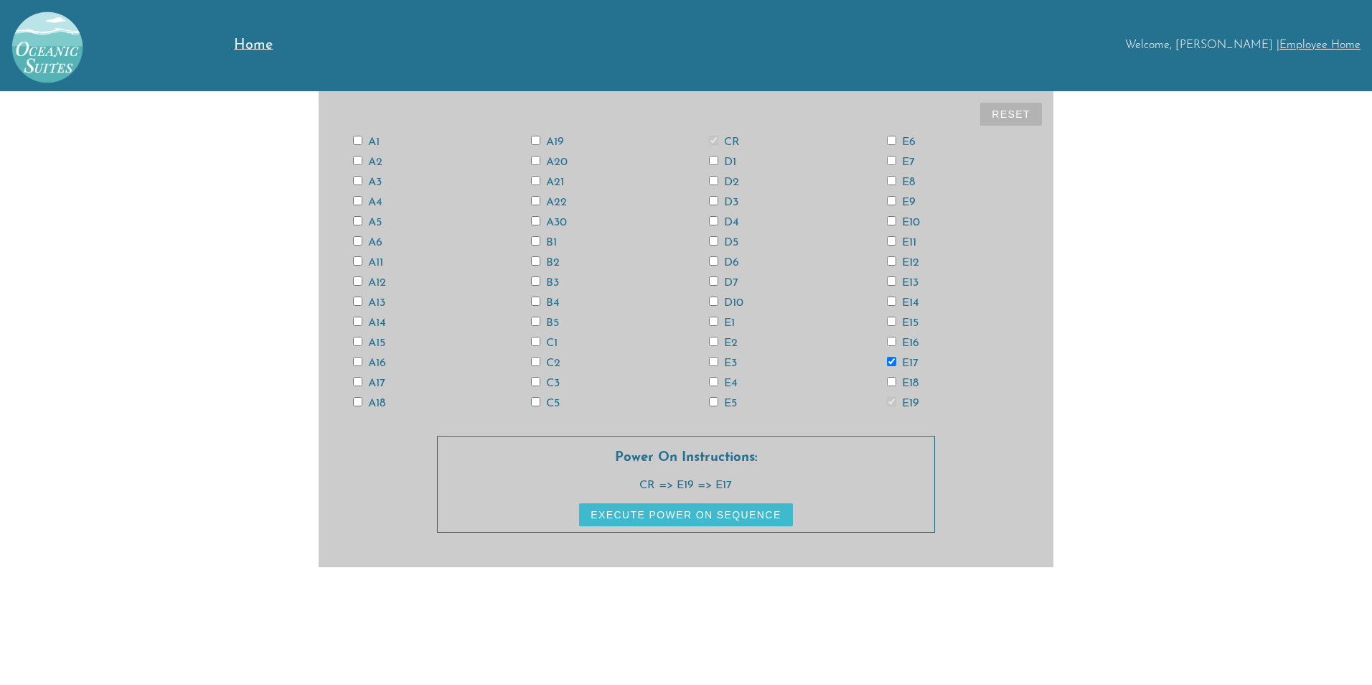
click at [912, 322] on label "E15" at bounding box center [903, 322] width 32 height 11
click at [896, 322] on input "E15" at bounding box center [891, 321] width 9 height 9
click at [911, 281] on label "E13" at bounding box center [903, 282] width 32 height 11
click at [896, 281] on input "E13" at bounding box center [891, 280] width 9 height 9
click at [903, 245] on label "E11" at bounding box center [901, 242] width 29 height 11
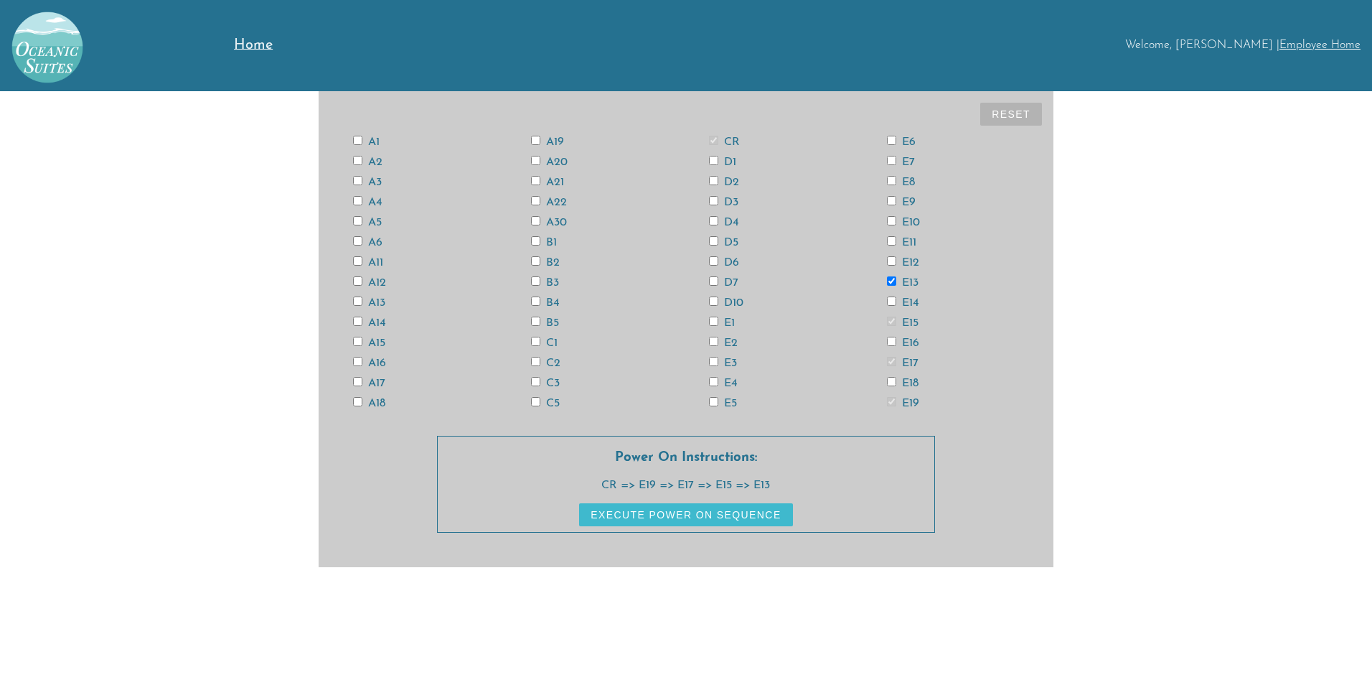
click at [896, 245] on input "E11" at bounding box center [891, 240] width 9 height 9
click at [907, 204] on label "E9" at bounding box center [901, 202] width 29 height 11
click at [896, 204] on input "E9" at bounding box center [891, 200] width 9 height 9
click at [906, 163] on label "E7" at bounding box center [901, 161] width 28 height 11
click at [896, 163] on input "E7" at bounding box center [891, 160] width 9 height 9
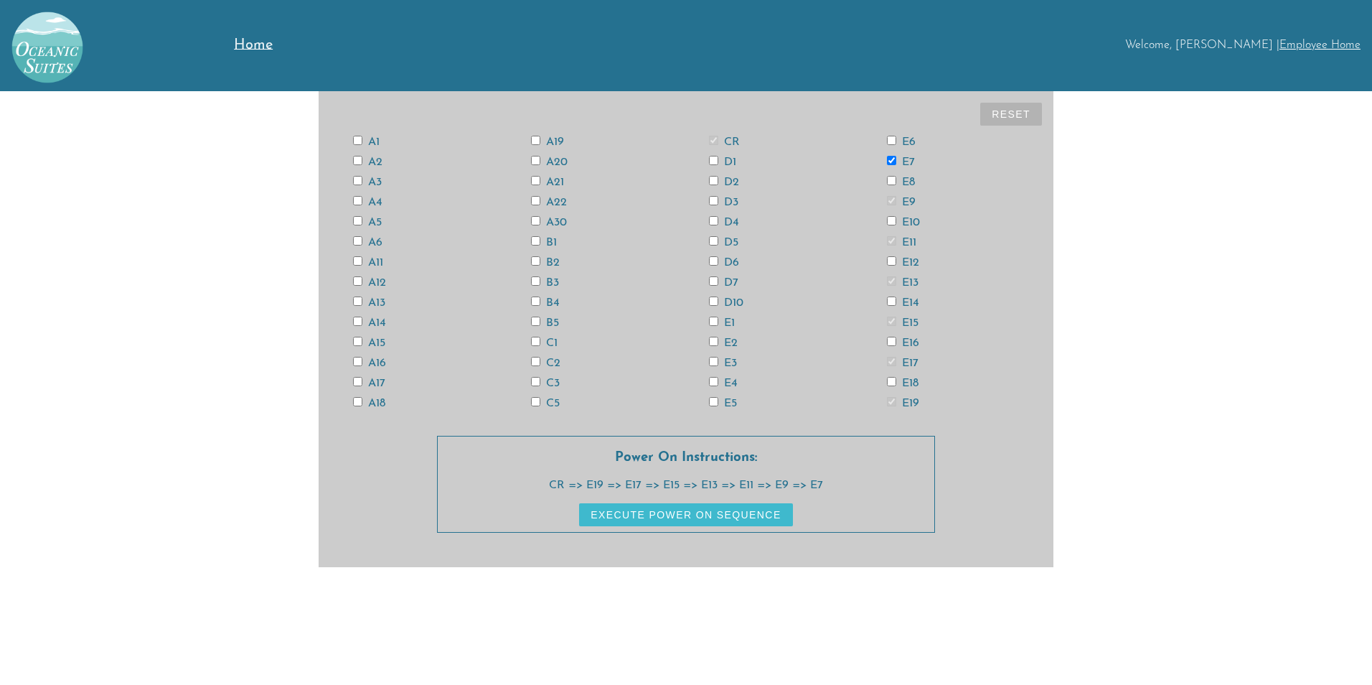
click at [733, 403] on label "E5" at bounding box center [723, 403] width 28 height 11
click at [718, 403] on input "E5" at bounding box center [713, 401] width 9 height 9
click at [729, 360] on label "E3" at bounding box center [723, 362] width 28 height 11
click at [718, 360] on input "E3" at bounding box center [713, 361] width 9 height 9
click at [729, 322] on label "E1" at bounding box center [722, 322] width 26 height 11
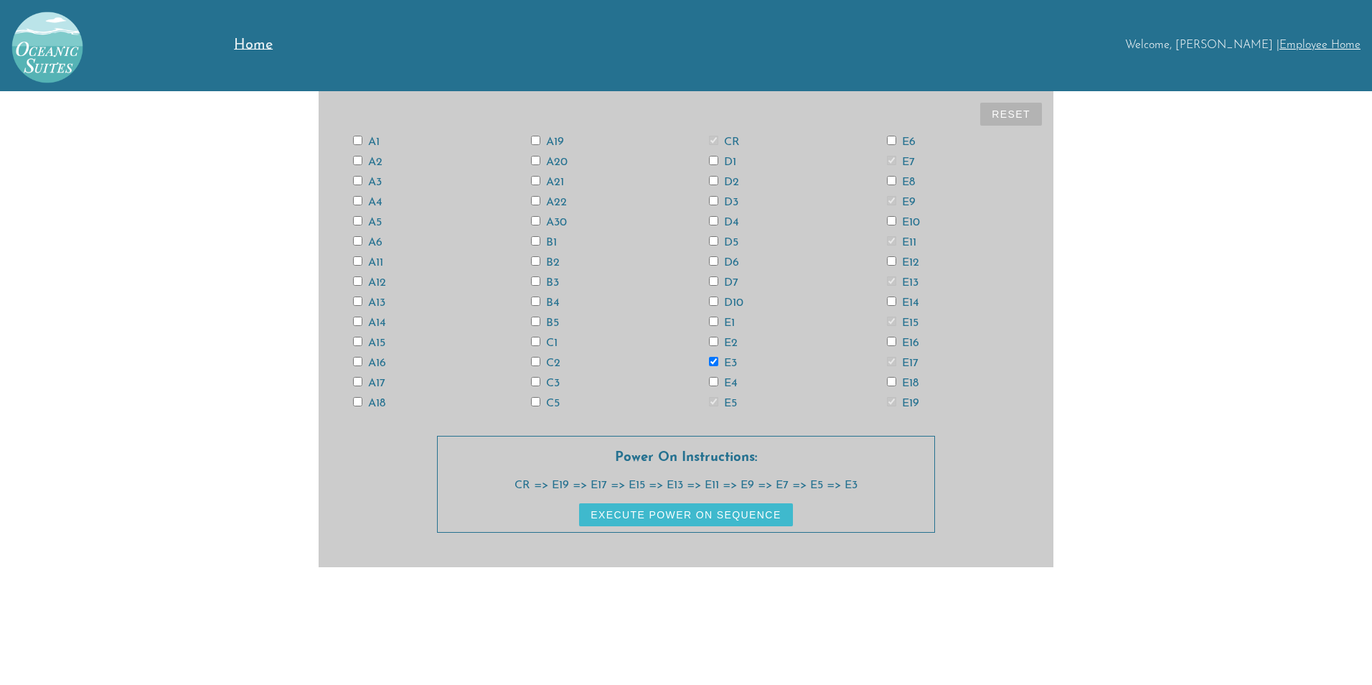
click at [718, 322] on input "E1" at bounding box center [713, 321] width 9 height 9
click at [731, 278] on label "D7" at bounding box center [723, 282] width 29 height 11
click at [718, 278] on input "D7" at bounding box center [713, 280] width 9 height 9
click at [733, 246] on label "D5" at bounding box center [723, 242] width 29 height 11
click at [718, 245] on input "D5" at bounding box center [713, 240] width 9 height 9
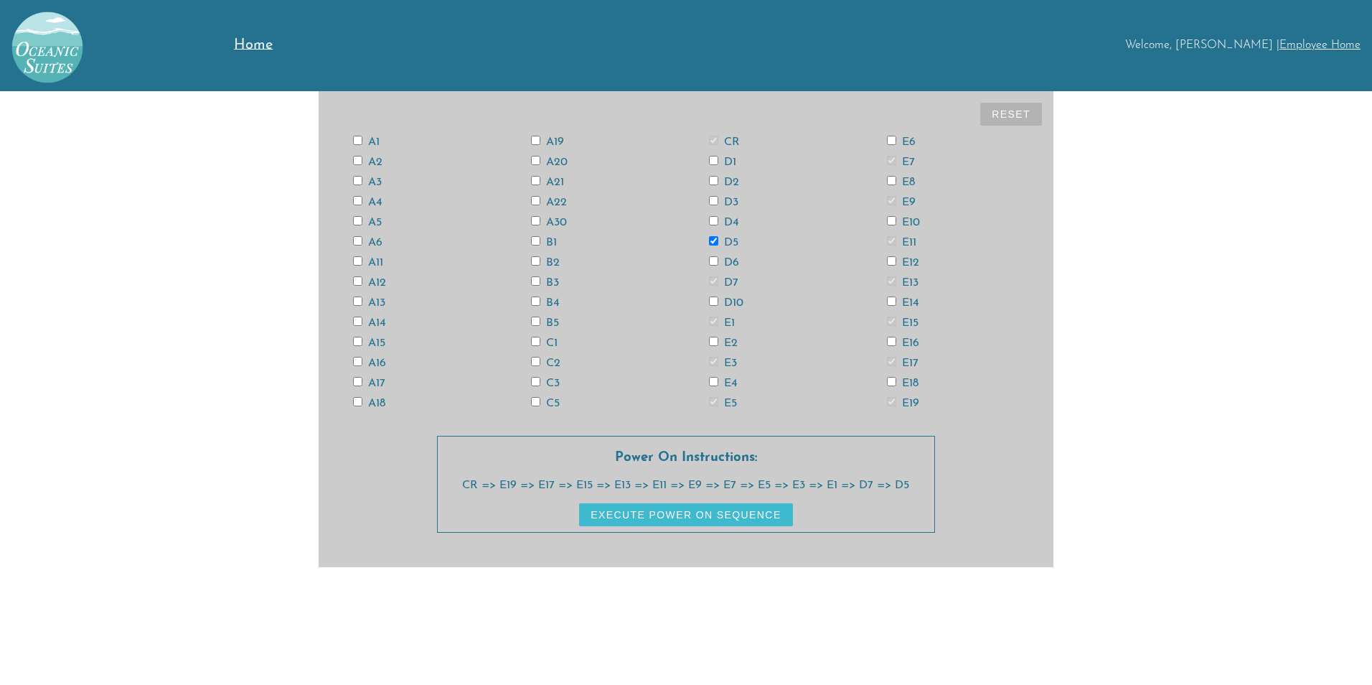
click at [729, 201] on label "D3" at bounding box center [723, 202] width 29 height 11
click at [718, 201] on input "D3" at bounding box center [713, 200] width 9 height 9
click at [726, 161] on label "D1" at bounding box center [722, 161] width 27 height 11
click at [718, 161] on input "D1" at bounding box center [713, 160] width 9 height 9
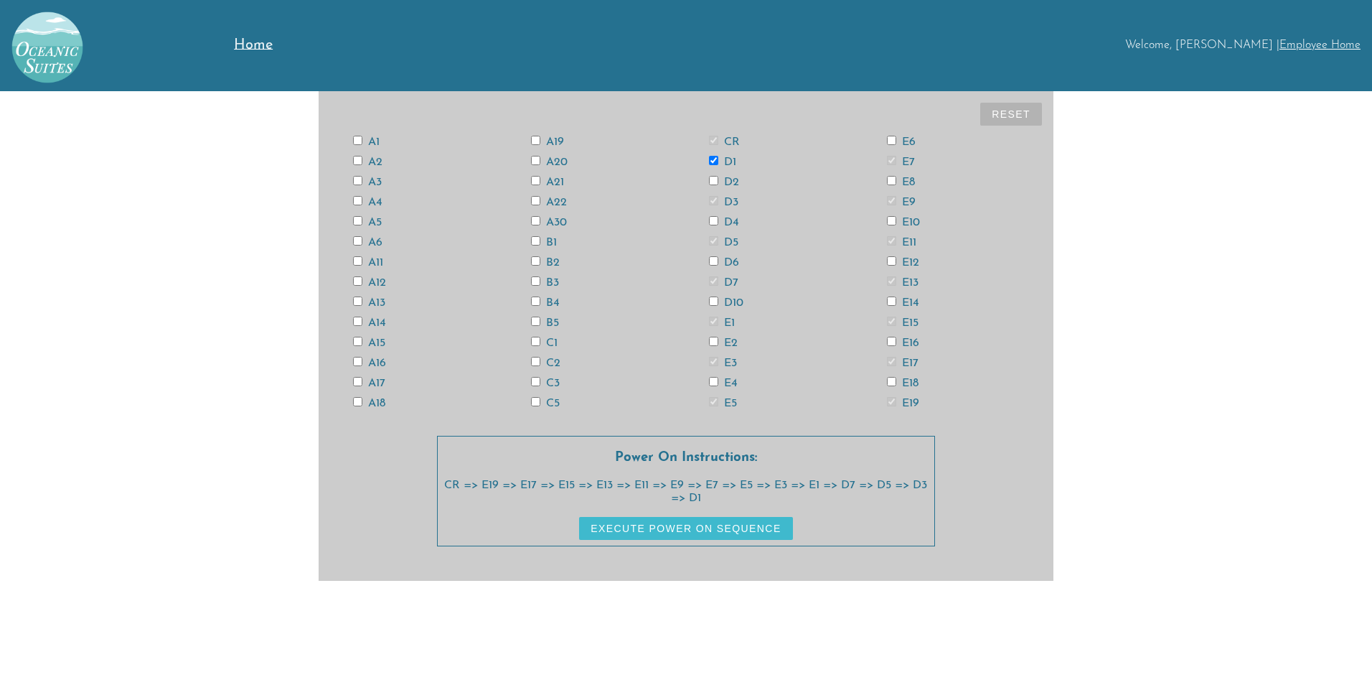
click at [551, 401] on label "C5" at bounding box center [545, 403] width 29 height 11
click at [540, 401] on input "C5" at bounding box center [535, 401] width 9 height 9
click at [553, 377] on div "C3" at bounding box center [597, 382] width 178 height 11
click at [551, 379] on label "C3" at bounding box center [545, 383] width 29 height 11
click at [540, 379] on input "C3" at bounding box center [535, 381] width 9 height 9
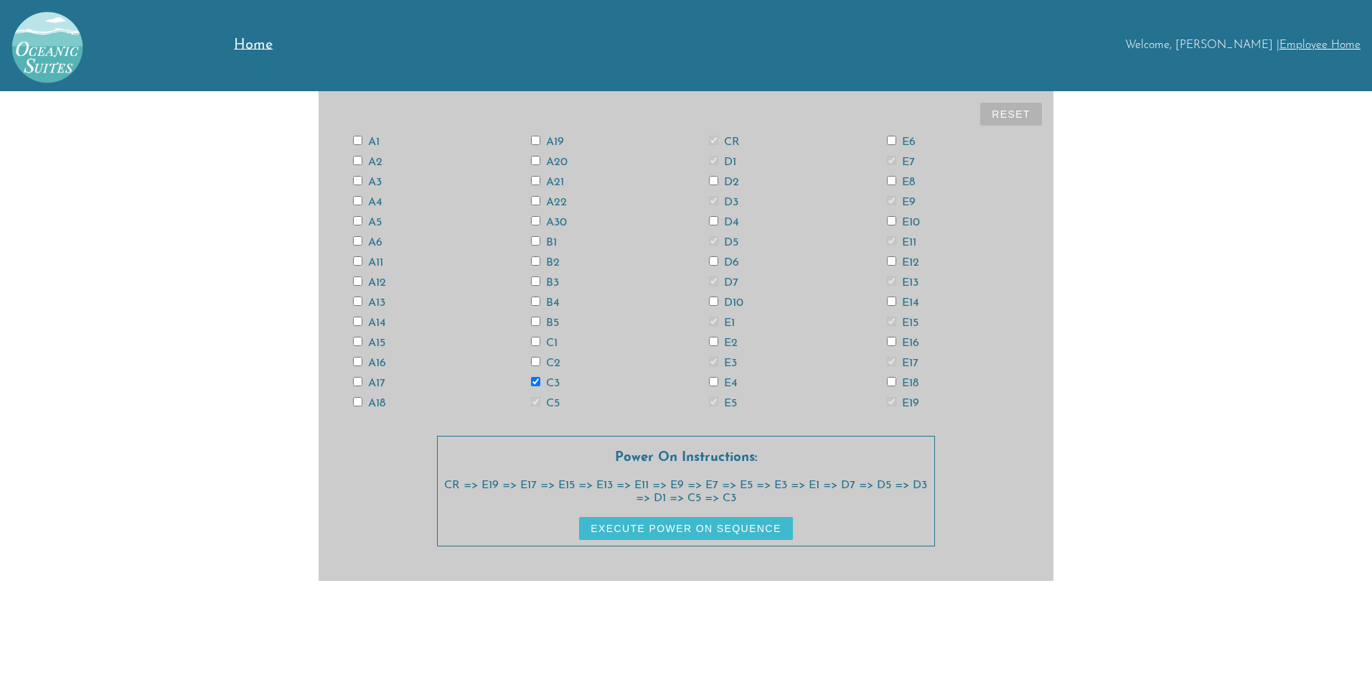
click at [551, 342] on label "C1" at bounding box center [544, 342] width 27 height 11
click at [540, 342] on input "C1" at bounding box center [535, 341] width 9 height 9
click at [553, 319] on label "B5" at bounding box center [545, 322] width 28 height 11
click at [540, 319] on input "B5" at bounding box center [535, 321] width 9 height 9
click at [550, 284] on label "B3" at bounding box center [545, 282] width 28 height 11
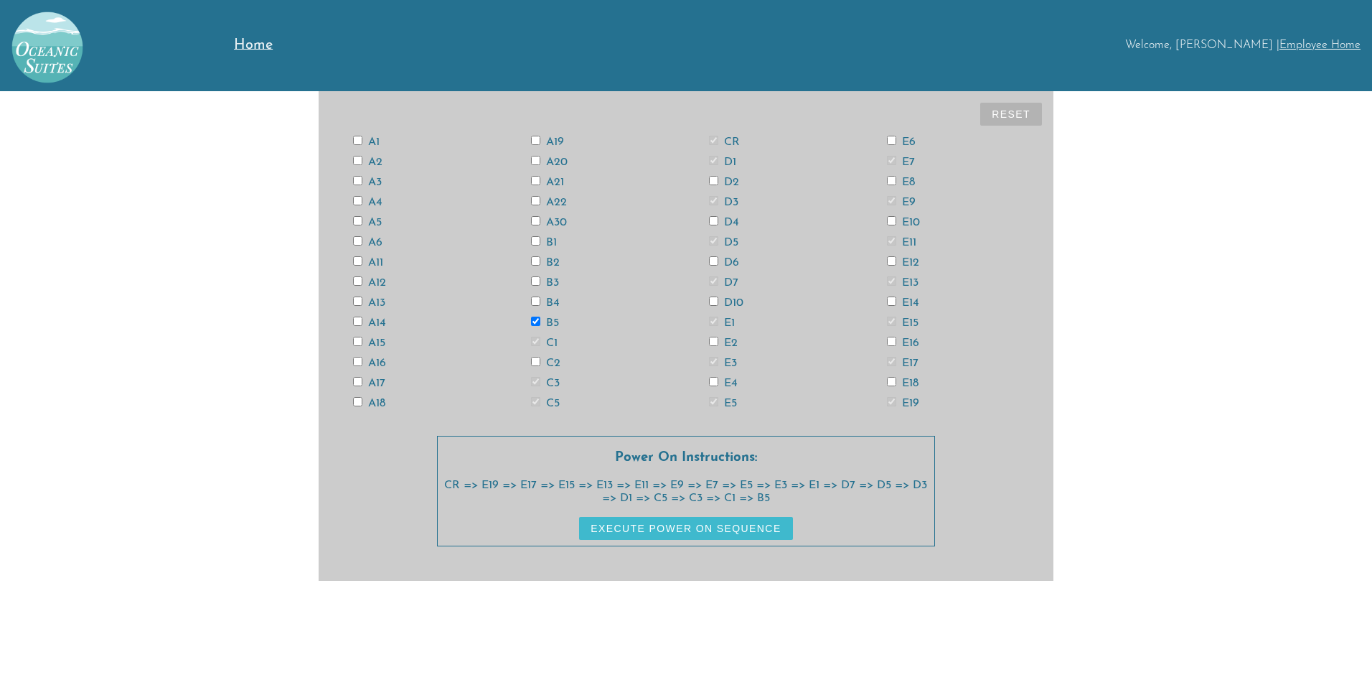
click at [540, 284] on input "B3" at bounding box center [535, 280] width 9 height 9
click at [551, 243] on label "B1" at bounding box center [544, 242] width 26 height 11
click at [540, 243] on input "B1" at bounding box center [535, 240] width 9 height 9
click at [553, 179] on label "A21" at bounding box center [547, 182] width 33 height 11
click at [540, 179] on input "A21" at bounding box center [535, 180] width 9 height 9
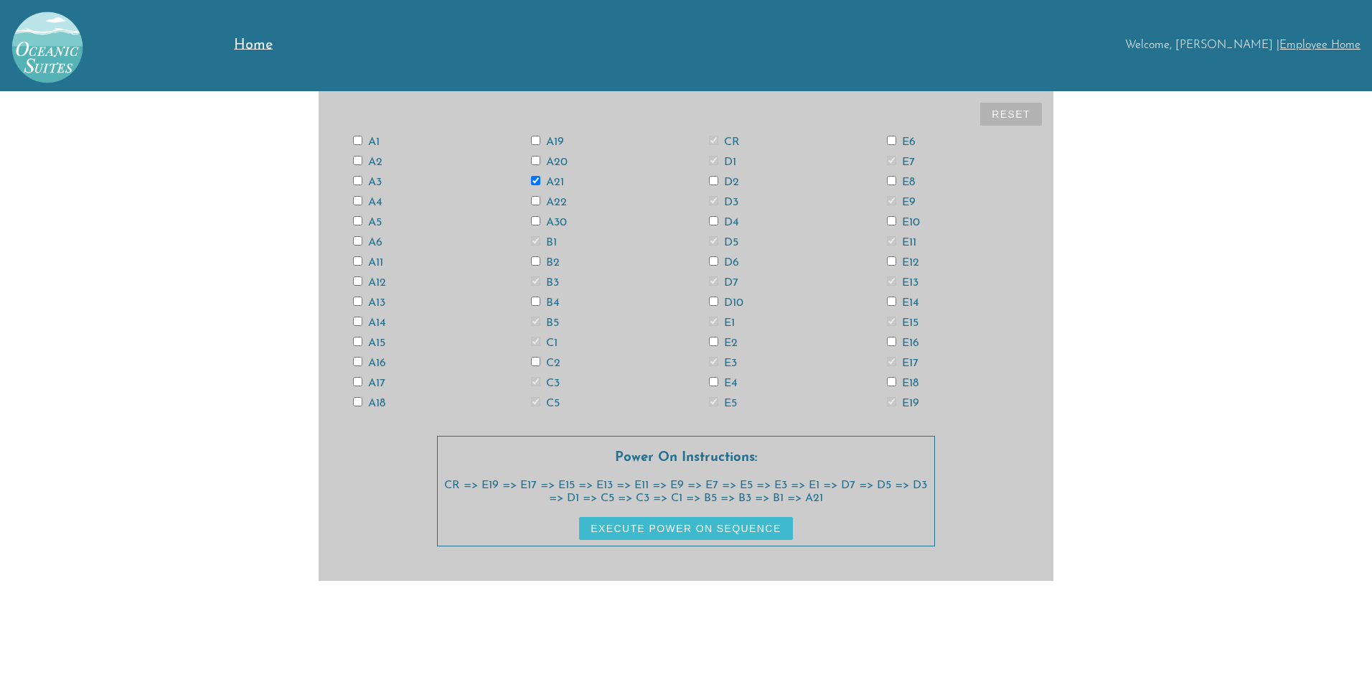
click at [556, 143] on label "A19" at bounding box center [547, 141] width 33 height 11
click at [540, 143] on input "A19" at bounding box center [535, 140] width 9 height 9
click at [381, 385] on label "A17" at bounding box center [369, 383] width 32 height 11
click at [362, 385] on input "A17" at bounding box center [357, 381] width 9 height 9
click at [383, 341] on label "A15" at bounding box center [369, 342] width 32 height 11
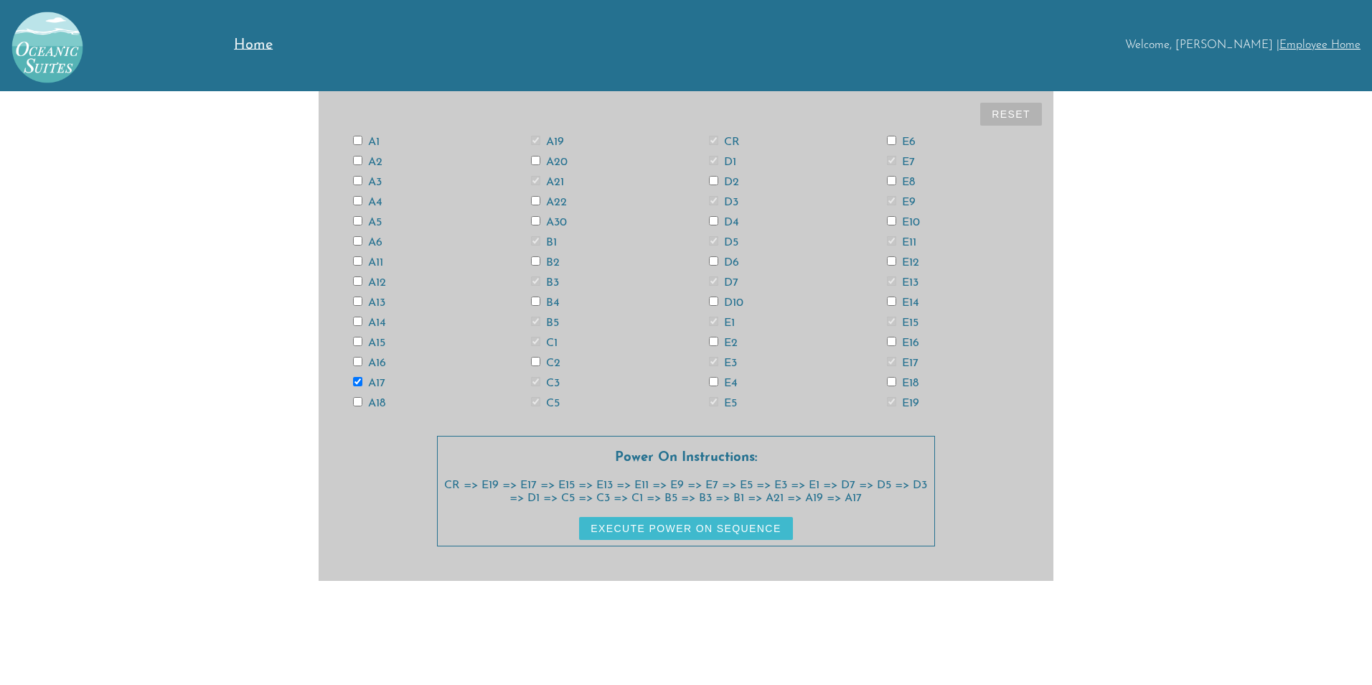
click at [362, 341] on input "A15" at bounding box center [357, 341] width 9 height 9
click at [379, 306] on label "A13" at bounding box center [369, 302] width 32 height 11
click at [362, 306] on input "A13" at bounding box center [357, 300] width 9 height 9
click at [375, 262] on label "A11" at bounding box center [368, 262] width 30 height 11
click at [362, 262] on input "A11" at bounding box center [357, 260] width 9 height 9
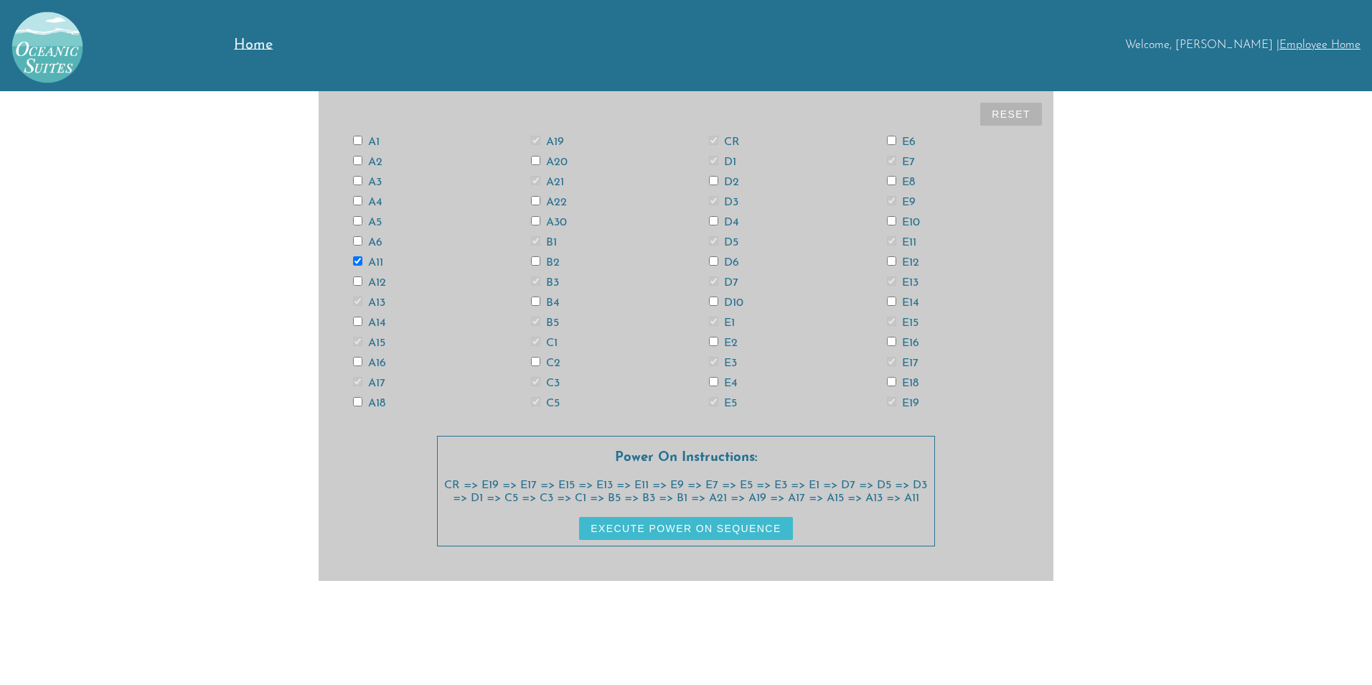
click at [368, 219] on label "A5" at bounding box center [367, 222] width 29 height 11
click at [362, 219] on input "A5" at bounding box center [357, 220] width 9 height 9
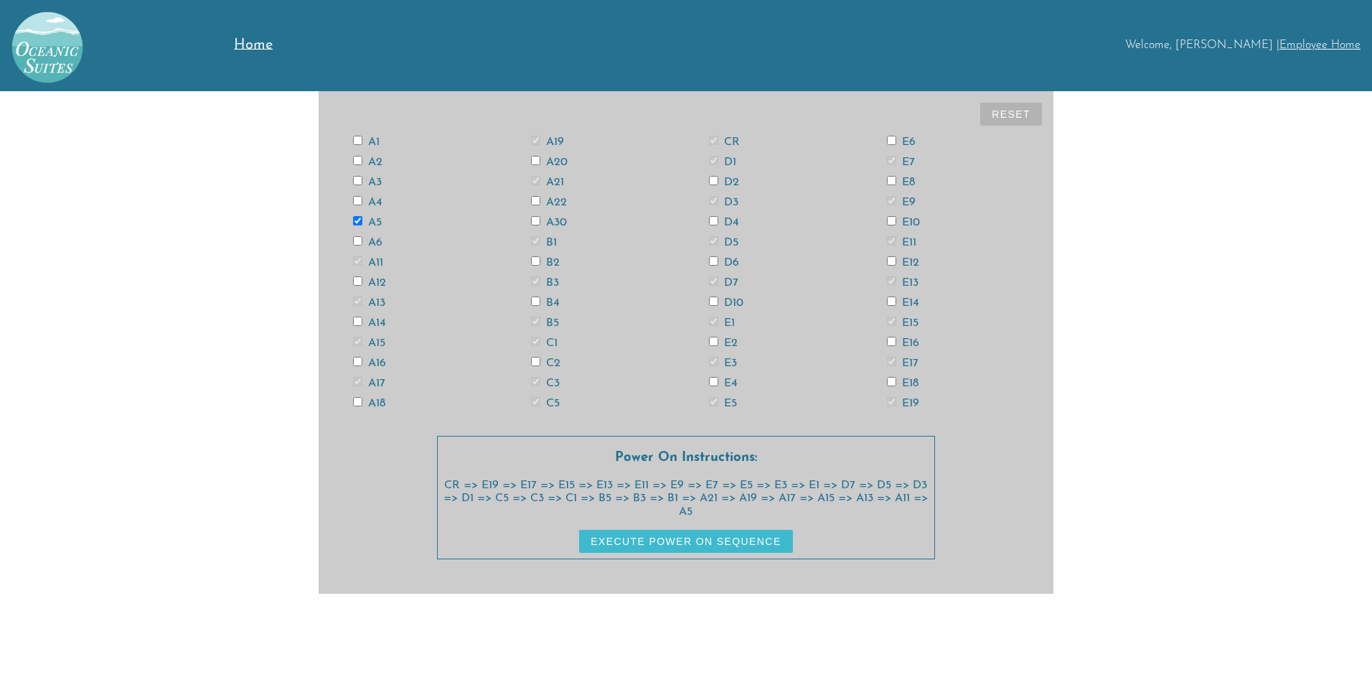
click at [375, 183] on label "A3" at bounding box center [367, 182] width 29 height 11
click at [362, 183] on input "A3" at bounding box center [357, 180] width 9 height 9
click at [371, 143] on label "A1" at bounding box center [366, 141] width 27 height 11
click at [362, 143] on input "A1" at bounding box center [357, 140] width 9 height 9
click at [376, 161] on label "A2" at bounding box center [367, 161] width 29 height 11
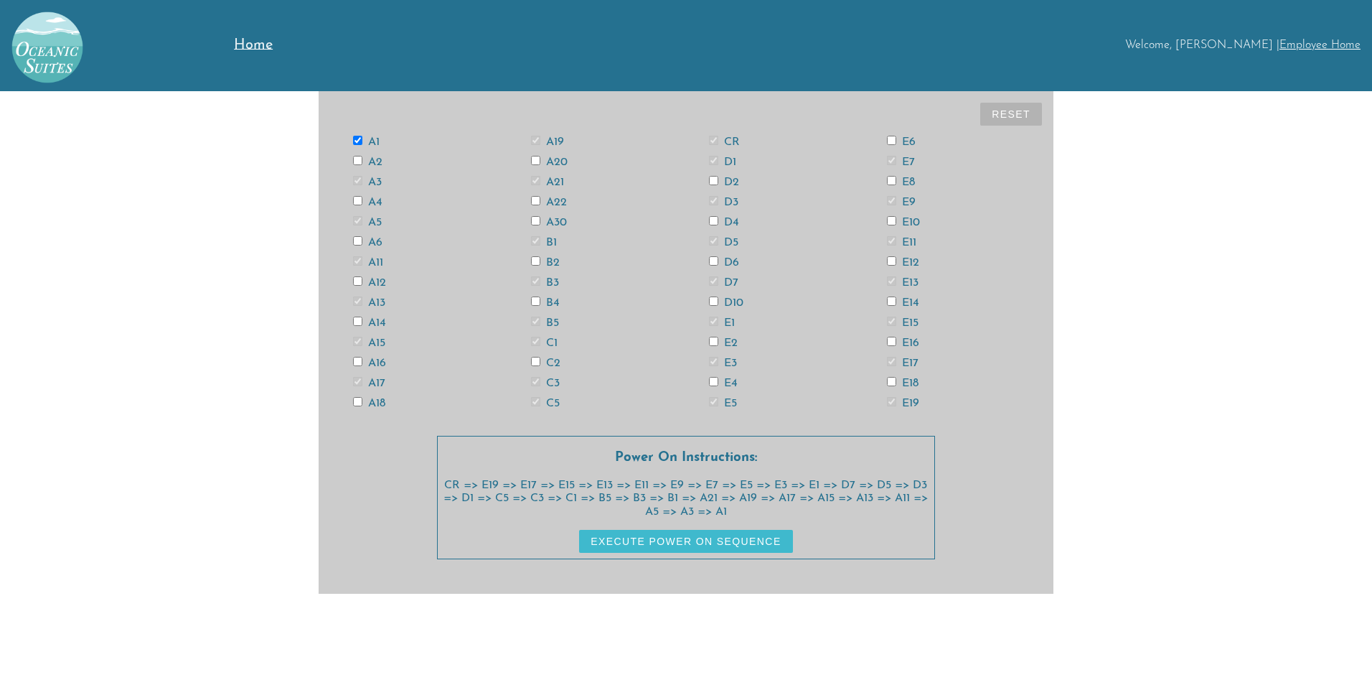
click at [362, 161] on input "A2" at bounding box center [357, 160] width 9 height 9
click at [372, 199] on label "A4" at bounding box center [367, 202] width 29 height 11
click at [362, 199] on input "A4" at bounding box center [357, 200] width 9 height 9
click at [380, 240] on label "A6" at bounding box center [367, 242] width 29 height 11
click at [362, 240] on input "A6" at bounding box center [357, 240] width 9 height 9
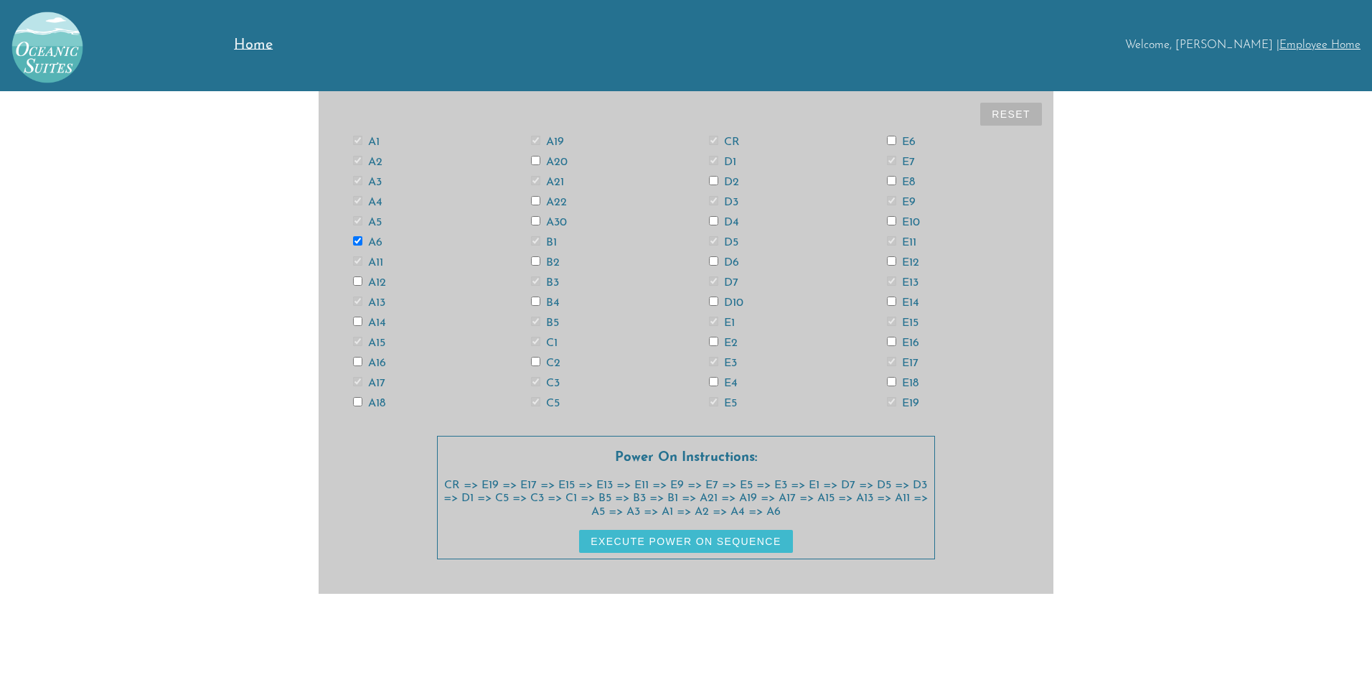
click at [374, 284] on label "A12" at bounding box center [369, 282] width 33 height 11
click at [362, 284] on input "A12" at bounding box center [357, 280] width 9 height 9
click at [374, 320] on label "A14" at bounding box center [369, 322] width 33 height 11
click at [362, 320] on input "A14" at bounding box center [357, 321] width 9 height 9
click at [379, 359] on label "A16" at bounding box center [369, 362] width 33 height 11
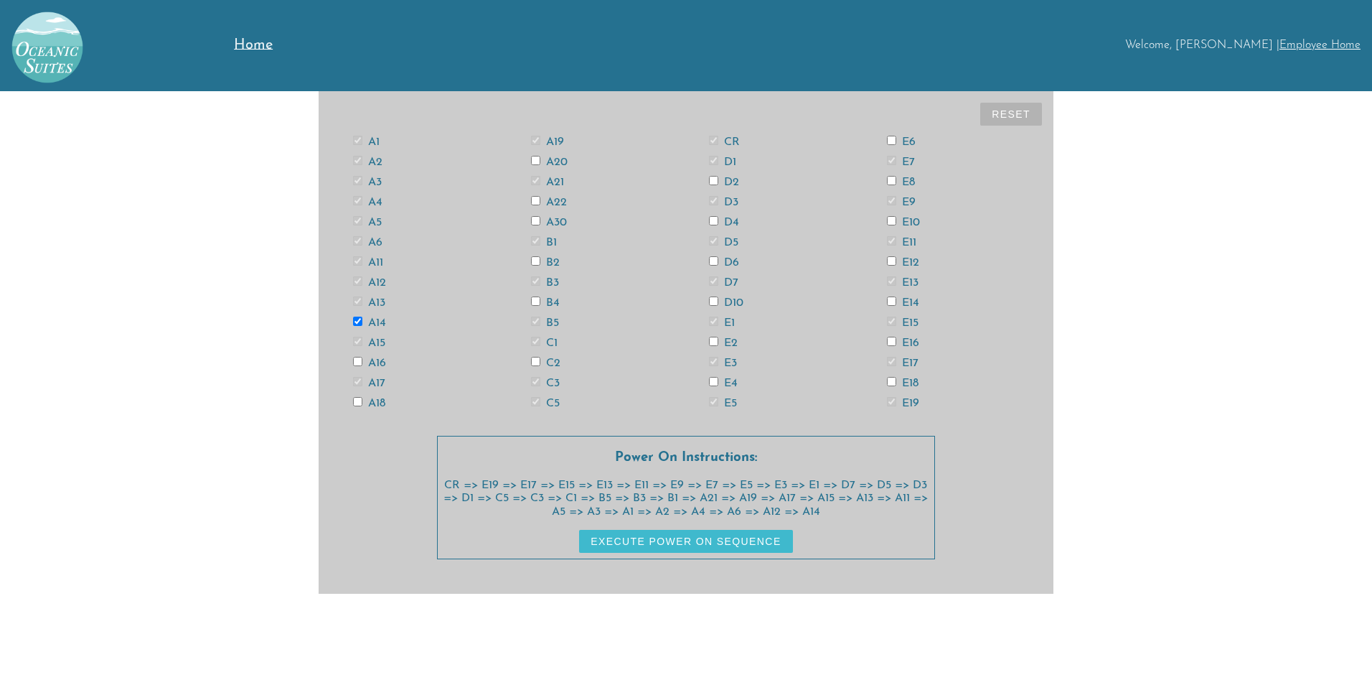
click at [362, 359] on input "A16" at bounding box center [357, 361] width 9 height 9
click at [380, 401] on label "A18" at bounding box center [369, 403] width 32 height 11
click at [362, 401] on input "A18" at bounding box center [357, 401] width 9 height 9
click at [562, 162] on label "A20" at bounding box center [549, 161] width 37 height 11
click at [540, 162] on input "A20" at bounding box center [535, 160] width 9 height 9
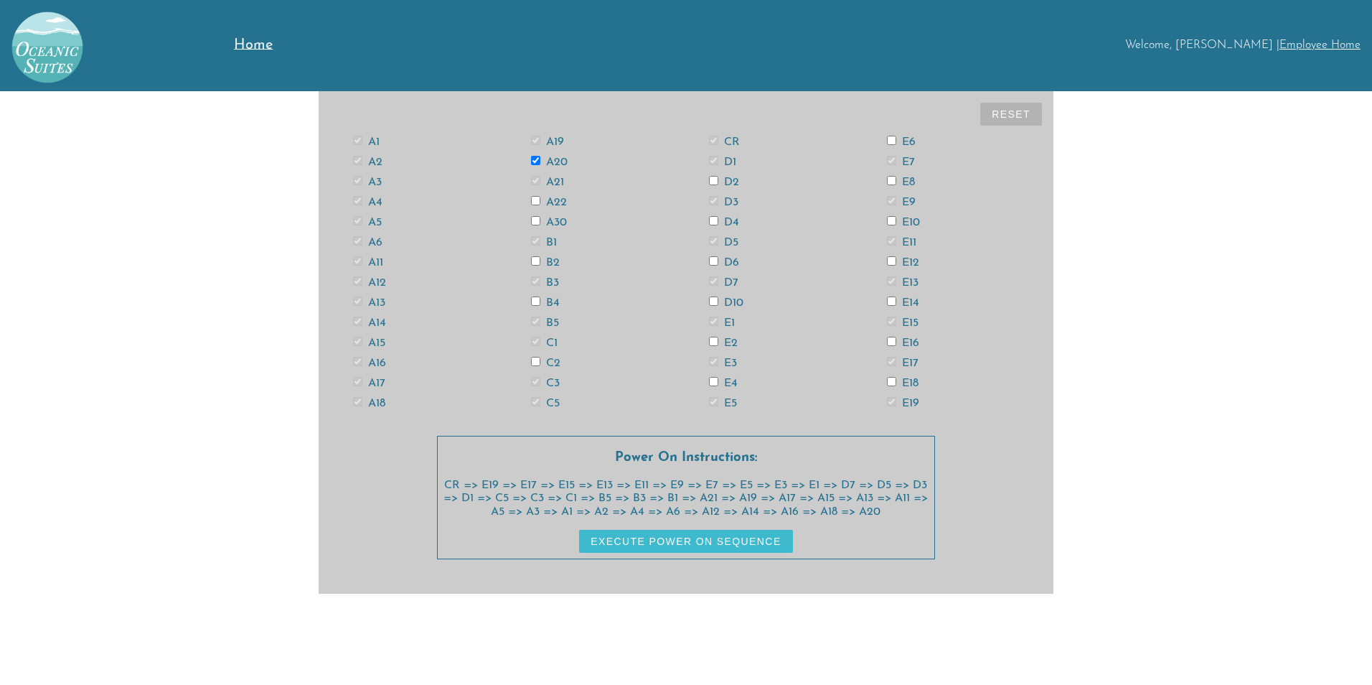
click at [553, 202] on label "A22" at bounding box center [549, 202] width 36 height 11
click at [540, 202] on input "A22" at bounding box center [535, 200] width 9 height 9
click at [553, 222] on label "A30" at bounding box center [549, 222] width 36 height 11
click at [540, 222] on input "A30" at bounding box center [535, 220] width 9 height 9
click at [545, 260] on label "B2" at bounding box center [545, 262] width 29 height 11
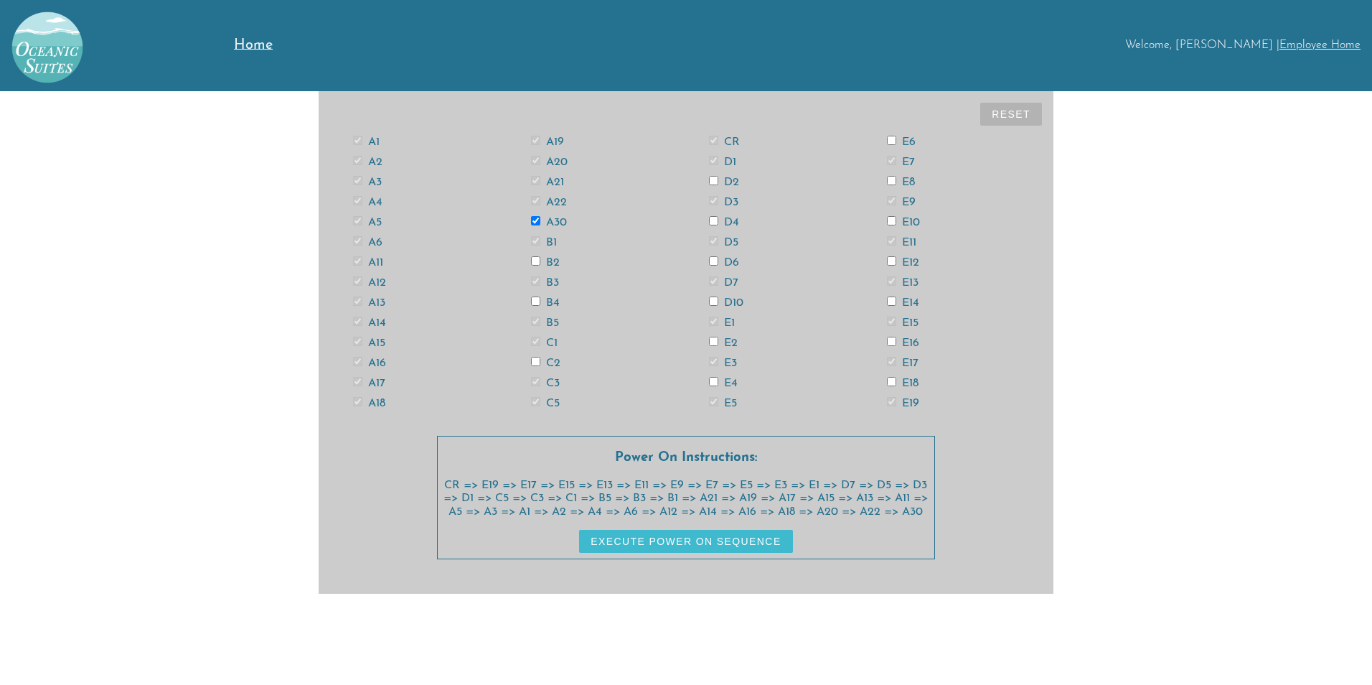
click at [540, 260] on input "B2" at bounding box center [535, 260] width 9 height 9
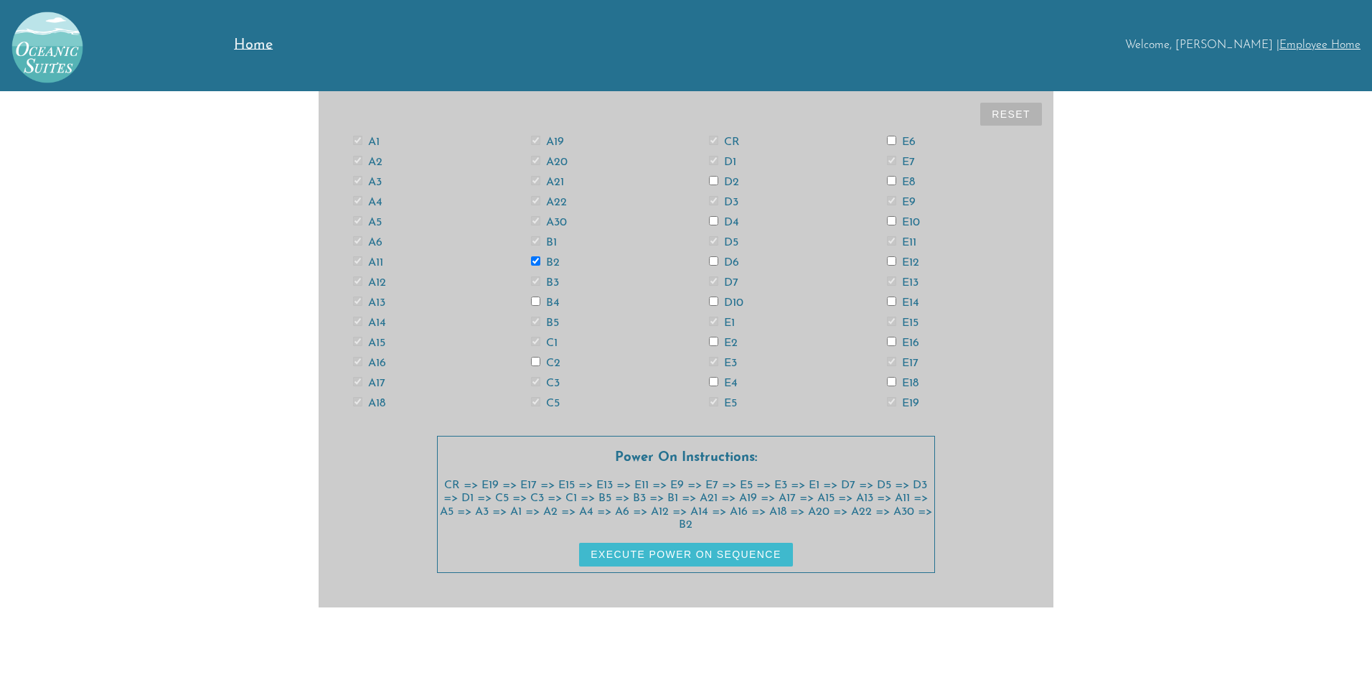
click at [554, 300] on label "B4" at bounding box center [545, 302] width 29 height 11
click at [540, 300] on input "B4" at bounding box center [535, 300] width 9 height 9
click at [551, 362] on label "C2" at bounding box center [545, 362] width 29 height 11
click at [540, 362] on input "C2" at bounding box center [535, 361] width 9 height 9
click at [735, 181] on label "D2" at bounding box center [724, 182] width 30 height 11
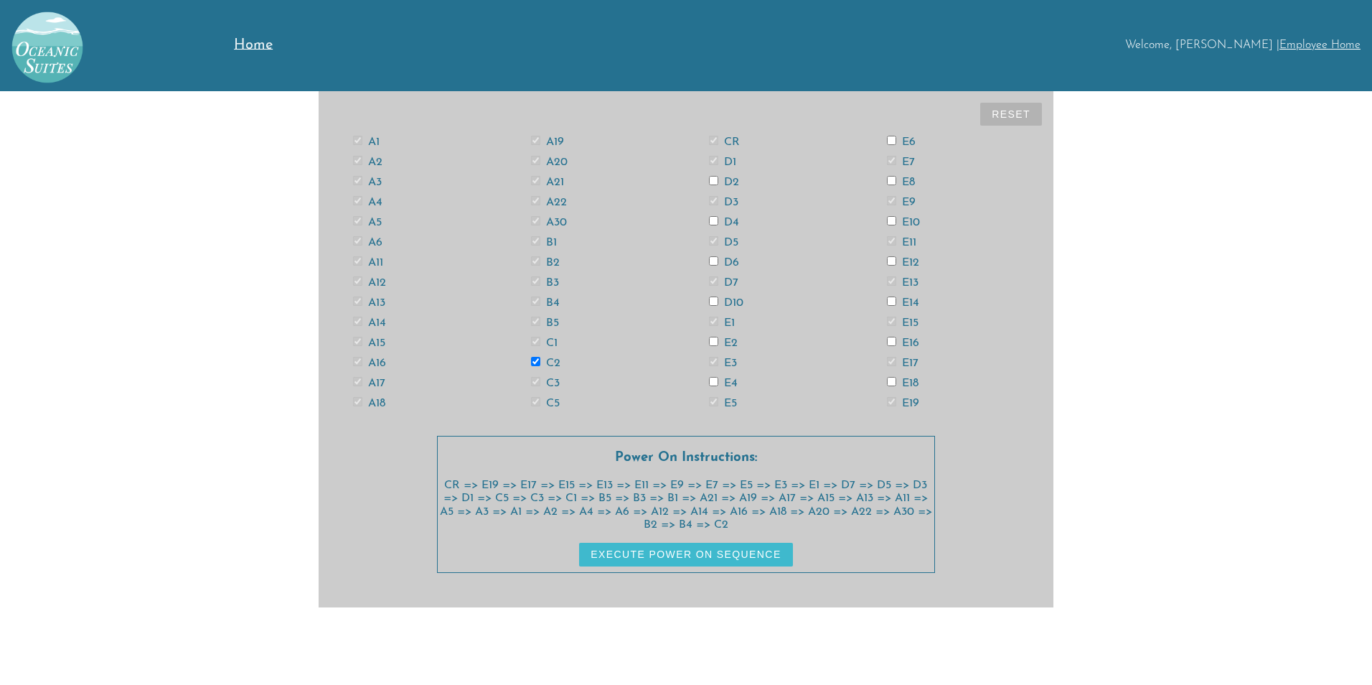
click at [718, 181] on input "D2" at bounding box center [713, 180] width 9 height 9
click at [729, 216] on div "D4" at bounding box center [775, 221] width 178 height 11
click at [730, 226] on label "D4" at bounding box center [724, 222] width 30 height 11
click at [718, 225] on input "D4" at bounding box center [713, 220] width 9 height 9
click at [726, 260] on label "D6" at bounding box center [724, 262] width 30 height 11
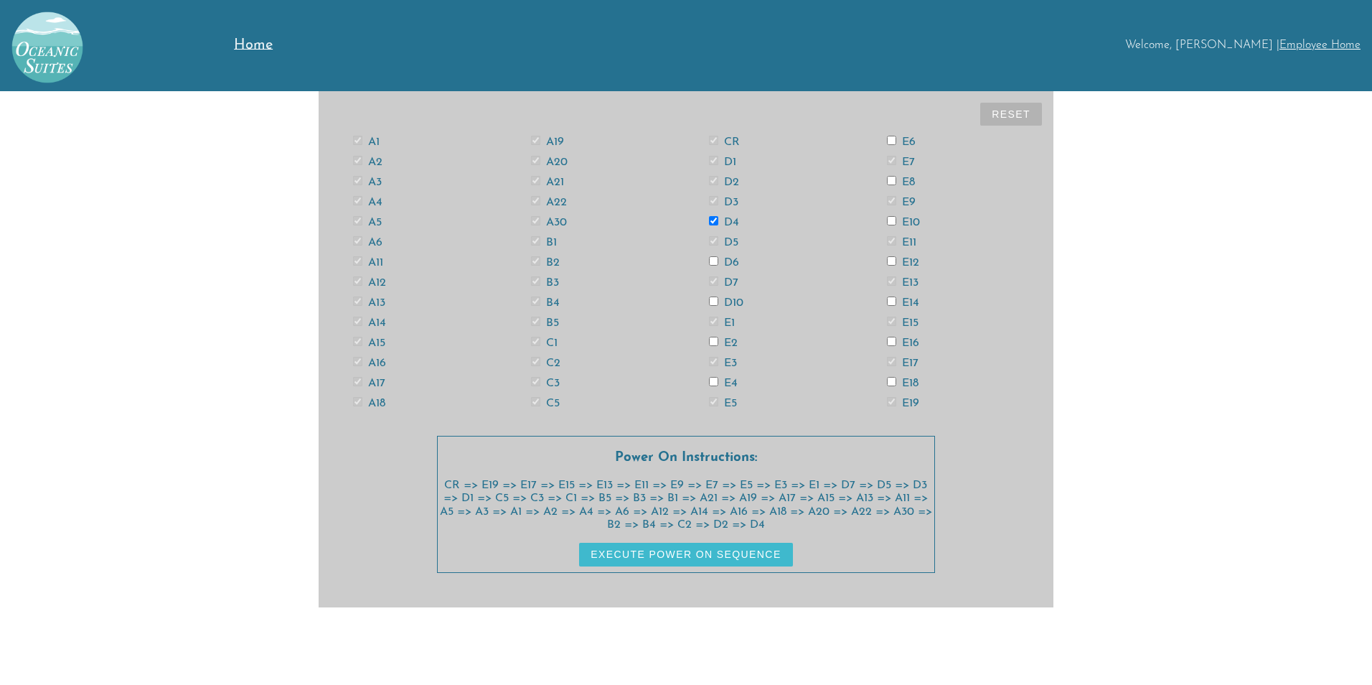
click at [718, 260] on input "D6" at bounding box center [713, 260] width 9 height 9
click at [732, 300] on label "D10" at bounding box center [726, 302] width 34 height 11
click at [718, 300] on input "D10" at bounding box center [713, 300] width 9 height 9
click at [727, 340] on label "E2" at bounding box center [723, 342] width 29 height 11
click at [718, 340] on input "E2" at bounding box center [713, 341] width 9 height 9
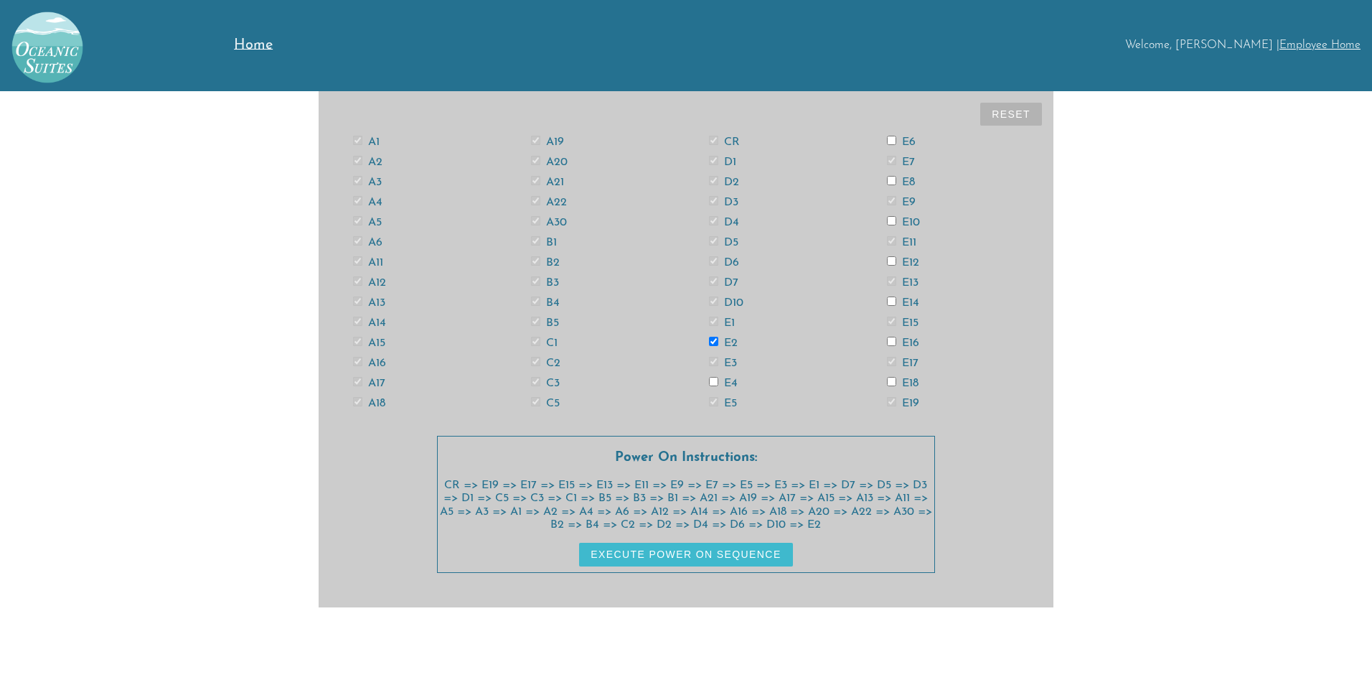
click at [734, 380] on label "E4" at bounding box center [723, 383] width 29 height 11
click at [718, 380] on input "E4" at bounding box center [713, 381] width 9 height 9
click at [912, 138] on label "E6" at bounding box center [901, 141] width 29 height 11
click at [896, 138] on input "E6" at bounding box center [891, 140] width 9 height 9
click at [910, 181] on label "E8" at bounding box center [901, 182] width 28 height 11
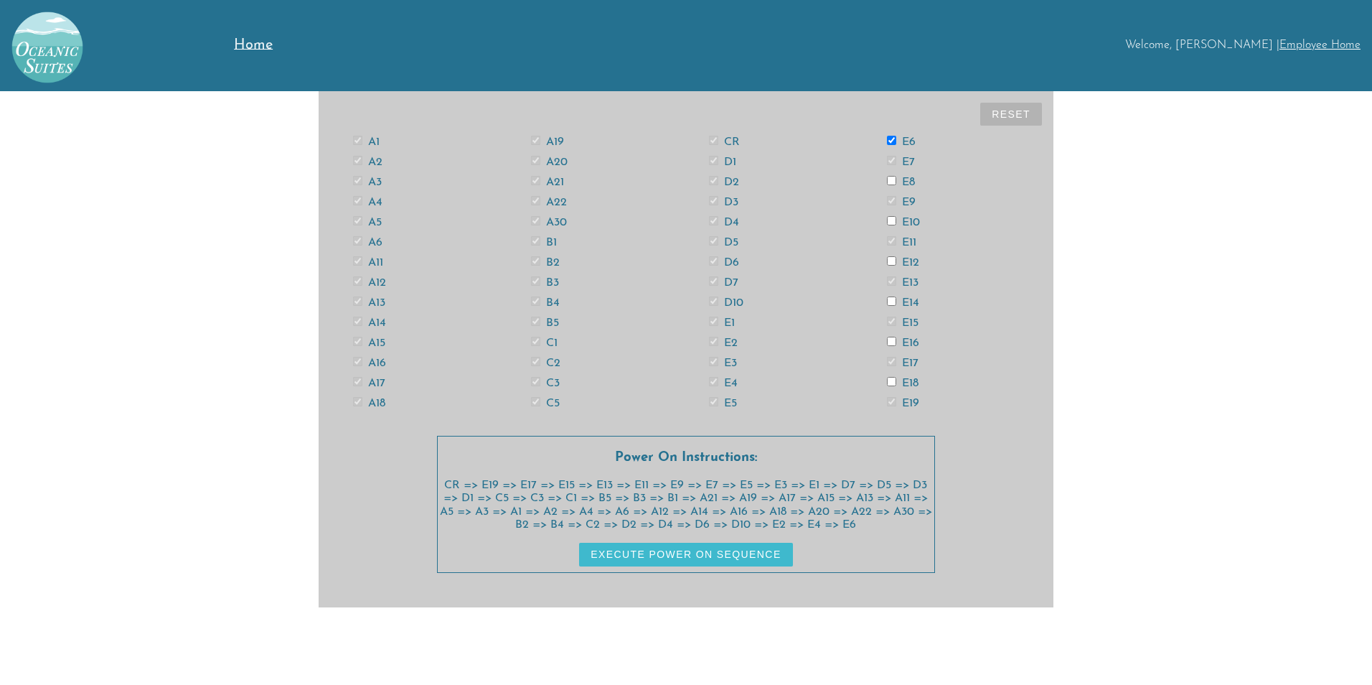
click at [896, 181] on input "E8" at bounding box center [891, 180] width 9 height 9
click at [909, 224] on label "E10" at bounding box center [903, 222] width 33 height 11
click at [896, 224] on input "E10" at bounding box center [891, 220] width 9 height 9
click at [907, 266] on label "E12" at bounding box center [903, 262] width 32 height 11
click at [896, 266] on input "E12" at bounding box center [891, 260] width 9 height 9
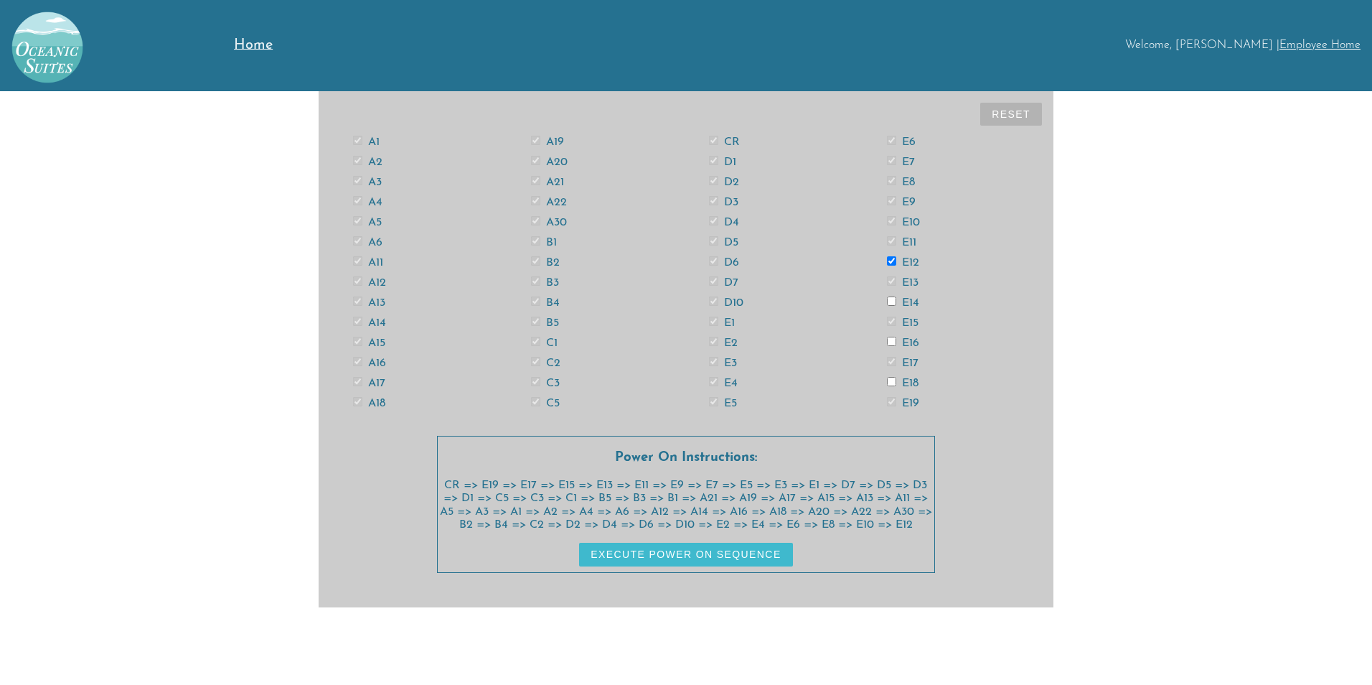
click at [916, 306] on label "E14" at bounding box center [903, 302] width 32 height 11
click at [896, 306] on input "E14" at bounding box center [891, 300] width 9 height 9
click at [909, 339] on label "E16" at bounding box center [903, 342] width 32 height 11
click at [896, 339] on input "E16" at bounding box center [891, 341] width 9 height 9
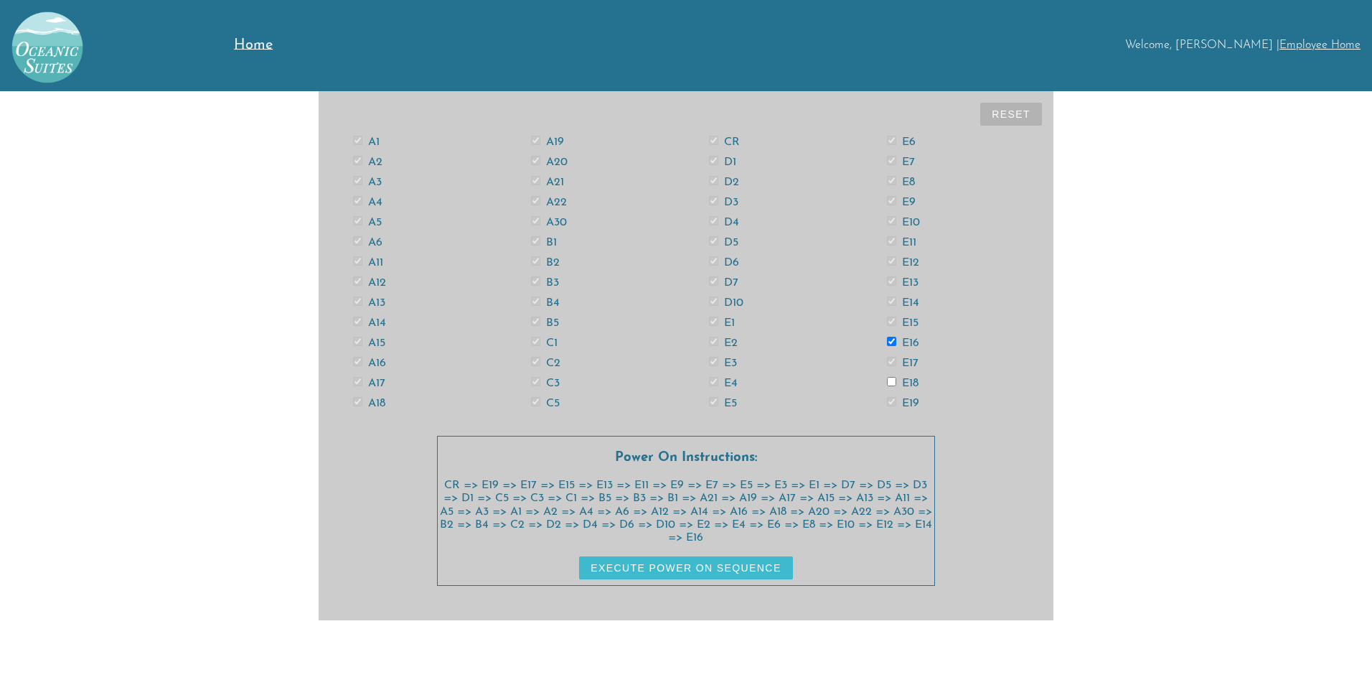
click at [914, 383] on label "E18" at bounding box center [903, 383] width 32 height 11
click at [896, 383] on input "E18" at bounding box center [891, 381] width 9 height 9
click at [789, 568] on button "Execute Power On Sequence" at bounding box center [685, 567] width 213 height 23
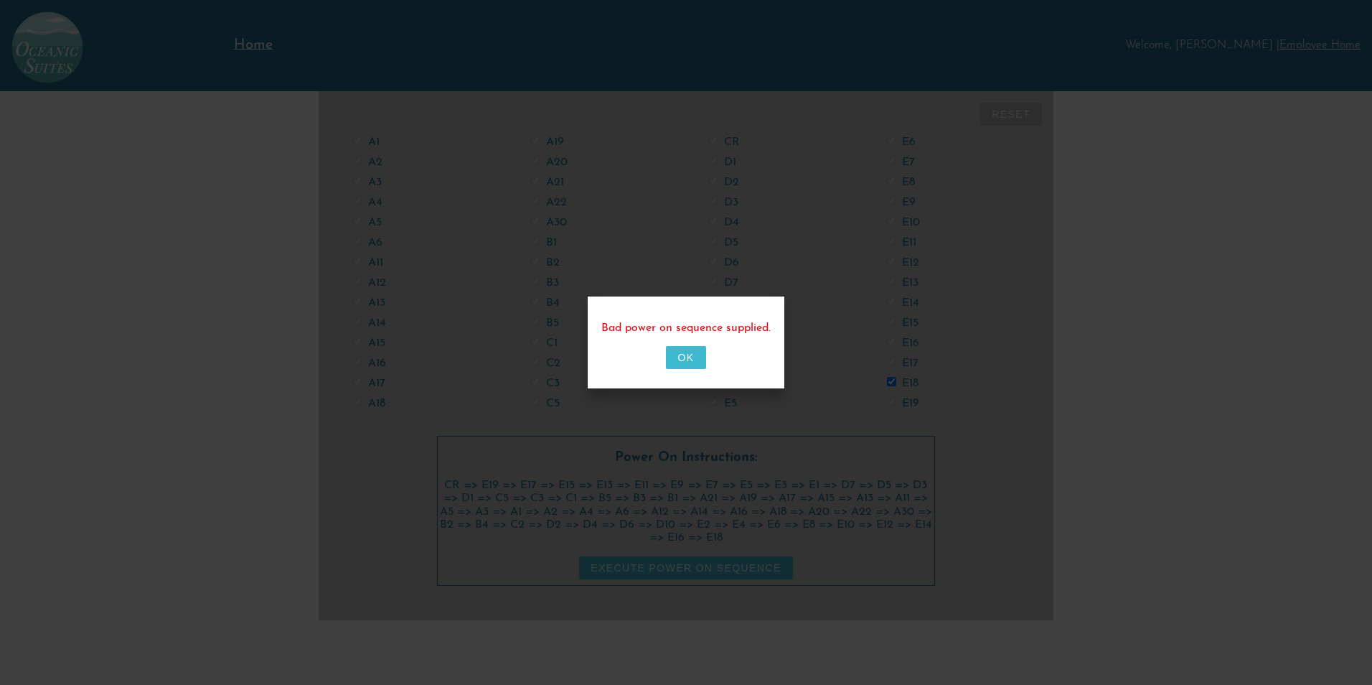
click at [692, 366] on button "OK" at bounding box center [685, 357] width 39 height 23
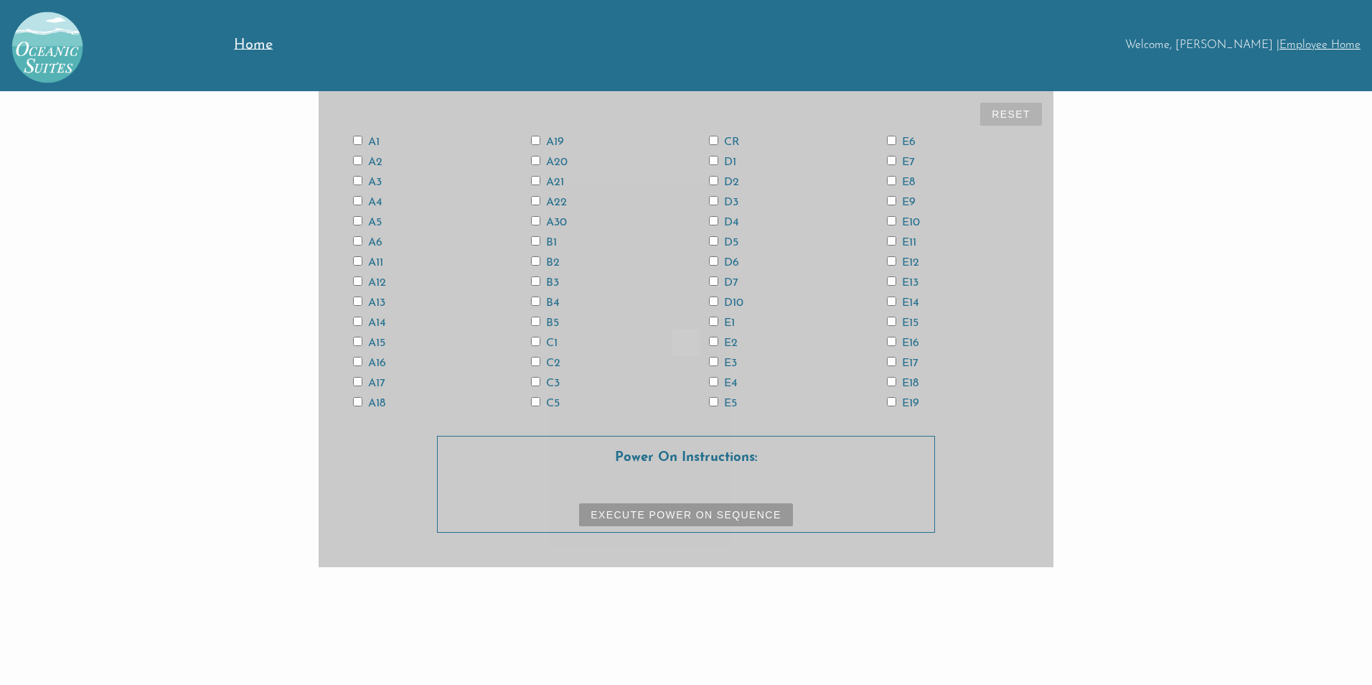
click at [917, 403] on label "E19" at bounding box center [903, 403] width 32 height 11
click at [896, 403] on input "E19" at bounding box center [891, 401] width 9 height 9
click at [905, 354] on div "A1 A2 A3 A4 A5 A6 A11 A12 A13 A14 A15 A16 A17 A18 A19 A20 A21 A22 A30 B1 B2 B3 …" at bounding box center [686, 271] width 712 height 281
click at [914, 364] on label "E17" at bounding box center [903, 362] width 32 height 11
click at [896, 364] on input "E17" at bounding box center [891, 361] width 9 height 9
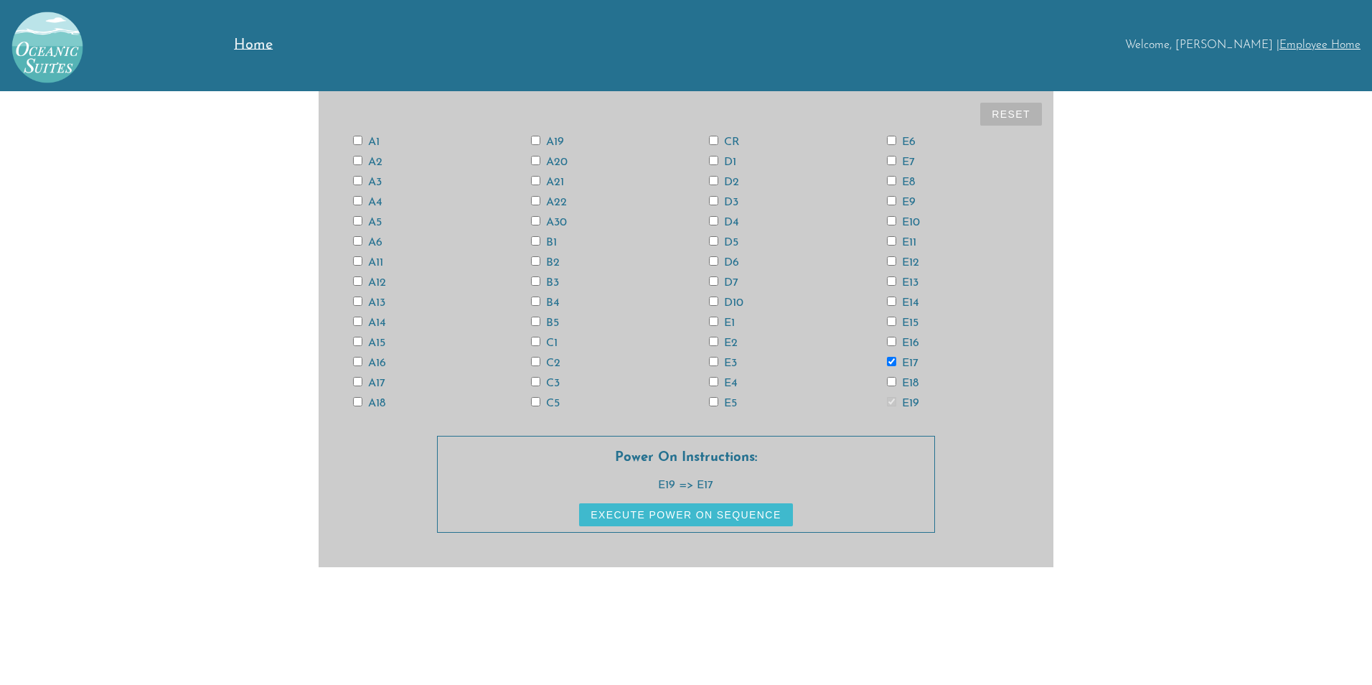
click at [920, 319] on div "E15" at bounding box center [953, 322] width 178 height 11
click at [910, 318] on label "E15" at bounding box center [903, 322] width 32 height 11
click at [896, 318] on input "E15" at bounding box center [891, 321] width 9 height 9
click at [918, 283] on label "E13" at bounding box center [903, 282] width 32 height 11
click at [896, 283] on input "E13" at bounding box center [891, 280] width 9 height 9
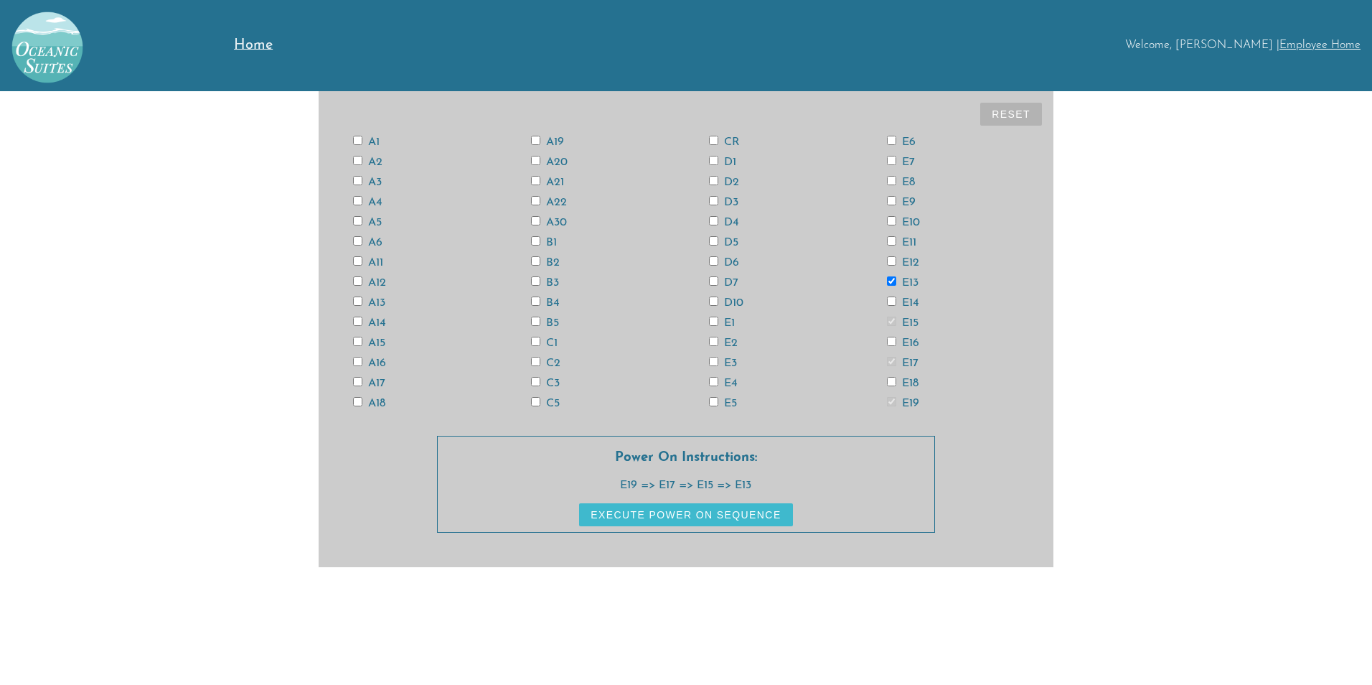
click at [912, 240] on label "E11" at bounding box center [901, 242] width 29 height 11
click at [896, 240] on input "E11" at bounding box center [891, 240] width 9 height 9
click at [911, 207] on label "E9" at bounding box center [901, 202] width 29 height 11
click at [896, 205] on input "E9" at bounding box center [891, 200] width 9 height 9
click at [904, 157] on label "E7" at bounding box center [901, 161] width 28 height 11
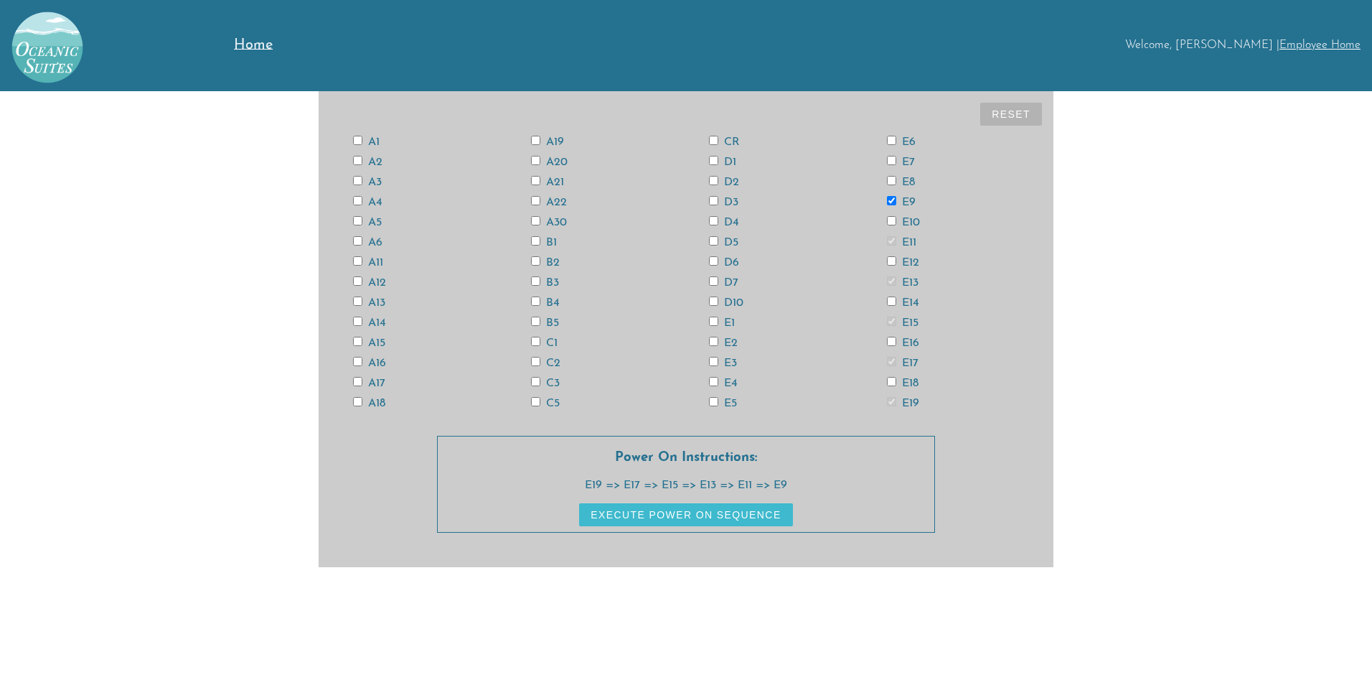
click at [896, 157] on input "E7" at bounding box center [891, 160] width 9 height 9
click at [729, 402] on label "E5" at bounding box center [723, 403] width 28 height 11
click at [718, 402] on input "E5" at bounding box center [713, 401] width 9 height 9
click at [732, 362] on label "E3" at bounding box center [723, 362] width 28 height 11
click at [718, 362] on input "E3" at bounding box center [713, 361] width 9 height 9
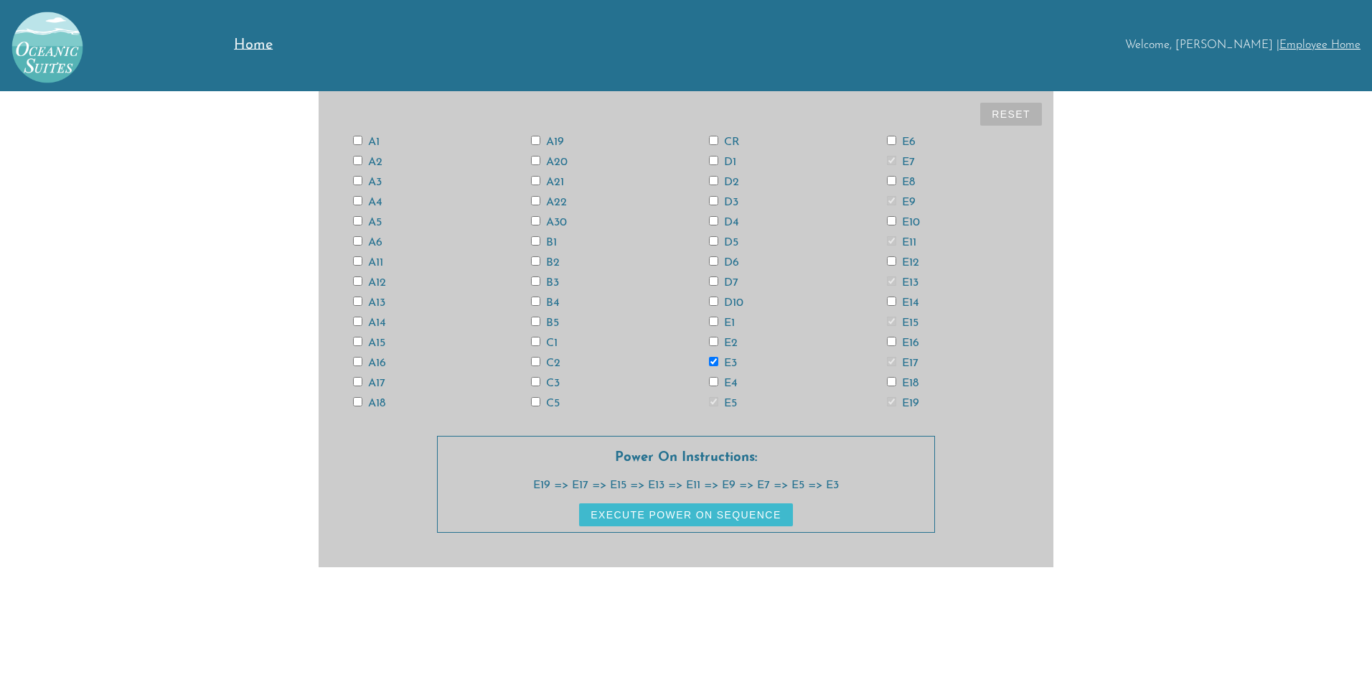
click at [726, 317] on label "E1" at bounding box center [722, 322] width 26 height 11
click at [718, 317] on input "E1" at bounding box center [713, 321] width 9 height 9
click at [727, 278] on label "D7" at bounding box center [723, 282] width 29 height 11
click at [718, 278] on input "D7" at bounding box center [713, 280] width 9 height 9
click at [736, 241] on label "D5" at bounding box center [723, 242] width 29 height 11
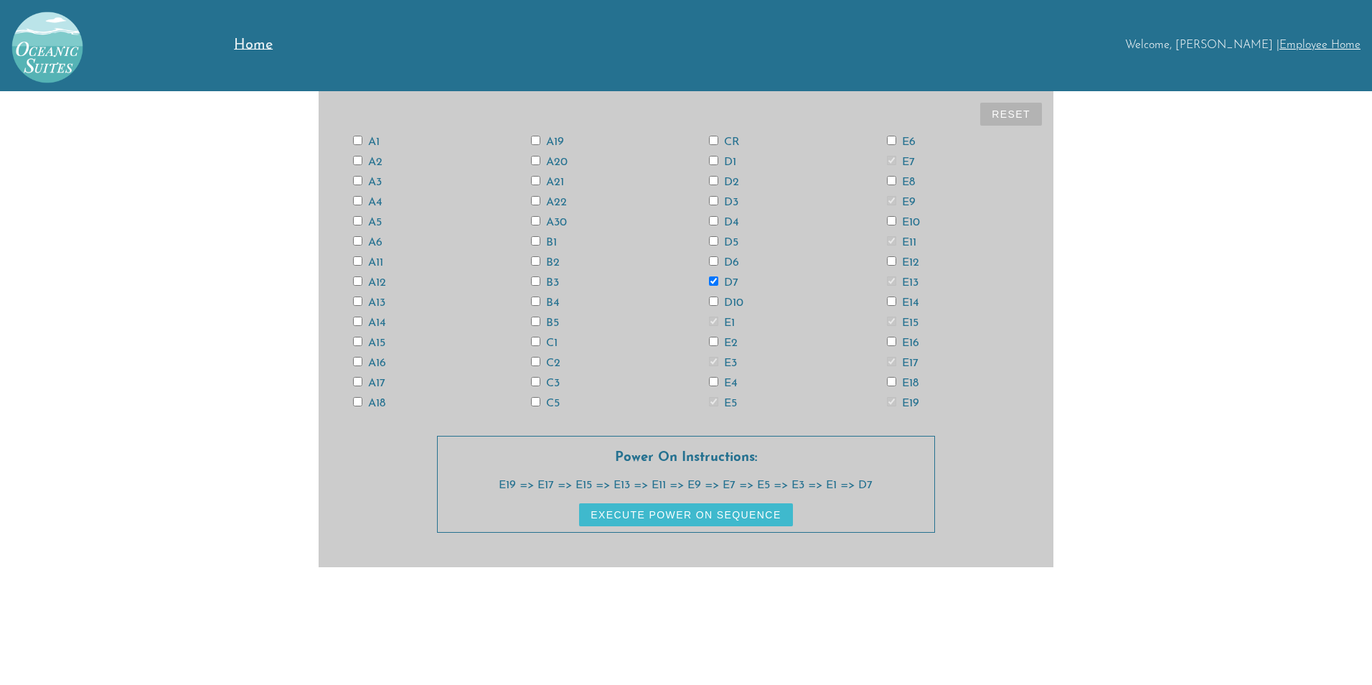
click at [718, 241] on input "D5" at bounding box center [713, 240] width 9 height 9
click at [730, 205] on label "D3" at bounding box center [723, 202] width 29 height 11
click at [718, 205] on input "D3" at bounding box center [713, 200] width 9 height 9
click at [730, 160] on label "D1" at bounding box center [722, 161] width 27 height 11
click at [718, 160] on input "D1" at bounding box center [713, 160] width 9 height 9
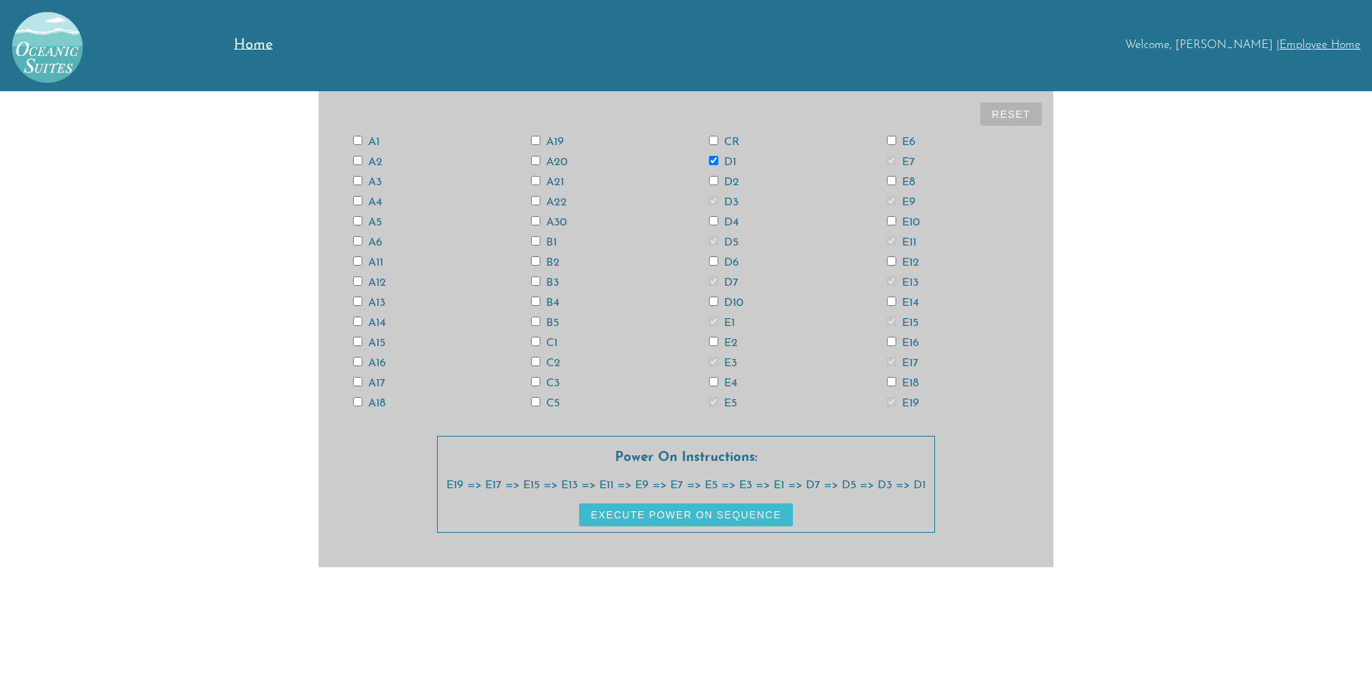
click at [550, 397] on div "C5" at bounding box center [597, 402] width 178 height 11
click at [776, 510] on button "Execute Power On Sequence" at bounding box center [685, 514] width 213 height 23
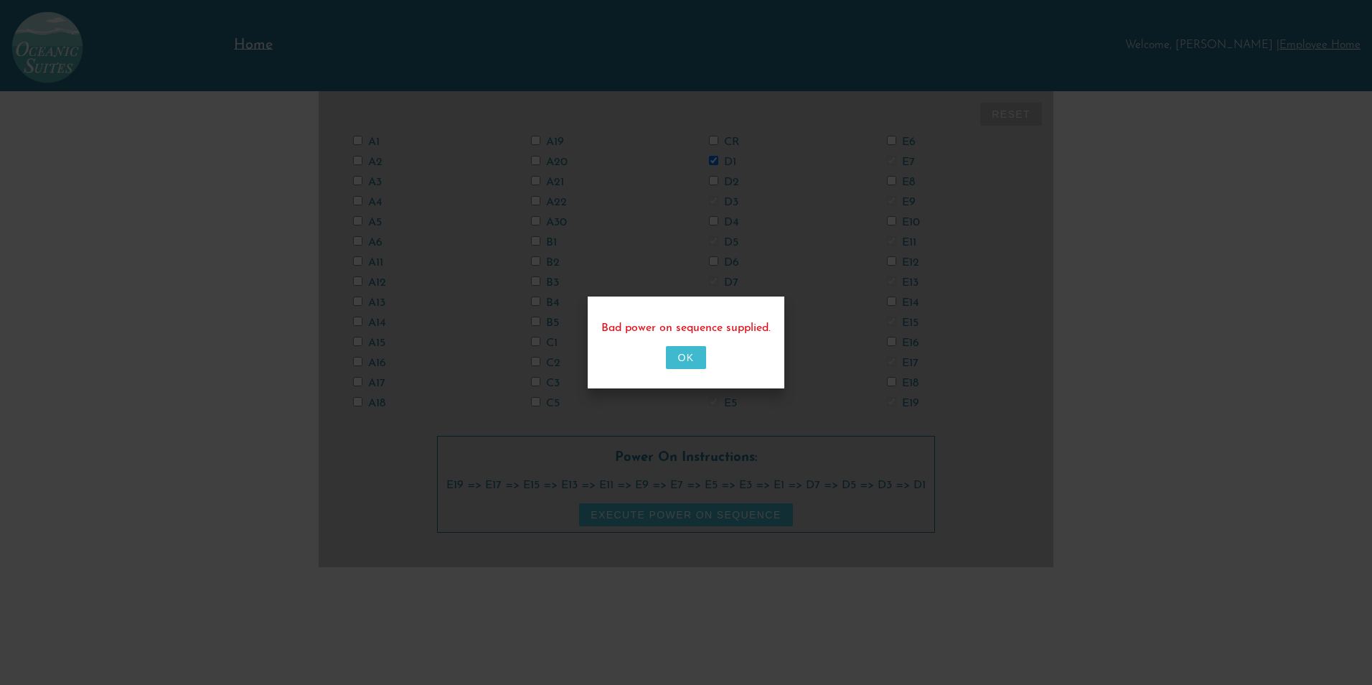
click at [688, 360] on button "OK" at bounding box center [685, 357] width 39 height 23
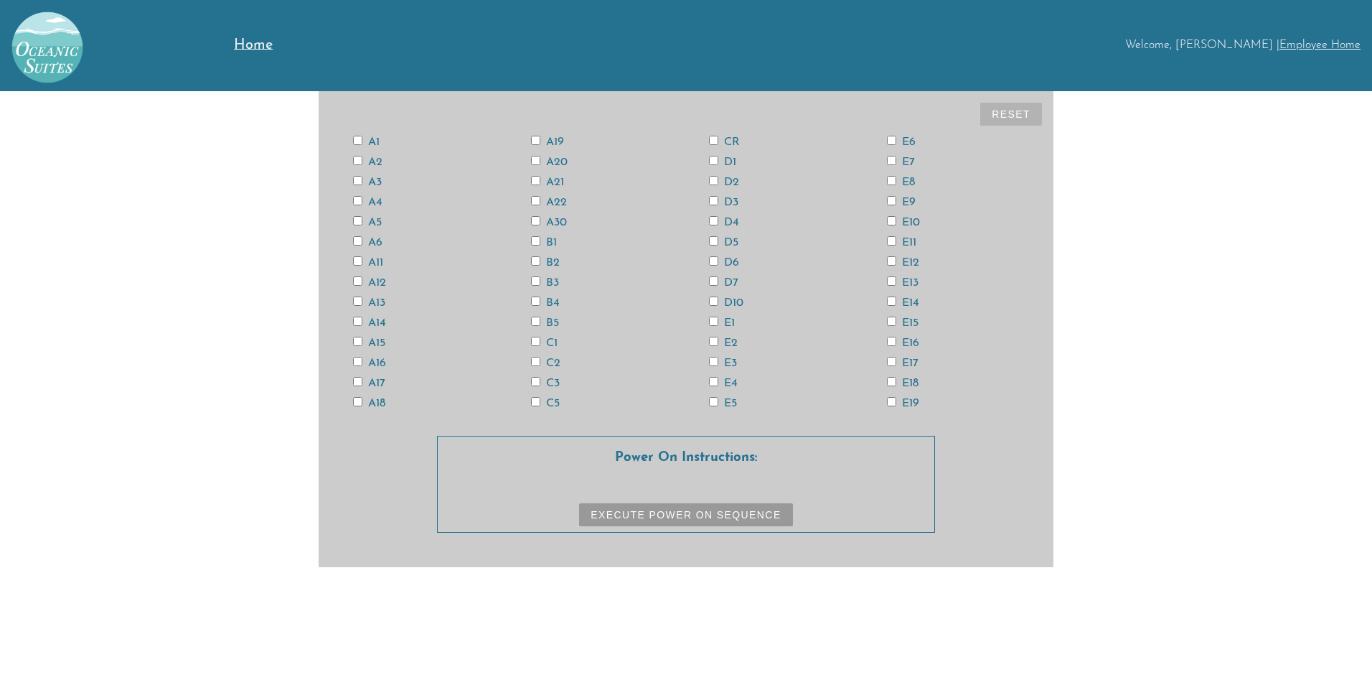
click at [716, 141] on input "CR" at bounding box center [713, 140] width 9 height 9
click at [909, 401] on label "E19" at bounding box center [903, 403] width 32 height 11
click at [896, 401] on input "E19" at bounding box center [891, 401] width 9 height 9
click at [908, 358] on label "E17" at bounding box center [903, 362] width 32 height 11
click at [896, 358] on input "E17" at bounding box center [891, 361] width 9 height 9
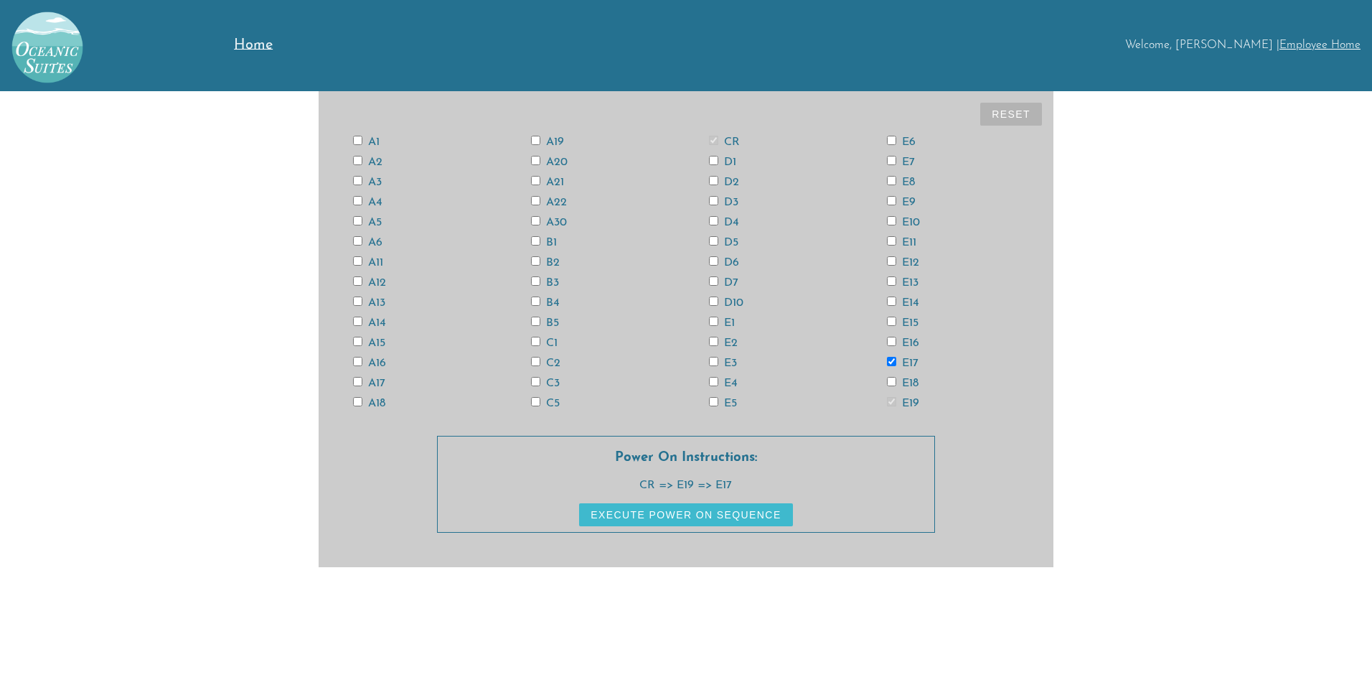
click at [909, 323] on label "E15" at bounding box center [903, 322] width 32 height 11
click at [896, 323] on input "E15" at bounding box center [891, 321] width 9 height 9
click at [909, 289] on div "A1 A2 A3 A4 A5 A6 A11 A12 A13 A14 A15 A16 A17 A18 A19 A20 A21 A22 A30 B1 B2 B3 …" at bounding box center [686, 271] width 712 height 281
click at [910, 279] on label "E13" at bounding box center [903, 282] width 32 height 11
click at [896, 279] on input "E13" at bounding box center [891, 280] width 9 height 9
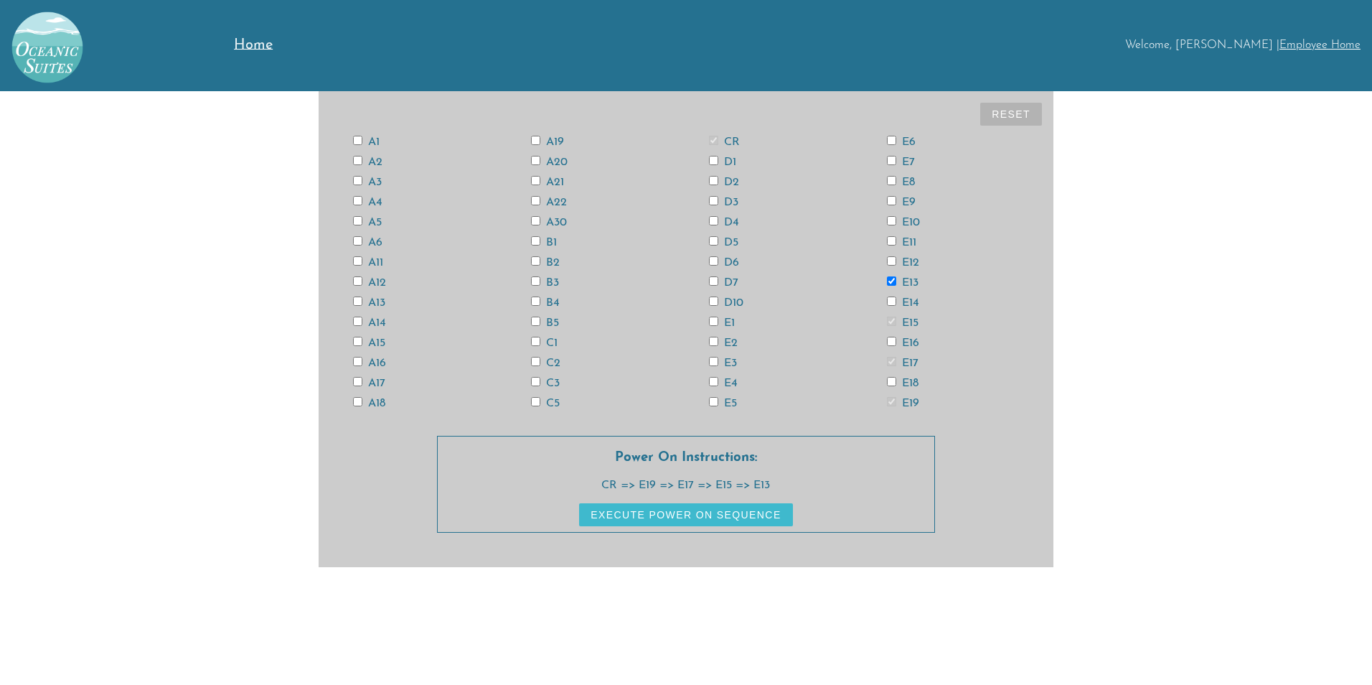
click at [910, 245] on label "E11" at bounding box center [901, 242] width 29 height 11
click at [896, 245] on input "E11" at bounding box center [891, 240] width 9 height 9
click at [909, 200] on label "E9" at bounding box center [901, 202] width 29 height 11
click at [896, 200] on input "E9" at bounding box center [891, 200] width 9 height 9
click at [898, 159] on label "E7" at bounding box center [901, 161] width 28 height 11
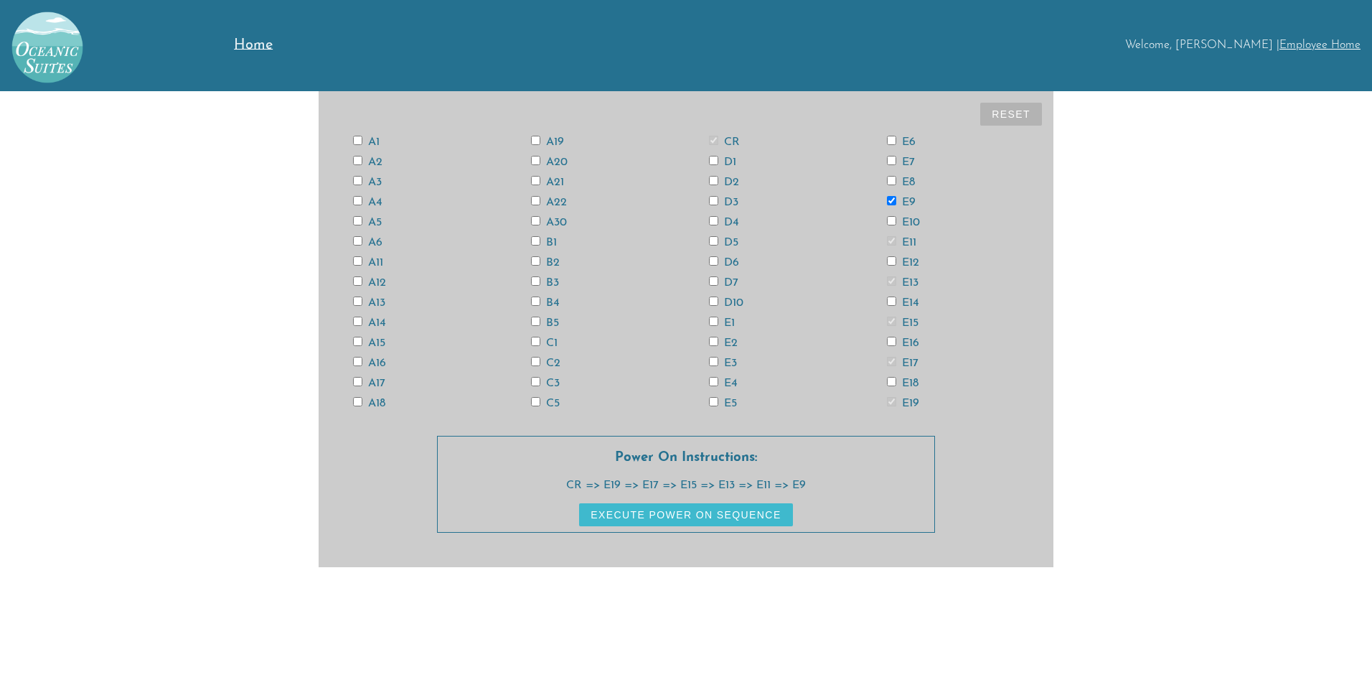
click at [896, 159] on input "E7" at bounding box center [891, 160] width 9 height 9
click at [715, 398] on input "E5" at bounding box center [713, 401] width 9 height 9
click at [711, 363] on input "E3" at bounding box center [713, 361] width 9 height 9
click at [713, 327] on label "E1" at bounding box center [722, 322] width 26 height 11
click at [713, 326] on input "E1" at bounding box center [713, 321] width 9 height 9
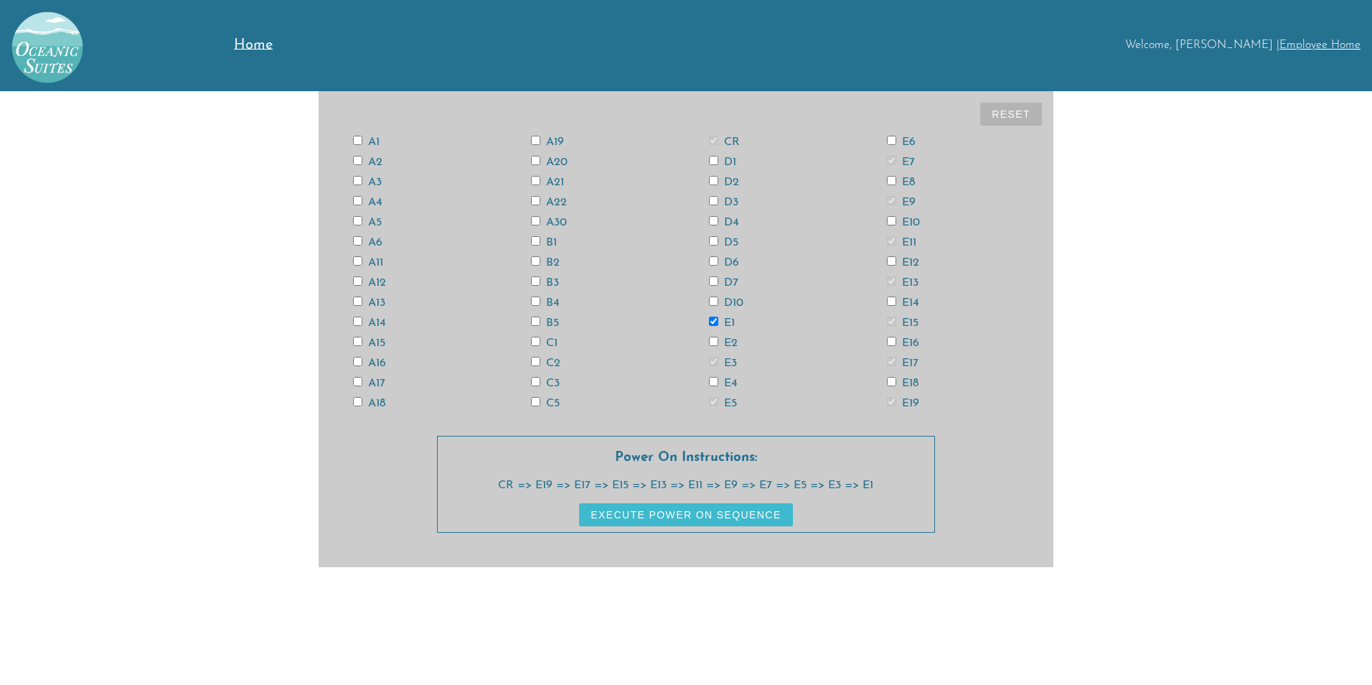
click at [714, 277] on input "D7" at bounding box center [713, 280] width 9 height 9
click at [710, 242] on input "D5" at bounding box center [713, 240] width 9 height 9
click at [724, 200] on label "D3" at bounding box center [723, 202] width 29 height 11
click at [718, 200] on input "D3" at bounding box center [713, 200] width 9 height 9
click at [726, 158] on label "D1" at bounding box center [722, 161] width 27 height 11
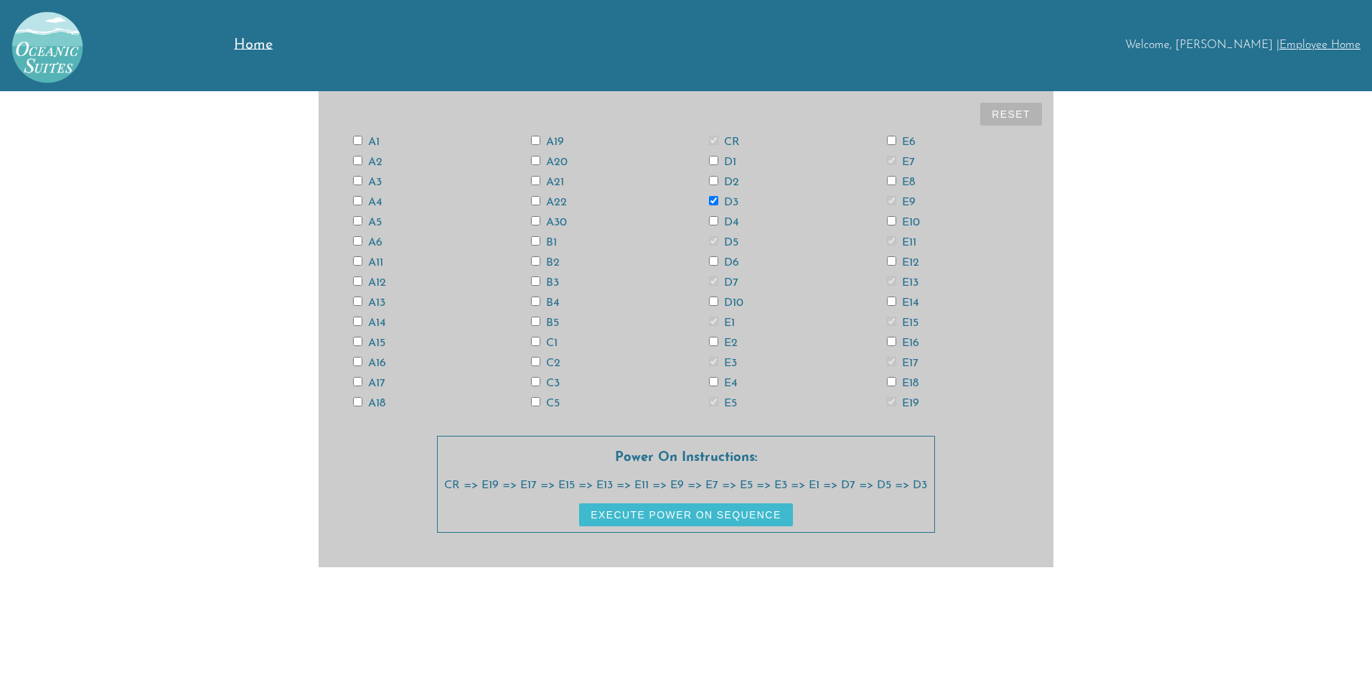
click at [718, 158] on input "D1" at bounding box center [713, 160] width 9 height 9
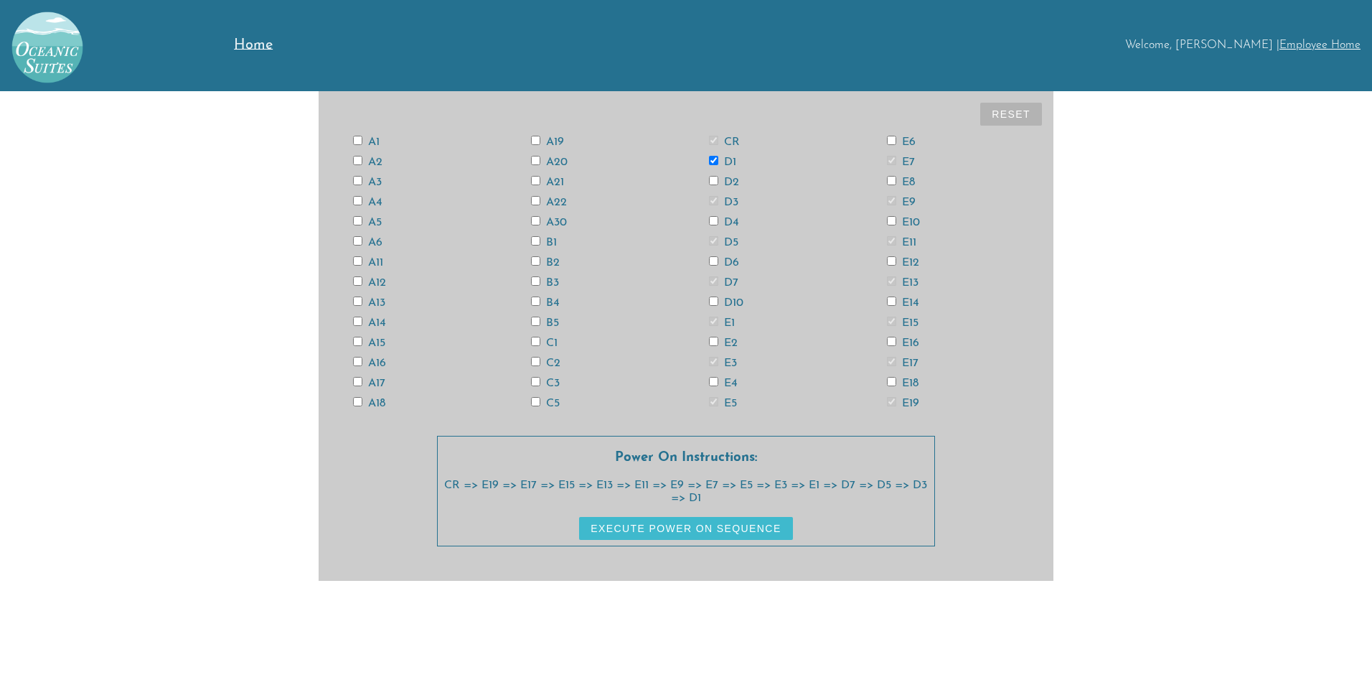
click at [558, 406] on label "C5" at bounding box center [545, 403] width 29 height 11
click at [540, 406] on input "C5" at bounding box center [535, 401] width 9 height 9
click at [551, 377] on div "C3" at bounding box center [597, 382] width 178 height 11
click at [555, 377] on div "C3" at bounding box center [597, 382] width 178 height 11
click at [553, 383] on label "C3" at bounding box center [545, 383] width 29 height 11
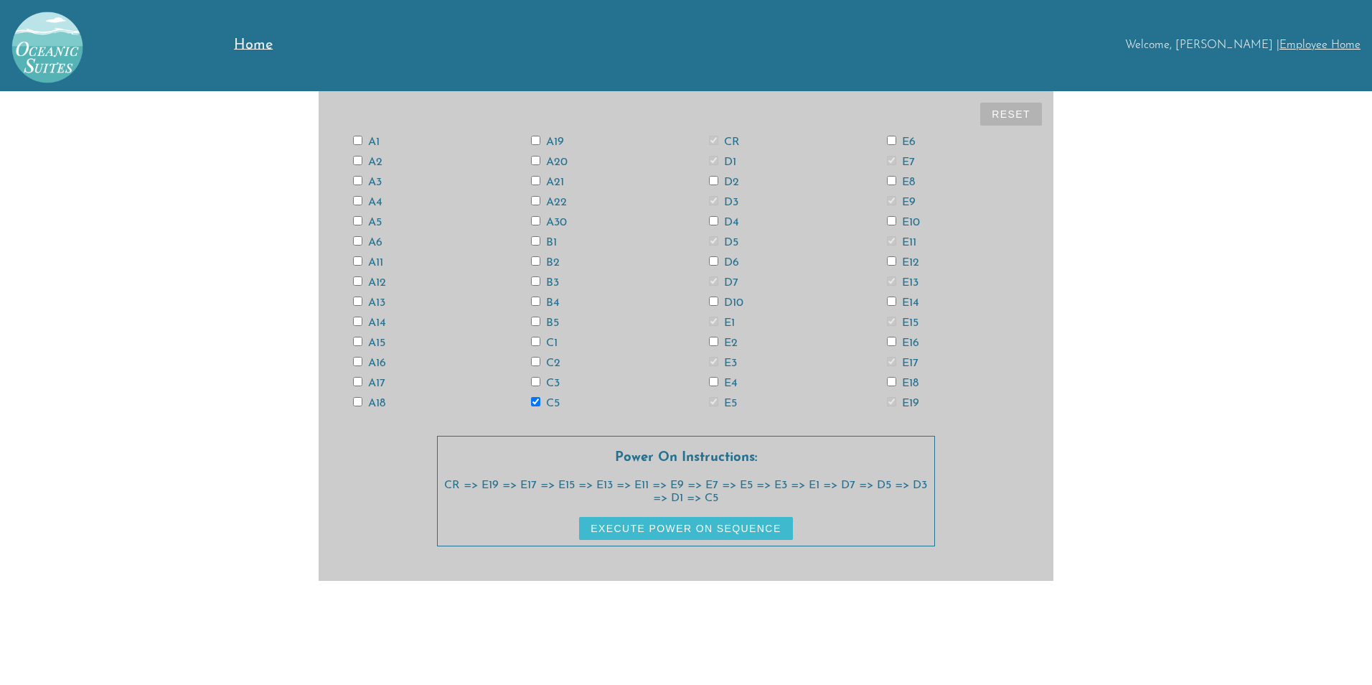
click at [540, 383] on input "C3" at bounding box center [535, 381] width 9 height 9
click at [555, 340] on label "C1" at bounding box center [544, 342] width 27 height 11
click at [540, 340] on input "C1" at bounding box center [535, 341] width 9 height 9
click at [552, 320] on label "B5" at bounding box center [545, 322] width 28 height 11
click at [540, 320] on input "B5" at bounding box center [535, 321] width 9 height 9
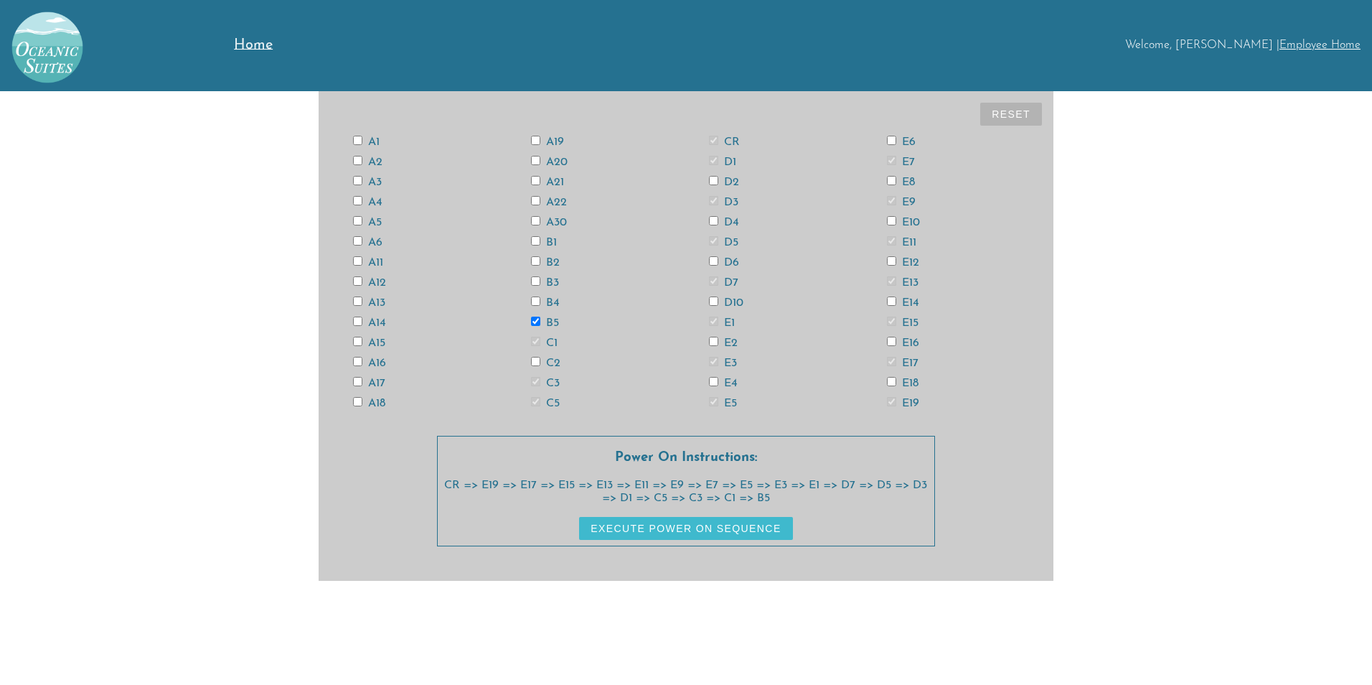
click at [545, 284] on label "B3" at bounding box center [545, 282] width 28 height 11
click at [540, 284] on input "B3" at bounding box center [535, 280] width 9 height 9
click at [540, 241] on label "B1" at bounding box center [544, 242] width 26 height 11
click at [540, 241] on input "B1" at bounding box center [535, 240] width 9 height 9
click at [553, 181] on label "A21" at bounding box center [547, 182] width 33 height 11
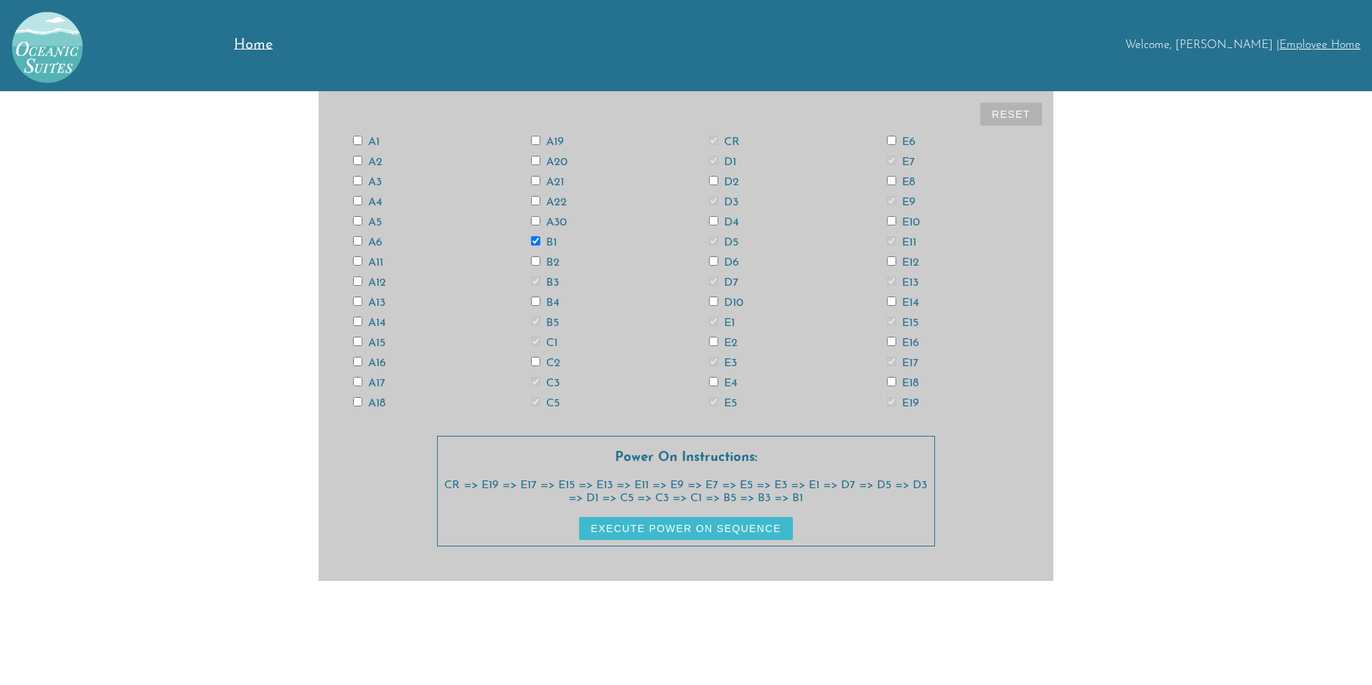
click at [540, 181] on input "A21" at bounding box center [535, 180] width 9 height 9
click at [557, 138] on label "A19" at bounding box center [547, 141] width 33 height 11
click at [540, 138] on input "A19" at bounding box center [535, 140] width 9 height 9
click at [377, 383] on label "A17" at bounding box center [369, 383] width 32 height 11
click at [362, 383] on input "A17" at bounding box center [357, 381] width 9 height 9
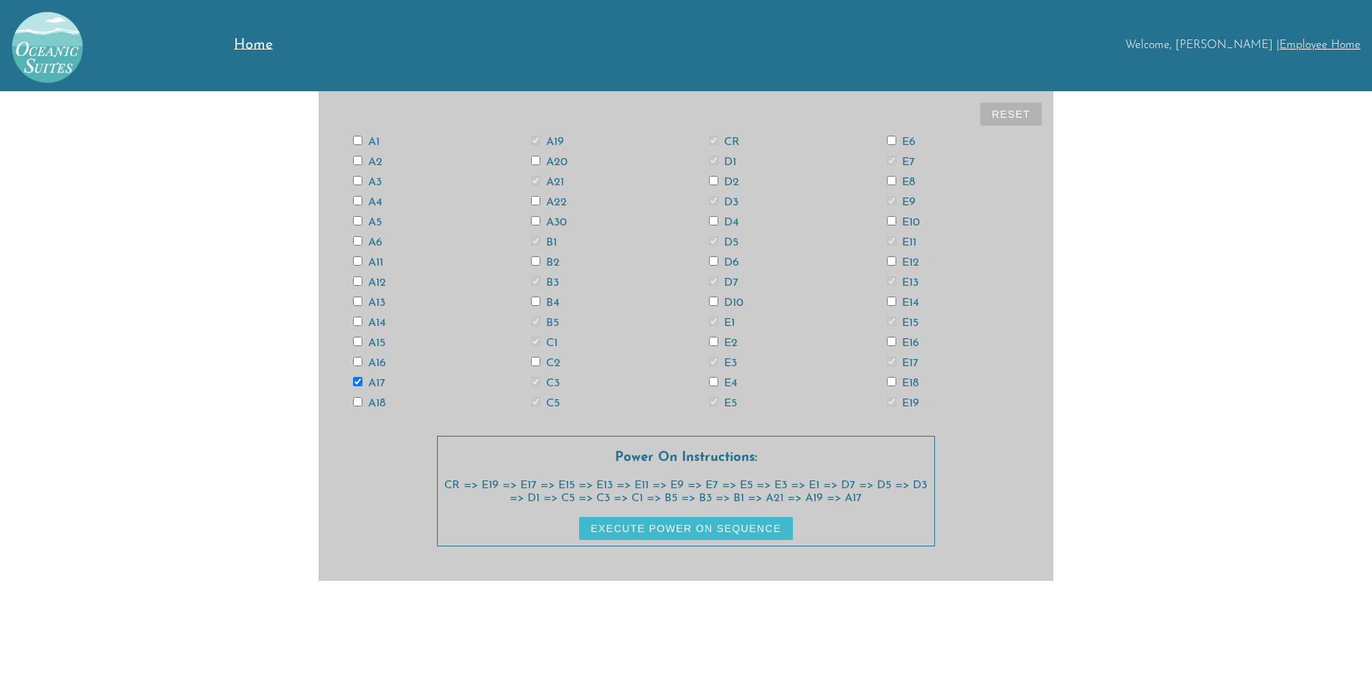
click at [383, 342] on label "A15" at bounding box center [369, 342] width 32 height 11
click at [362, 342] on input "A15" at bounding box center [357, 341] width 9 height 9
click at [375, 301] on label "A13" at bounding box center [369, 302] width 32 height 11
click at [362, 301] on input "A13" at bounding box center [357, 300] width 9 height 9
click at [380, 260] on label "A11" at bounding box center [368, 262] width 30 height 11
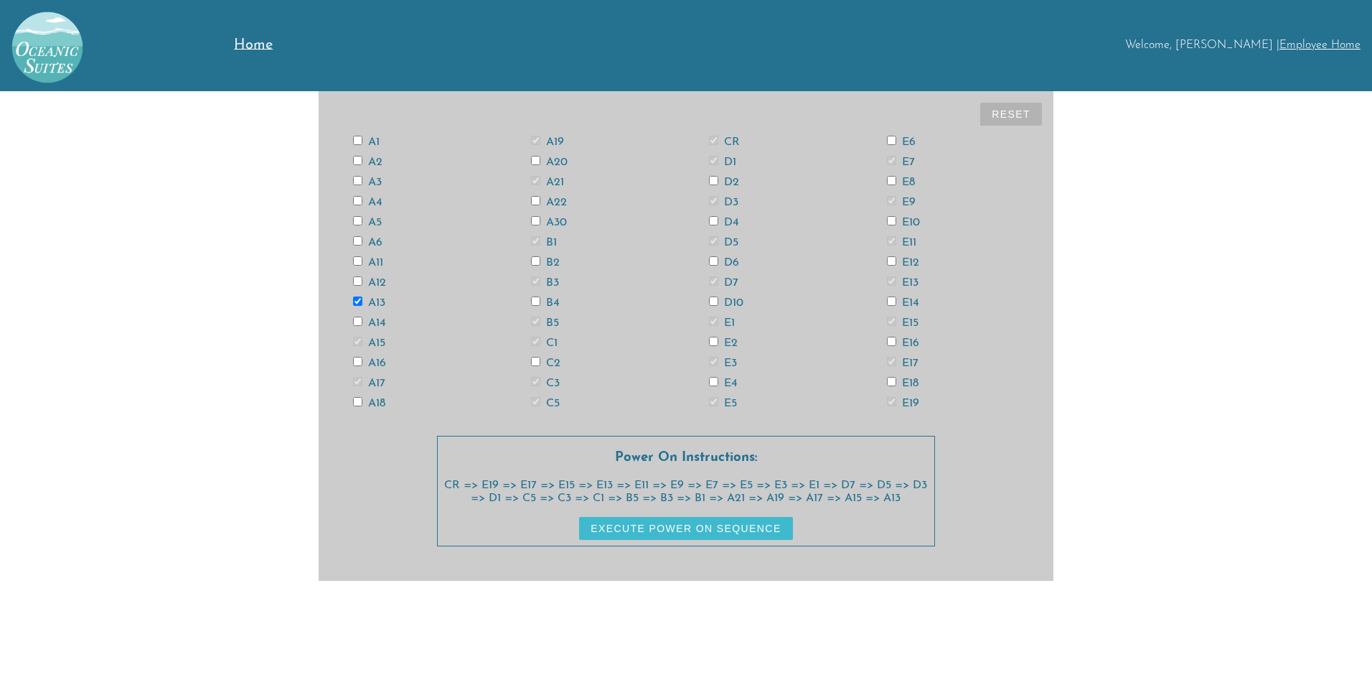
click at [362, 260] on input "A11" at bounding box center [357, 260] width 9 height 9
click at [377, 225] on label "A5" at bounding box center [367, 222] width 29 height 11
click at [362, 225] on input "A5" at bounding box center [357, 220] width 9 height 9
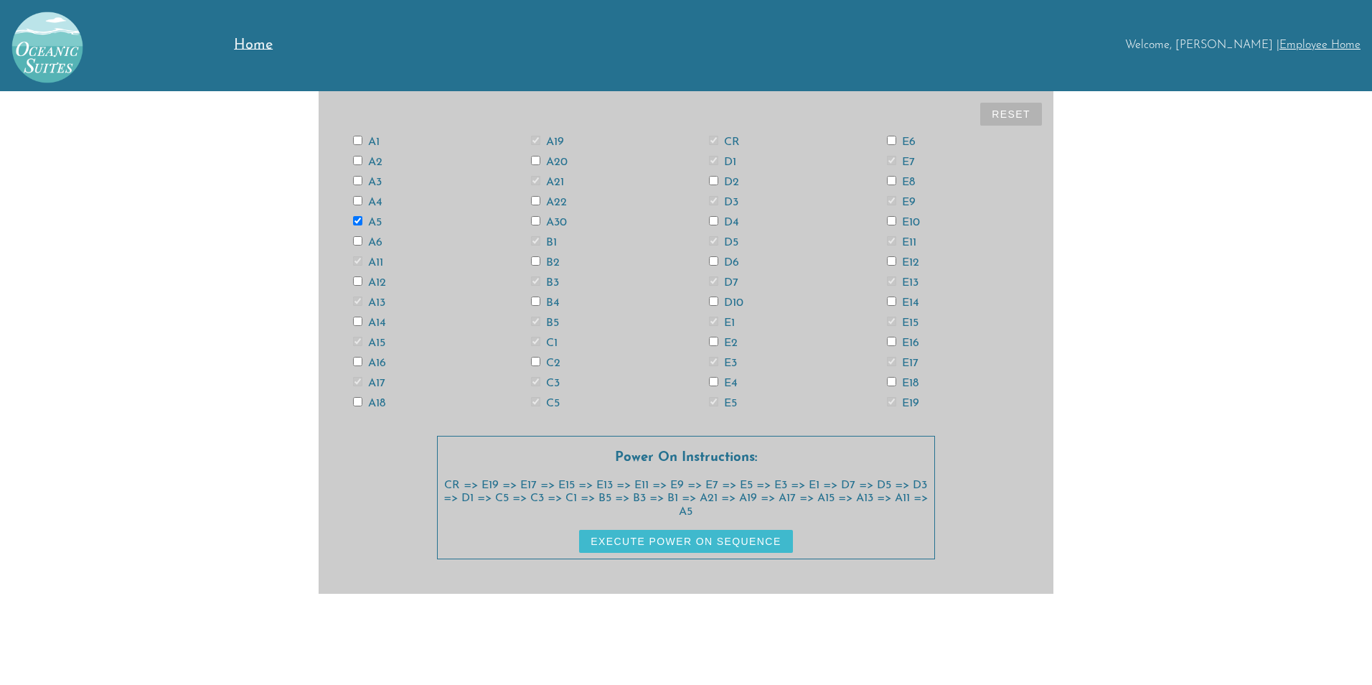
click at [370, 182] on label "A3" at bounding box center [367, 182] width 29 height 11
click at [362, 182] on input "A3" at bounding box center [357, 180] width 9 height 9
click at [372, 137] on label "A1" at bounding box center [366, 141] width 27 height 11
click at [362, 137] on input "A1" at bounding box center [357, 140] width 9 height 9
click at [377, 159] on label "A2" at bounding box center [367, 161] width 29 height 11
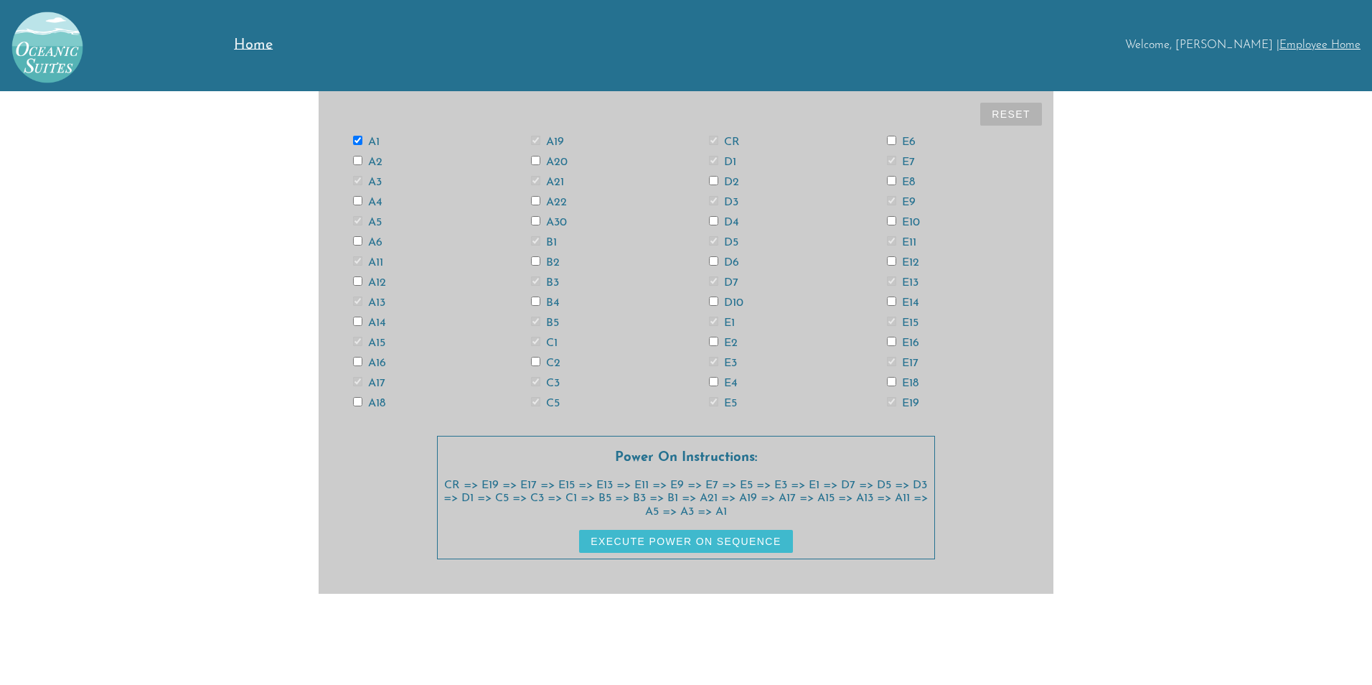
click at [362, 159] on input "A2" at bounding box center [357, 160] width 9 height 9
click at [375, 200] on label "A4" at bounding box center [367, 202] width 29 height 11
click at [362, 200] on input "A4" at bounding box center [357, 200] width 9 height 9
click at [373, 243] on label "A6" at bounding box center [367, 242] width 29 height 11
click at [362, 243] on input "A6" at bounding box center [357, 240] width 9 height 9
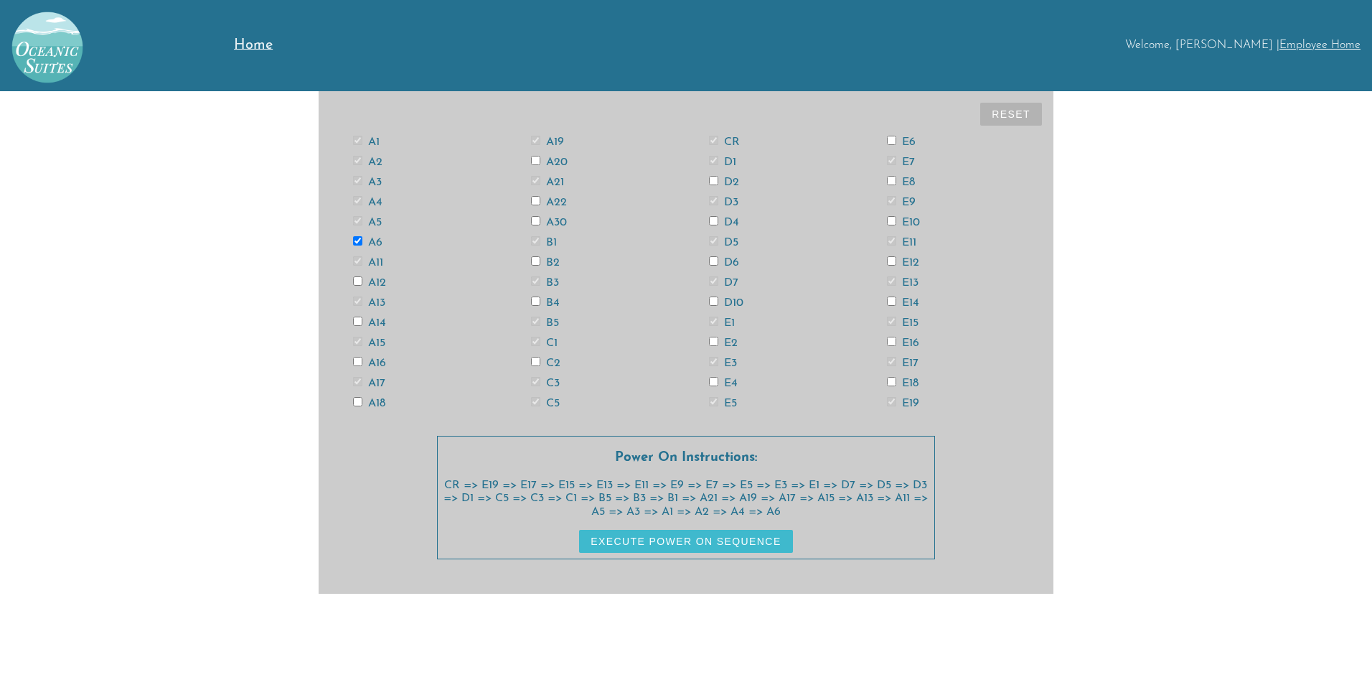
click at [378, 317] on label "A14" at bounding box center [369, 322] width 33 height 11
click at [362, 317] on input "A14" at bounding box center [357, 321] width 9 height 9
click at [366, 357] on label "A16" at bounding box center [369, 362] width 33 height 11
click at [362, 357] on input "A16" at bounding box center [357, 361] width 9 height 9
click at [371, 401] on label "A18" at bounding box center [369, 403] width 32 height 11
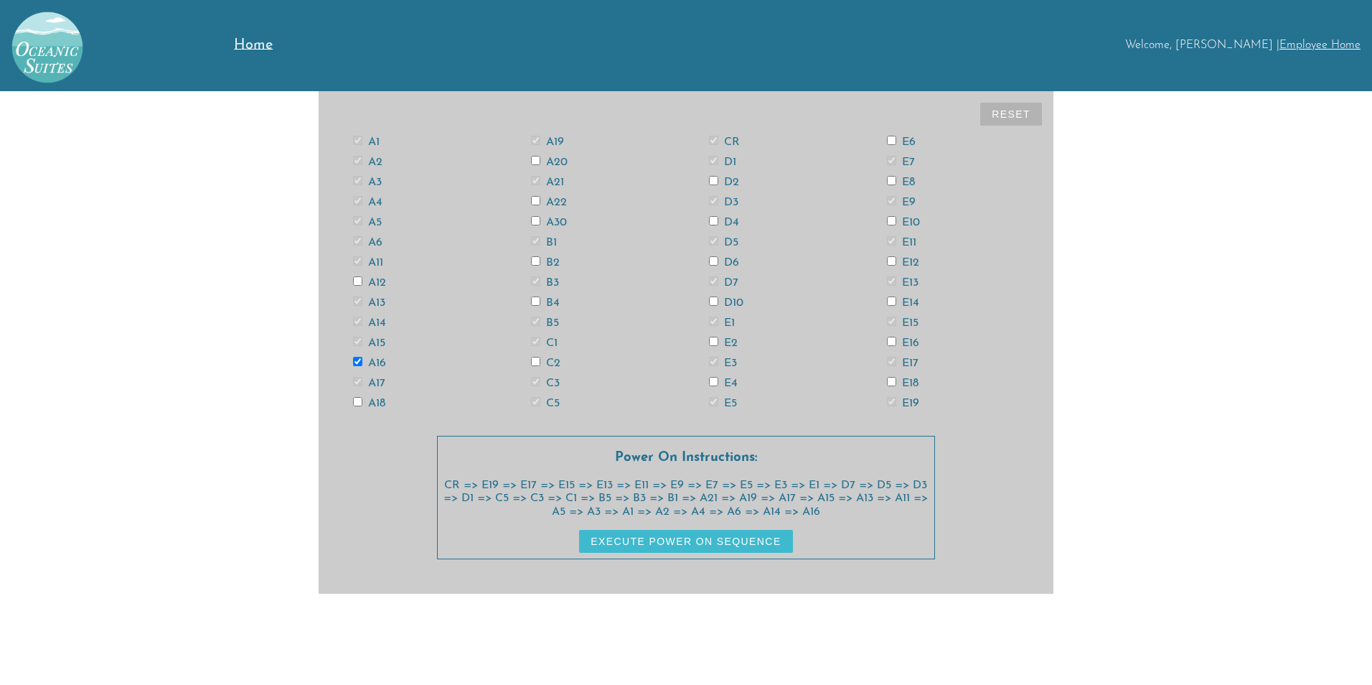
click at [362, 401] on input "A18" at bounding box center [357, 401] width 9 height 9
click at [553, 156] on label "A20" at bounding box center [549, 161] width 37 height 11
click at [540, 156] on input "A20" at bounding box center [535, 160] width 9 height 9
click at [551, 200] on label "A22" at bounding box center [549, 202] width 36 height 11
click at [540, 200] on input "A22" at bounding box center [535, 200] width 9 height 9
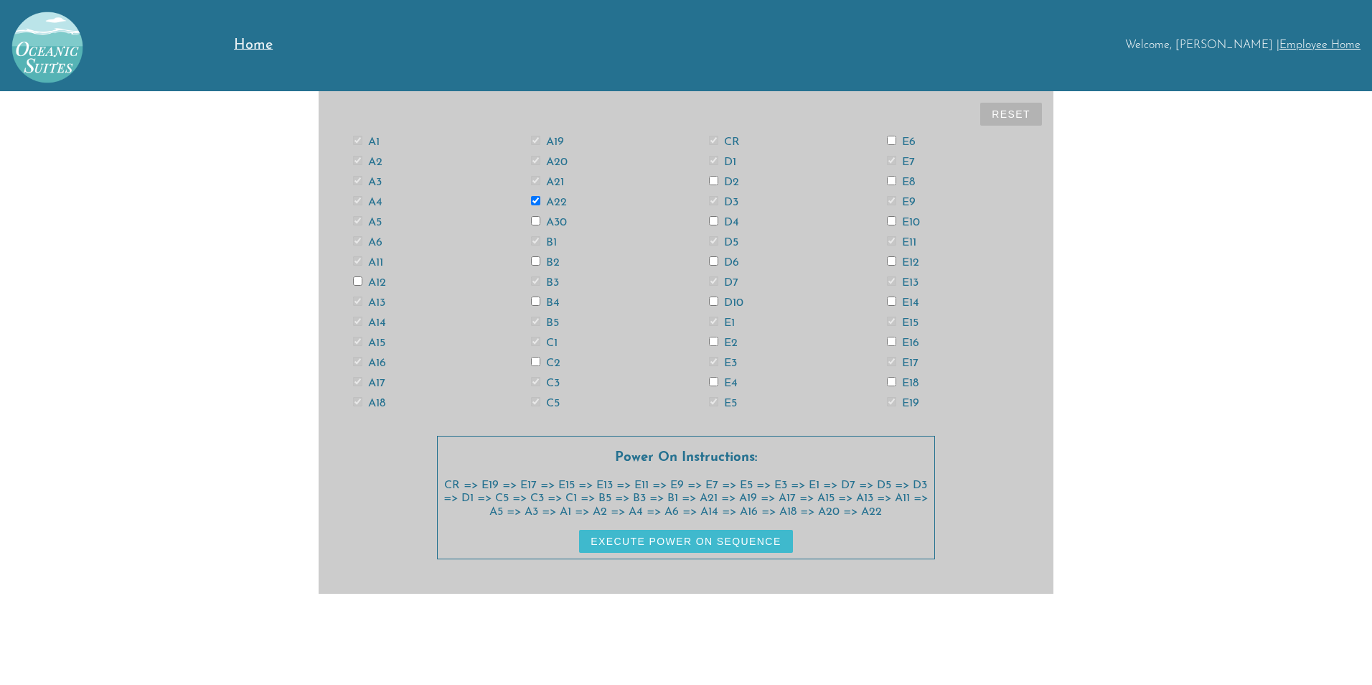
click at [549, 225] on label "A30" at bounding box center [549, 222] width 36 height 11
click at [540, 225] on input "A30" at bounding box center [535, 220] width 9 height 9
click at [545, 265] on label "B2" at bounding box center [545, 262] width 29 height 11
click at [540, 265] on input "B2" at bounding box center [535, 260] width 9 height 9
drag, startPoint x: 553, startPoint y: 297, endPoint x: 548, endPoint y: 329, distance: 32.0
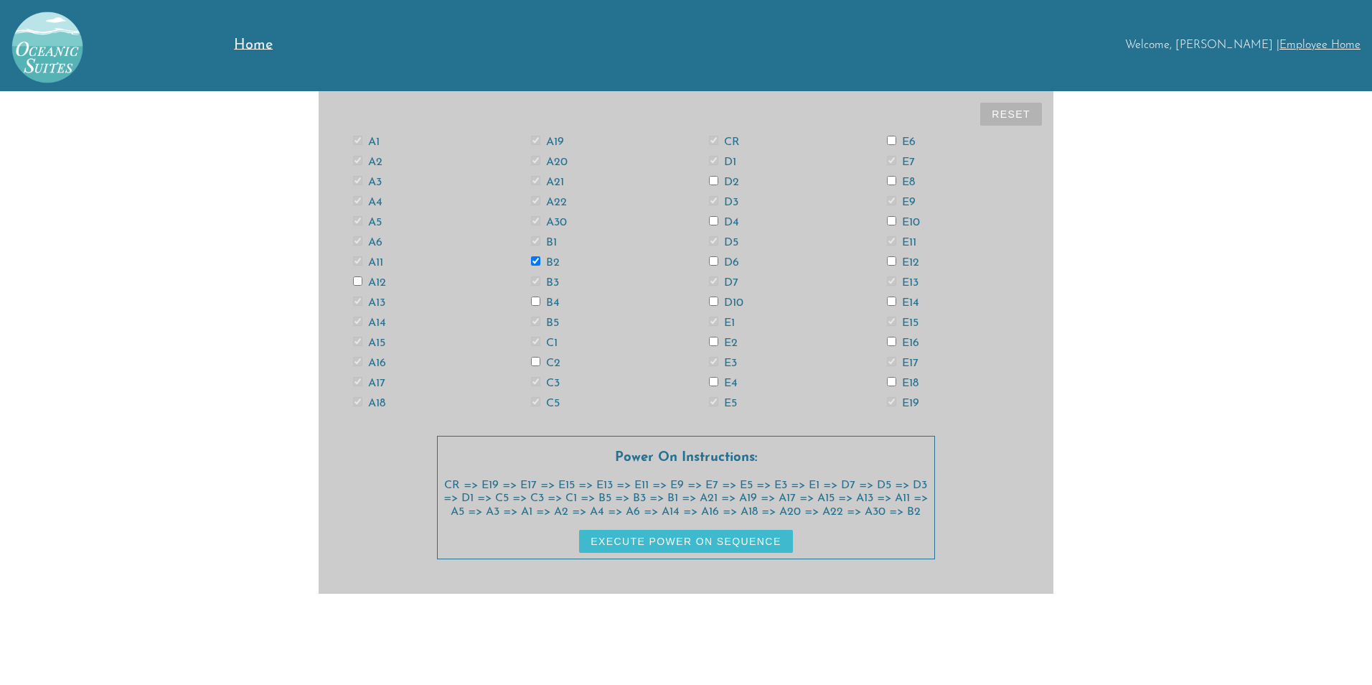
click at [552, 298] on label "B4" at bounding box center [545, 302] width 29 height 11
click at [540, 298] on input "B4" at bounding box center [535, 300] width 9 height 9
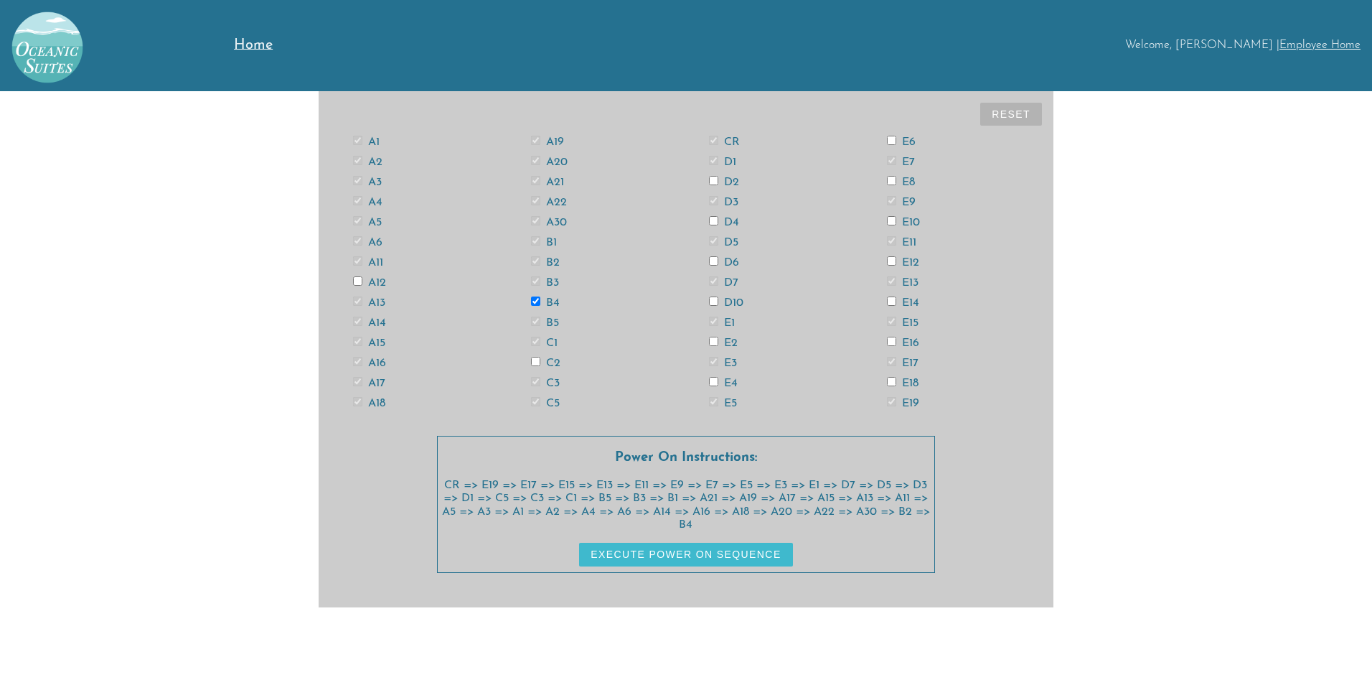
click at [548, 366] on label "C2" at bounding box center [545, 362] width 29 height 11
click at [540, 366] on input "C2" at bounding box center [535, 361] width 9 height 9
click at [730, 183] on label "D2" at bounding box center [724, 182] width 30 height 11
click at [718, 183] on input "D2" at bounding box center [713, 180] width 9 height 9
click at [731, 223] on label "D4" at bounding box center [724, 222] width 30 height 11
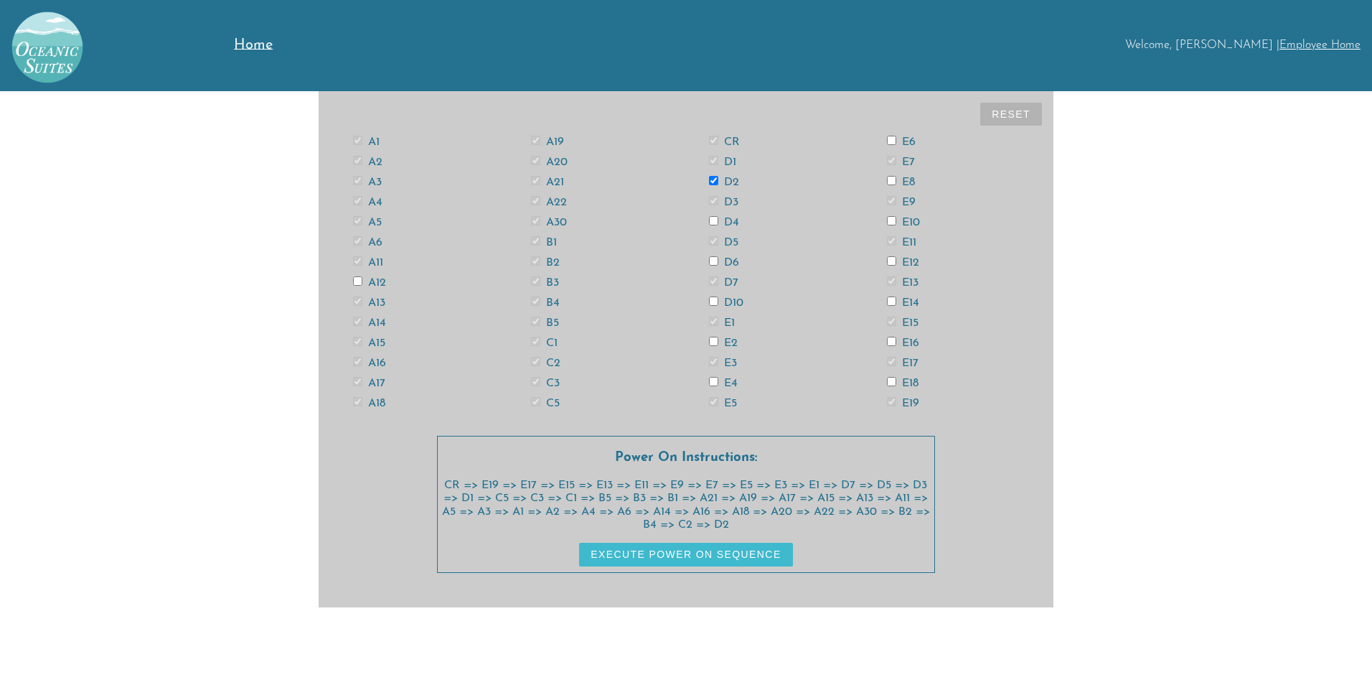
click at [718, 223] on input "D4" at bounding box center [713, 220] width 9 height 9
click at [729, 261] on label "D6" at bounding box center [724, 262] width 30 height 11
click at [718, 261] on input "D6" at bounding box center [713, 260] width 9 height 9
click at [731, 302] on label "D10" at bounding box center [726, 302] width 34 height 11
click at [718, 302] on input "D10" at bounding box center [713, 300] width 9 height 9
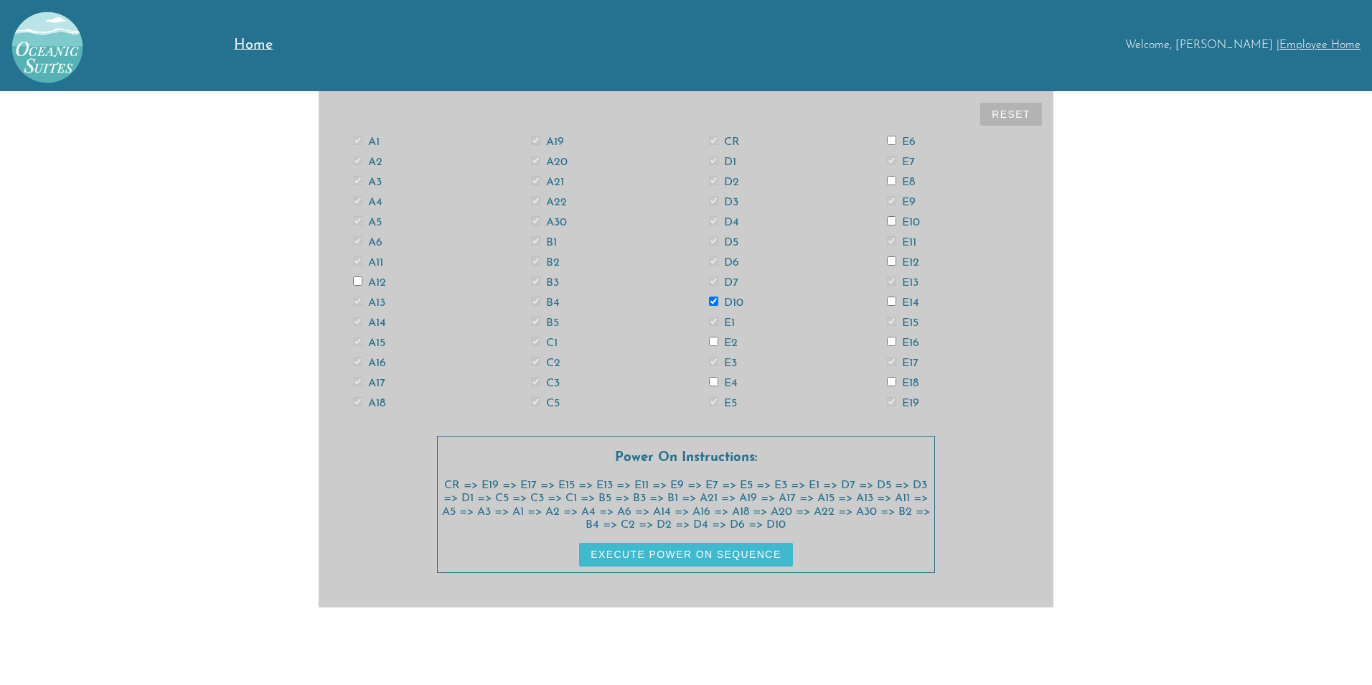
click at [722, 344] on label "E2" at bounding box center [723, 342] width 29 height 11
click at [718, 344] on input "E2" at bounding box center [713, 341] width 9 height 9
click at [732, 378] on label "E4" at bounding box center [723, 383] width 29 height 11
click at [718, 378] on input "E4" at bounding box center [713, 381] width 9 height 9
click at [904, 144] on label "E6" at bounding box center [901, 141] width 29 height 11
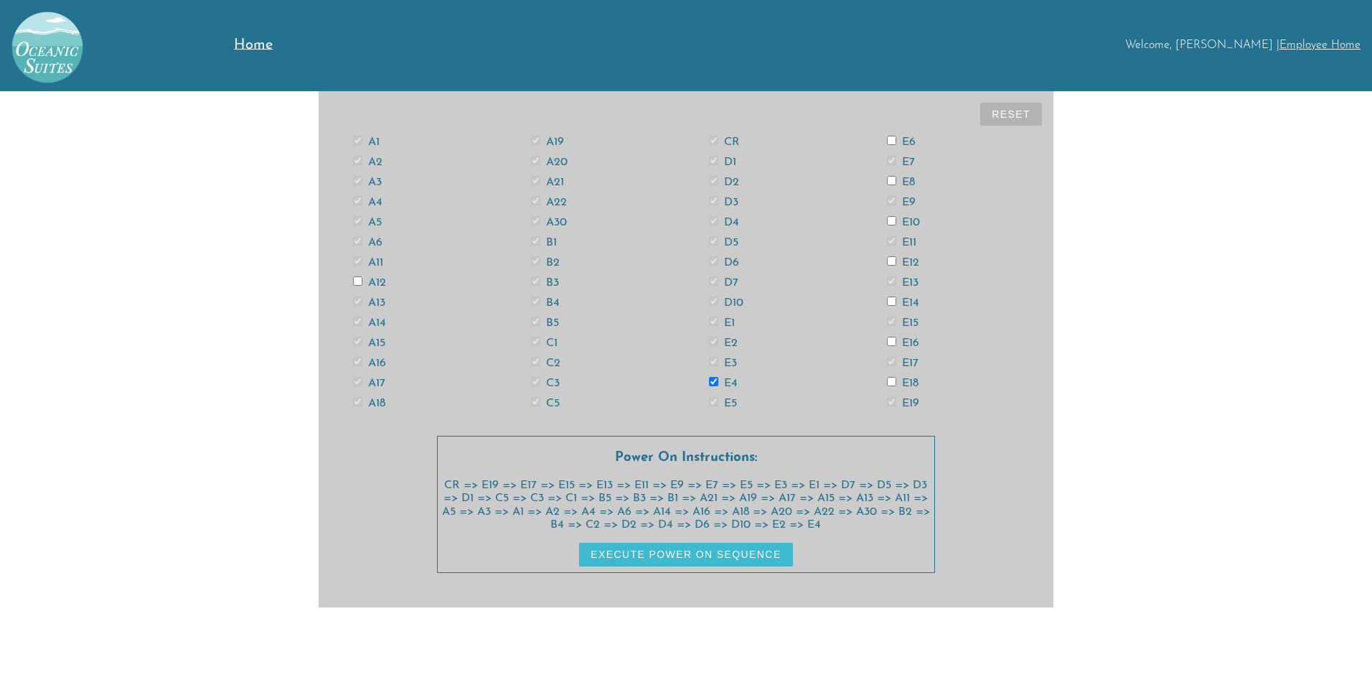
click at [896, 144] on input "E6" at bounding box center [891, 140] width 9 height 9
click at [907, 178] on label "E8" at bounding box center [901, 182] width 28 height 11
click at [896, 178] on input "E8" at bounding box center [891, 180] width 9 height 9
click at [911, 220] on label "E10" at bounding box center [903, 222] width 33 height 11
click at [896, 220] on input "E10" at bounding box center [891, 220] width 9 height 9
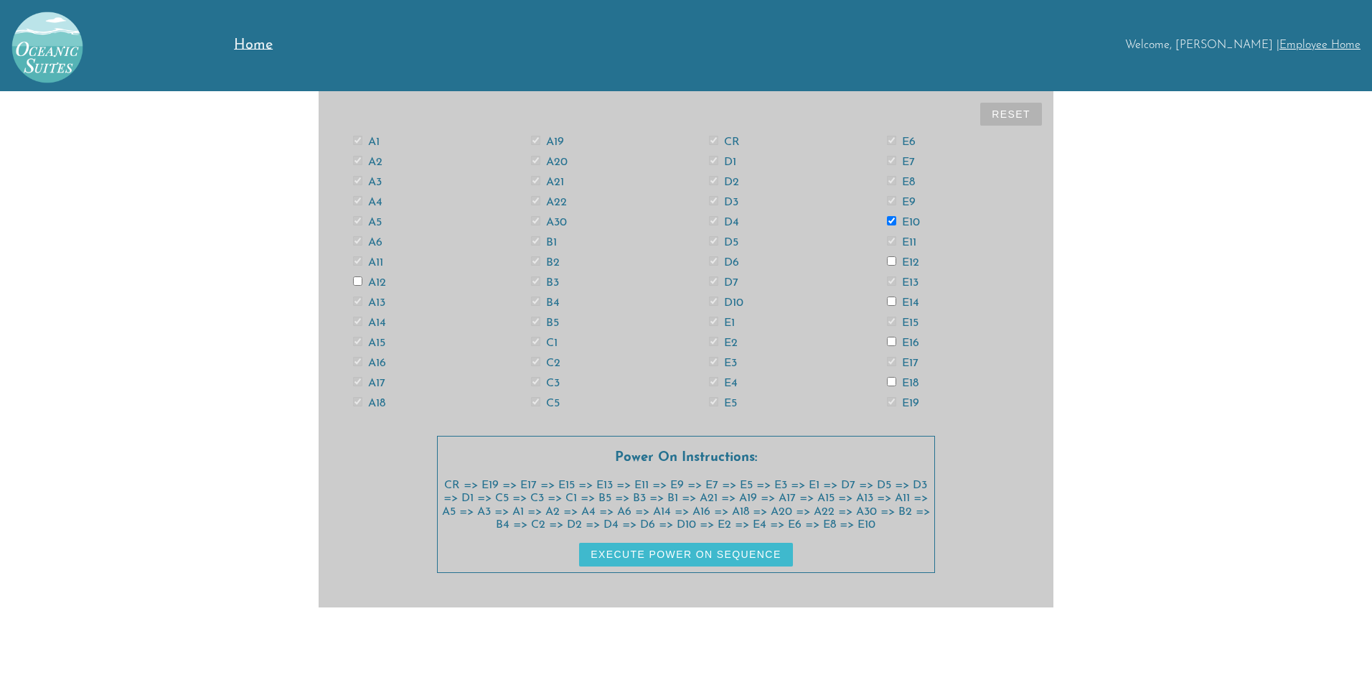
click at [911, 260] on label "E12" at bounding box center [903, 262] width 32 height 11
click at [896, 260] on input "E12" at bounding box center [891, 260] width 9 height 9
drag, startPoint x: 907, startPoint y: 304, endPoint x: 910, endPoint y: 318, distance: 14.6
click at [907, 305] on label "E14" at bounding box center [903, 302] width 32 height 11
click at [896, 305] on input "E14" at bounding box center [891, 300] width 9 height 9
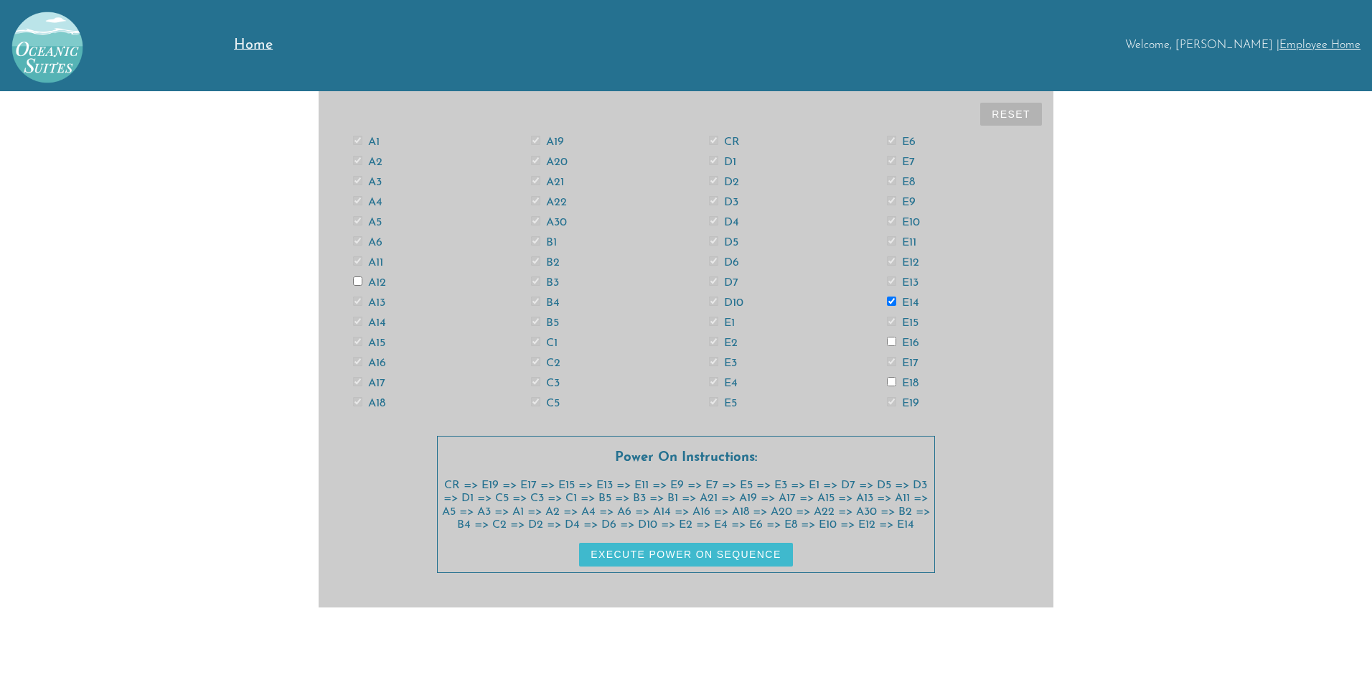
click at [910, 343] on label "E16" at bounding box center [903, 342] width 32 height 11
click at [896, 343] on input "E16" at bounding box center [891, 341] width 9 height 9
click at [908, 381] on label "E18" at bounding box center [903, 383] width 32 height 11
click at [896, 381] on input "E18" at bounding box center [891, 381] width 9 height 9
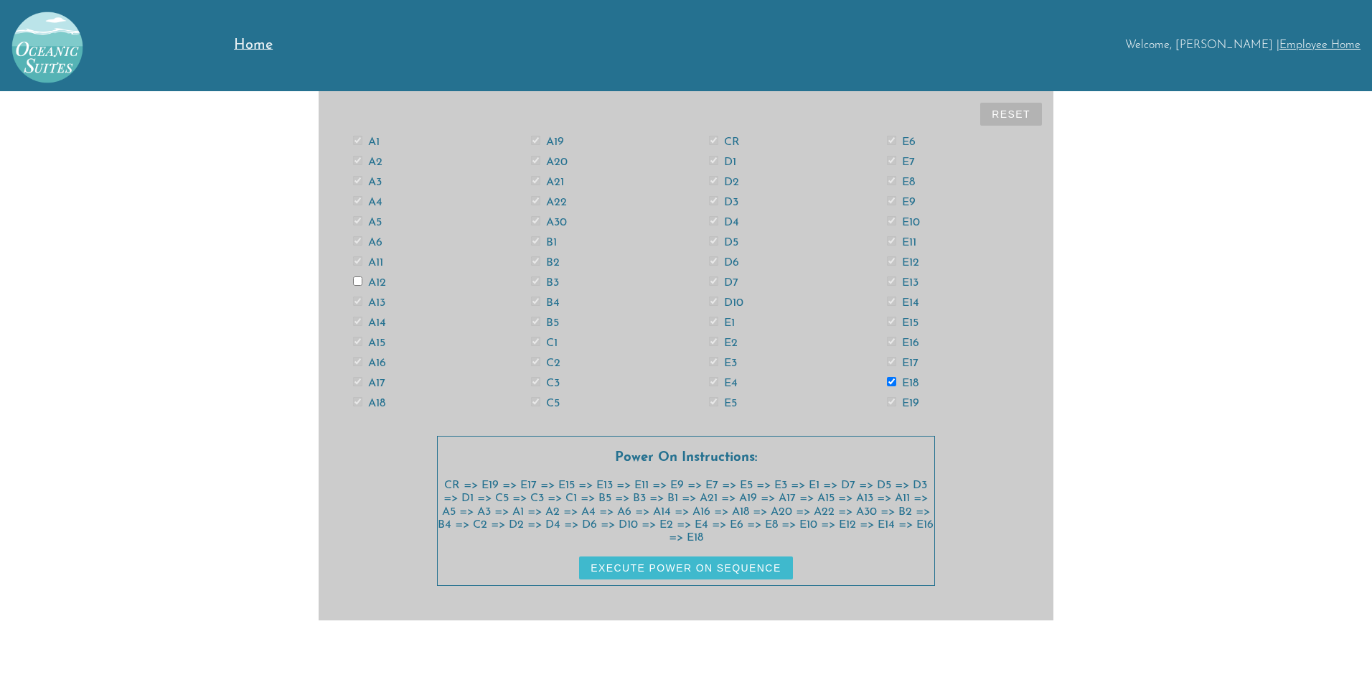
click at [369, 280] on label "A12" at bounding box center [369, 282] width 33 height 11
click at [362, 280] on input "A12" at bounding box center [357, 280] width 9 height 9
click at [729, 566] on button "Execute Power On Sequence" at bounding box center [685, 567] width 213 height 23
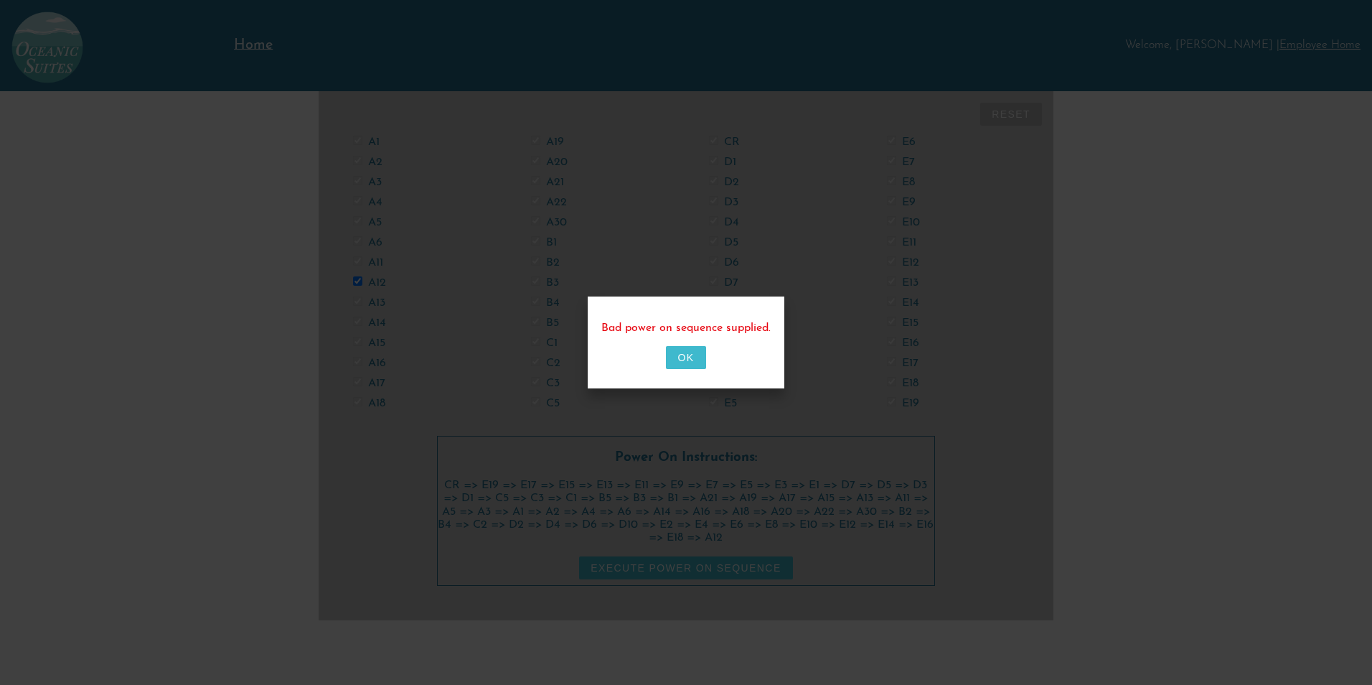
click at [683, 355] on button "OK" at bounding box center [685, 357] width 39 height 23
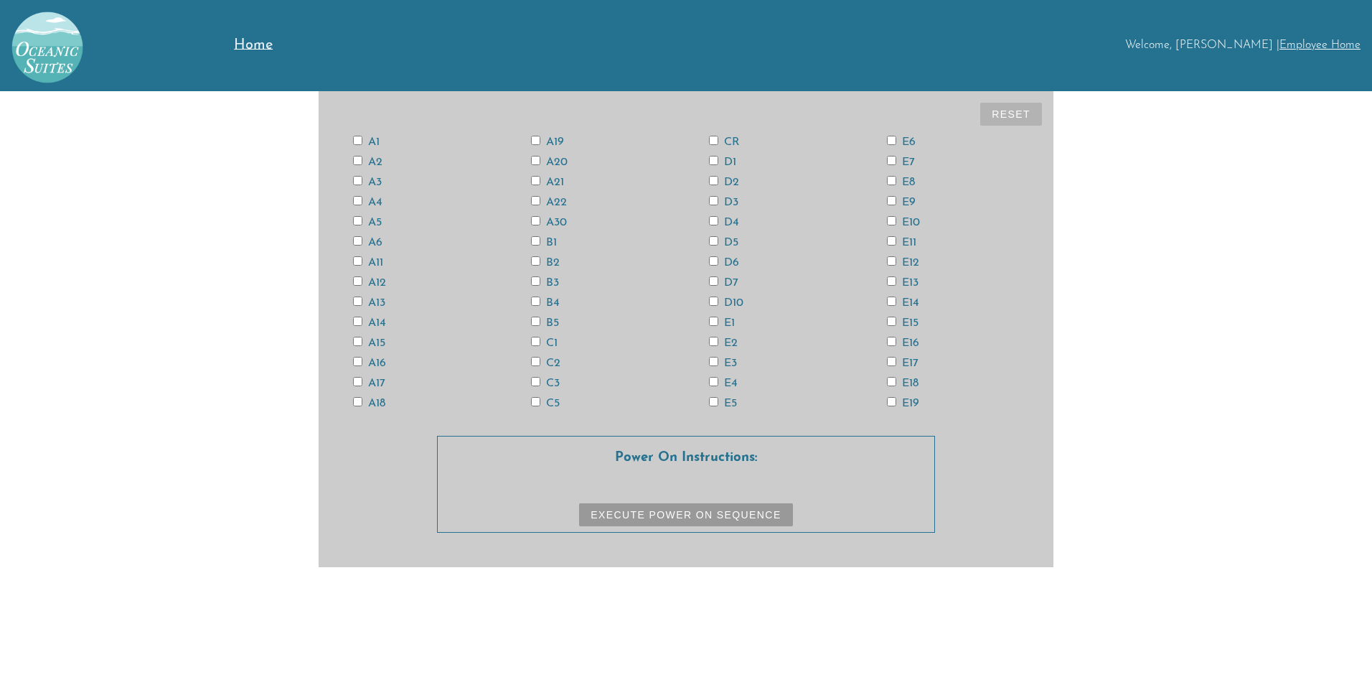
click at [243, 42] on span "Home" at bounding box center [253, 45] width 39 height 14
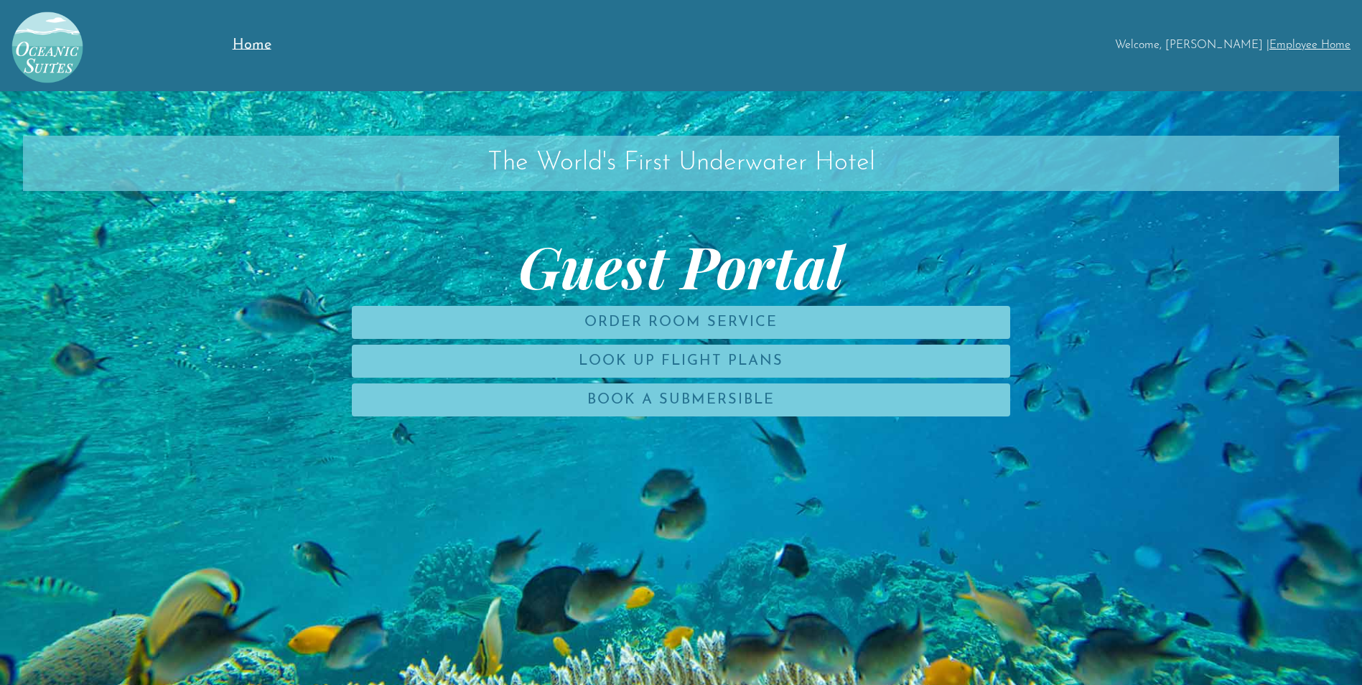
click at [1303, 42] on link "Employee Home" at bounding box center [1309, 44] width 81 height 11
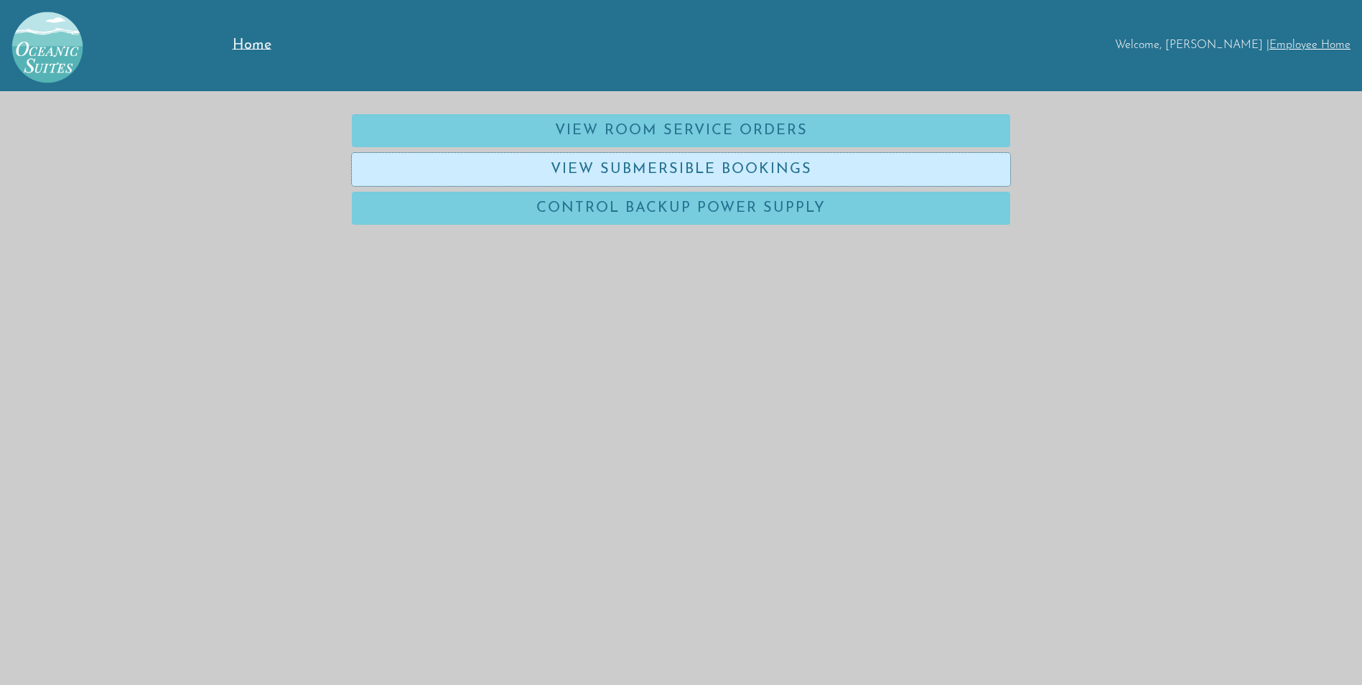
click at [711, 178] on link "View Submersible Bookings" at bounding box center [681, 169] width 658 height 33
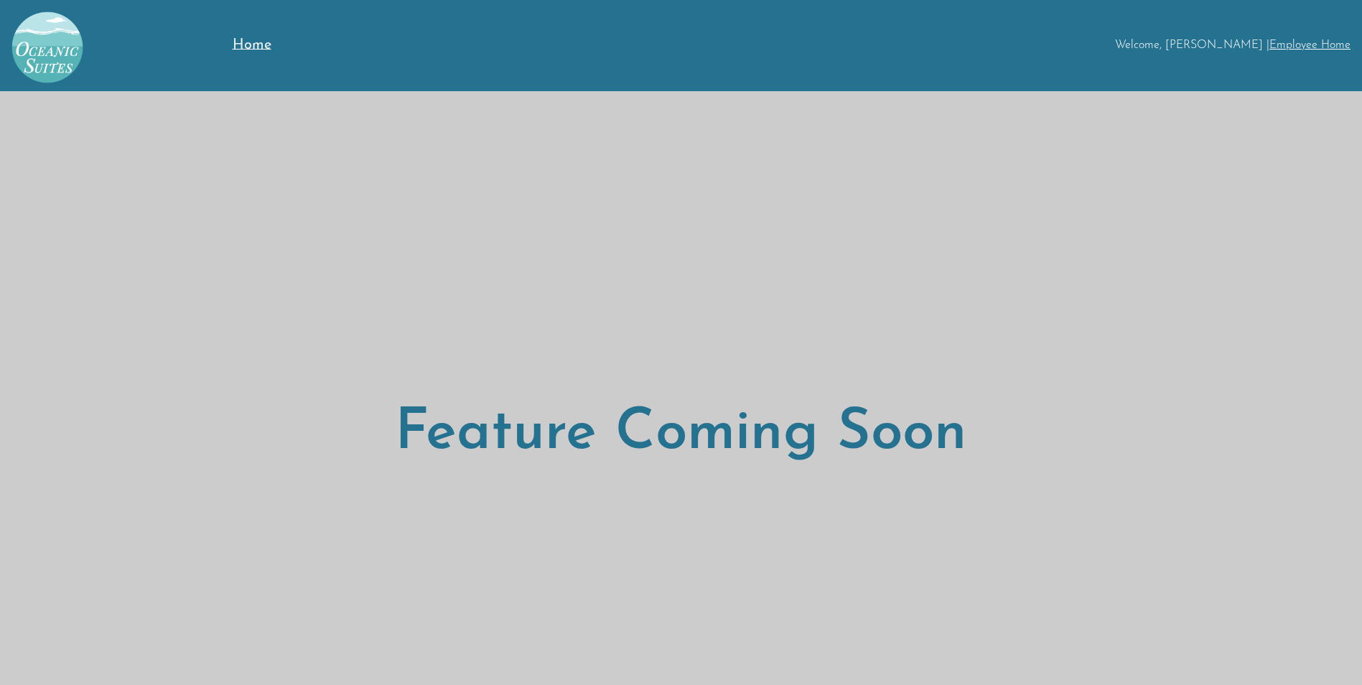
click at [256, 48] on span "Home" at bounding box center [252, 45] width 39 height 14
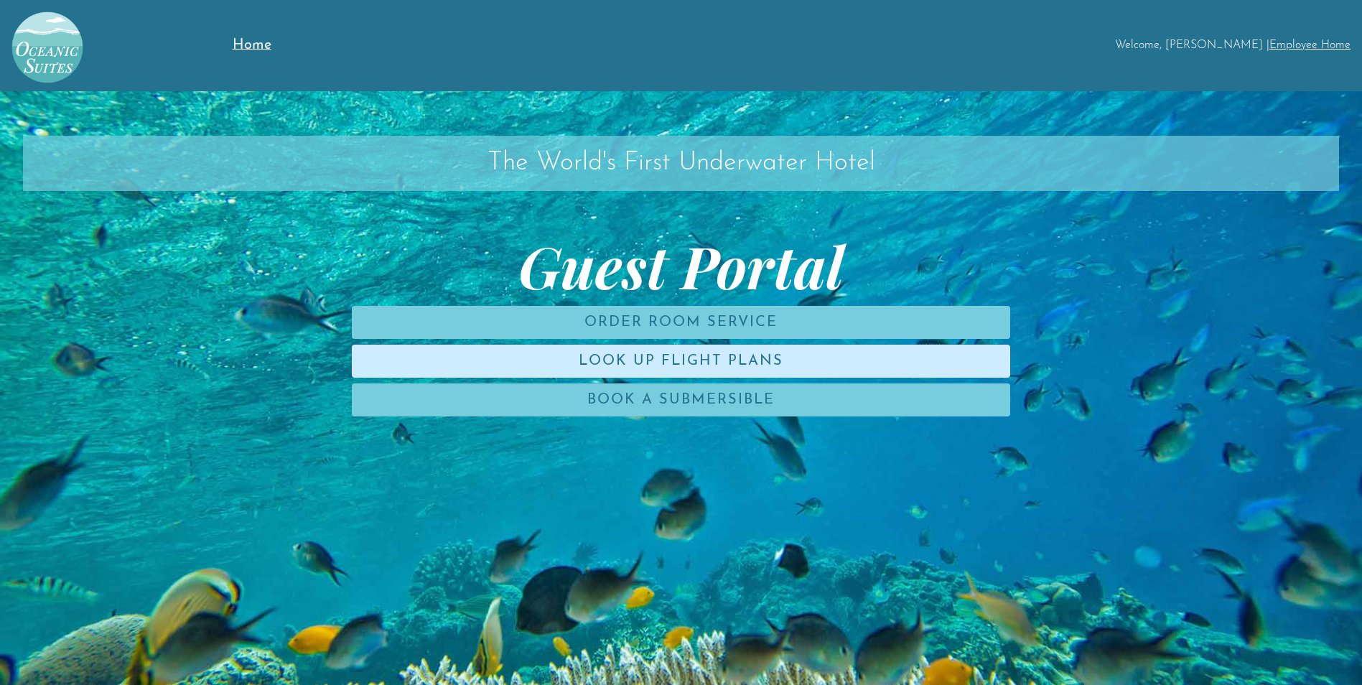
click at [708, 352] on link "Look Up Flight Plans" at bounding box center [681, 361] width 658 height 33
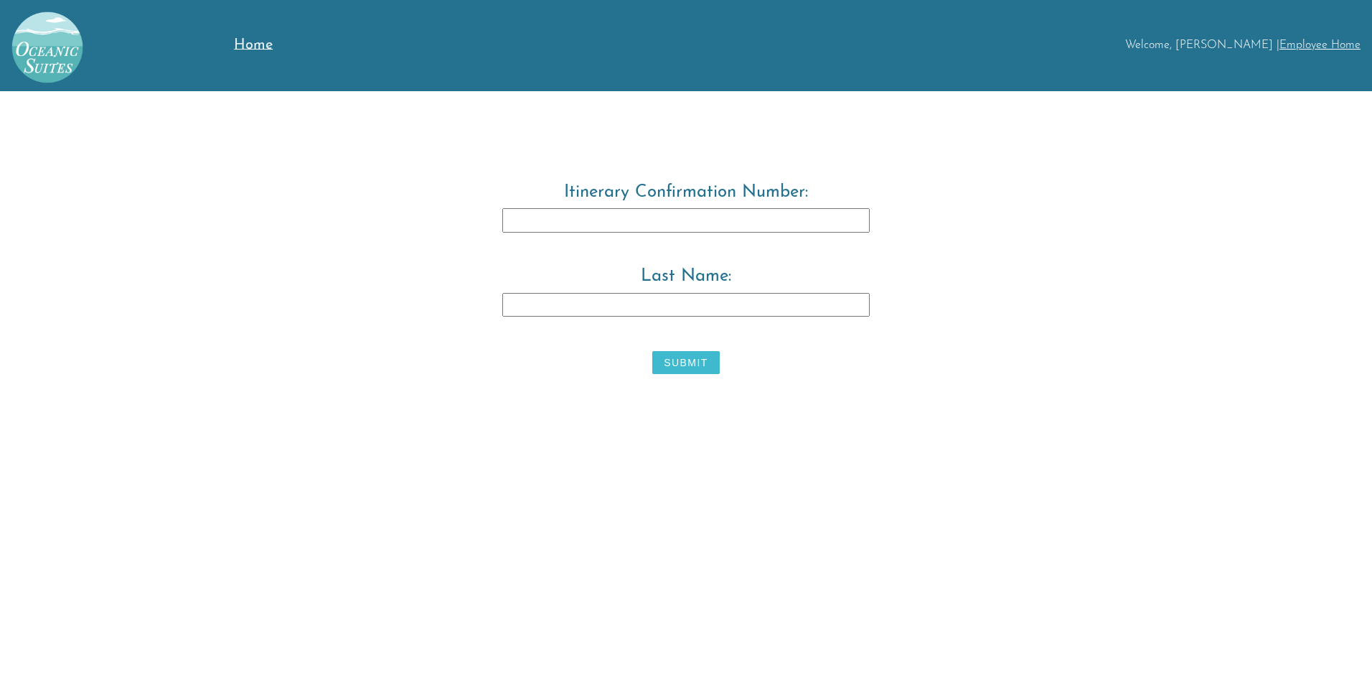
click at [1247, 45] on div "Welcome, [PERSON_NAME] | Employee Home" at bounding box center [852, 45] width 1018 height 13
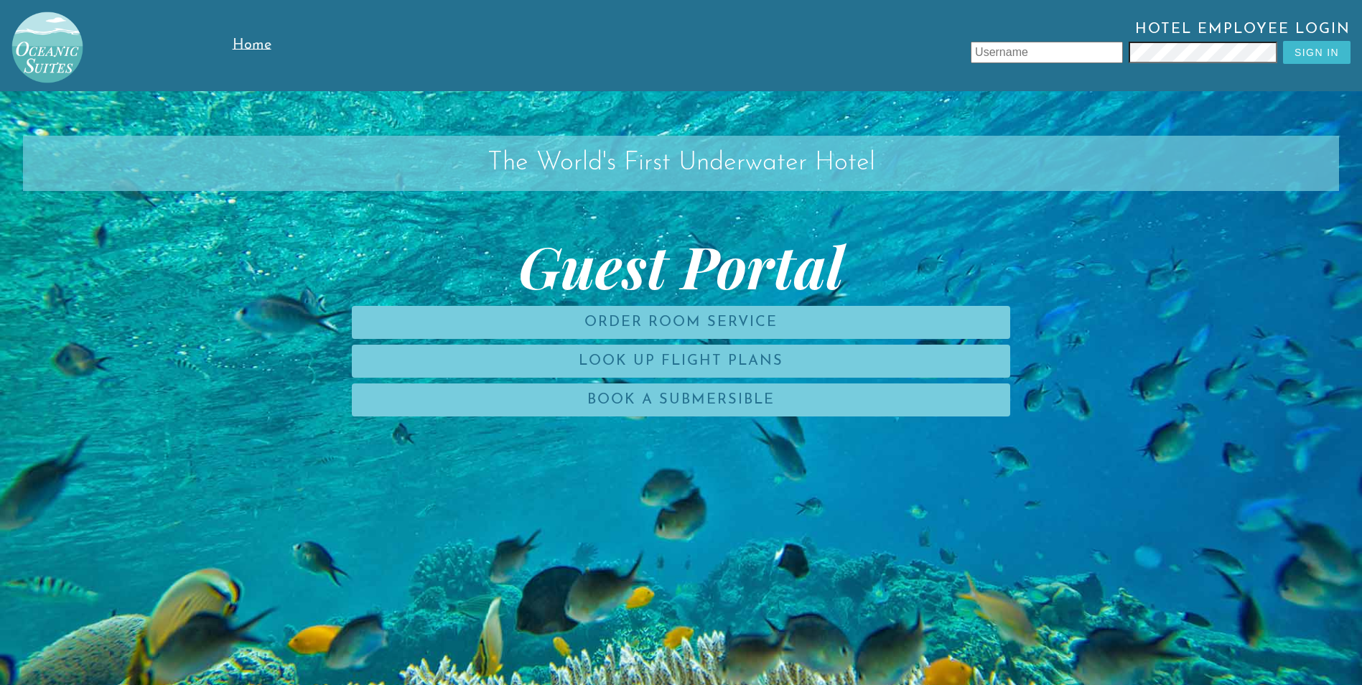
type input "Ltore"
click at [1324, 56] on button "Sign In" at bounding box center [1316, 52] width 67 height 23
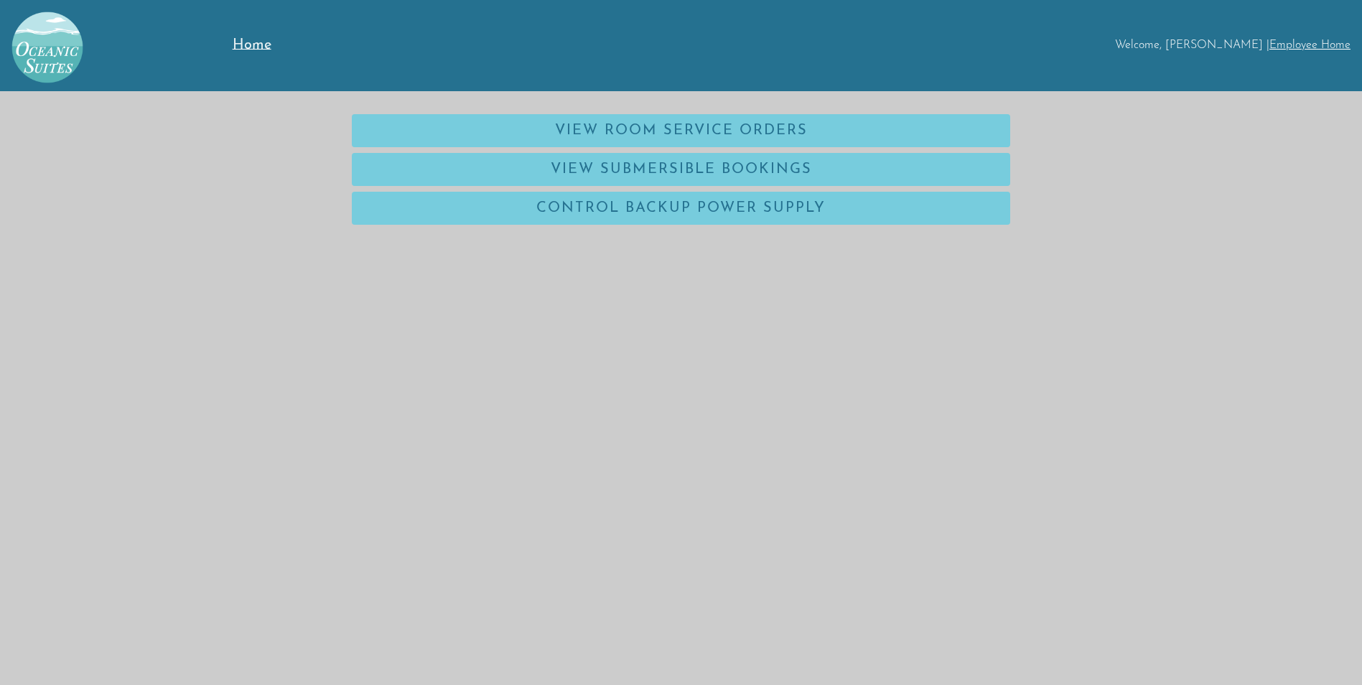
click at [260, 34] on link "Home" at bounding box center [287, 45] width 108 height 91
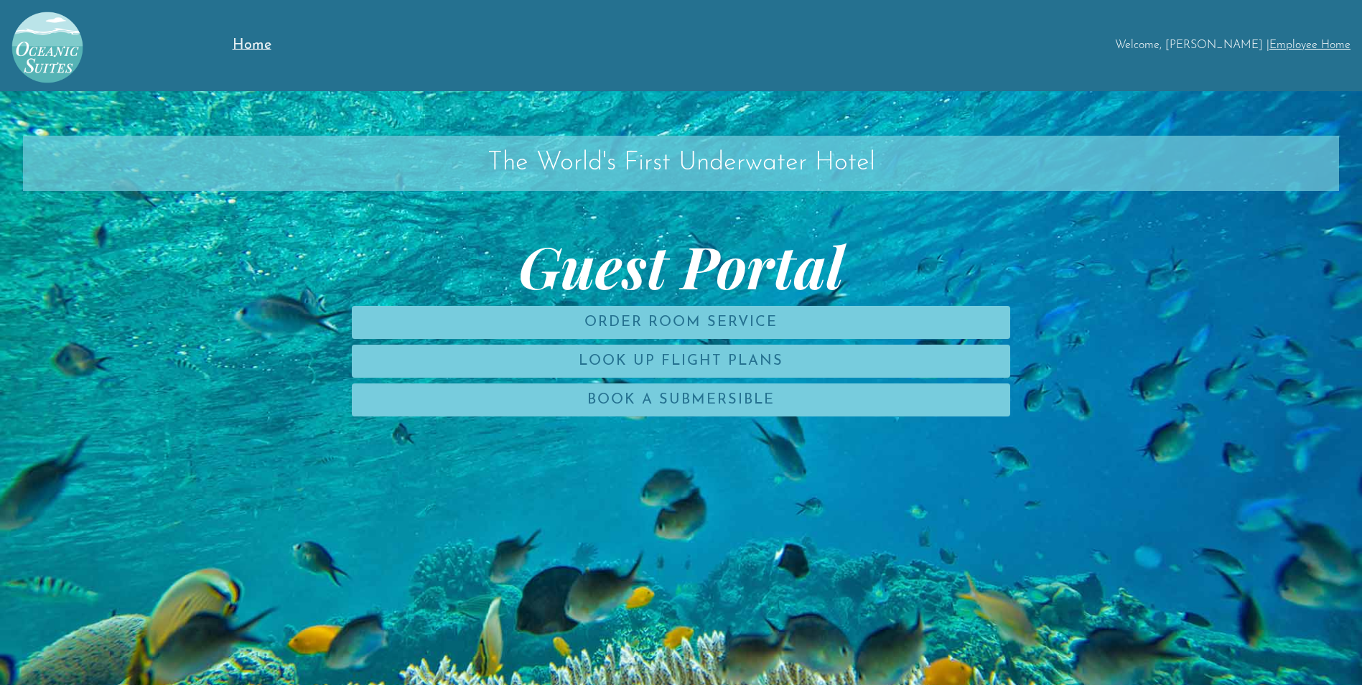
click at [70, 54] on img at bounding box center [41, 41] width 83 height 83
click at [62, 48] on img at bounding box center [41, 41] width 83 height 83
click at [1323, 35] on div "Welcome, [PERSON_NAME] | Employee Home" at bounding box center [850, 45] width 1021 height 91
click at [1324, 45] on link "Employee Home" at bounding box center [1309, 44] width 81 height 11
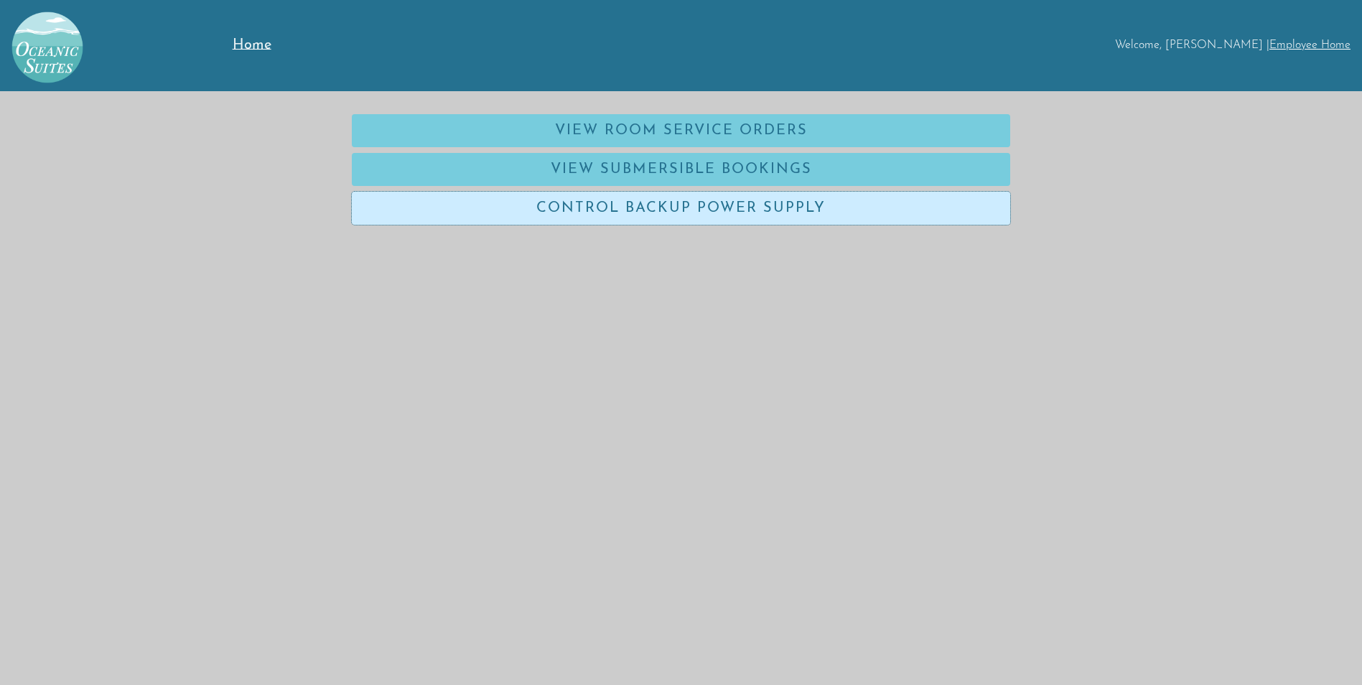
click at [716, 209] on link "Control Backup Power Supply" at bounding box center [681, 208] width 658 height 33
